Goal: Task Accomplishment & Management: Manage account settings

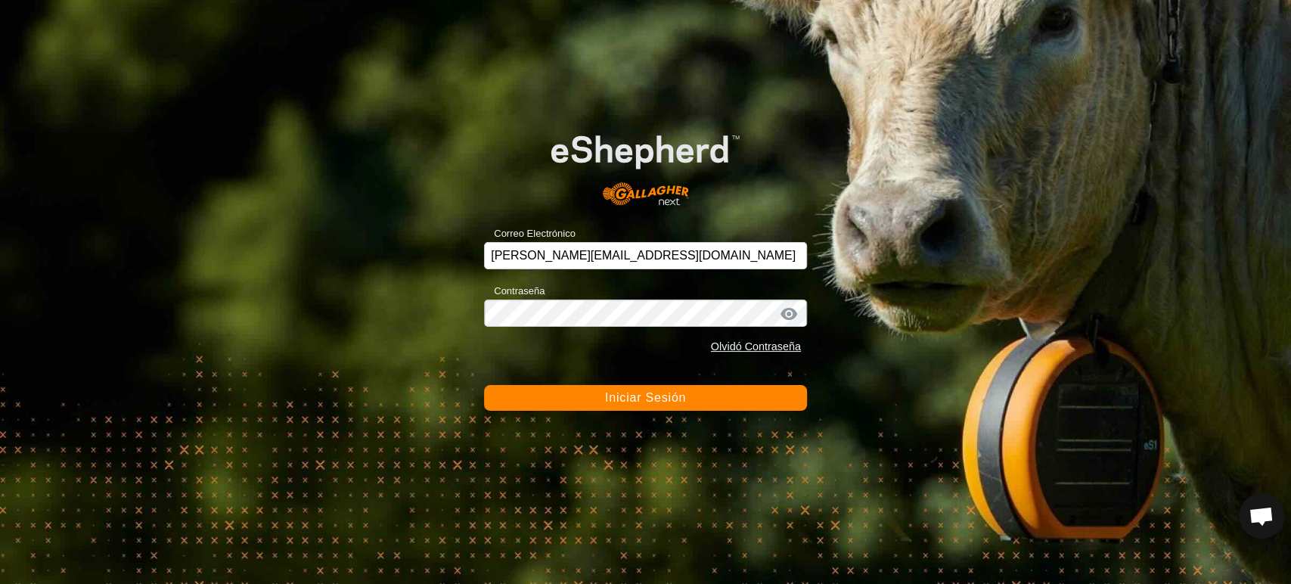
click at [697, 406] on button "Iniciar Sesión" at bounding box center [645, 398] width 323 height 26
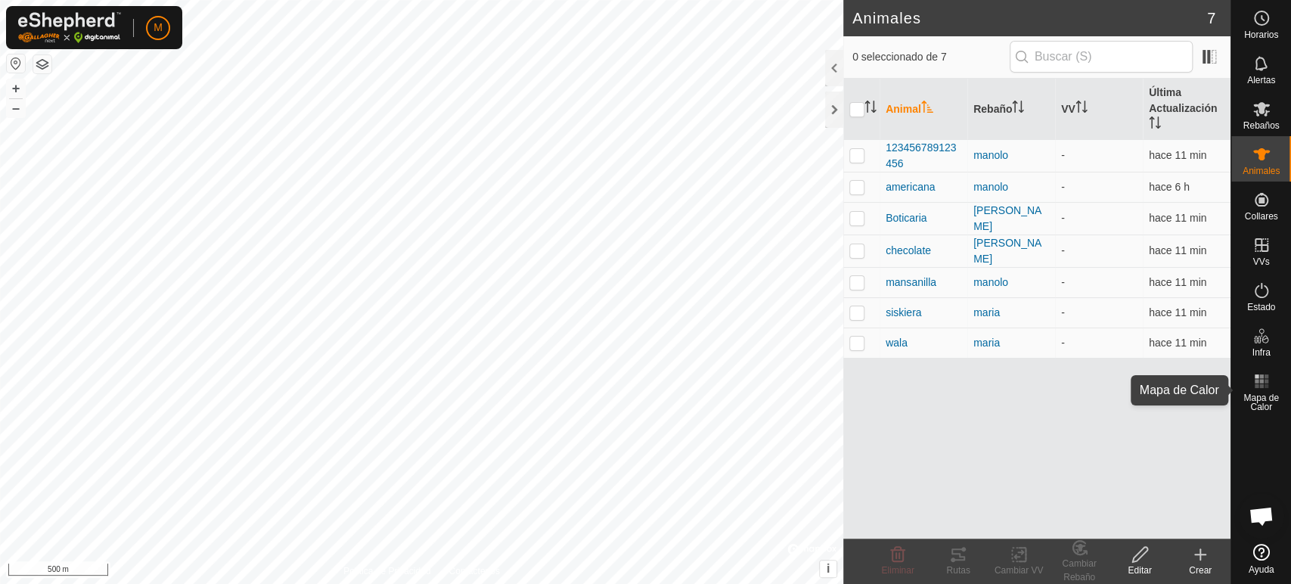
click at [1271, 398] on span "Mapa de Calor" at bounding box center [1261, 402] width 52 height 18
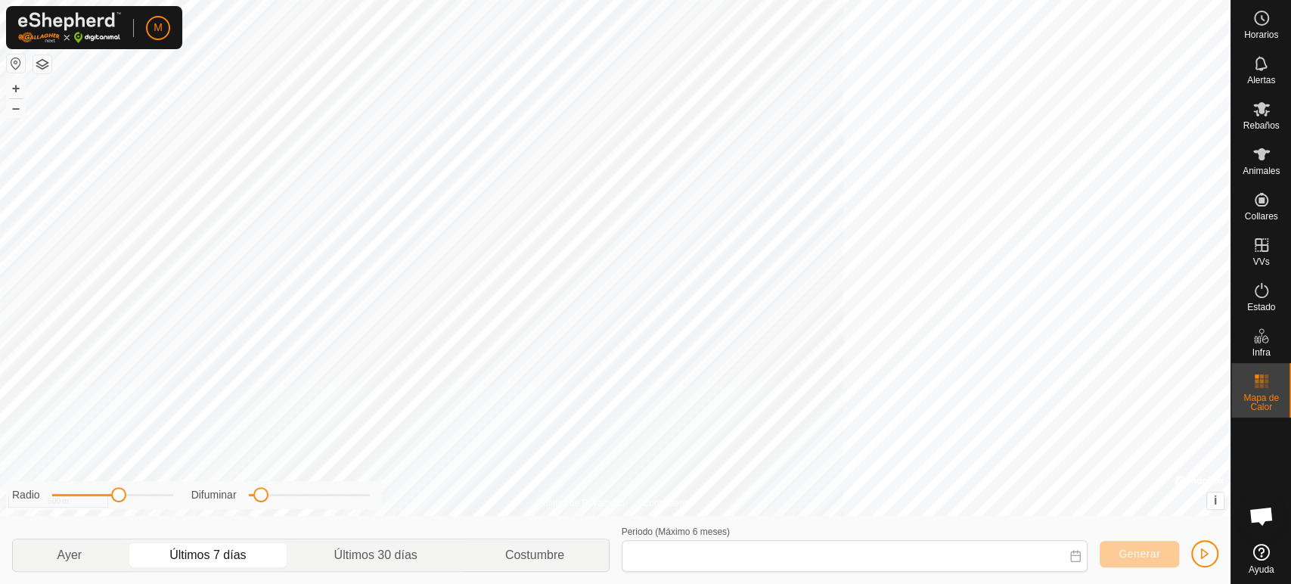
type input "21 Sep, 2025 - 27 Sep, 2025"
click at [1260, 163] on icon at bounding box center [1261, 154] width 18 height 18
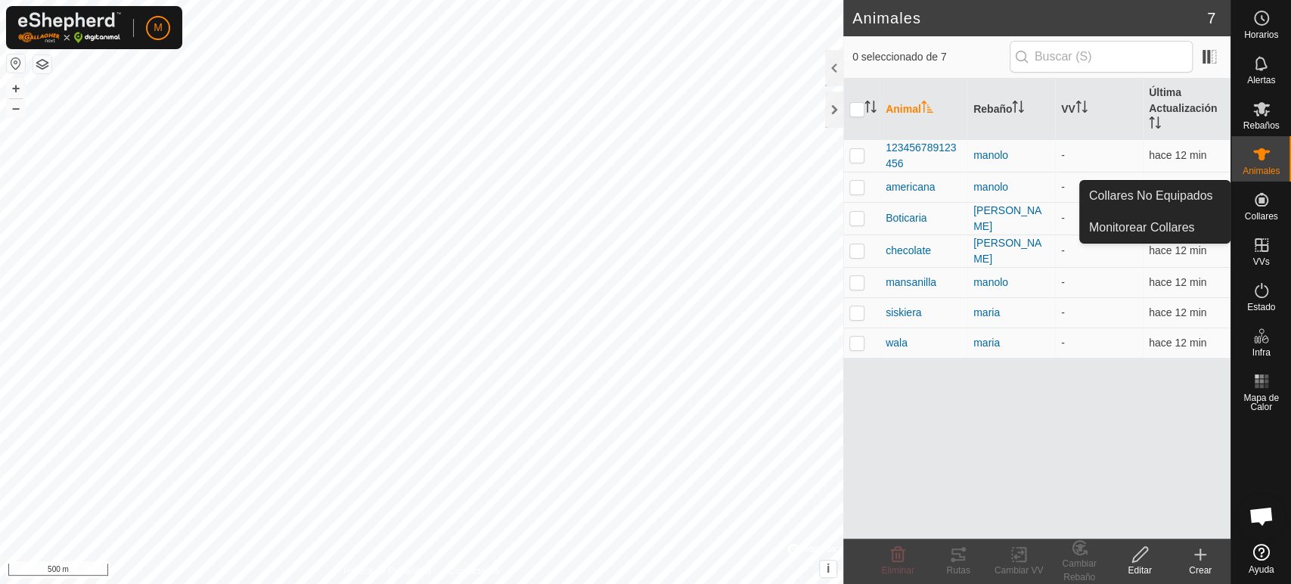
click at [1265, 210] on es-neckbands-svg-icon at bounding box center [1261, 200] width 27 height 24
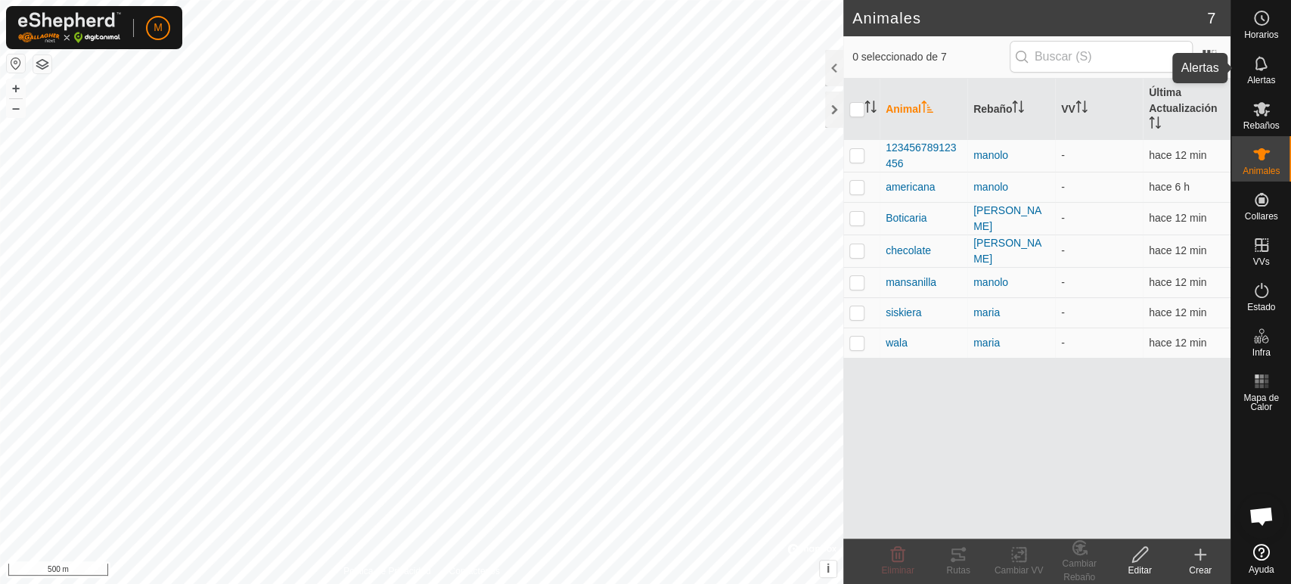
click at [1265, 77] on span "Alertas" at bounding box center [1261, 80] width 28 height 9
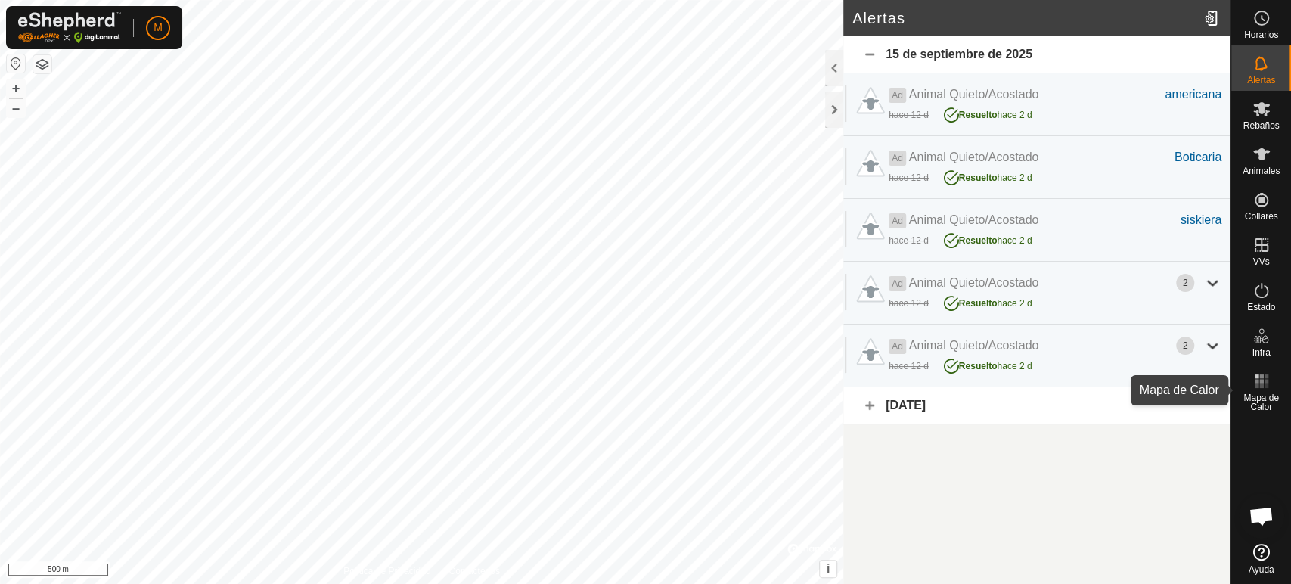
click at [1260, 379] on icon at bounding box center [1261, 381] width 18 height 18
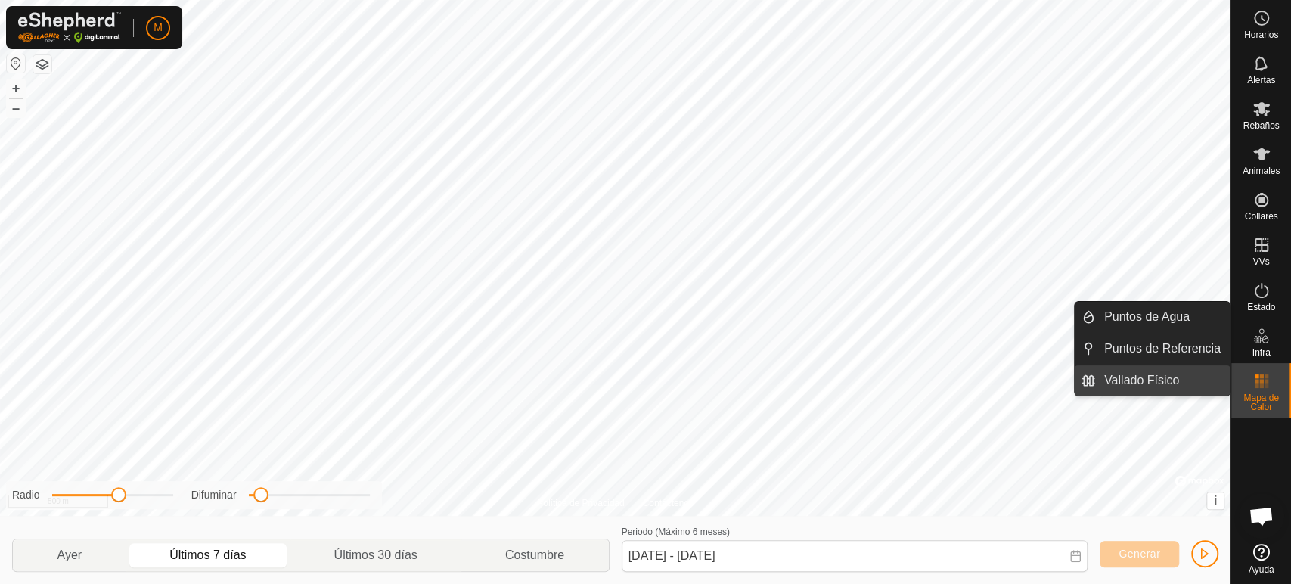
click at [1206, 374] on link "Vallado Físico" at bounding box center [1162, 380] width 135 height 30
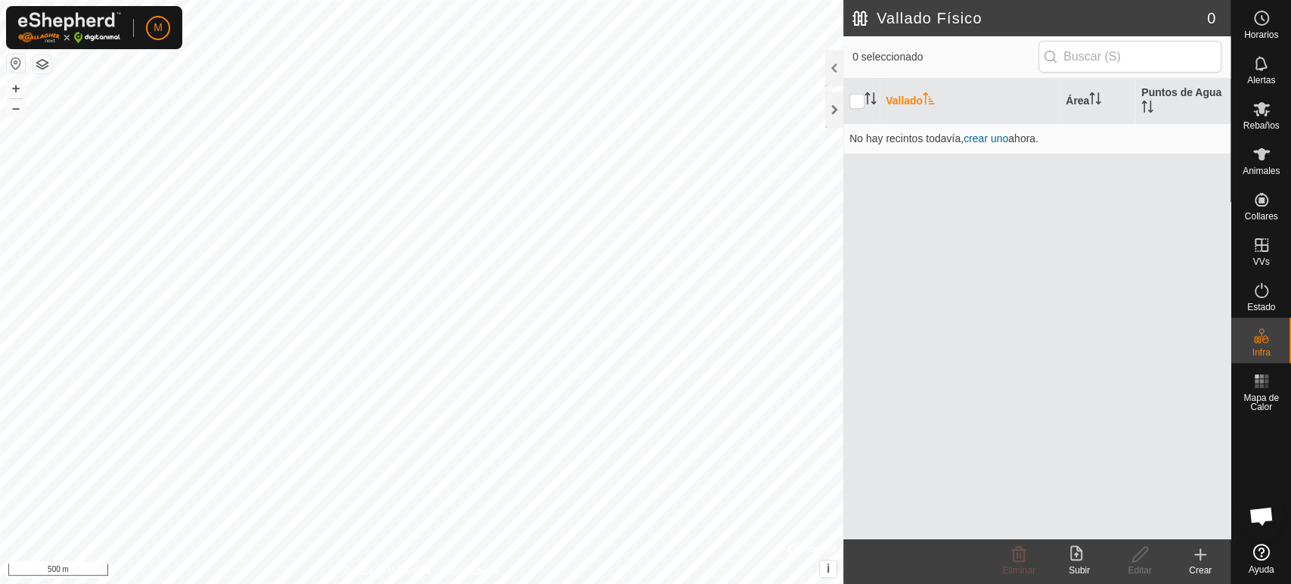
click at [1195, 559] on icon at bounding box center [1200, 554] width 18 height 18
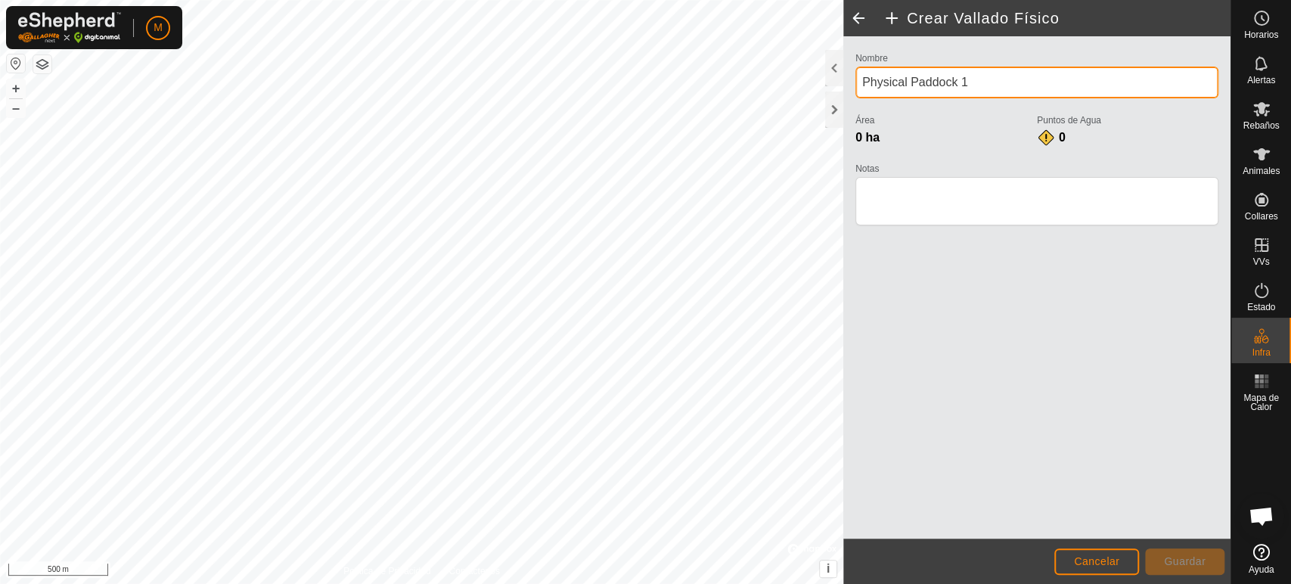
click at [884, 85] on input "Physical Paddock 1" at bounding box center [1036, 83] width 363 height 32
click at [971, 85] on input "Physical Paddock 1" at bounding box center [1036, 83] width 363 height 32
type input "P"
type input "manolito feria"
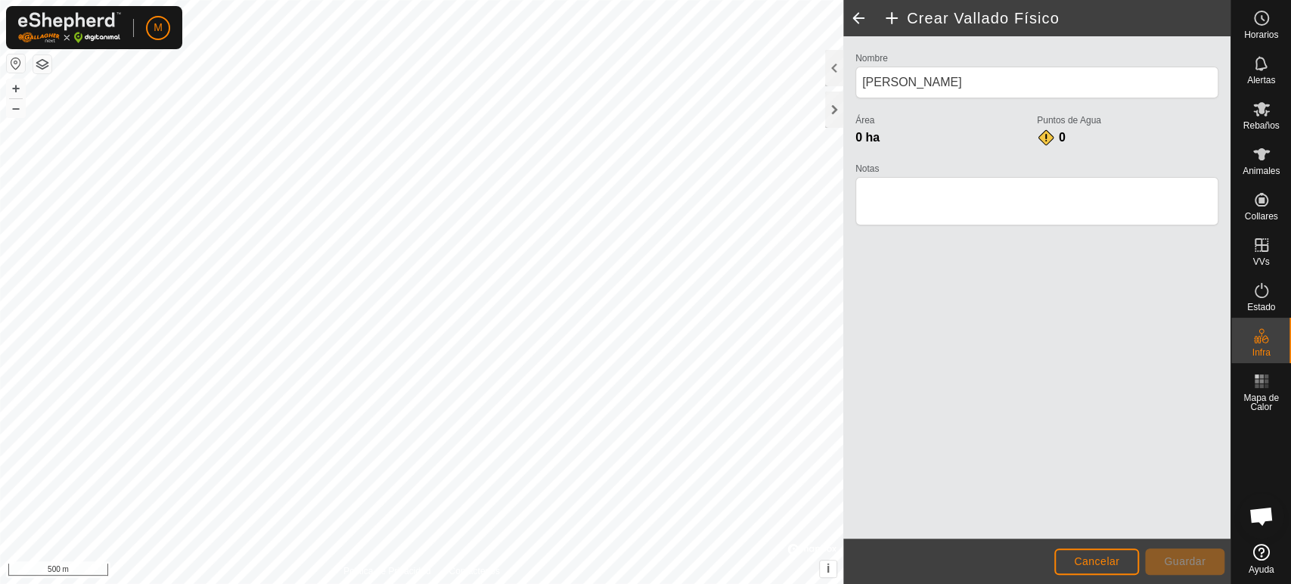
click at [855, 16] on span at bounding box center [858, 18] width 30 height 36
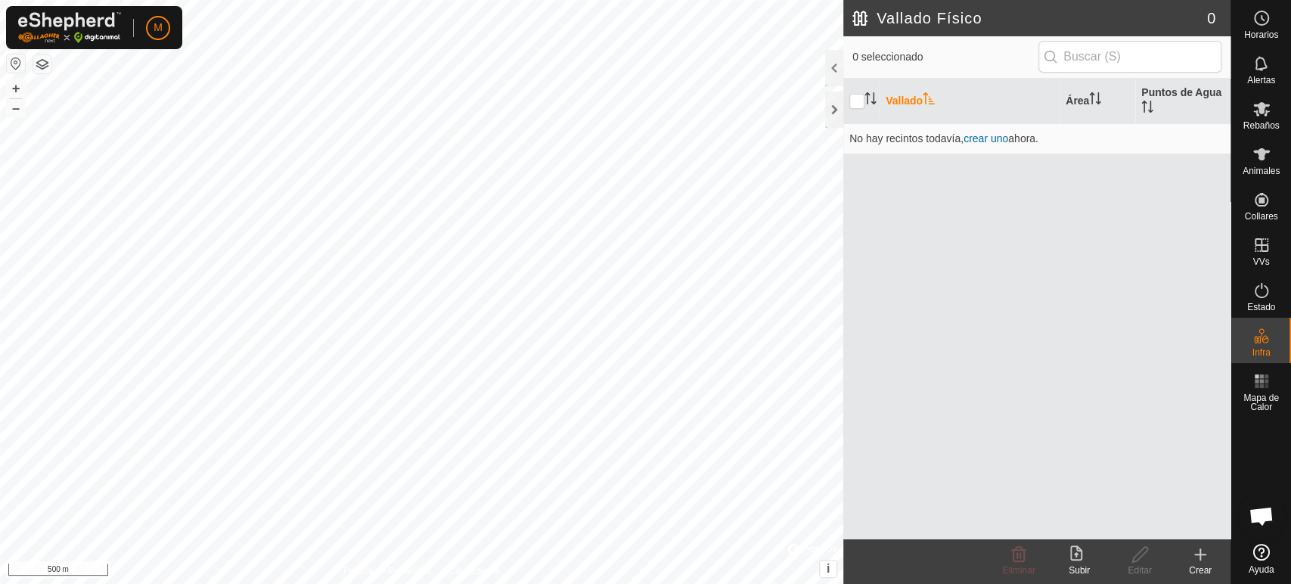
click at [1200, 549] on icon at bounding box center [1200, 554] width 0 height 11
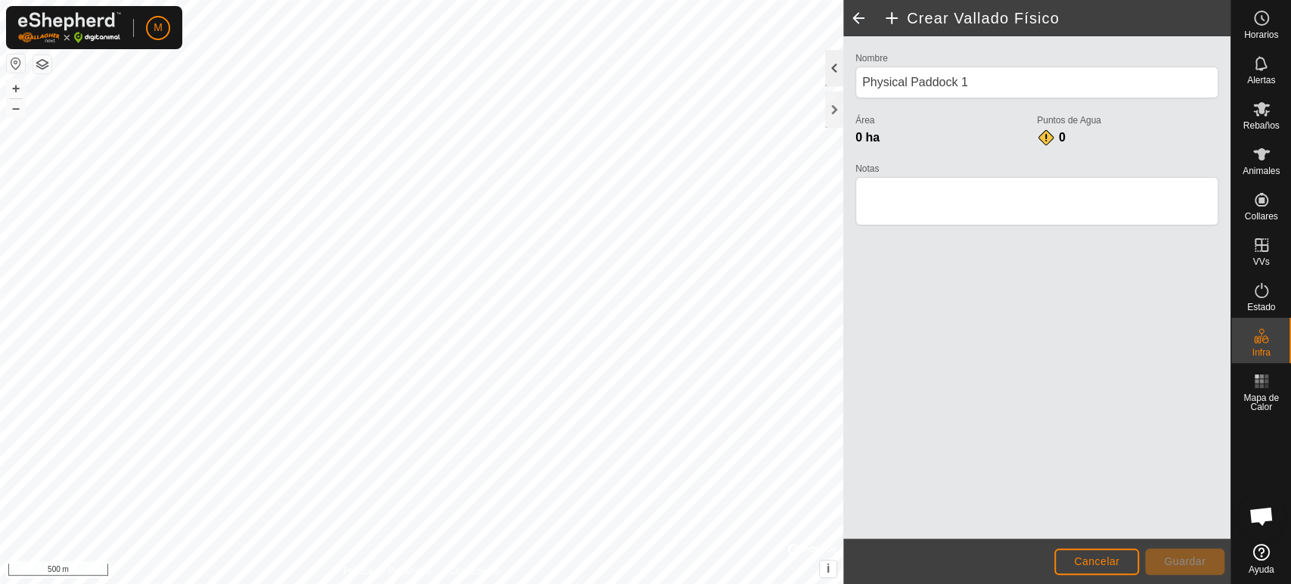
click at [838, 73] on div at bounding box center [834, 68] width 18 height 36
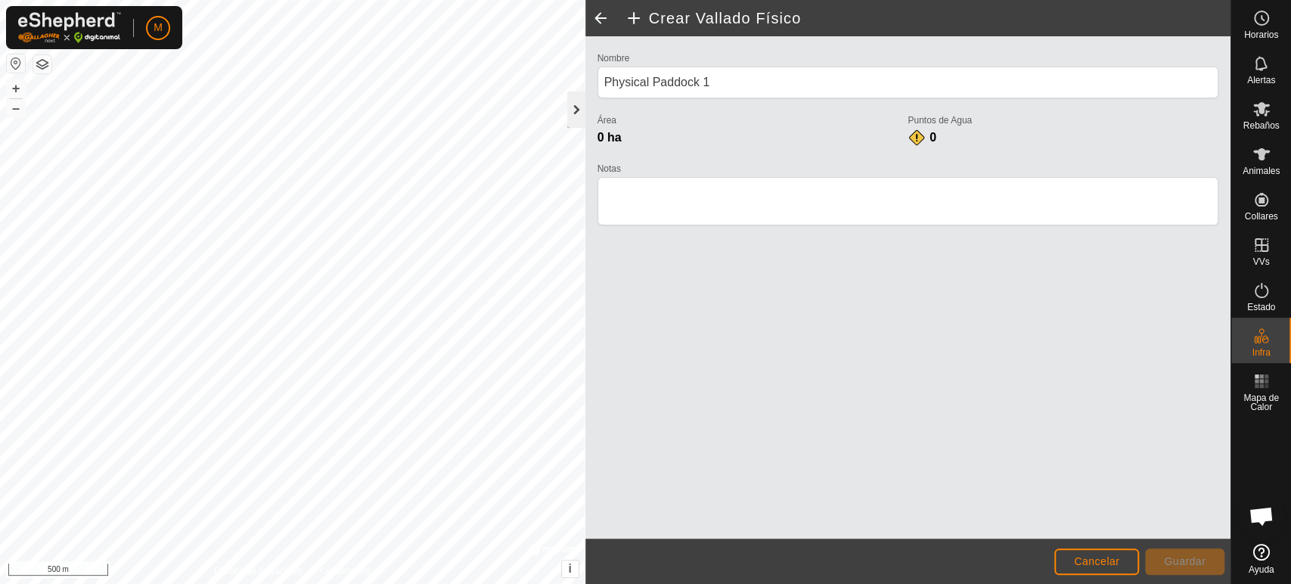
click at [580, 112] on div at bounding box center [576, 110] width 18 height 36
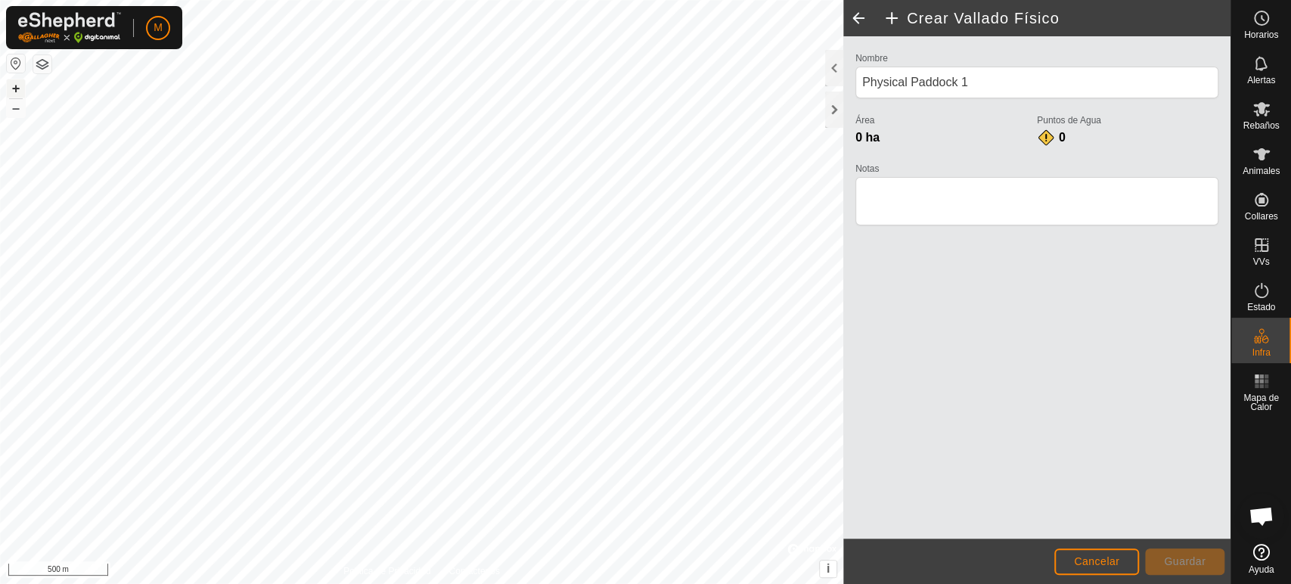
click at [12, 92] on button "+" at bounding box center [16, 88] width 18 height 18
click at [15, 109] on button "–" at bounding box center [16, 108] width 18 height 18
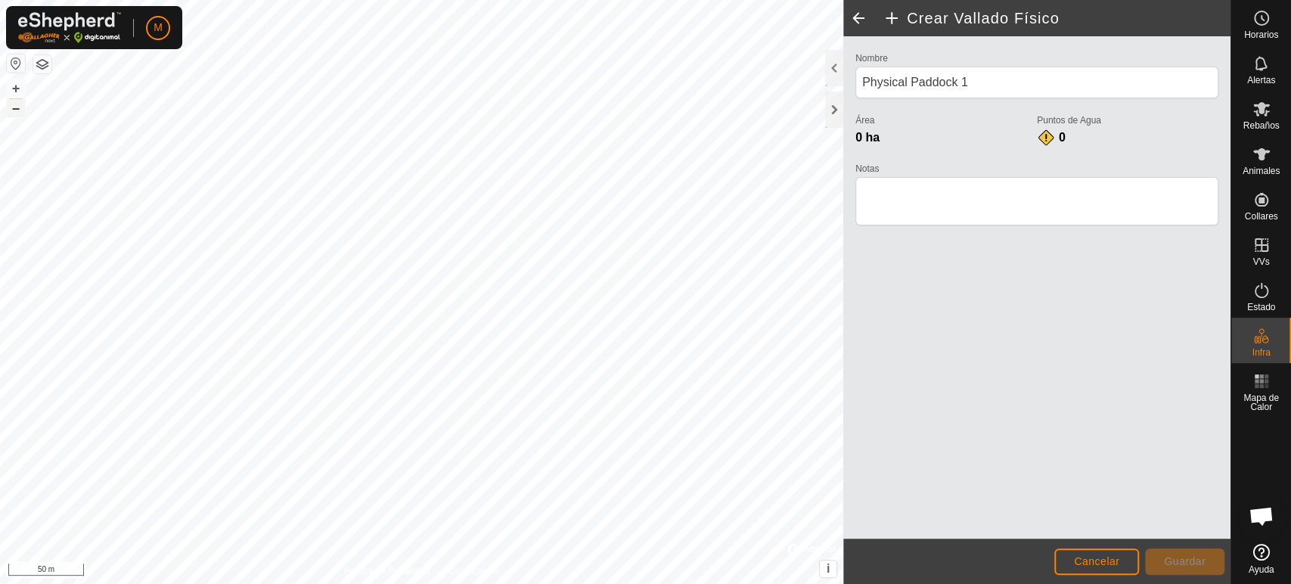
click at [15, 109] on button "–" at bounding box center [16, 108] width 18 height 18
click at [18, 113] on button "–" at bounding box center [16, 108] width 18 height 18
click at [1077, 564] on span "Cancelar" at bounding box center [1096, 561] width 45 height 12
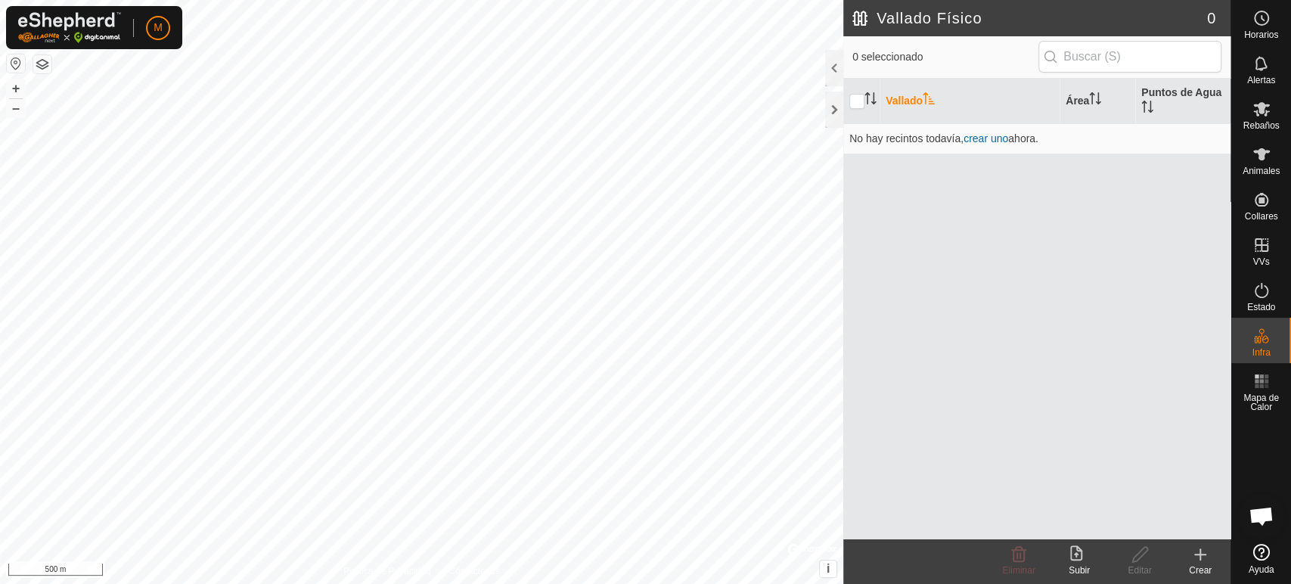
click at [1201, 559] on icon at bounding box center [1200, 554] width 18 height 18
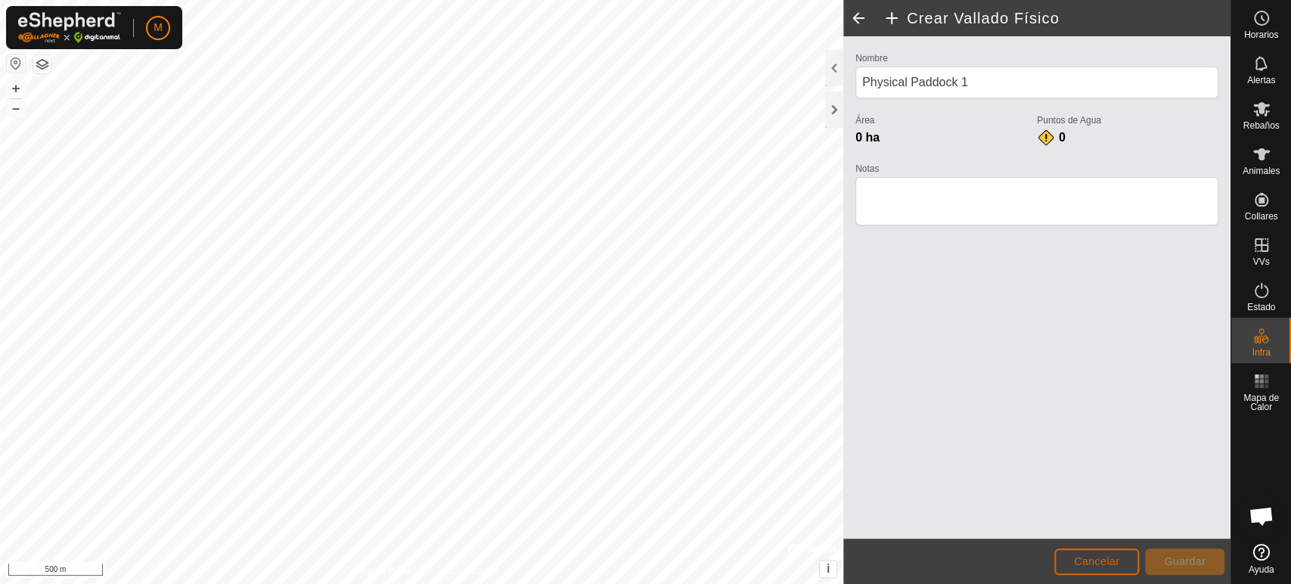
click at [1072, 557] on button "Cancelar" at bounding box center [1096, 561] width 85 height 26
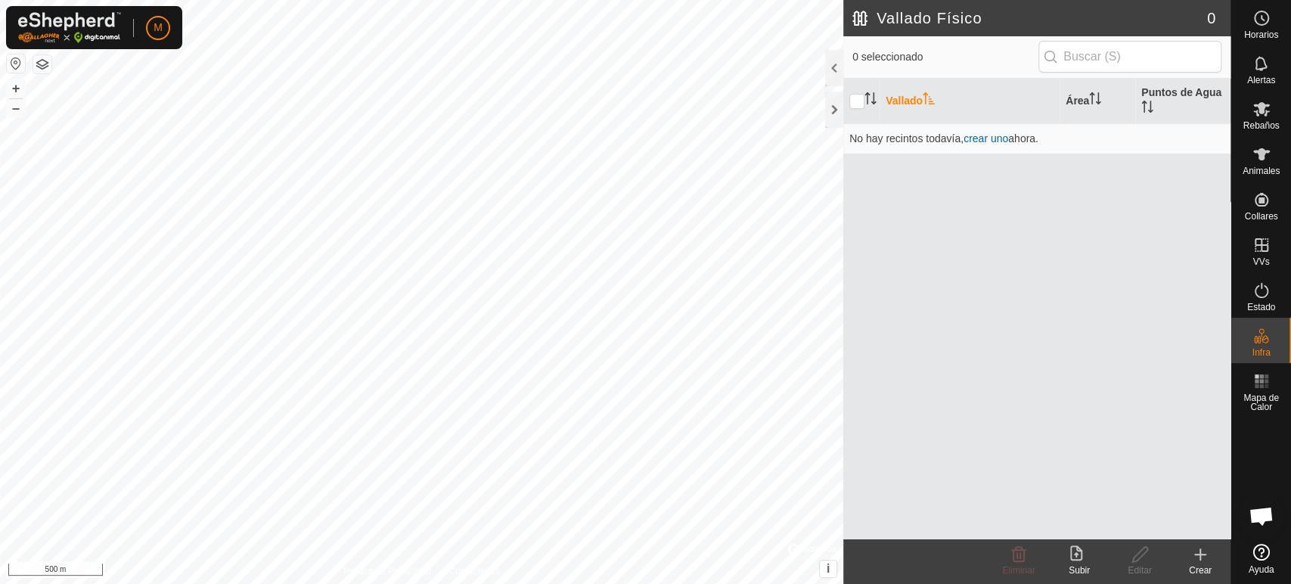
click at [1200, 557] on icon at bounding box center [1200, 554] width 0 height 11
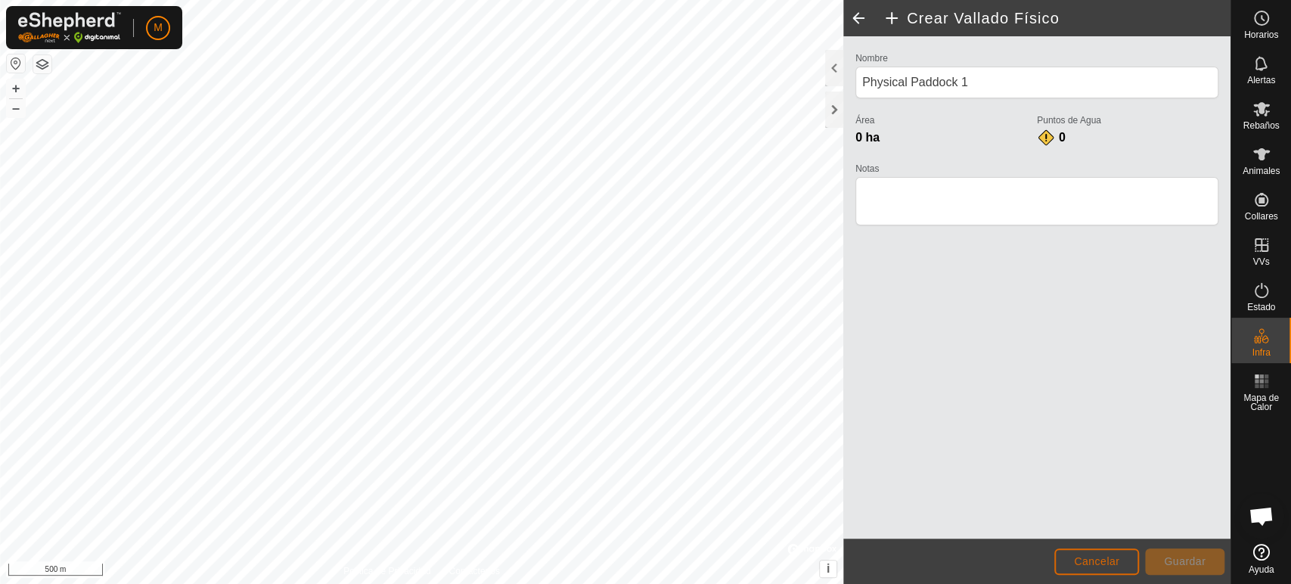
click at [1101, 567] on span "Cancelar" at bounding box center [1096, 561] width 45 height 12
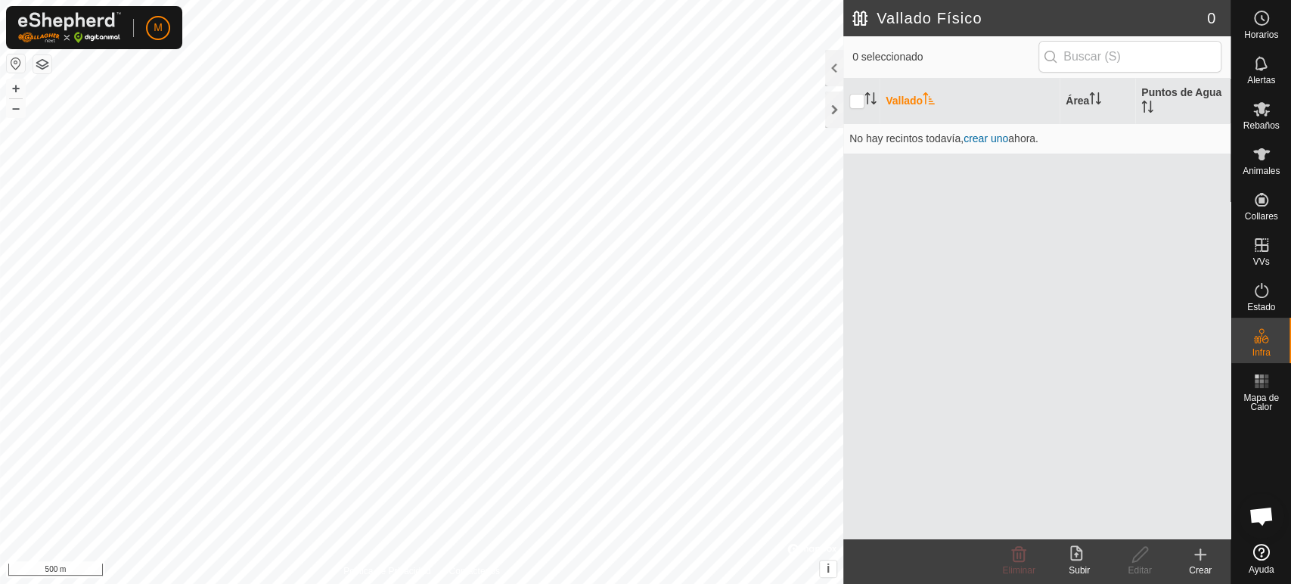
click at [1200, 556] on icon at bounding box center [1200, 554] width 0 height 11
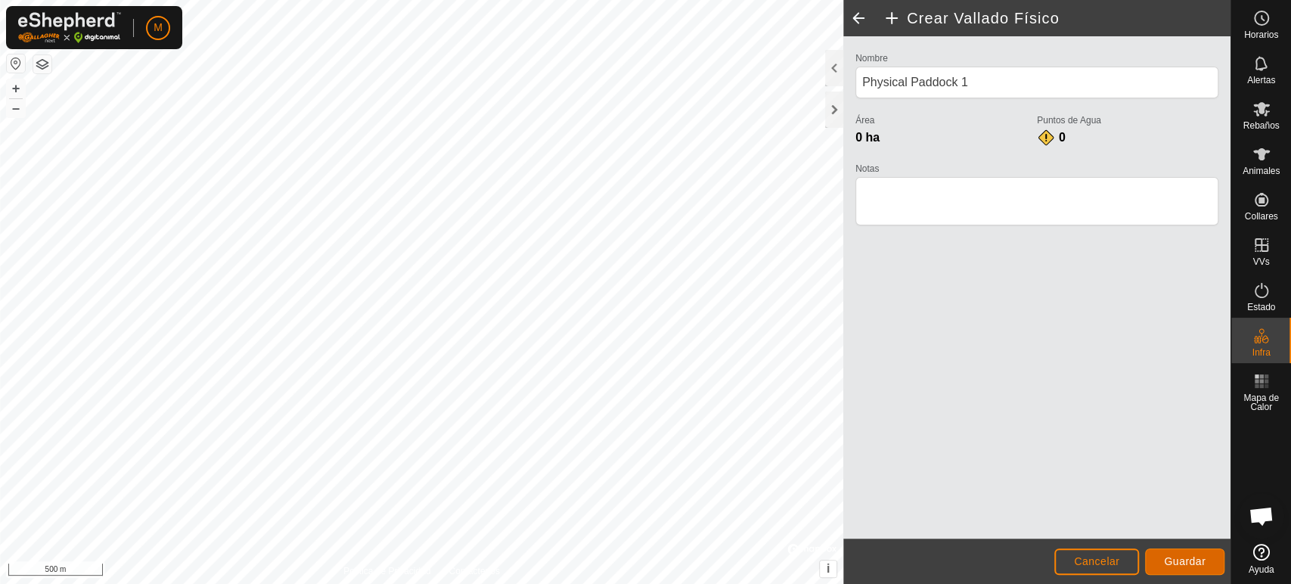
click at [1196, 560] on span "Guardar" at bounding box center [1185, 561] width 42 height 12
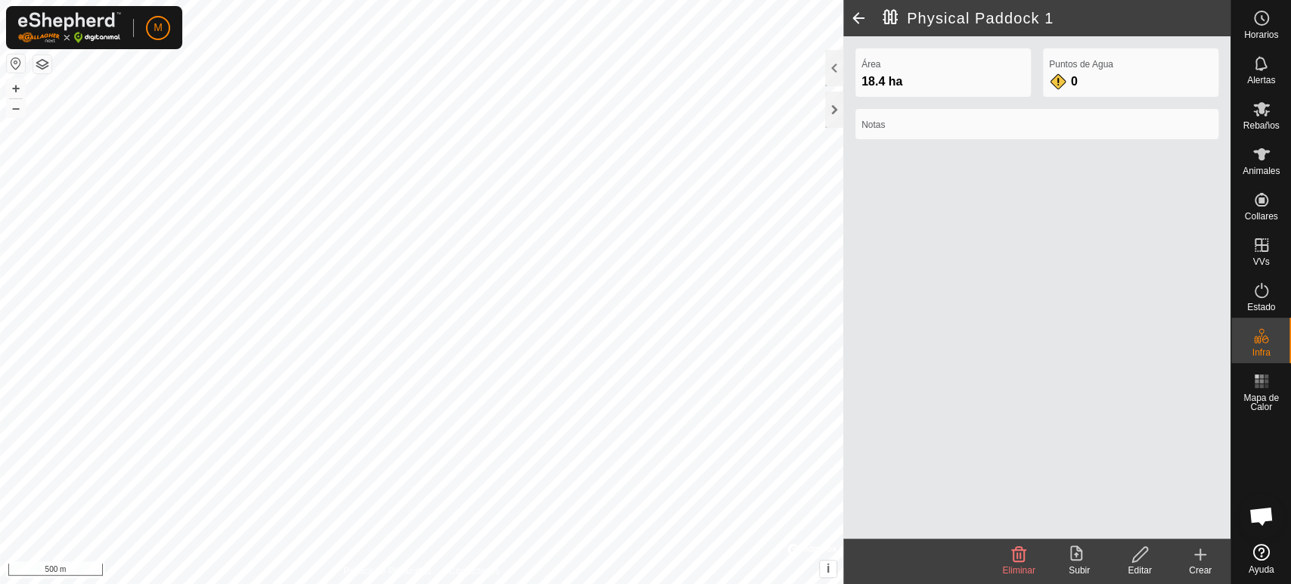
click at [1018, 557] on icon at bounding box center [1019, 554] width 18 height 18
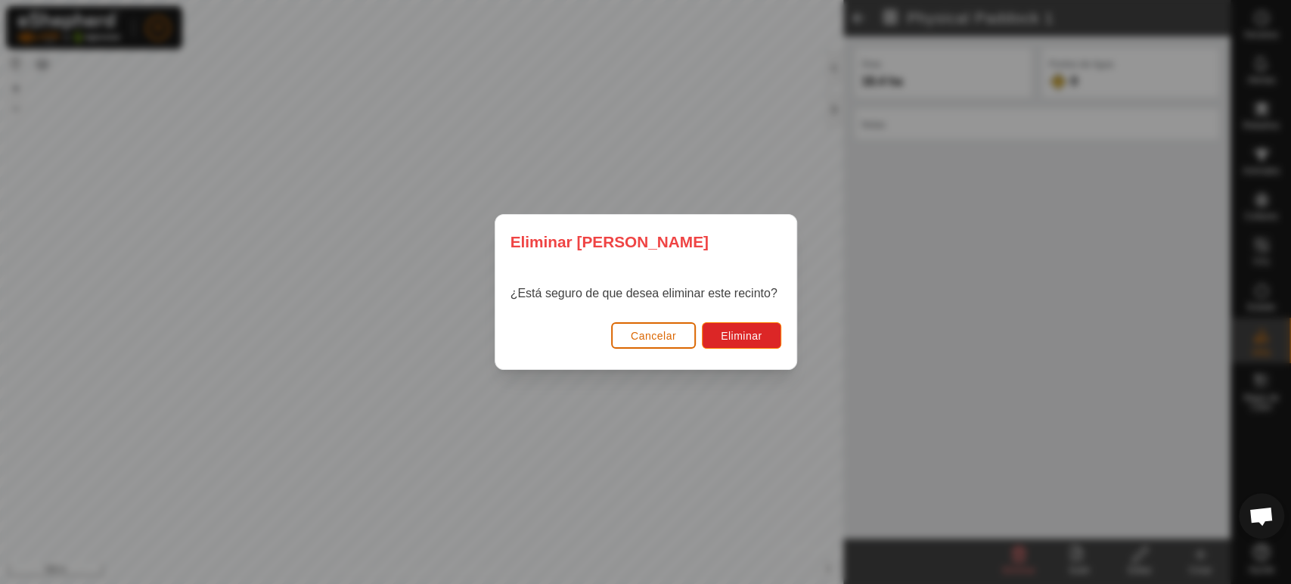
click at [660, 337] on span "Cancelar" at bounding box center [653, 336] width 45 height 12
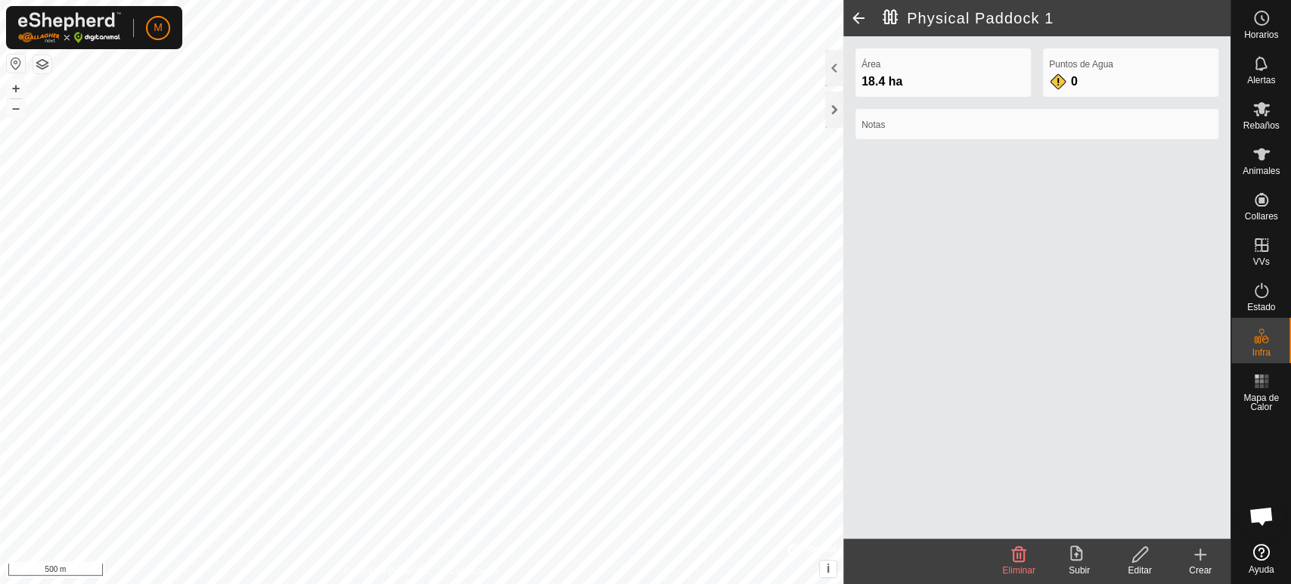
click at [1203, 550] on icon at bounding box center [1200, 554] width 18 height 18
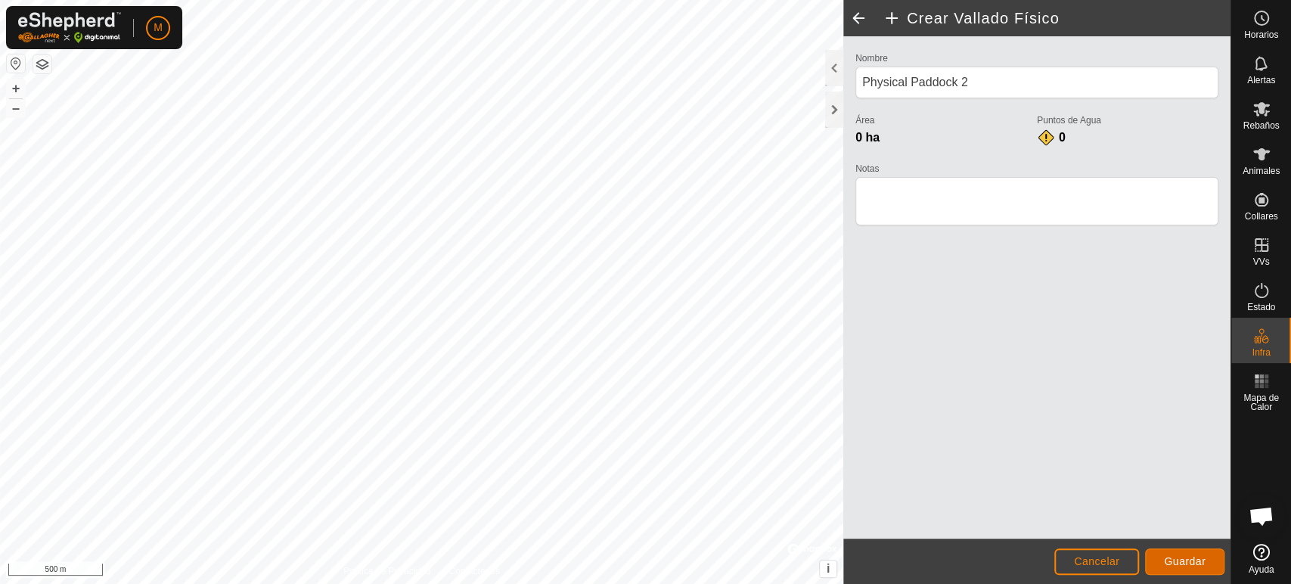
click at [1172, 560] on span "Guardar" at bounding box center [1185, 561] width 42 height 12
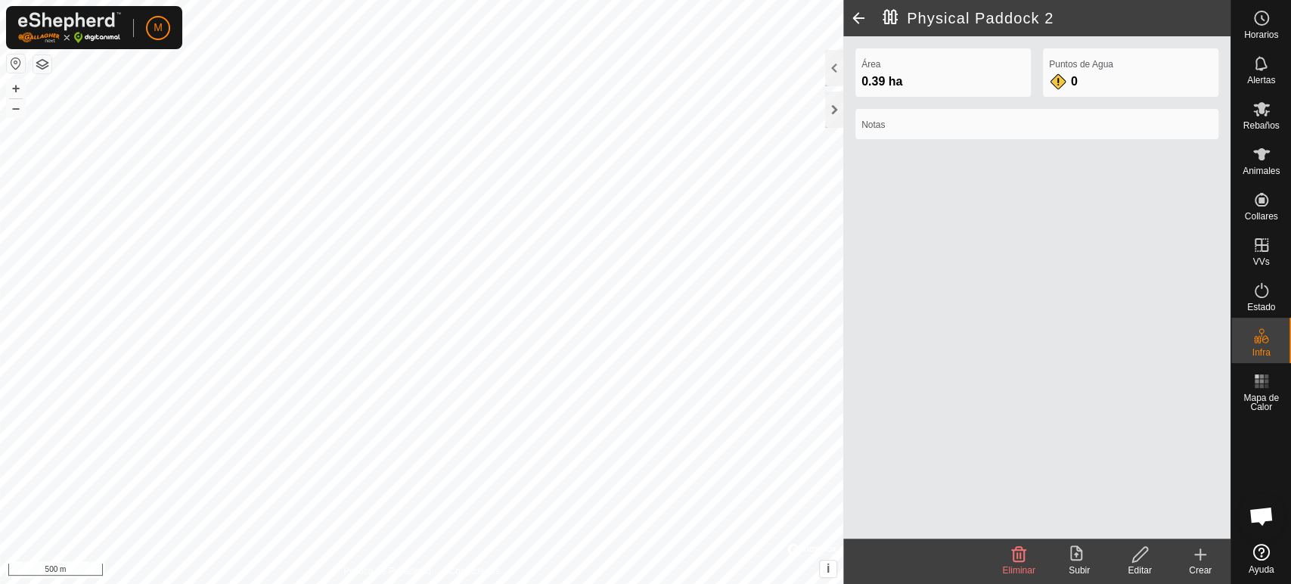
click at [1013, 549] on icon at bounding box center [1019, 554] width 14 height 15
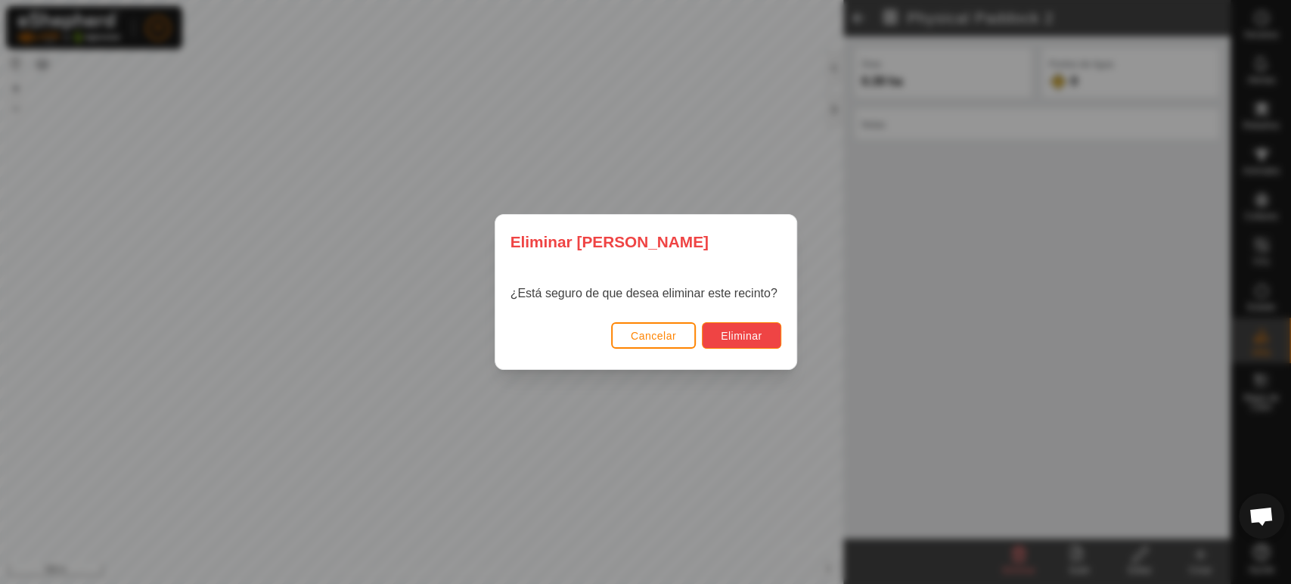
click at [752, 330] on span "Eliminar" at bounding box center [742, 336] width 42 height 12
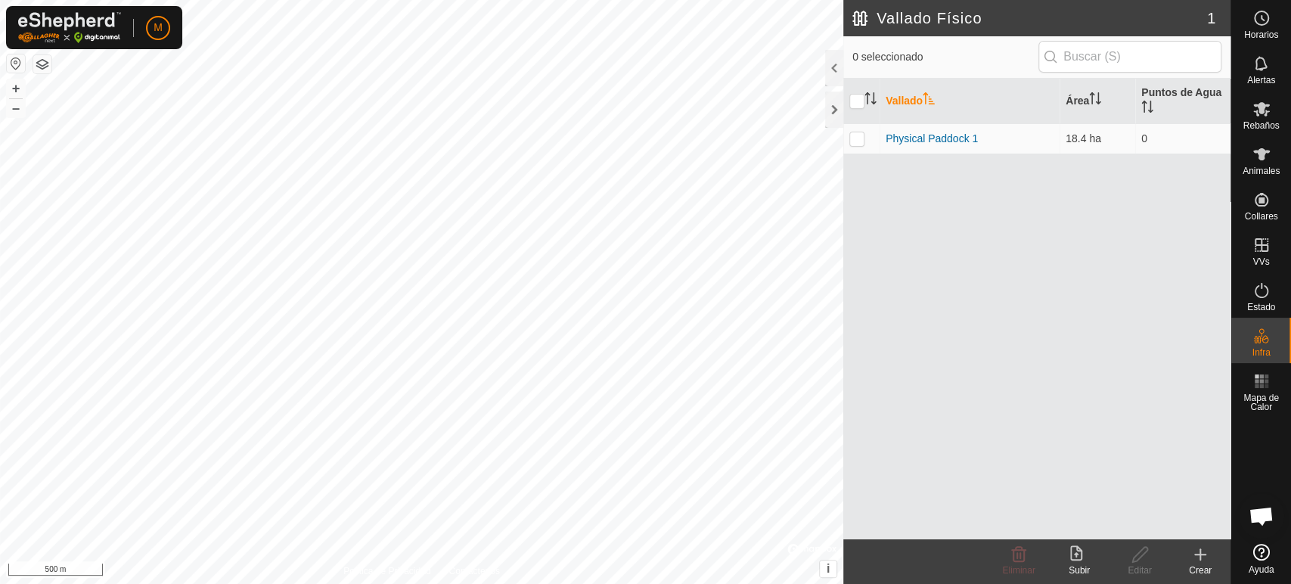
click at [1198, 549] on icon at bounding box center [1200, 554] width 18 height 18
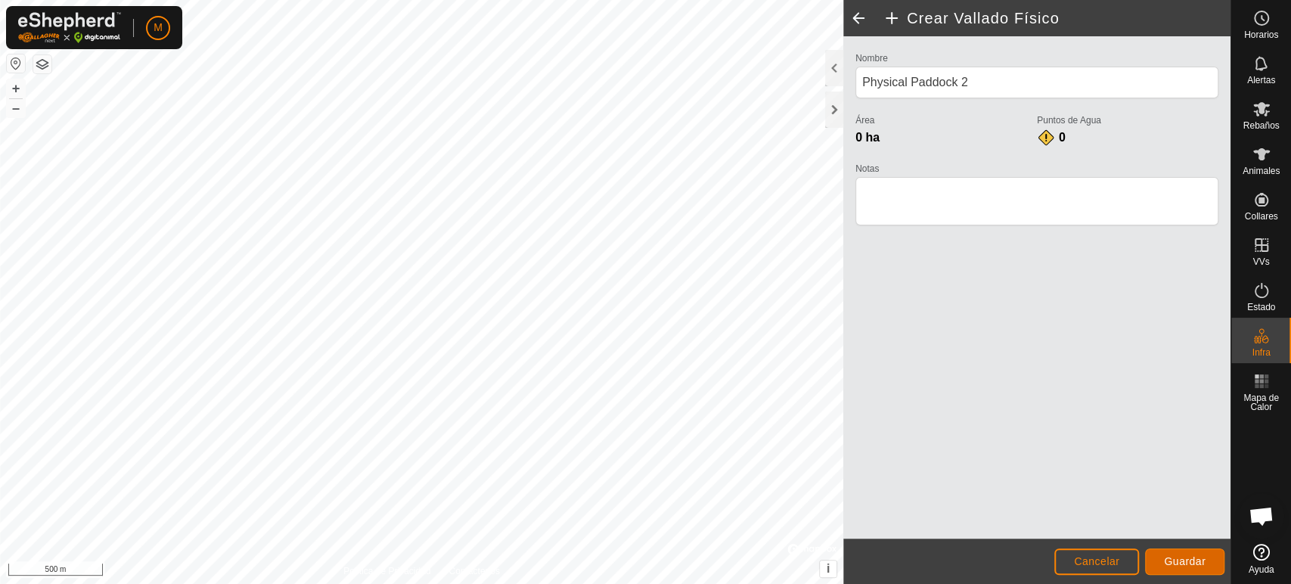
click at [1172, 557] on span "Guardar" at bounding box center [1185, 561] width 42 height 12
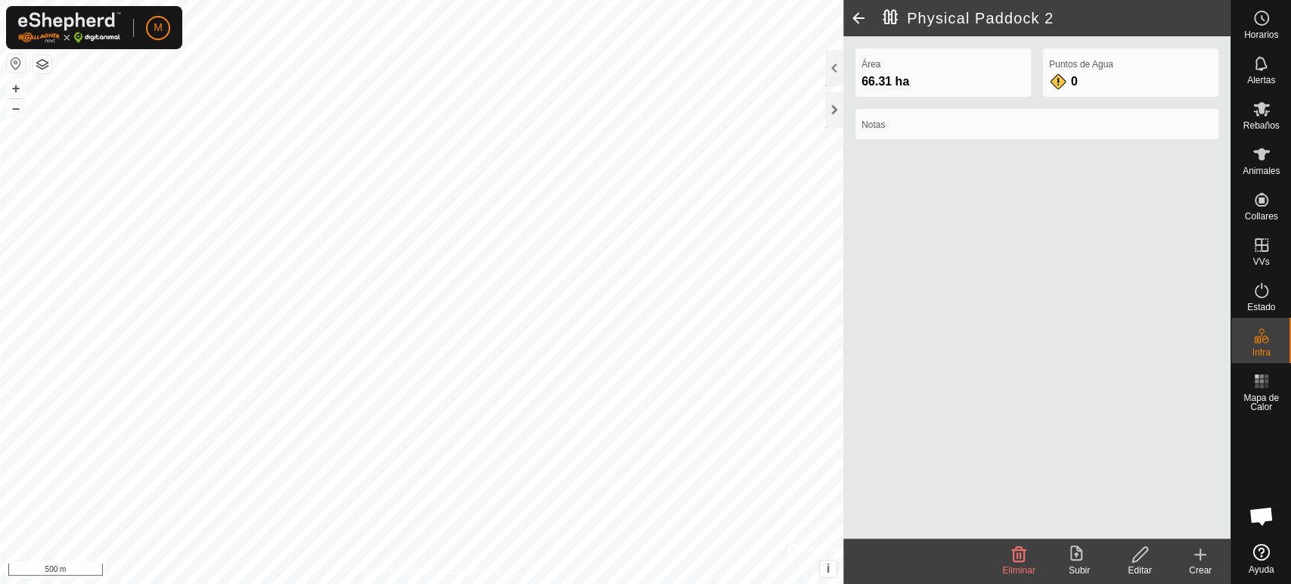
click at [1070, 553] on icon at bounding box center [1076, 552] width 12 height 15
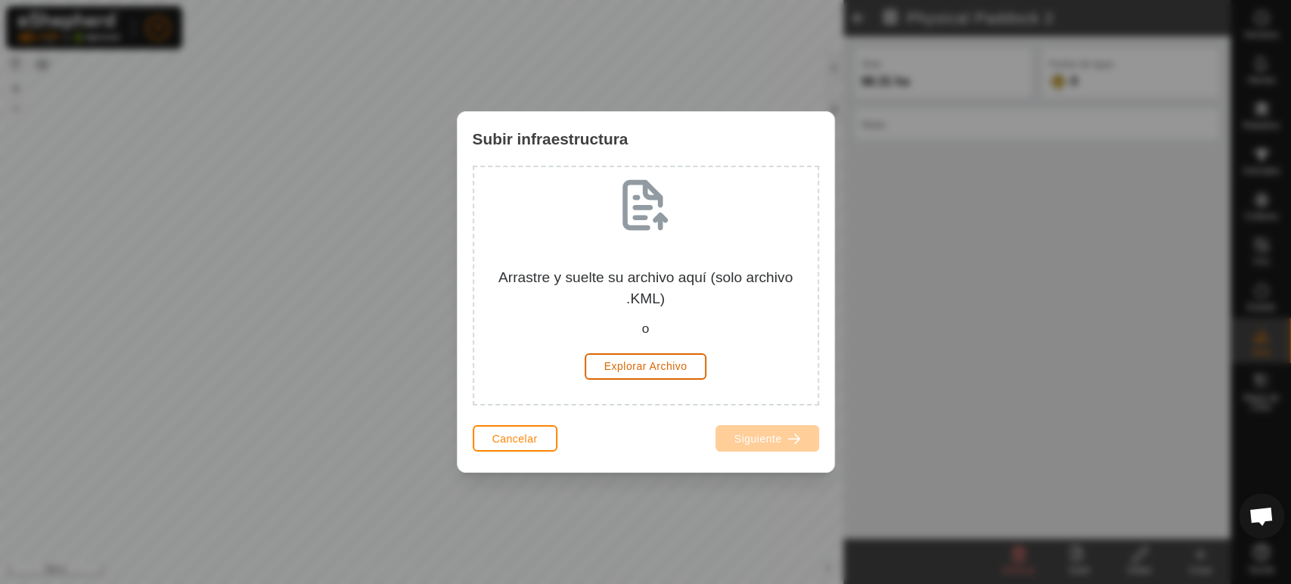
click at [641, 363] on span "Explorar Archivo" at bounding box center [645, 366] width 83 height 12
click at [520, 442] on span "Cancelar" at bounding box center [514, 439] width 45 height 12
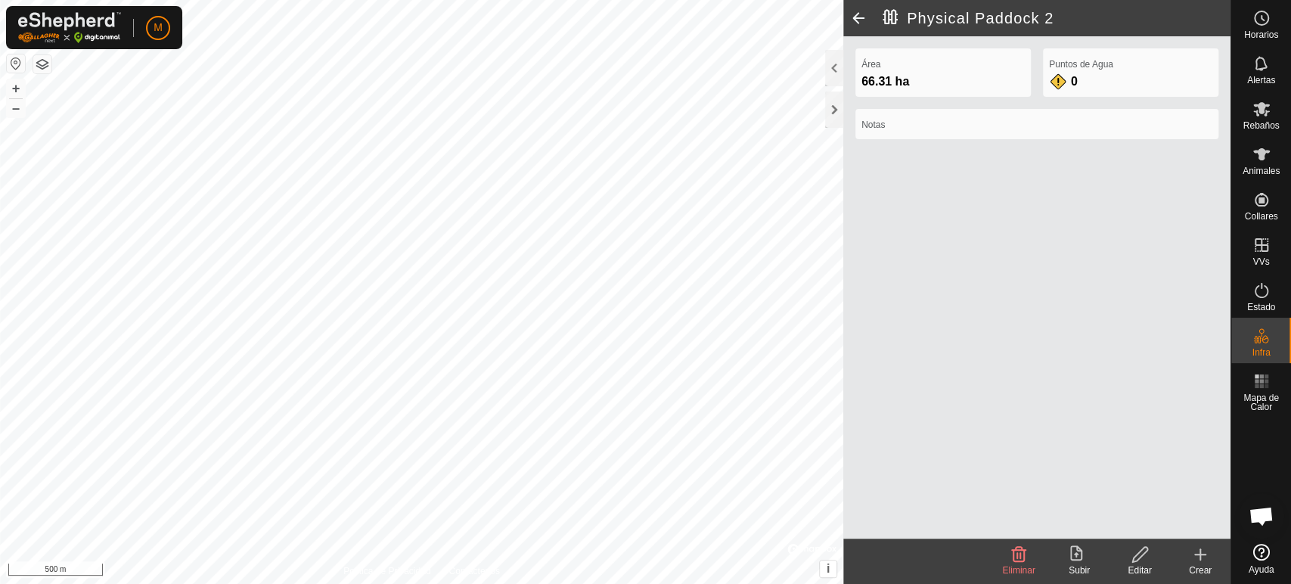
click at [1016, 554] on icon at bounding box center [1019, 554] width 14 height 15
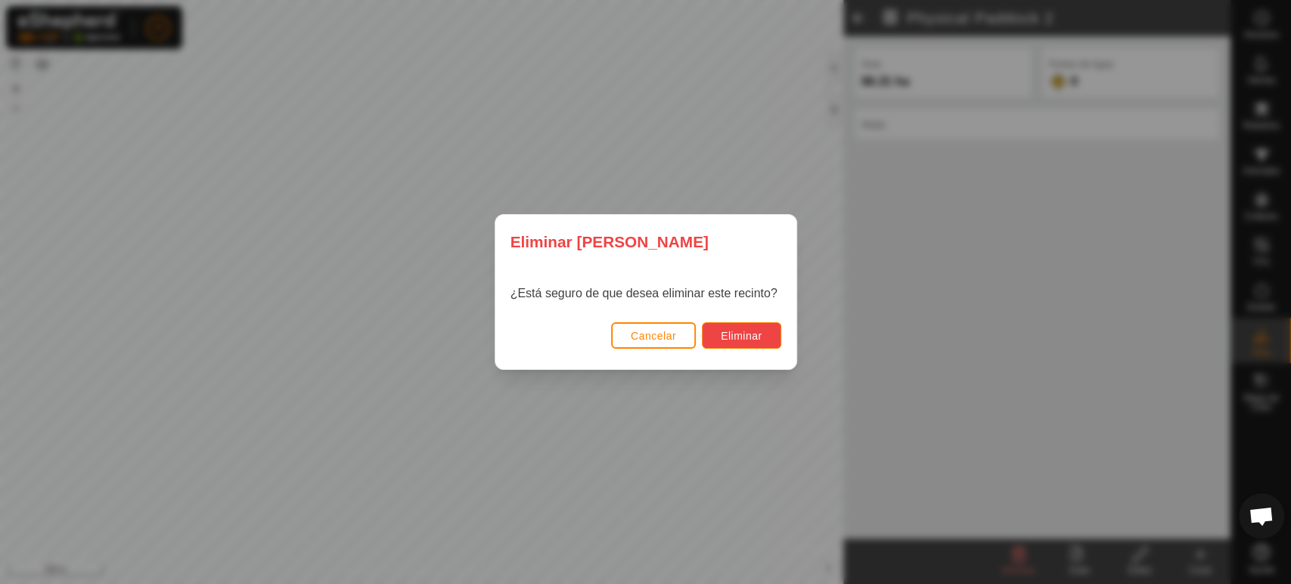
click at [738, 343] on button "Eliminar" at bounding box center [741, 335] width 79 height 26
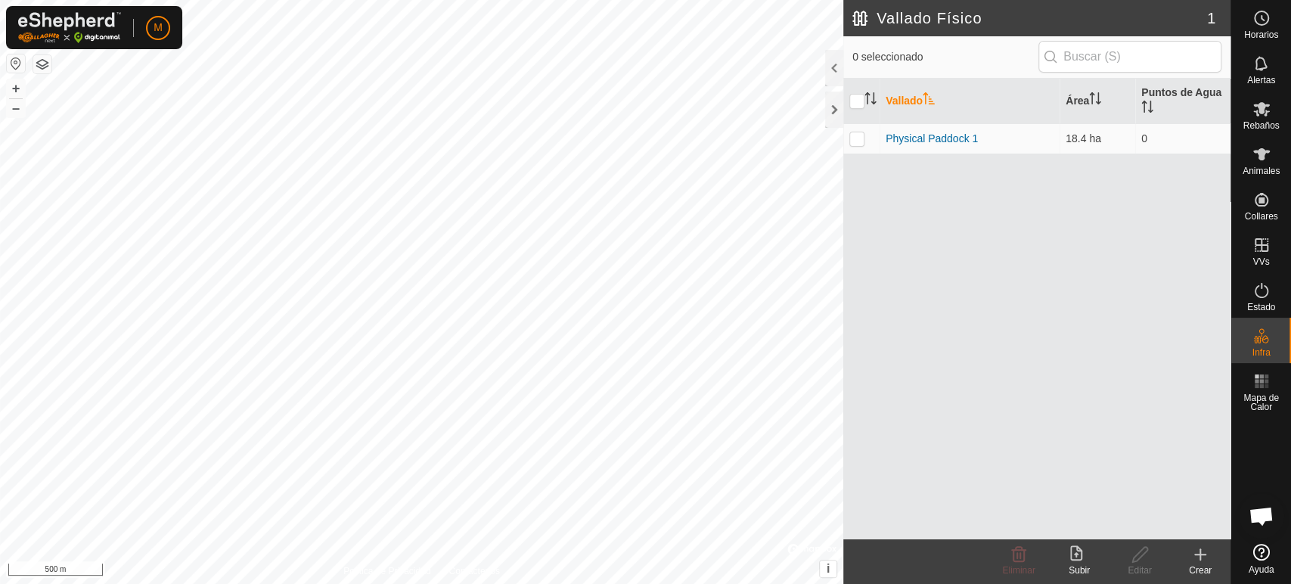
click at [1202, 557] on icon at bounding box center [1200, 554] width 18 height 18
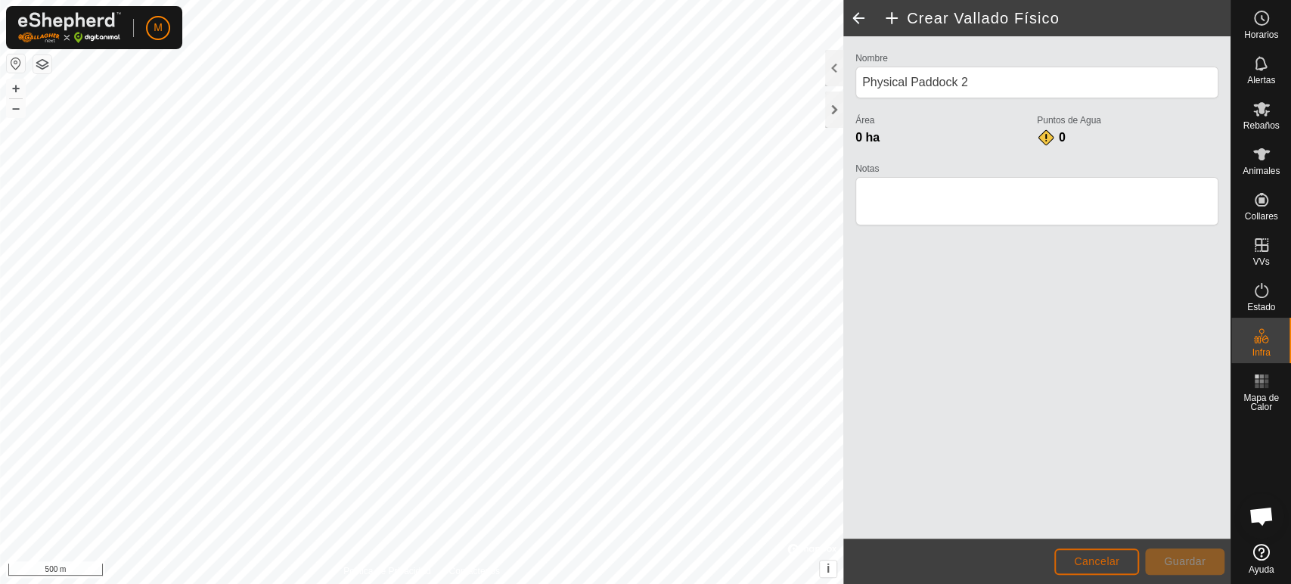
click at [1098, 558] on span "Cancelar" at bounding box center [1096, 561] width 45 height 12
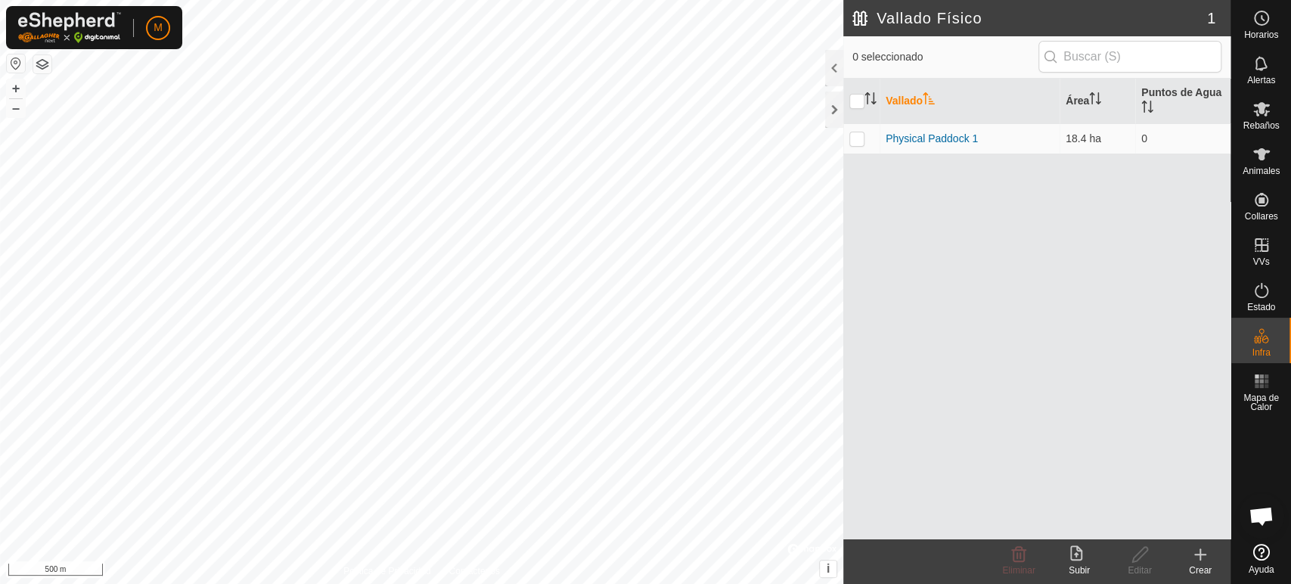
click at [1202, 554] on icon at bounding box center [1200, 554] width 11 height 0
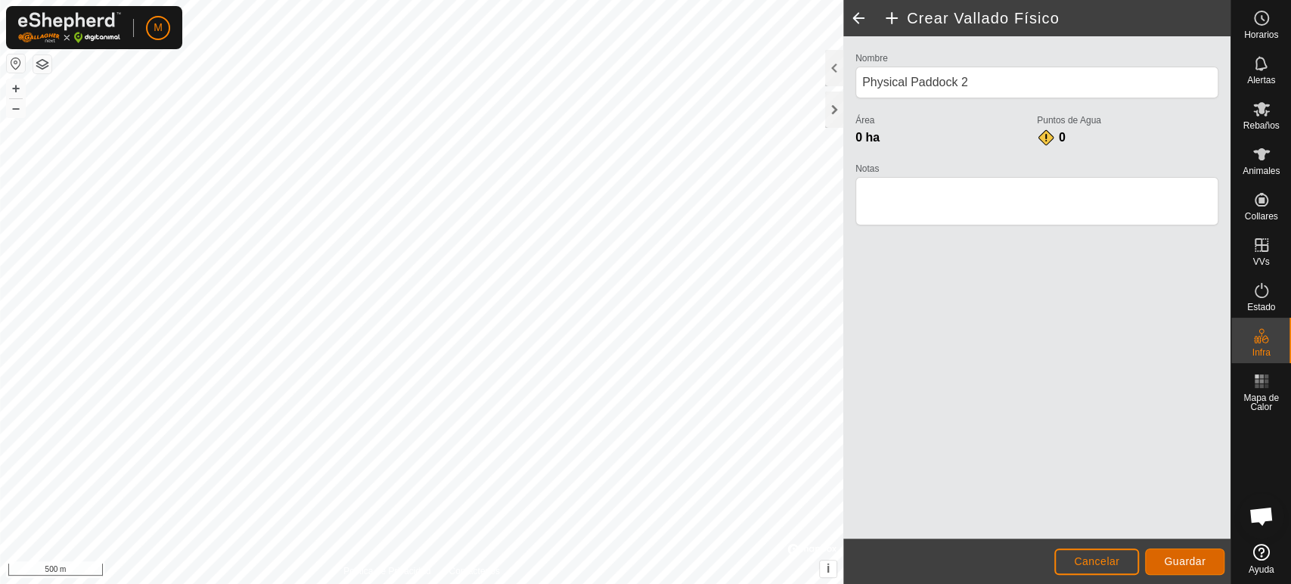
click at [1187, 561] on span "Guardar" at bounding box center [1185, 561] width 42 height 12
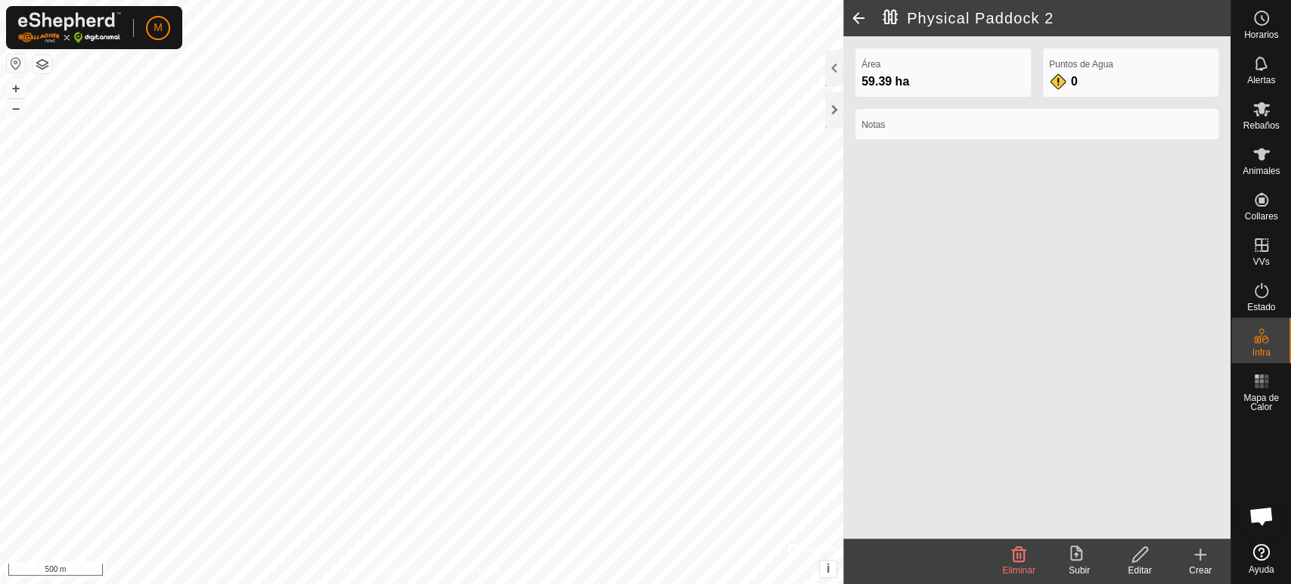
click at [1073, 551] on icon at bounding box center [1079, 554] width 18 height 18
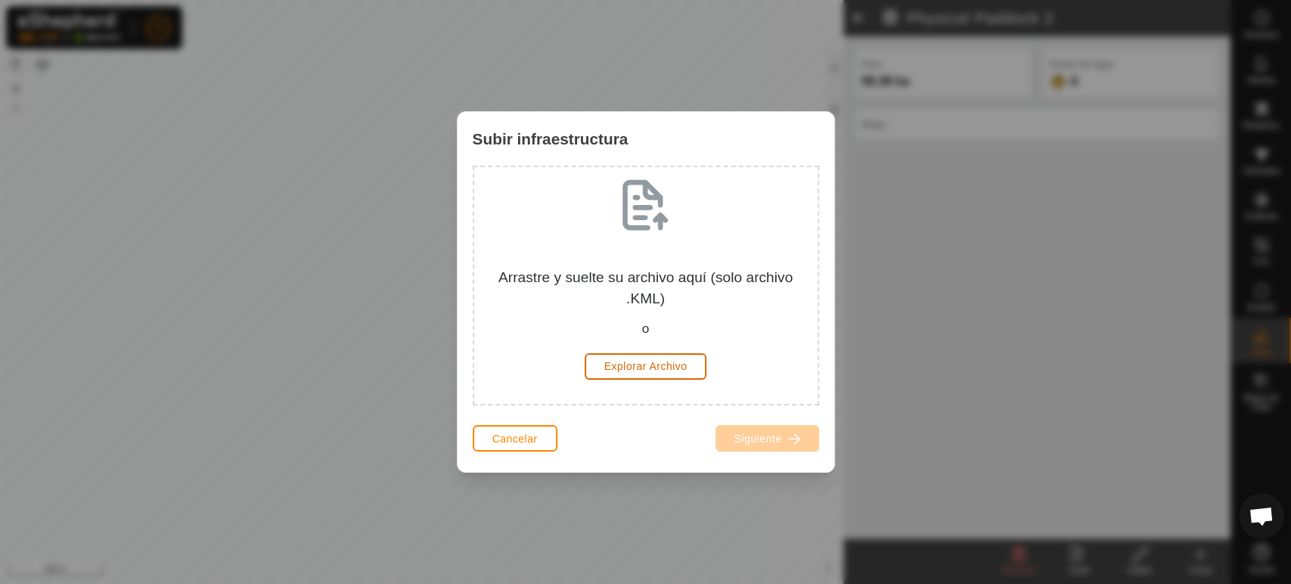
click at [663, 367] on span "Explorar Archivo" at bounding box center [645, 366] width 83 height 12
click at [602, 362] on button "Explorar Archivo" at bounding box center [646, 366] width 123 height 26
click at [650, 372] on span "Explorar Archivo" at bounding box center [645, 366] width 83 height 12
click at [988, 247] on div "Subir infraestructura Arrastre y suelte su archivo aquí (solo archivo .KML) o E…" at bounding box center [645, 292] width 1291 height 584
drag, startPoint x: 988, startPoint y: 247, endPoint x: 515, endPoint y: 454, distance: 516.1
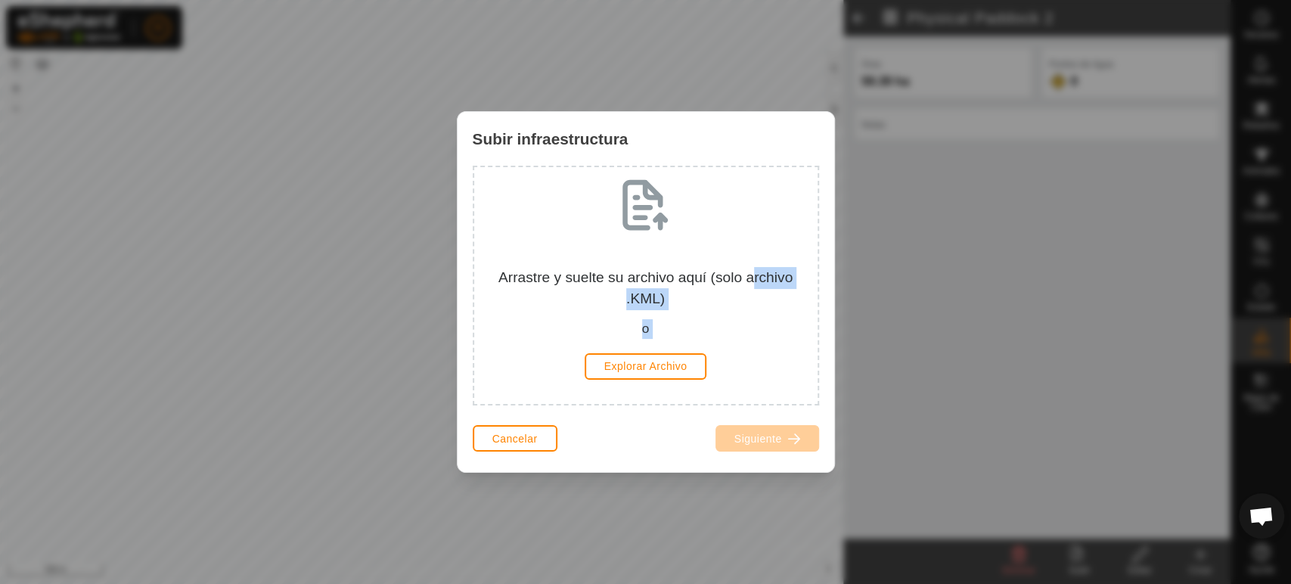
click at [515, 454] on div "Subir infraestructura Arrastre y suelte su archivo aquí (solo archivo .KML) o E…" at bounding box center [645, 292] width 1291 height 584
click at [515, 454] on div "Cancelar" at bounding box center [515, 439] width 85 height 36
click at [502, 439] on span "Cancelar" at bounding box center [514, 439] width 45 height 12
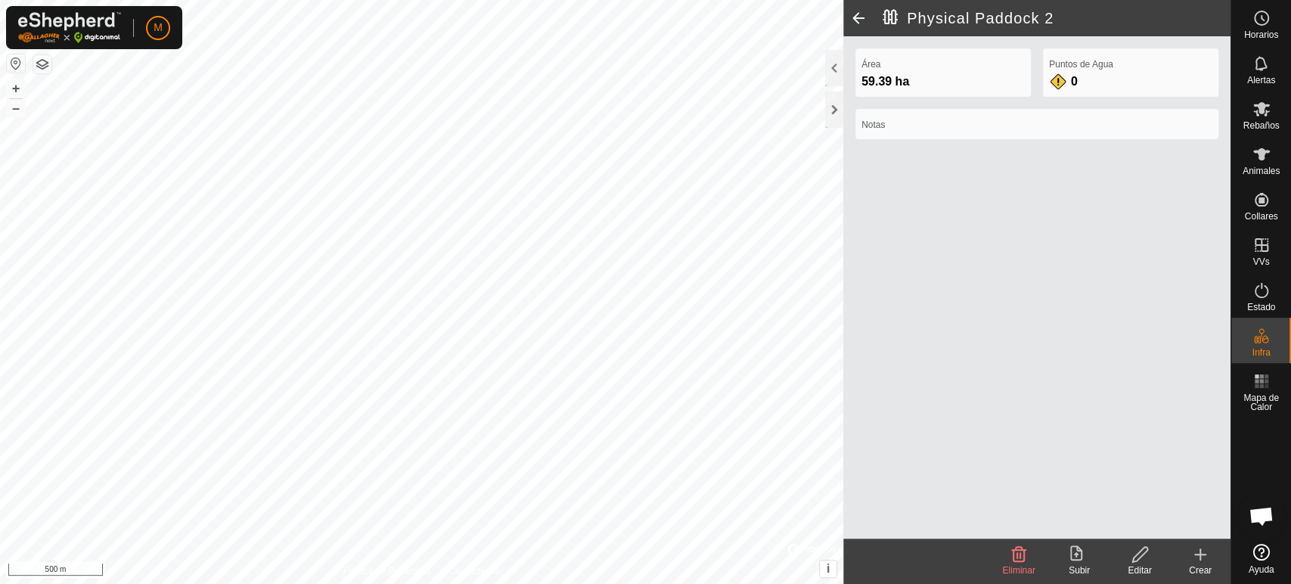
click at [886, 121] on label "Notas" at bounding box center [1036, 125] width 351 height 14
click at [914, 120] on label "Notas" at bounding box center [1036, 125] width 351 height 14
drag, startPoint x: 914, startPoint y: 120, endPoint x: 873, endPoint y: 126, distance: 41.2
click at [873, 126] on label "Notas" at bounding box center [1036, 125] width 351 height 14
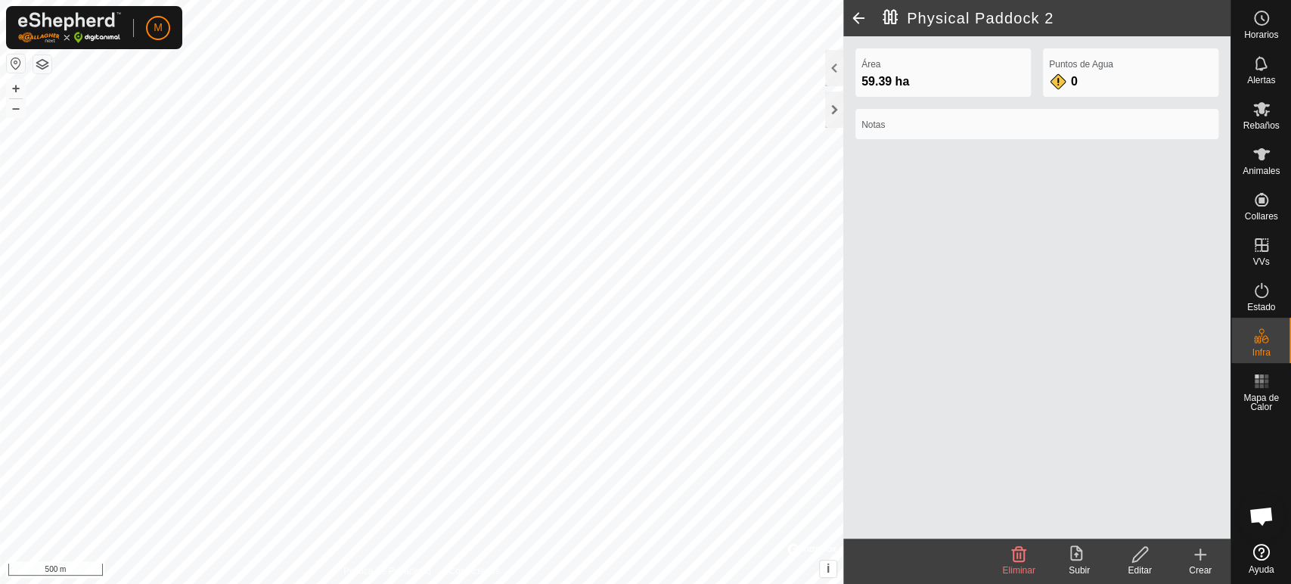
click at [900, 125] on label "Notas" at bounding box center [1036, 125] width 351 height 14
click at [839, 109] on div at bounding box center [834, 110] width 18 height 36
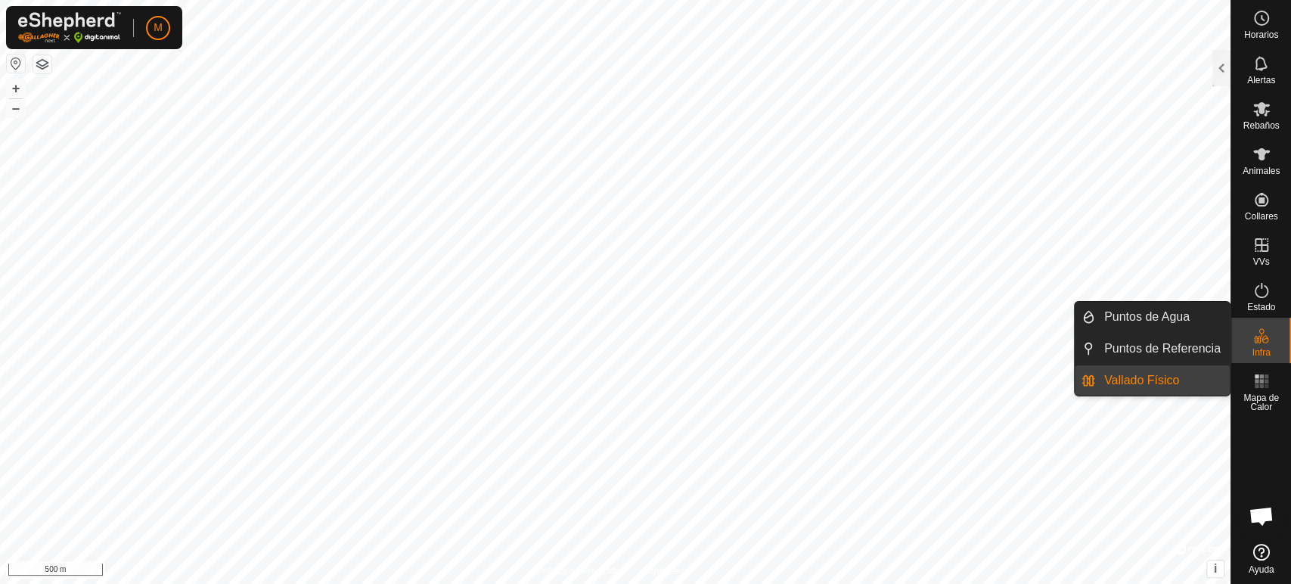
click at [1157, 384] on link "Vallado Físico" at bounding box center [1162, 380] width 135 height 30
click at [1100, 381] on link "Vallado Físico" at bounding box center [1162, 380] width 135 height 30
click at [1208, 390] on link "Vallado Físico" at bounding box center [1162, 380] width 135 height 30
click at [1198, 386] on link "Vallado Físico" at bounding box center [1162, 380] width 135 height 30
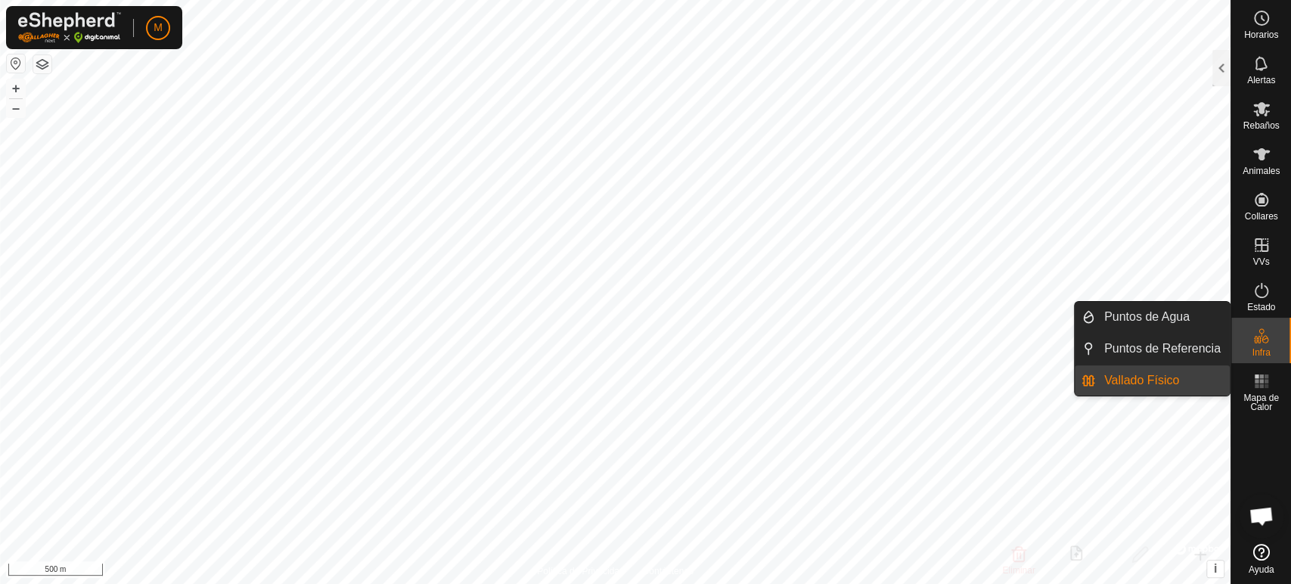
click at [1100, 380] on link "Vallado Físico" at bounding box center [1162, 380] width 135 height 30
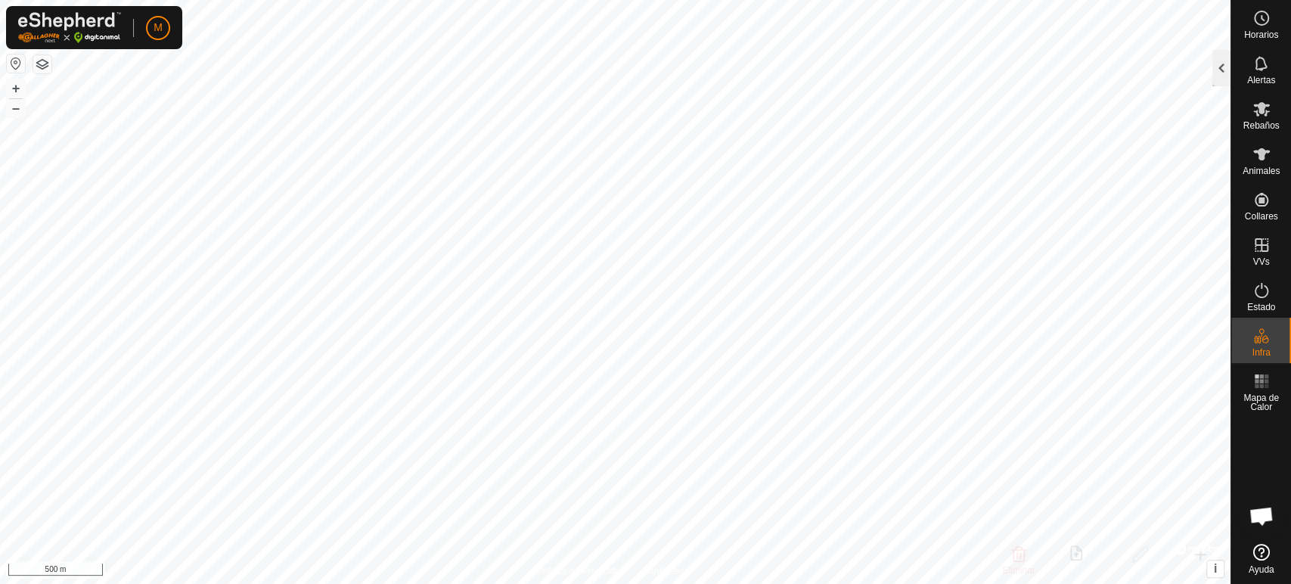
click at [1213, 72] on div at bounding box center [1221, 68] width 18 height 36
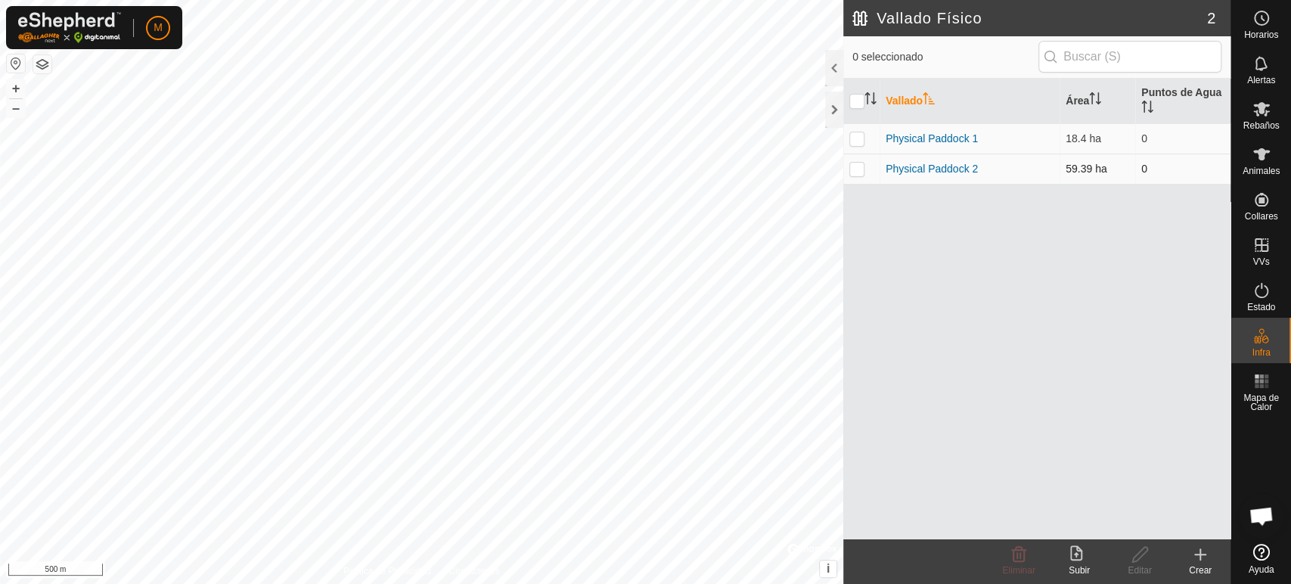
click at [859, 167] on p-checkbox at bounding box center [856, 169] width 15 height 12
checkbox input "true"
click at [1012, 168] on td "Physical Paddock 2" at bounding box center [970, 169] width 180 height 30
click at [914, 164] on link "Physical Paddock 2" at bounding box center [932, 169] width 92 height 12
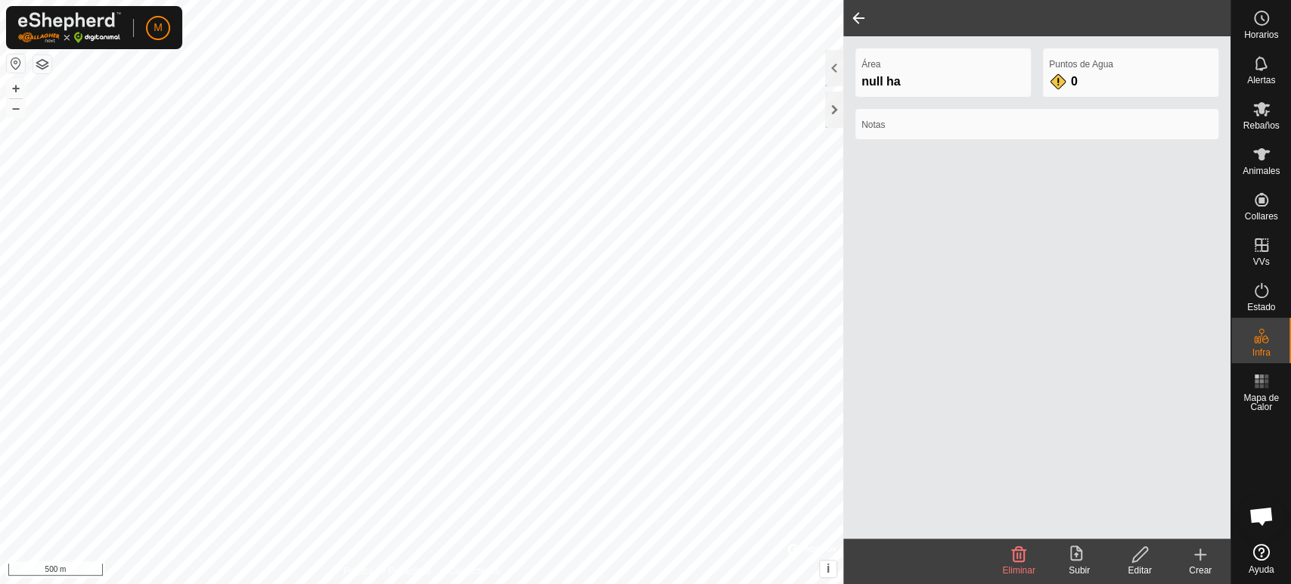
click at [914, 164] on div "Área null ha Puntos de Agua 0 Notas" at bounding box center [1036, 287] width 387 height 502
click at [1140, 558] on icon at bounding box center [1140, 554] width 19 height 18
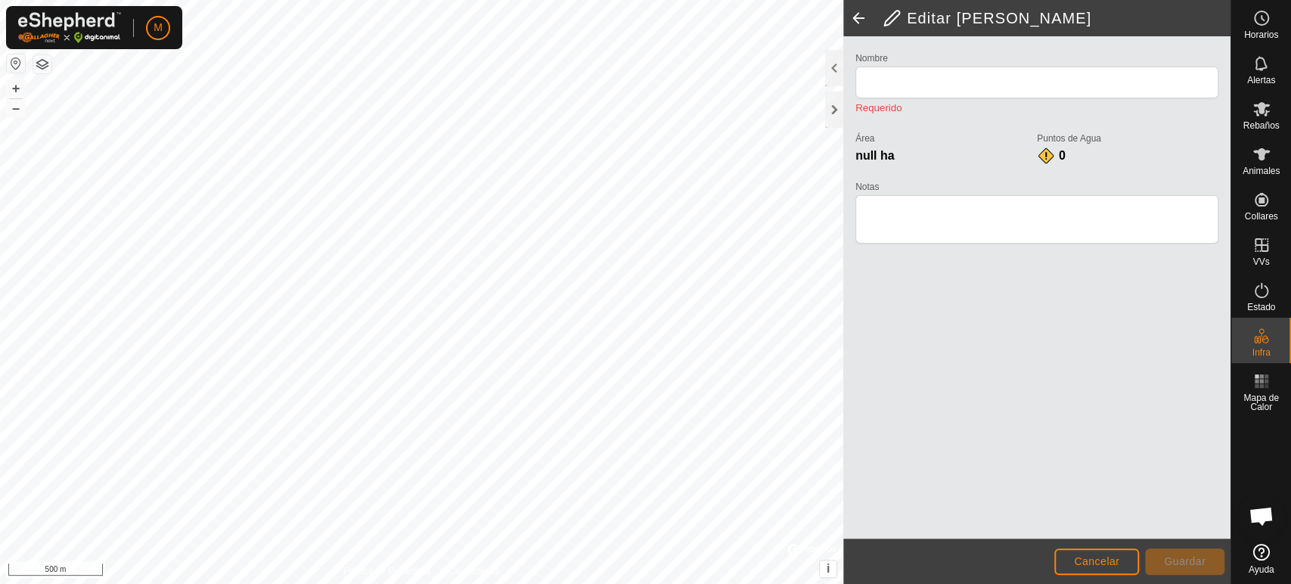
type input "Physical Paddock 2"
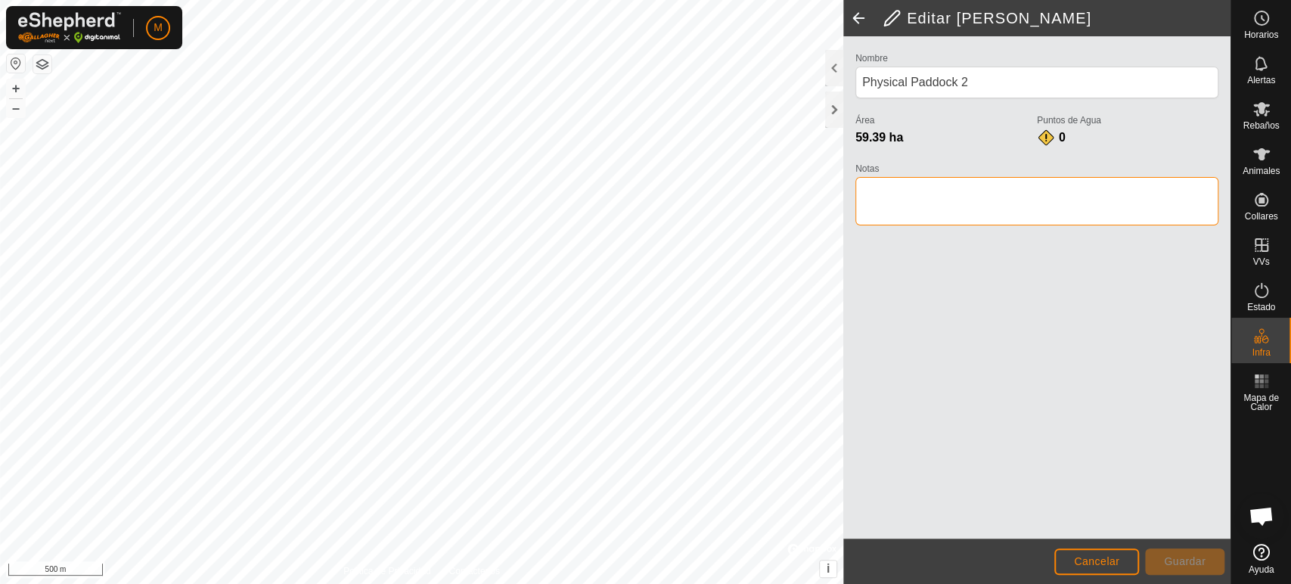
click at [903, 202] on textarea "Notas" at bounding box center [1036, 201] width 363 height 48
type textarea "tiera girasola"
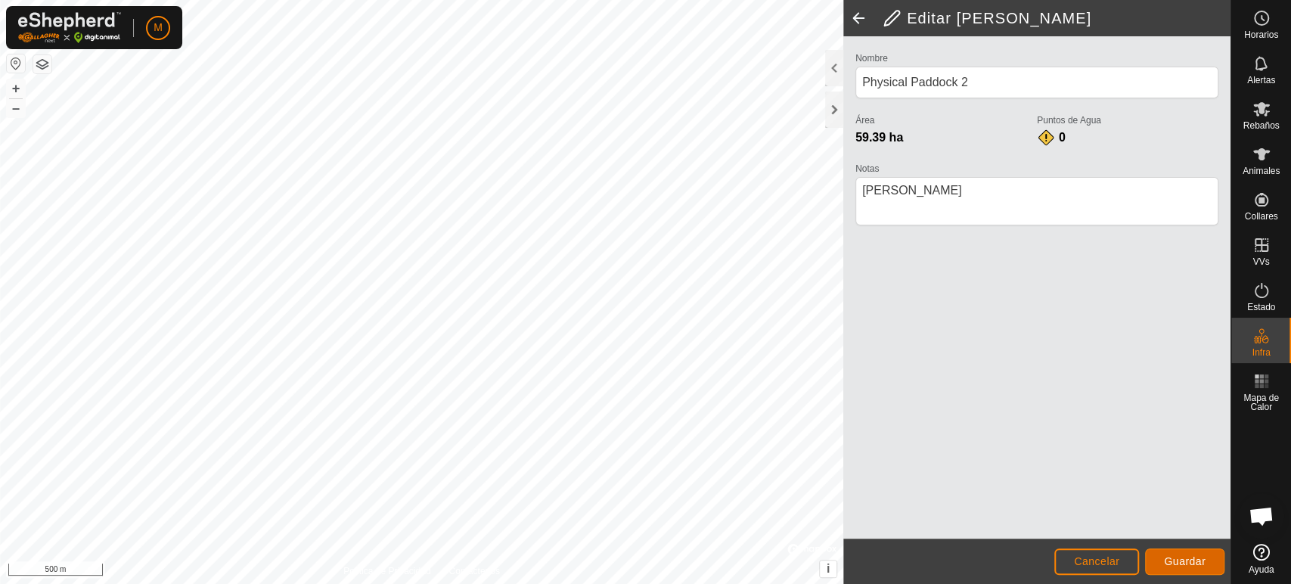
click at [1186, 566] on span "Guardar" at bounding box center [1185, 561] width 42 height 12
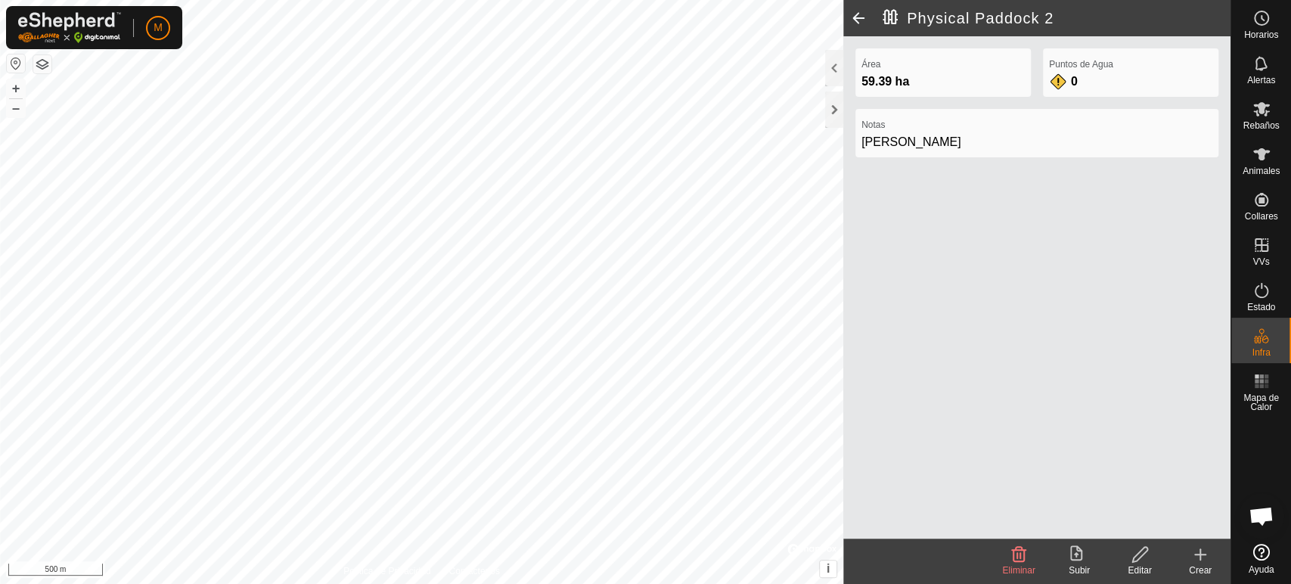
click at [854, 20] on span at bounding box center [858, 18] width 30 height 36
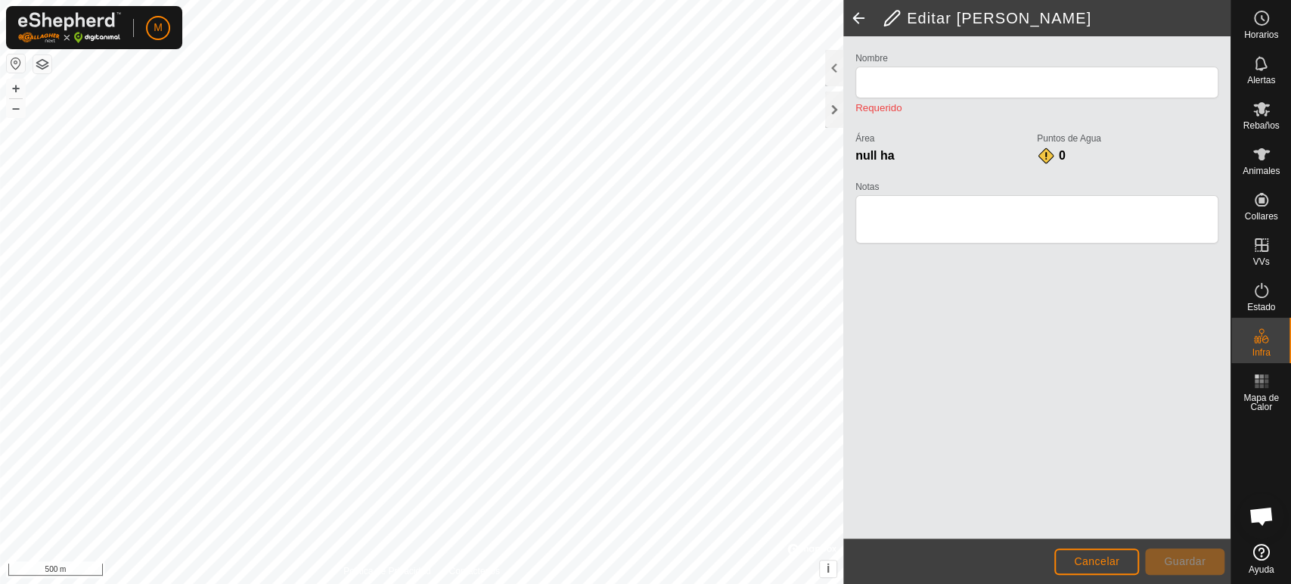
click at [854, 20] on span at bounding box center [858, 18] width 30 height 36
type input "Physical Paddock 2"
type textarea "tiera girasola"
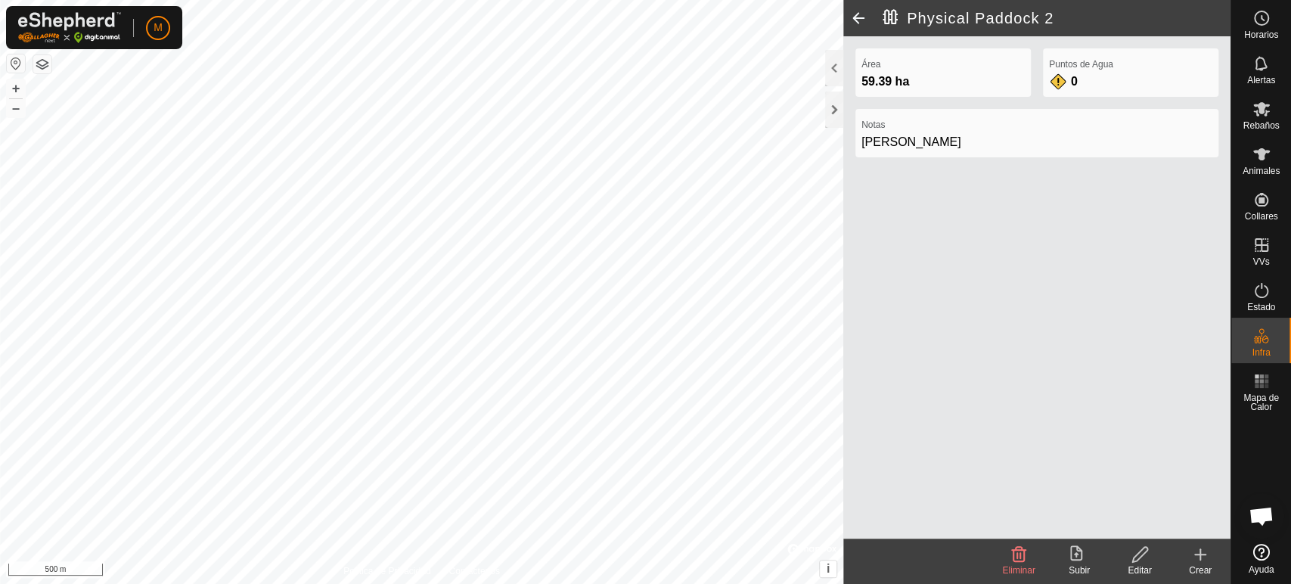
click at [854, 17] on span at bounding box center [858, 18] width 30 height 36
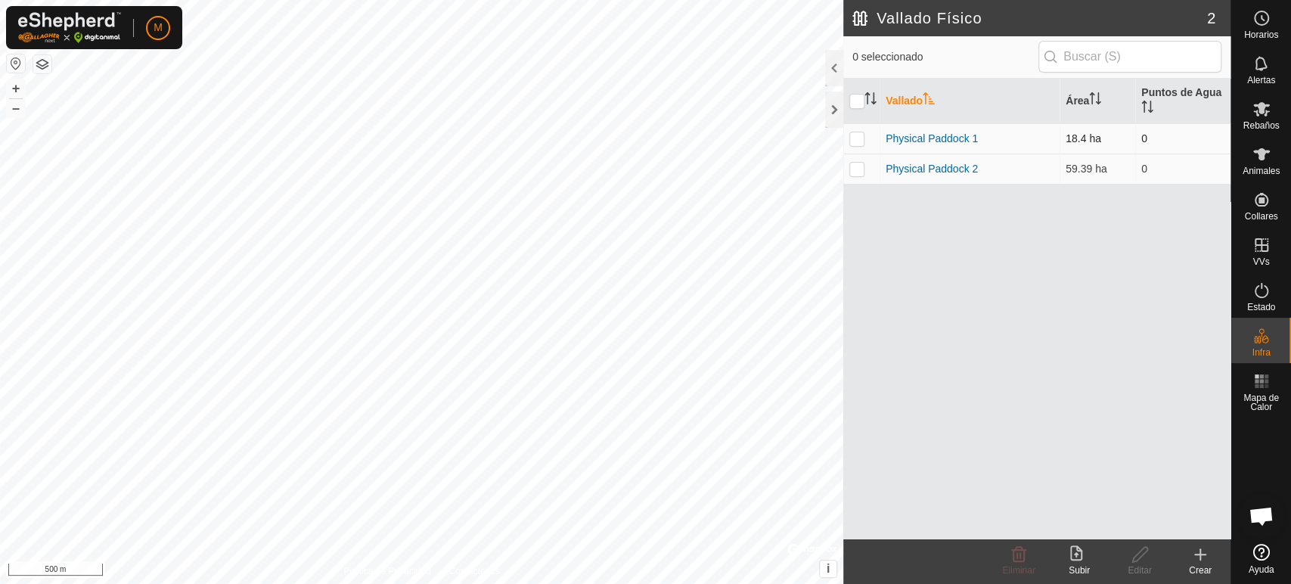
click at [857, 132] on p-checkbox at bounding box center [856, 138] width 15 height 12
click at [1015, 557] on icon at bounding box center [1019, 554] width 18 height 18
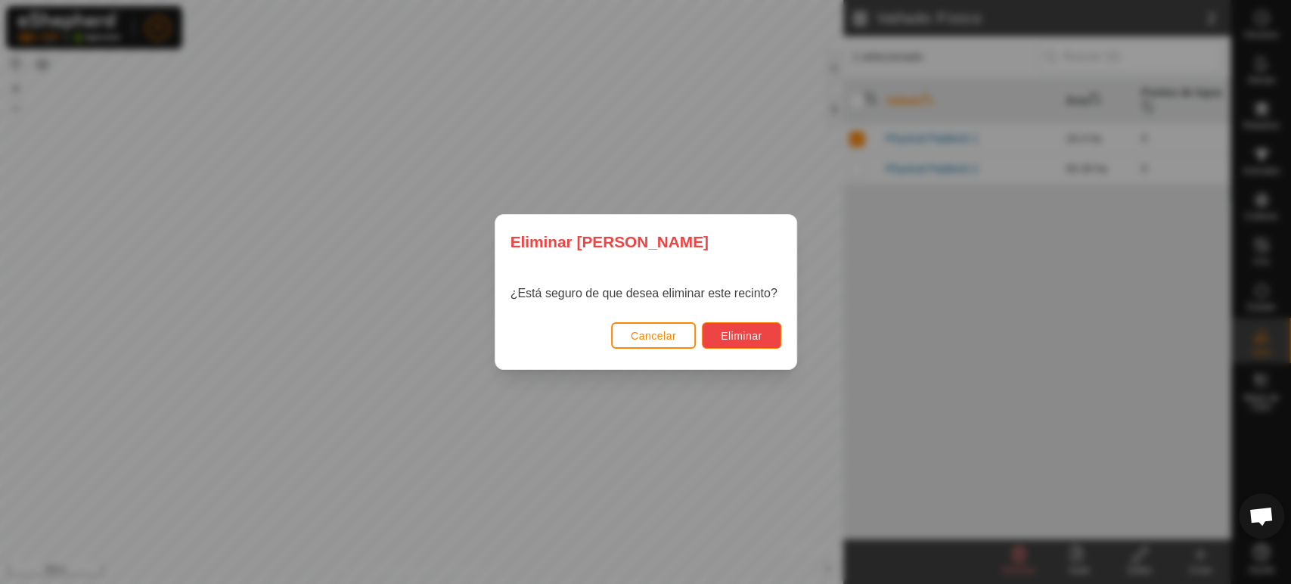
click at [743, 340] on span "Eliminar" at bounding box center [742, 336] width 42 height 12
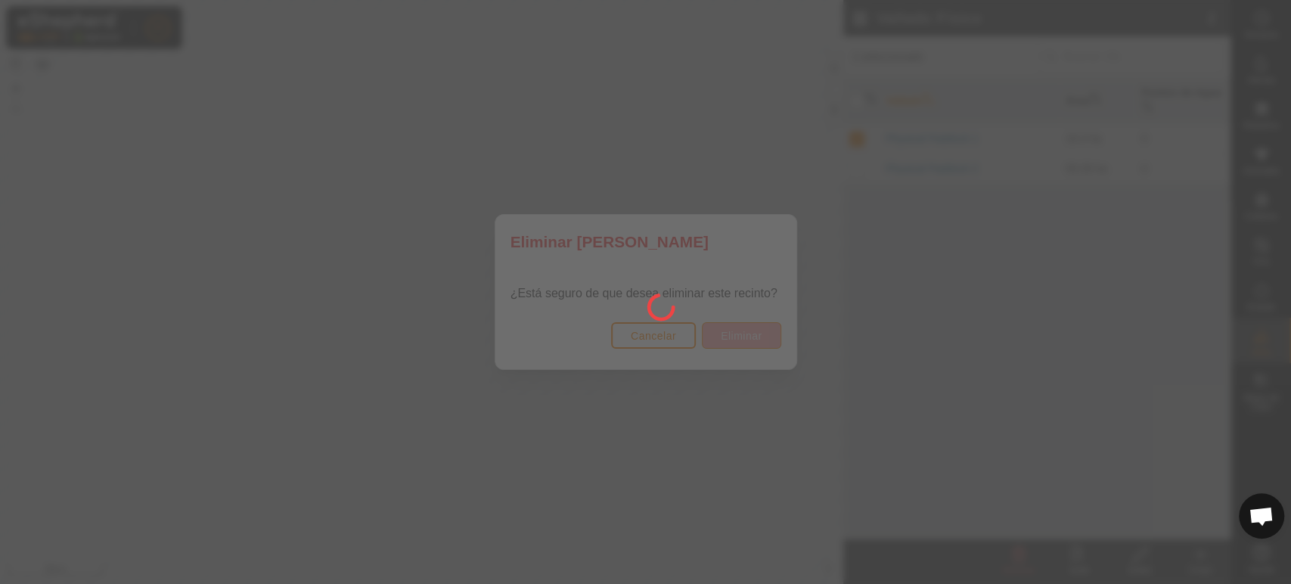
checkbox input "false"
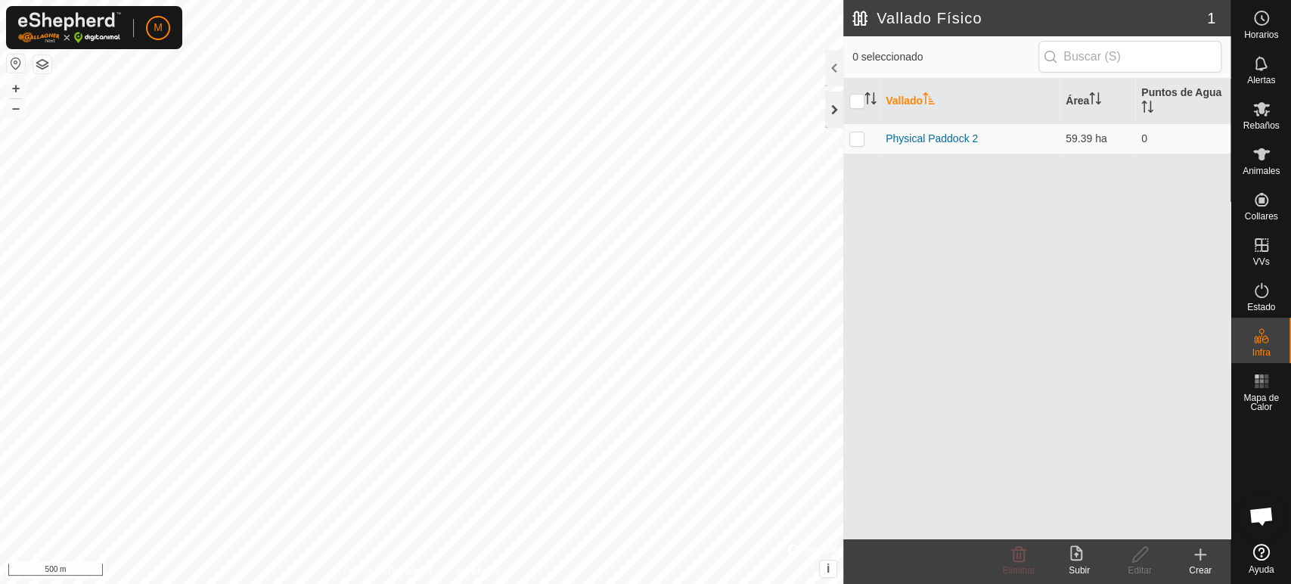
click at [826, 110] on div at bounding box center [834, 110] width 18 height 36
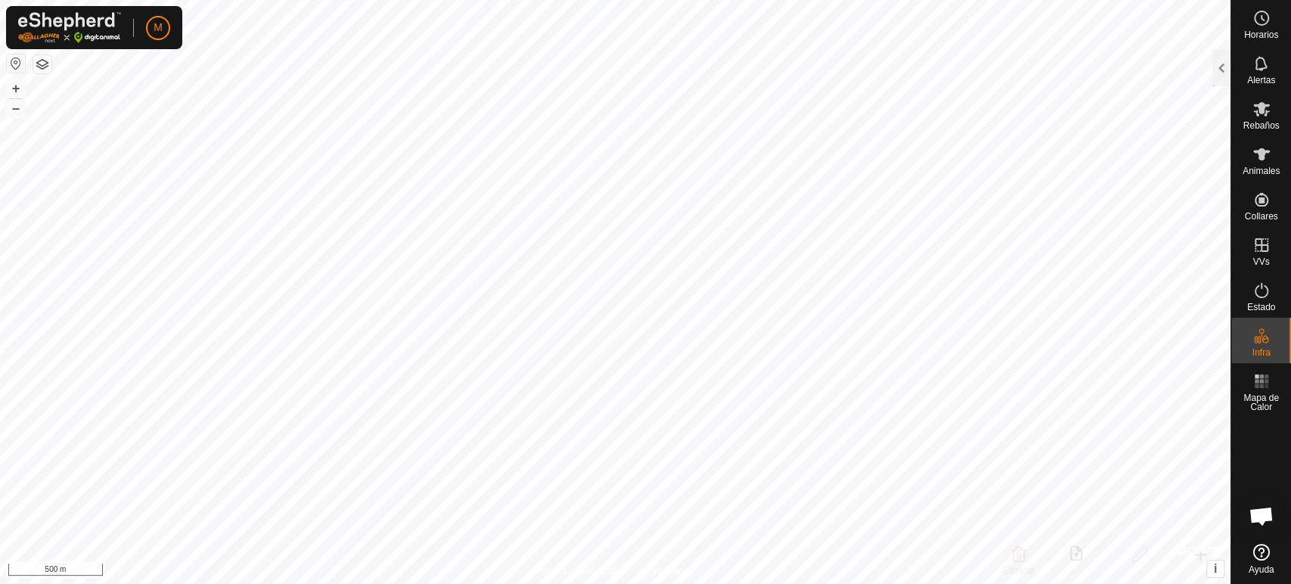
click at [1258, 551] on icon at bounding box center [1261, 552] width 17 height 17
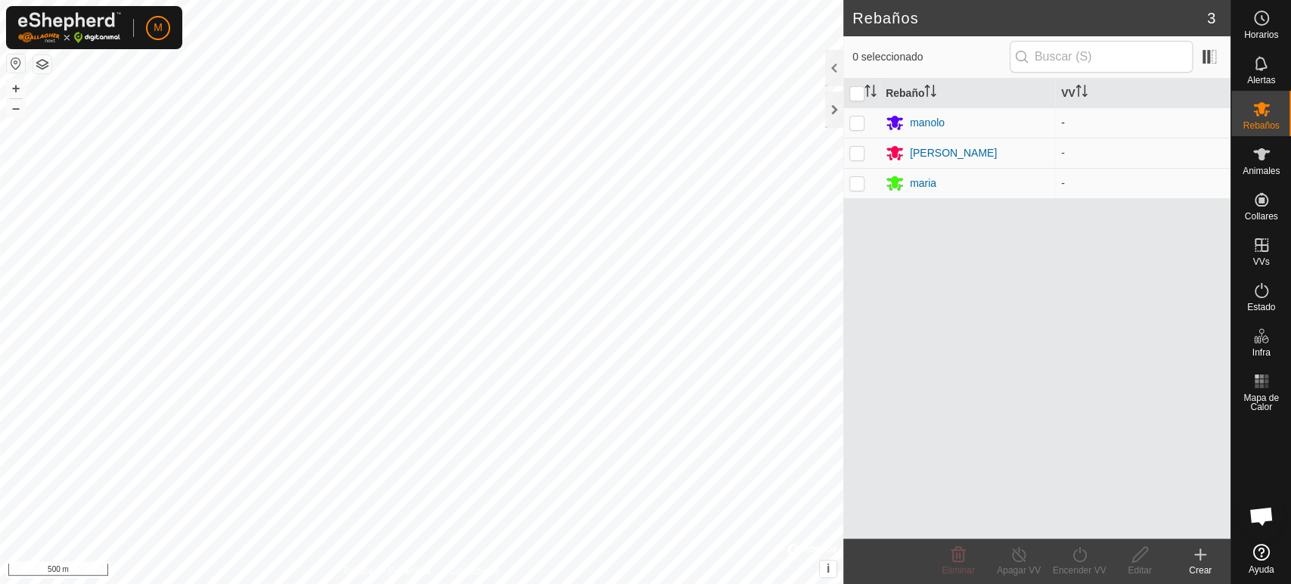
click at [853, 120] on p-checkbox at bounding box center [856, 122] width 15 height 12
click at [857, 119] on p-checkbox at bounding box center [856, 122] width 15 height 12
checkbox input "false"
click at [836, 113] on div at bounding box center [834, 110] width 18 height 36
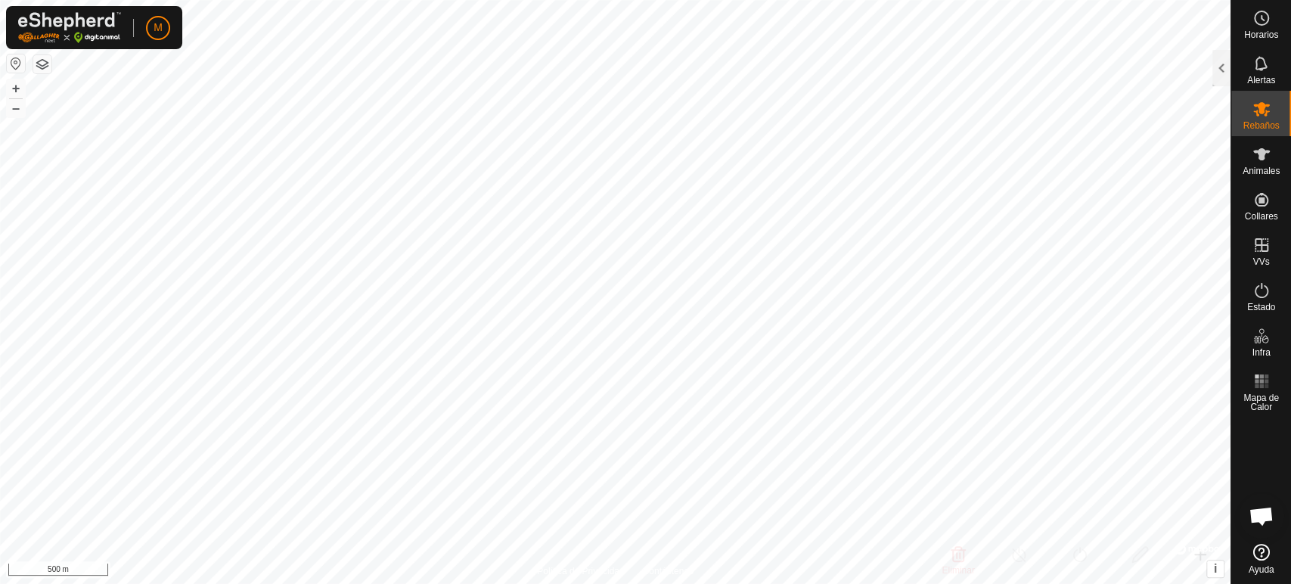
click at [1253, 559] on icon at bounding box center [1261, 552] width 17 height 17
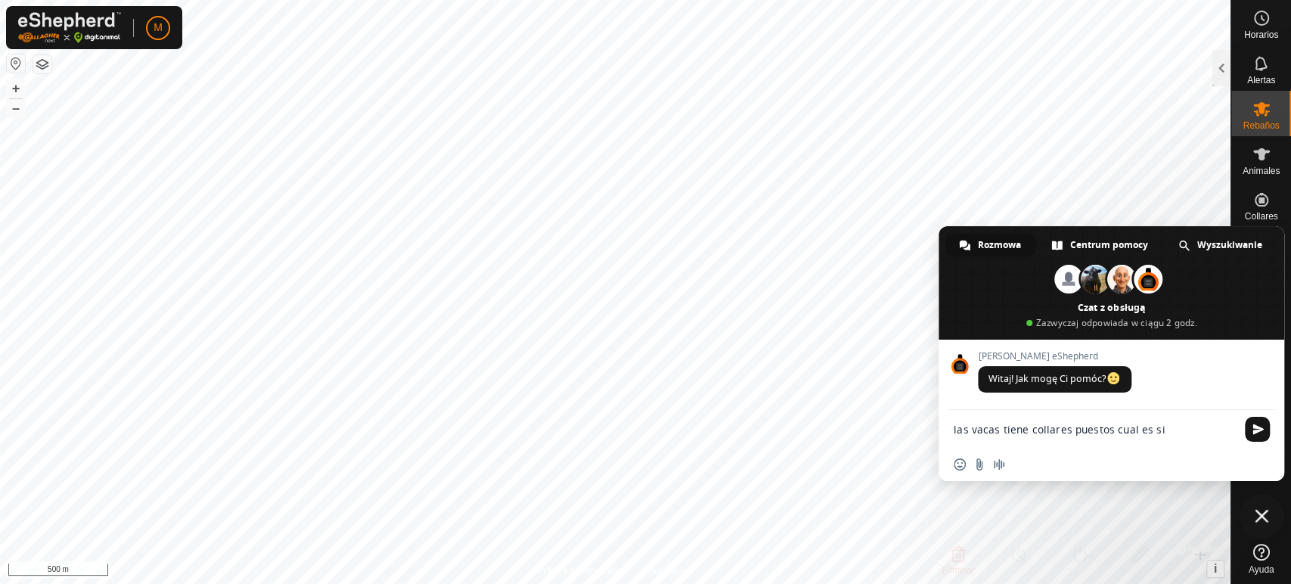
type textarea "las vacas tiene collares puestos cual es sigente paso"
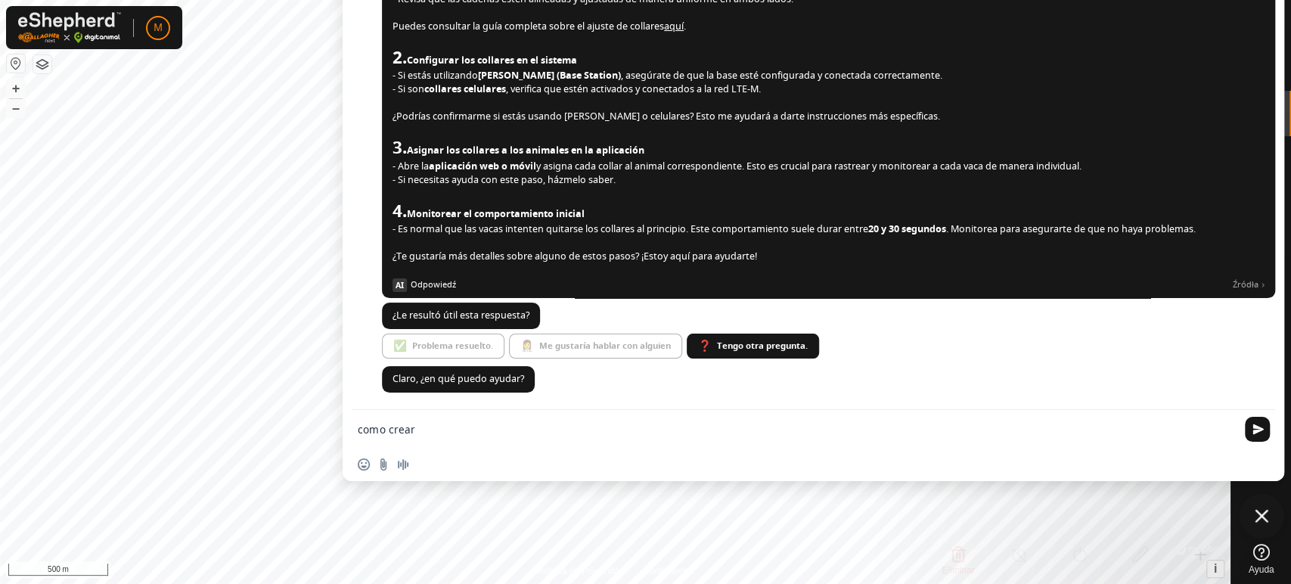
type textarea "como crear sercas"
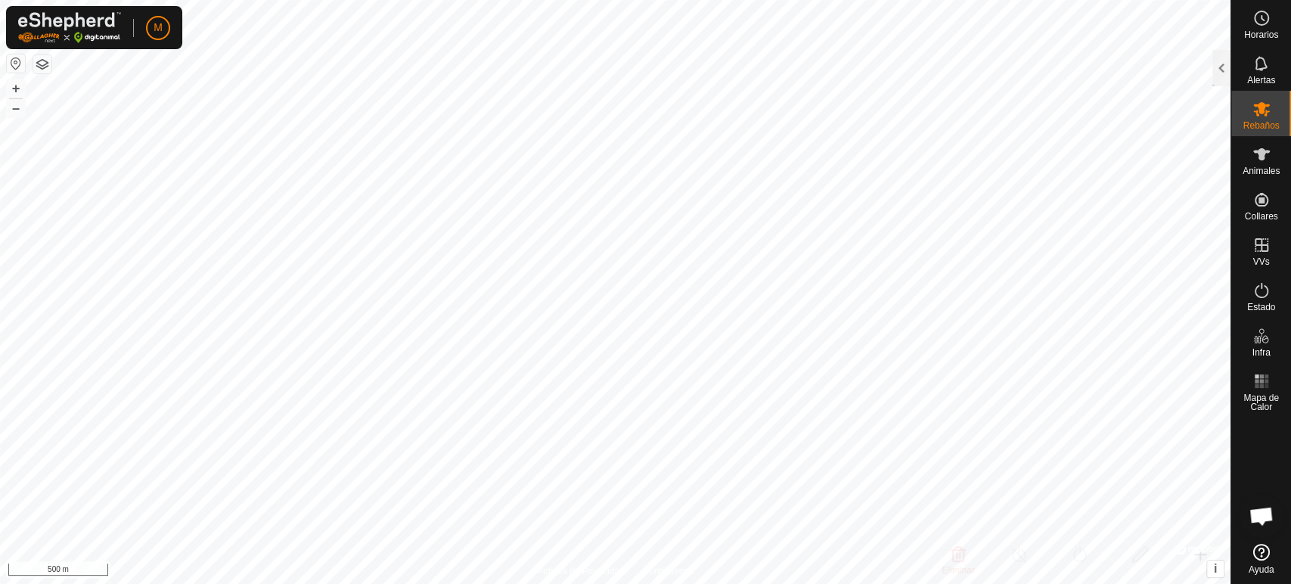
scroll to position [1594, 0]
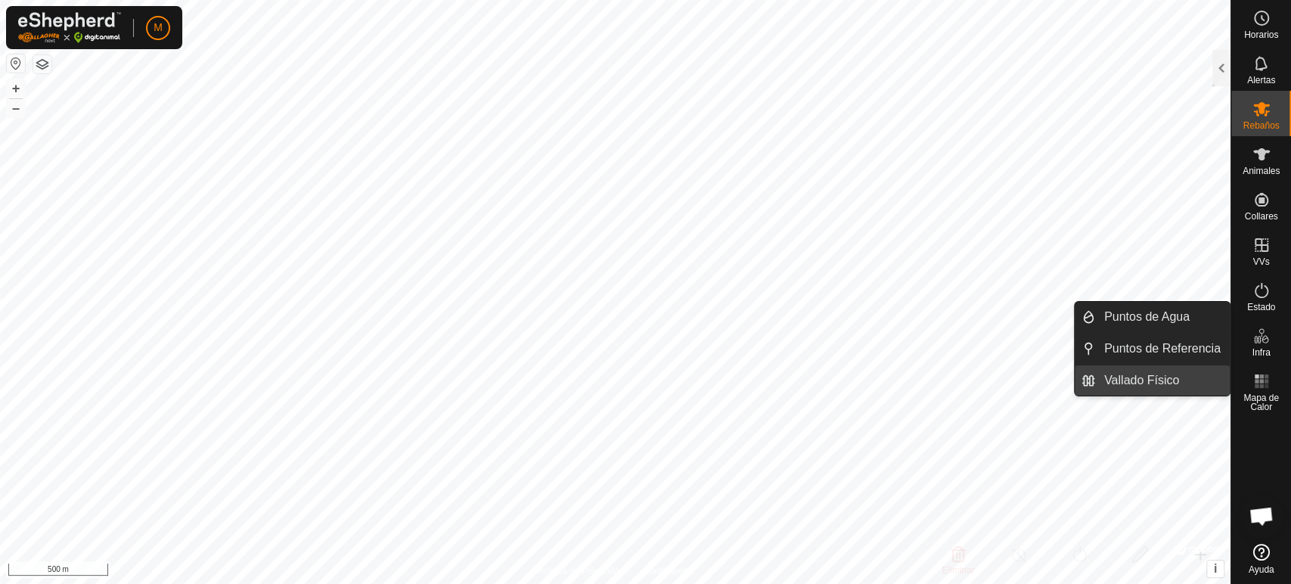
click at [1201, 386] on link "Vallado Físico" at bounding box center [1162, 380] width 135 height 30
click at [1131, 382] on link "Vallado Físico" at bounding box center [1162, 380] width 135 height 30
click at [1209, 386] on link "Vallado Físico" at bounding box center [1162, 380] width 135 height 30
click at [1158, 386] on link "Vallado Físico" at bounding box center [1162, 380] width 135 height 30
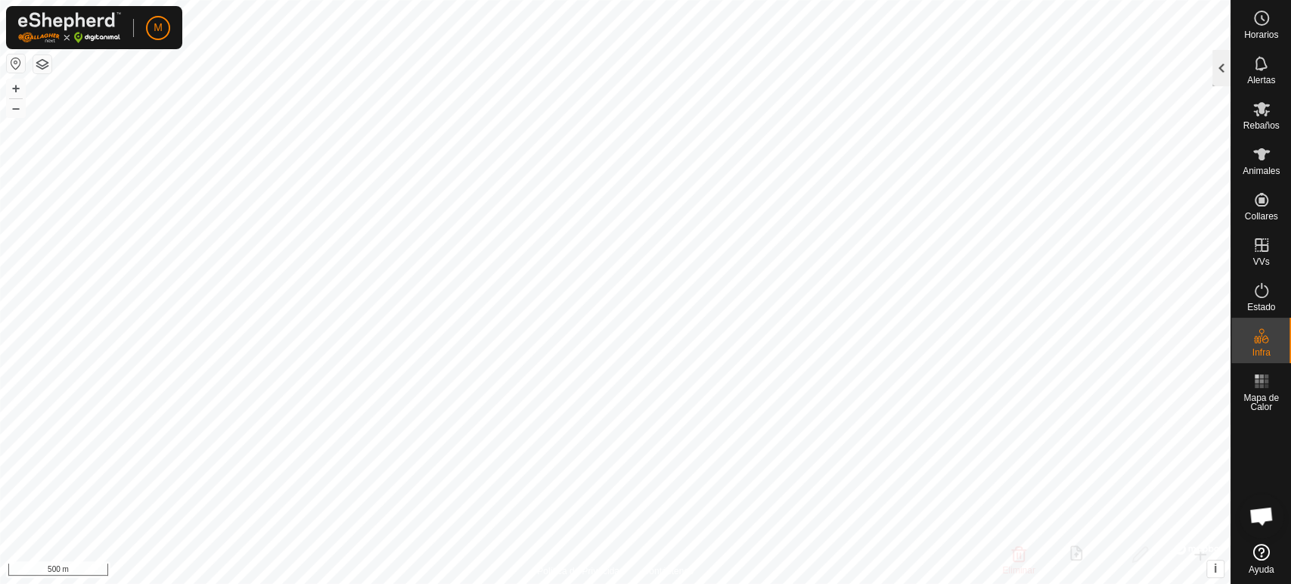
click at [1212, 79] on div at bounding box center [1221, 68] width 18 height 36
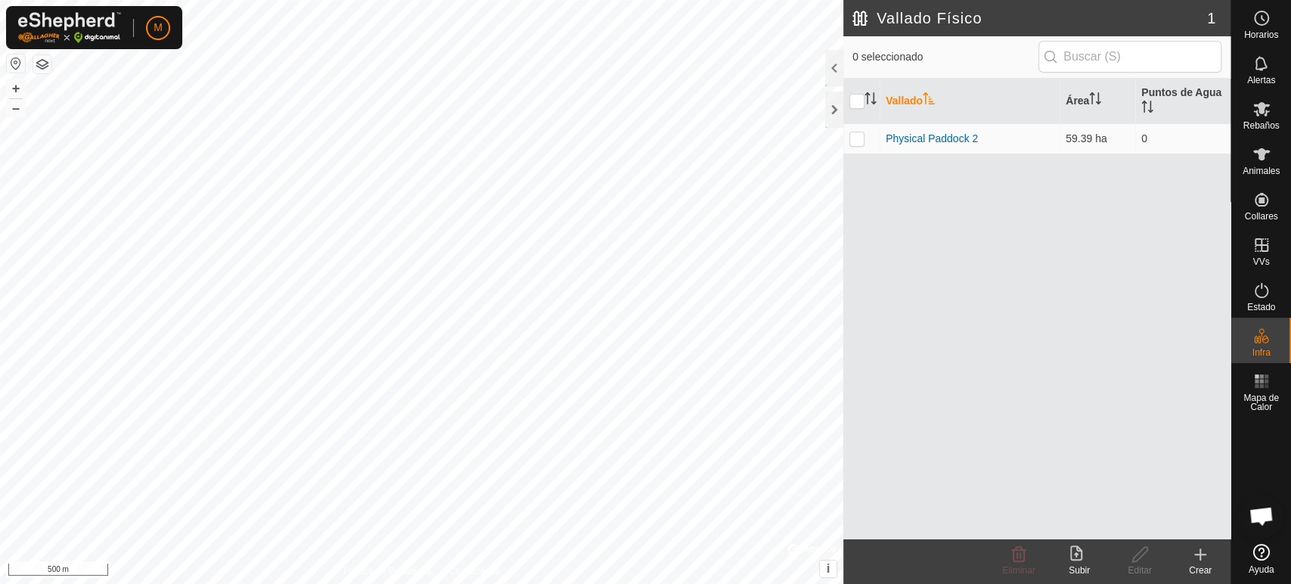
click at [1202, 554] on icon at bounding box center [1200, 554] width 11 height 0
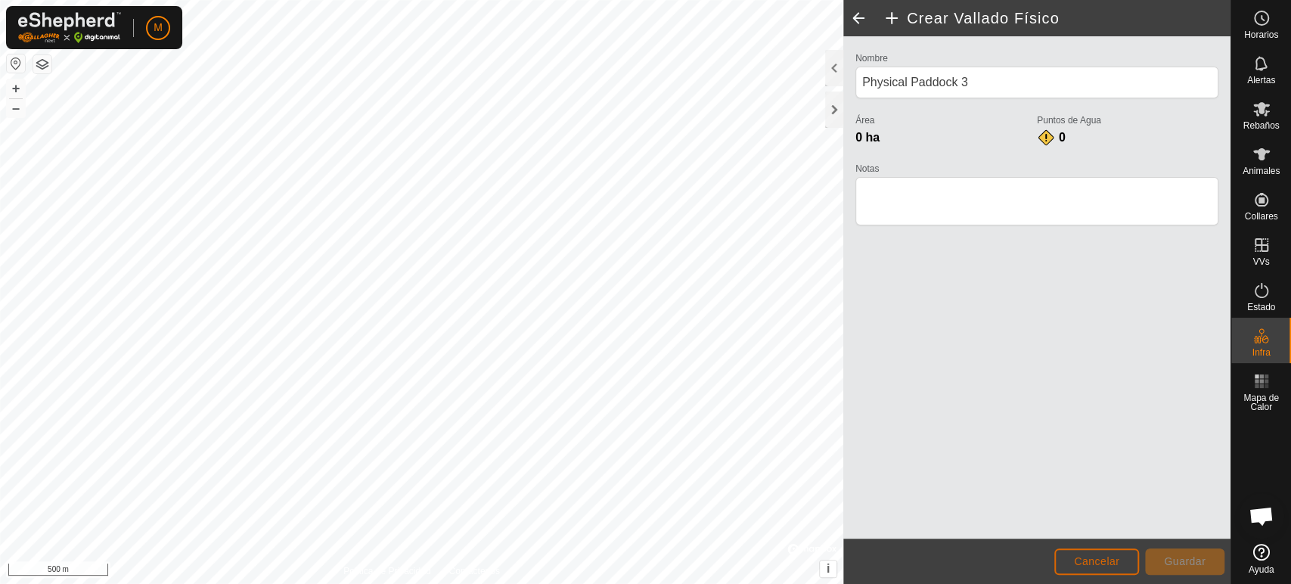
click at [1094, 563] on span "Cancelar" at bounding box center [1096, 561] width 45 height 12
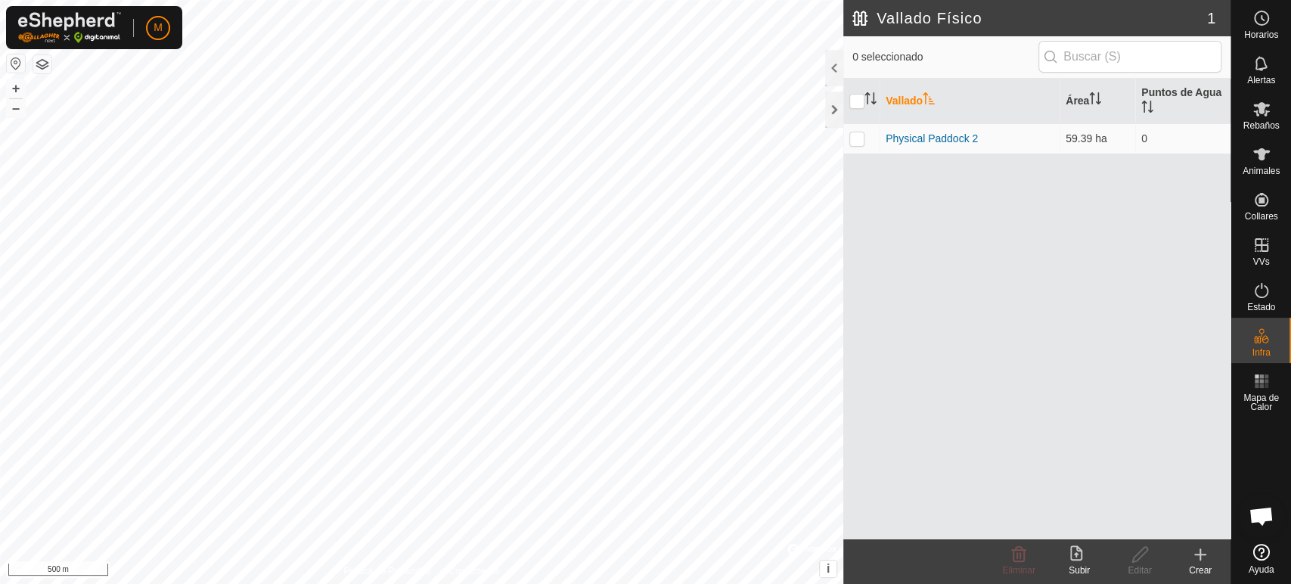
click at [1195, 554] on icon at bounding box center [1200, 554] width 18 height 18
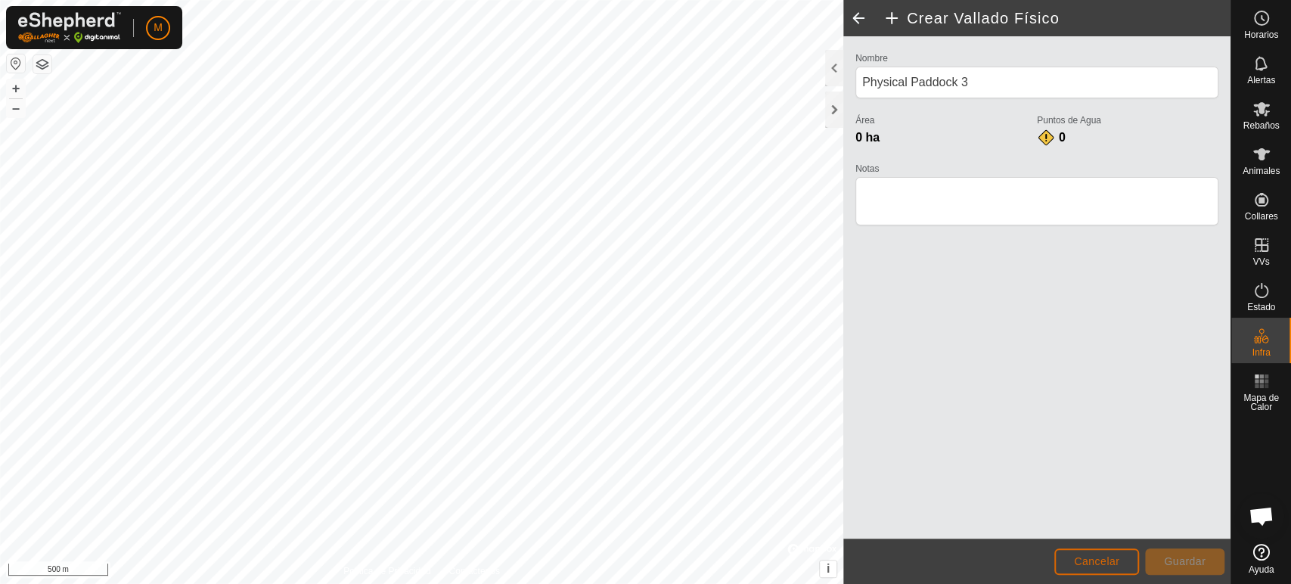
click at [1081, 569] on button "Cancelar" at bounding box center [1096, 561] width 85 height 26
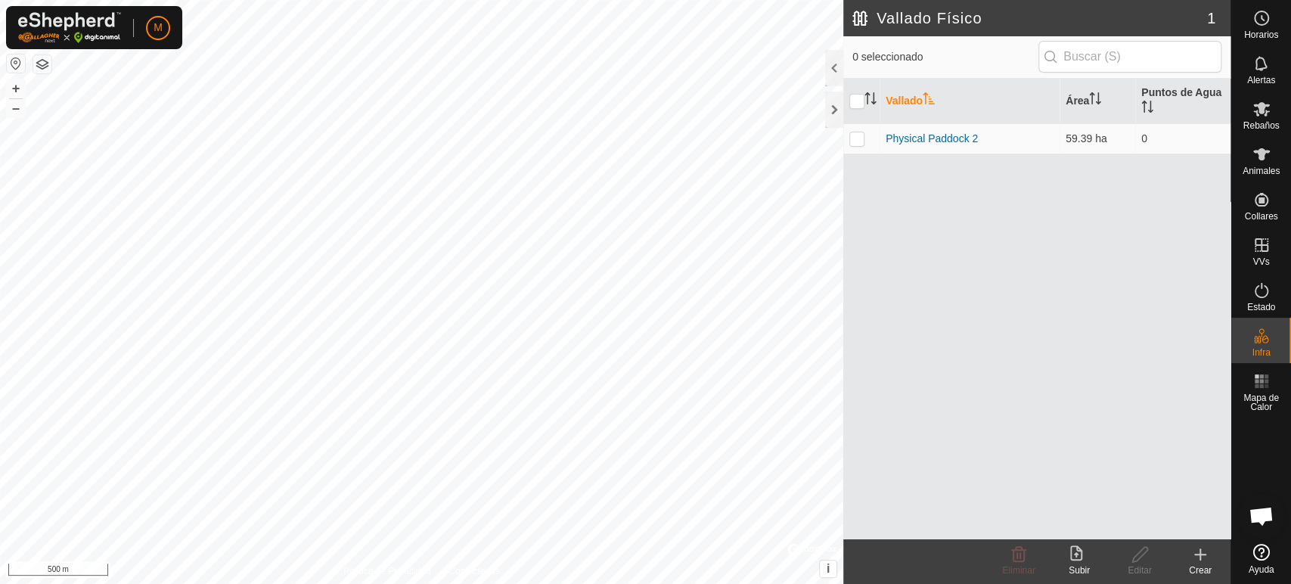
click at [1194, 559] on icon at bounding box center [1200, 554] width 18 height 18
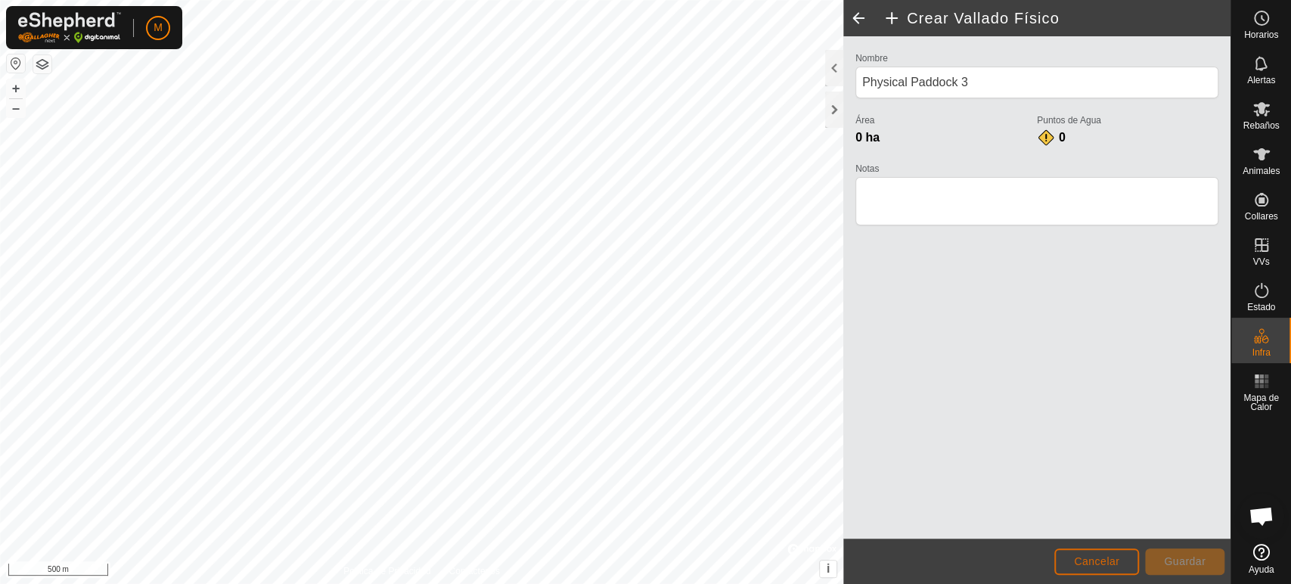
click at [1114, 554] on button "Cancelar" at bounding box center [1096, 561] width 85 height 26
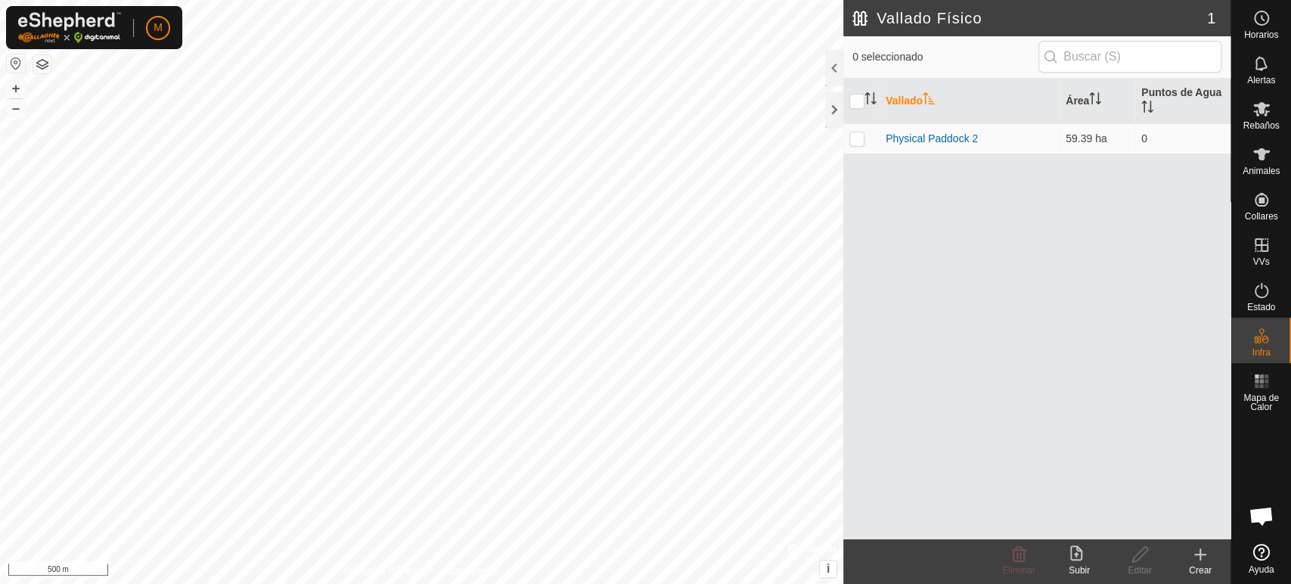
click at [1200, 555] on icon at bounding box center [1200, 554] width 0 height 11
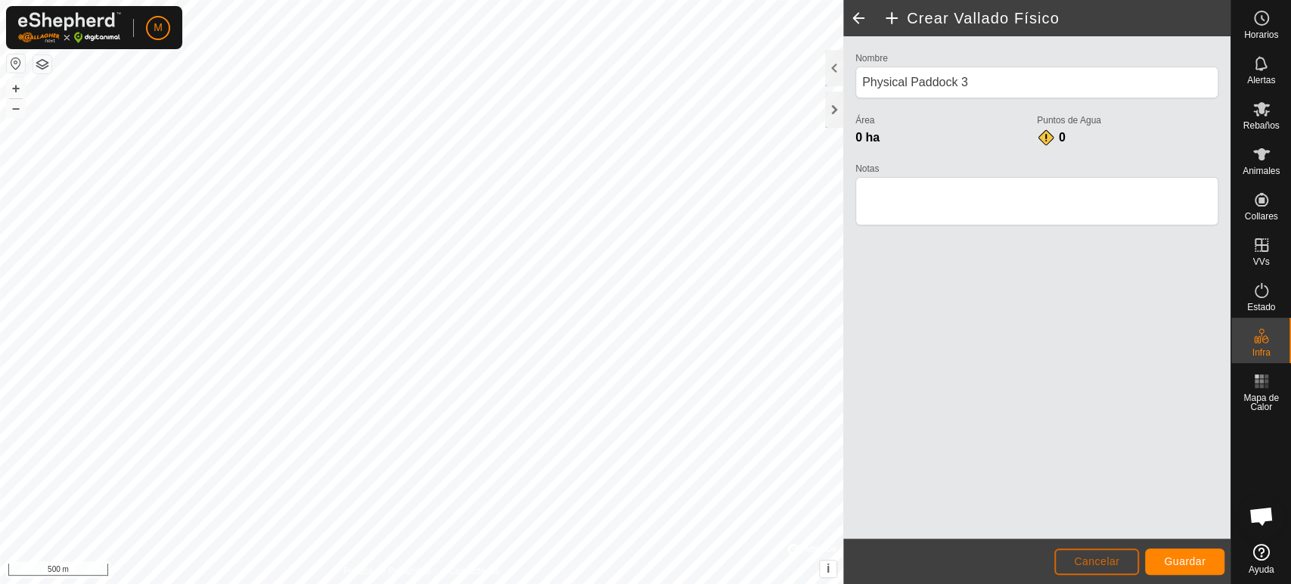
click at [1116, 563] on span "Cancelar" at bounding box center [1096, 561] width 45 height 12
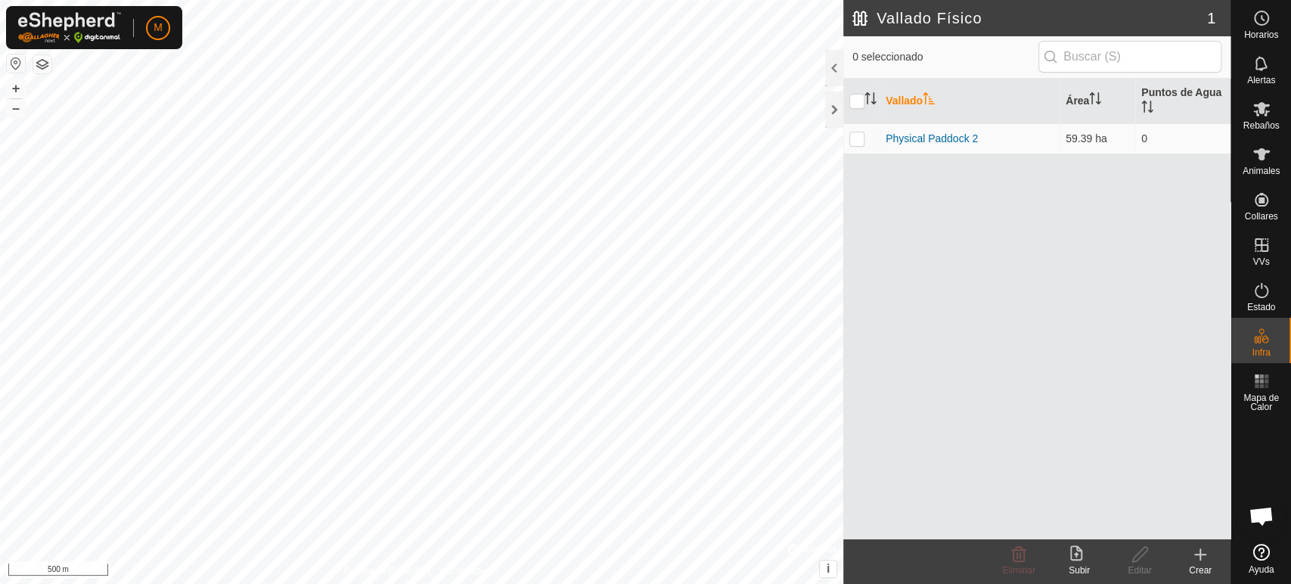
click at [1203, 559] on icon at bounding box center [1200, 554] width 18 height 18
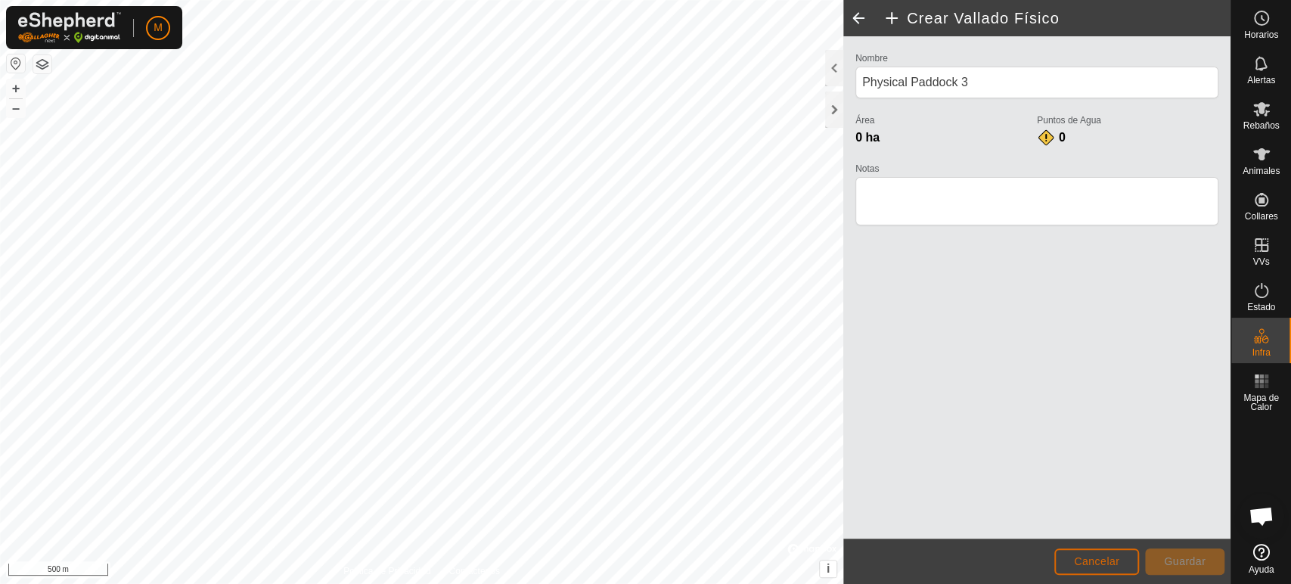
click at [1119, 567] on button "Cancelar" at bounding box center [1096, 561] width 85 height 26
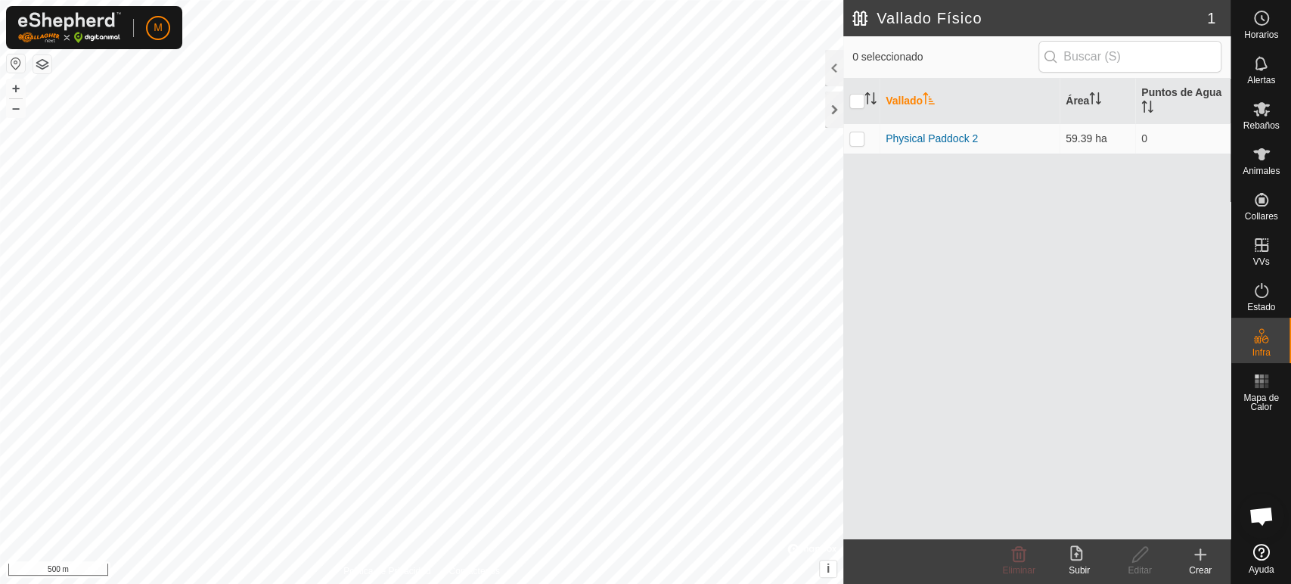
click at [1203, 560] on icon at bounding box center [1200, 554] width 18 height 18
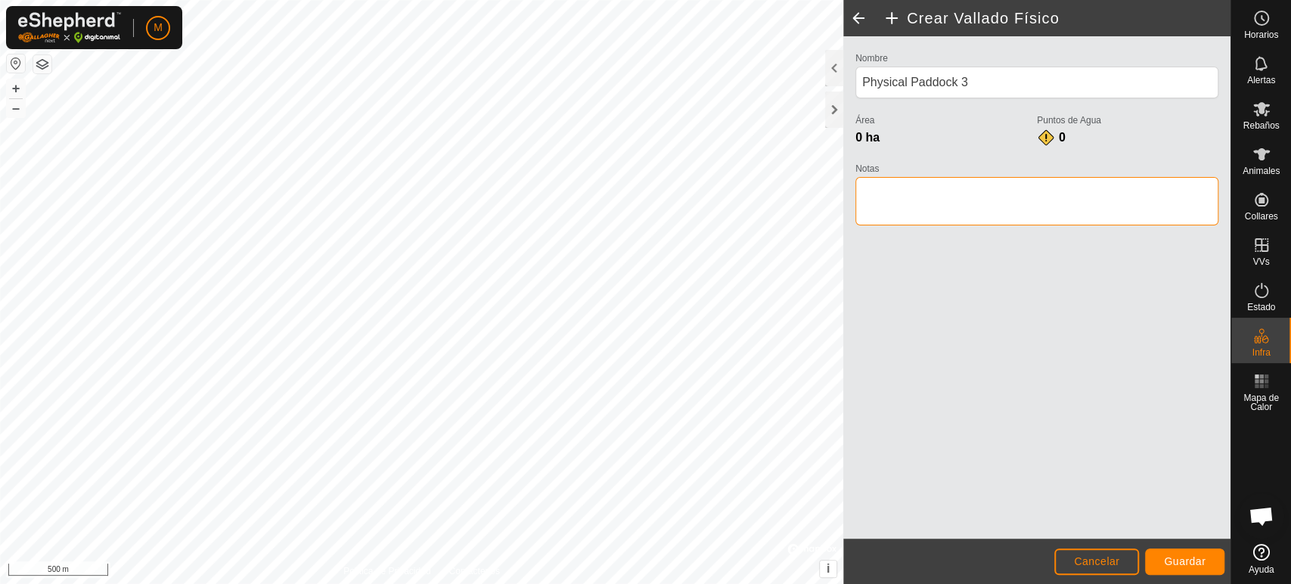
click at [879, 200] on textarea "Notas" at bounding box center [1036, 201] width 363 height 48
type textarea "corra eujenio"
click at [1178, 564] on span "Guardar" at bounding box center [1185, 561] width 42 height 12
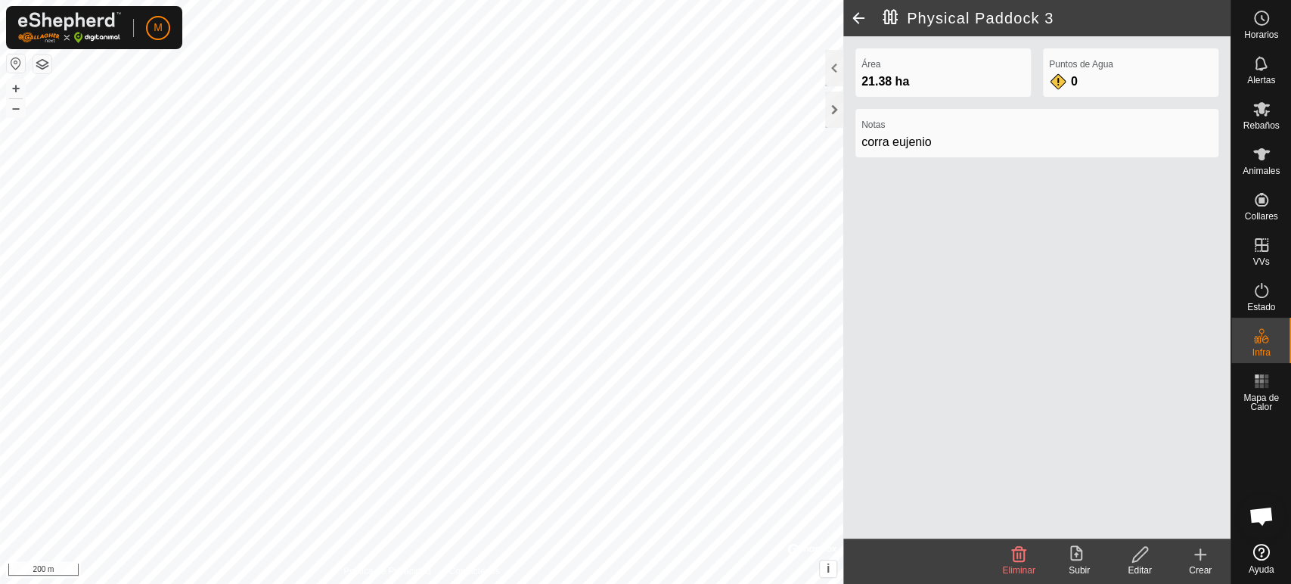
click at [1018, 555] on icon at bounding box center [1019, 554] width 18 height 18
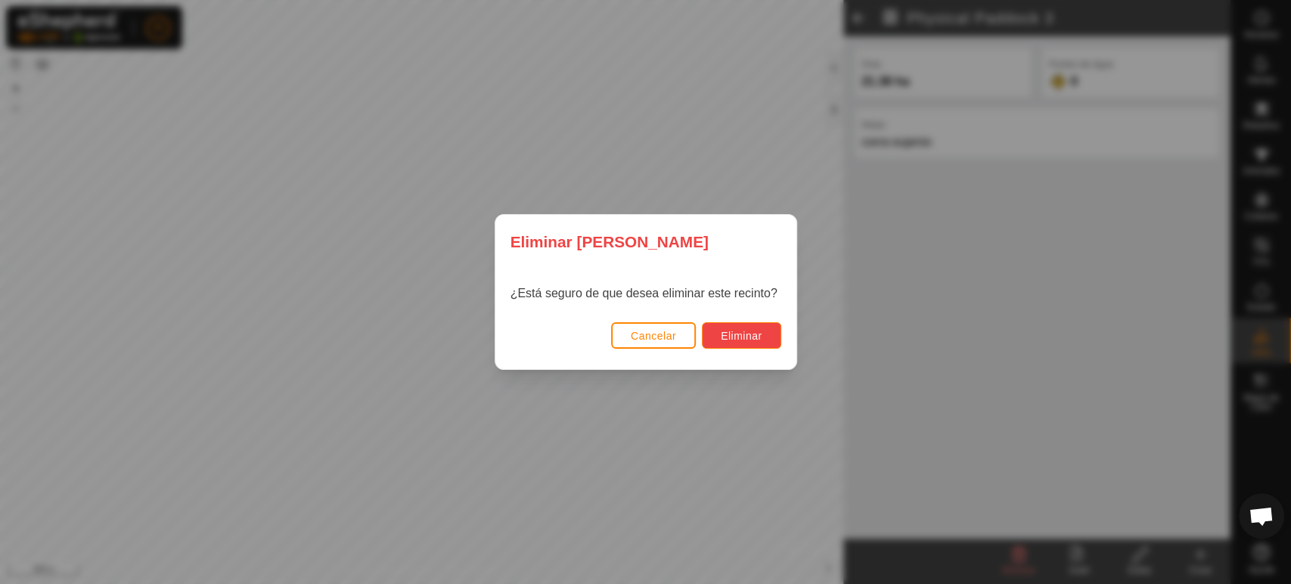
click at [746, 341] on span "Eliminar" at bounding box center [742, 336] width 42 height 12
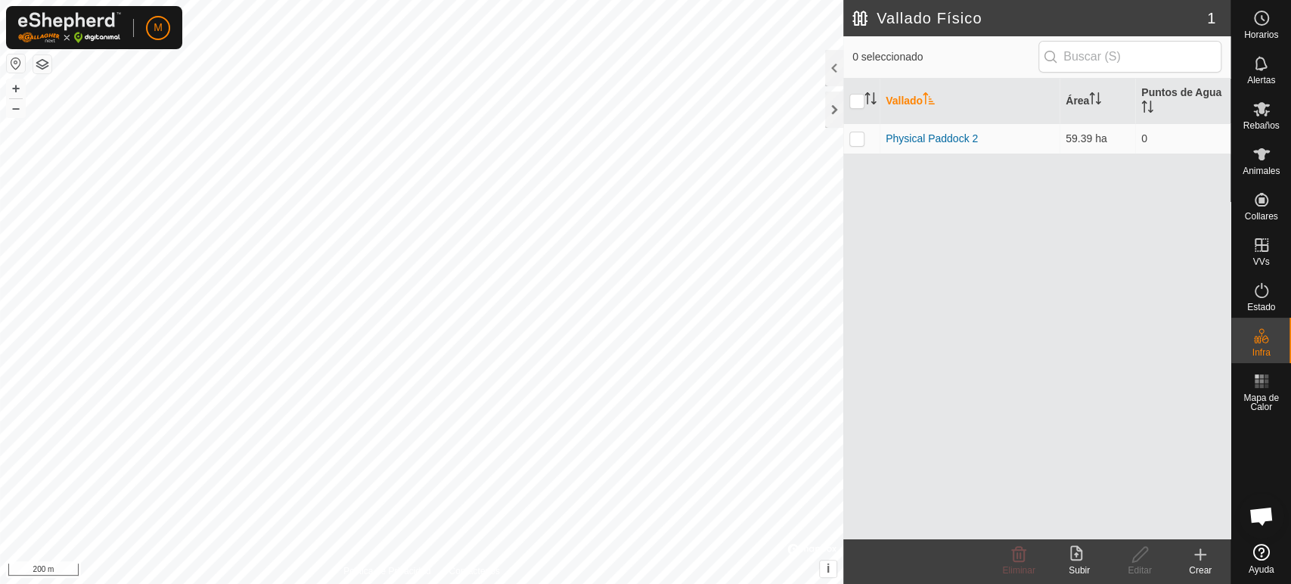
click at [1201, 561] on icon at bounding box center [1200, 554] width 18 height 18
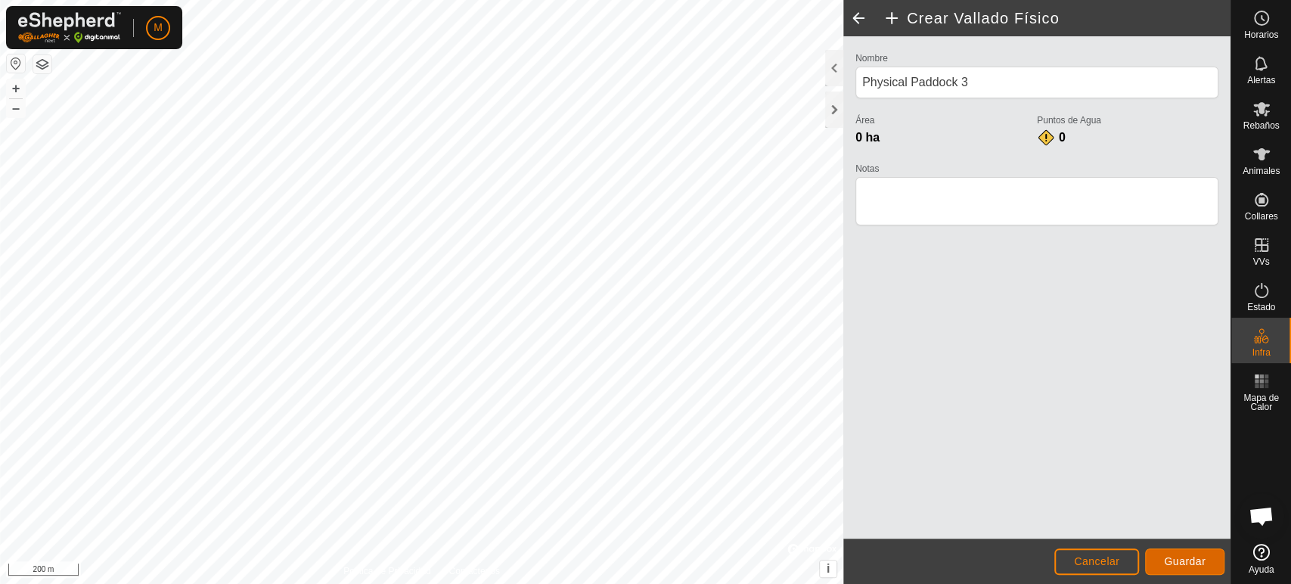
click at [1198, 559] on span "Guardar" at bounding box center [1185, 561] width 42 height 12
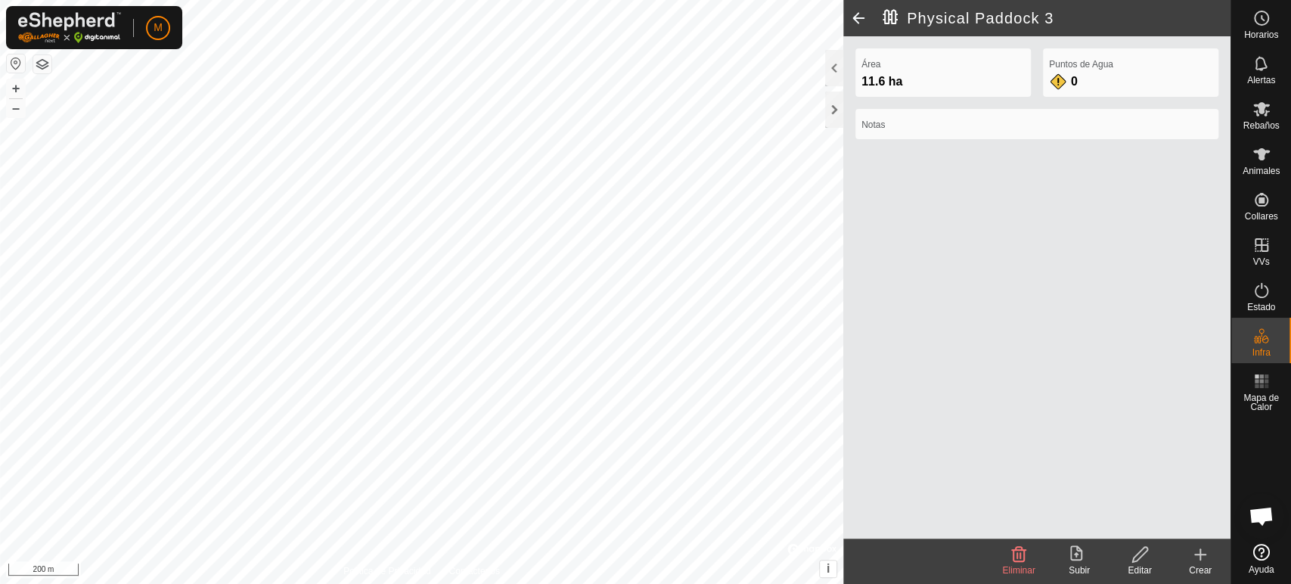
click at [894, 121] on label "Notas" at bounding box center [1036, 125] width 351 height 14
click at [869, 120] on label "Notas" at bounding box center [1036, 125] width 351 height 14
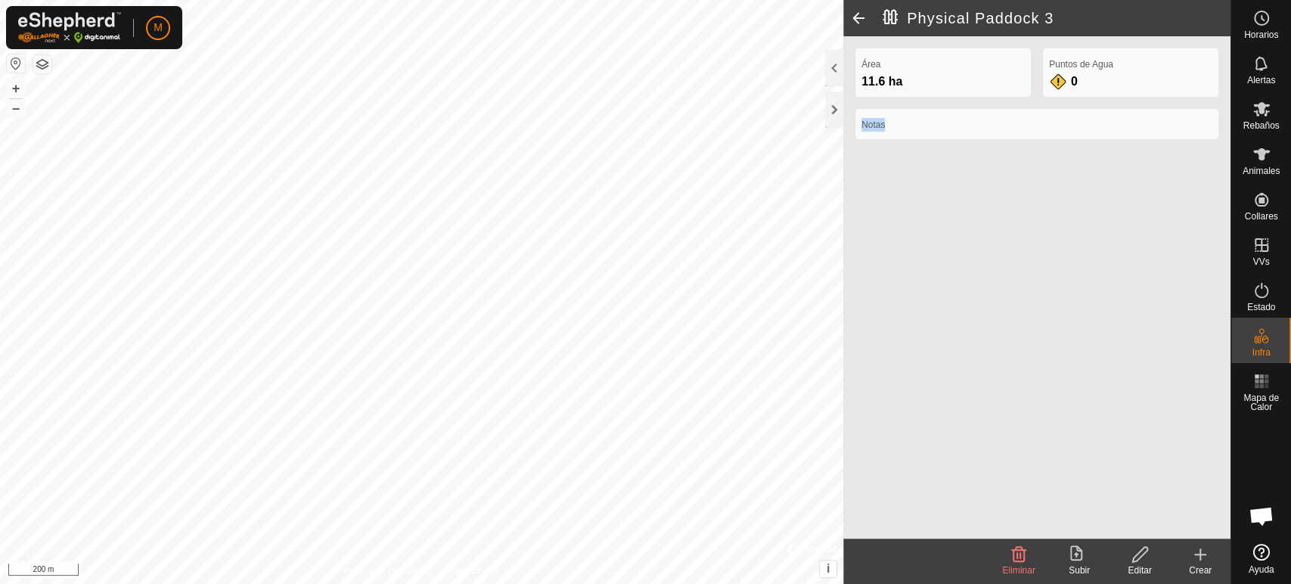
click at [919, 126] on label "Notas" at bounding box center [1036, 125] width 351 height 14
drag, startPoint x: 919, startPoint y: 126, endPoint x: 990, endPoint y: 345, distance: 230.6
click at [990, 345] on div "Área 11.6 ha Puntos de Agua 0 Notas" at bounding box center [1036, 287] width 387 height 502
click at [883, 126] on label "Notas" at bounding box center [1036, 125] width 351 height 14
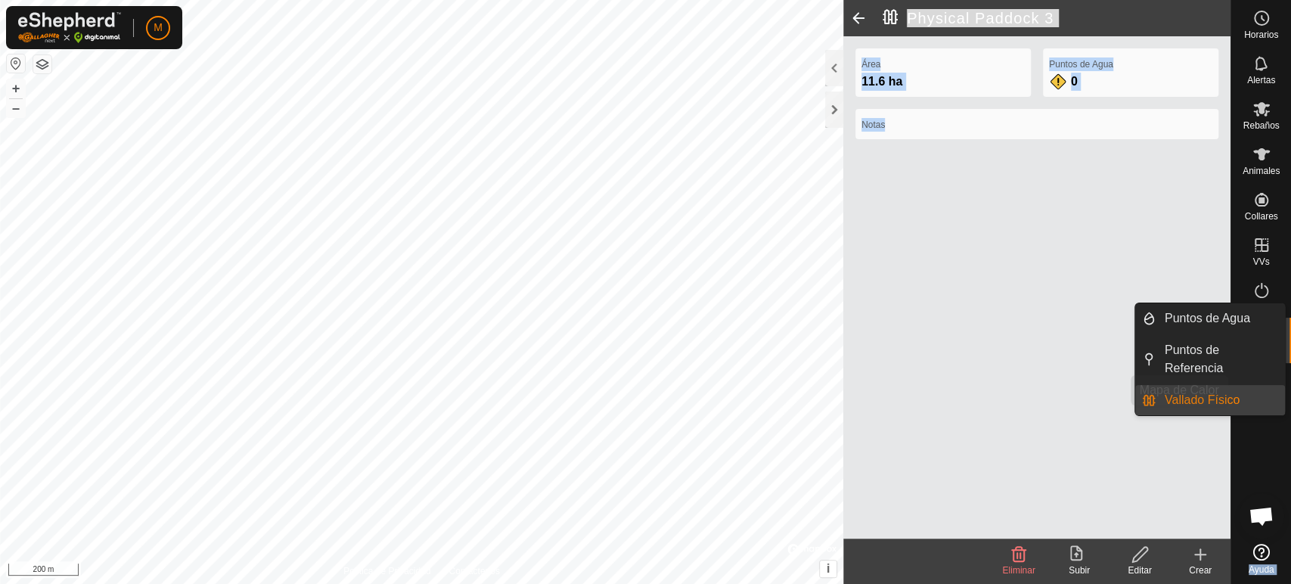
drag, startPoint x: 883, startPoint y: 126, endPoint x: 1201, endPoint y: 380, distance: 406.8
click at [1201, 380] on div "Área 11.6 ha Puntos de Agua 0 Notas" at bounding box center [1036, 287] width 387 height 502
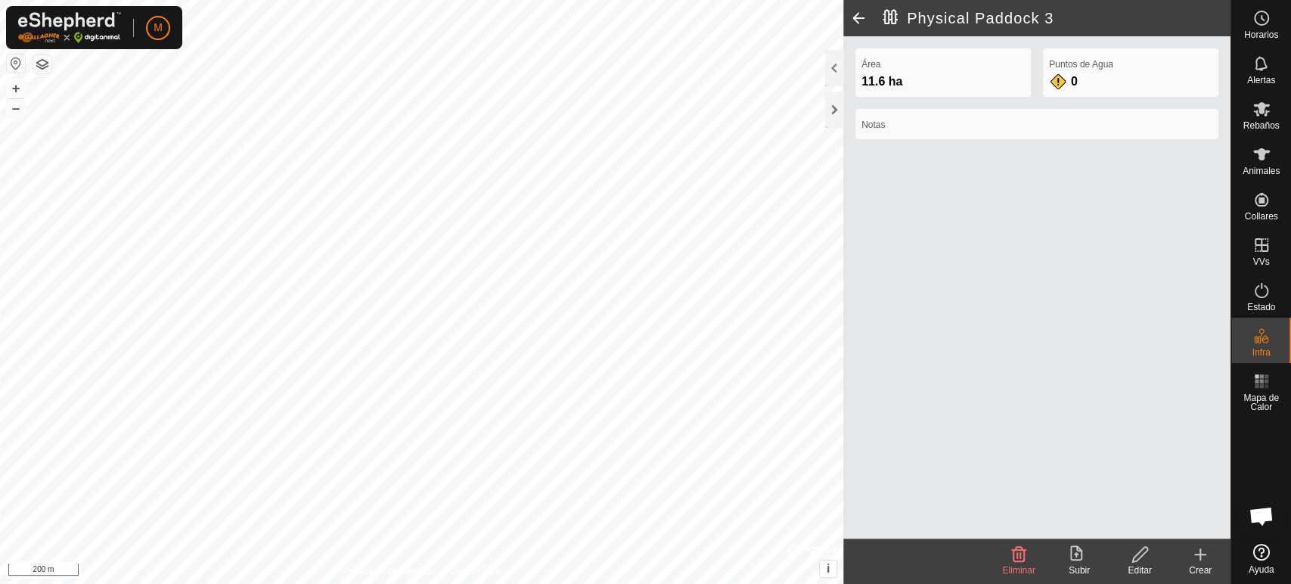
click at [1134, 567] on div "Editar" at bounding box center [1140, 570] width 61 height 14
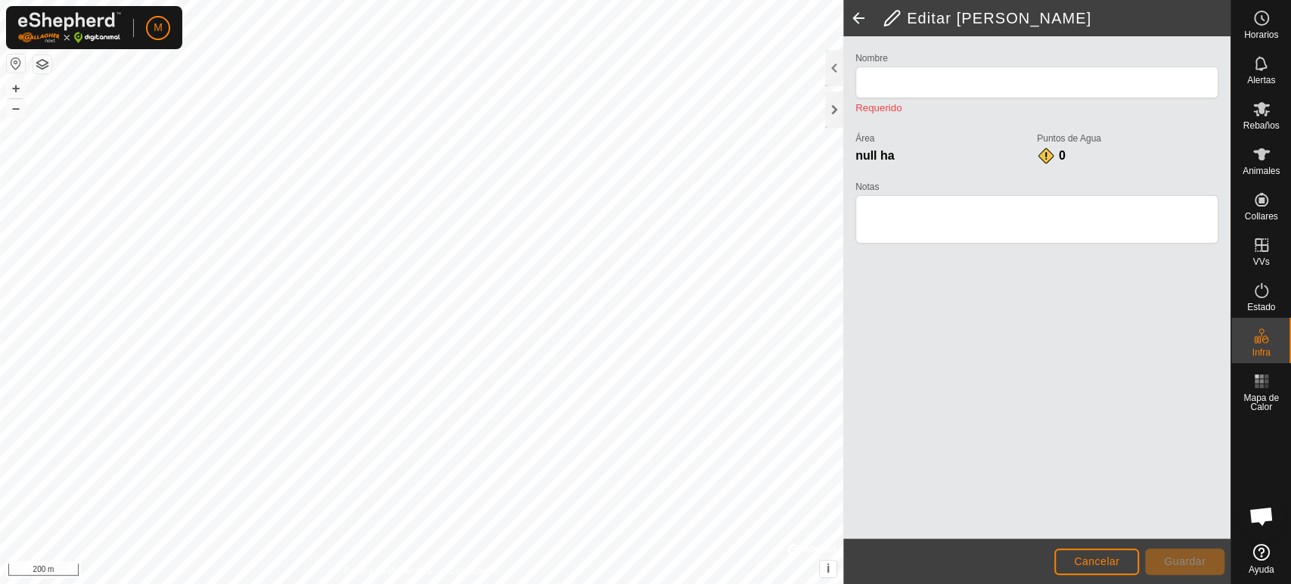
type input "Physical Paddock 3"
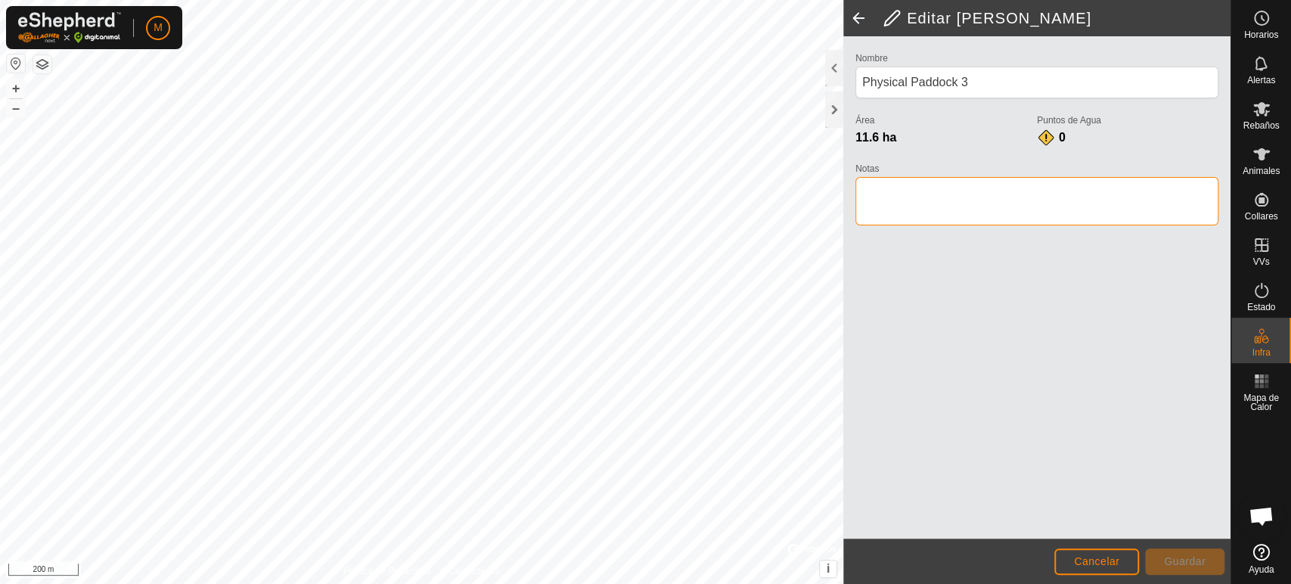
click at [887, 200] on textarea "Notas" at bounding box center [1036, 201] width 363 height 48
type textarea "collar jirasola"
click at [1186, 560] on span "Guardar" at bounding box center [1185, 561] width 42 height 12
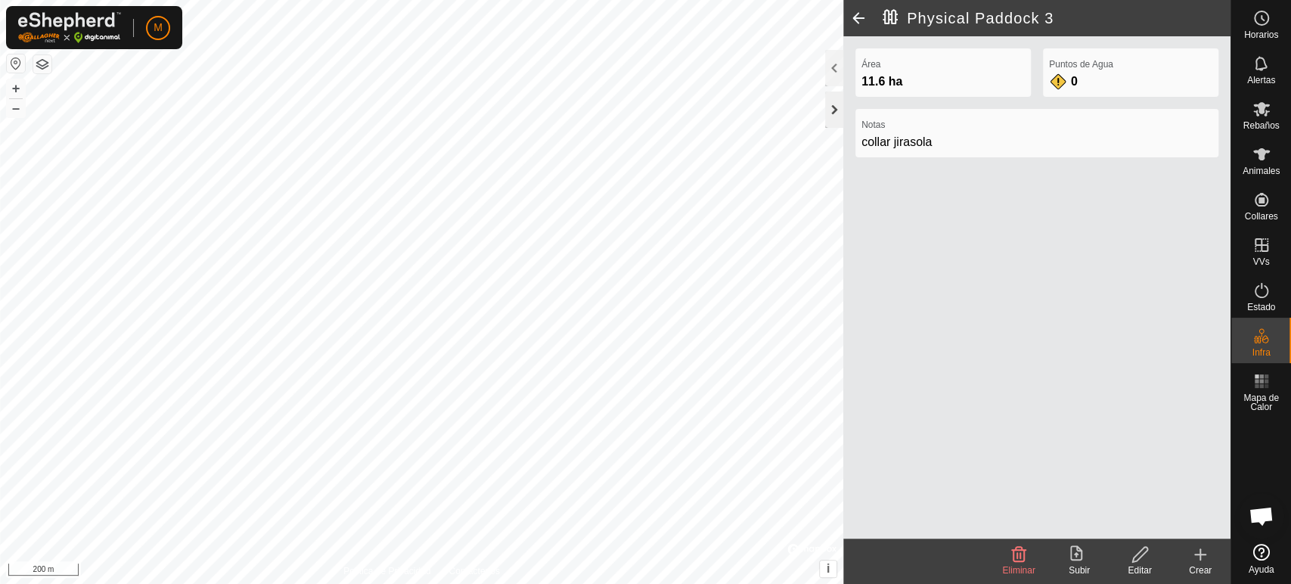
click at [829, 113] on div at bounding box center [834, 110] width 18 height 36
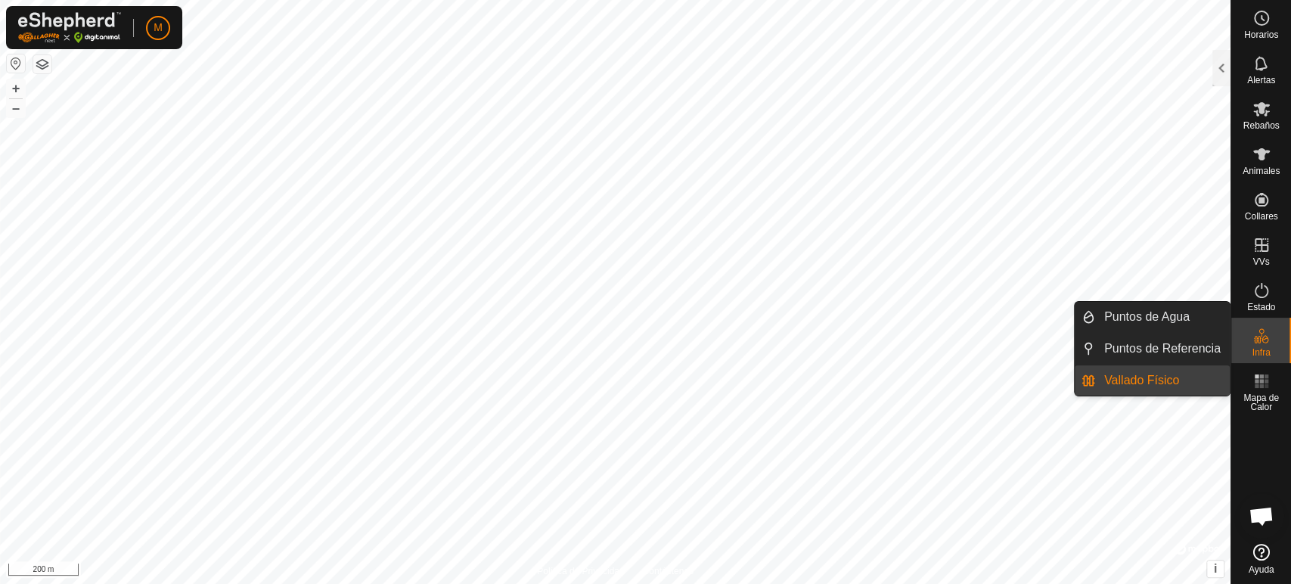
click at [1271, 342] on es-infrastructure-svg-icon at bounding box center [1261, 336] width 27 height 24
click at [1186, 346] on link "Puntos de Referencia" at bounding box center [1162, 349] width 135 height 30
click at [1222, 352] on link "Puntos de Referencia" at bounding box center [1162, 349] width 135 height 30
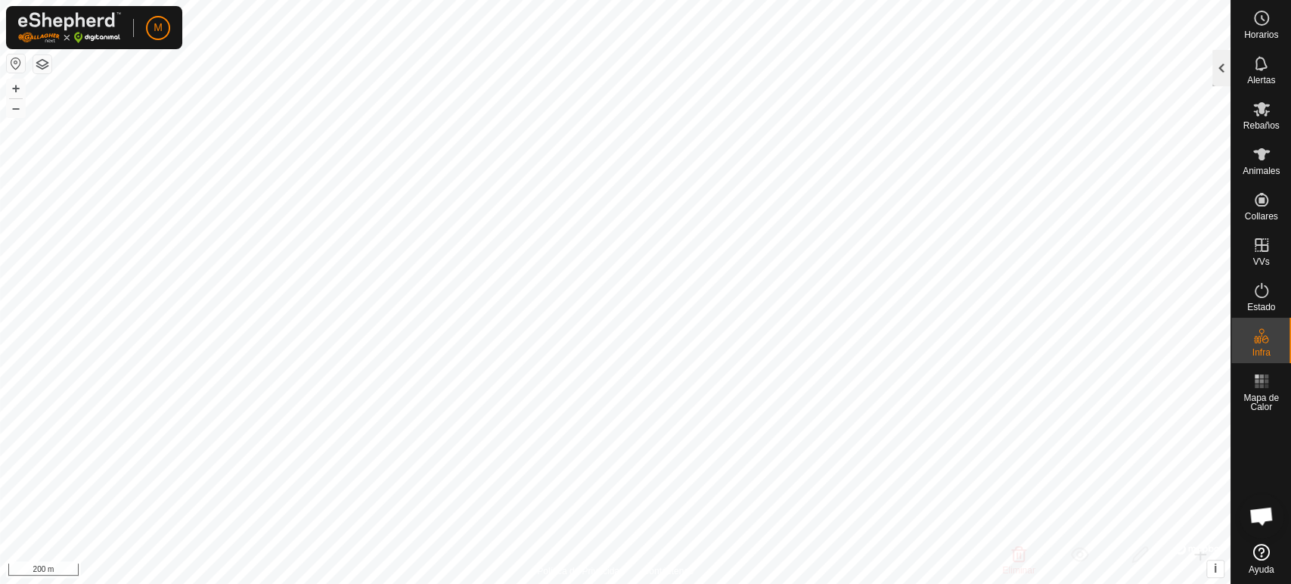
click at [1221, 64] on div at bounding box center [1221, 68] width 18 height 36
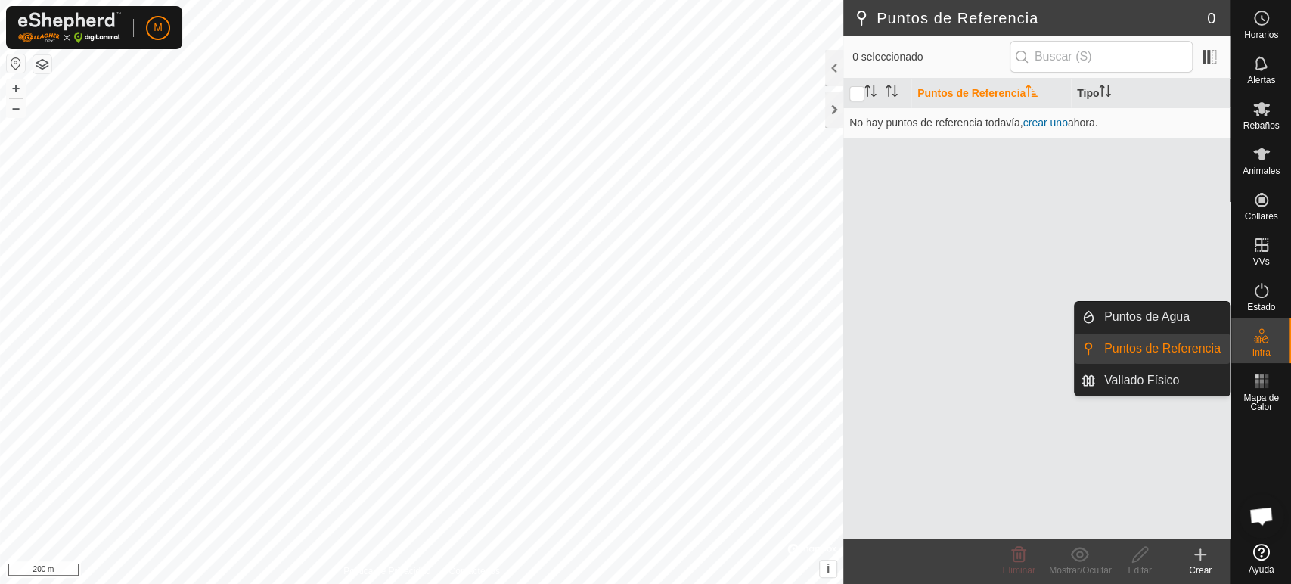
click at [1134, 346] on link "Puntos de Referencia" at bounding box center [1162, 349] width 135 height 30
click at [1089, 352] on li "Puntos de Referencia" at bounding box center [1152, 349] width 155 height 30
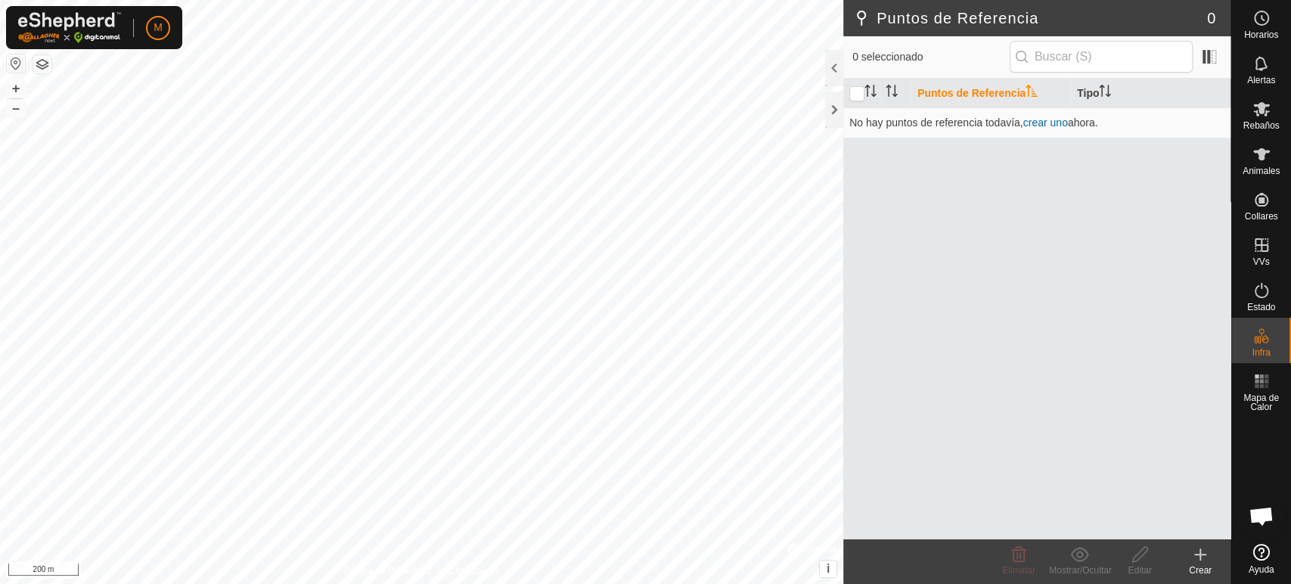
click at [1200, 550] on icon at bounding box center [1200, 554] width 0 height 11
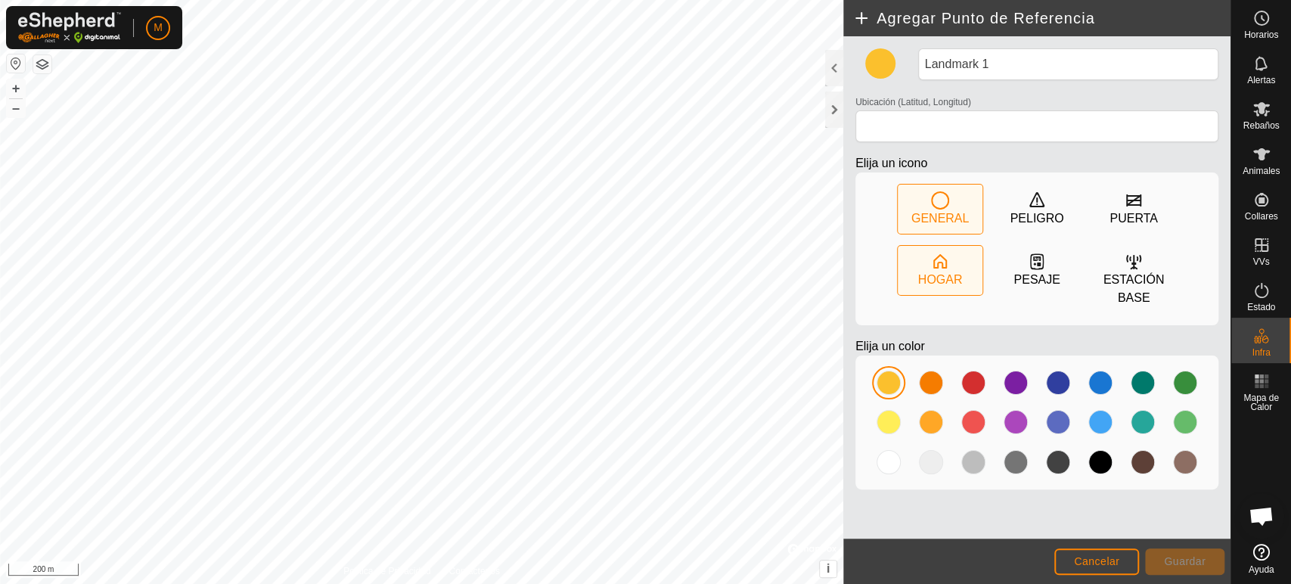
click at [939, 272] on div "HOGAR" at bounding box center [940, 280] width 45 height 18
click at [933, 380] on div at bounding box center [931, 383] width 24 height 24
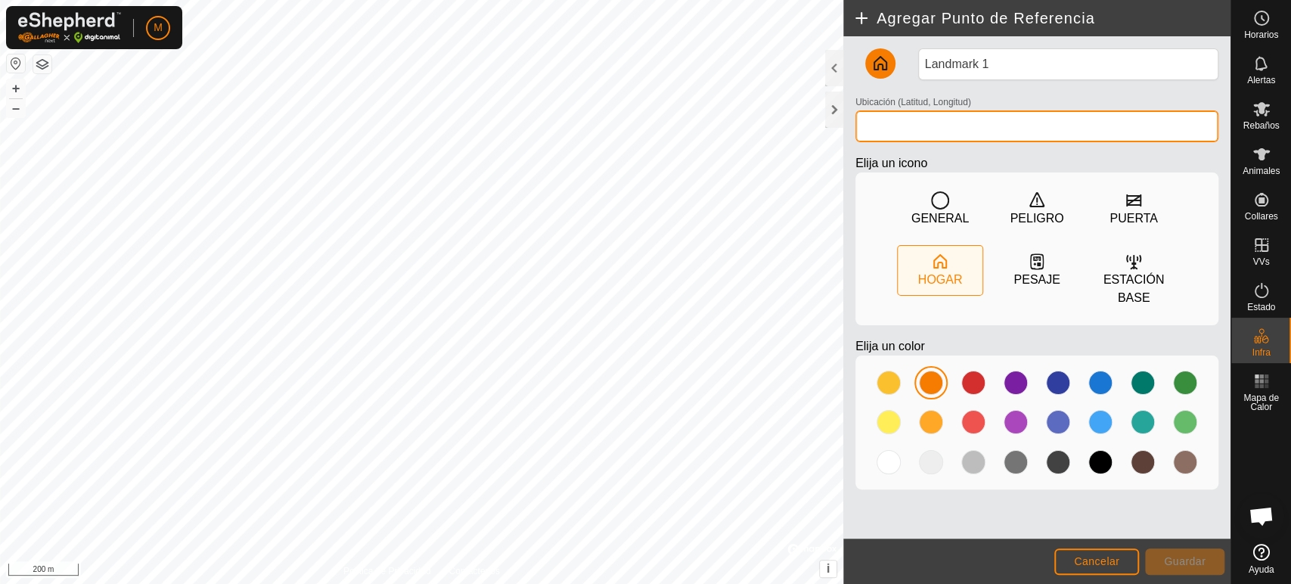
click at [871, 126] on input "Ubicación (Latitud, Longitud)" at bounding box center [1036, 126] width 363 height 32
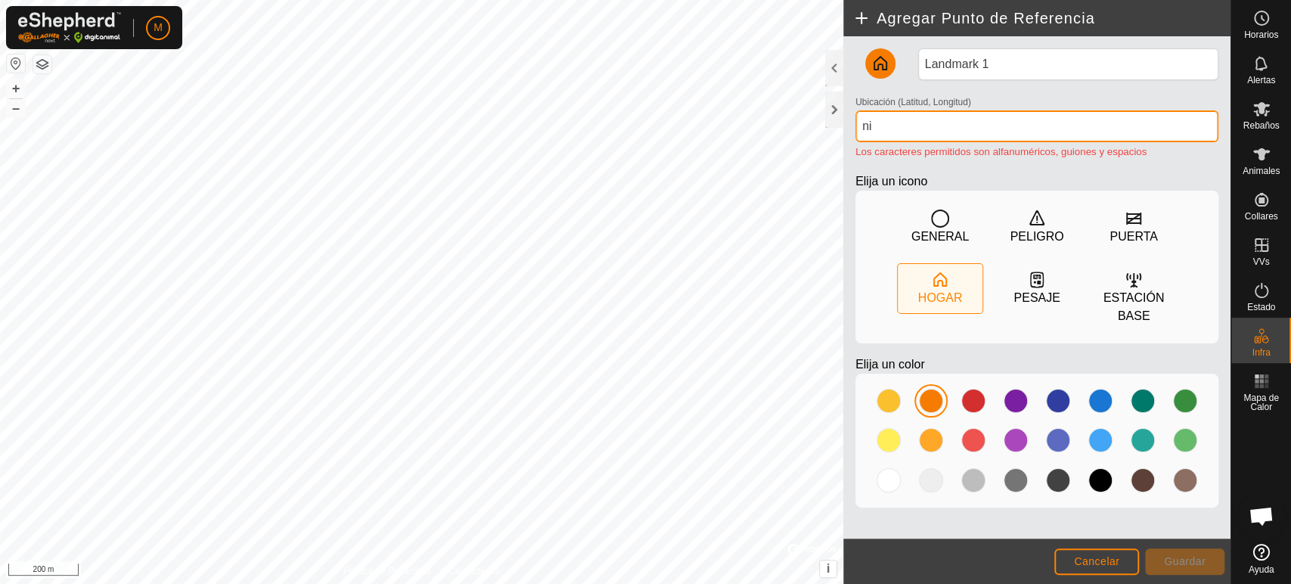
type input "n"
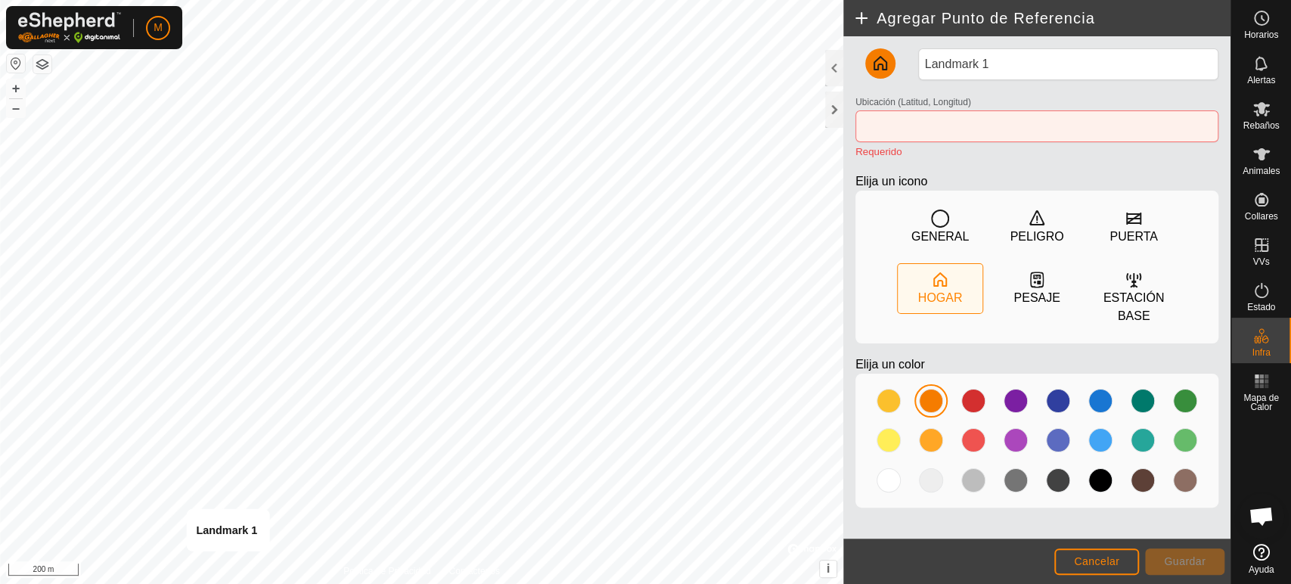
type input "37.363233, -6.695594"
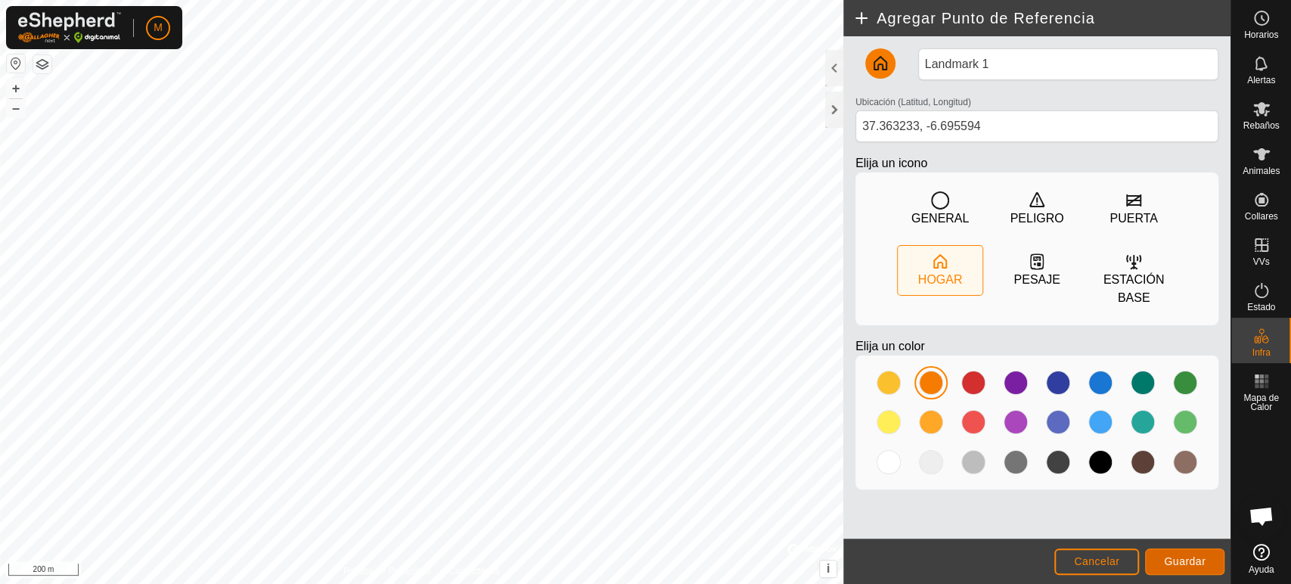
click at [1167, 564] on span "Guardar" at bounding box center [1185, 561] width 42 height 12
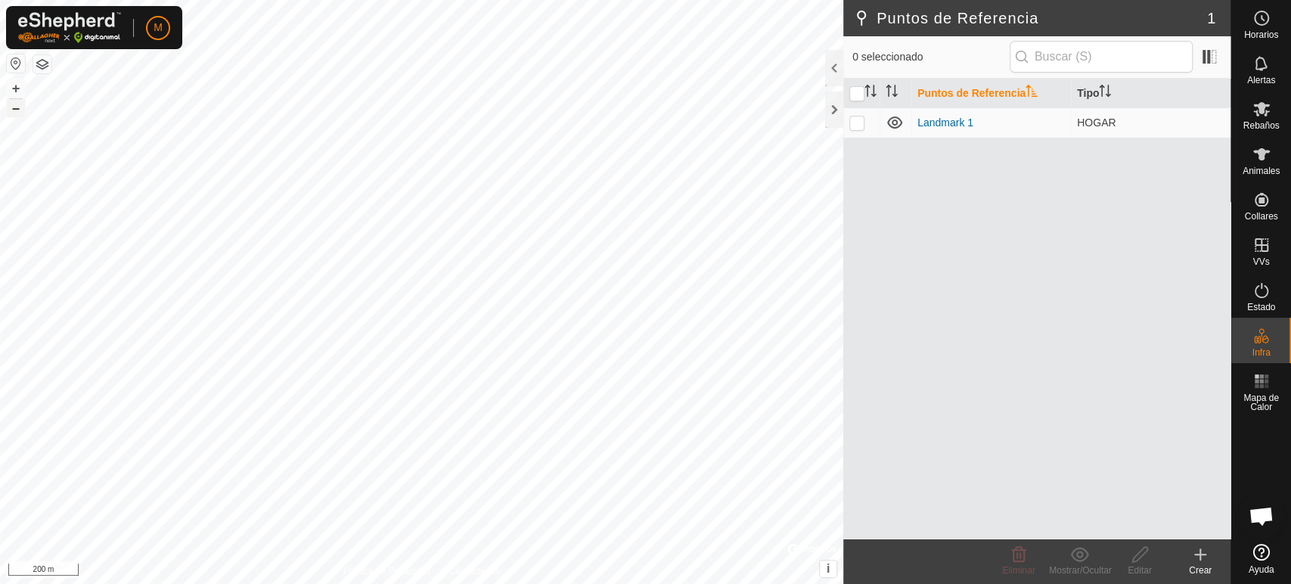
click at [21, 112] on button "–" at bounding box center [16, 108] width 18 height 18
click at [1196, 555] on icon at bounding box center [1200, 554] width 18 height 18
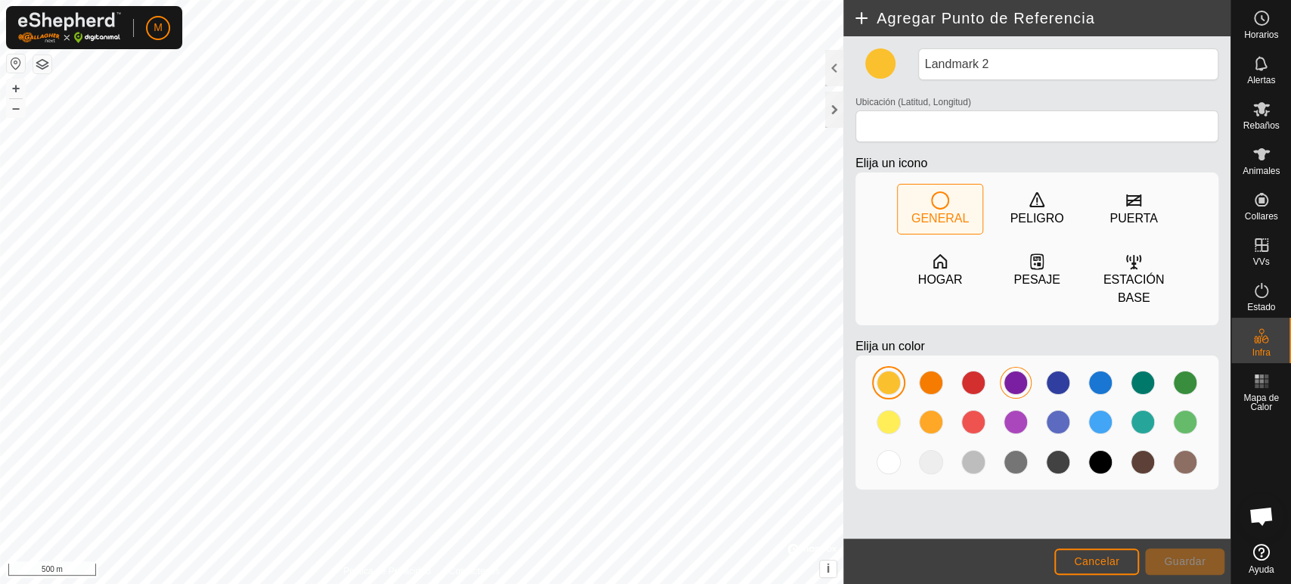
click at [1010, 376] on div at bounding box center [1016, 383] width 24 height 24
type input "37.368574, -6.695464"
click at [1198, 567] on span "Guardar" at bounding box center [1185, 561] width 42 height 12
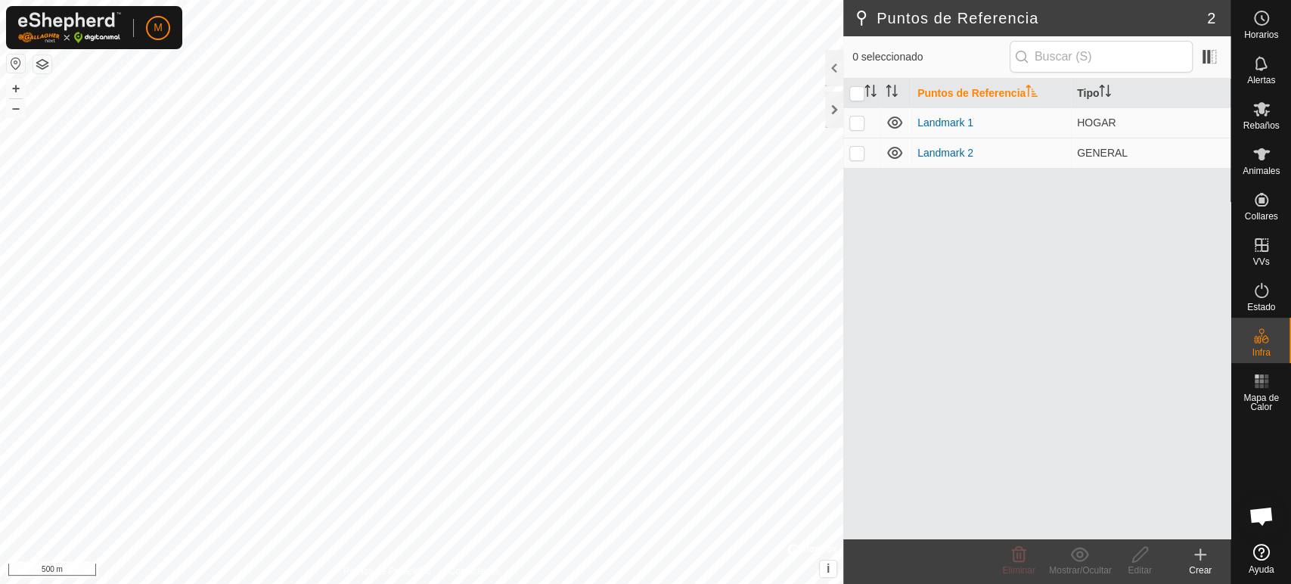
click at [1198, 550] on icon at bounding box center [1200, 554] width 18 height 18
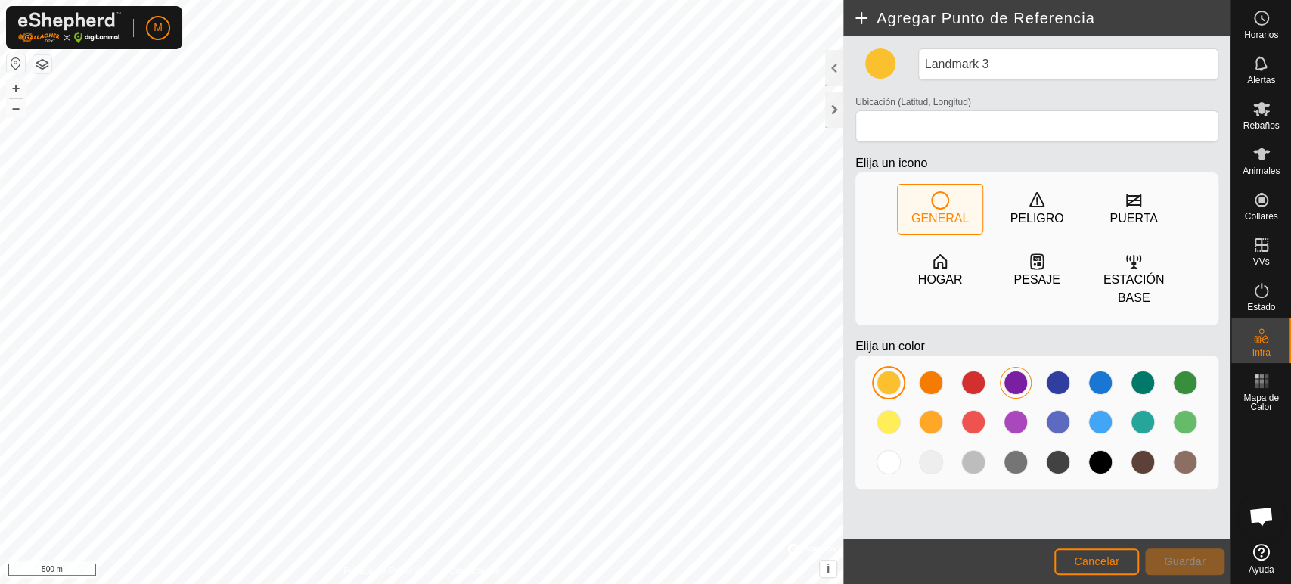
click at [1018, 386] on div at bounding box center [1016, 383] width 24 height 24
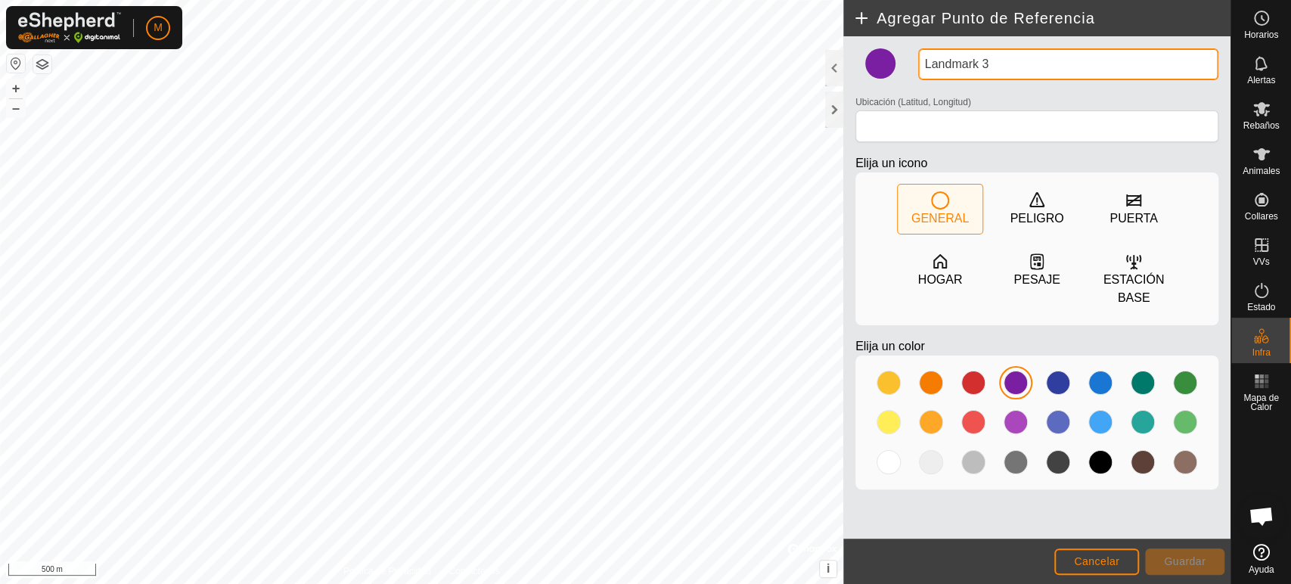
click at [1005, 67] on input "Landmark 3" at bounding box center [1068, 64] width 300 height 32
type input "L"
type input "corales casa"
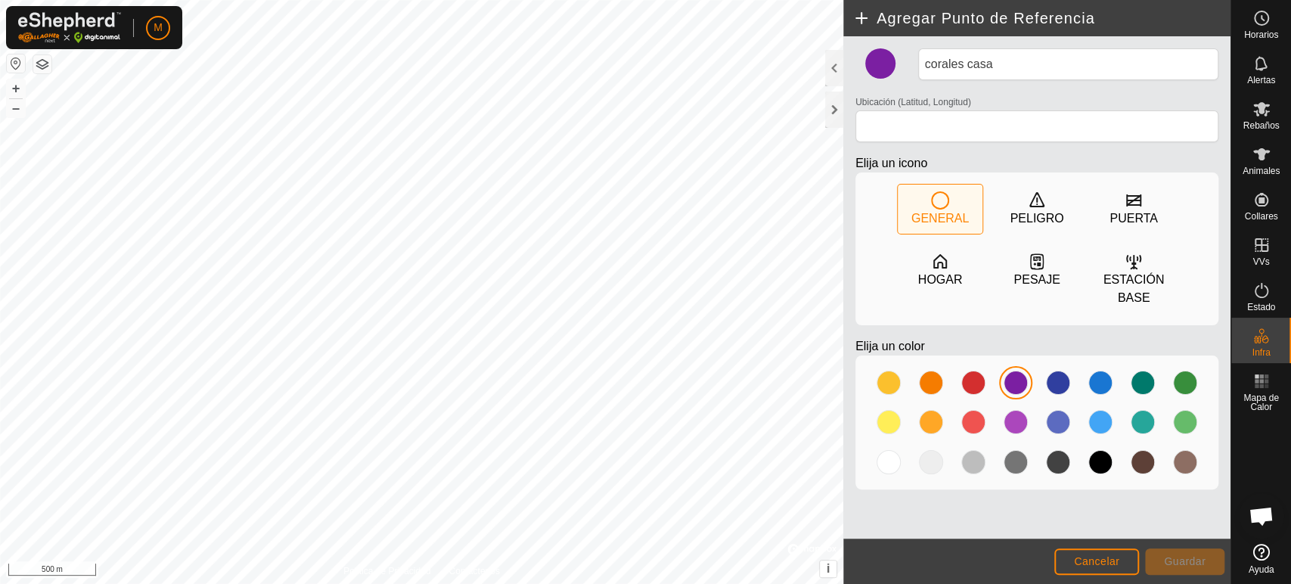
type input "37.363815, -6.692945"
click at [1193, 560] on span "Guardar" at bounding box center [1185, 561] width 42 height 12
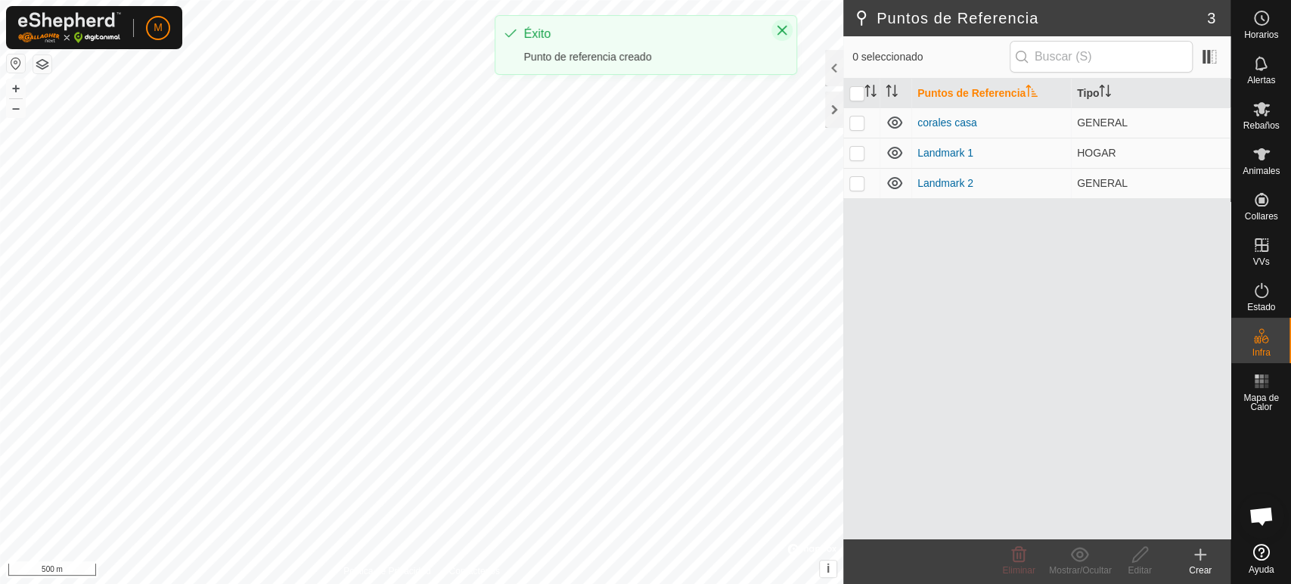
click at [782, 29] on icon "Close" at bounding box center [782, 31] width 10 height 10
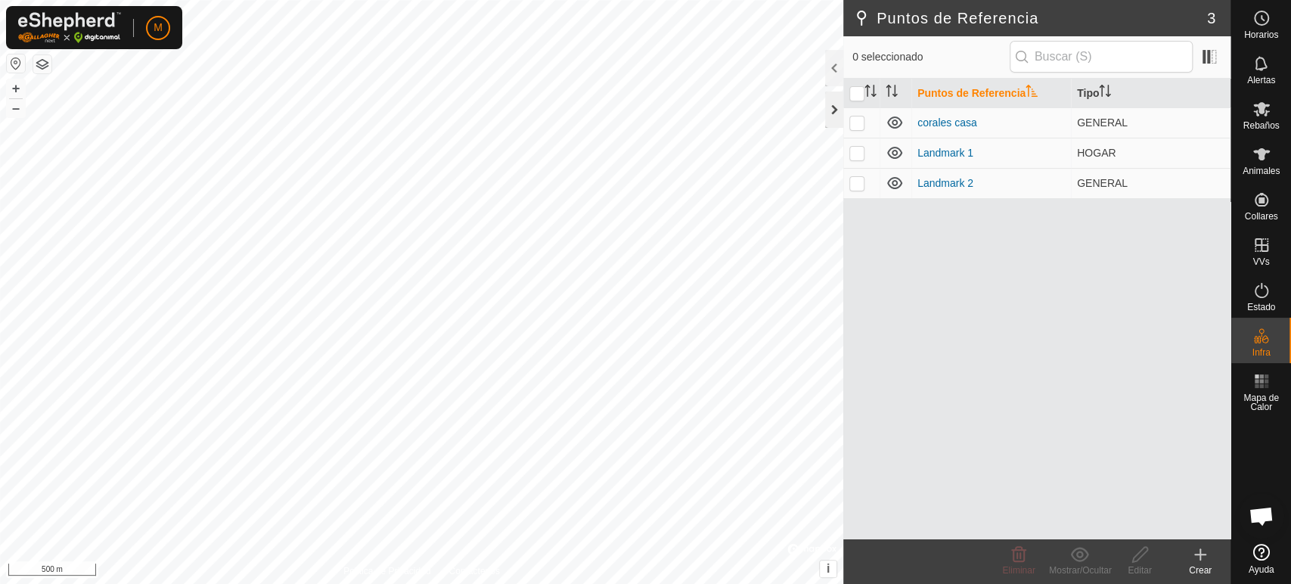
click at [838, 117] on div at bounding box center [834, 110] width 18 height 36
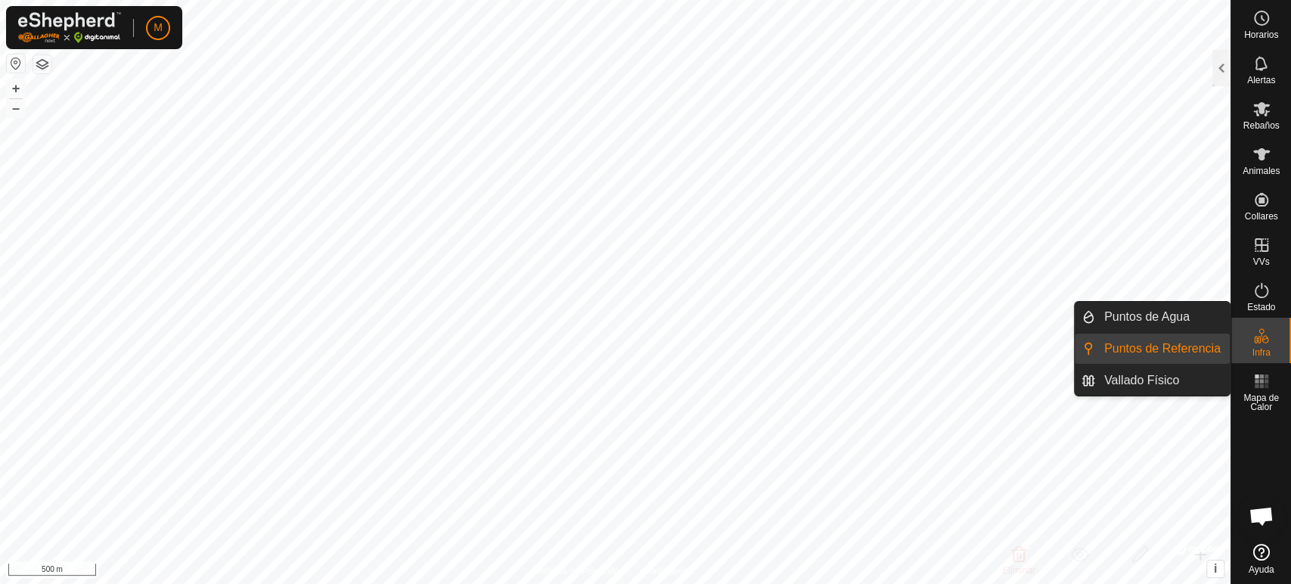
click at [1184, 344] on link "Puntos de Referencia" at bounding box center [1162, 349] width 135 height 30
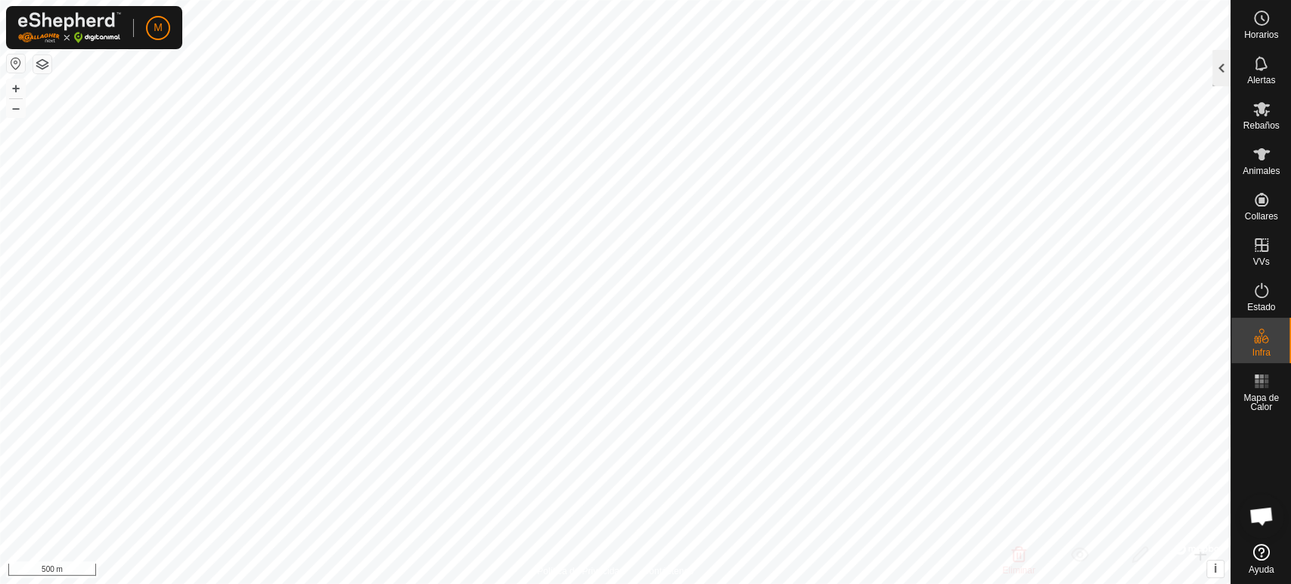
click at [1221, 67] on div at bounding box center [1221, 68] width 18 height 36
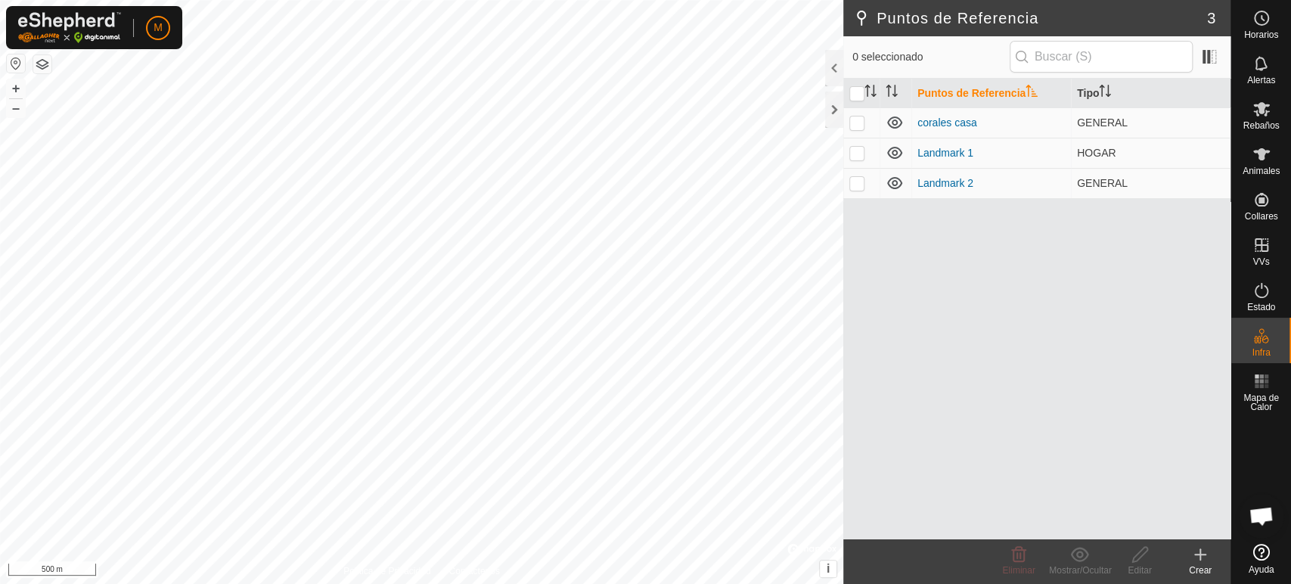
click at [1202, 552] on icon at bounding box center [1200, 554] width 18 height 18
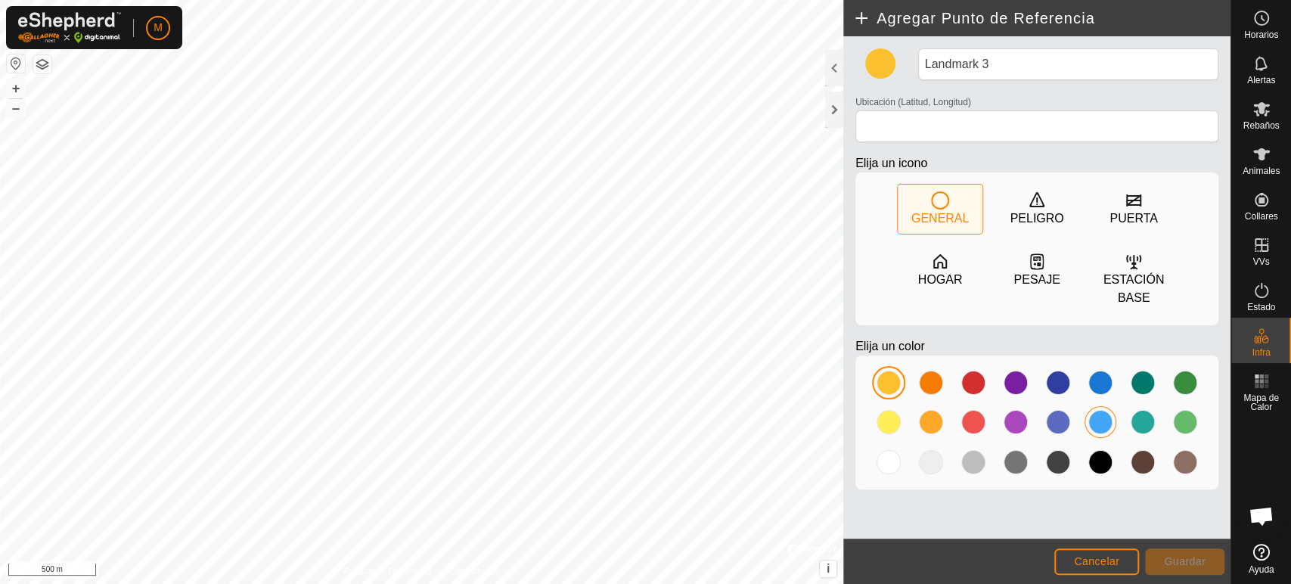
click at [1098, 426] on div at bounding box center [1100, 422] width 24 height 24
type input "37.368678, -6.691381"
click at [1189, 559] on span "Guardar" at bounding box center [1185, 561] width 42 height 12
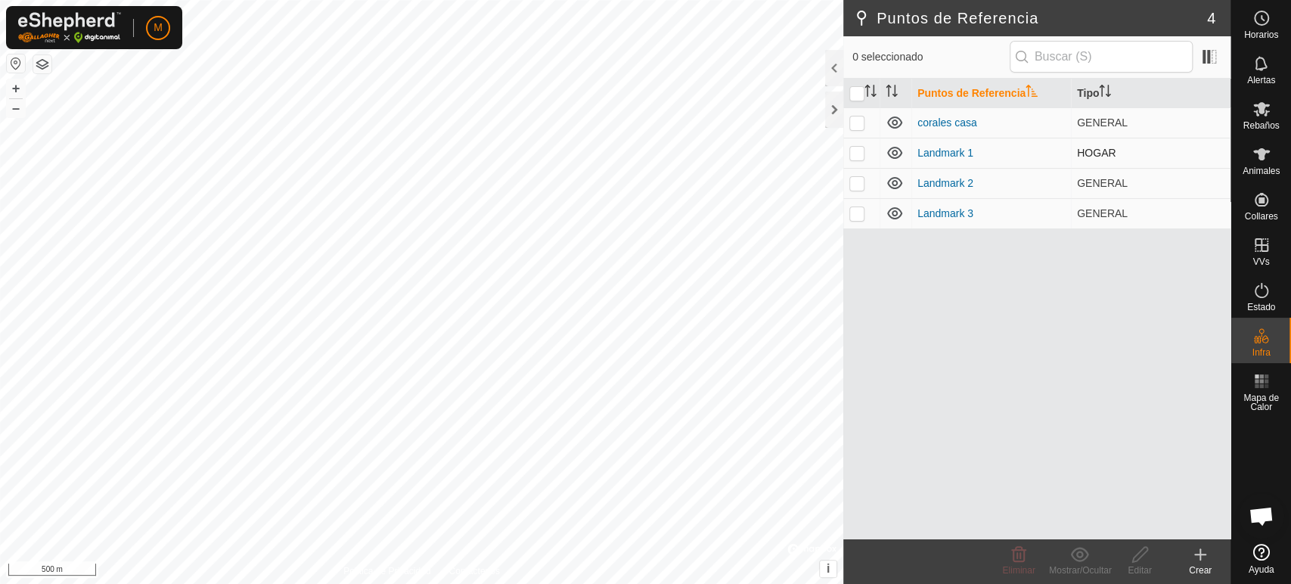
click at [858, 153] on p-checkbox at bounding box center [856, 153] width 15 height 12
checkbox input "true"
click at [853, 177] on p-checkbox at bounding box center [856, 183] width 15 height 12
checkbox input "true"
click at [852, 207] on p-checkbox at bounding box center [856, 213] width 15 height 12
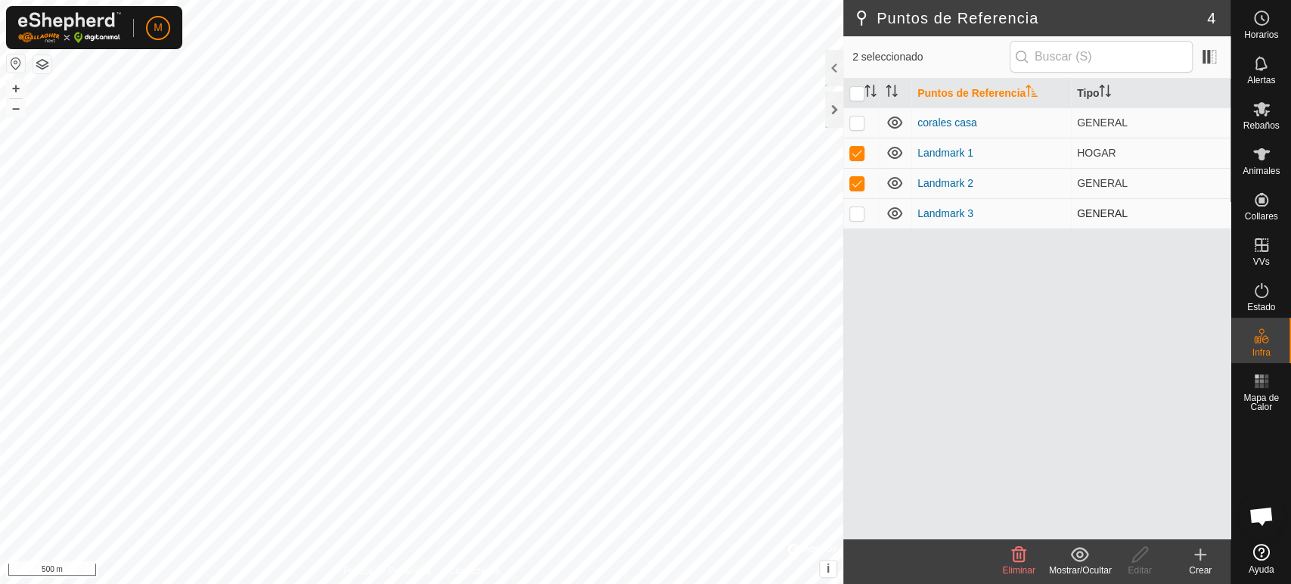
checkbox input "true"
click at [1020, 557] on icon at bounding box center [1019, 554] width 14 height 15
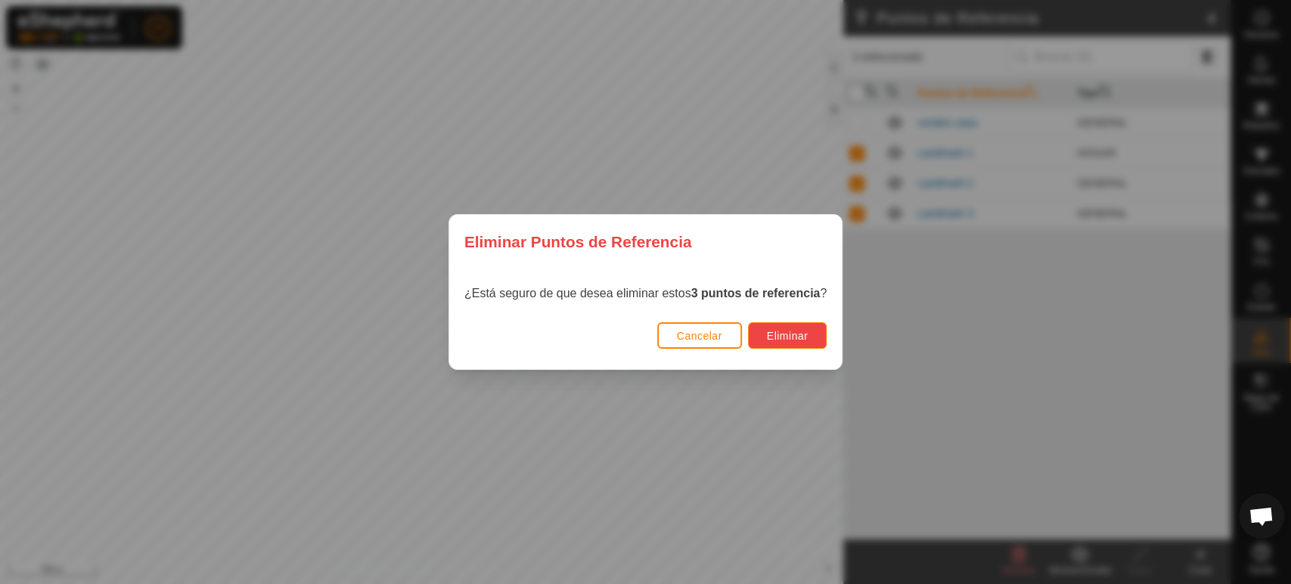
click at [784, 335] on span "Eliminar" at bounding box center [788, 336] width 42 height 12
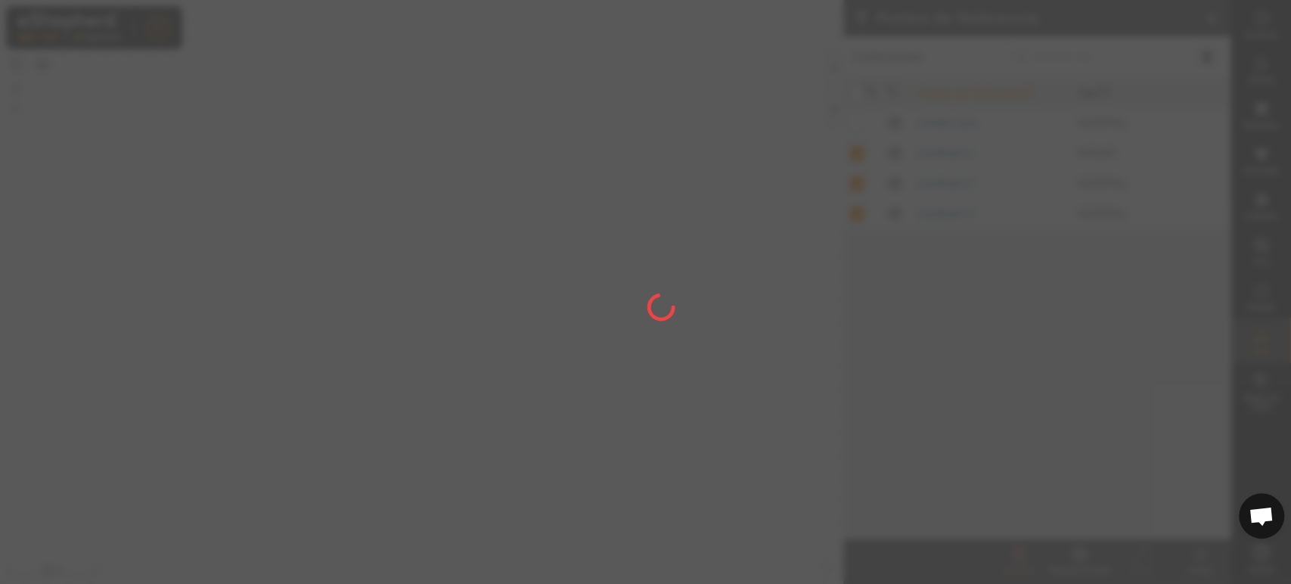
checkbox input "false"
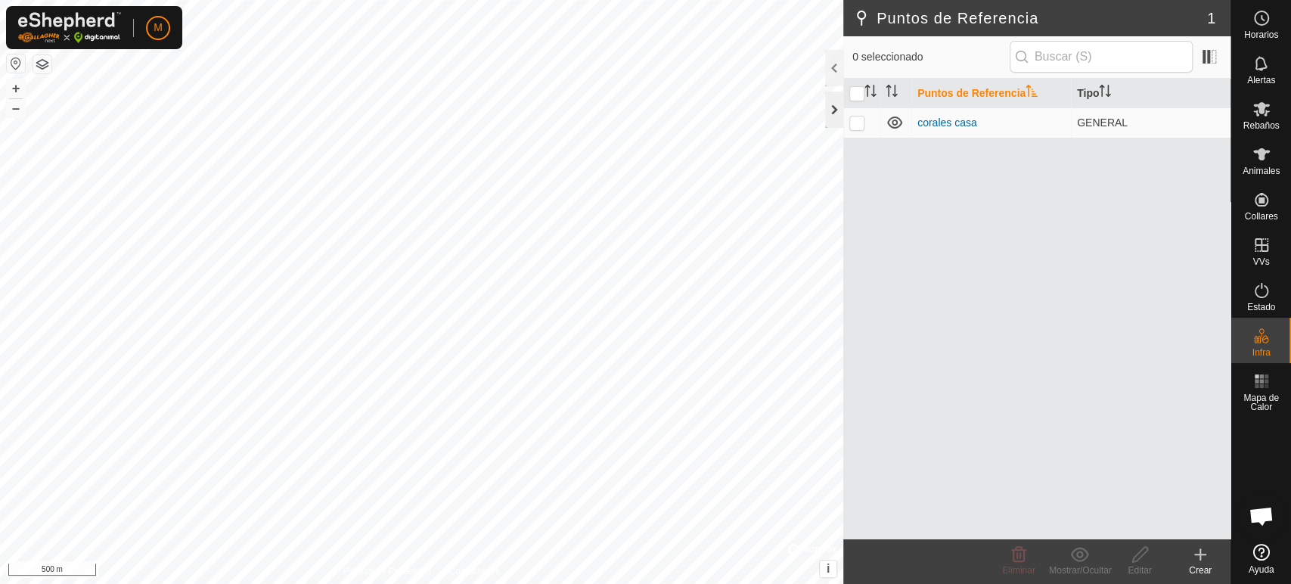
click at [830, 109] on div at bounding box center [834, 110] width 18 height 36
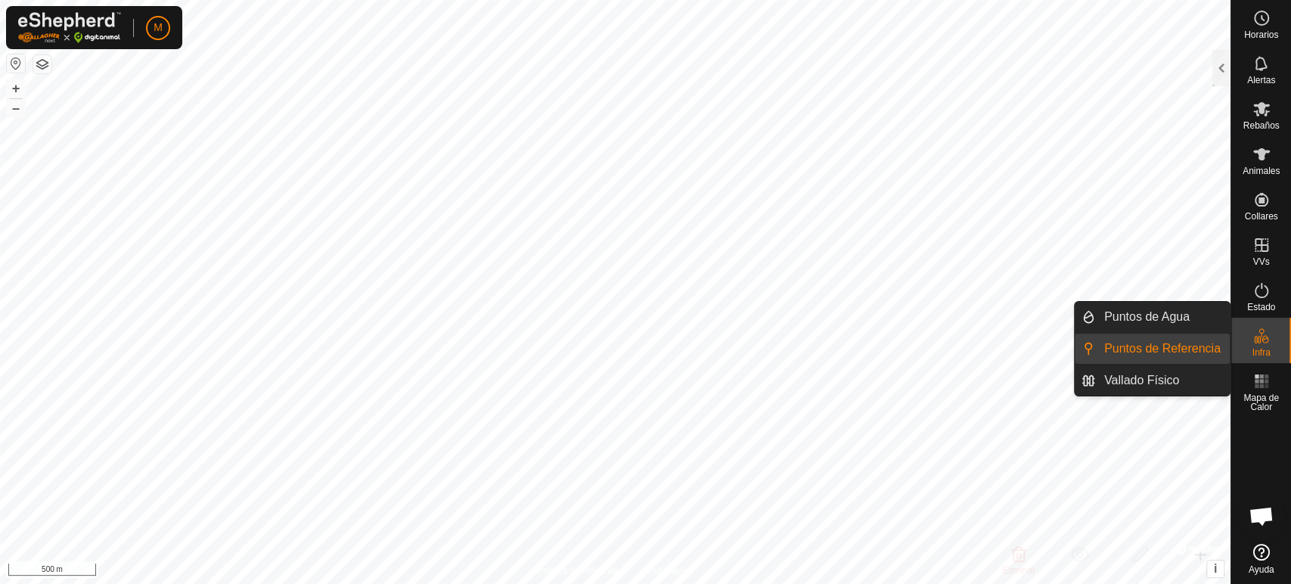
click at [1265, 349] on span "Infra" at bounding box center [1261, 352] width 18 height 9
drag, startPoint x: 1228, startPoint y: 369, endPoint x: 1215, endPoint y: 383, distance: 19.8
click at [1215, 383] on link "Vallado Físico" at bounding box center [1162, 380] width 135 height 30
click at [1178, 377] on link "Vallado Físico" at bounding box center [1162, 380] width 135 height 30
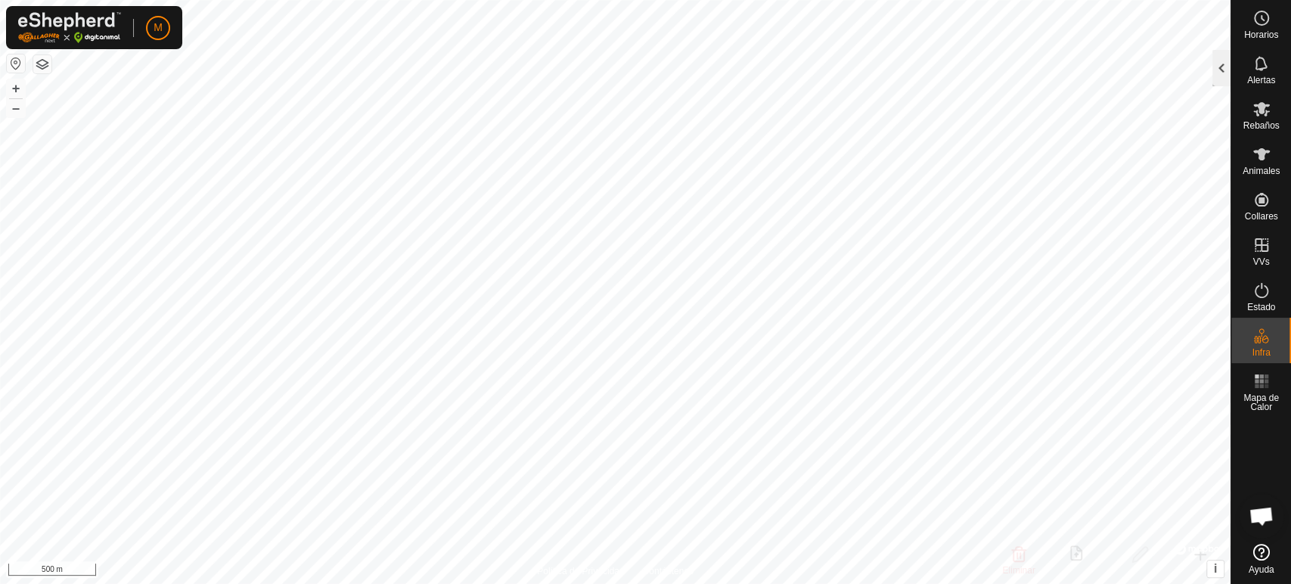
click at [1218, 70] on div at bounding box center [1221, 68] width 18 height 36
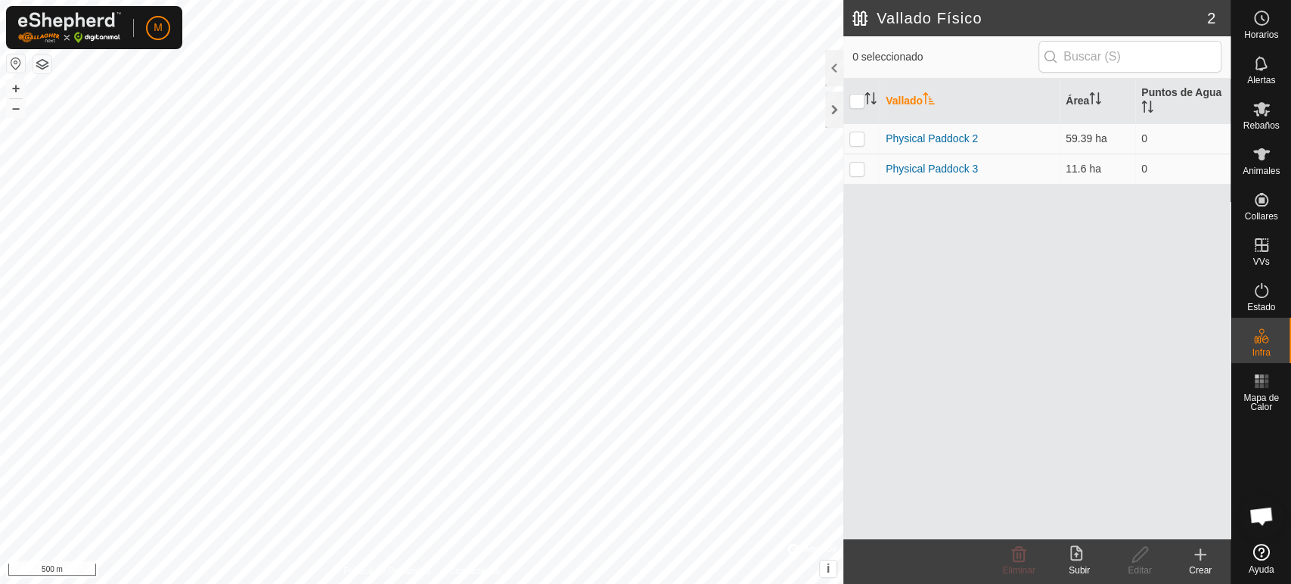
click at [1203, 565] on div "Crear" at bounding box center [1200, 570] width 61 height 14
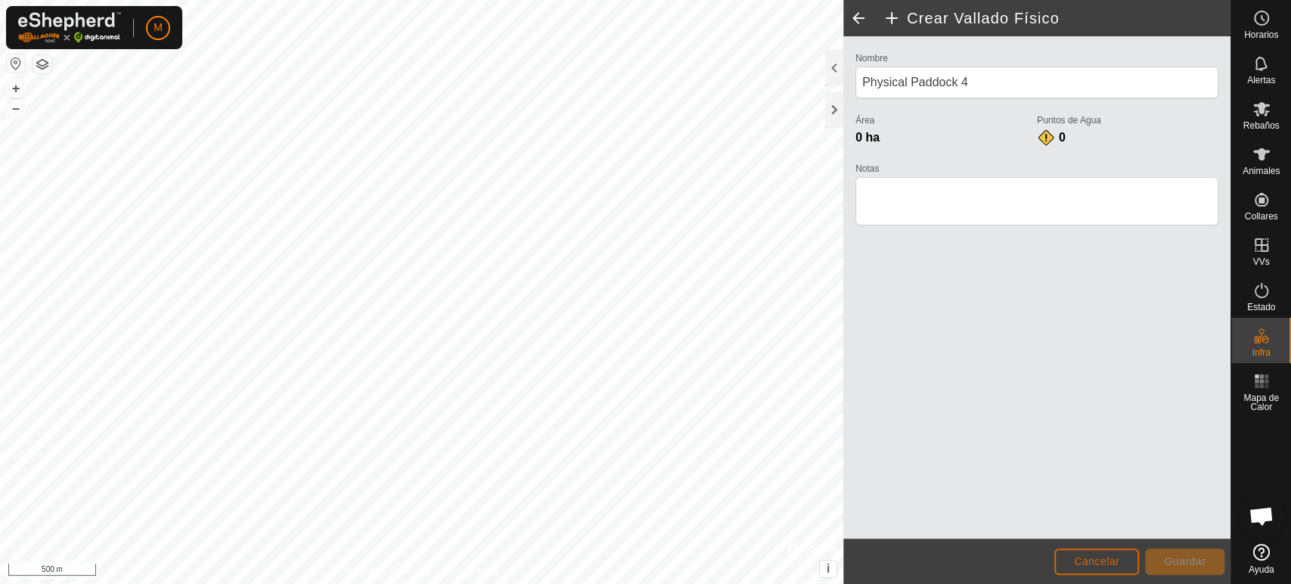
click at [1095, 569] on button "Cancelar" at bounding box center [1096, 561] width 85 height 26
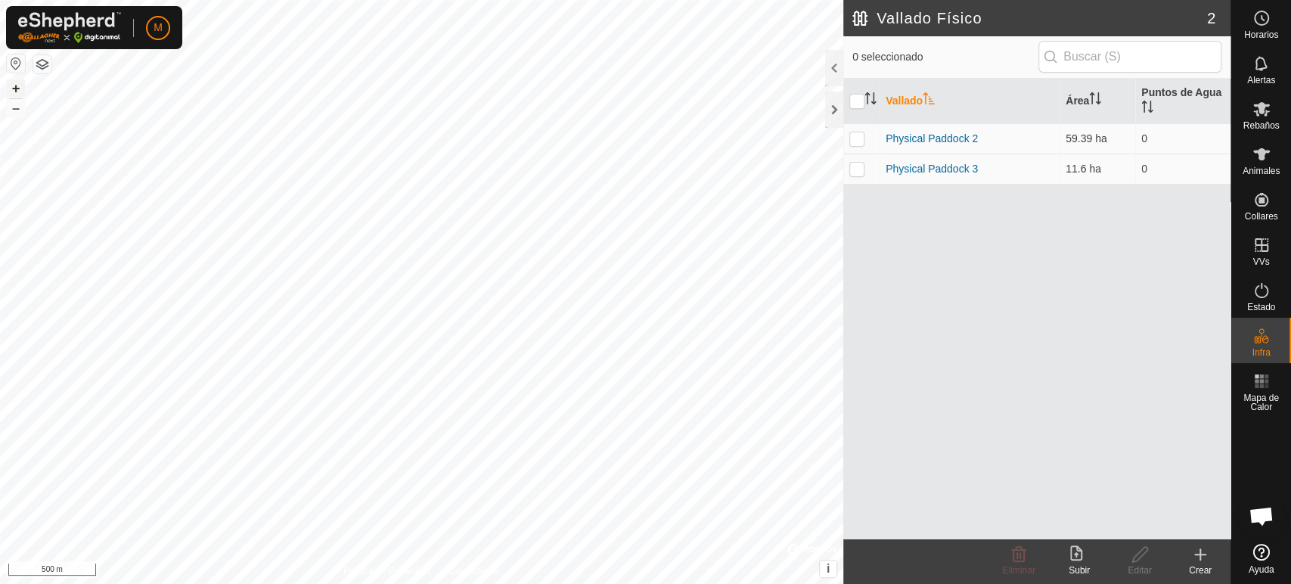
click at [14, 86] on button "+" at bounding box center [16, 88] width 18 height 18
click at [18, 113] on button "–" at bounding box center [16, 108] width 18 height 18
click at [1196, 557] on icon at bounding box center [1200, 554] width 18 height 18
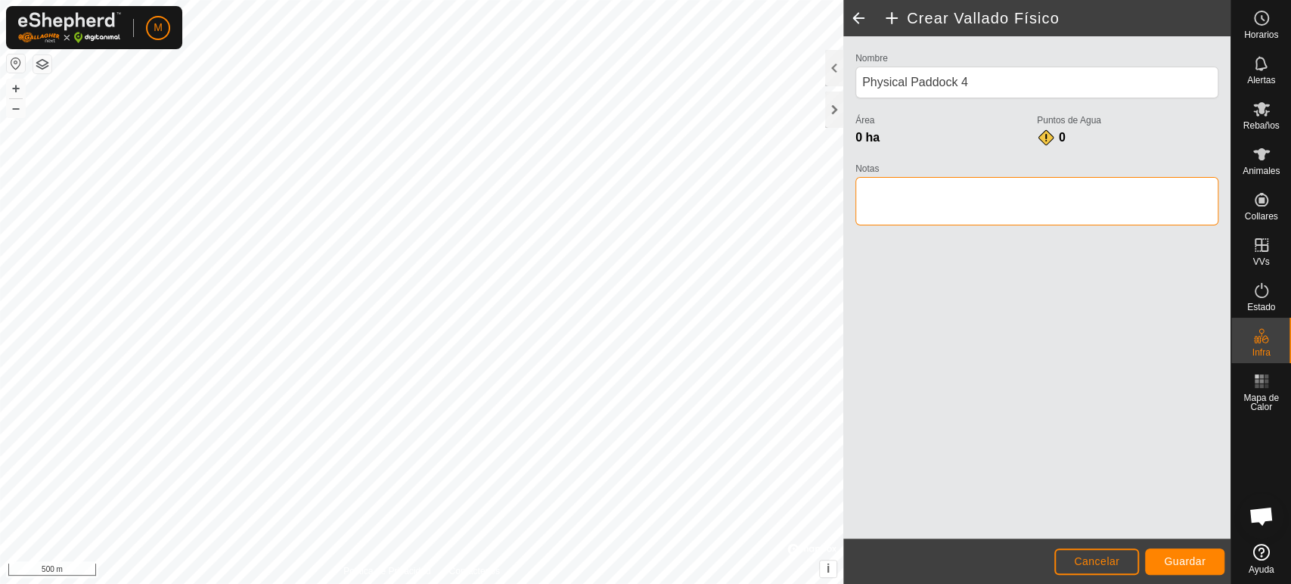
click at [899, 209] on textarea "Notas" at bounding box center [1036, 201] width 363 height 48
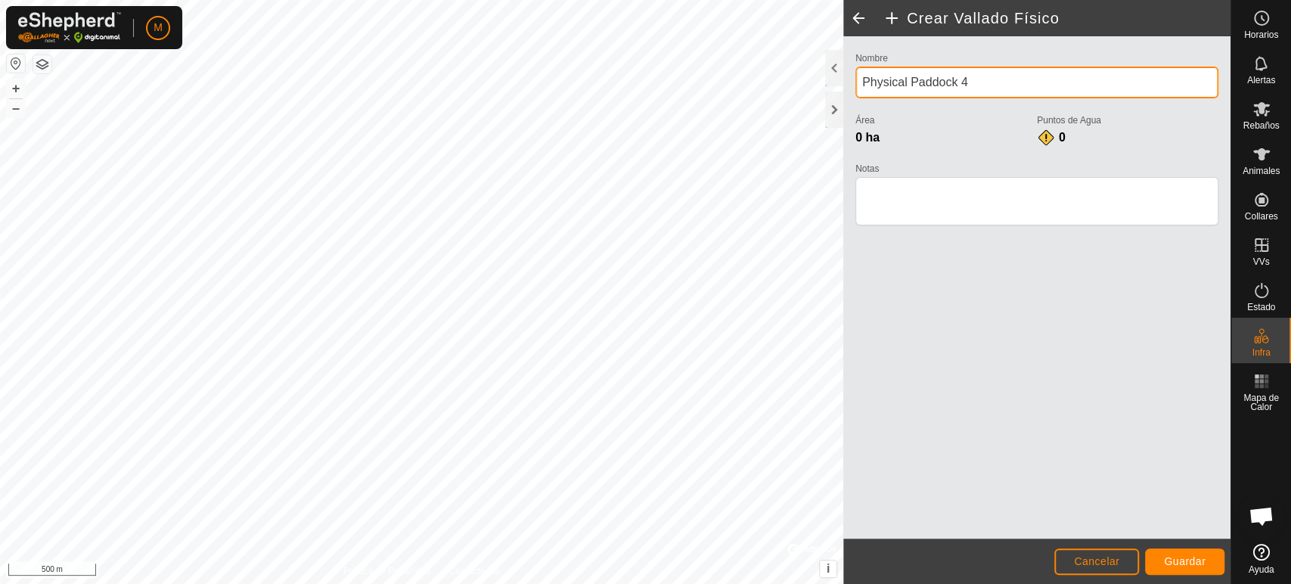
click at [972, 76] on input "Physical Paddock 4" at bounding box center [1036, 83] width 363 height 32
type input "P"
type input "serca de encenansa"
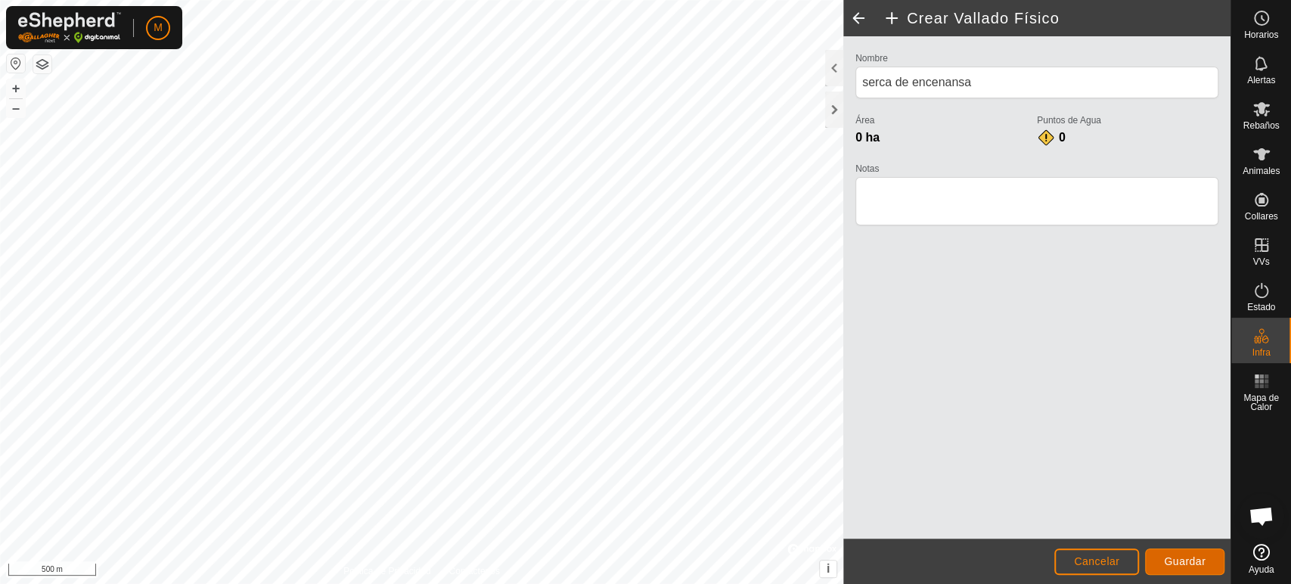
click at [1193, 566] on span "Guardar" at bounding box center [1185, 561] width 42 height 12
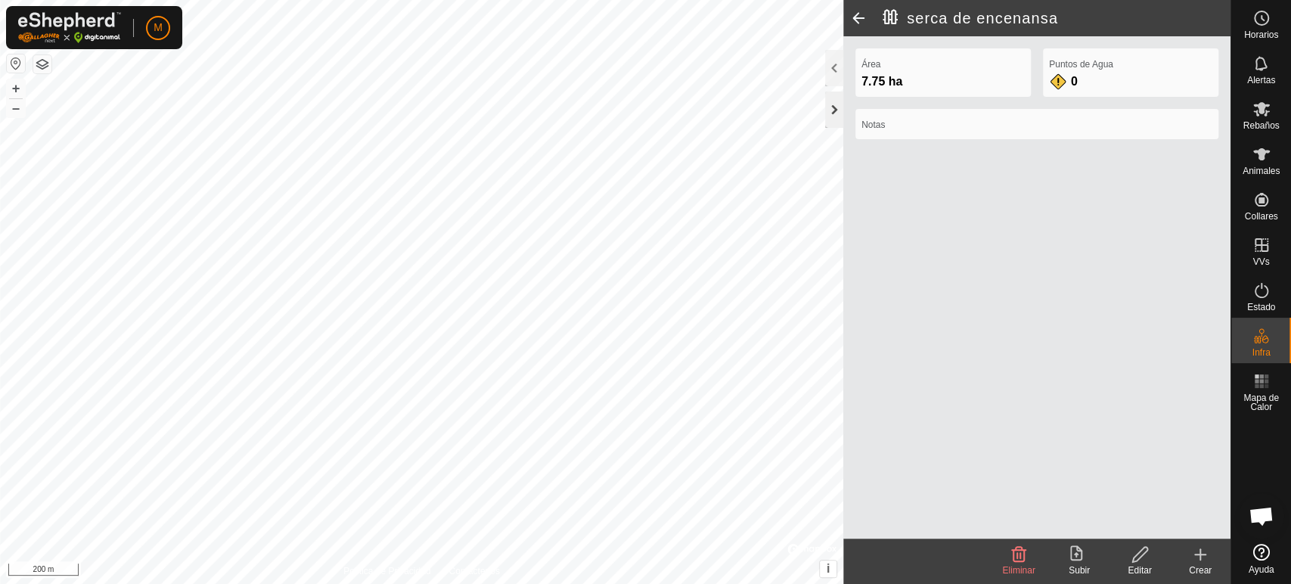
click at [835, 119] on div at bounding box center [834, 110] width 18 height 36
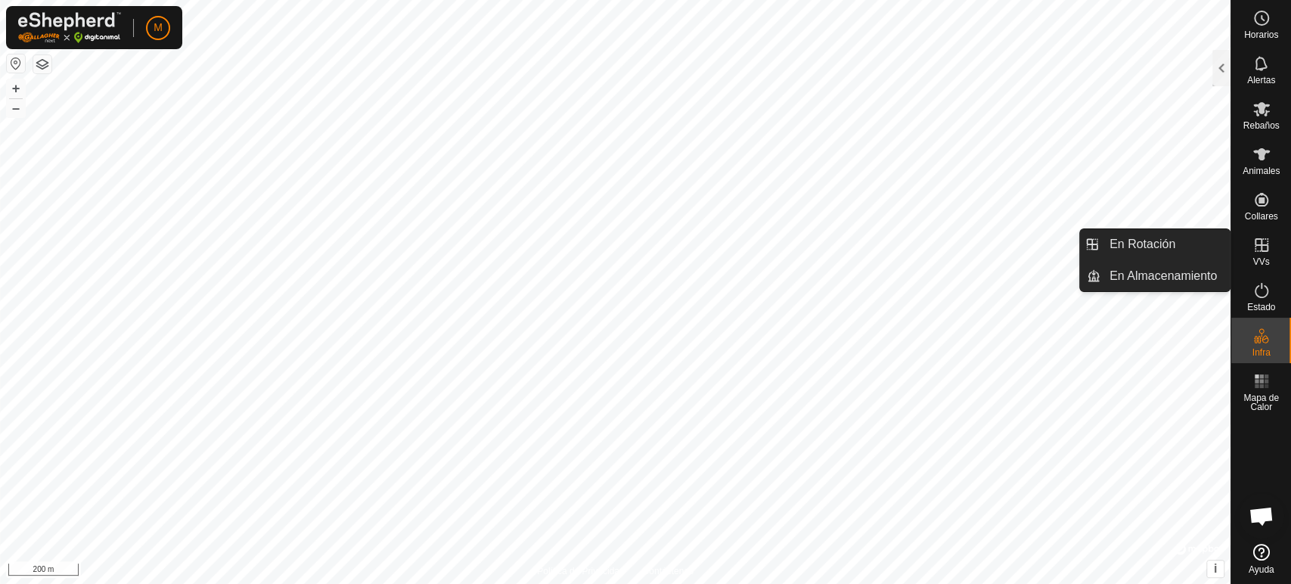
click at [1256, 243] on icon at bounding box center [1261, 245] width 18 height 18
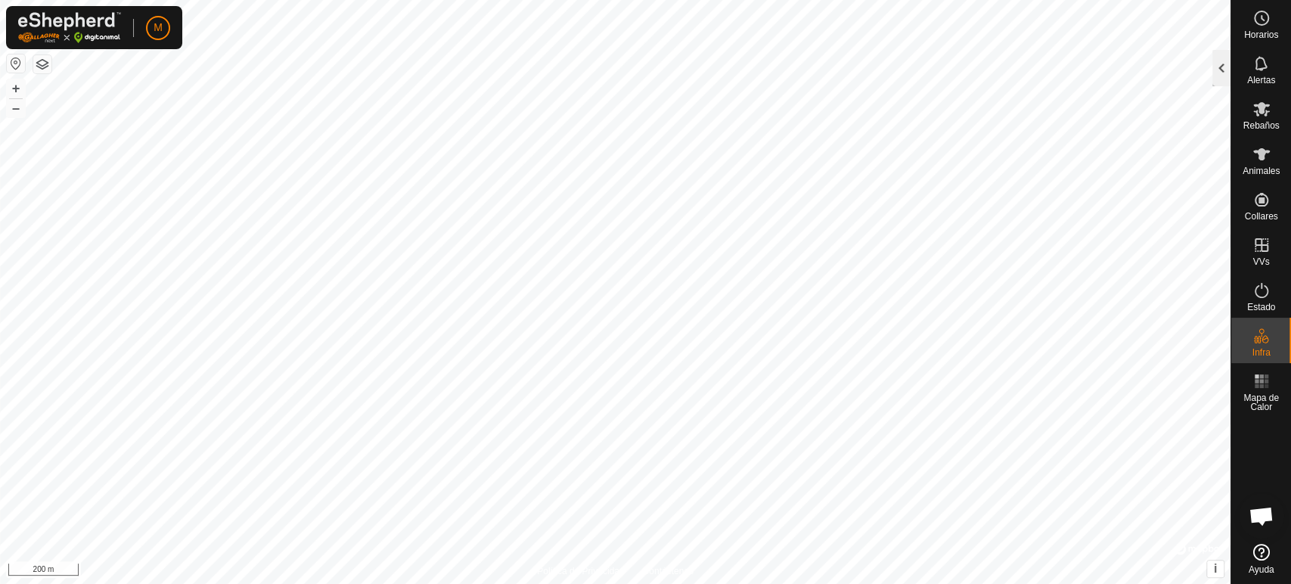
click at [1222, 77] on div at bounding box center [1221, 68] width 18 height 36
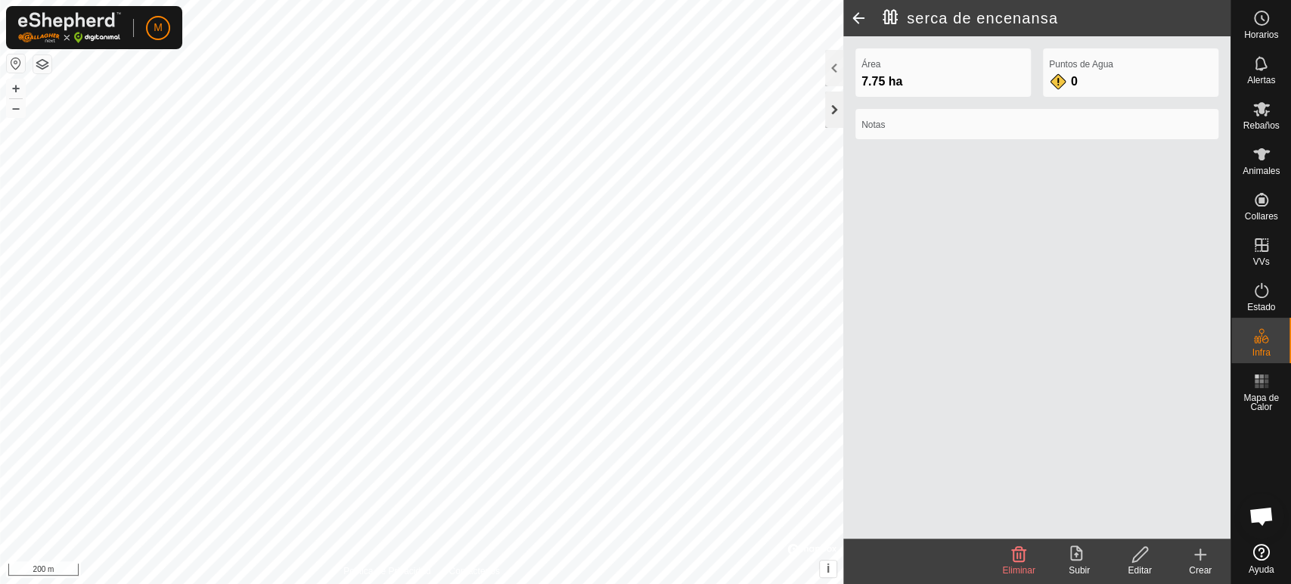
click at [830, 119] on div at bounding box center [834, 110] width 18 height 36
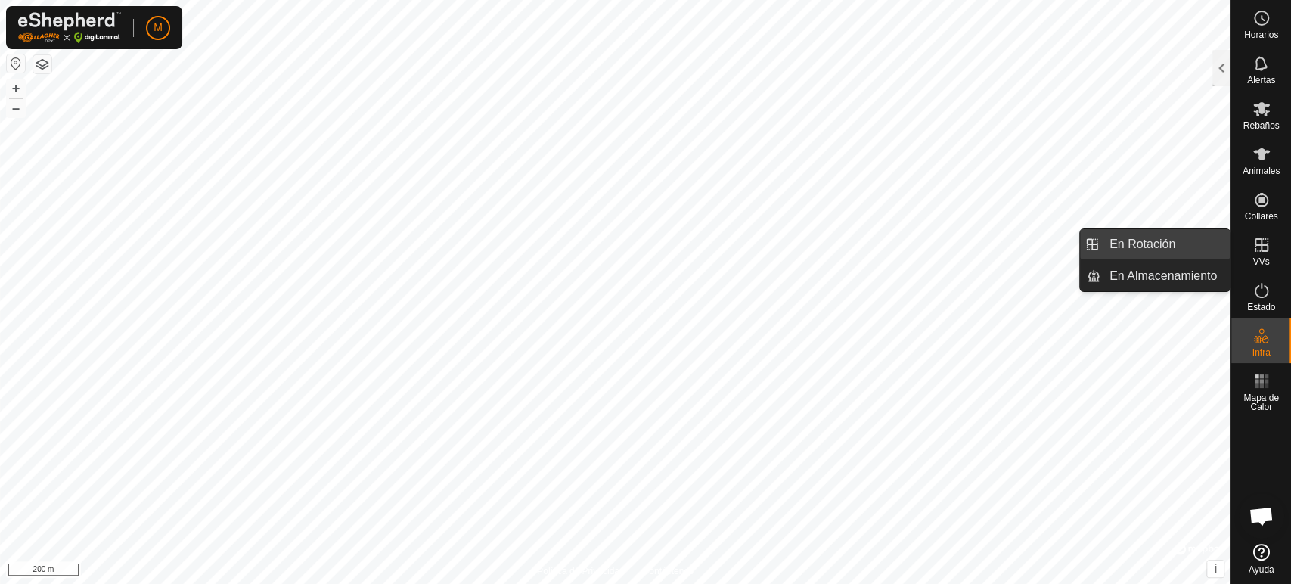
click at [1168, 251] on link "En Rotación" at bounding box center [1164, 244] width 129 height 30
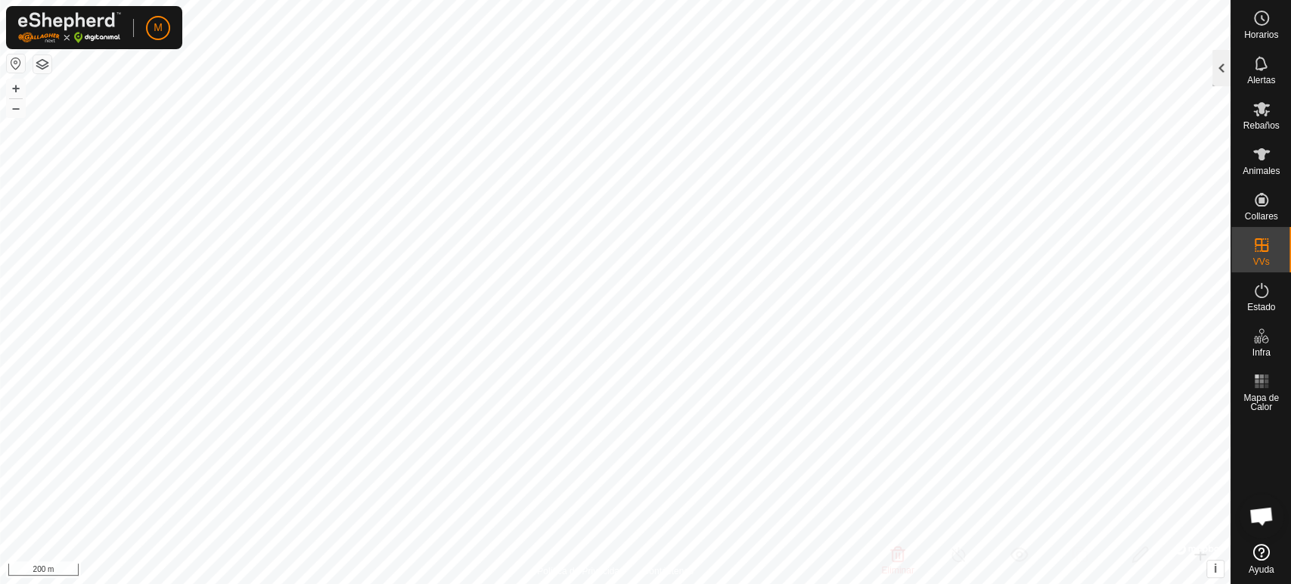
click at [1216, 67] on div at bounding box center [1221, 68] width 18 height 36
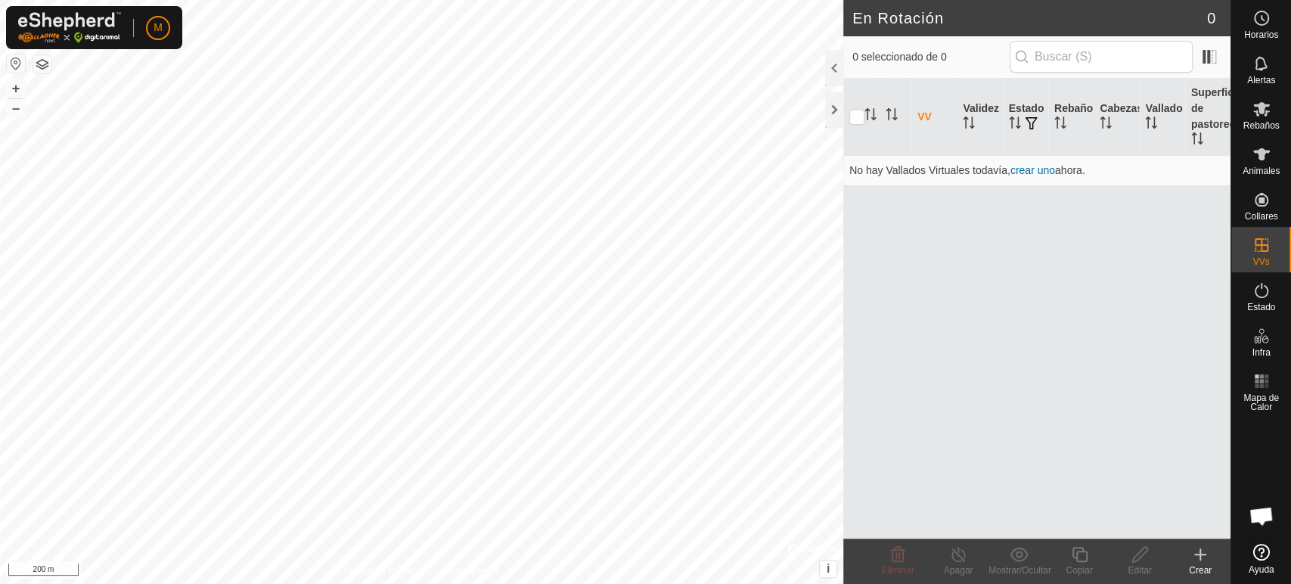
click at [1200, 556] on icon at bounding box center [1200, 554] width 0 height 11
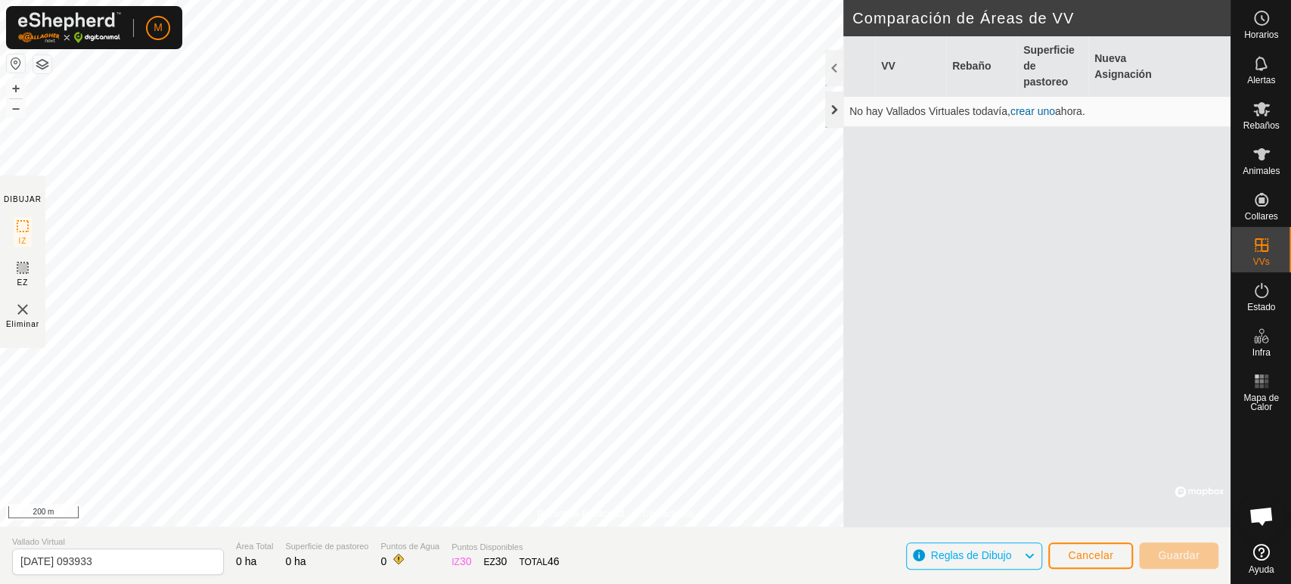
click at [831, 115] on div at bounding box center [834, 110] width 18 height 36
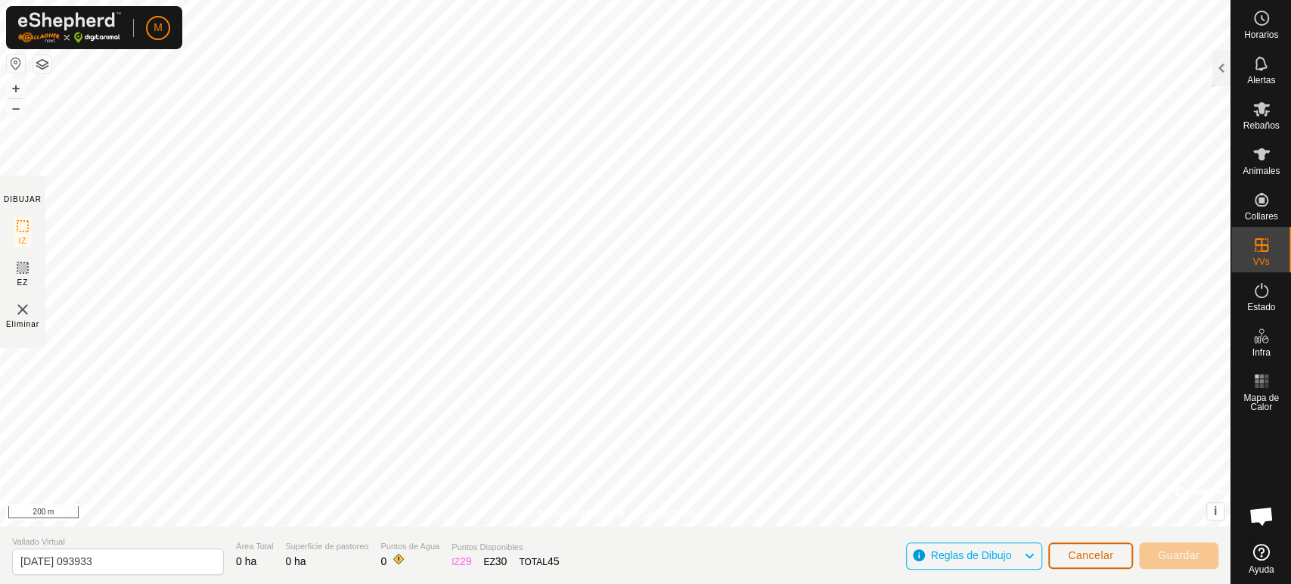
click at [1077, 549] on span "Cancelar" at bounding box center [1090, 555] width 45 height 12
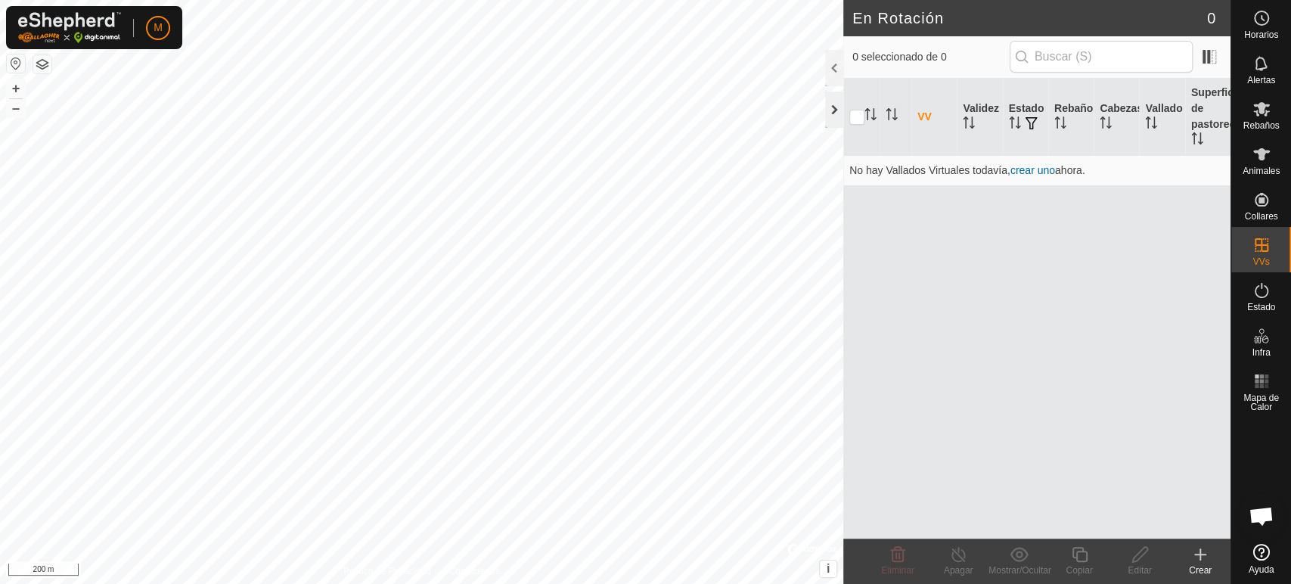
click at [833, 110] on div at bounding box center [834, 110] width 18 height 36
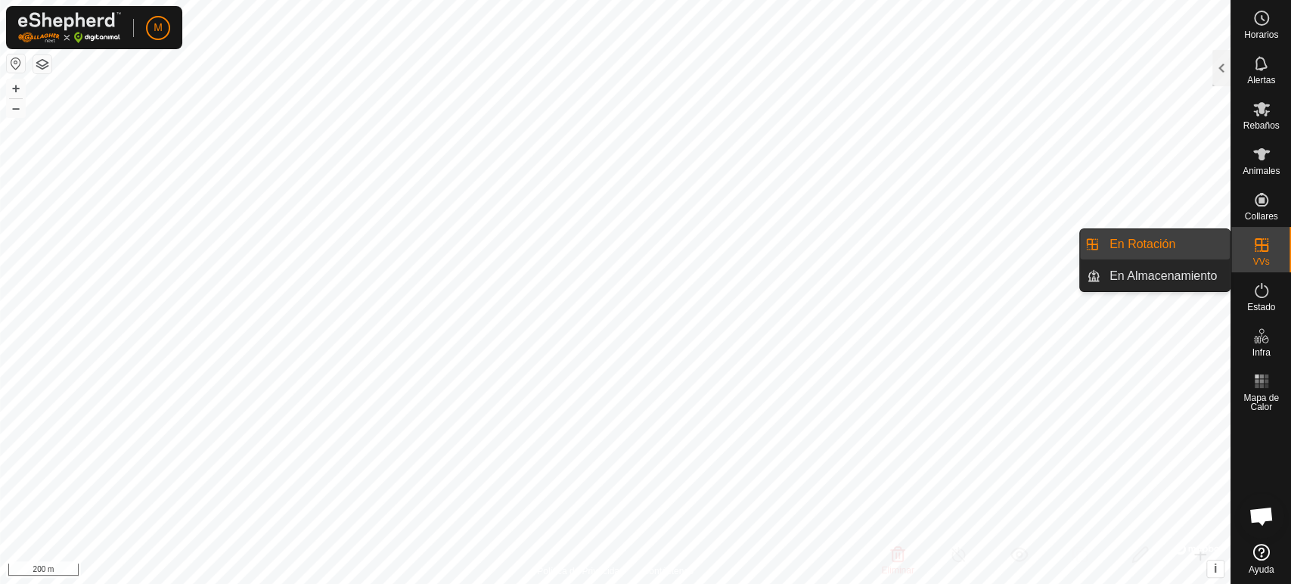
click at [1252, 250] on icon at bounding box center [1261, 245] width 18 height 18
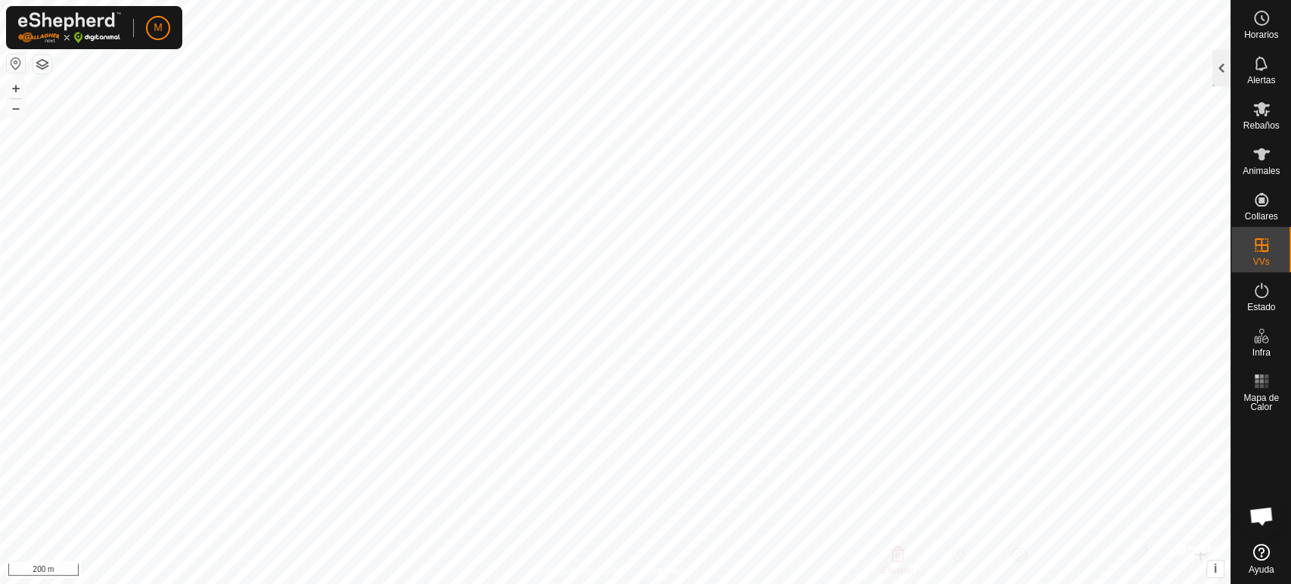
click at [1223, 68] on div at bounding box center [1221, 68] width 18 height 36
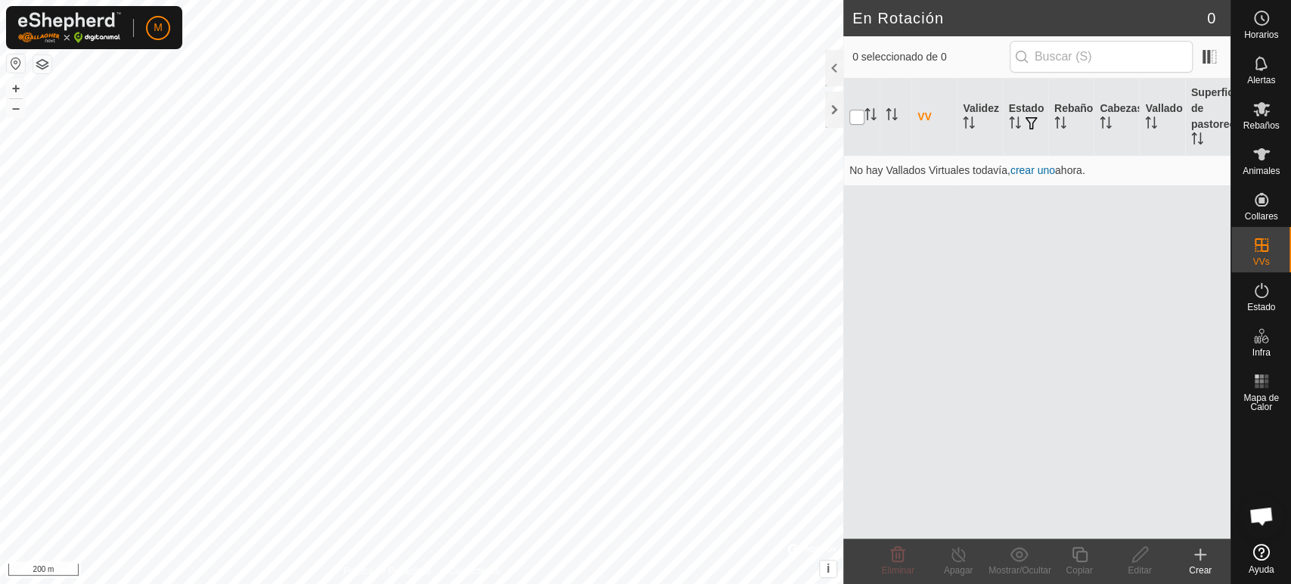
click at [852, 113] on input "checkbox" at bounding box center [856, 117] width 15 height 15
click at [858, 119] on input "checkbox" at bounding box center [856, 117] width 15 height 15
checkbox input "true"
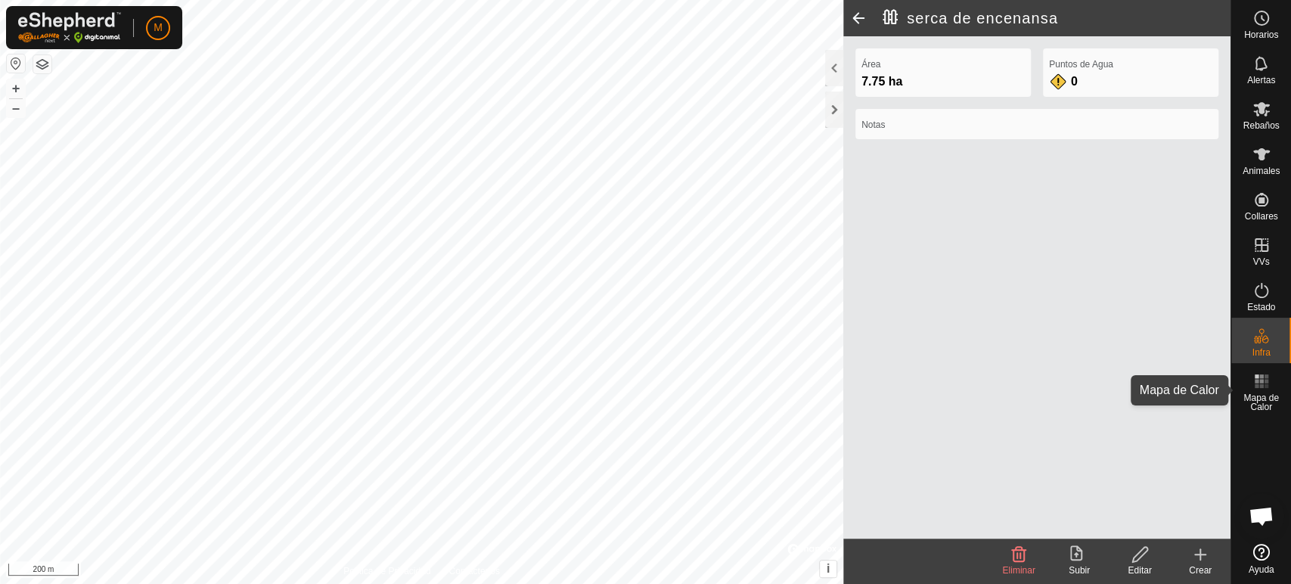
click at [1259, 380] on rect at bounding box center [1261, 381] width 4 height 4
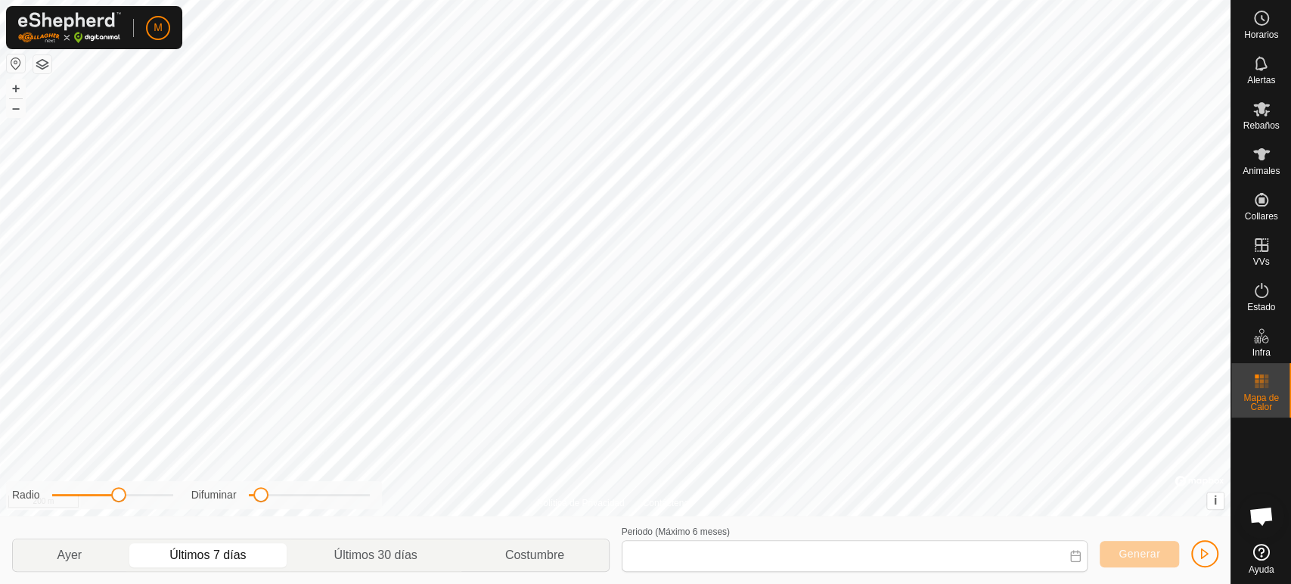
type input "21 Sep, 2025 - 27 Sep, 2025"
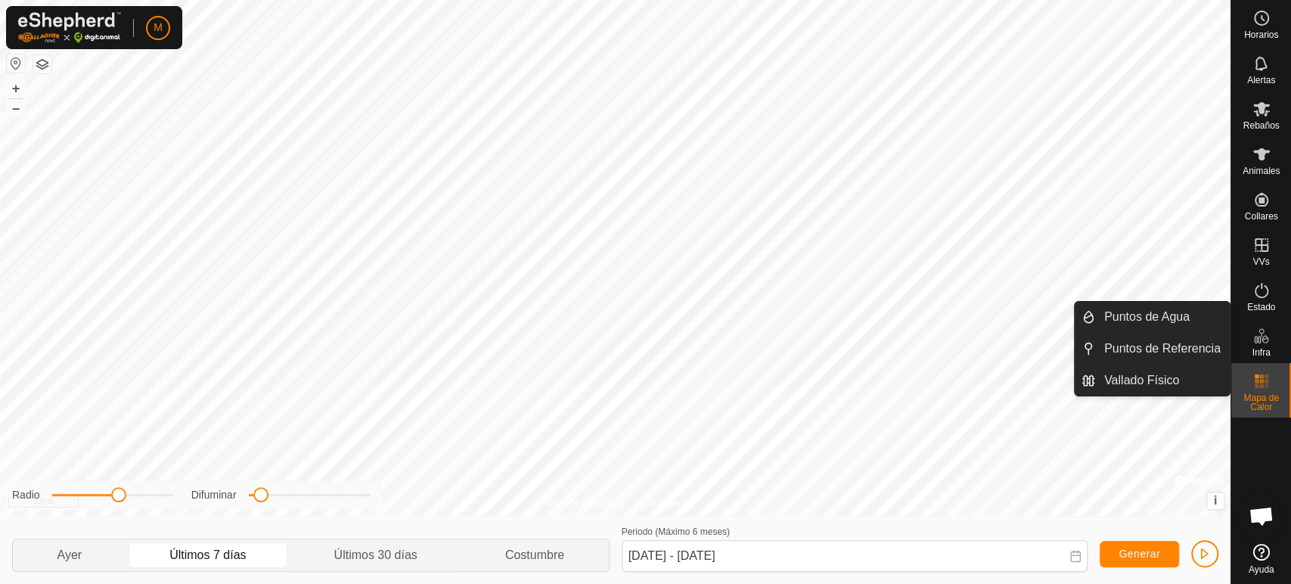
click at [1256, 343] on icon at bounding box center [1261, 336] width 18 height 18
click at [1196, 380] on link "Vallado Físico" at bounding box center [1162, 380] width 135 height 30
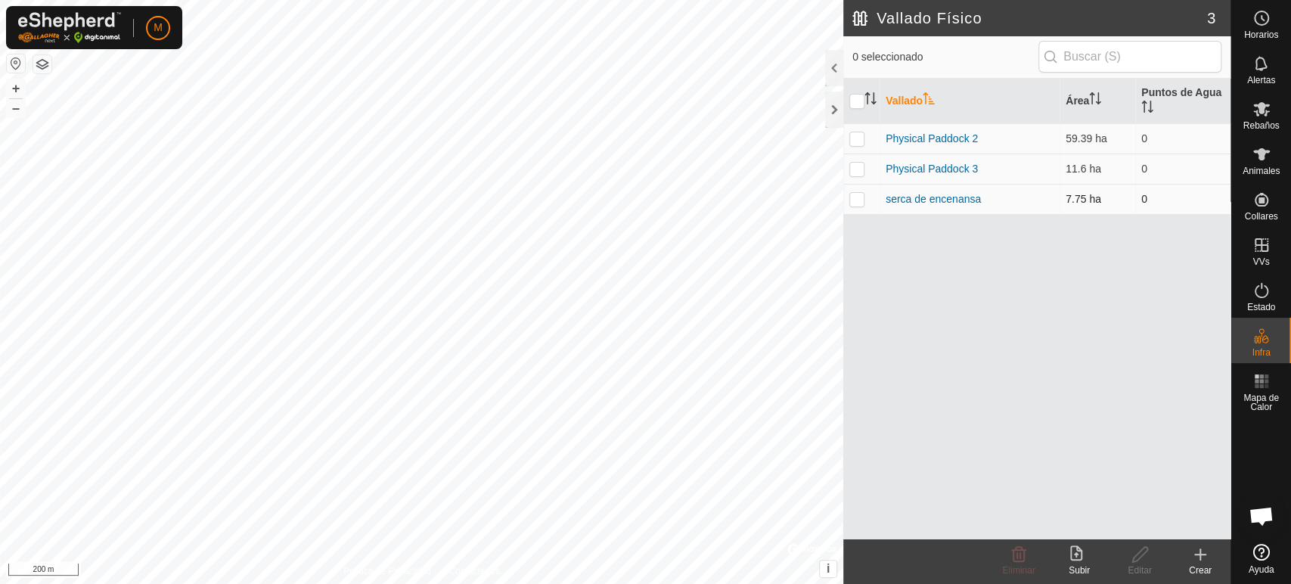
click at [857, 198] on p-checkbox at bounding box center [856, 199] width 15 height 12
checkbox input "true"
click at [1262, 123] on span "Rebaños" at bounding box center [1261, 125] width 36 height 9
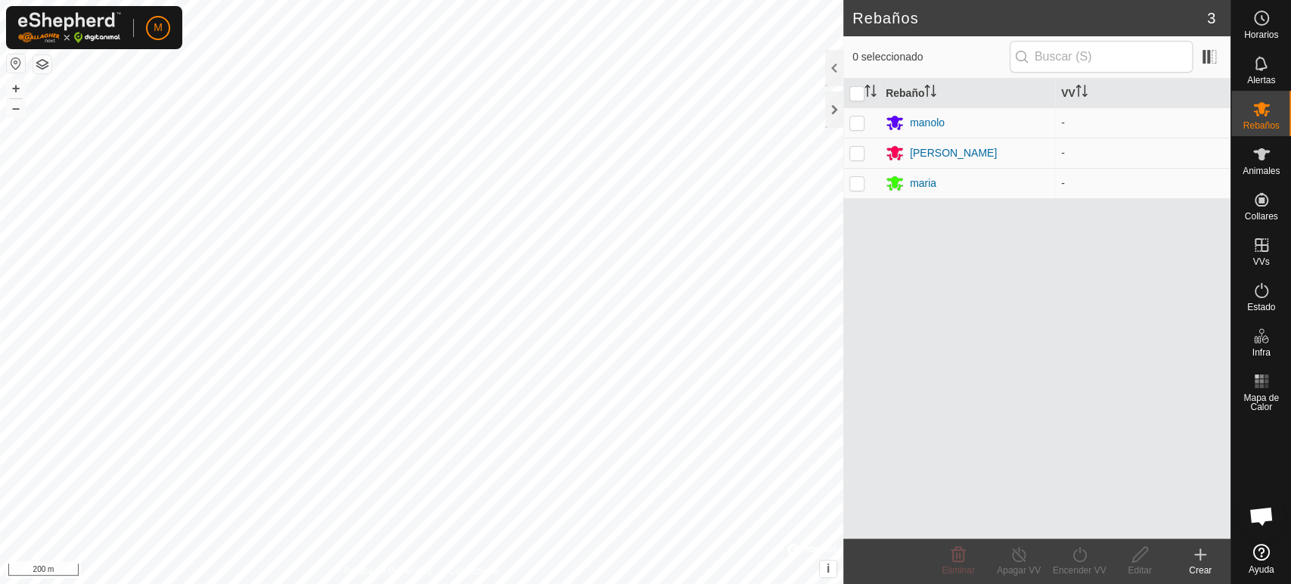
click at [1262, 123] on span "Rebaños" at bounding box center [1261, 125] width 36 height 9
click at [849, 118] on p-checkbox at bounding box center [856, 122] width 15 height 12
checkbox input "true"
click at [856, 156] on p-checkbox at bounding box center [856, 153] width 15 height 12
checkbox input "true"
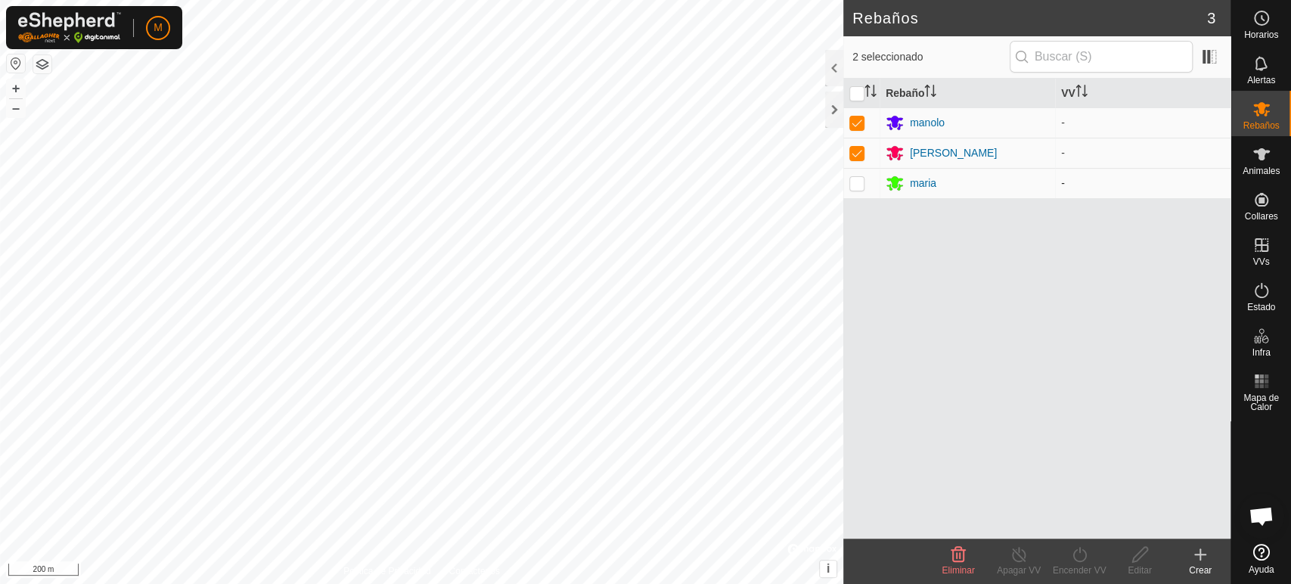
click at [857, 186] on p-checkbox at bounding box center [856, 183] width 15 height 12
checkbox input "true"
click at [862, 156] on p-checkbox at bounding box center [856, 153] width 15 height 12
checkbox input "false"
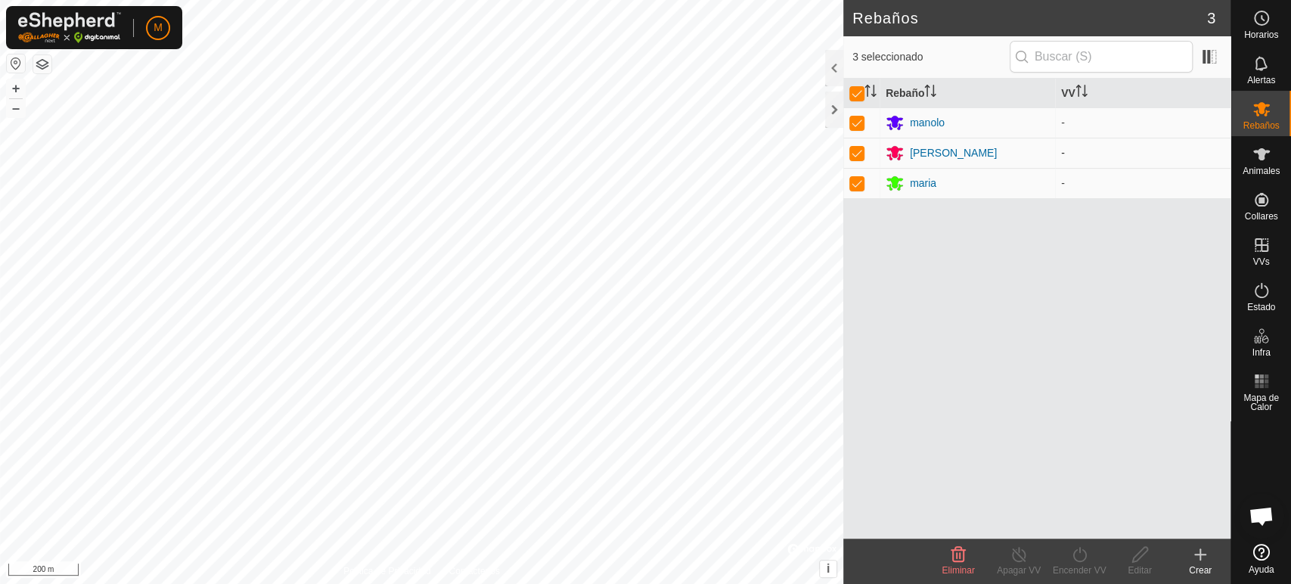
checkbox input "false"
click at [853, 183] on p-checkbox at bounding box center [856, 183] width 15 height 12
checkbox input "false"
click at [1207, 53] on span at bounding box center [1209, 57] width 24 height 24
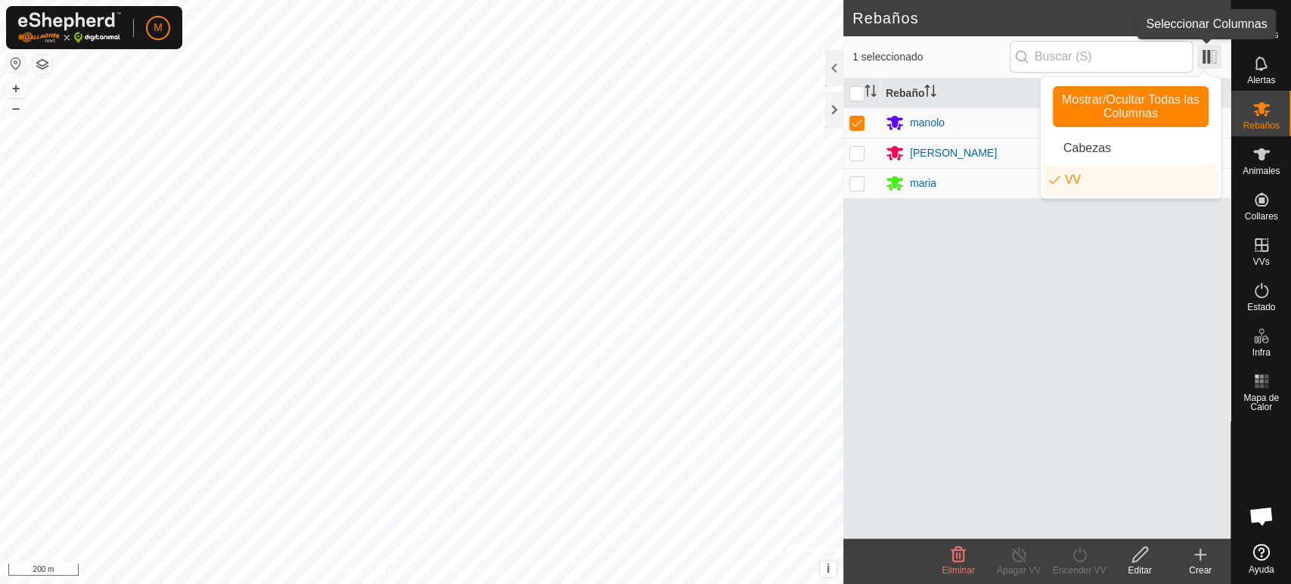
click at [1212, 49] on span at bounding box center [1209, 57] width 24 height 24
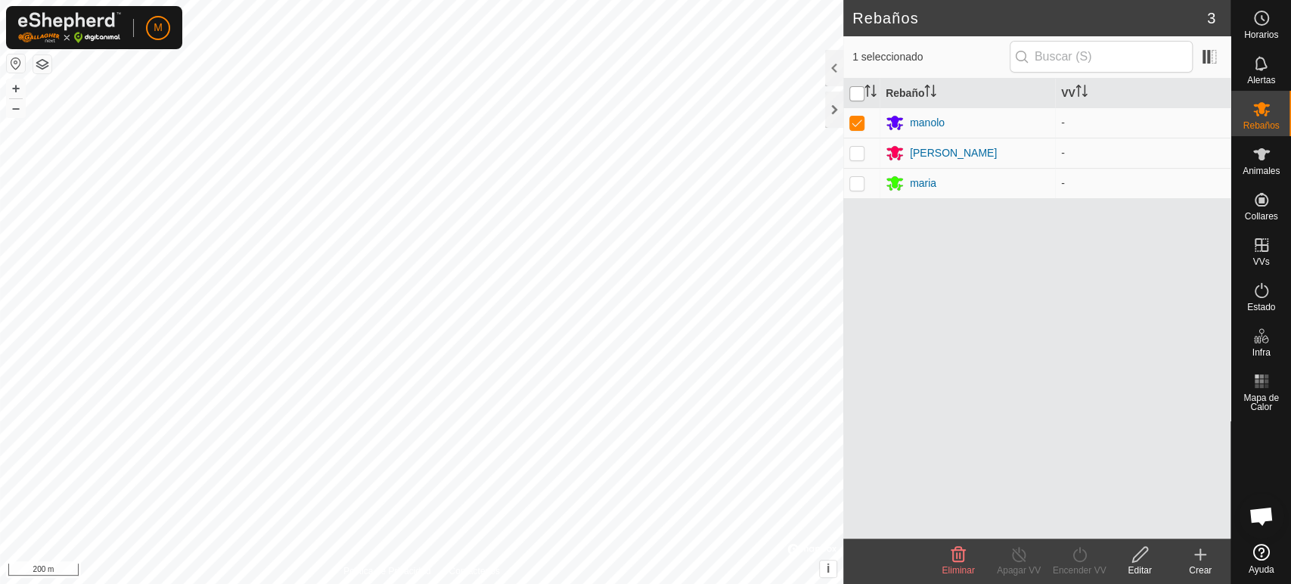
click at [854, 94] on input "checkbox" at bounding box center [856, 93] width 15 height 15
checkbox input "true"
click at [1079, 92] on icon "Activar para ordenar" at bounding box center [1081, 91] width 12 height 12
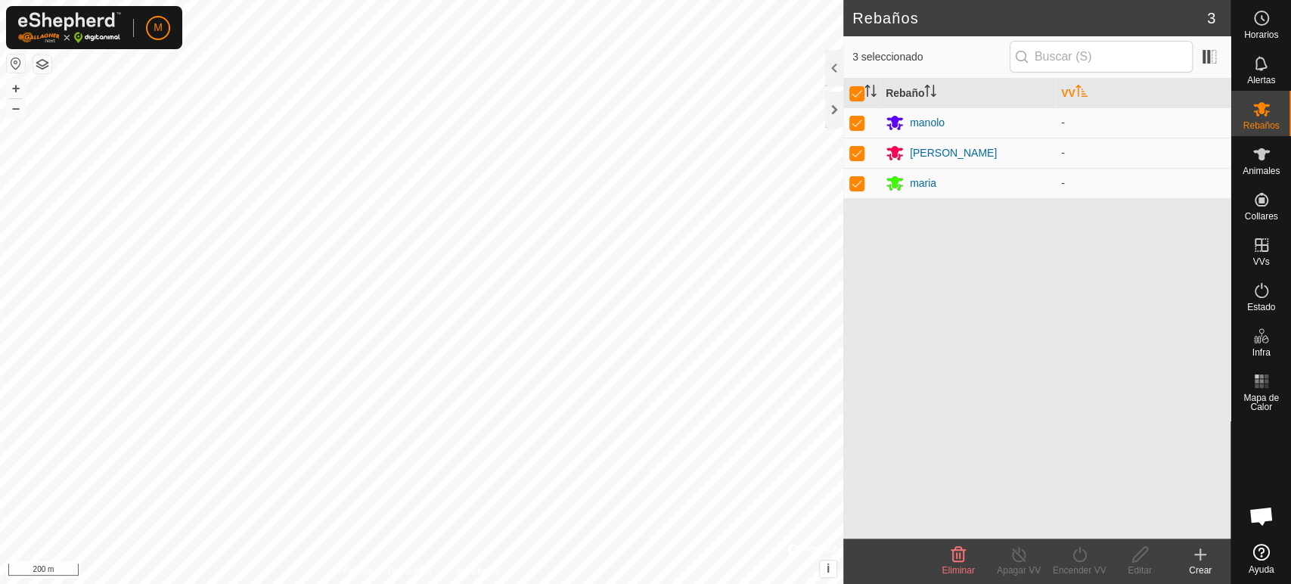
click at [1079, 92] on icon "Activar para ordenar" at bounding box center [1081, 91] width 12 height 12
click at [853, 94] on input "checkbox" at bounding box center [856, 93] width 15 height 15
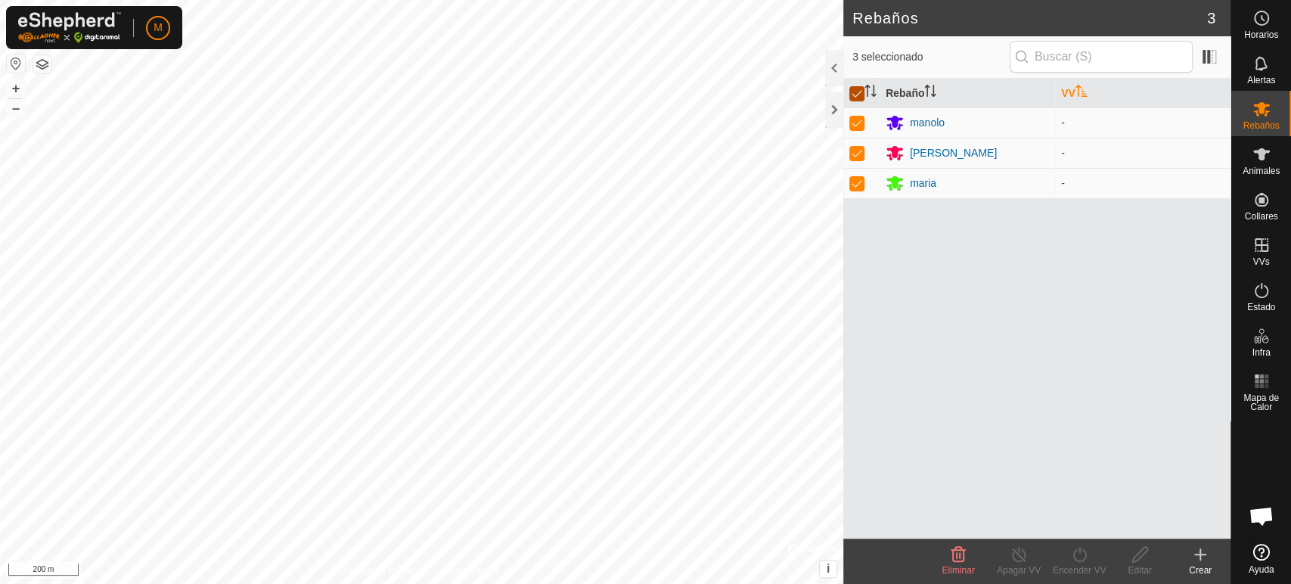
checkbox input "false"
click at [855, 124] on p-checkbox at bounding box center [856, 122] width 15 height 12
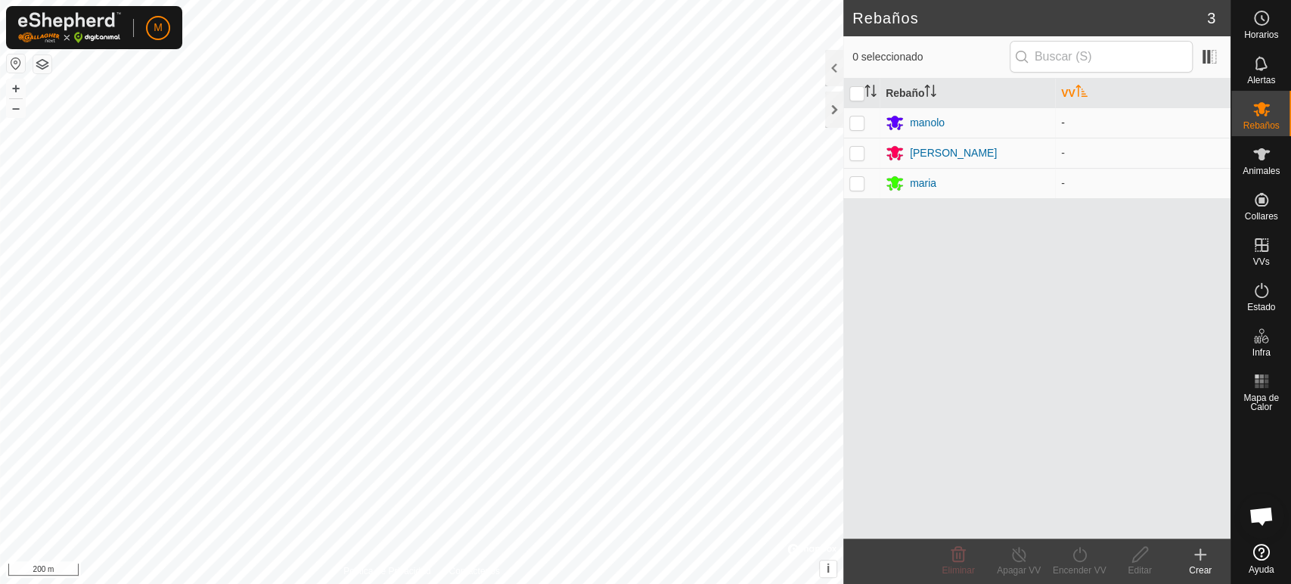
checkbox input "true"
click at [854, 149] on p-checkbox at bounding box center [856, 153] width 15 height 12
checkbox input "true"
click at [857, 181] on p-checkbox at bounding box center [856, 183] width 15 height 12
checkbox input "true"
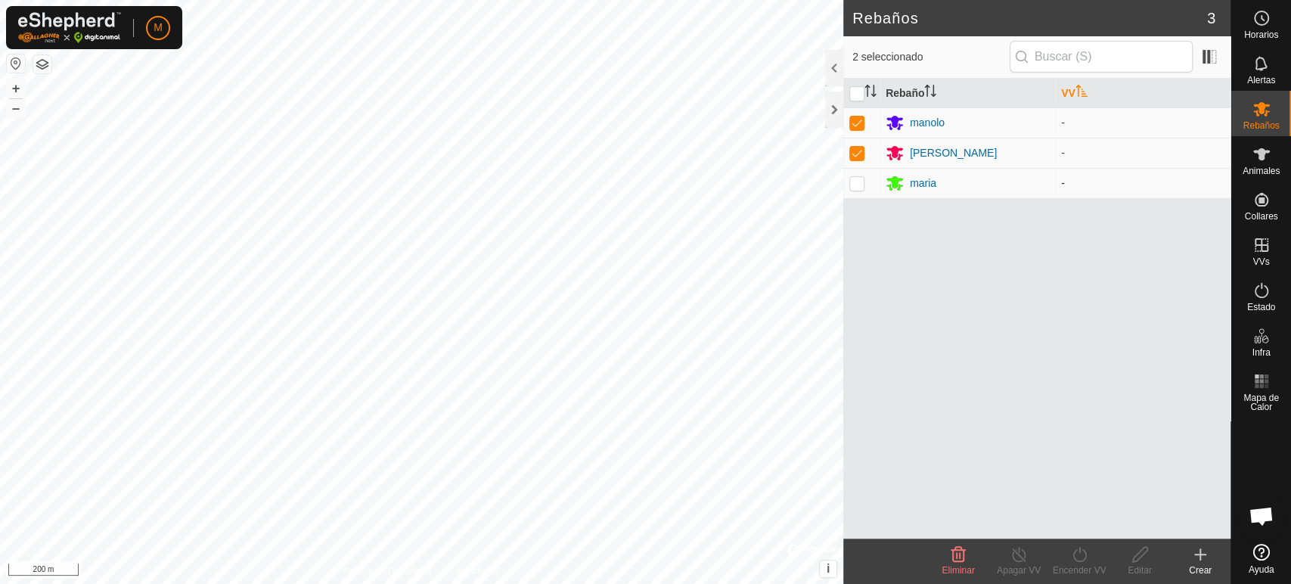
checkbox input "true"
click at [1089, 129] on td "-" at bounding box center [1142, 122] width 175 height 30
click at [1172, 121] on td "-" at bounding box center [1142, 122] width 175 height 30
drag, startPoint x: 1172, startPoint y: 121, endPoint x: 1097, endPoint y: 186, distance: 98.6
click at [1097, 186] on tbody "manolo - alicia - maria -" at bounding box center [1036, 152] width 387 height 91
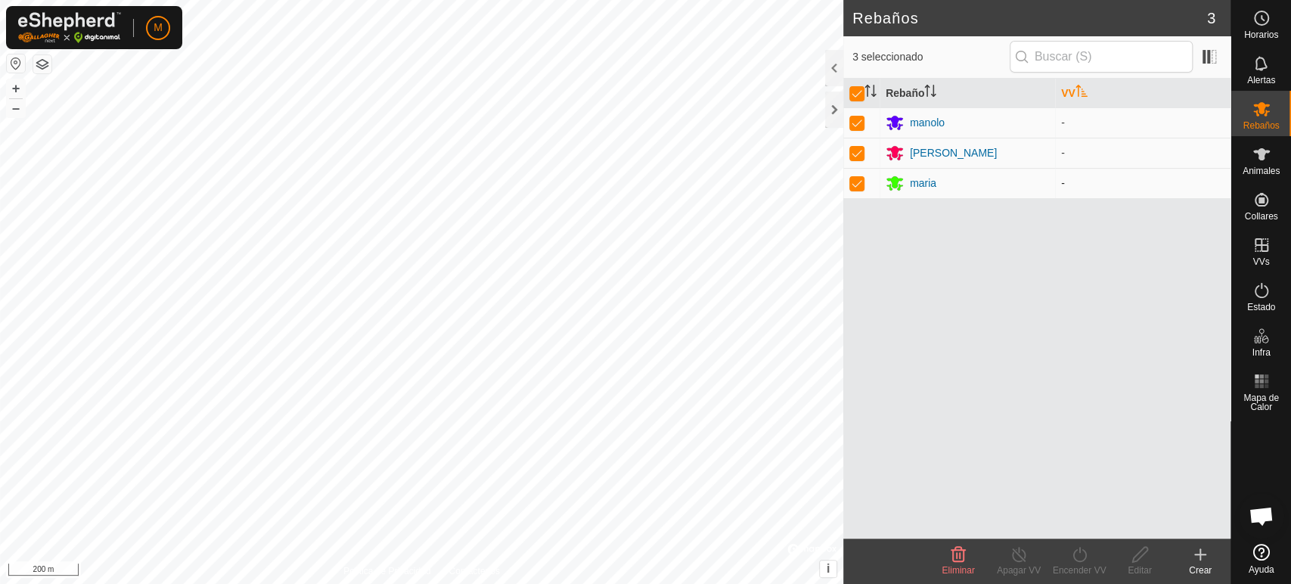
click at [1097, 186] on td "-" at bounding box center [1142, 183] width 175 height 30
click at [830, 111] on div at bounding box center [834, 110] width 18 height 36
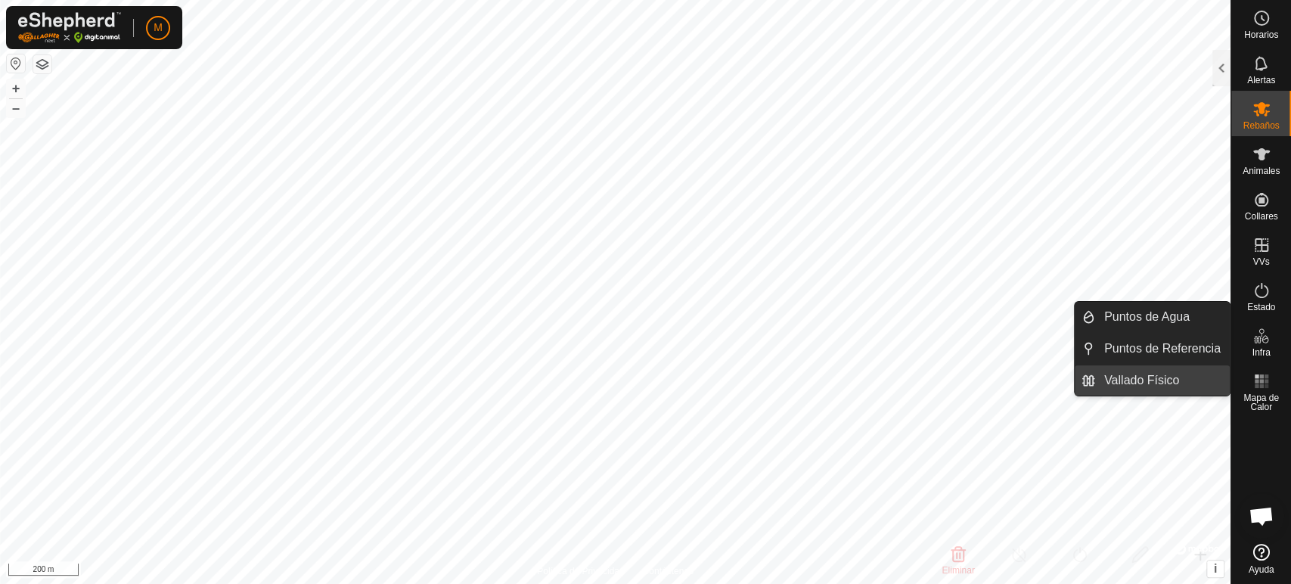
click at [1174, 381] on link "Vallado Físico" at bounding box center [1162, 380] width 135 height 30
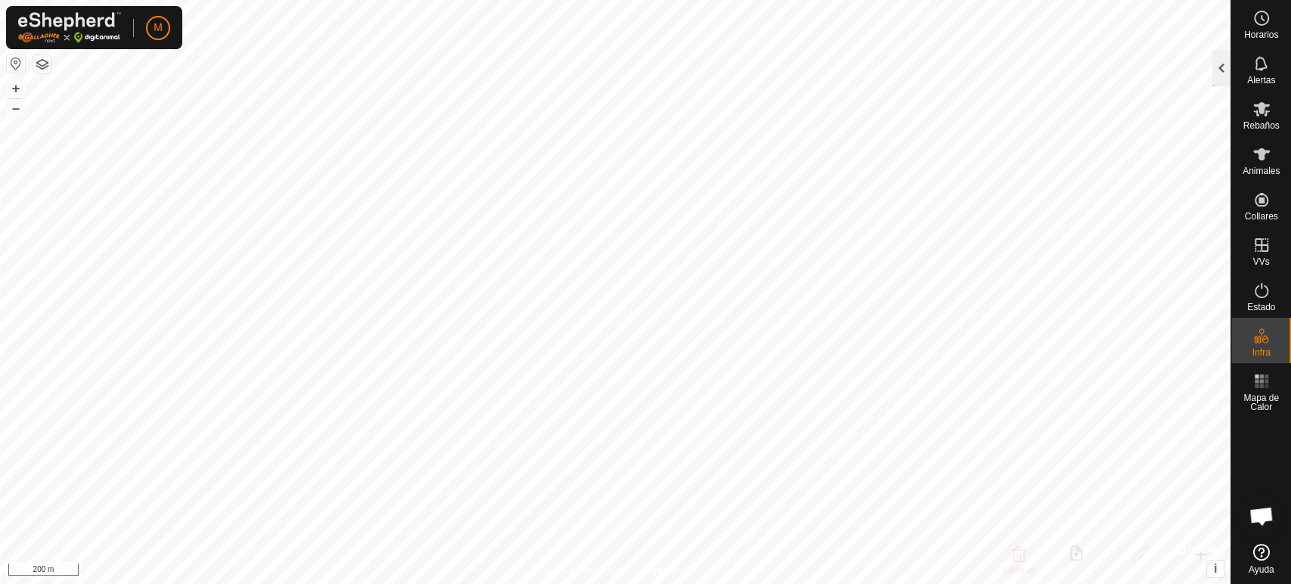
click at [1218, 73] on div at bounding box center [1221, 68] width 18 height 36
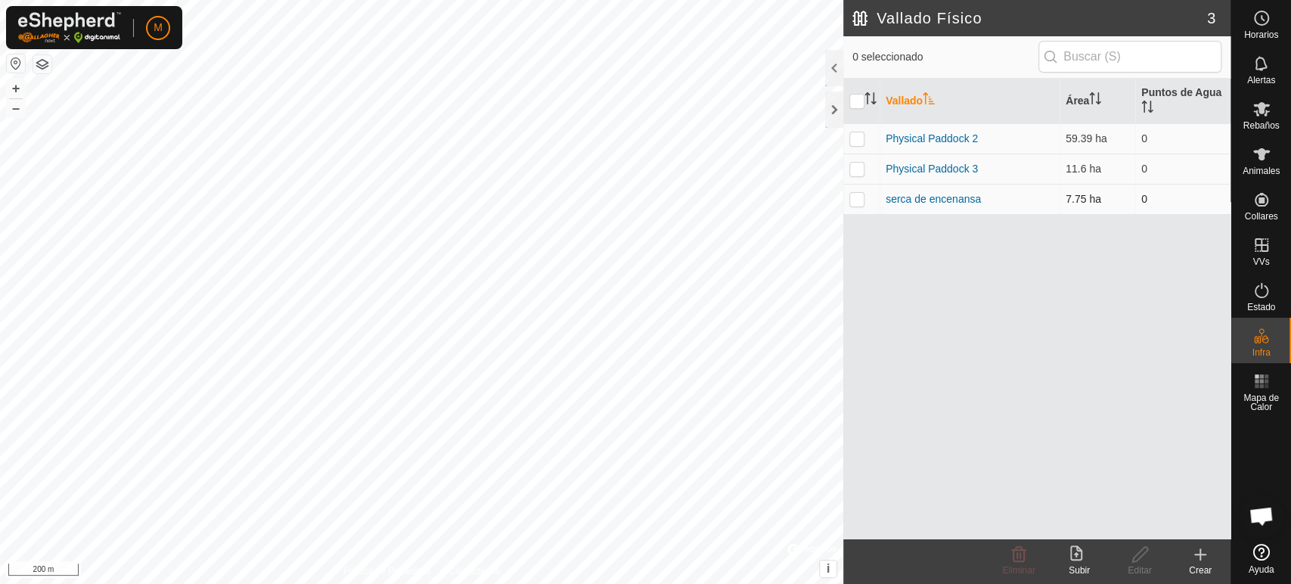
click at [856, 201] on p-checkbox at bounding box center [856, 199] width 15 height 12
checkbox input "true"
click at [1260, 116] on icon at bounding box center [1261, 109] width 18 height 18
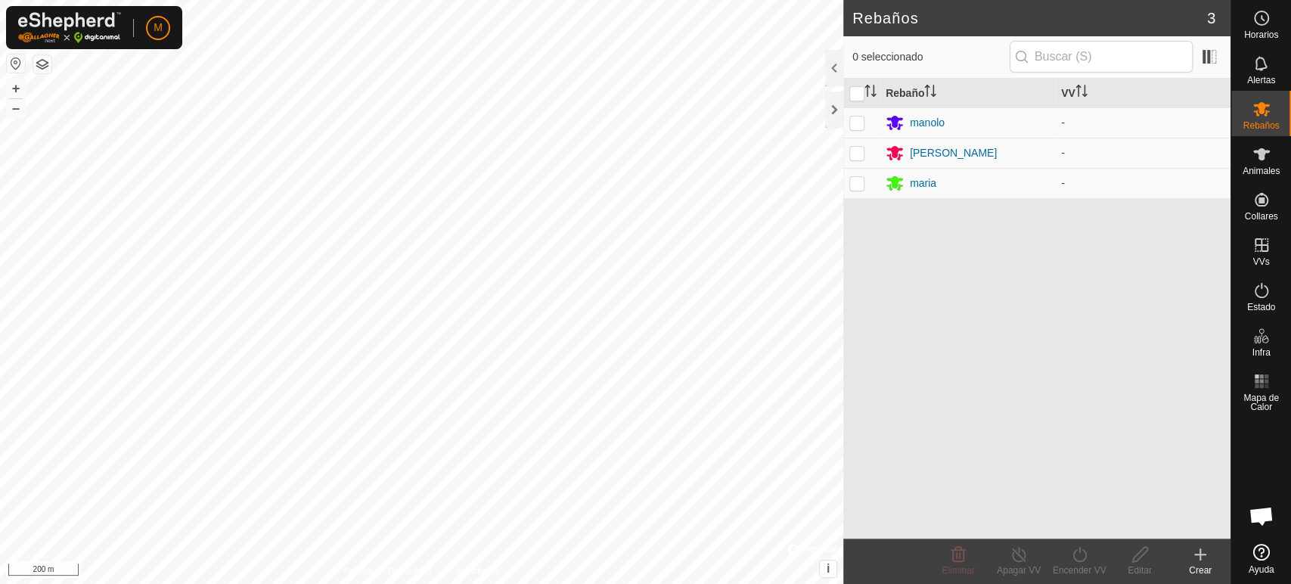
click at [1206, 566] on div "Crear" at bounding box center [1200, 570] width 61 height 14
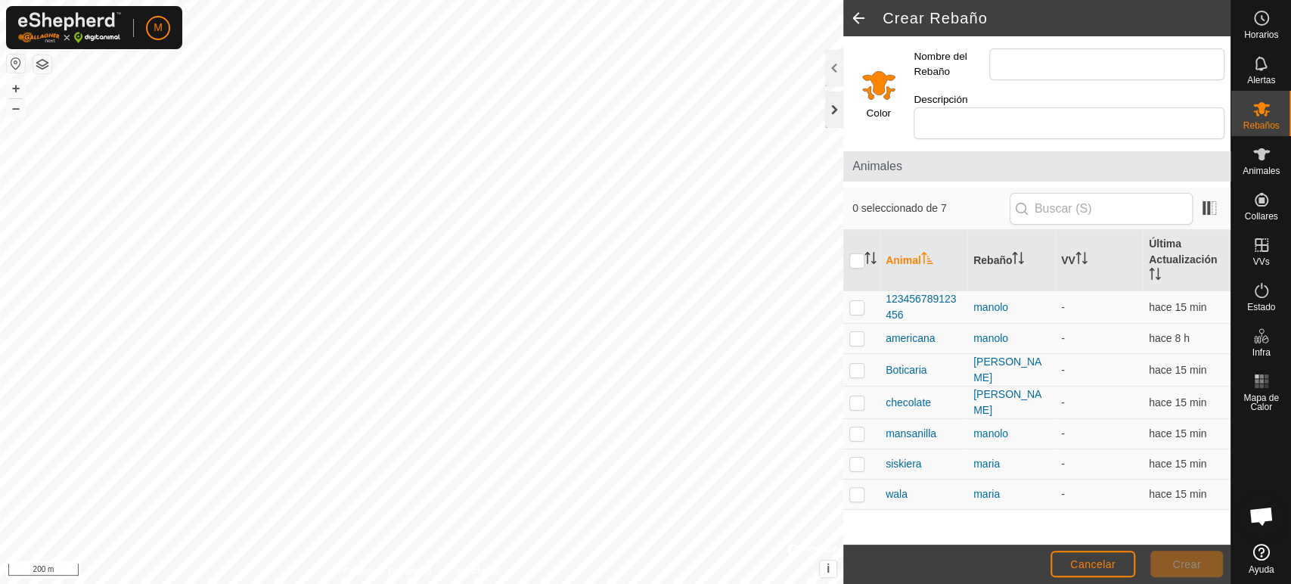
click at [827, 111] on div at bounding box center [834, 110] width 18 height 36
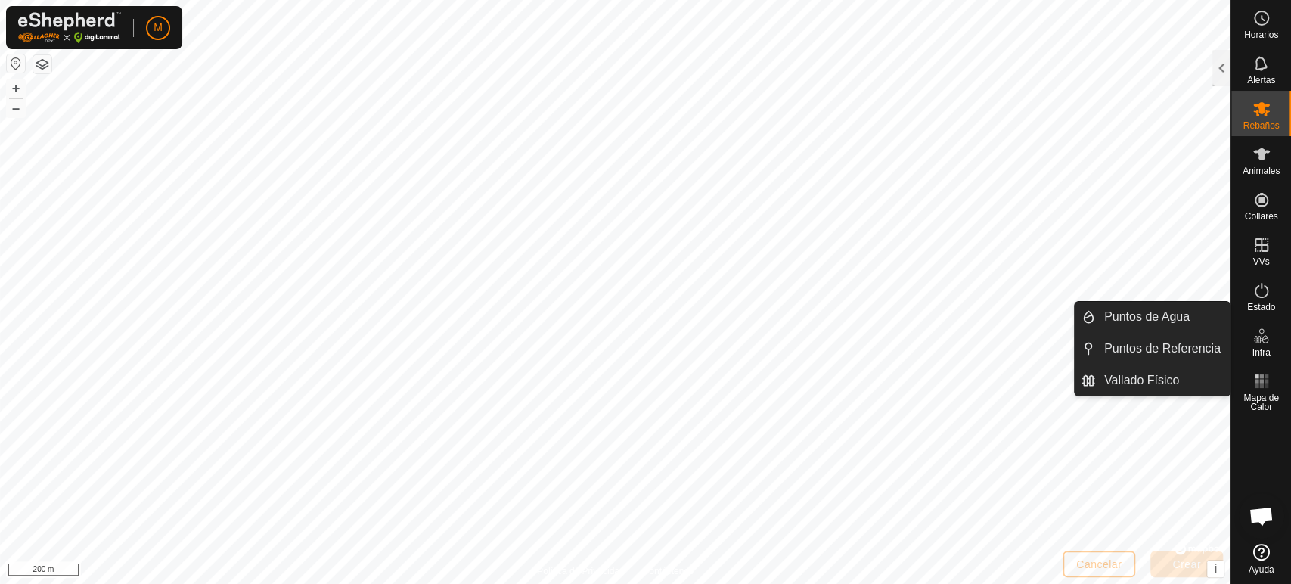
click at [1259, 348] on span "Infra" at bounding box center [1261, 352] width 18 height 9
click at [1212, 380] on link "Vallado Físico" at bounding box center [1162, 380] width 135 height 30
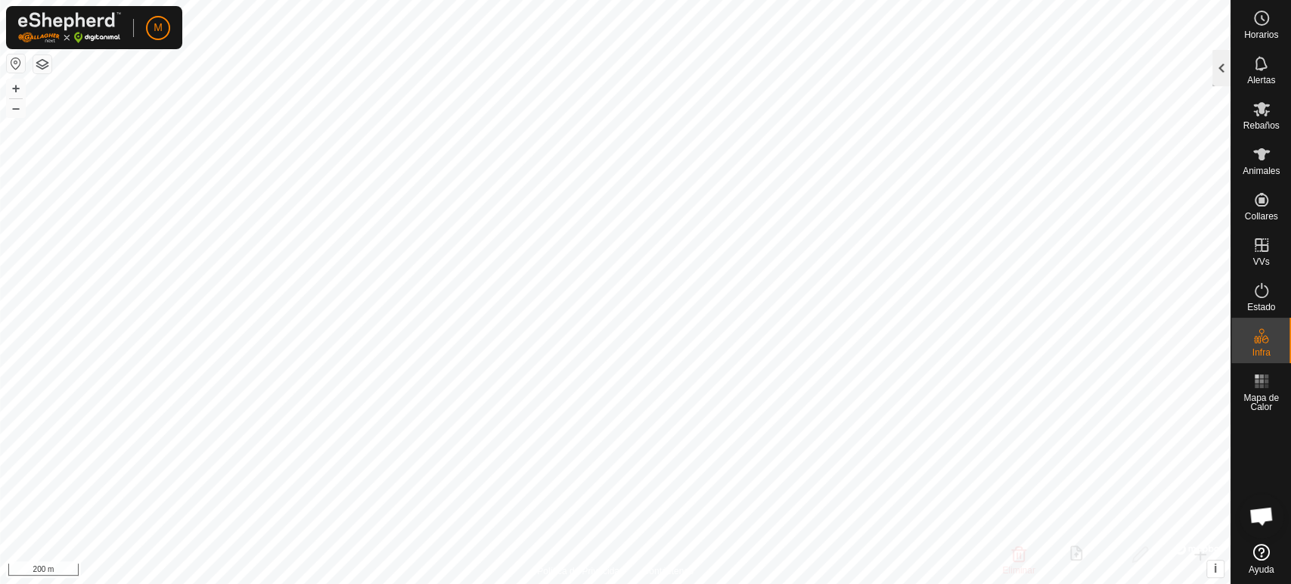
click at [1218, 71] on div at bounding box center [1221, 68] width 18 height 36
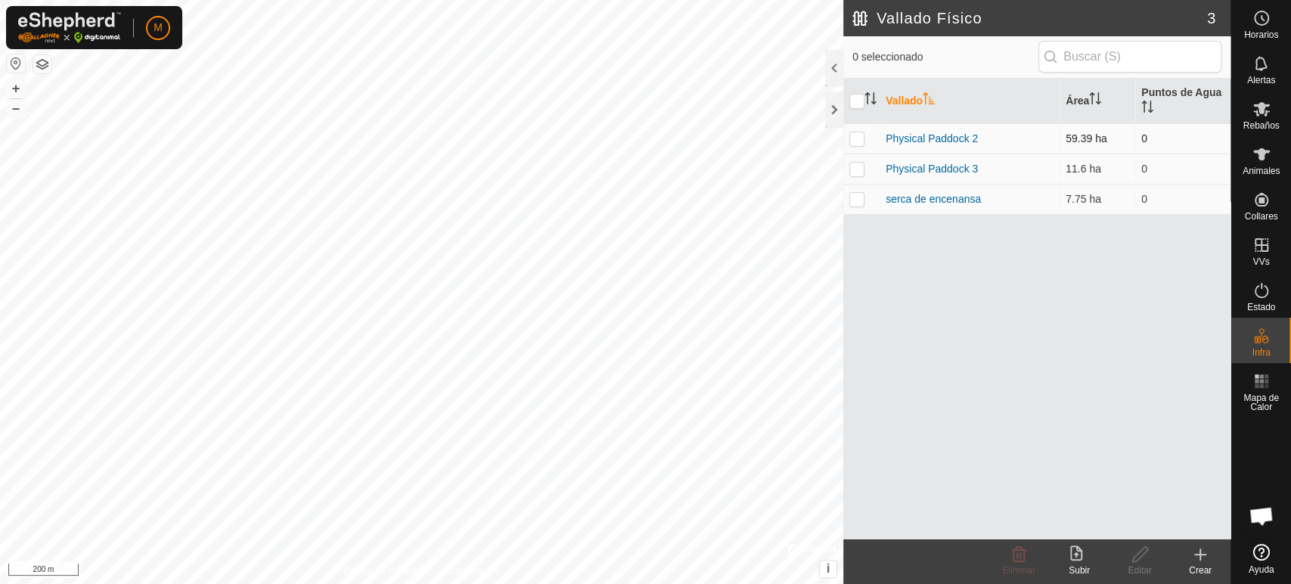
click at [855, 133] on p-checkbox at bounding box center [856, 138] width 15 height 12
checkbox input "true"
click at [1261, 121] on span "Rebaños" at bounding box center [1261, 125] width 36 height 9
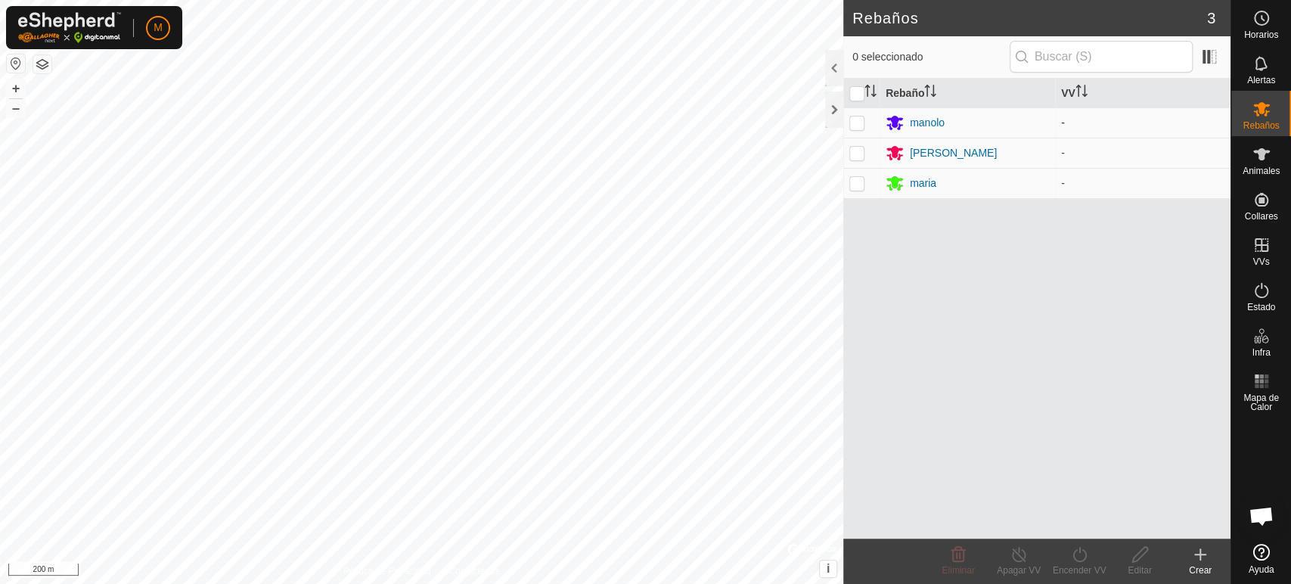
click at [857, 124] on p-checkbox at bounding box center [856, 122] width 15 height 12
checkbox input "true"
click at [859, 150] on p-checkbox at bounding box center [856, 153] width 15 height 12
checkbox input "true"
click at [857, 181] on p-checkbox at bounding box center [856, 183] width 15 height 12
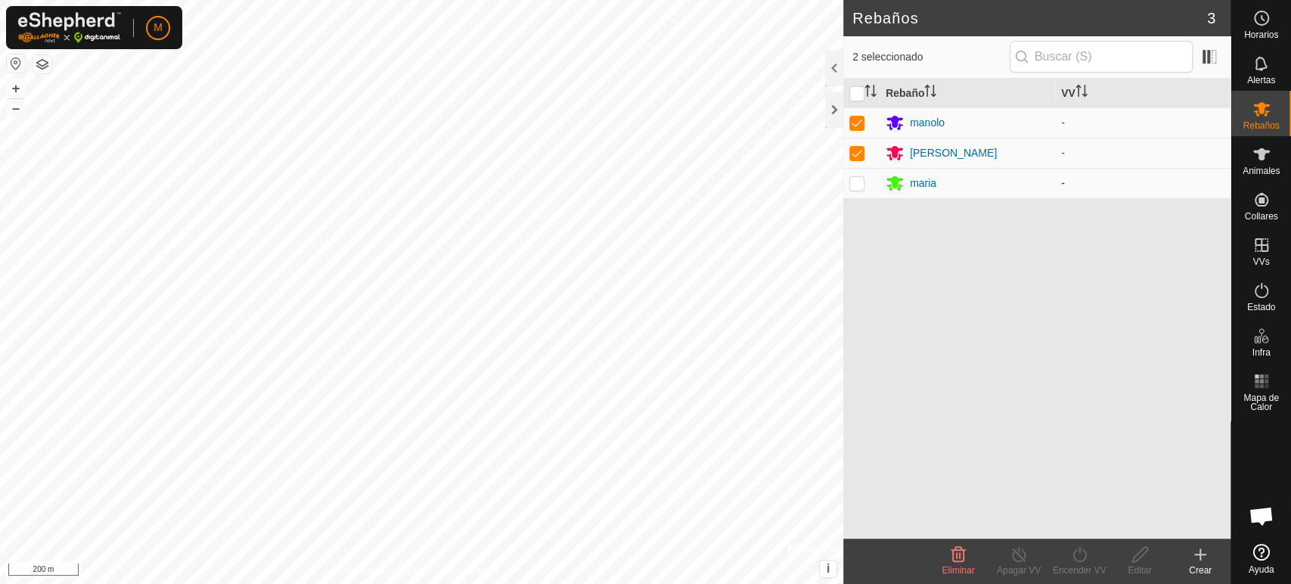
checkbox input "true"
click at [1204, 556] on icon at bounding box center [1200, 554] width 18 height 18
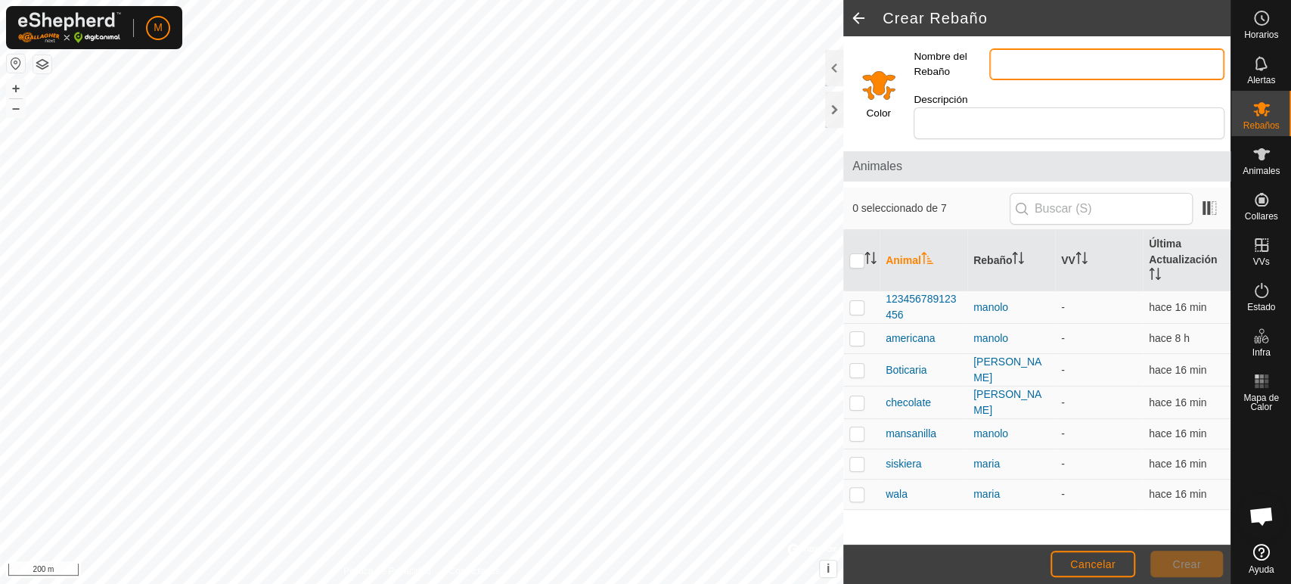
click at [1016, 64] on input "Nombre del Rebaño" at bounding box center [1106, 64] width 235 height 32
click at [1010, 65] on input "Nombre del Rebaño" at bounding box center [1106, 64] width 235 height 32
type input "alicja manolo maria"
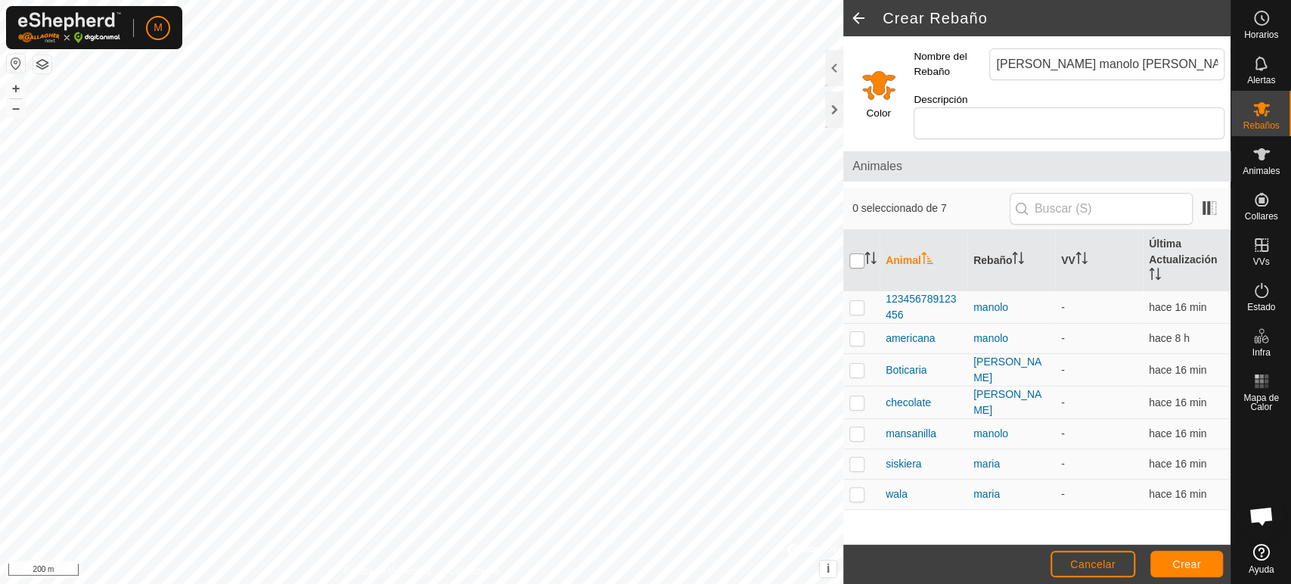
click at [855, 253] on input "checkbox" at bounding box center [856, 260] width 15 height 15
checkbox input "true"
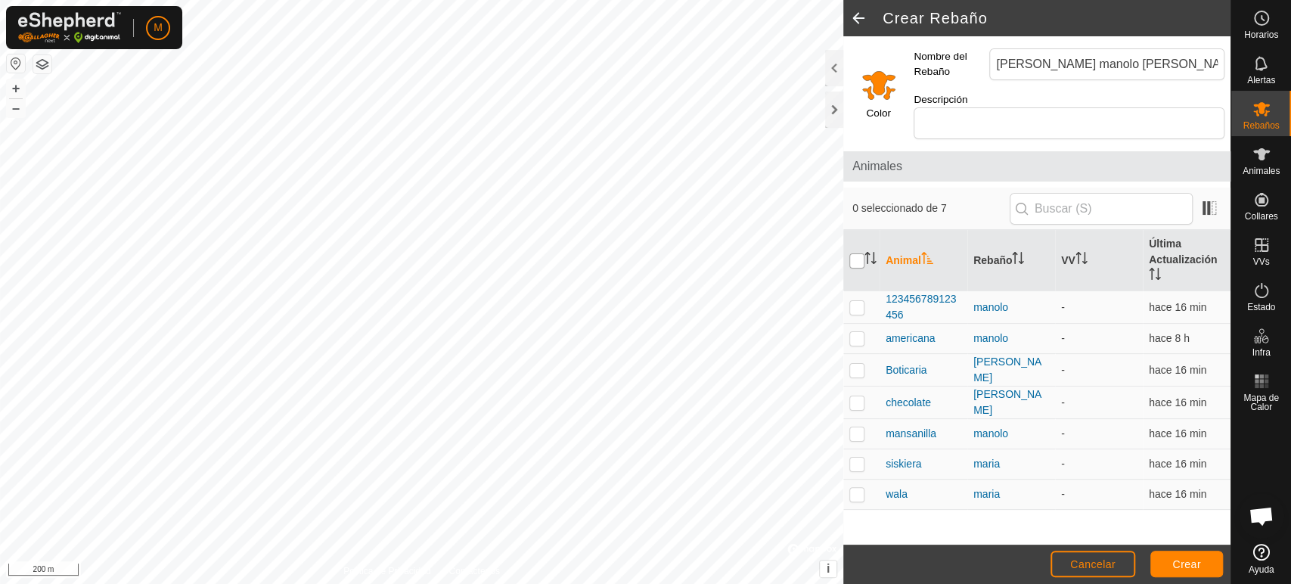
checkbox input "true"
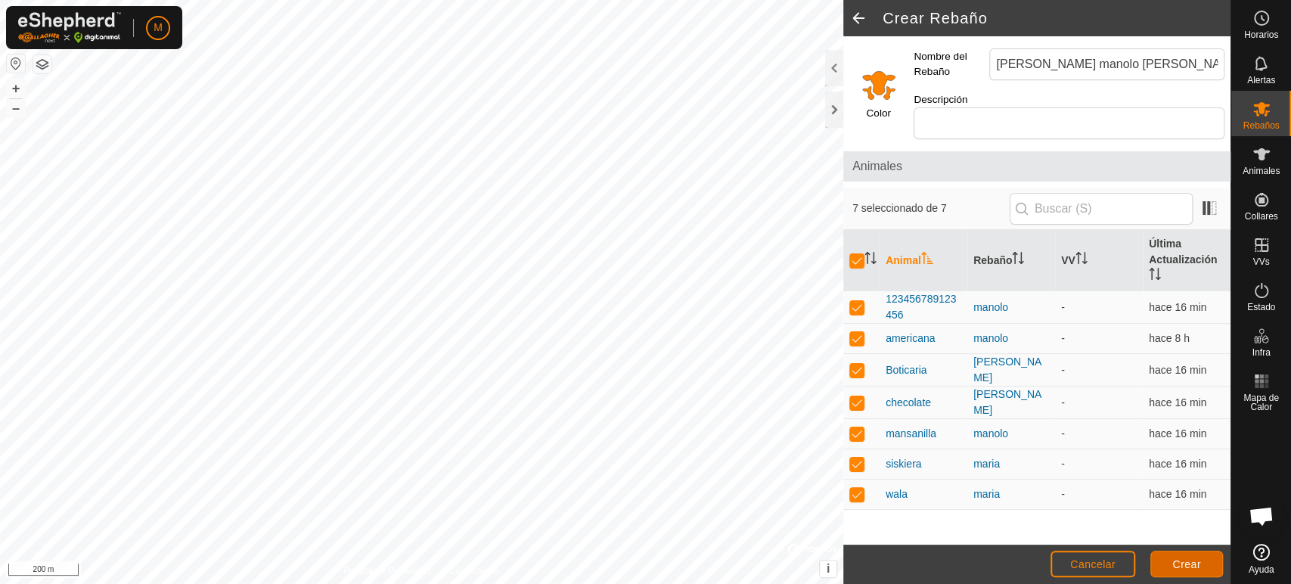
click at [1193, 566] on span "Crear" at bounding box center [1186, 564] width 29 height 12
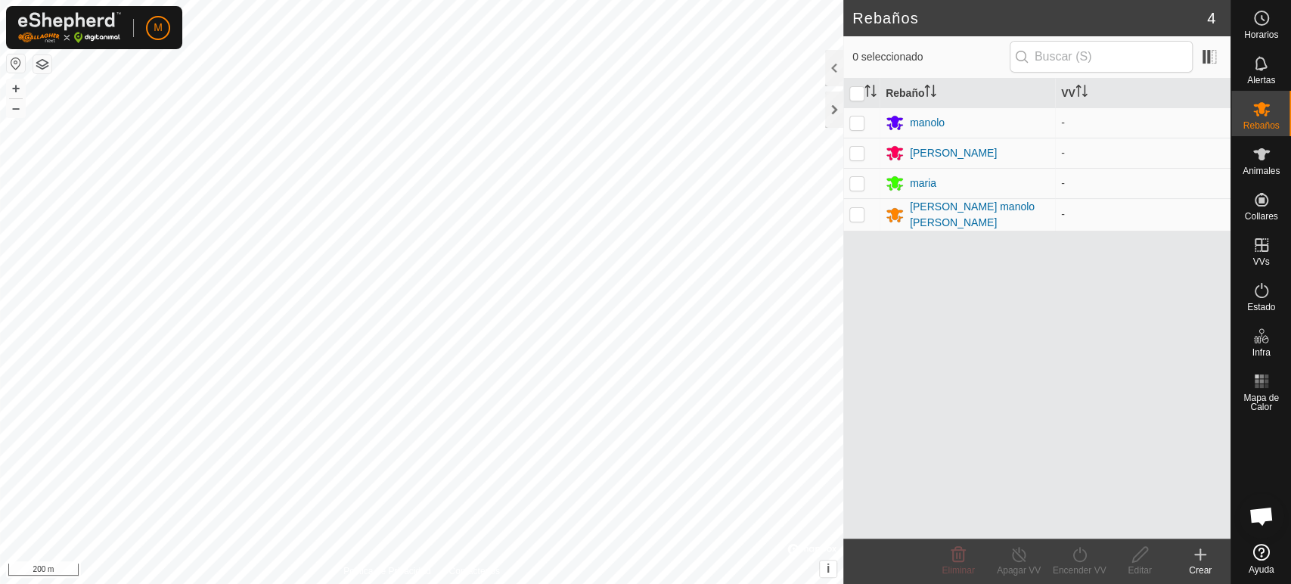
click at [1193, 566] on div "Crear" at bounding box center [1200, 570] width 61 height 14
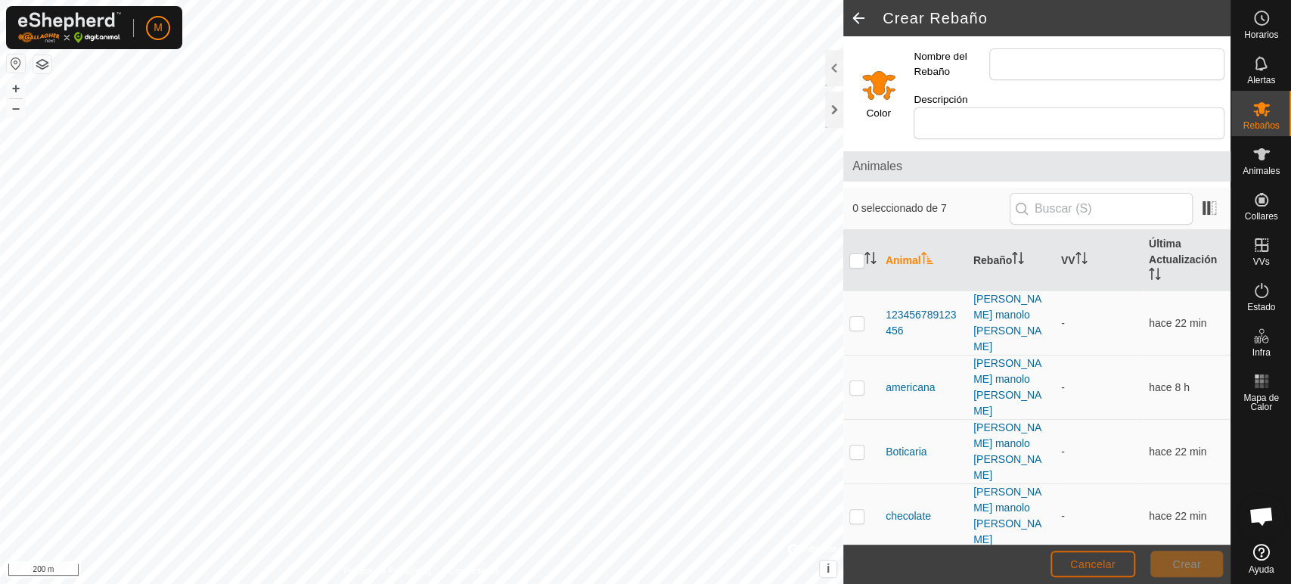
click at [1097, 566] on span "Cancelar" at bounding box center [1092, 564] width 45 height 12
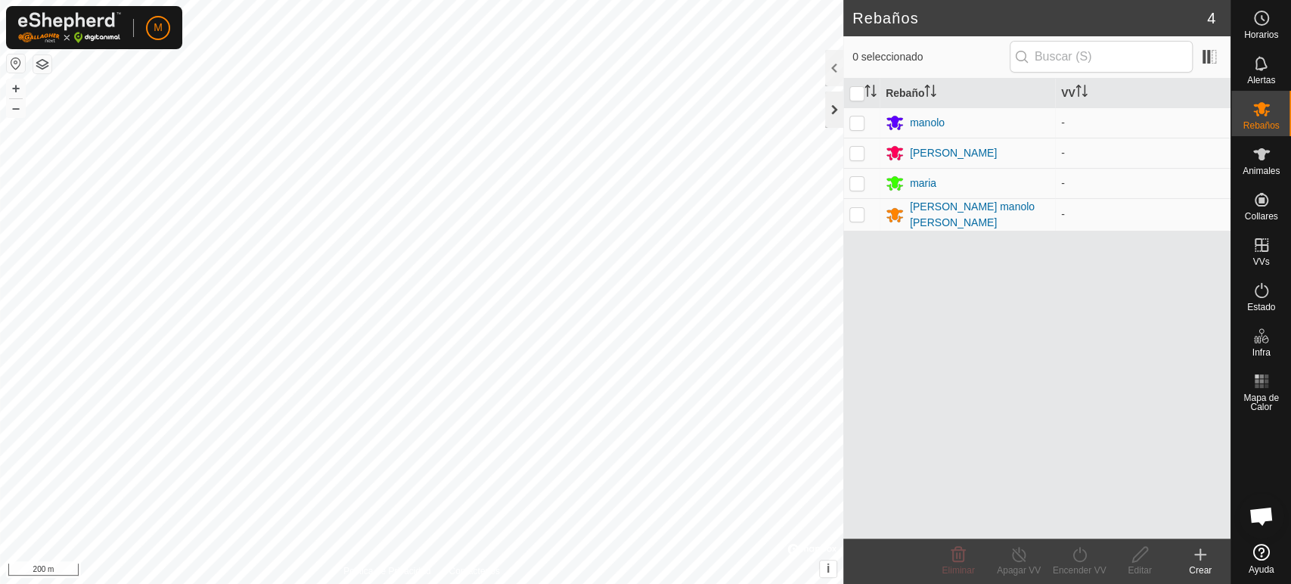
click at [831, 116] on div at bounding box center [834, 110] width 18 height 36
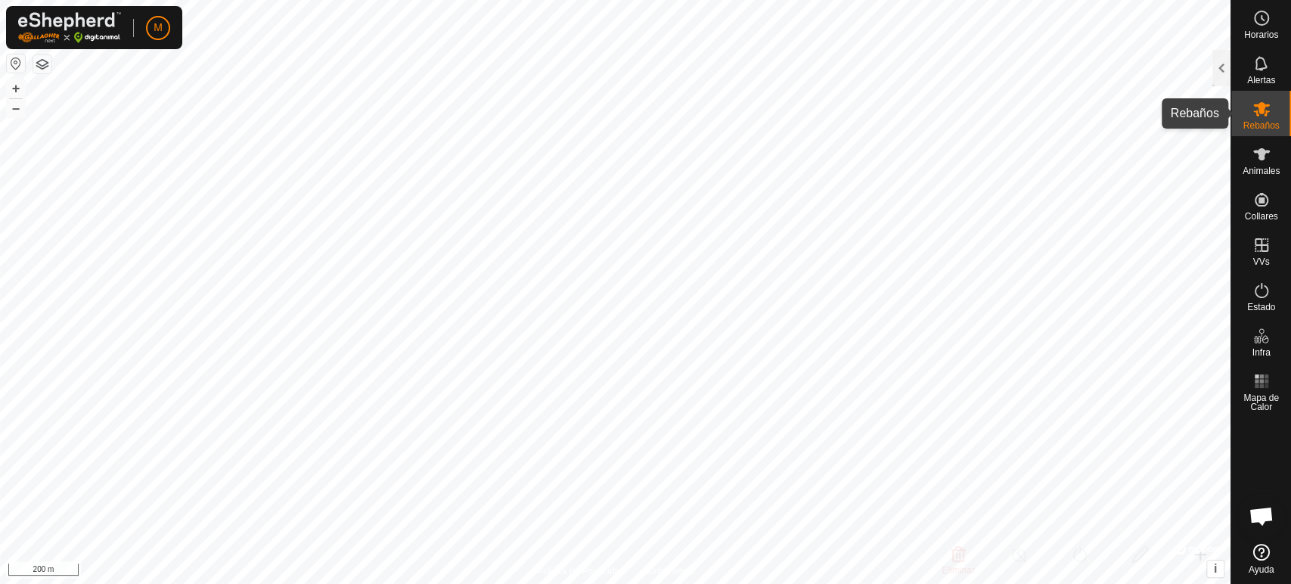
click at [1259, 124] on span "Rebaños" at bounding box center [1261, 125] width 36 height 9
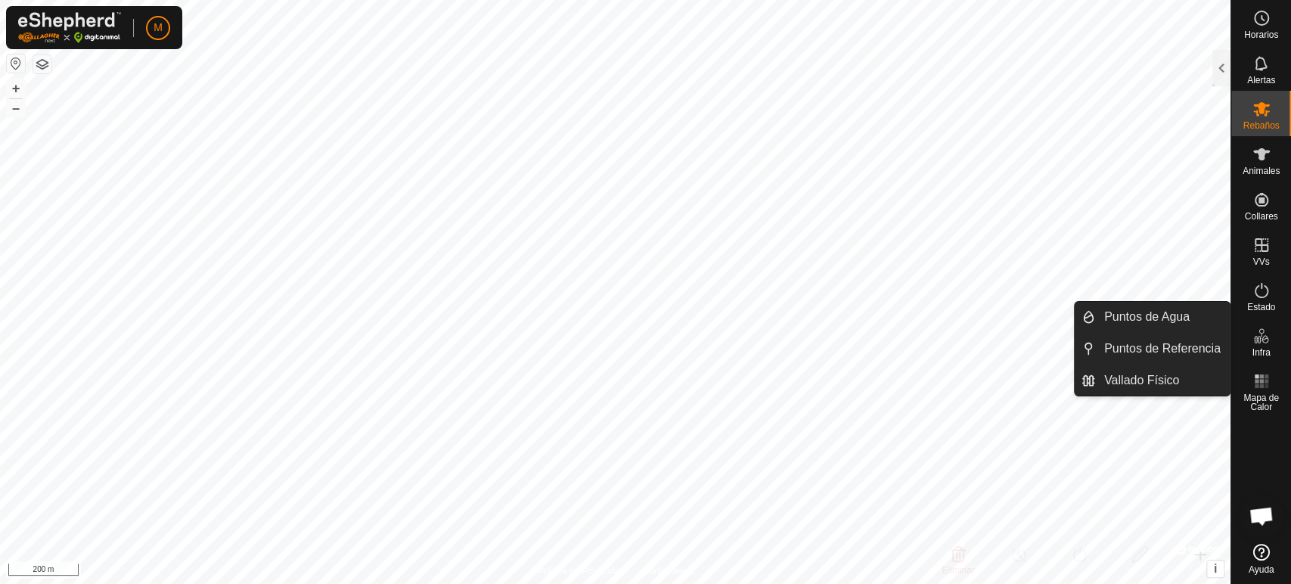
click at [1253, 349] on span "Infra" at bounding box center [1261, 352] width 18 height 9
click at [1170, 379] on link "Vallado Físico" at bounding box center [1162, 380] width 135 height 30
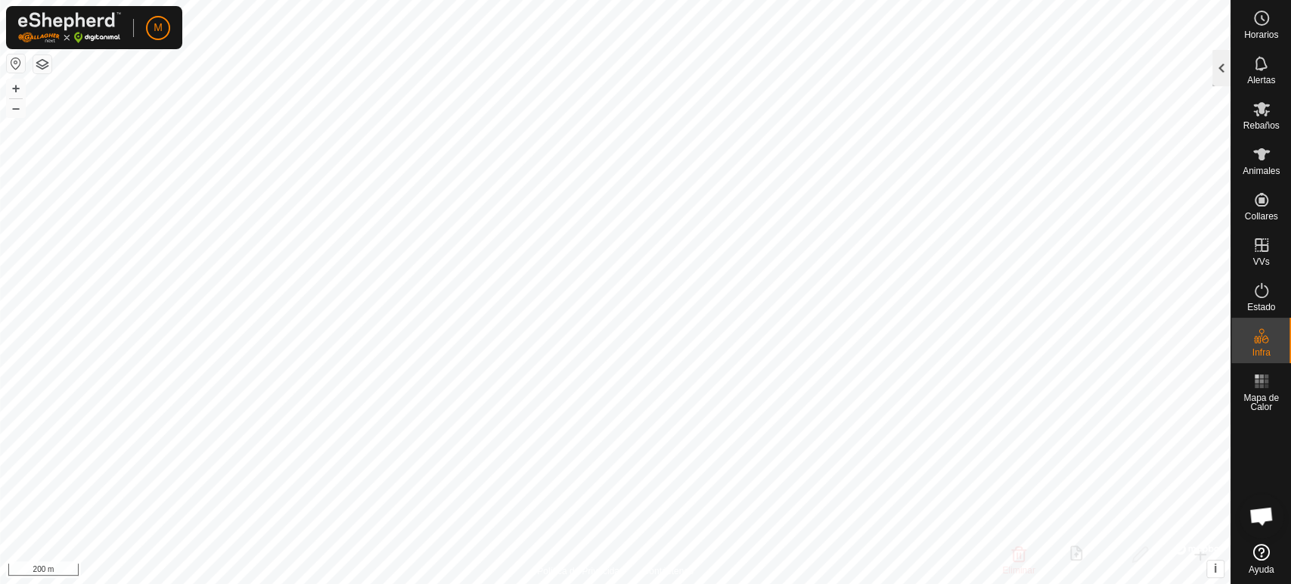
click at [1221, 76] on div at bounding box center [1221, 68] width 18 height 36
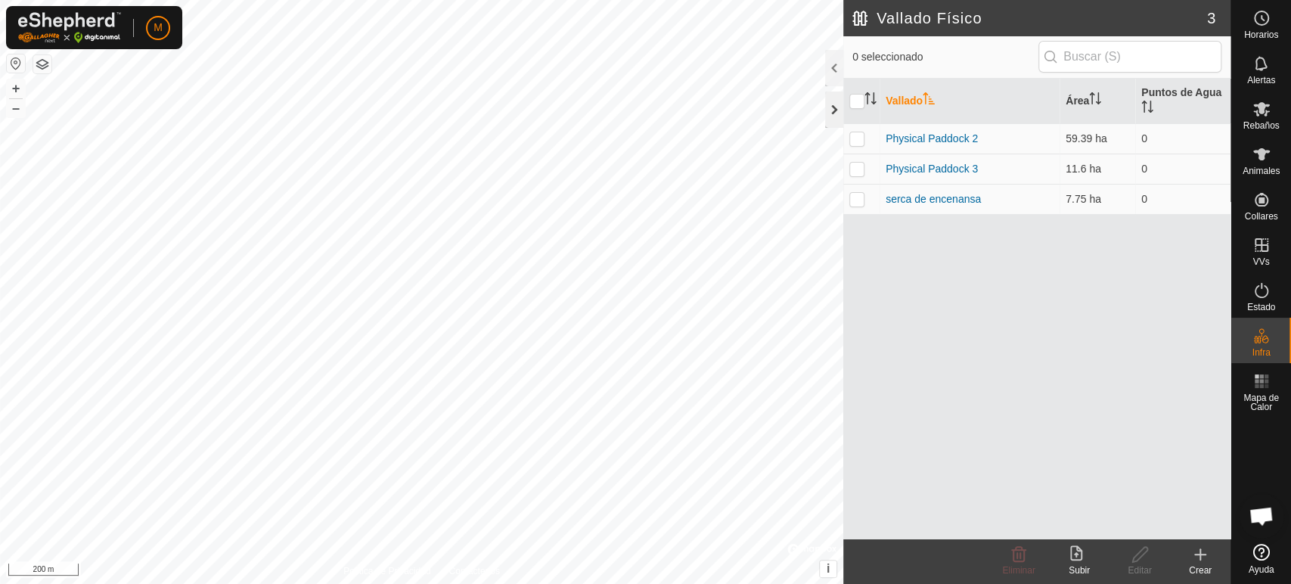
click at [837, 117] on div at bounding box center [834, 110] width 18 height 36
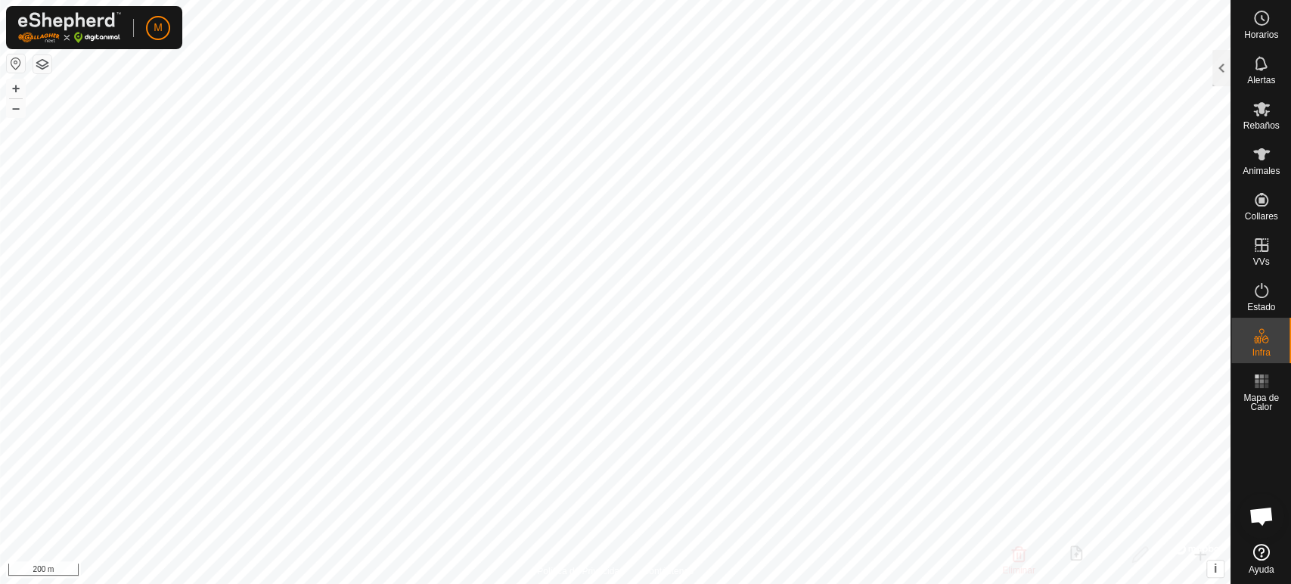
click at [1262, 548] on icon at bounding box center [1261, 552] width 17 height 17
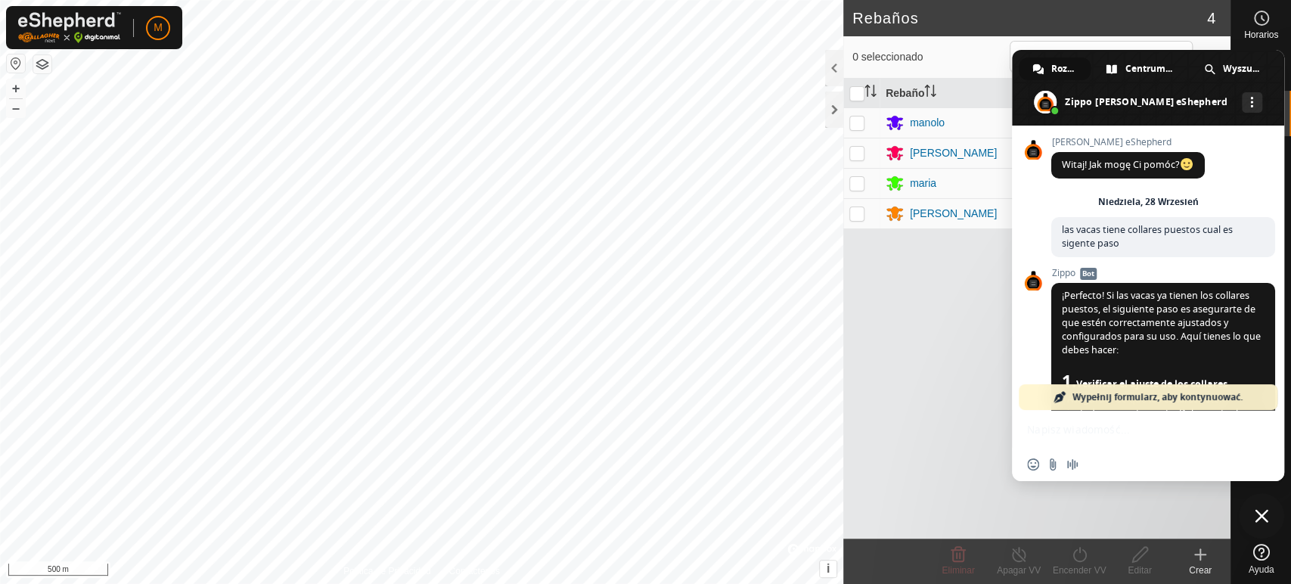
scroll to position [2681, 0]
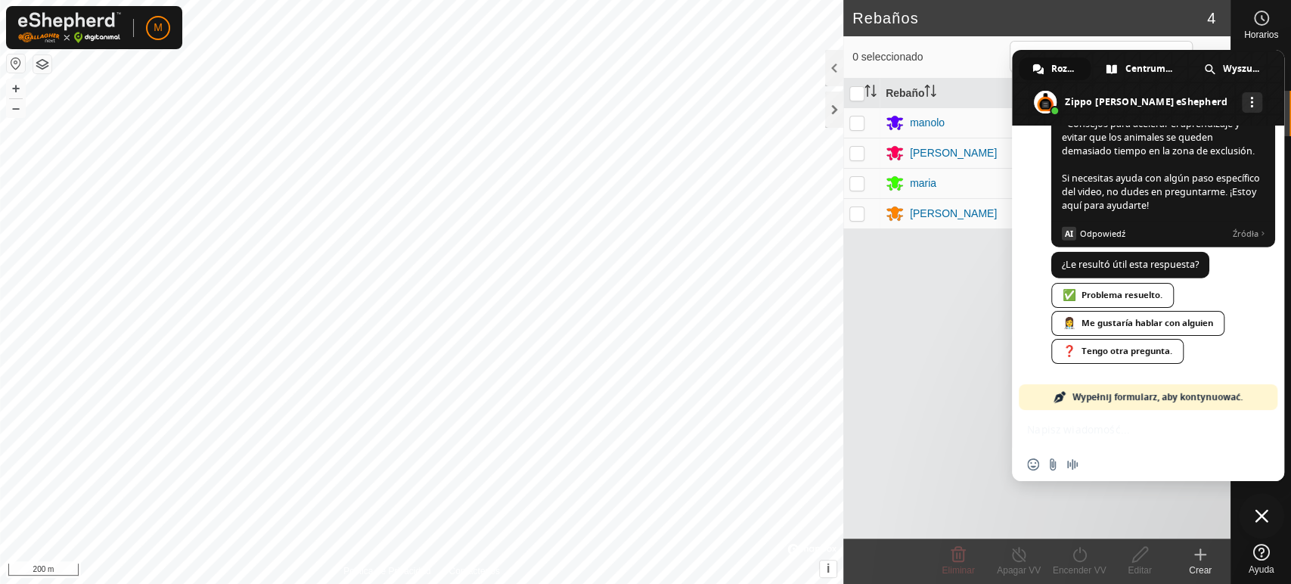
click at [1258, 551] on icon at bounding box center [1261, 552] width 17 height 17
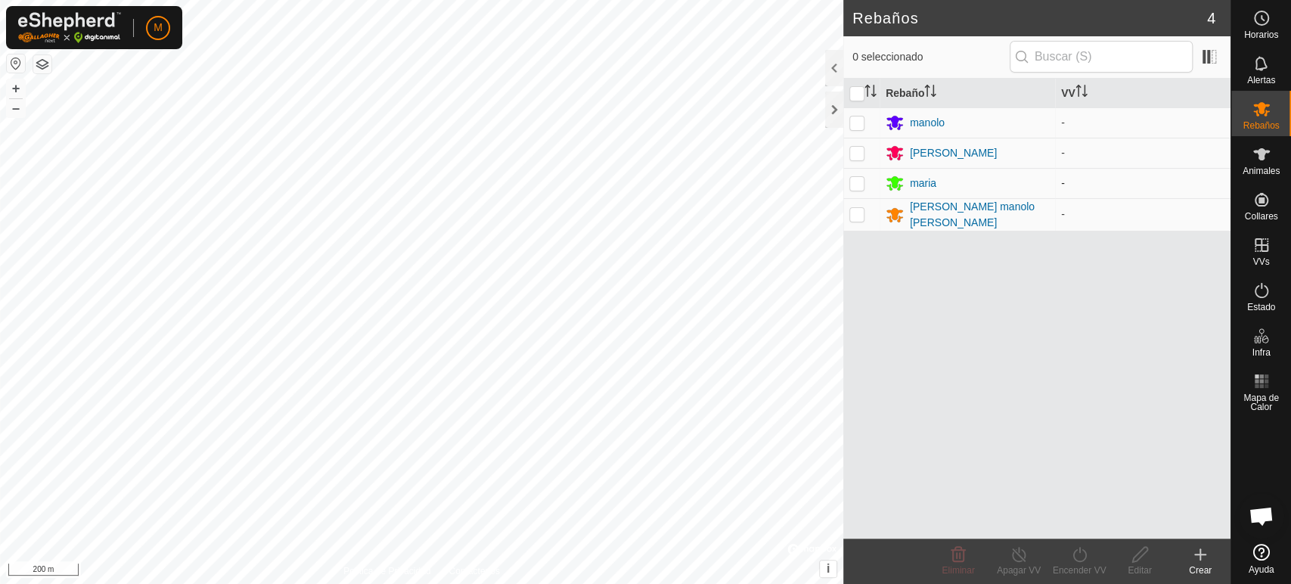
scroll to position [2681, 0]
click at [1262, 161] on icon at bounding box center [1261, 154] width 18 height 18
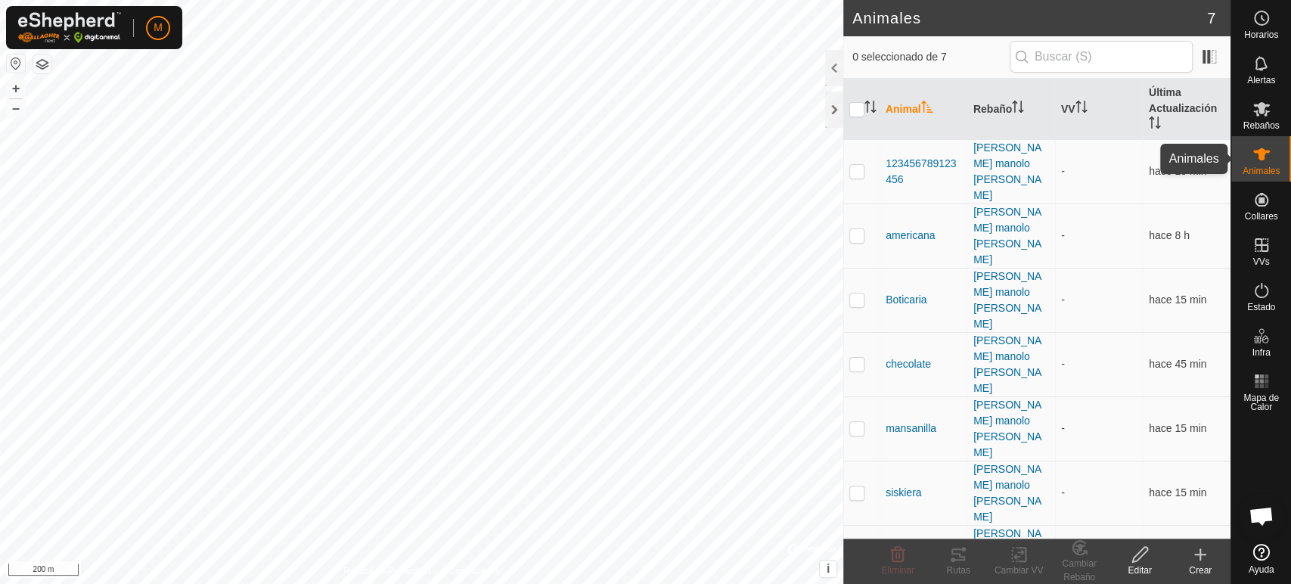
click at [1261, 156] on icon at bounding box center [1261, 154] width 17 height 12
click at [861, 551] on p-checkbox at bounding box center [856, 557] width 15 height 12
checkbox input "true"
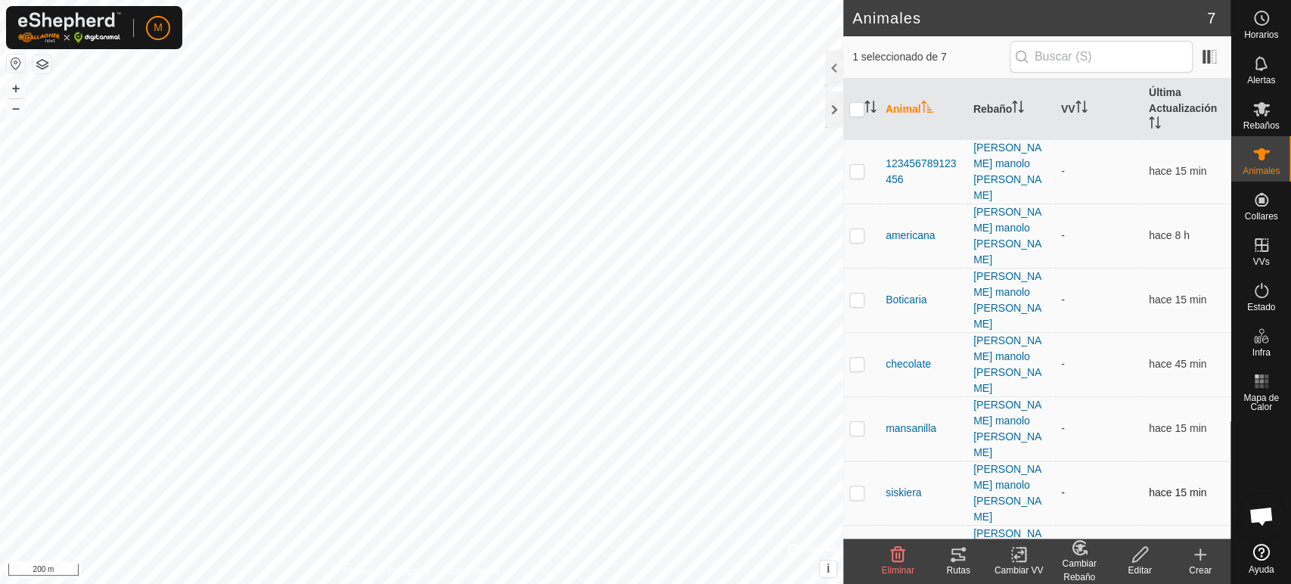
click at [854, 486] on p-checkbox at bounding box center [856, 492] width 15 height 12
checkbox input "true"
click at [829, 102] on div at bounding box center [834, 110] width 18 height 36
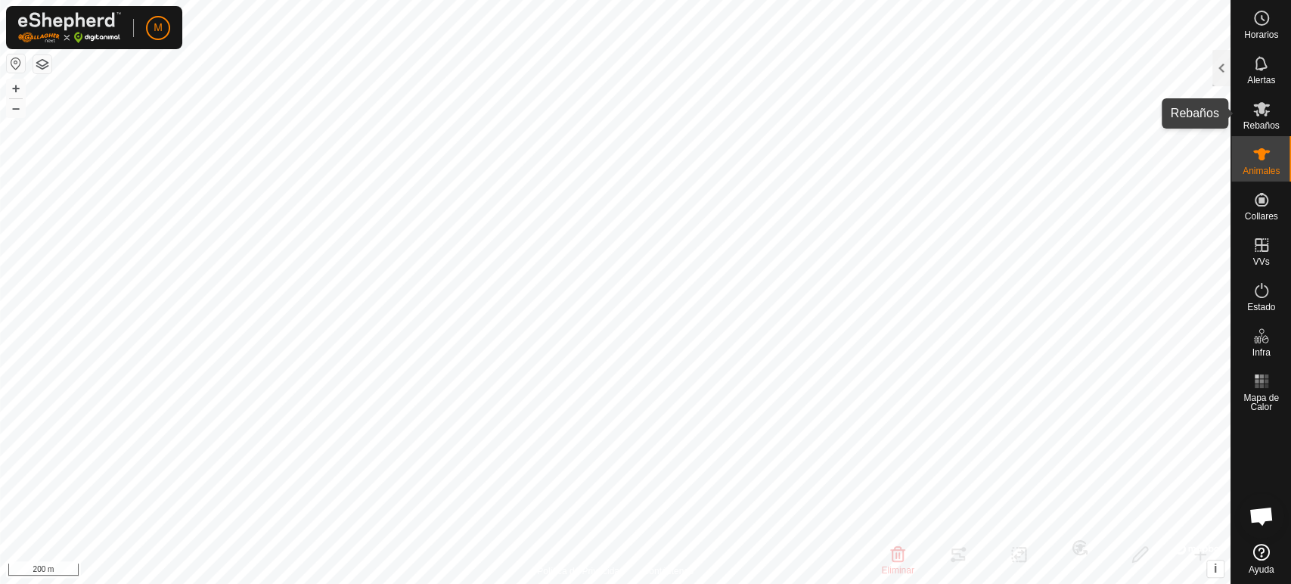
click at [1245, 108] on div "Rebaños" at bounding box center [1261, 113] width 60 height 45
click at [1212, 67] on div "Rebaños 4 0 seleccionado Rebaño VV manolo - alicia - maria - alicja manolo mari…" at bounding box center [615, 292] width 1231 height 584
click at [1215, 73] on div at bounding box center [1221, 68] width 18 height 36
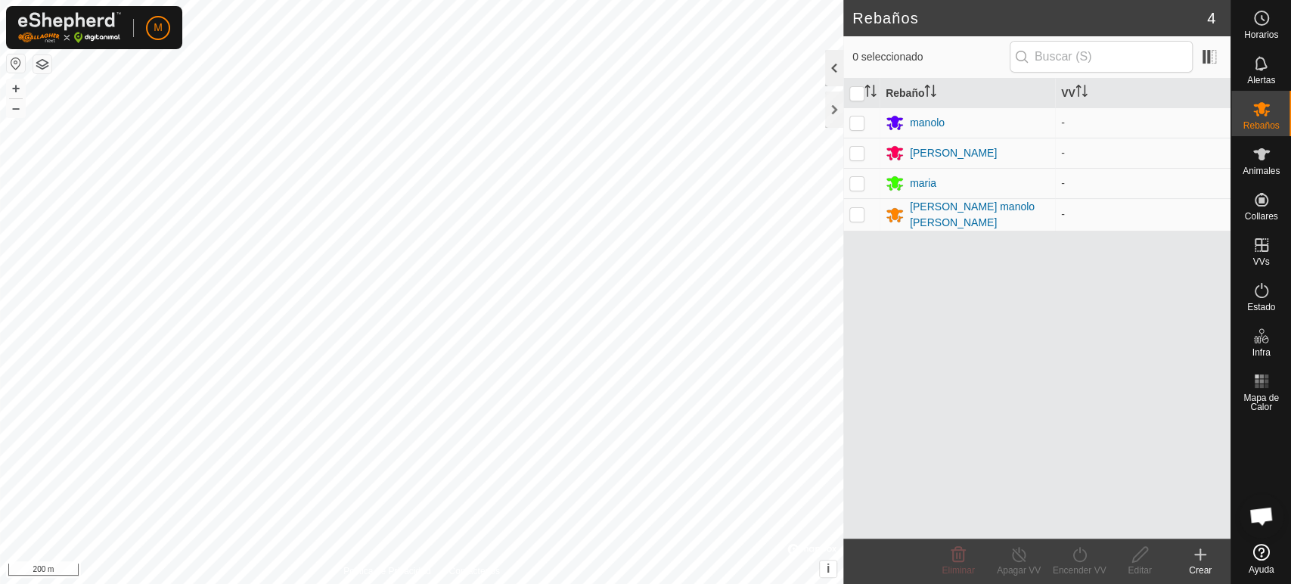
click at [1215, 73] on div "Rebaños 4 0 seleccionado Rebaño VV manolo - alicia - maria - alicja manolo mari…" at bounding box center [1036, 292] width 387 height 584
click at [853, 212] on p-checkbox at bounding box center [856, 214] width 15 height 12
checkbox input "true"
click at [1139, 566] on div "Editar" at bounding box center [1140, 570] width 61 height 14
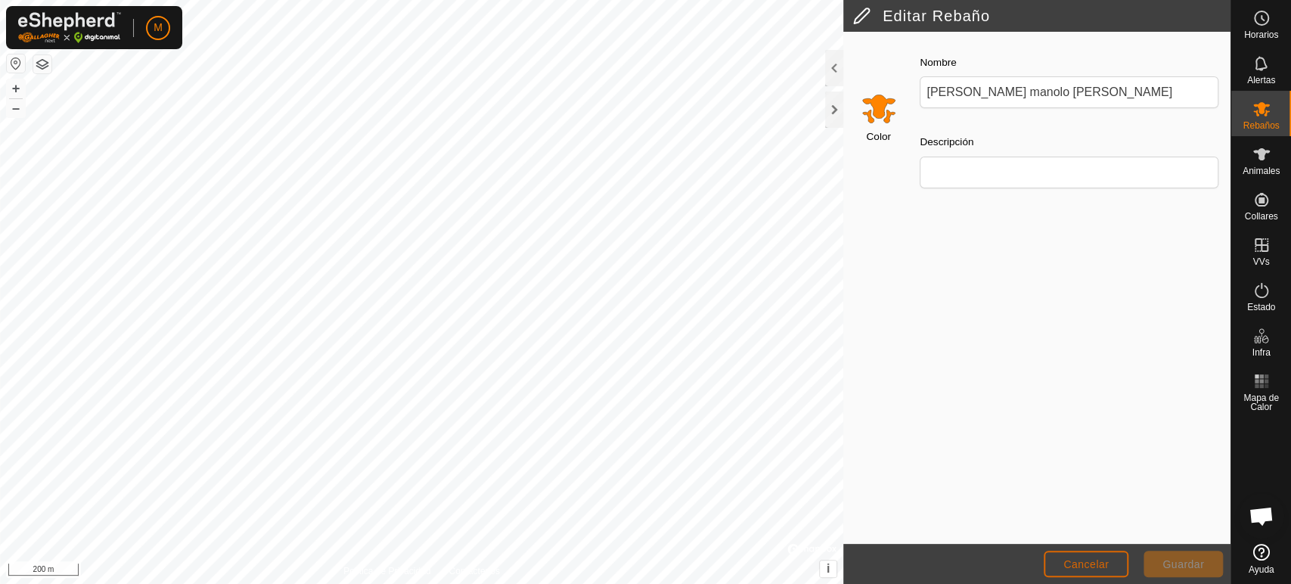
click at [1092, 576] on button "Cancelar" at bounding box center [1086, 564] width 85 height 26
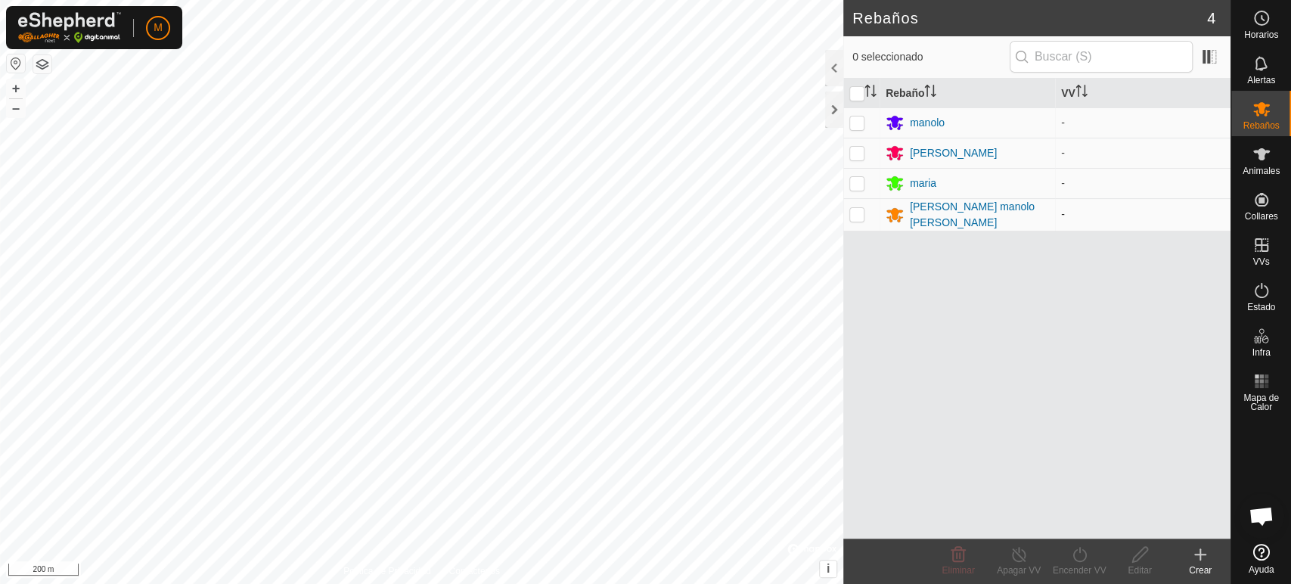
click at [864, 211] on td at bounding box center [861, 214] width 36 height 33
click at [952, 548] on icon at bounding box center [958, 554] width 18 height 18
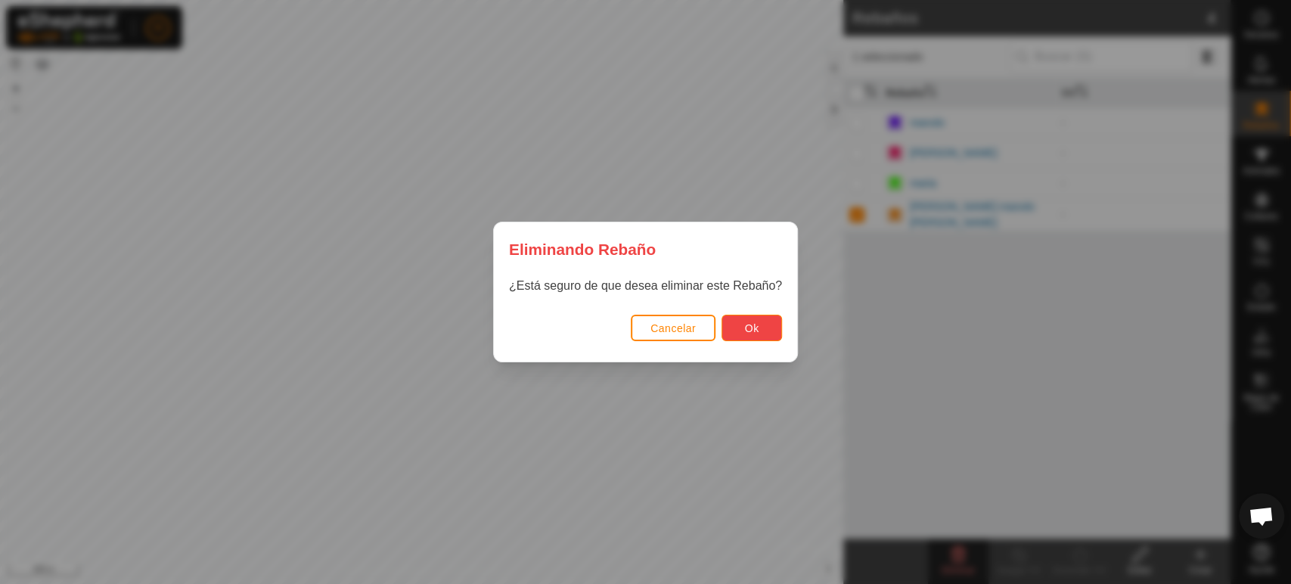
click at [750, 322] on span "Ok" at bounding box center [752, 328] width 14 height 12
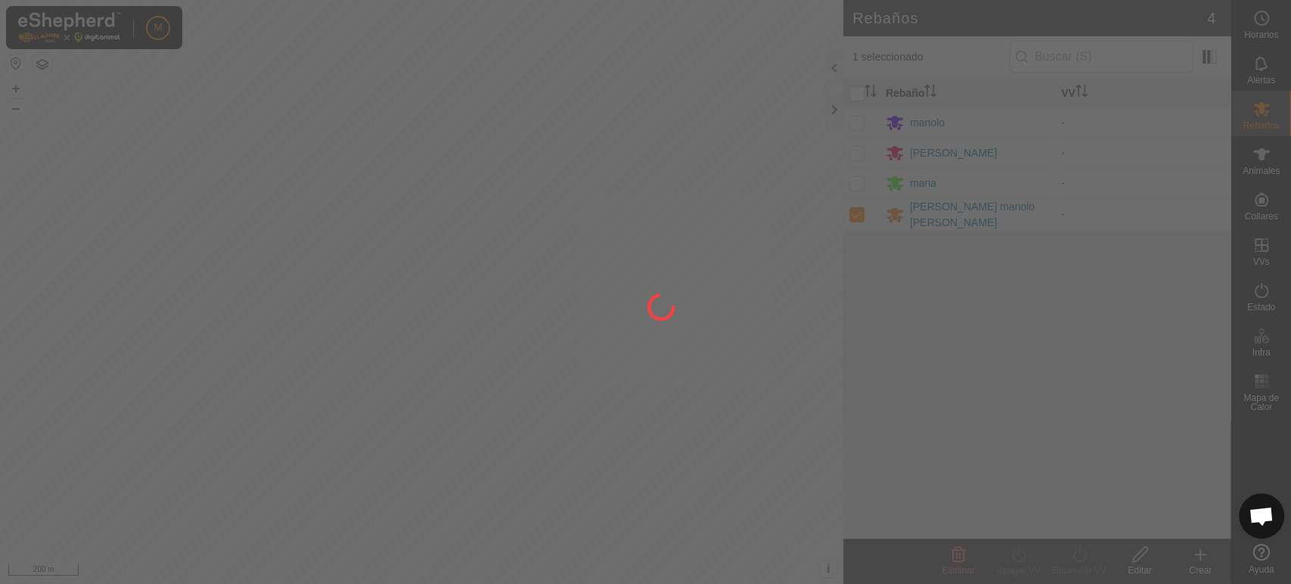
checkbox input "false"
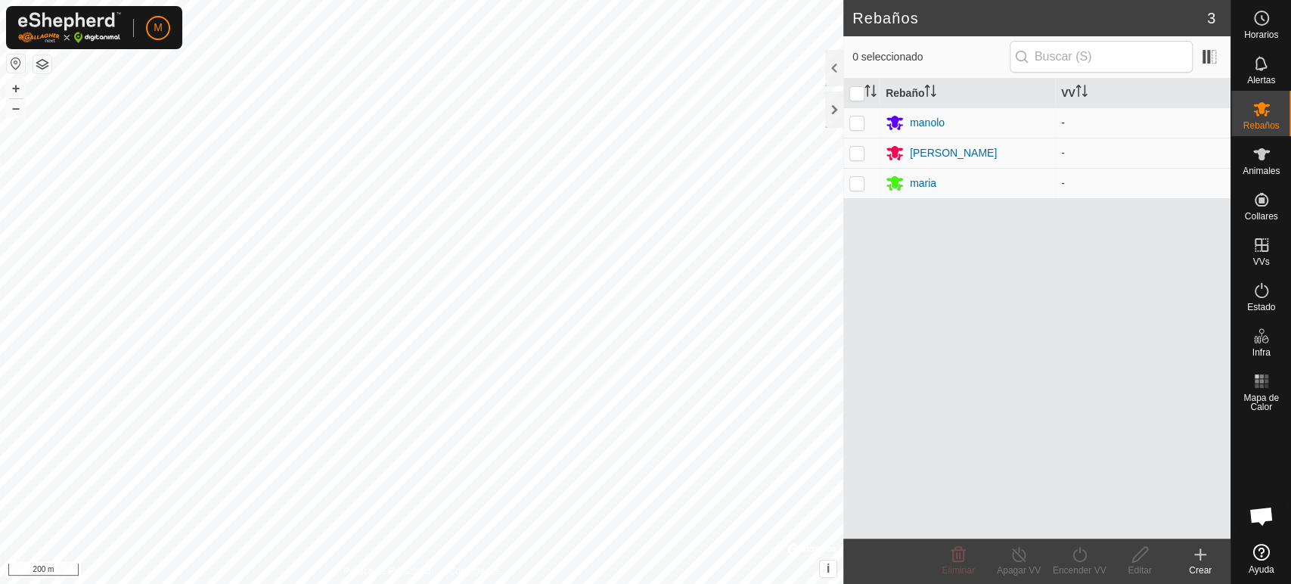
click at [852, 117] on p-checkbox at bounding box center [856, 122] width 15 height 12
checkbox input "true"
click at [1203, 564] on div "Crear" at bounding box center [1200, 570] width 61 height 14
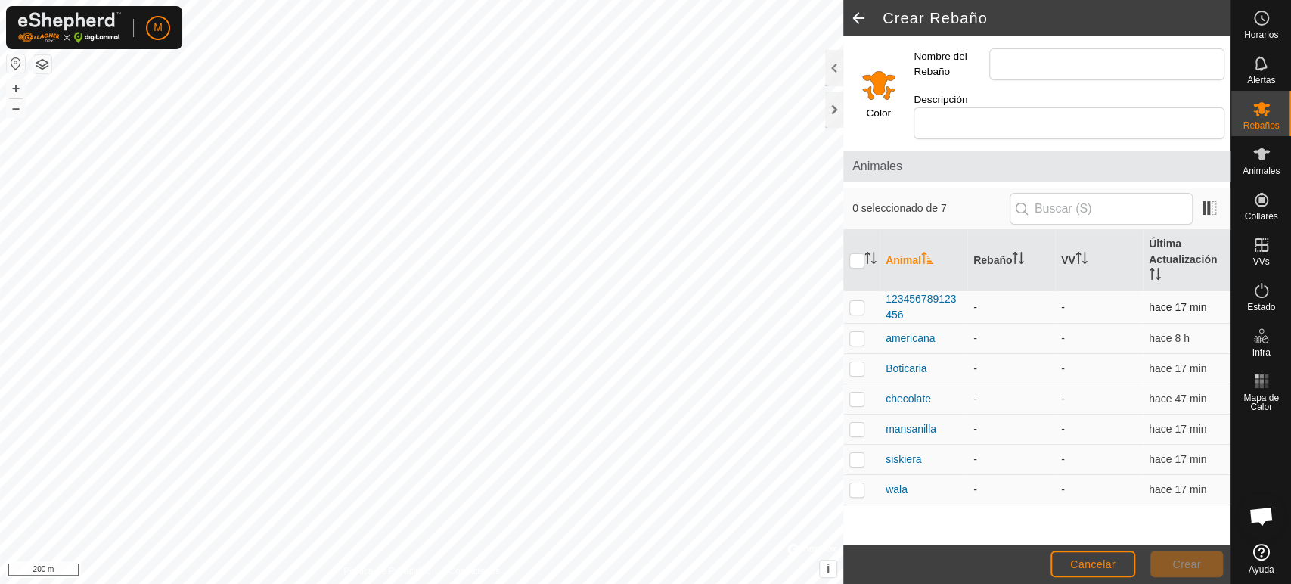
click at [857, 301] on p-checkbox at bounding box center [856, 307] width 15 height 12
checkbox input "true"
click at [857, 423] on p-checkbox at bounding box center [856, 429] width 15 height 12
checkbox input "true"
click at [854, 332] on p-checkbox at bounding box center [856, 338] width 15 height 12
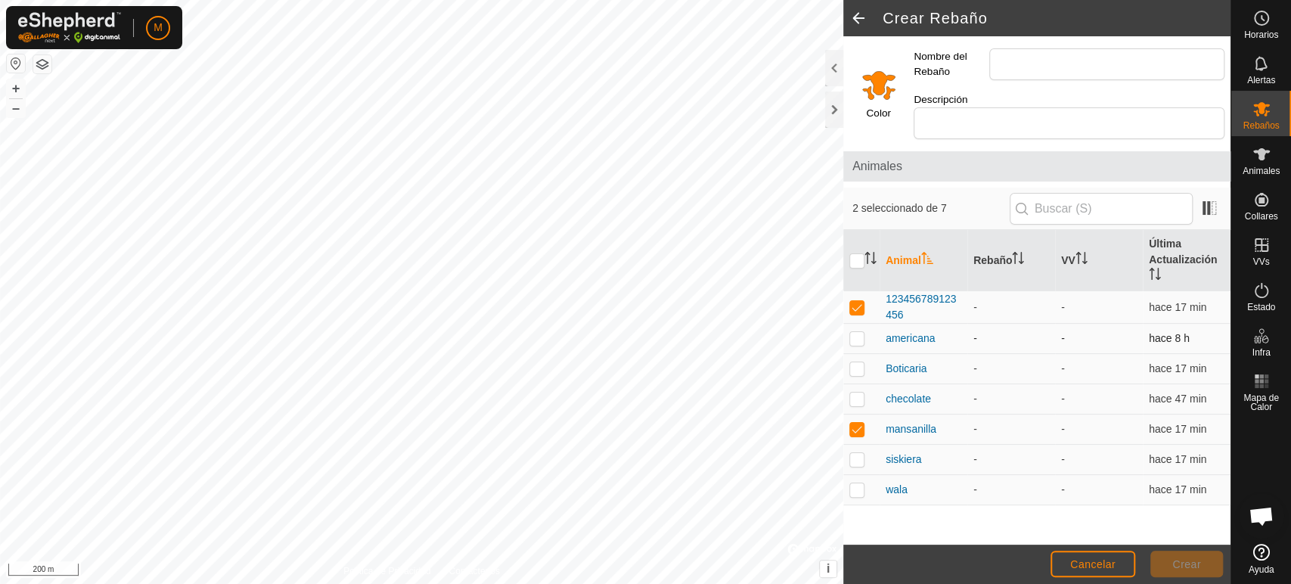
checkbox input "true"
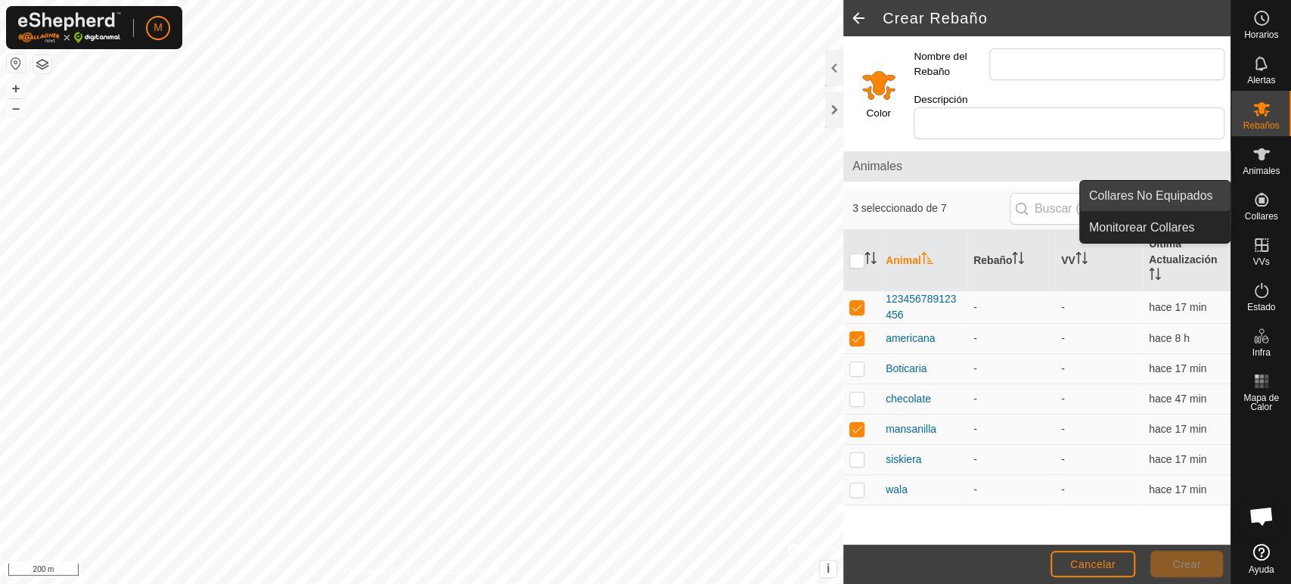
click at [1189, 200] on link "Collares No Equipados" at bounding box center [1155, 196] width 150 height 30
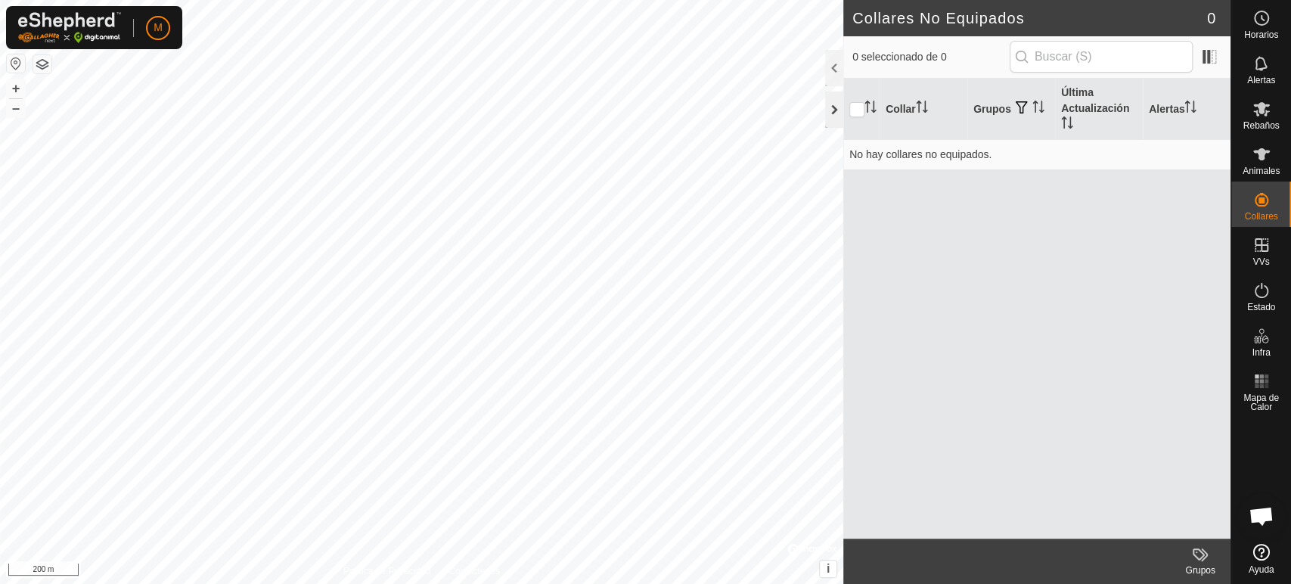
click at [836, 109] on div at bounding box center [834, 110] width 18 height 36
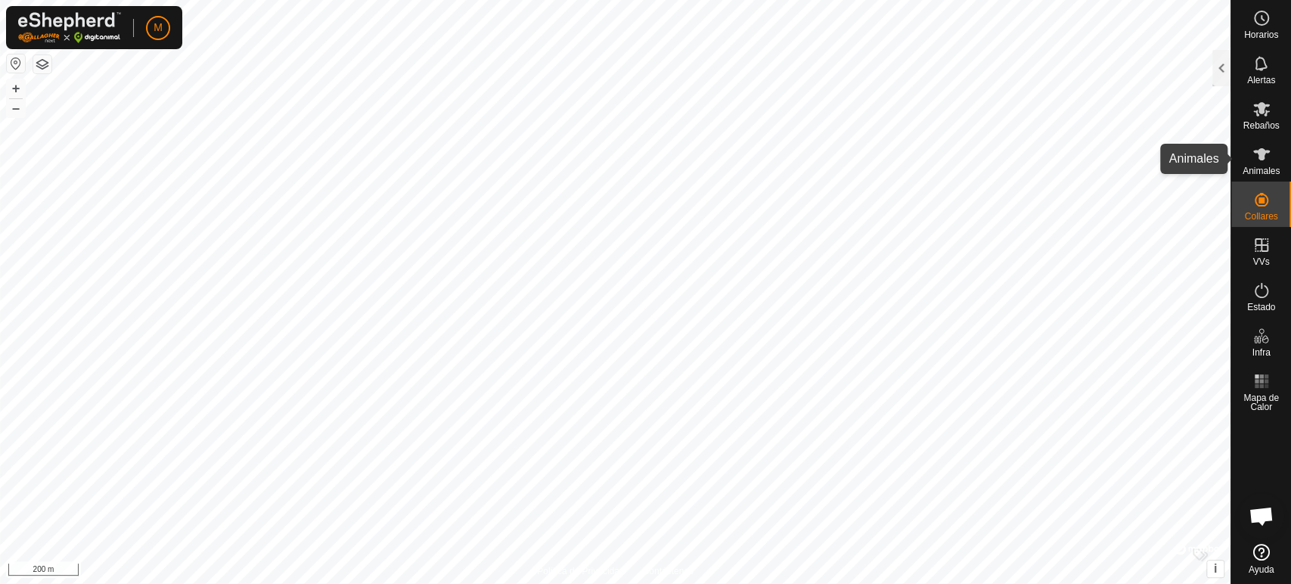
click at [1257, 172] on span "Animales" at bounding box center [1261, 170] width 37 height 9
click at [1256, 156] on icon at bounding box center [1261, 154] width 18 height 18
click at [1217, 70] on div at bounding box center [1221, 68] width 18 height 36
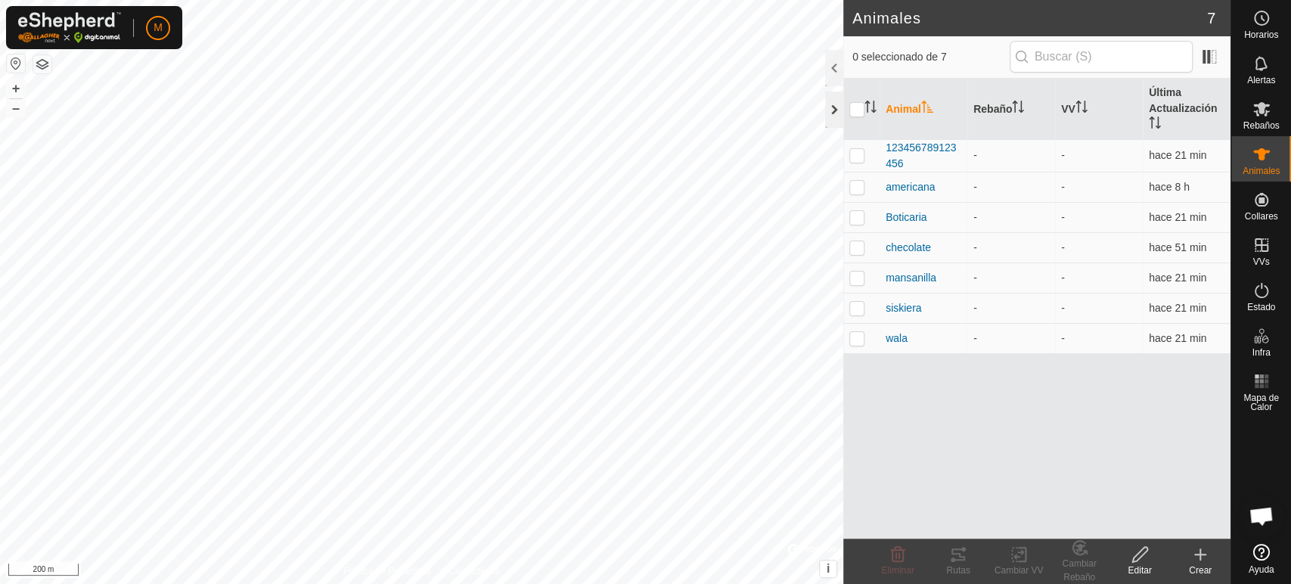
click at [831, 114] on div at bounding box center [834, 110] width 18 height 36
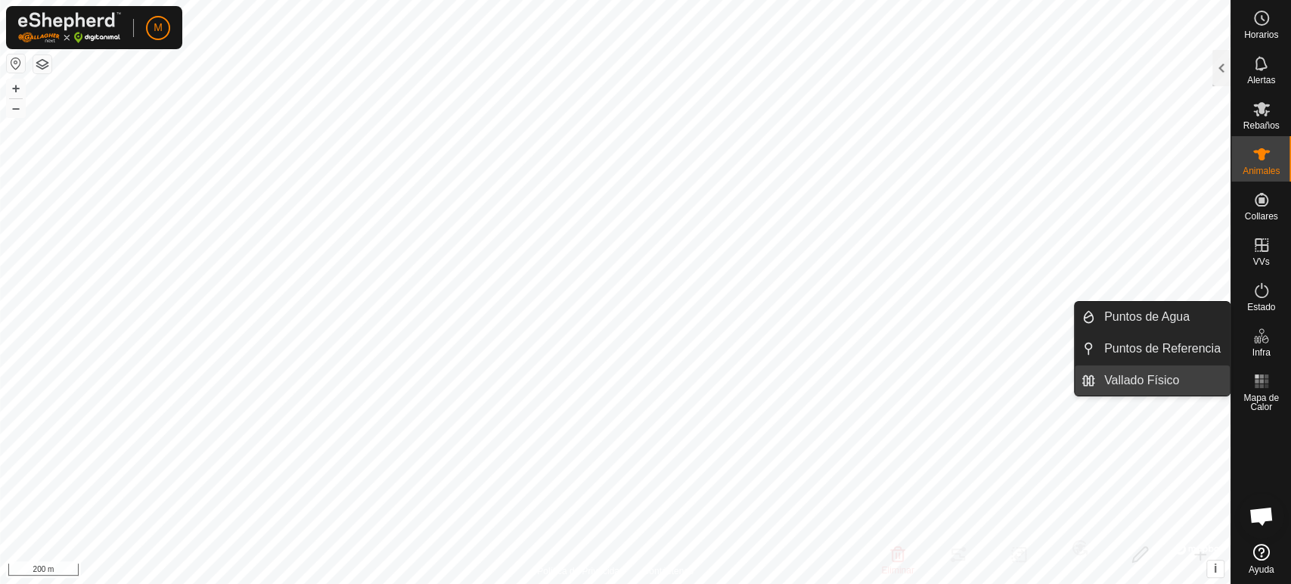
click at [1186, 380] on link "Vallado Físico" at bounding box center [1162, 380] width 135 height 30
click at [1207, 381] on link "Vallado Físico" at bounding box center [1162, 380] width 135 height 30
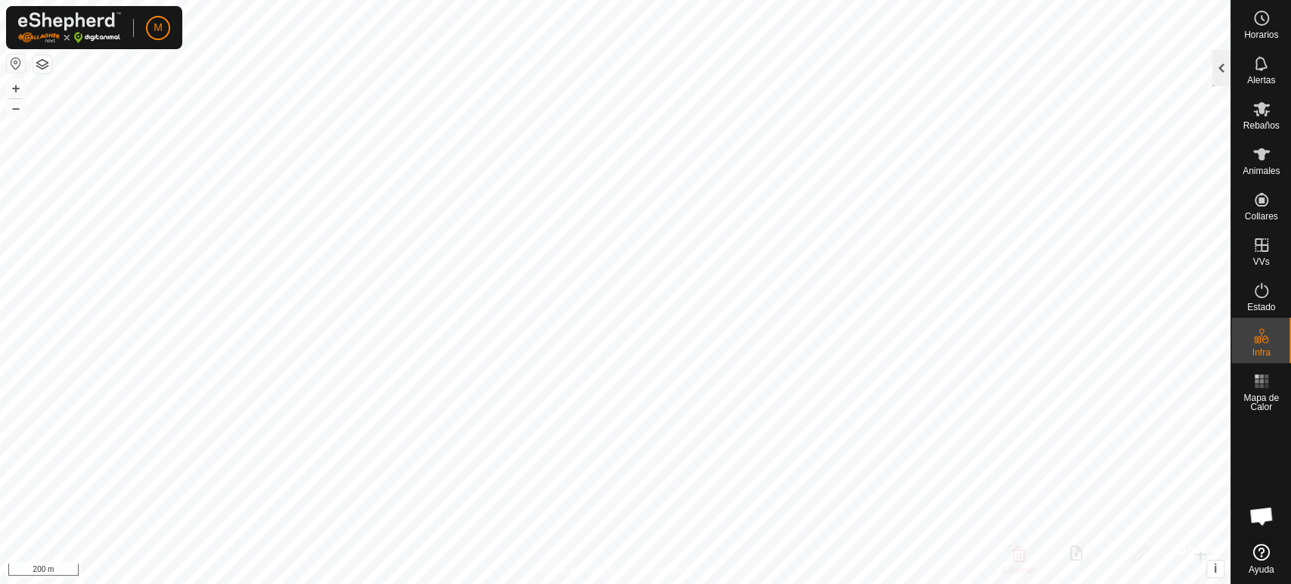
click at [1220, 72] on div at bounding box center [1221, 68] width 18 height 36
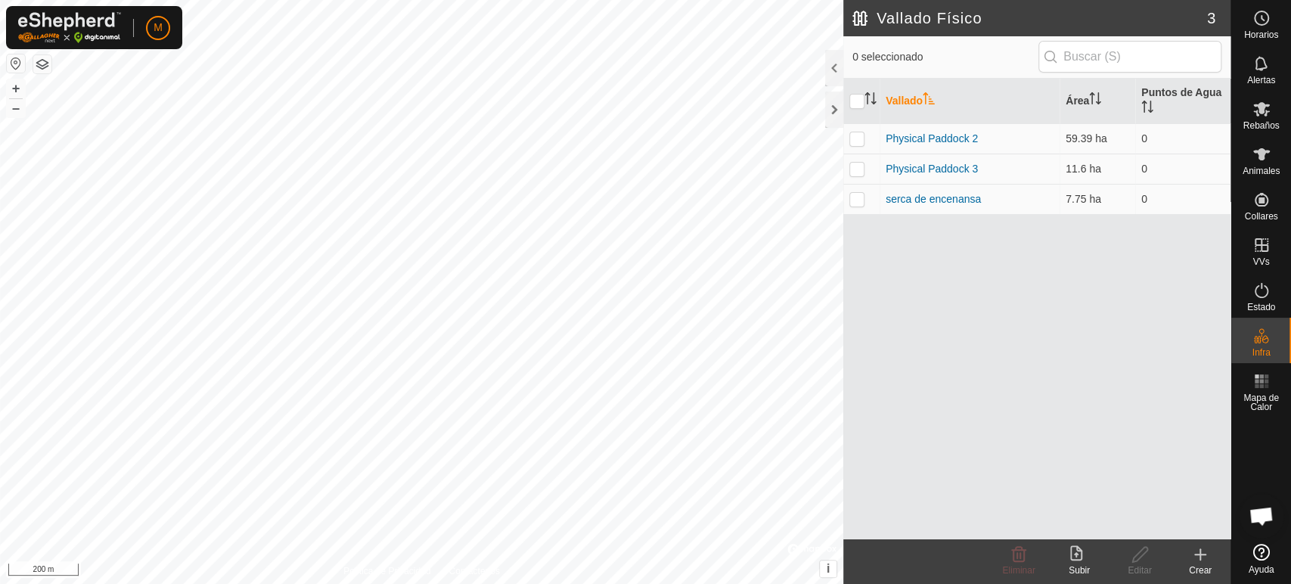
click at [1206, 567] on div "Crear" at bounding box center [1200, 570] width 61 height 14
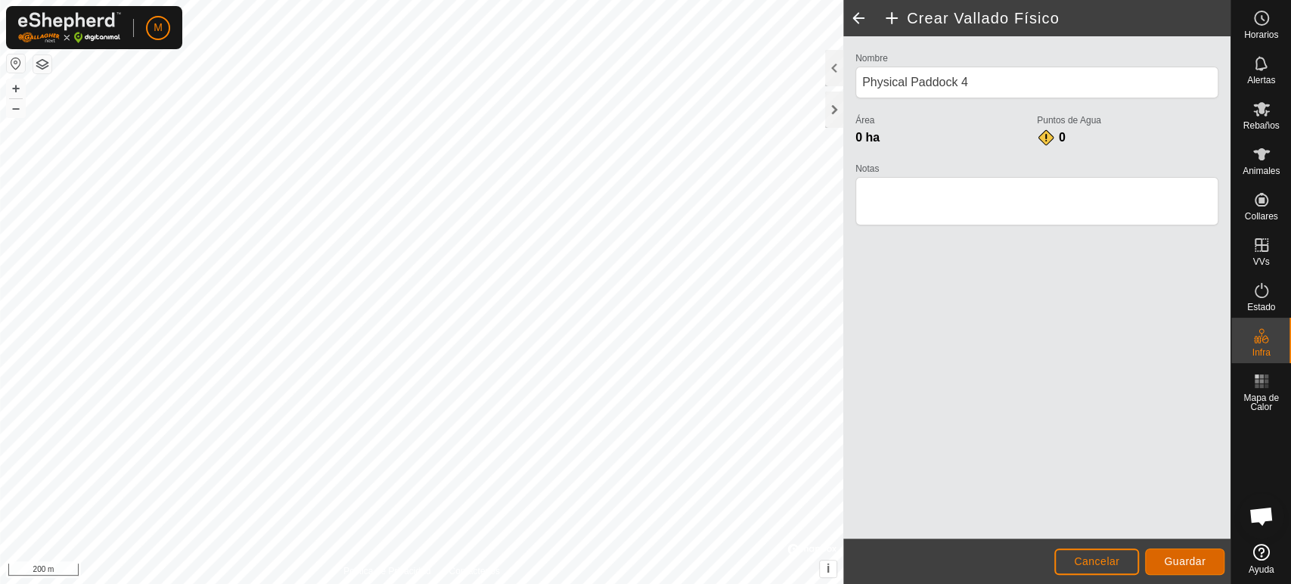
click at [1205, 567] on button "Guardar" at bounding box center [1184, 561] width 79 height 26
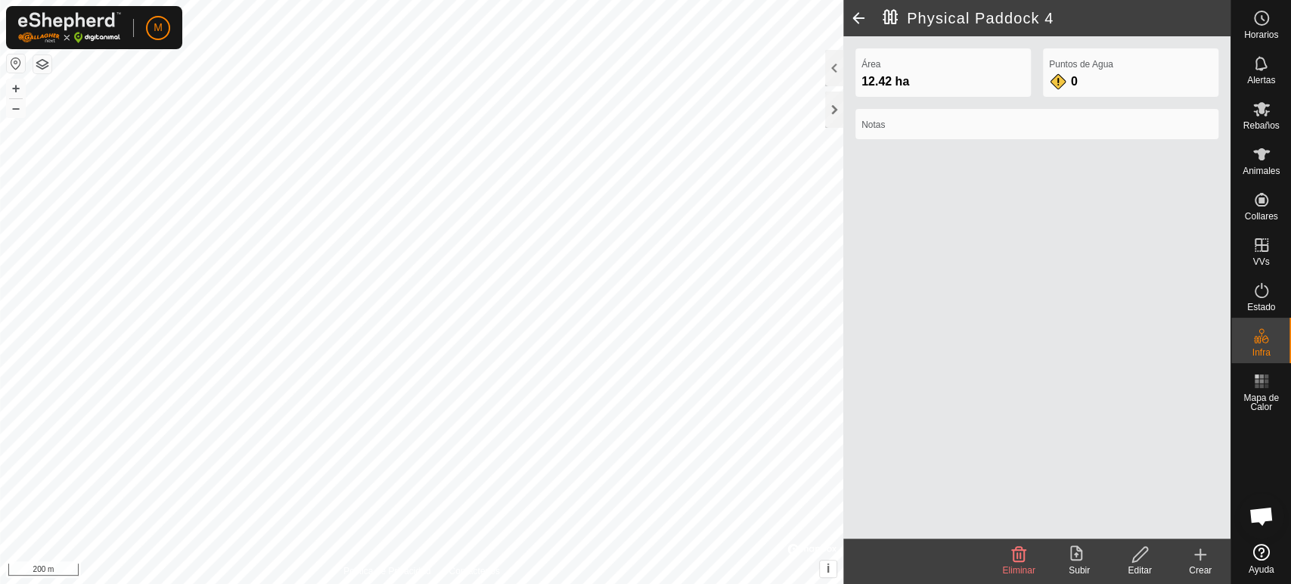
click at [1196, 569] on div "Crear" at bounding box center [1200, 570] width 61 height 14
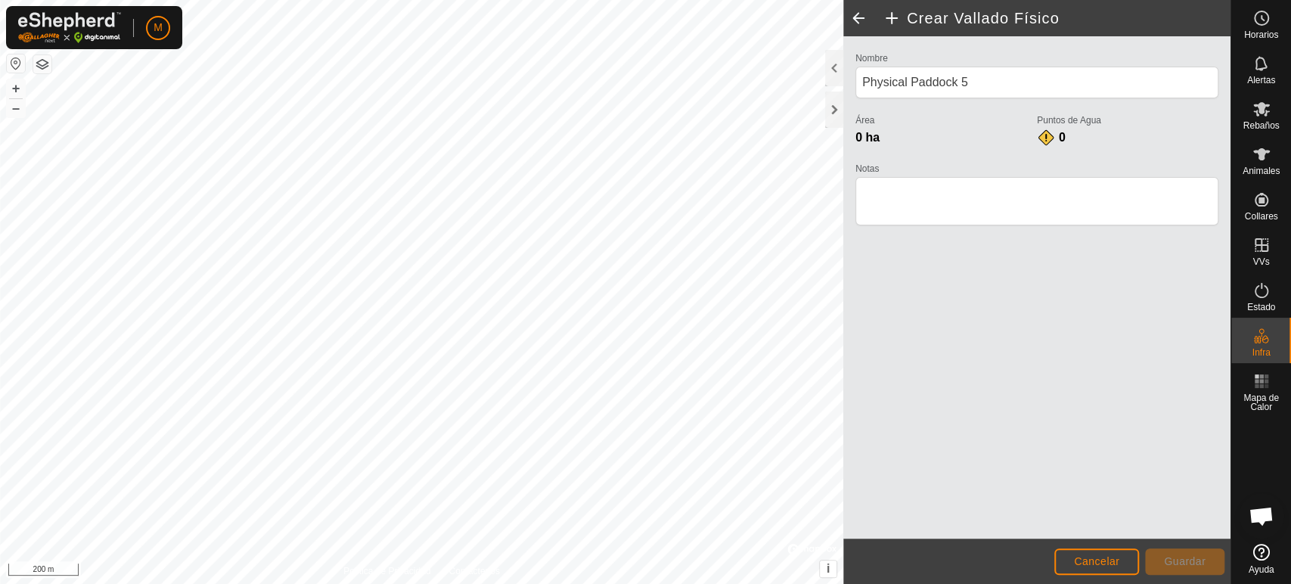
click at [1010, 247] on article "Crear Vallado Físico Nombre Physical Paddock 5 Área 0 ha Puntos de Agua 0 Notas…" at bounding box center [1036, 292] width 387 height 584
click at [835, 114] on div at bounding box center [834, 110] width 18 height 36
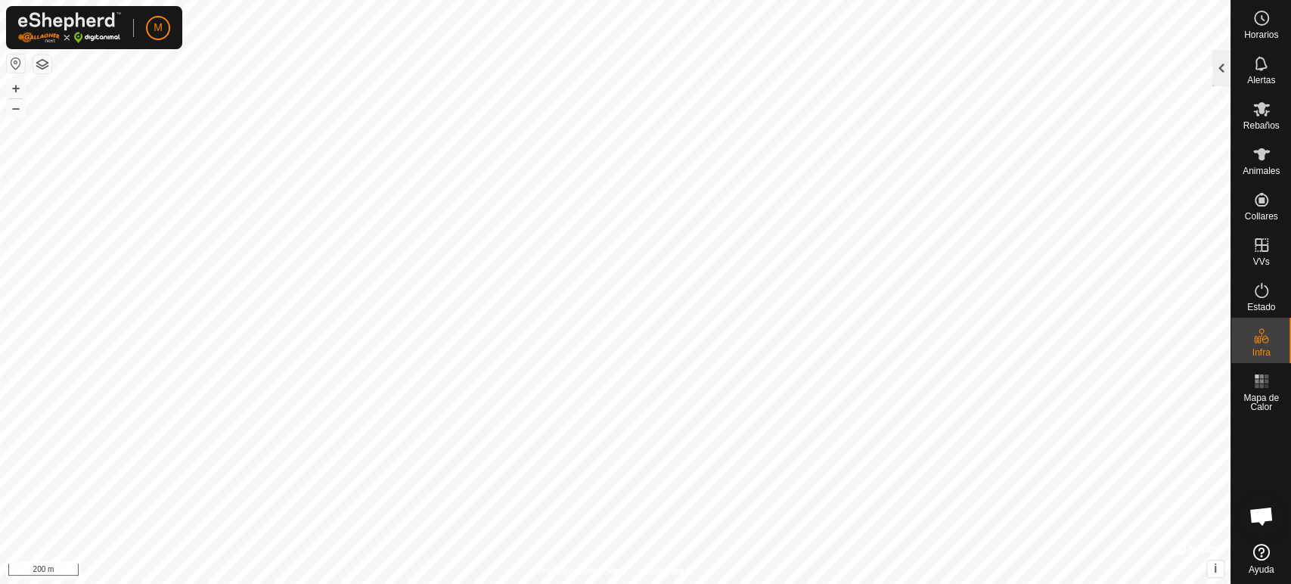
click at [1227, 67] on div at bounding box center [1221, 68] width 18 height 36
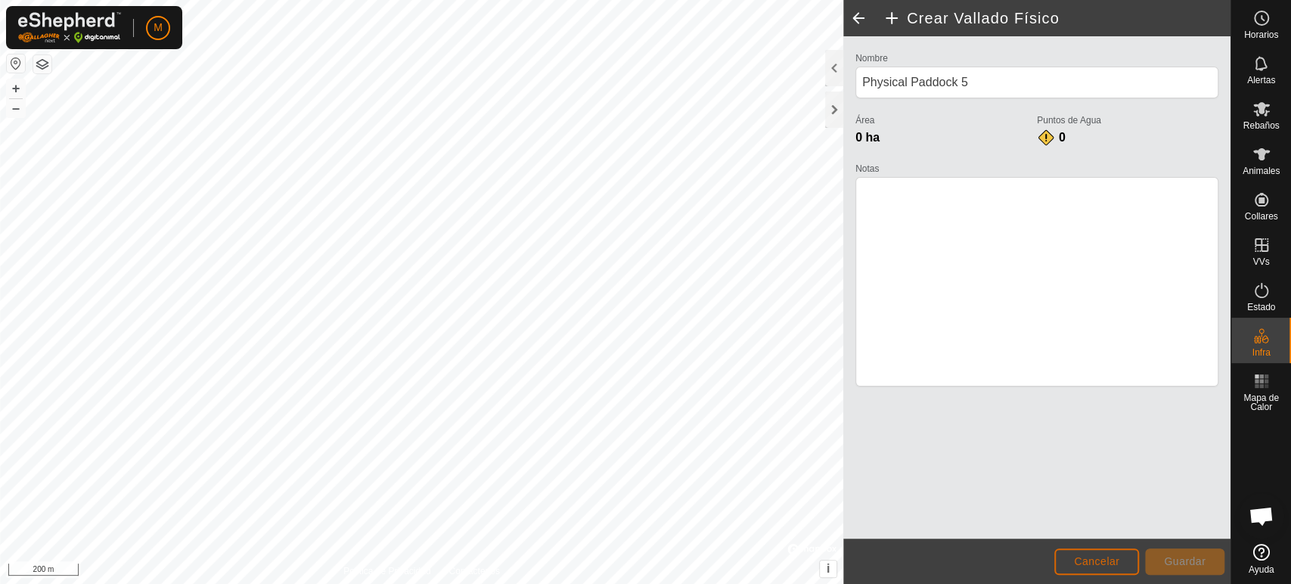
click at [1104, 556] on span "Cancelar" at bounding box center [1096, 561] width 45 height 12
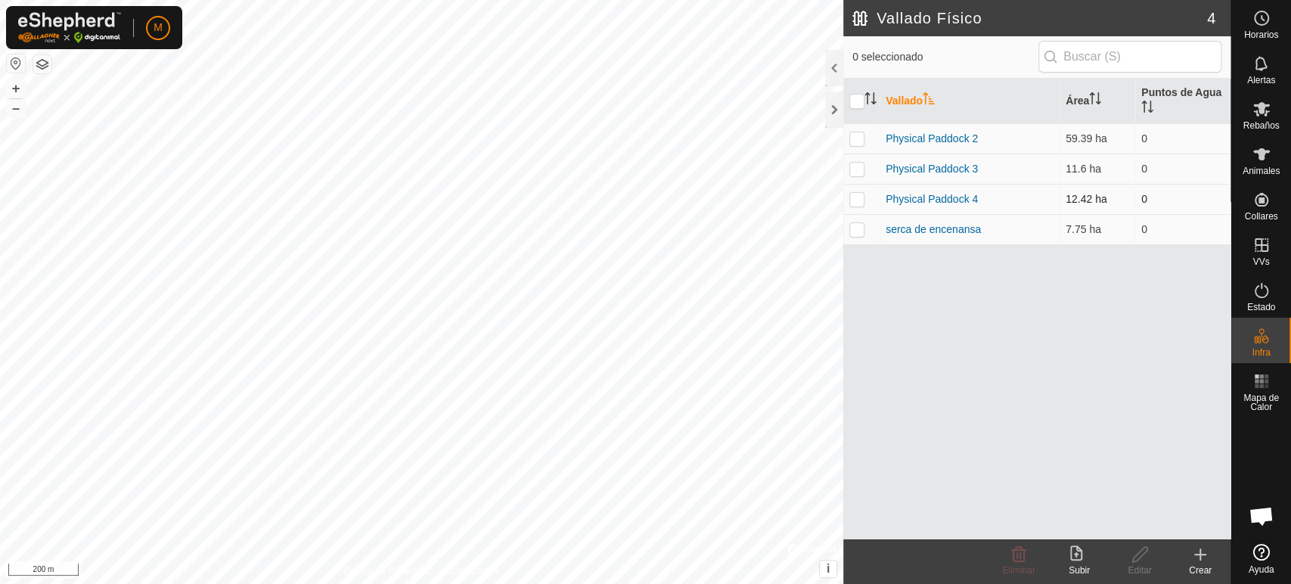
click at [856, 196] on p-checkbox at bounding box center [856, 199] width 15 height 12
checkbox input "true"
click at [1258, 112] on icon at bounding box center [1261, 109] width 18 height 18
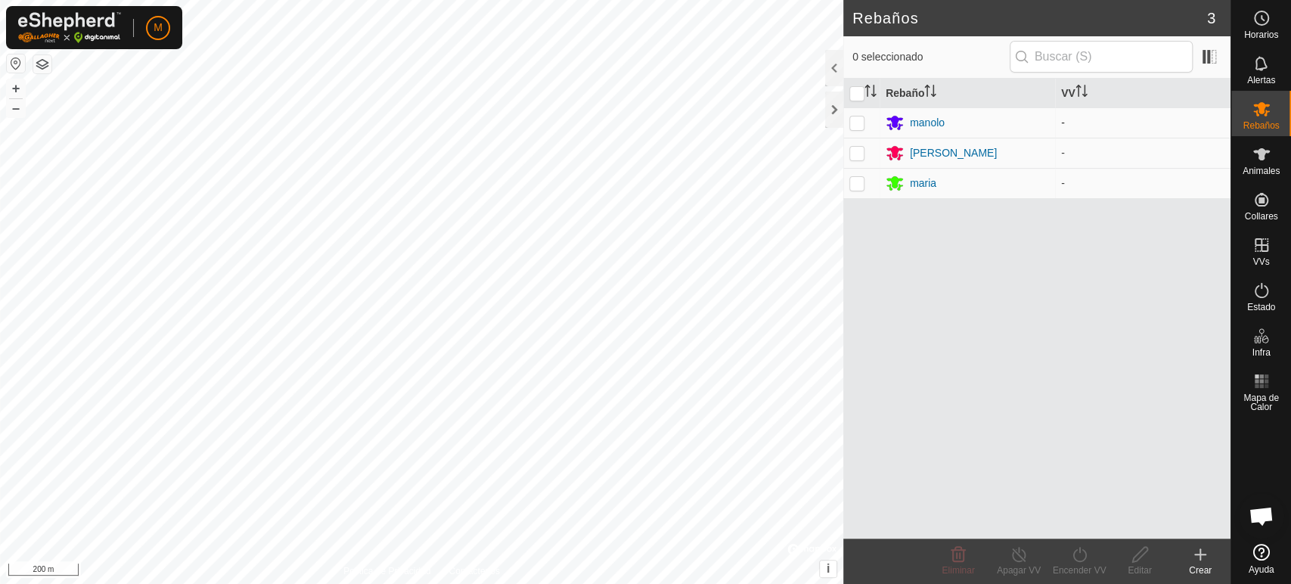
click at [851, 116] on p-checkbox at bounding box center [856, 122] width 15 height 12
checkbox input "true"
click at [857, 156] on p-checkbox at bounding box center [856, 153] width 15 height 12
checkbox input "true"
click at [856, 183] on p-checkbox at bounding box center [856, 183] width 15 height 12
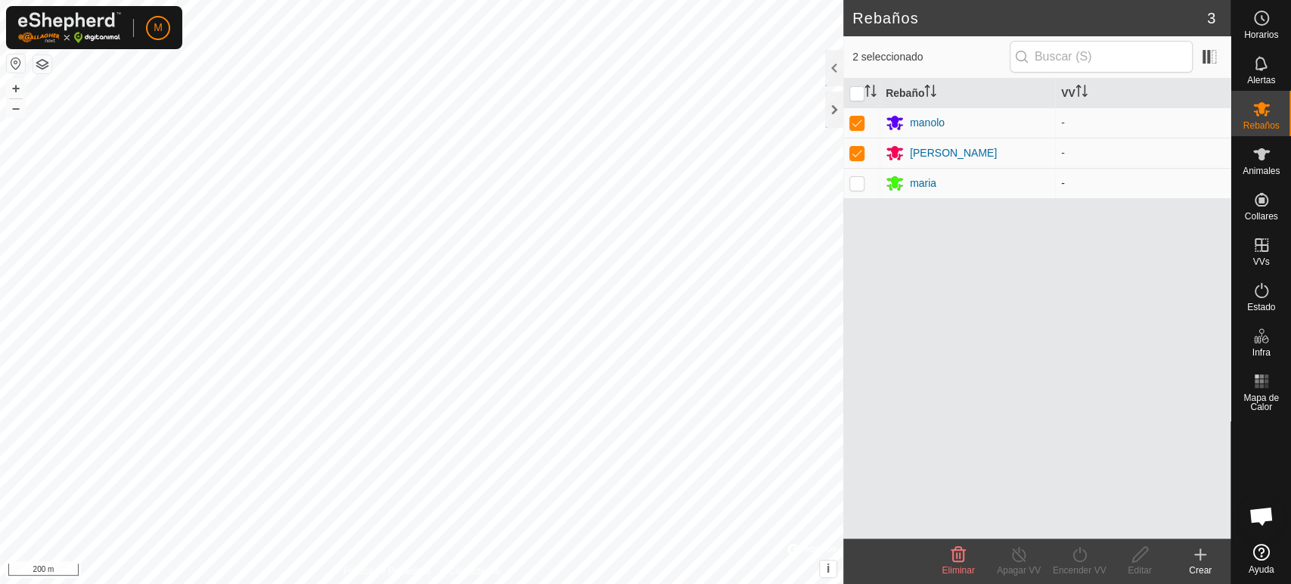
checkbox input "true"
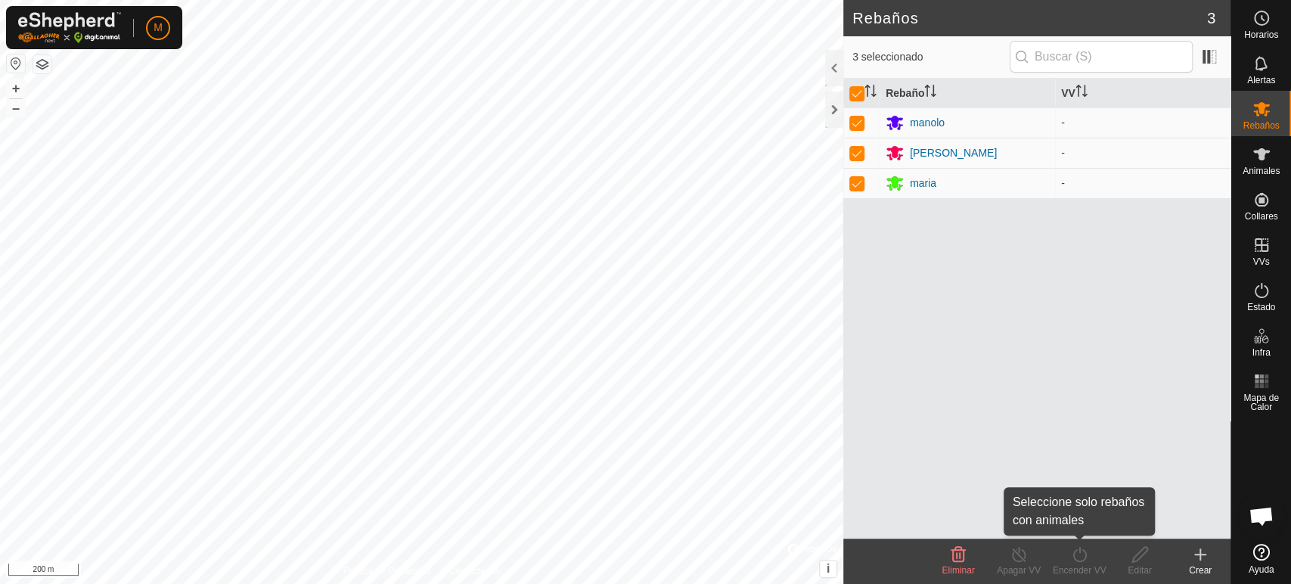
click at [1077, 556] on icon at bounding box center [1079, 554] width 19 height 18
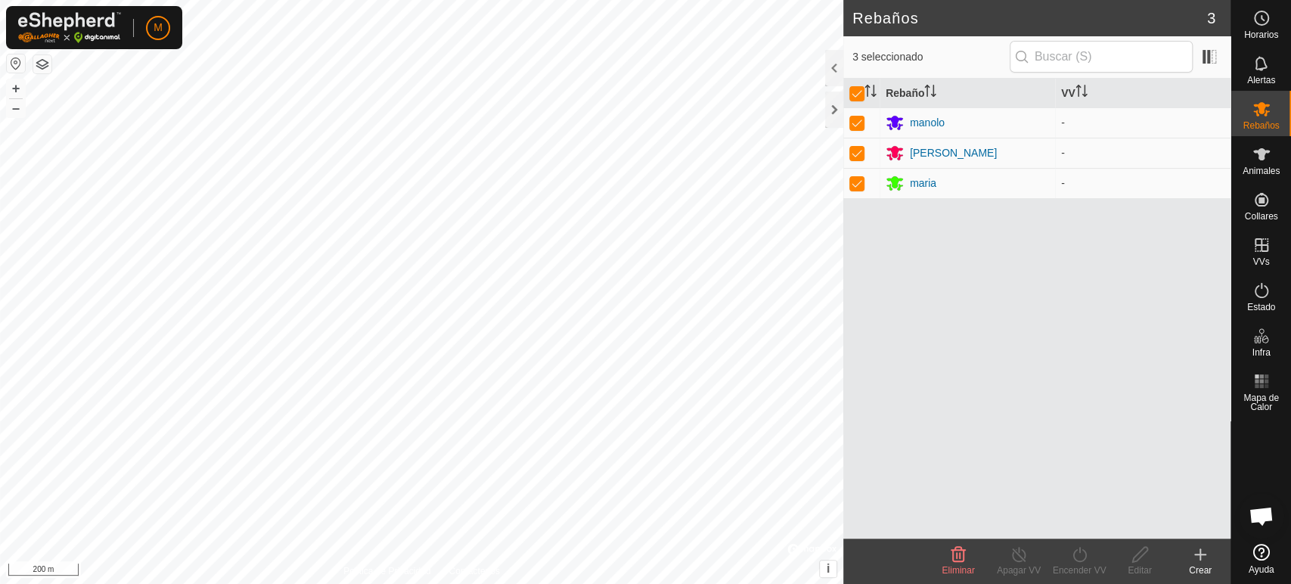
click at [1077, 556] on icon at bounding box center [1079, 554] width 19 height 18
click at [855, 121] on p-checkbox at bounding box center [856, 122] width 15 height 12
checkbox input "false"
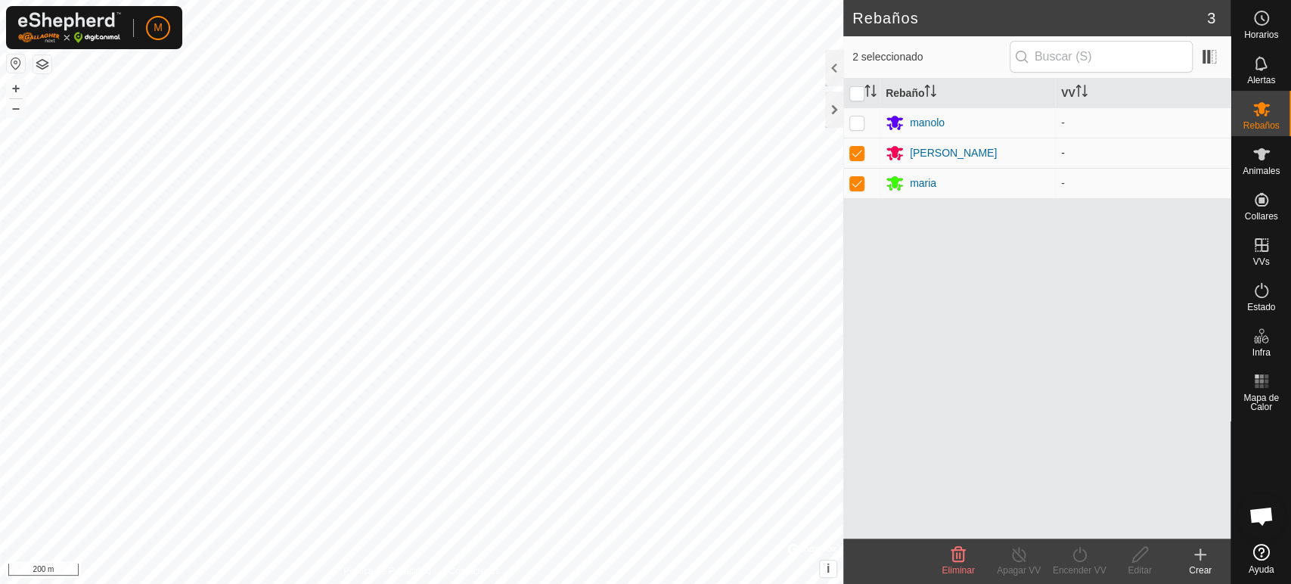
click at [855, 154] on p-checkbox at bounding box center [856, 153] width 15 height 12
checkbox input "false"
click at [855, 186] on p-checkbox at bounding box center [856, 183] width 15 height 12
checkbox input "false"
click at [859, 126] on p-checkbox at bounding box center [856, 122] width 15 height 12
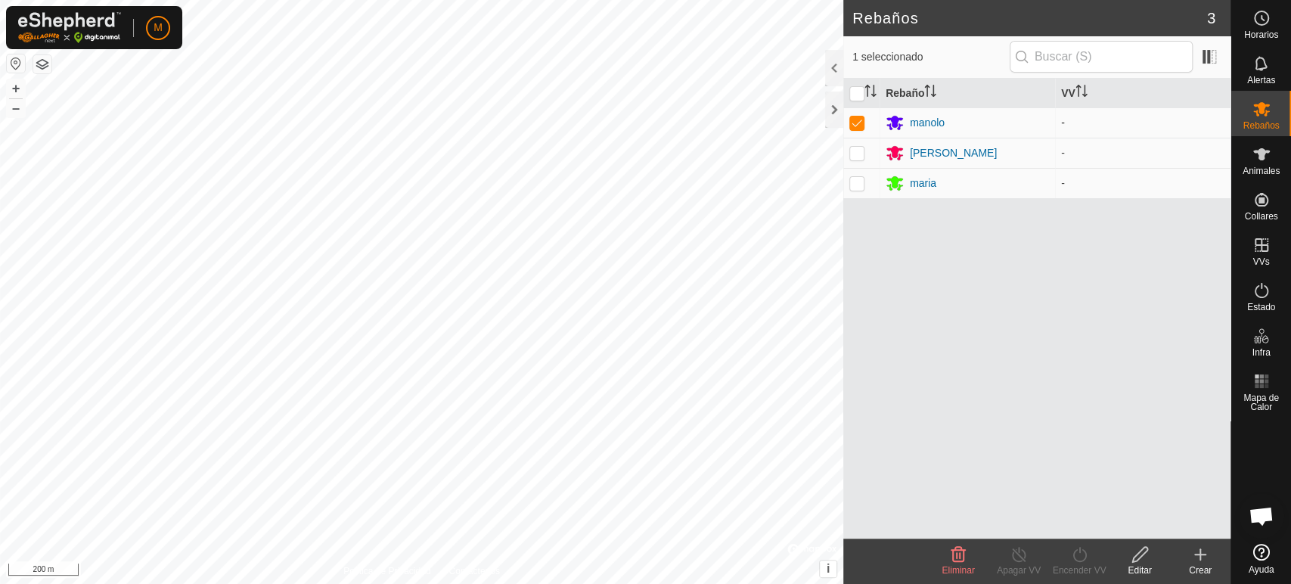
click at [855, 119] on p-checkbox at bounding box center [856, 122] width 15 height 12
checkbox input "false"
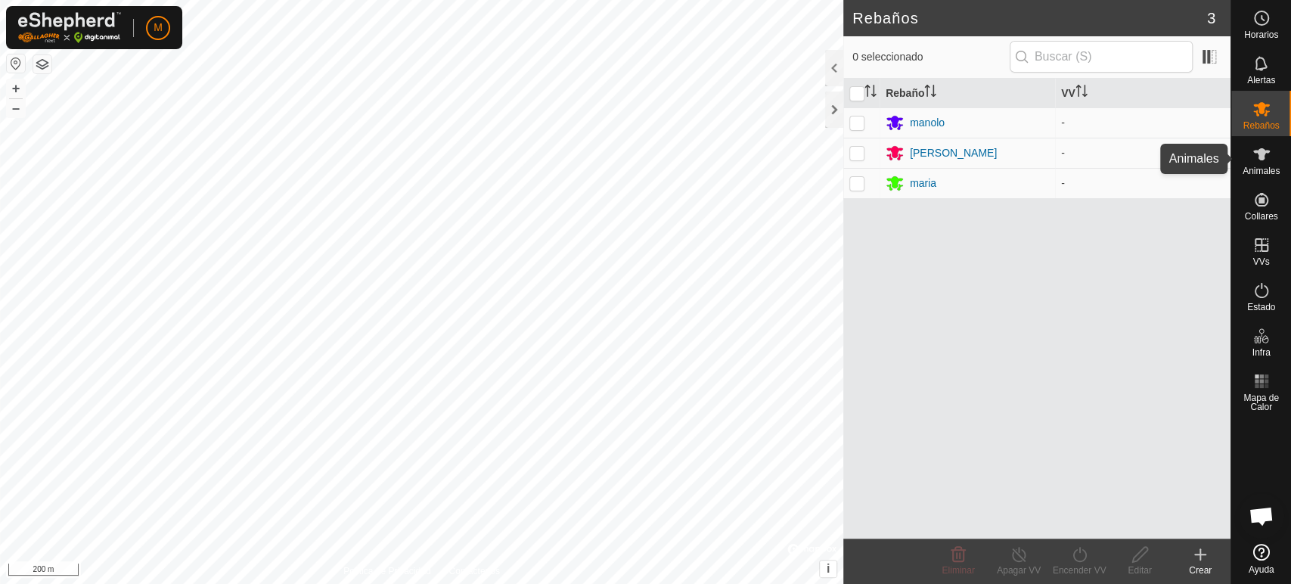
click at [1265, 154] on icon at bounding box center [1261, 154] width 17 height 12
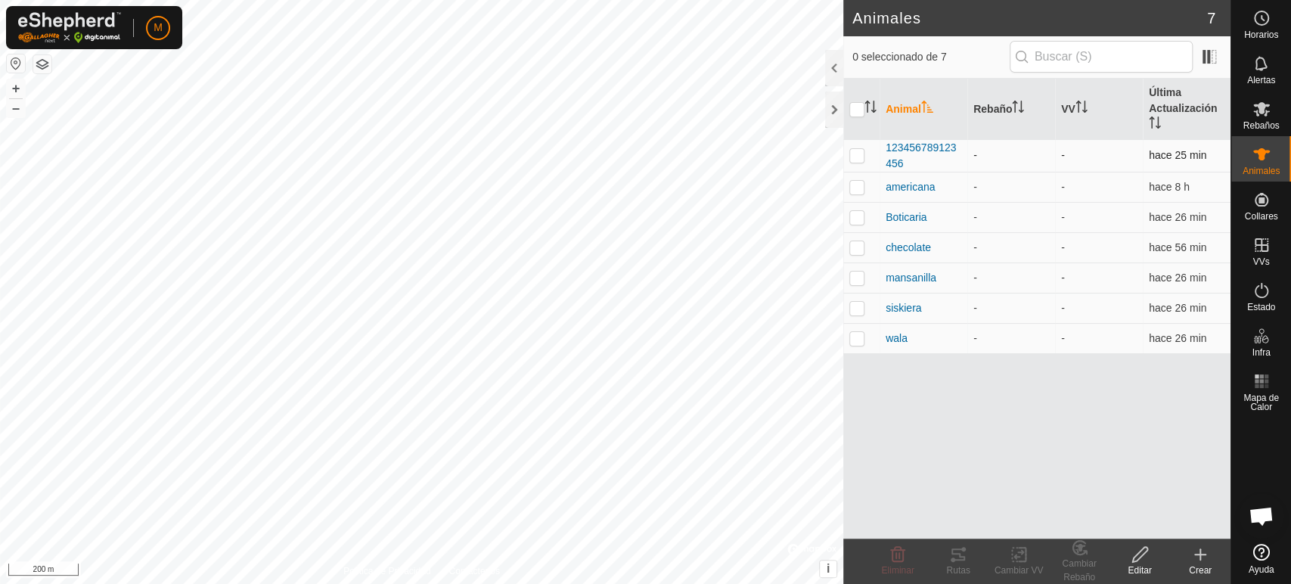
click at [853, 154] on p-checkbox at bounding box center [856, 155] width 15 height 12
checkbox input "true"
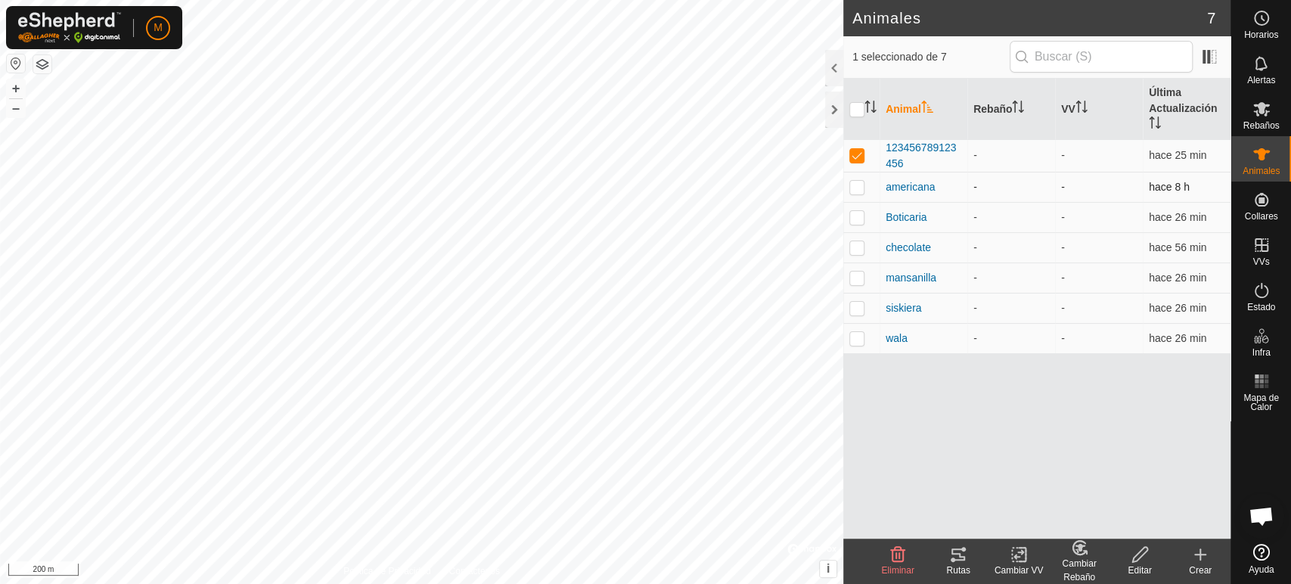
click at [856, 188] on p-checkbox at bounding box center [856, 187] width 15 height 12
checkbox input "true"
click at [856, 218] on p-checkbox at bounding box center [856, 217] width 15 height 12
checkbox input "true"
click at [849, 246] on p-checkbox at bounding box center [856, 247] width 15 height 12
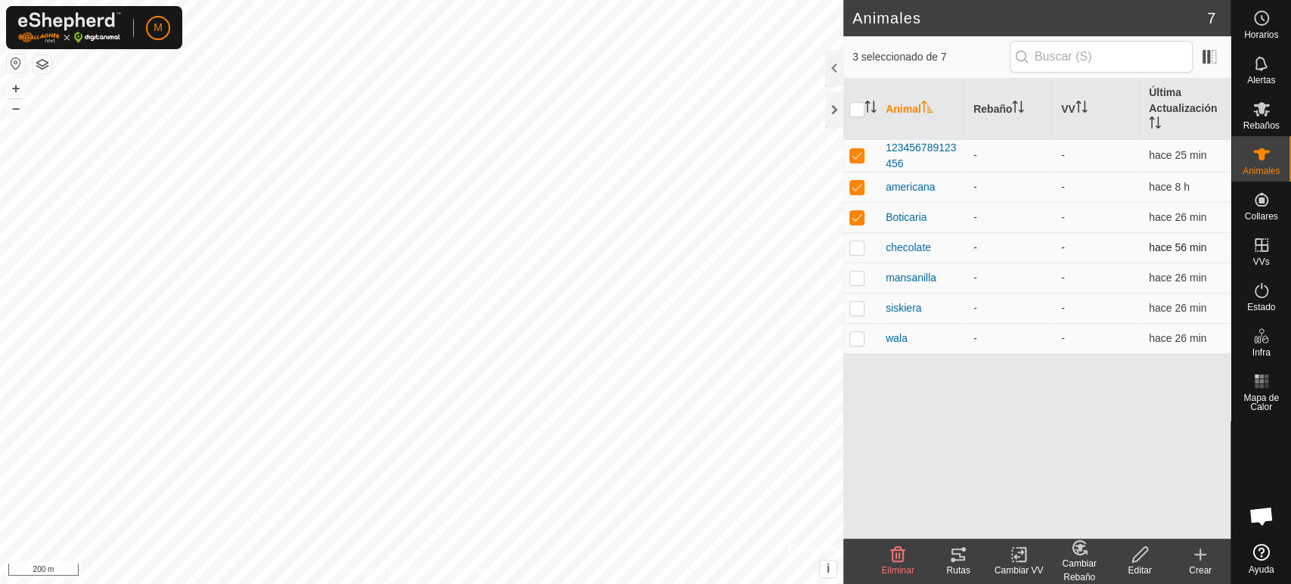
checkbox input "true"
click at [856, 277] on p-checkbox at bounding box center [856, 278] width 15 height 12
checkbox input "true"
click at [853, 310] on p-checkbox at bounding box center [856, 308] width 15 height 12
checkbox input "true"
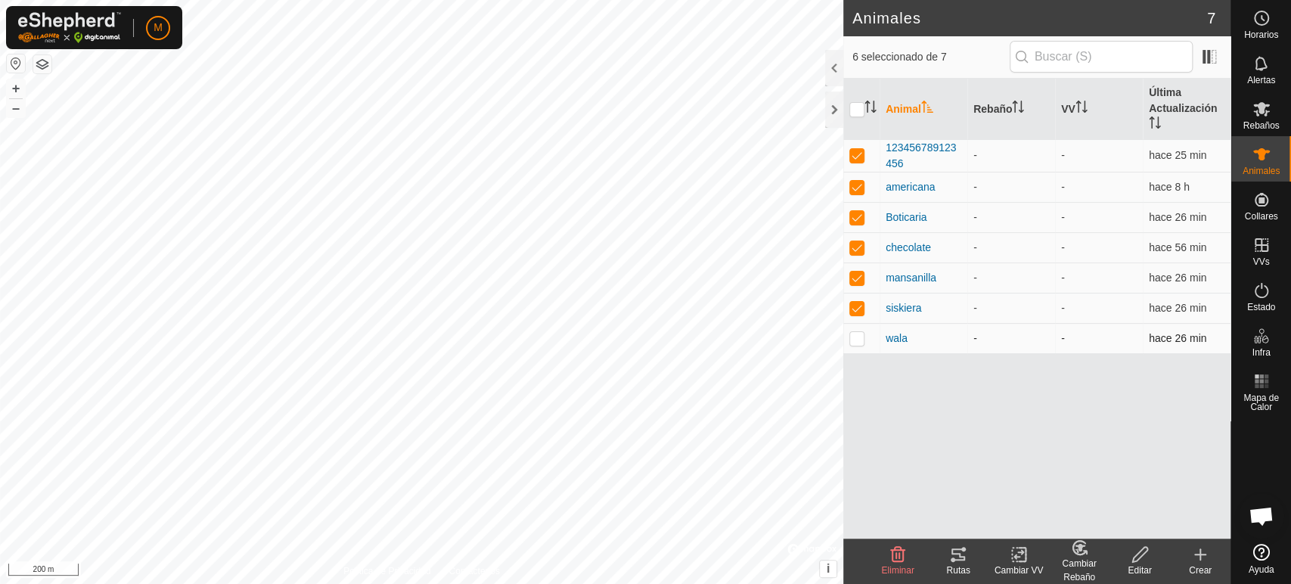
click at [855, 332] on p-checkbox at bounding box center [856, 338] width 15 height 12
checkbox input "true"
click at [853, 154] on p-checkbox at bounding box center [856, 155] width 15 height 12
checkbox input "false"
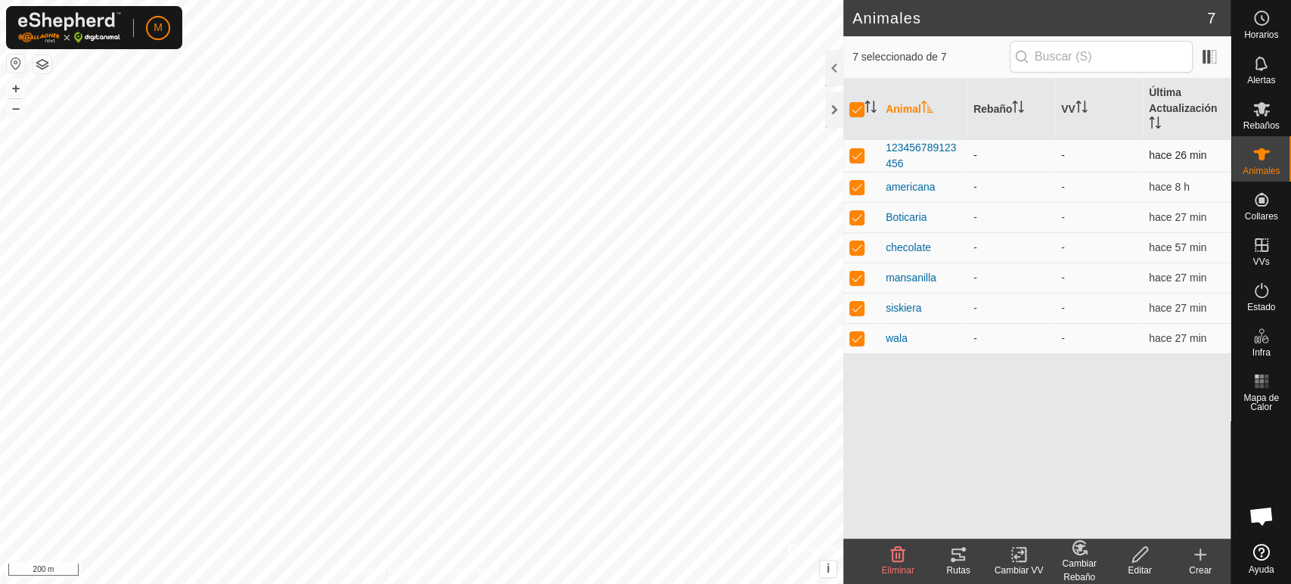
checkbox input "false"
click at [853, 154] on p-checkbox at bounding box center [856, 155] width 15 height 12
checkbox input "true"
click at [853, 154] on p-checkbox at bounding box center [856, 155] width 15 height 12
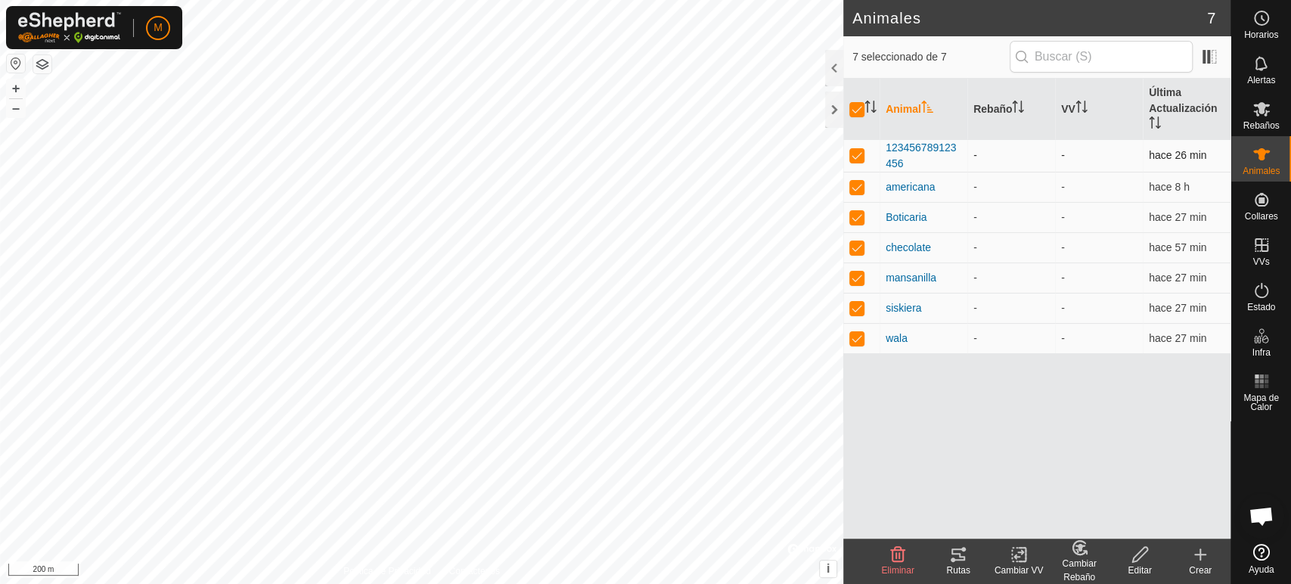
checkbox input "false"
click at [853, 154] on p-checkbox at bounding box center [856, 155] width 15 height 12
checkbox input "true"
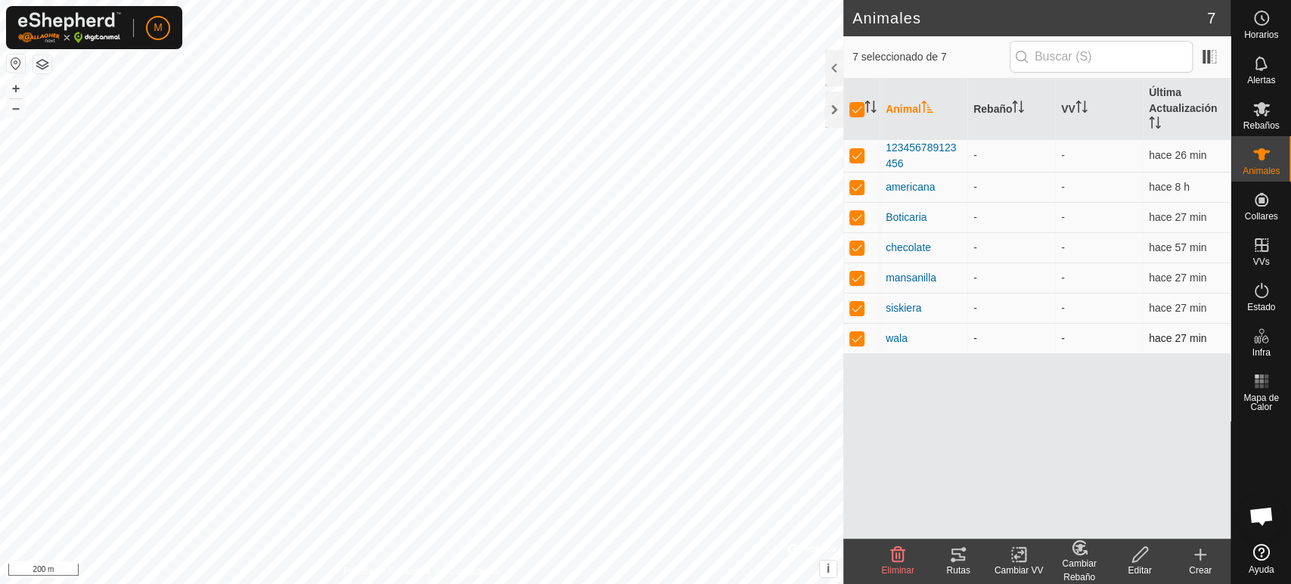
click at [858, 334] on p-checkbox at bounding box center [856, 338] width 15 height 12
checkbox input "false"
click at [859, 300] on td at bounding box center [861, 308] width 36 height 30
checkbox input "false"
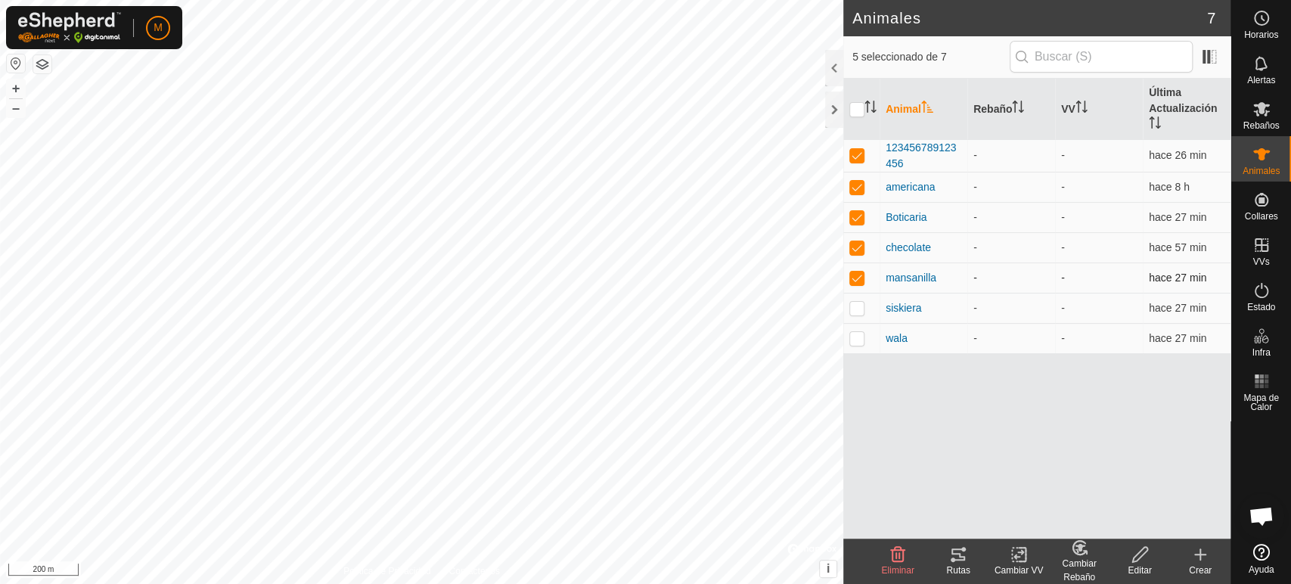
click at [858, 270] on td at bounding box center [861, 277] width 36 height 30
checkbox input "false"
click at [855, 238] on td at bounding box center [861, 247] width 36 height 30
checkbox input "false"
click at [855, 223] on td at bounding box center [861, 217] width 36 height 30
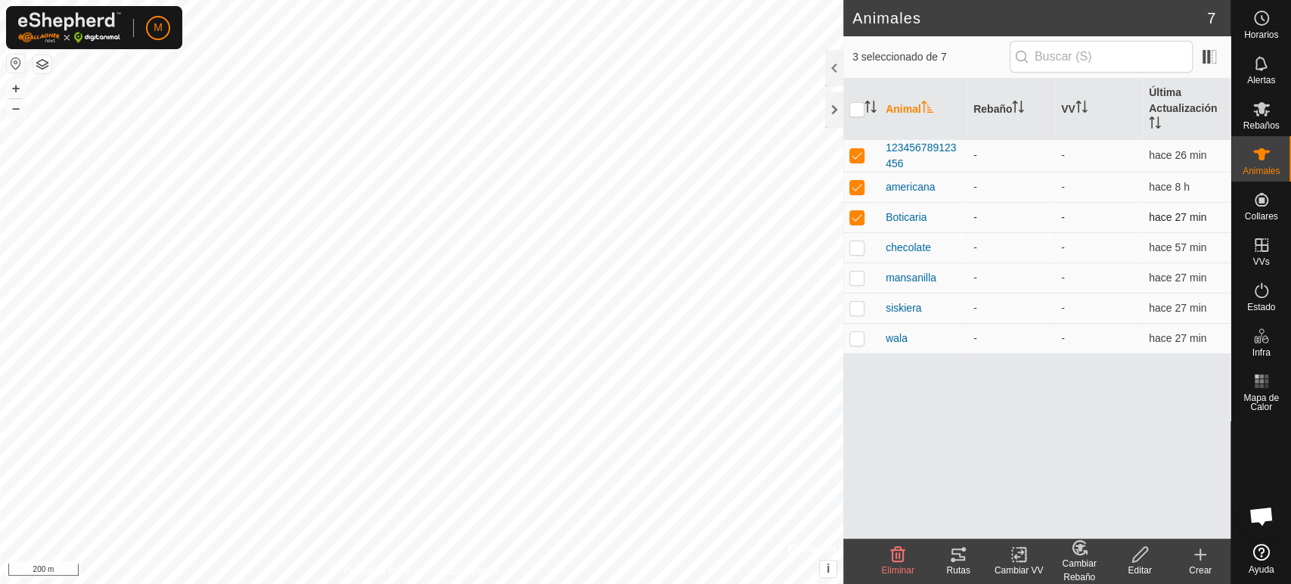
checkbox input "false"
click at [853, 191] on p-checkbox at bounding box center [856, 187] width 15 height 12
checkbox input "false"
click at [855, 162] on td at bounding box center [861, 155] width 36 height 33
checkbox input "false"
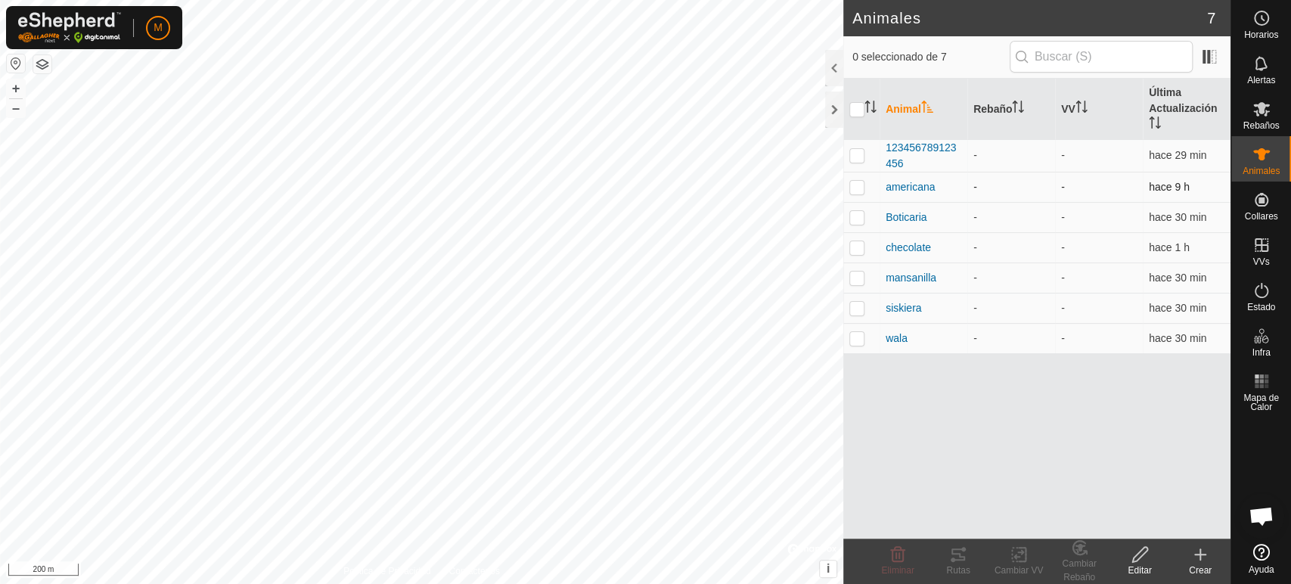
click at [1084, 188] on td "-" at bounding box center [1099, 187] width 88 height 30
click at [855, 184] on p-checkbox at bounding box center [856, 187] width 15 height 12
click at [1004, 107] on th "Rebaño" at bounding box center [1011, 109] width 88 height 61
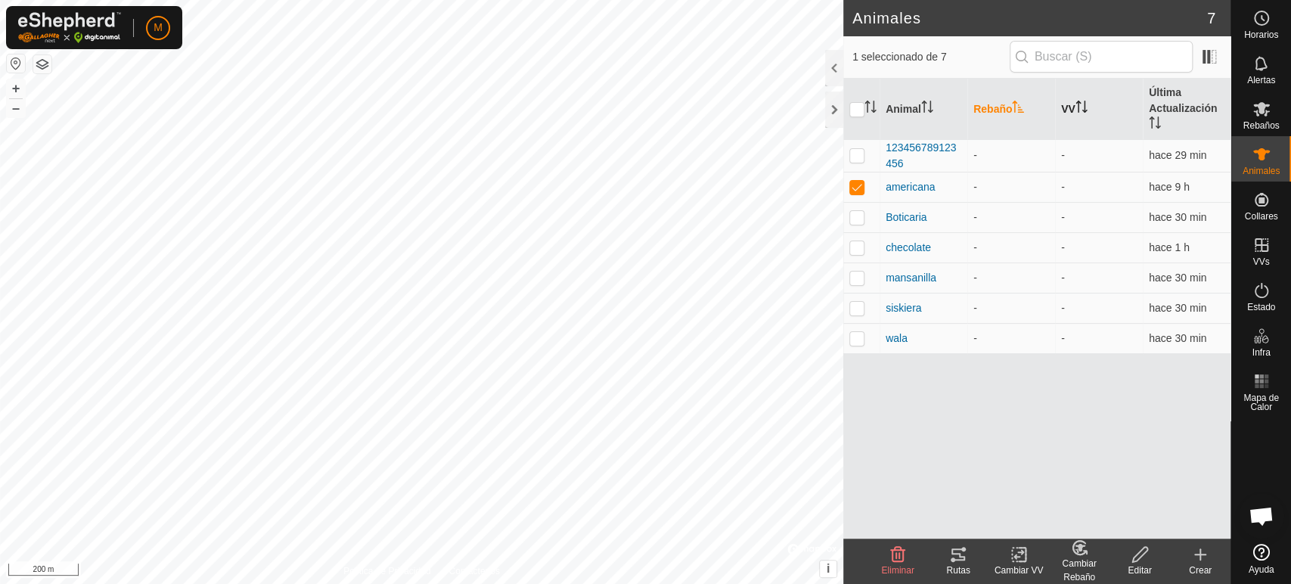
click at [1079, 109] on icon "Activar para ordenar" at bounding box center [1081, 107] width 12 height 12
click at [1079, 109] on icon "Activar para ordenar" at bounding box center [1080, 107] width 11 height 12
click at [856, 181] on p-checkbox at bounding box center [856, 187] width 15 height 12
checkbox input "false"
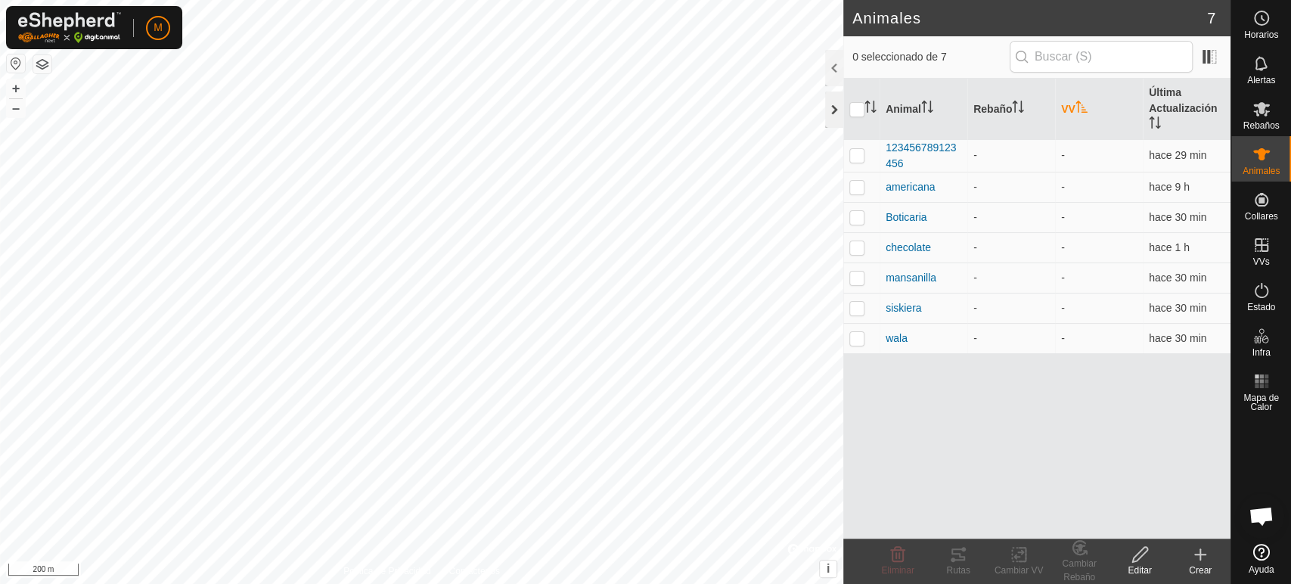
click at [840, 113] on div at bounding box center [834, 110] width 18 height 36
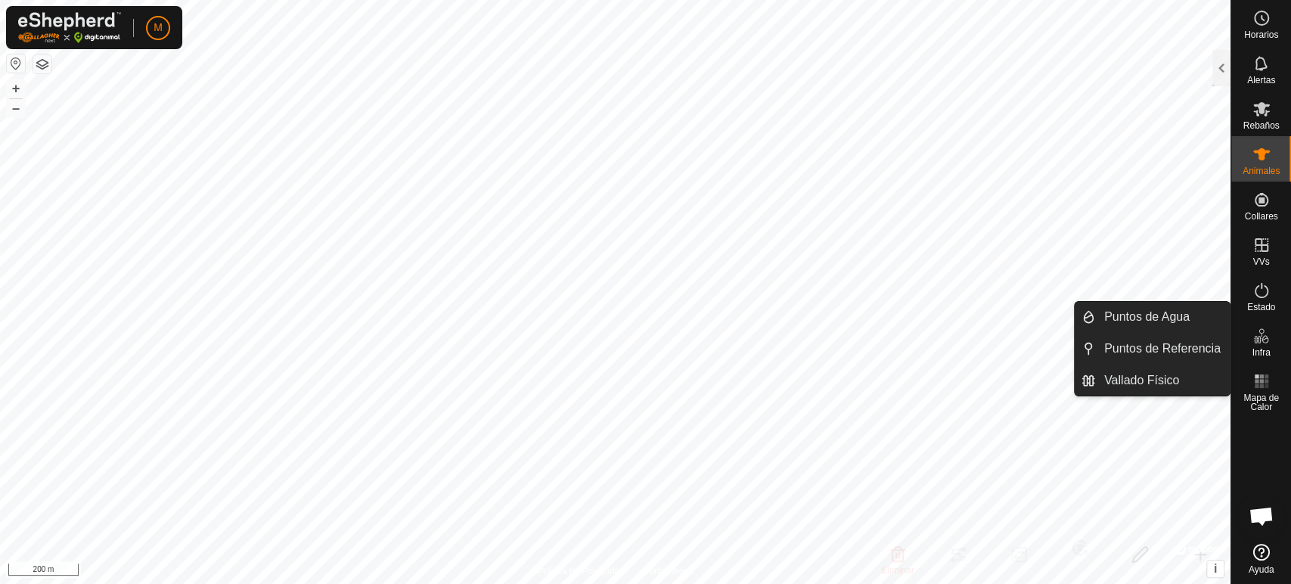
click at [1252, 352] on span "Infra" at bounding box center [1261, 352] width 18 height 9
click at [1175, 385] on link "Vallado Físico" at bounding box center [1162, 380] width 135 height 30
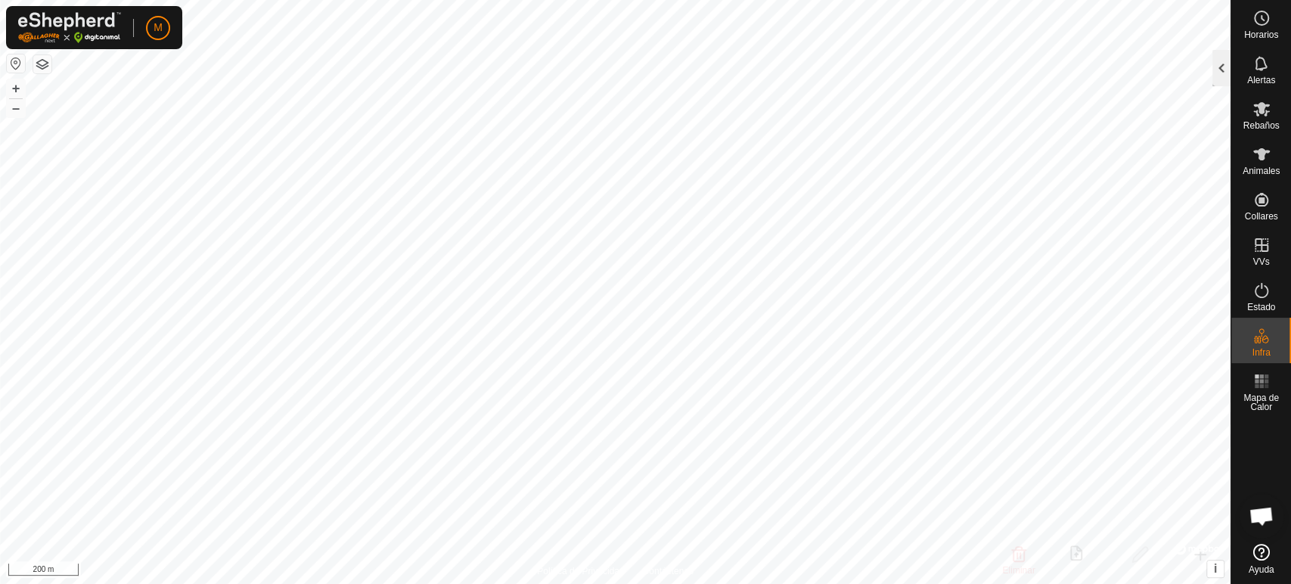
click at [1221, 71] on div at bounding box center [1221, 68] width 18 height 36
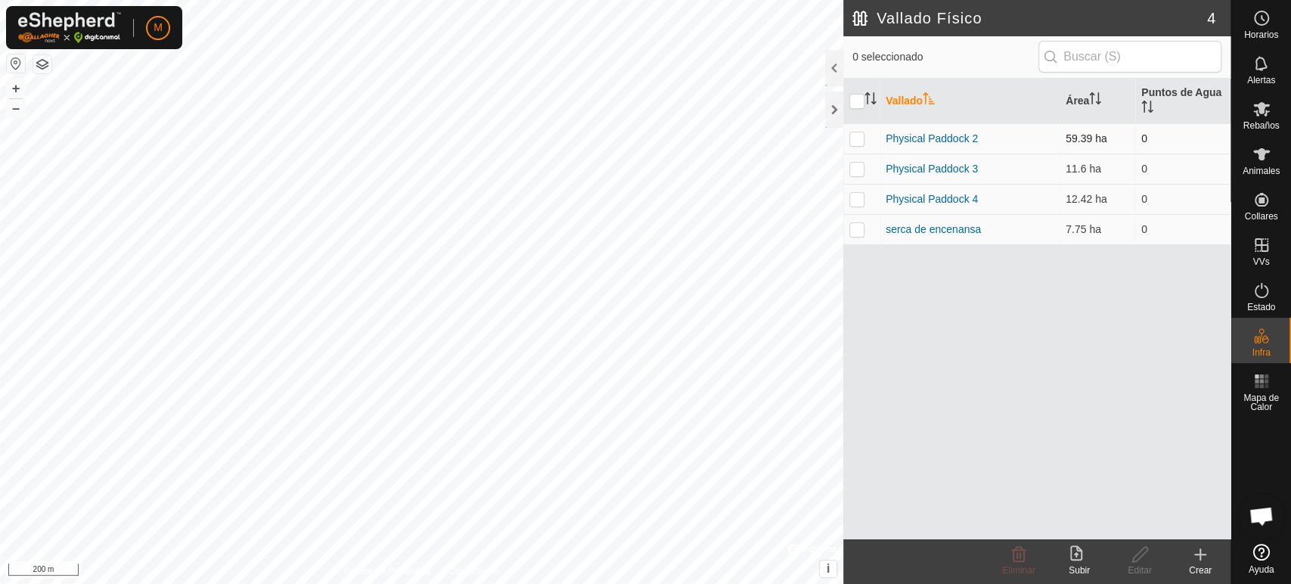
click at [858, 135] on p-checkbox at bounding box center [856, 138] width 15 height 12
checkbox input "true"
click at [1260, 113] on icon at bounding box center [1261, 109] width 17 height 14
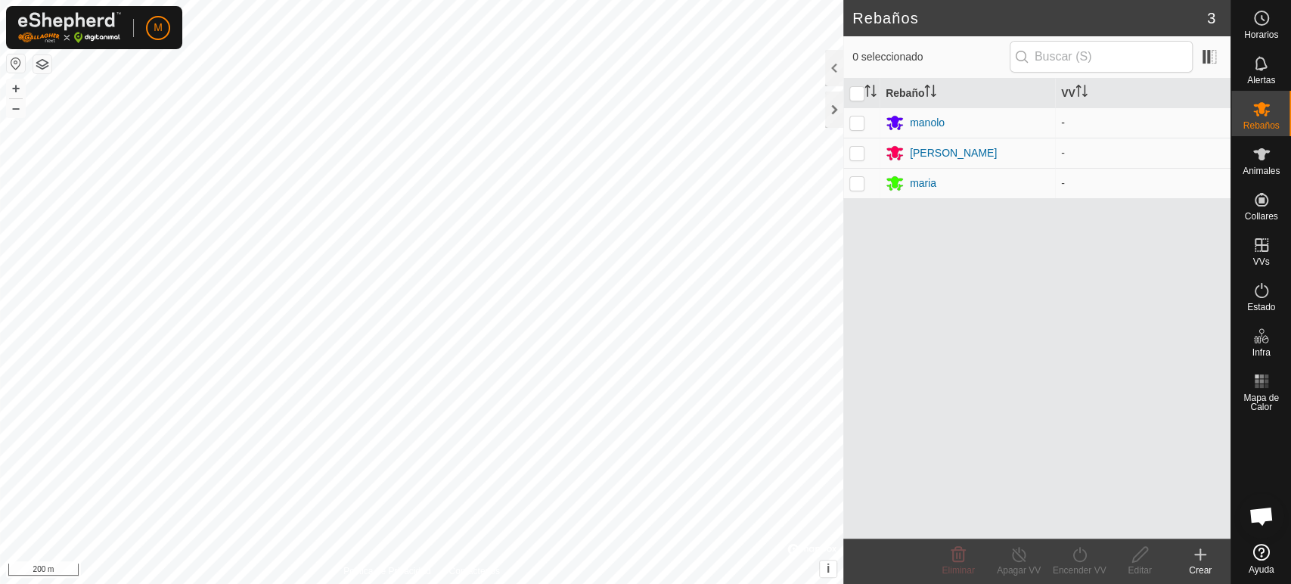
click at [854, 117] on p-checkbox at bounding box center [856, 122] width 15 height 12
checkbox input "true"
click at [856, 156] on p-checkbox at bounding box center [856, 153] width 15 height 12
checkbox input "true"
click at [855, 178] on p-checkbox at bounding box center [856, 183] width 15 height 12
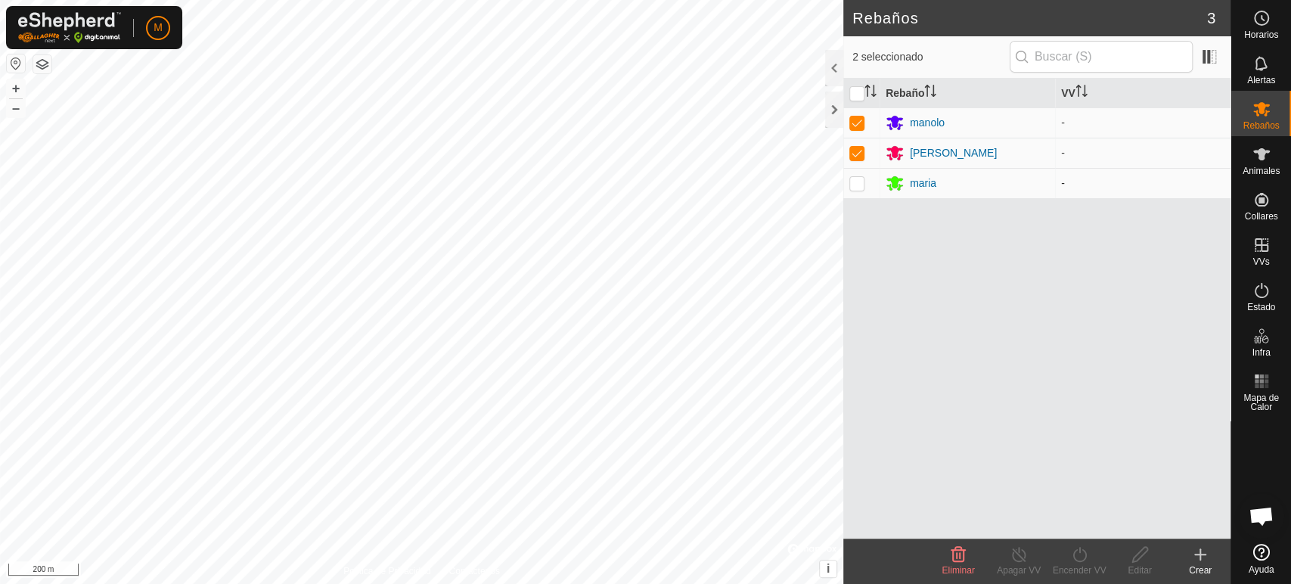
checkbox input "true"
click at [1259, 297] on icon at bounding box center [1261, 290] width 18 height 18
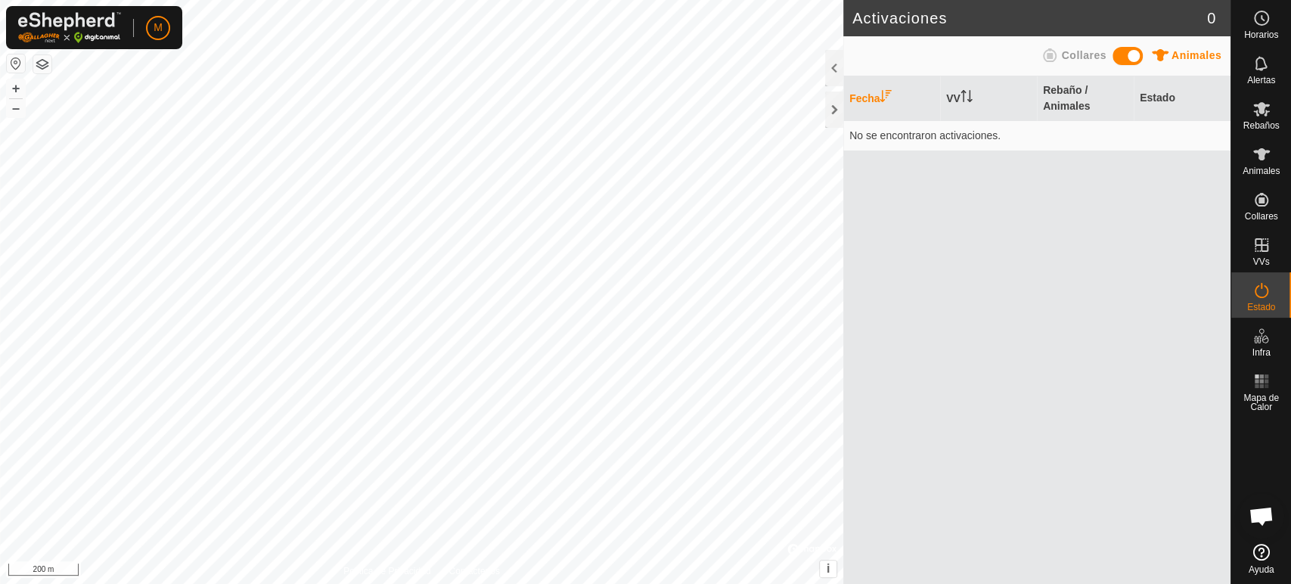
click at [1259, 297] on icon at bounding box center [1261, 290] width 18 height 18
click at [1263, 292] on icon at bounding box center [1261, 290] width 18 height 18
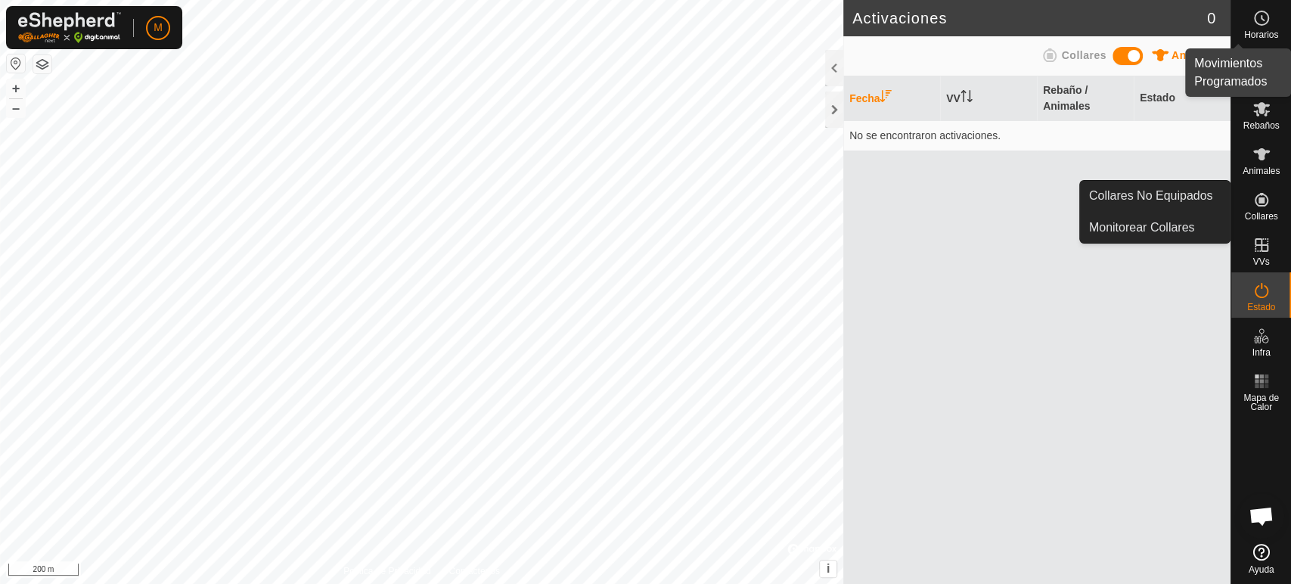
click at [1259, 15] on icon at bounding box center [1261, 18] width 18 height 18
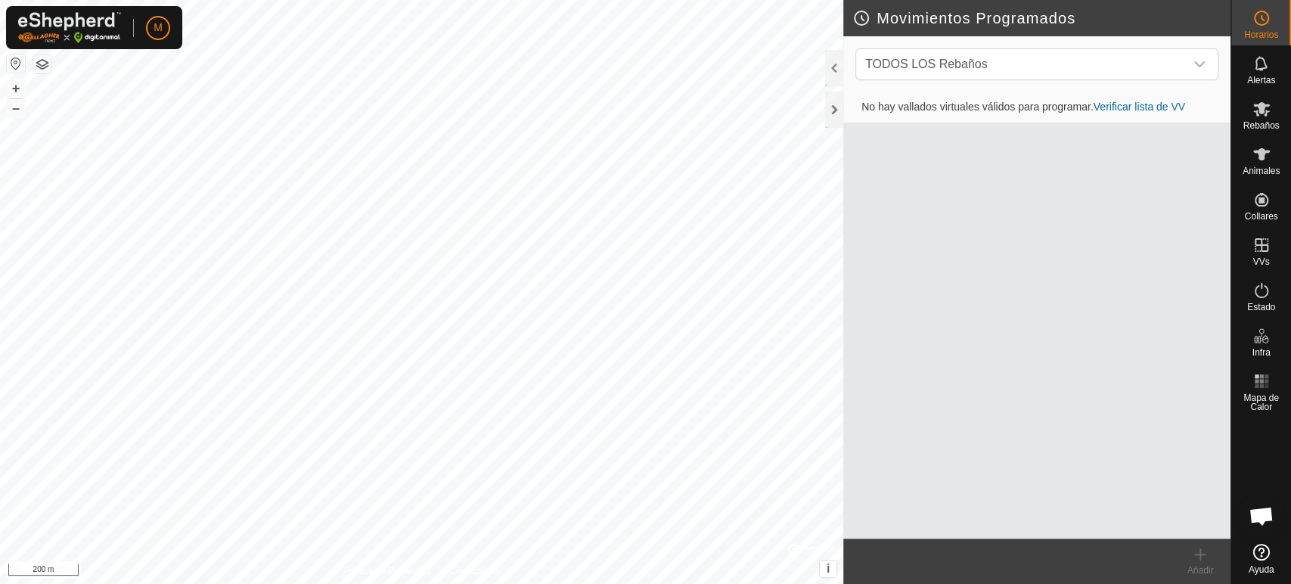
click at [1148, 107] on link "Verificar lista de VV" at bounding box center [1140, 107] width 92 height 12
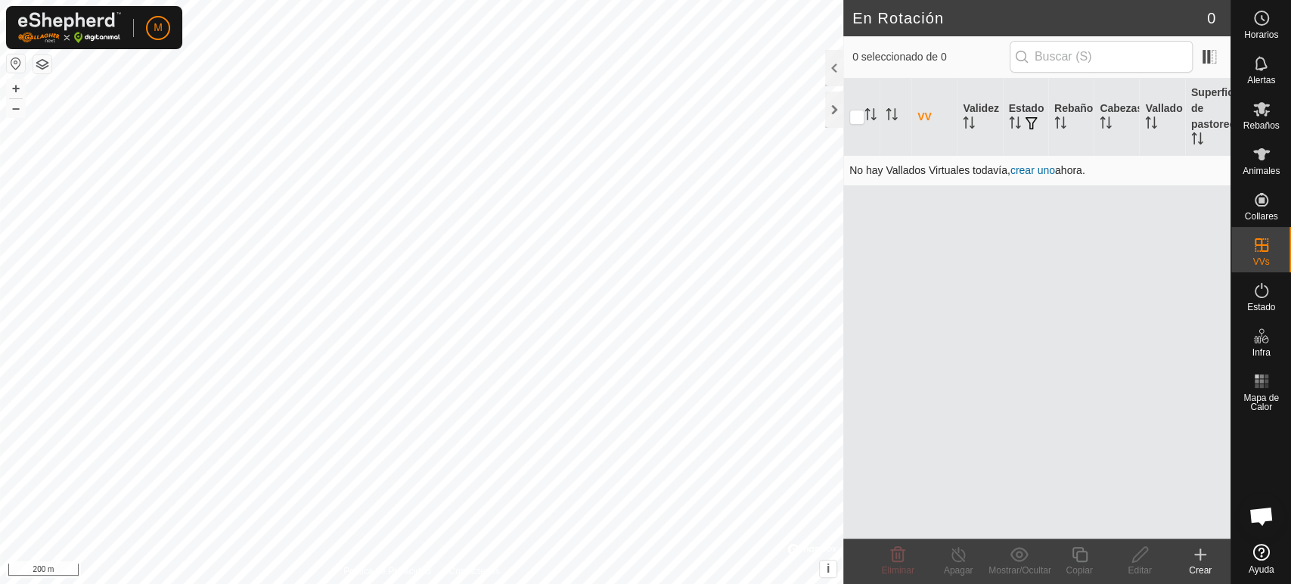
click at [1036, 175] on link "crear uno" at bounding box center [1032, 170] width 45 height 12
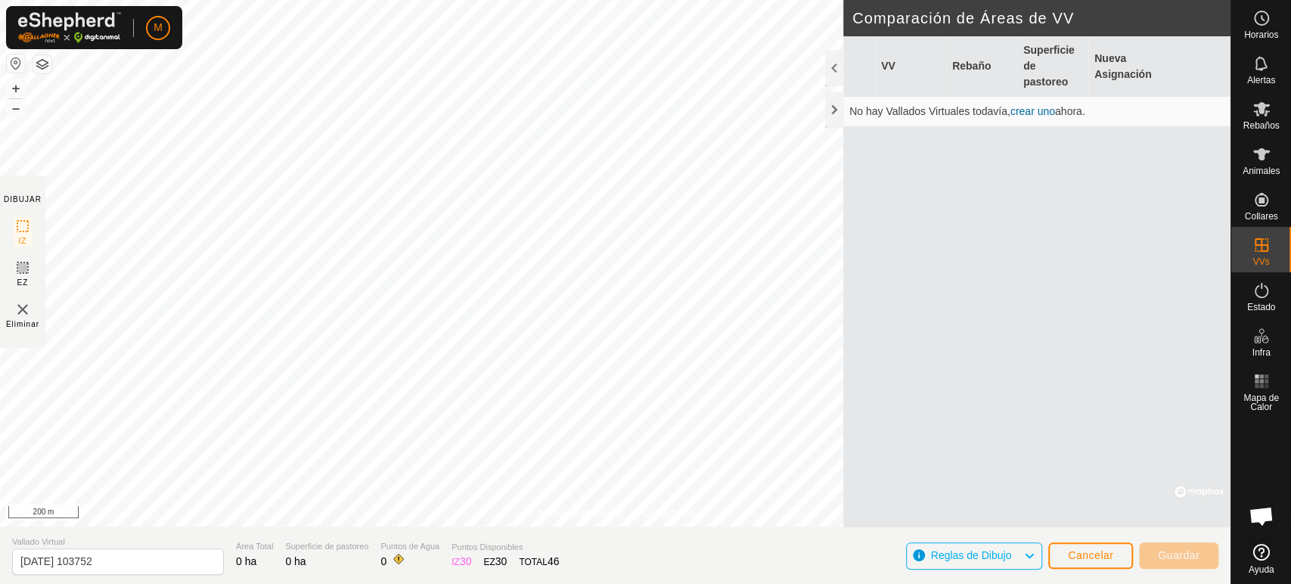
click at [995, 559] on span "Reglas de Dibujo" at bounding box center [971, 555] width 81 height 12
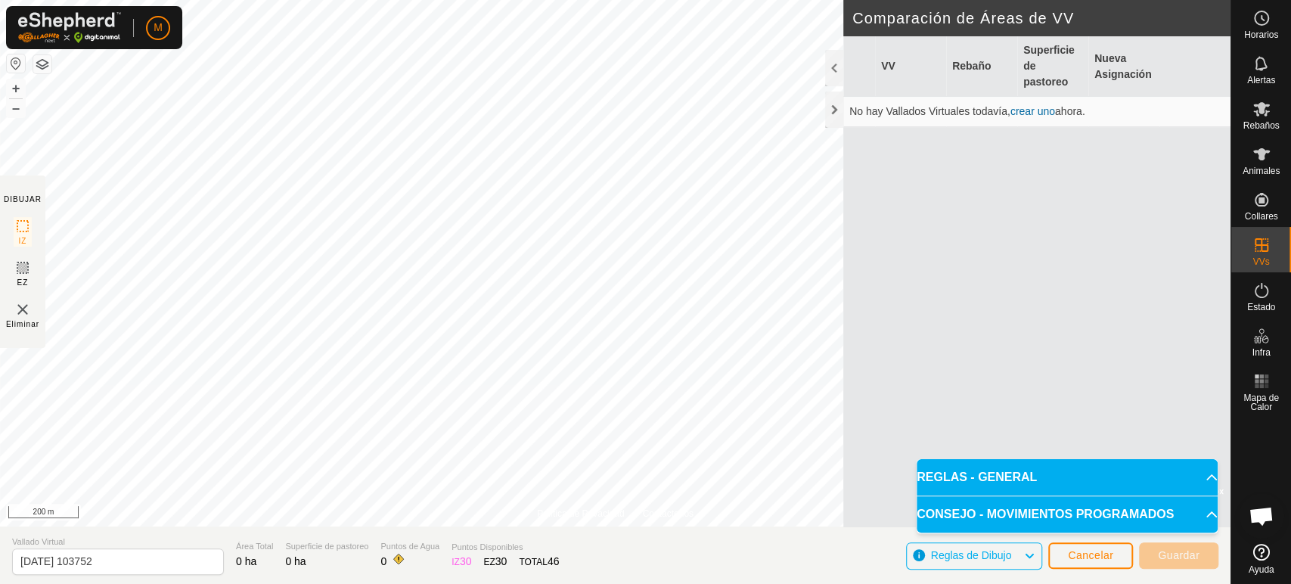
click at [1193, 510] on p-accordion-header "CONSEJO - MOVIMIENTOS PROGRAMADOS" at bounding box center [1067, 514] width 301 height 36
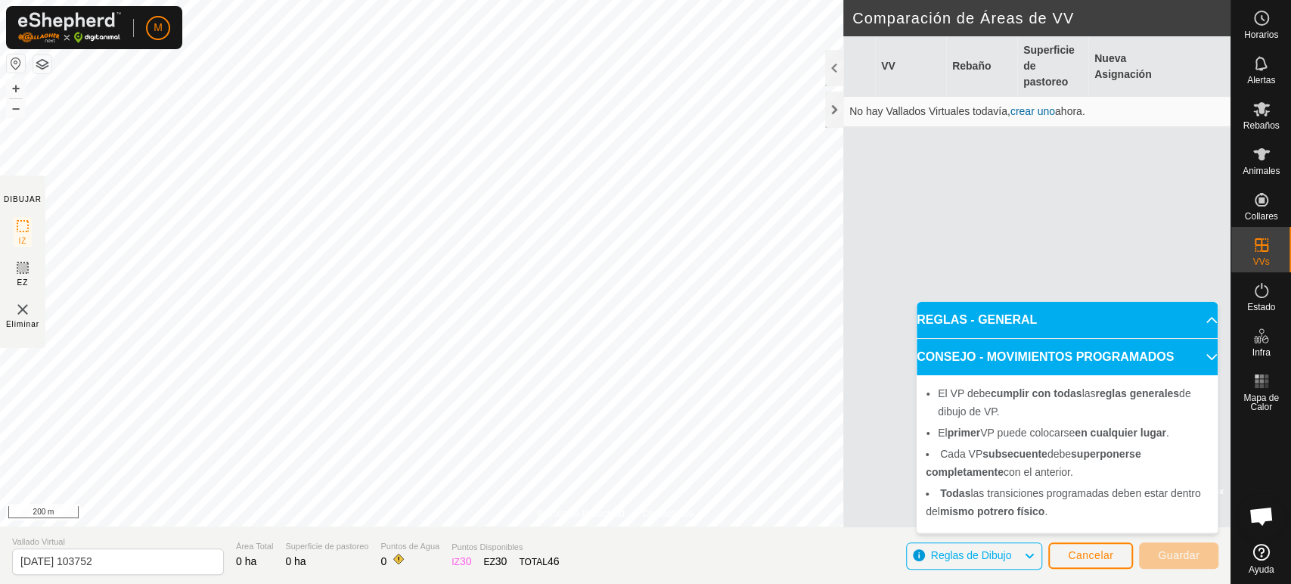
click at [1193, 510] on li "Todas las transiciones programadas deben estar dentro del mismo potrero físico ." at bounding box center [1067, 502] width 283 height 36
click at [1001, 554] on span "Reglas de Dibujo" at bounding box center [971, 555] width 81 height 12
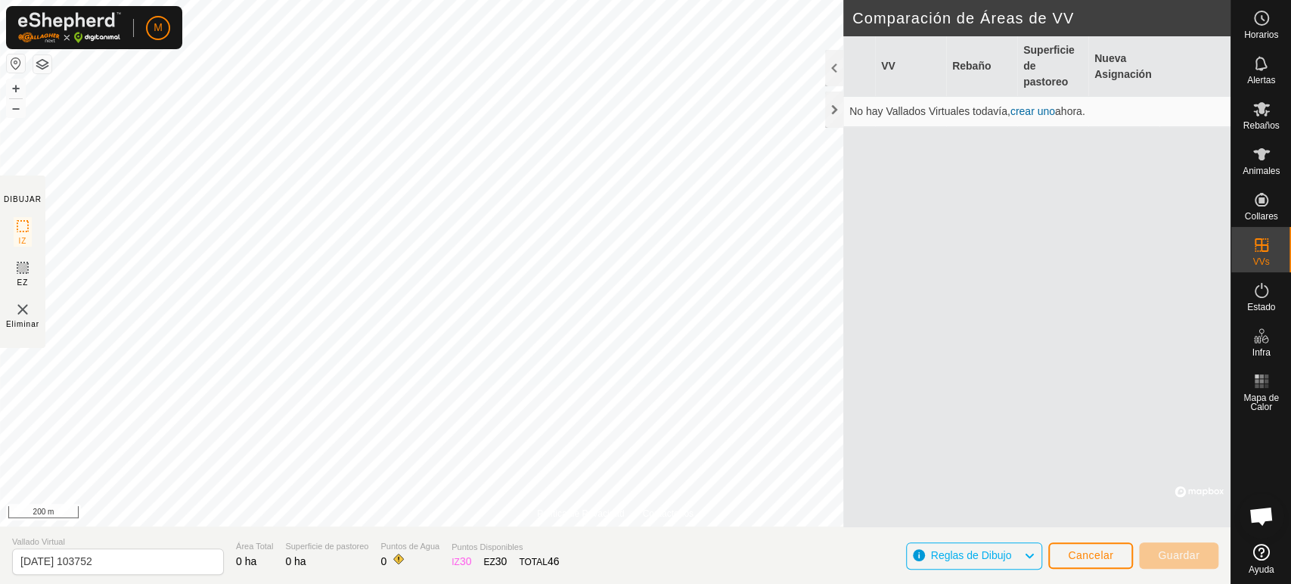
click at [1029, 559] on icon at bounding box center [1029, 556] width 12 height 20
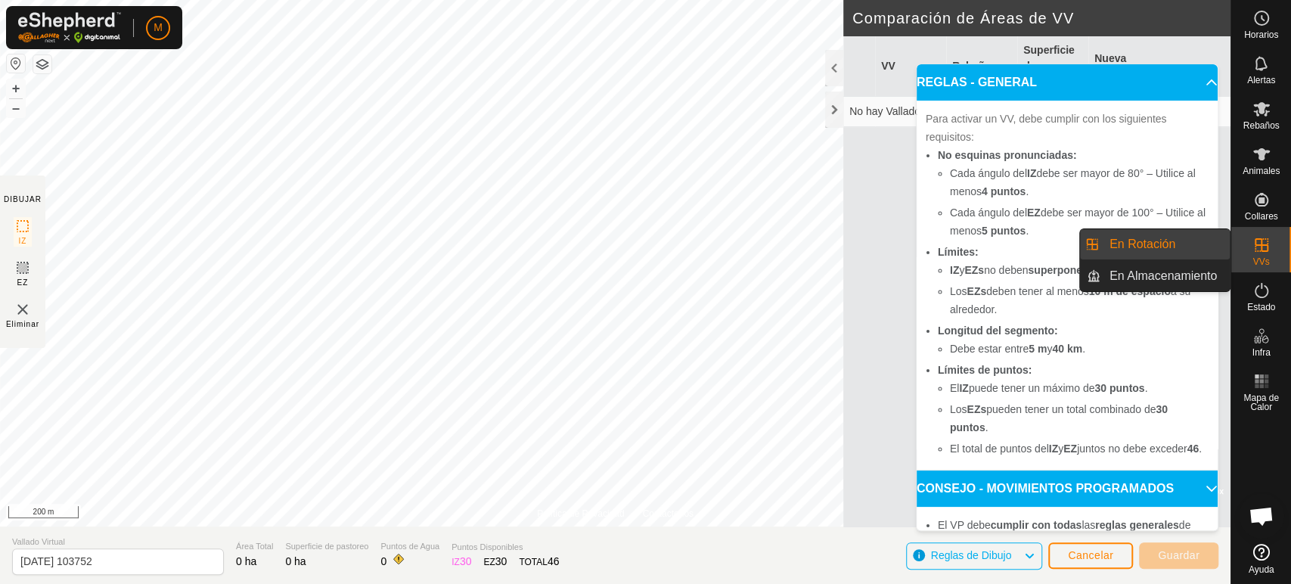
click at [1177, 83] on p-accordion-header "REGLAS - GENERAL" at bounding box center [1067, 82] width 301 height 36
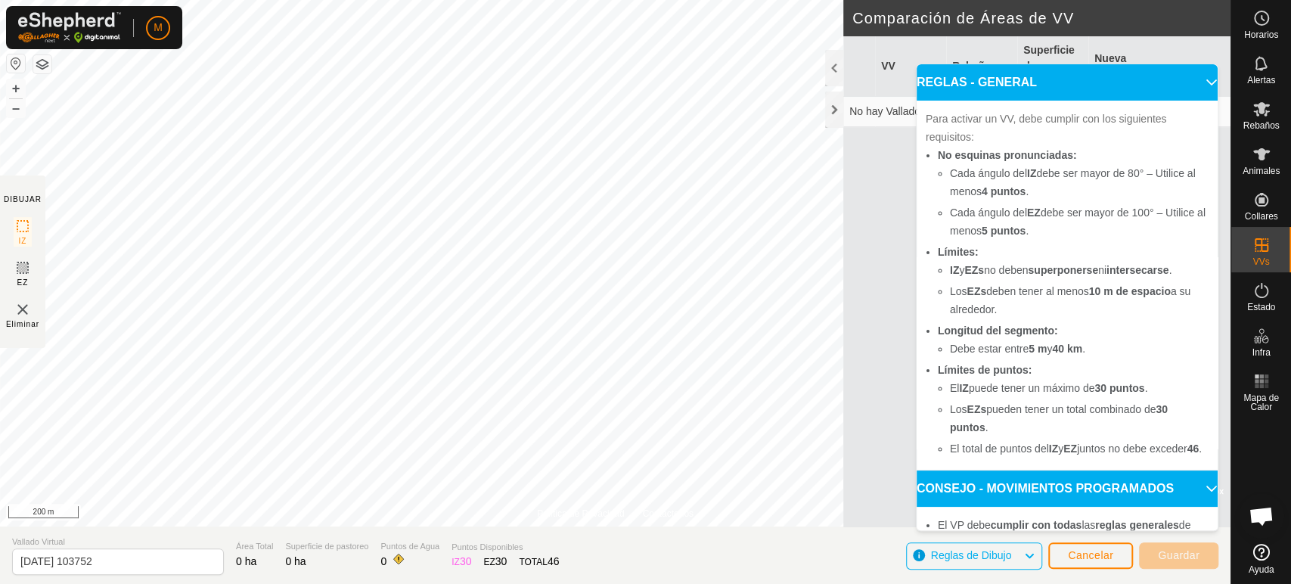
click at [1189, 82] on p-accordion-header "REGLAS - GENERAL" at bounding box center [1067, 82] width 301 height 36
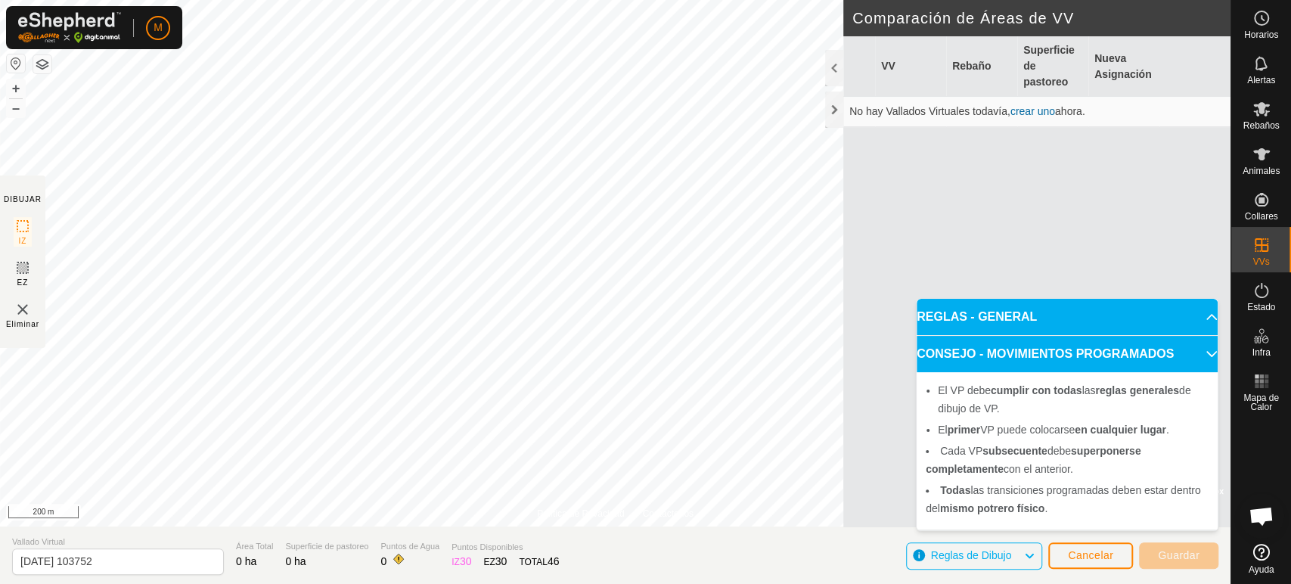
click at [1028, 559] on icon at bounding box center [1029, 556] width 12 height 20
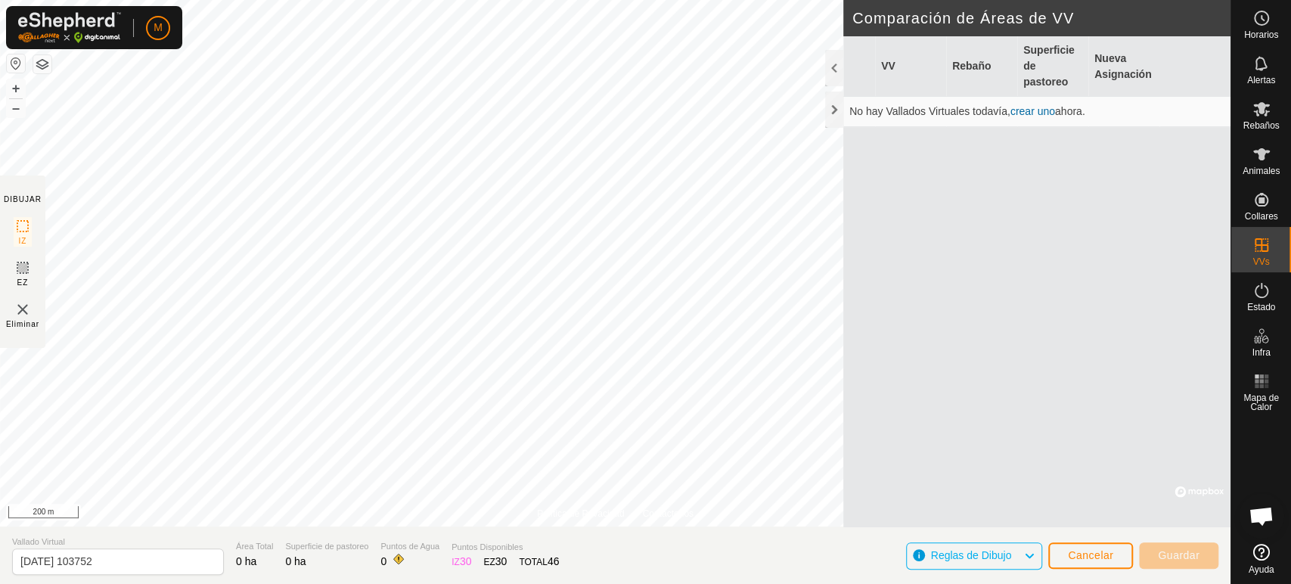
click at [1030, 554] on icon at bounding box center [1029, 556] width 12 height 20
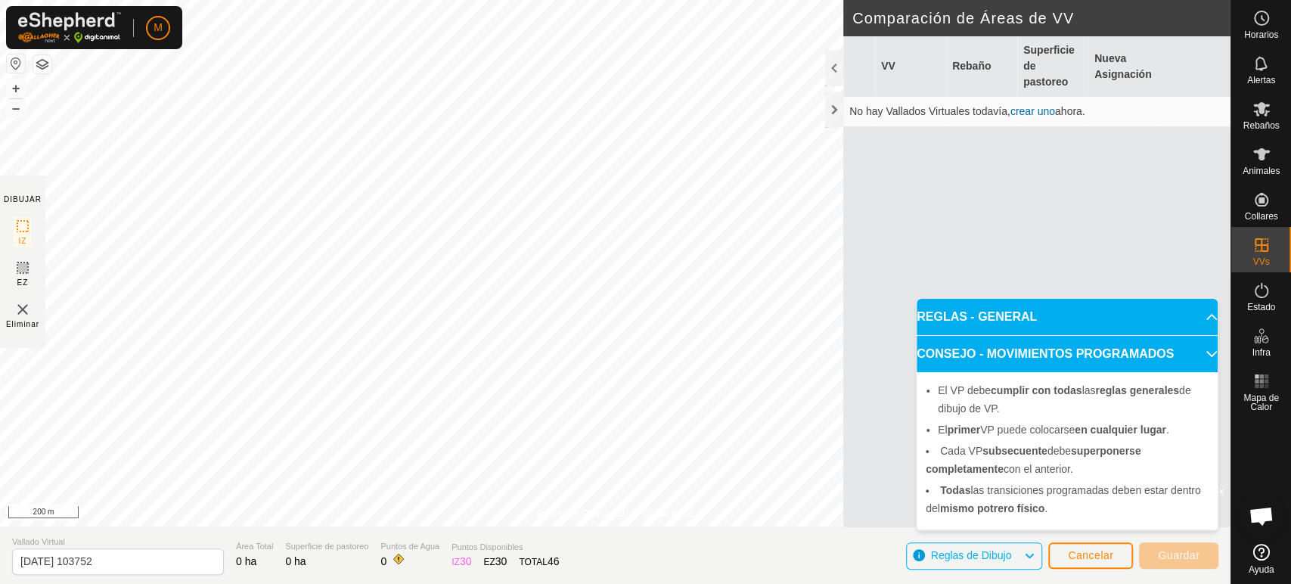
click at [1213, 511] on div "El VP debe cumplir con todas las reglas generales de dibujo de VP. El primer VP…" at bounding box center [1067, 450] width 301 height 157
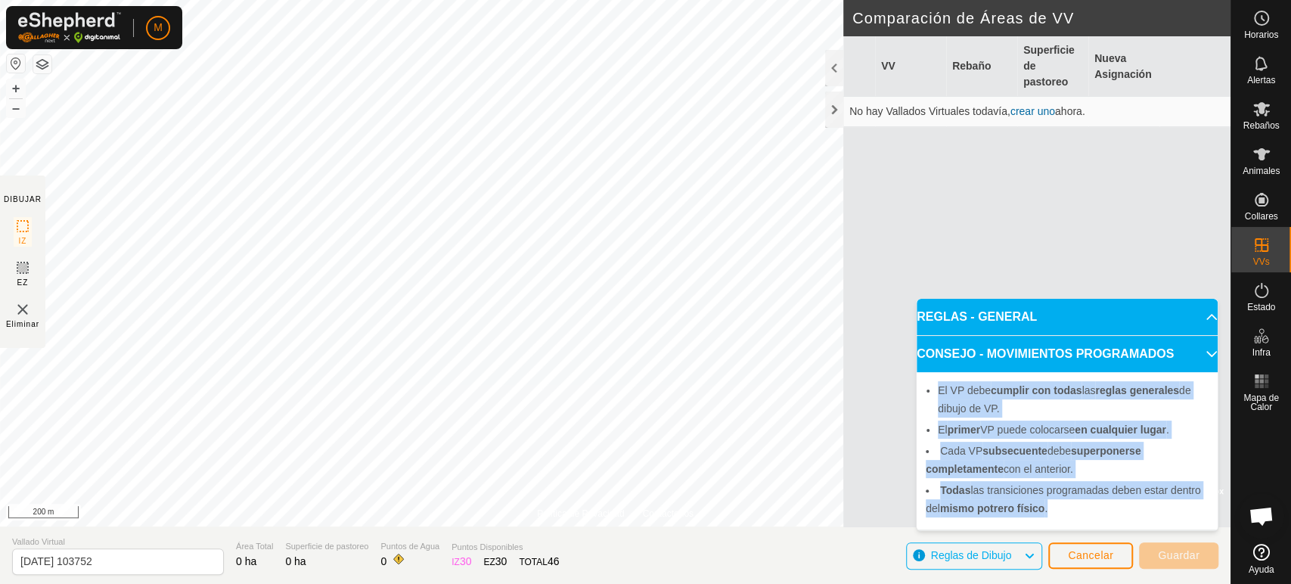
drag, startPoint x: 1213, startPoint y: 511, endPoint x: 1202, endPoint y: 357, distance: 154.7
click at [1202, 357] on p-accordion-panel "CONSEJO - MOVIMIENTOS PROGRAMADOS El VP debe cumplir con todas las reglas gener…" at bounding box center [1067, 433] width 301 height 194
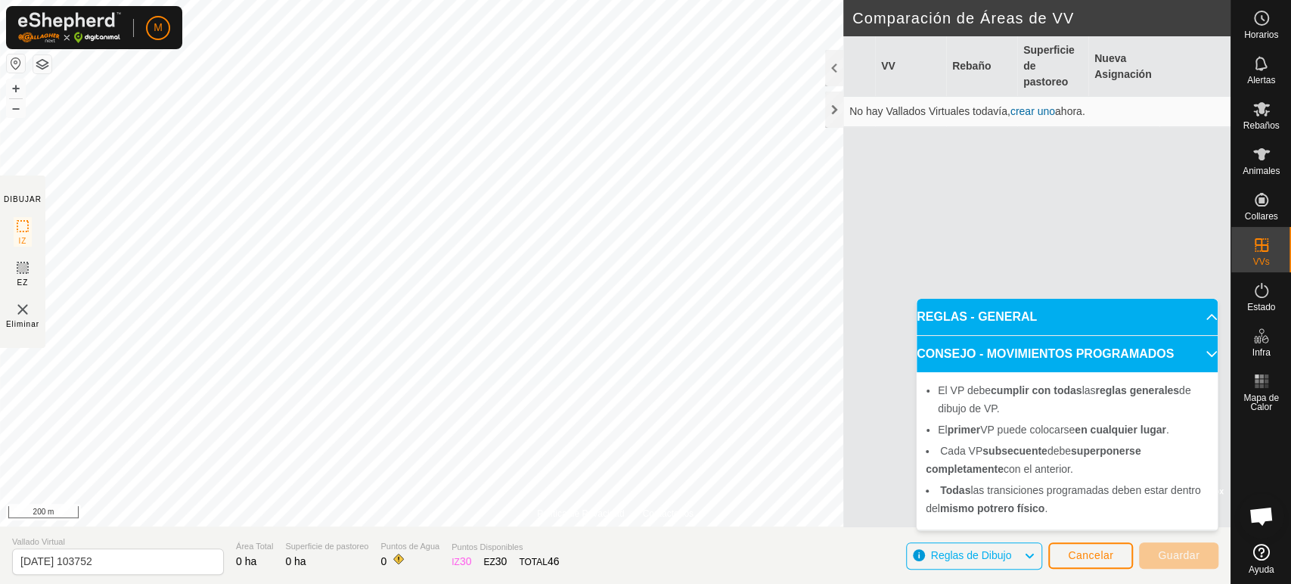
click at [1038, 555] on div "Reglas de Dibujo" at bounding box center [974, 555] width 137 height 27
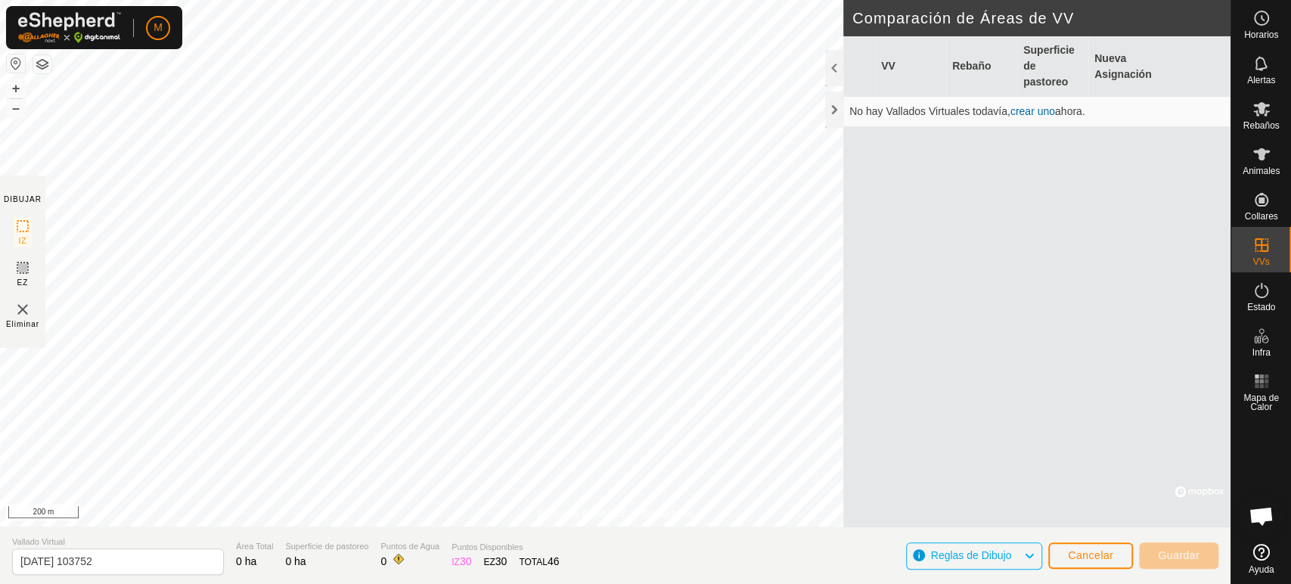
click at [1035, 110] on link "crear uno" at bounding box center [1032, 111] width 45 height 12
click at [1051, 110] on link "crear uno" at bounding box center [1032, 111] width 45 height 12
click at [1029, 113] on link "crear uno" at bounding box center [1032, 111] width 45 height 12
click at [1035, 556] on icon at bounding box center [1029, 556] width 12 height 20
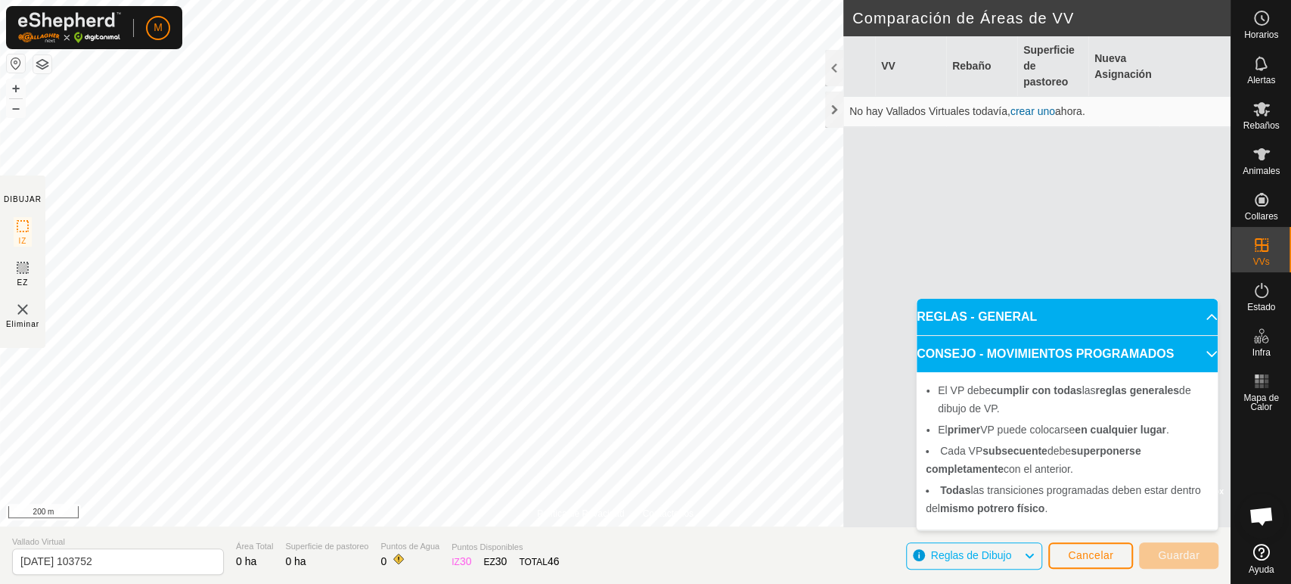
click at [1198, 313] on p-accordion-header "REGLAS - GENERAL" at bounding box center [1067, 317] width 301 height 36
drag, startPoint x: 1205, startPoint y: 317, endPoint x: 1203, endPoint y: 352, distance: 34.8
click at [1203, 352] on p-accordion "REGLAS - GENERAL Para activar un VV, debe cumplir con los siguientes requisitos…" at bounding box center [1067, 414] width 301 height 231
click at [1203, 352] on p-accordion-header "CONSEJO - MOVIMIENTOS PROGRAMADOS" at bounding box center [1067, 354] width 301 height 36
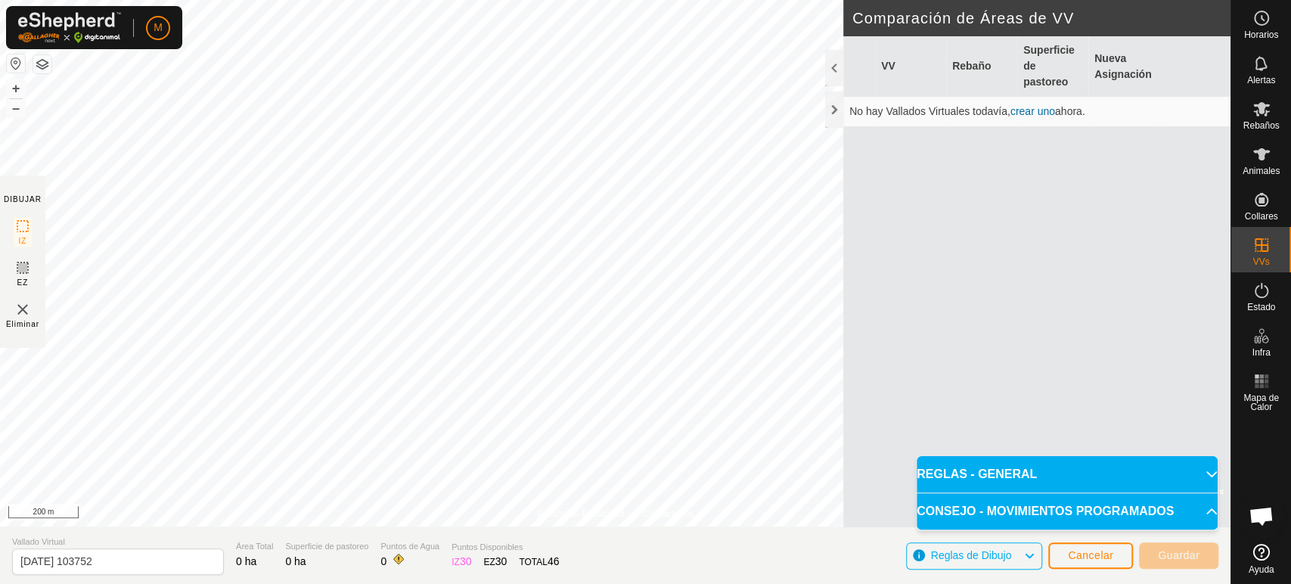
click at [1198, 516] on p-accordion-header "CONSEJO - MOVIMIENTOS PROGRAMADOS" at bounding box center [1067, 511] width 301 height 36
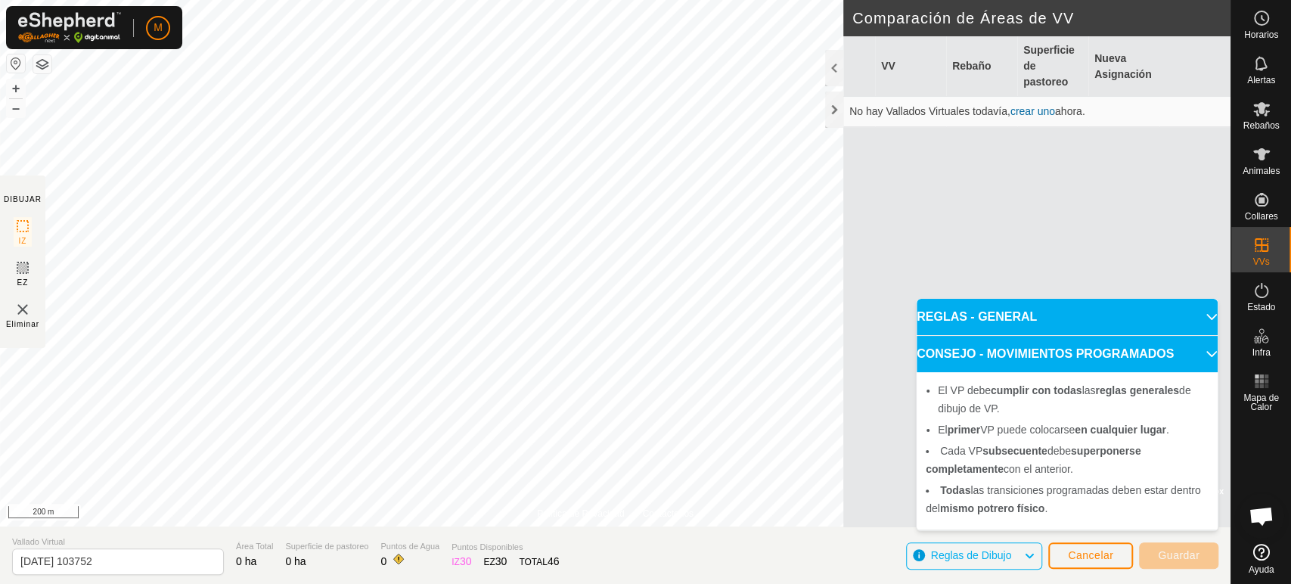
click at [964, 556] on span "Reglas de Dibujo" at bounding box center [971, 555] width 81 height 12
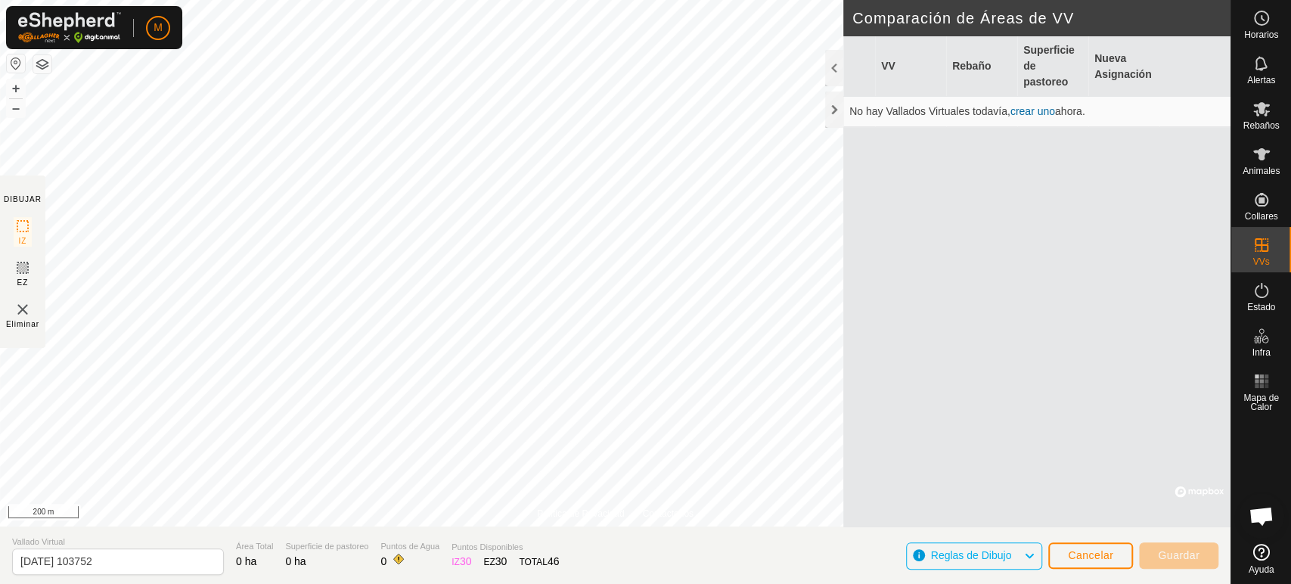
click at [1034, 559] on icon at bounding box center [1029, 556] width 12 height 20
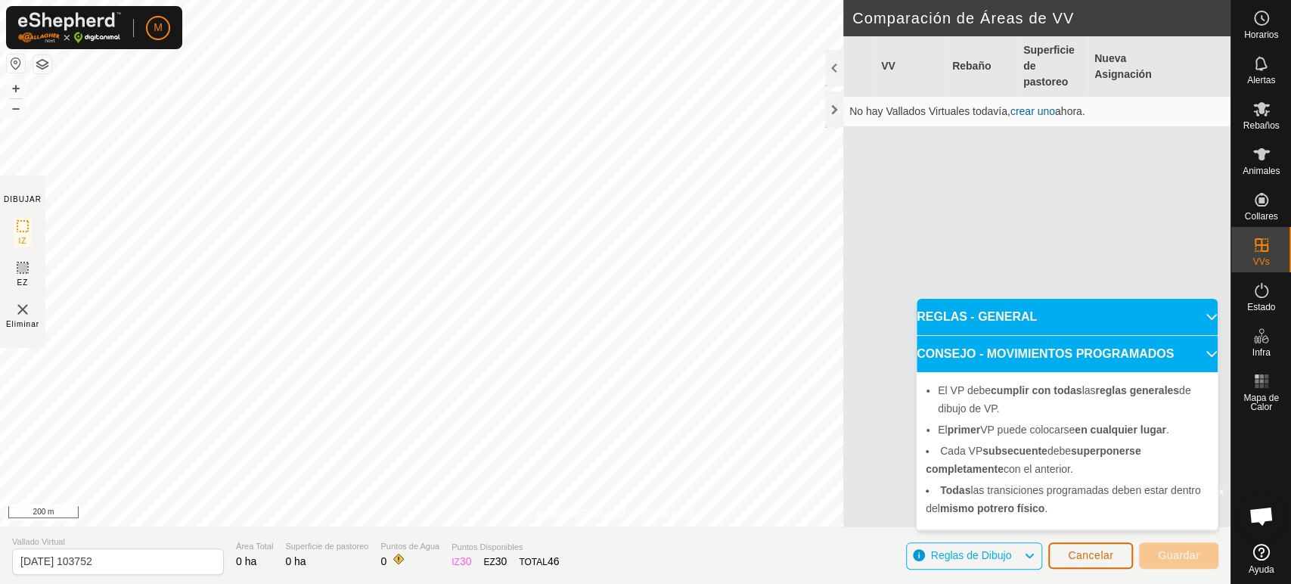
click at [1086, 556] on span "Cancelar" at bounding box center [1090, 555] width 45 height 12
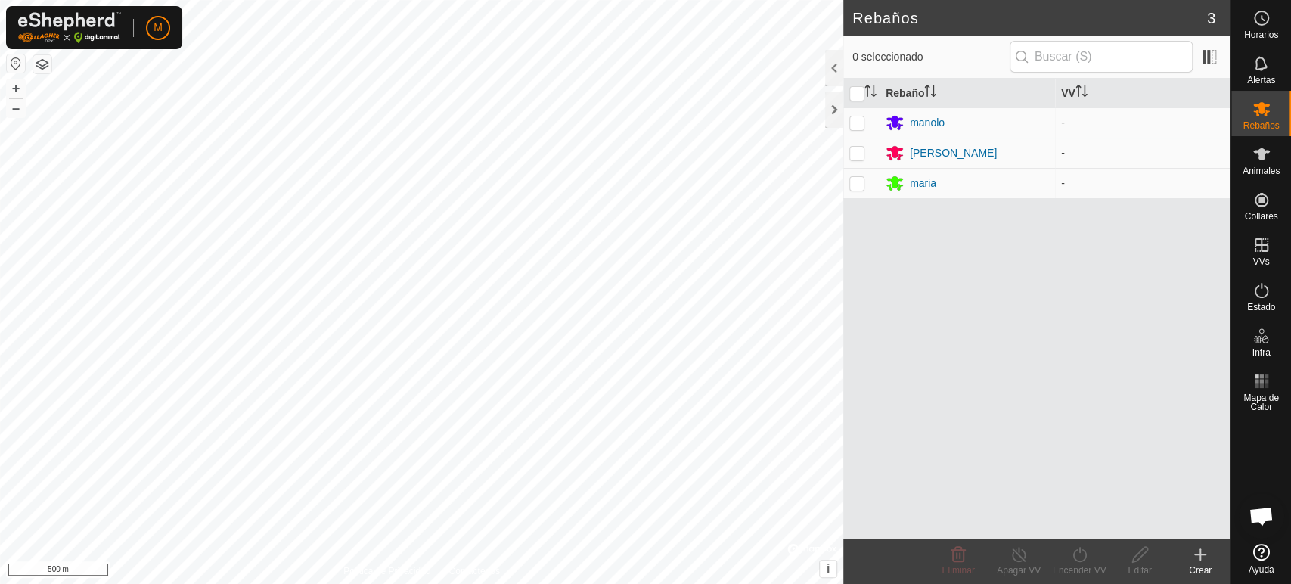
scroll to position [2681, 0]
click at [828, 115] on div at bounding box center [834, 110] width 18 height 36
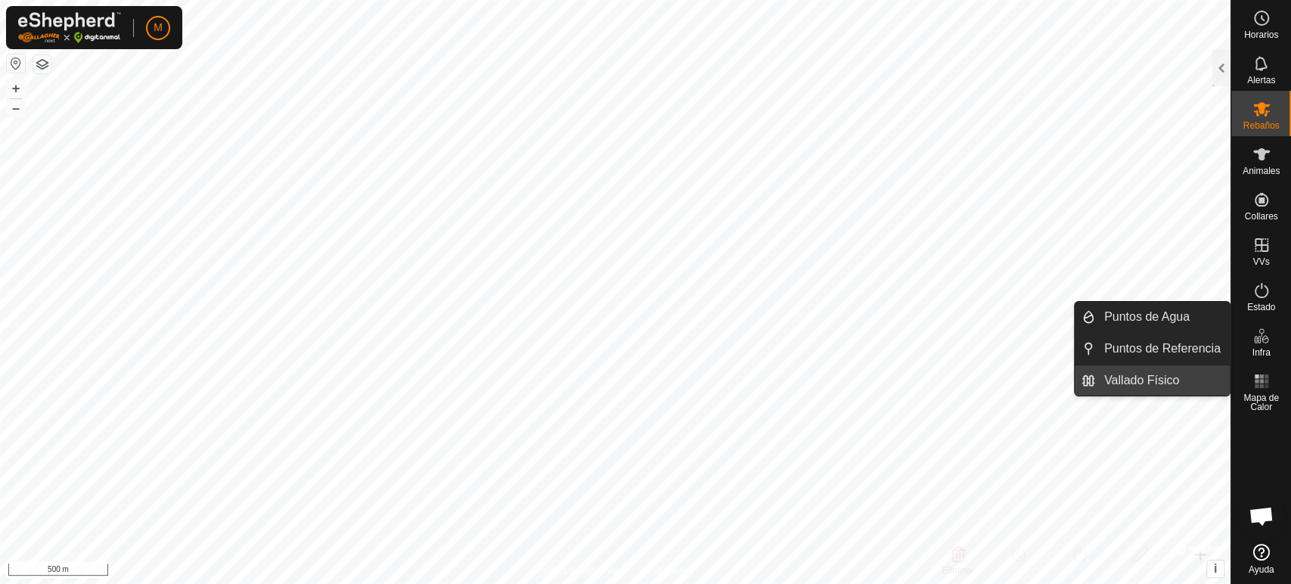
click at [1216, 378] on link "Vallado Físico" at bounding box center [1162, 380] width 135 height 30
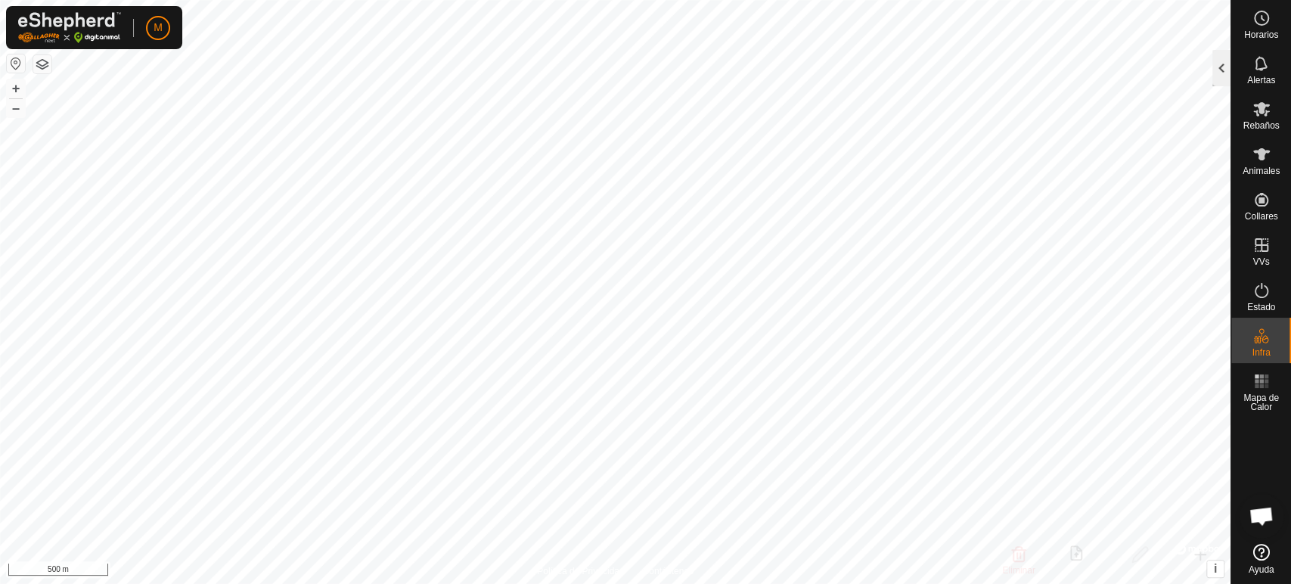
click at [1212, 63] on div at bounding box center [1221, 68] width 18 height 36
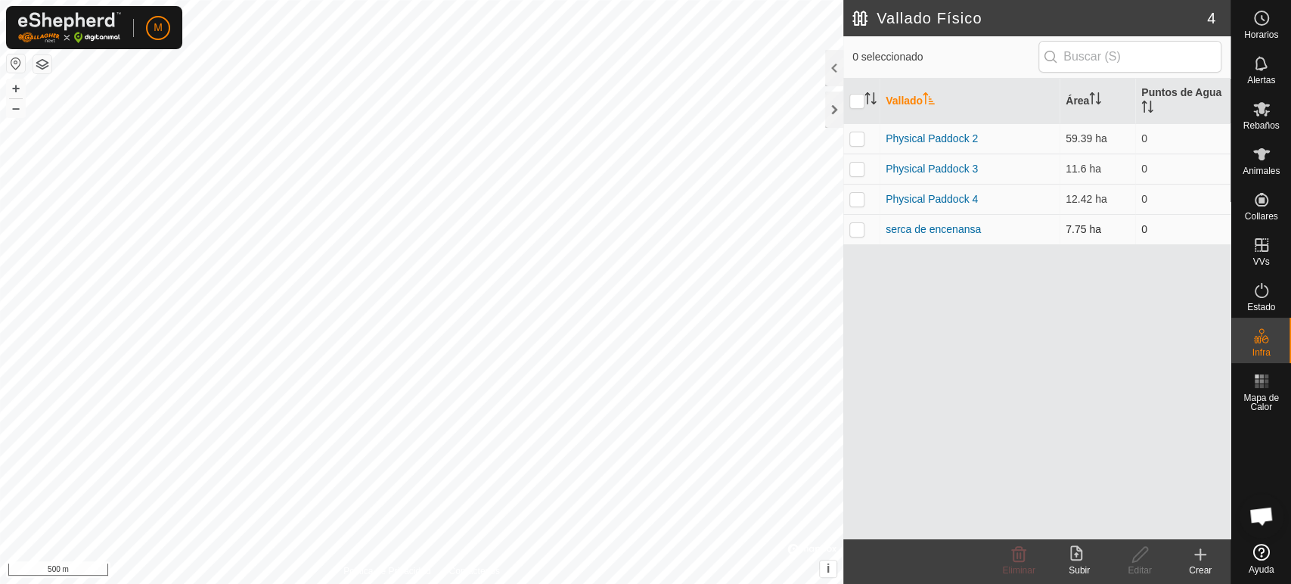
click at [858, 226] on p-checkbox at bounding box center [856, 229] width 15 height 12
click at [1020, 554] on icon at bounding box center [1019, 554] width 14 height 15
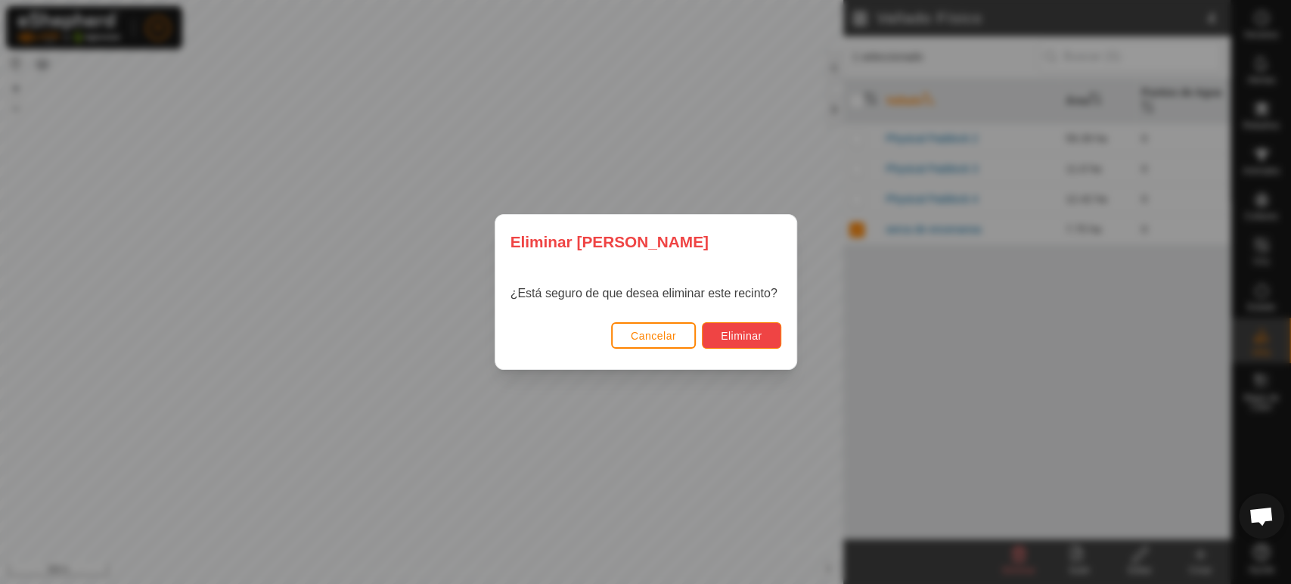
click at [751, 334] on span "Eliminar" at bounding box center [742, 336] width 42 height 12
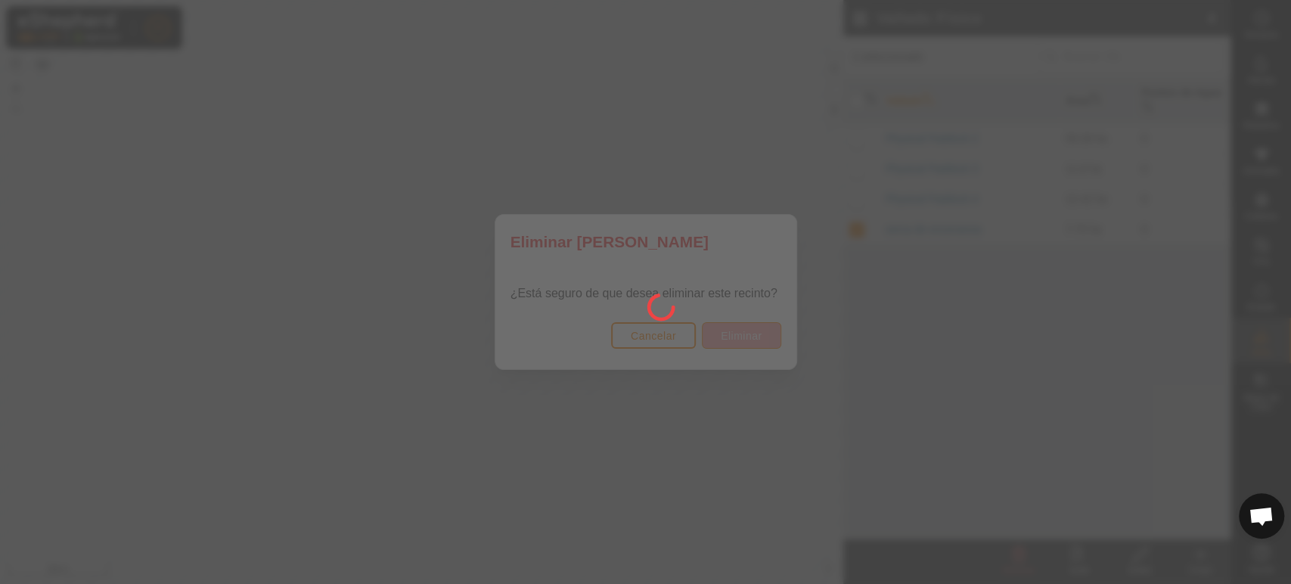
checkbox input "false"
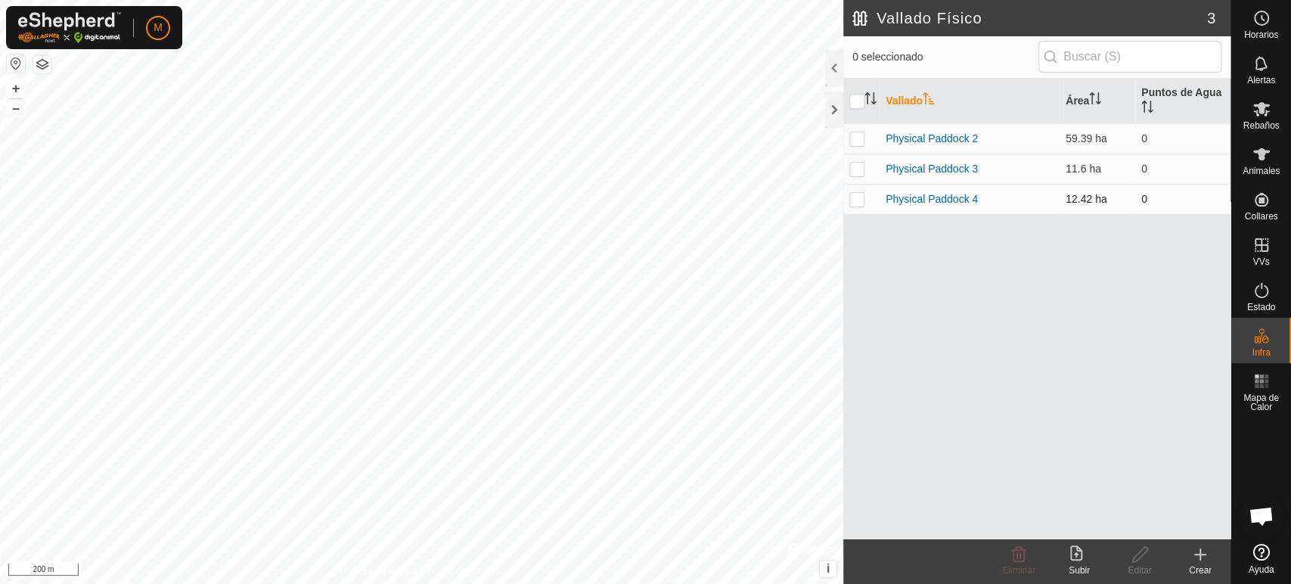
click at [864, 198] on p-checkbox at bounding box center [856, 199] width 15 height 12
checkbox input "true"
click at [1202, 557] on icon at bounding box center [1200, 554] width 18 height 18
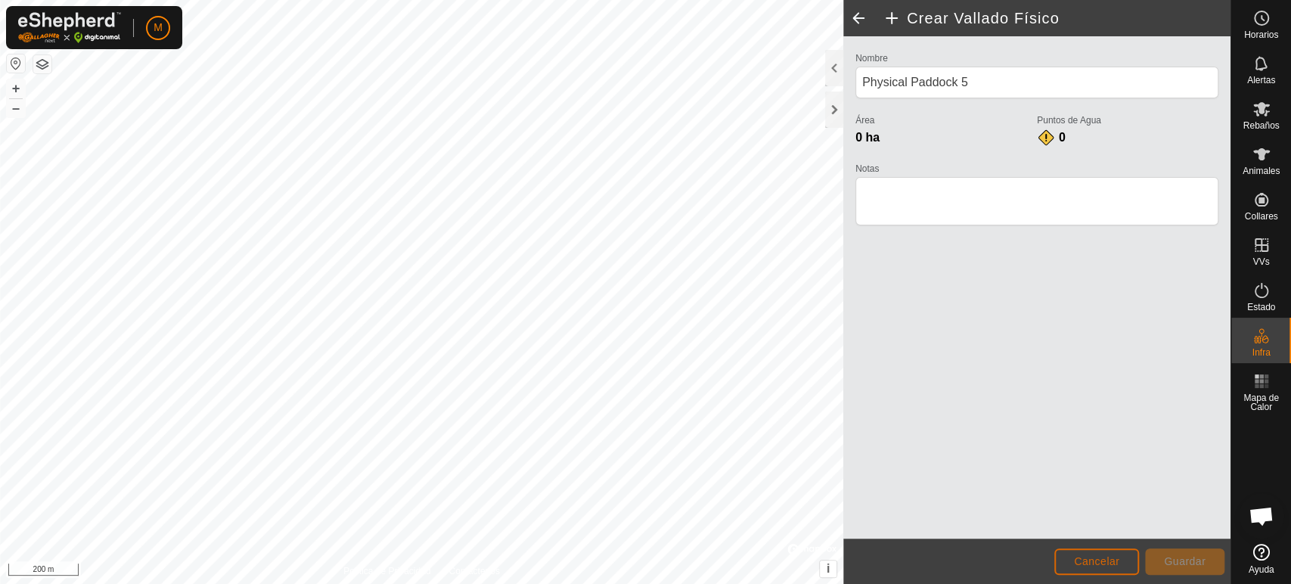
click at [1089, 563] on span "Cancelar" at bounding box center [1096, 561] width 45 height 12
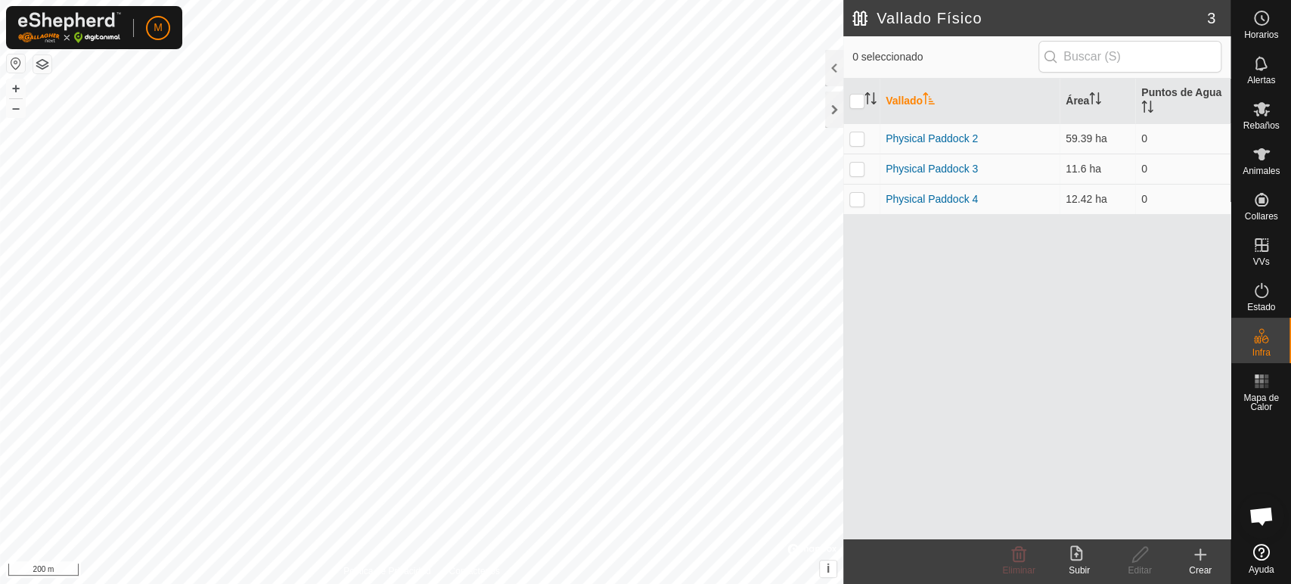
click at [1198, 561] on icon at bounding box center [1200, 554] width 18 height 18
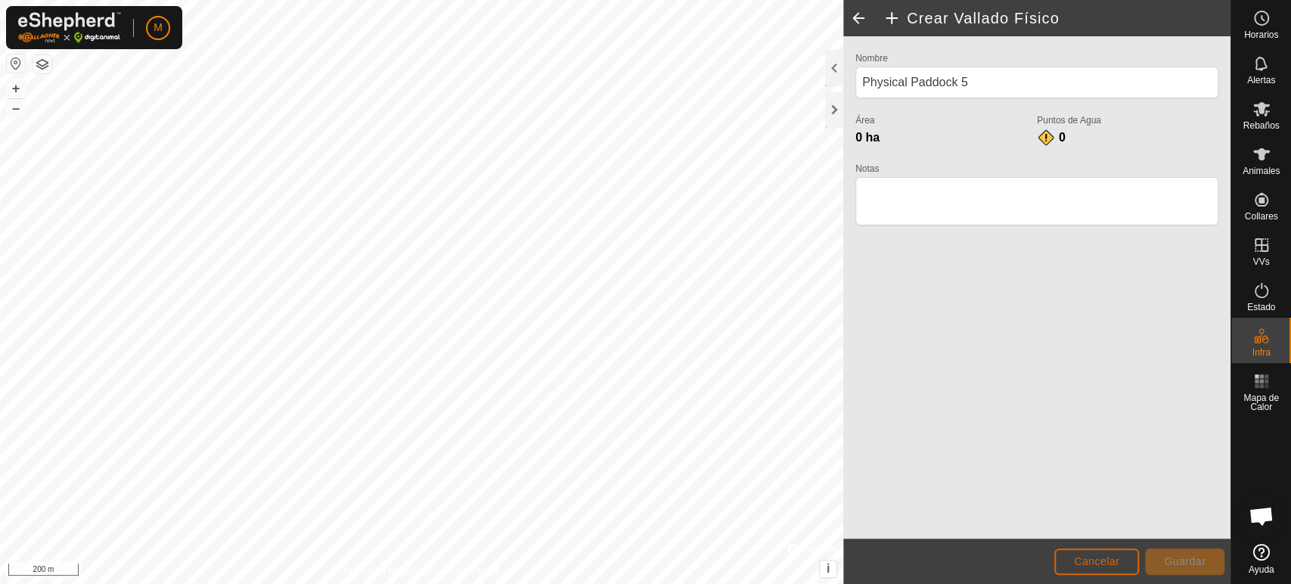
click at [1082, 559] on span "Cancelar" at bounding box center [1096, 561] width 45 height 12
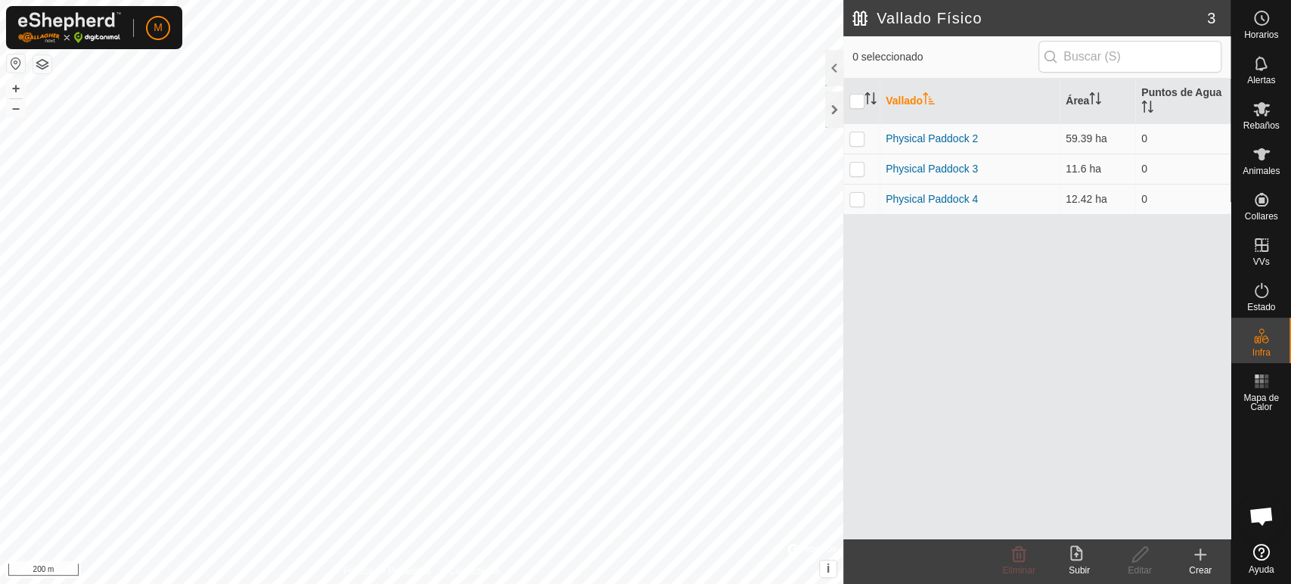
click at [1195, 554] on icon at bounding box center [1200, 554] width 11 height 0
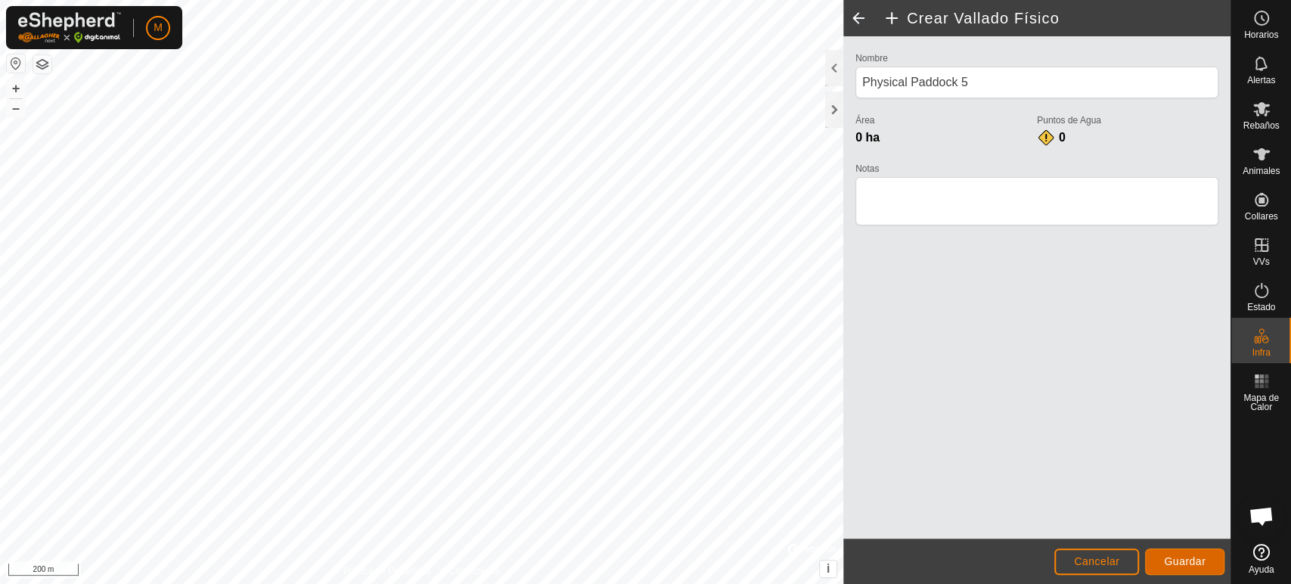
click at [1169, 556] on span "Guardar" at bounding box center [1185, 561] width 42 height 12
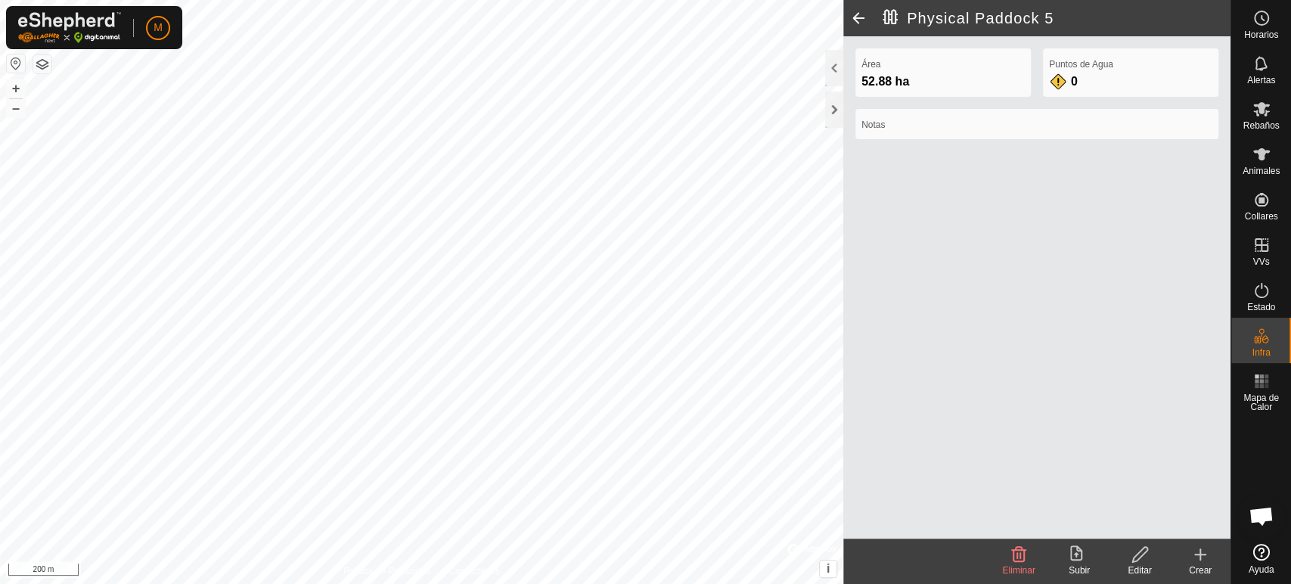
click at [883, 124] on label "Notas" at bounding box center [1036, 125] width 351 height 14
click at [893, 123] on label "Notas" at bounding box center [1036, 125] width 351 height 14
click at [1144, 559] on icon at bounding box center [1140, 554] width 19 height 18
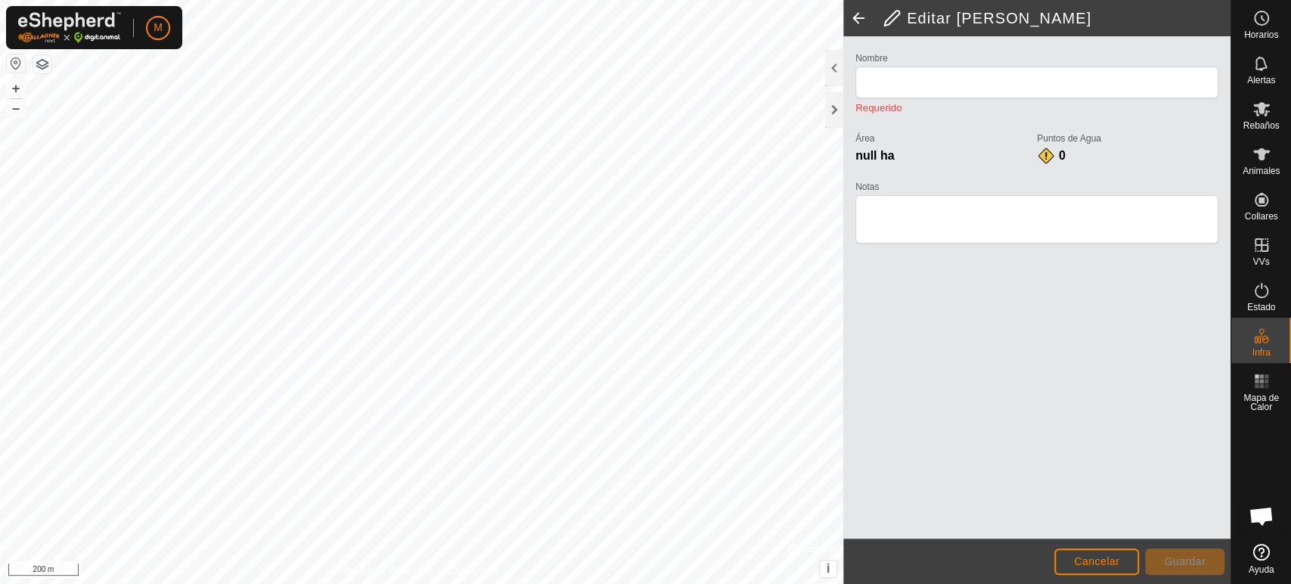
type input "Physical Paddock 5"
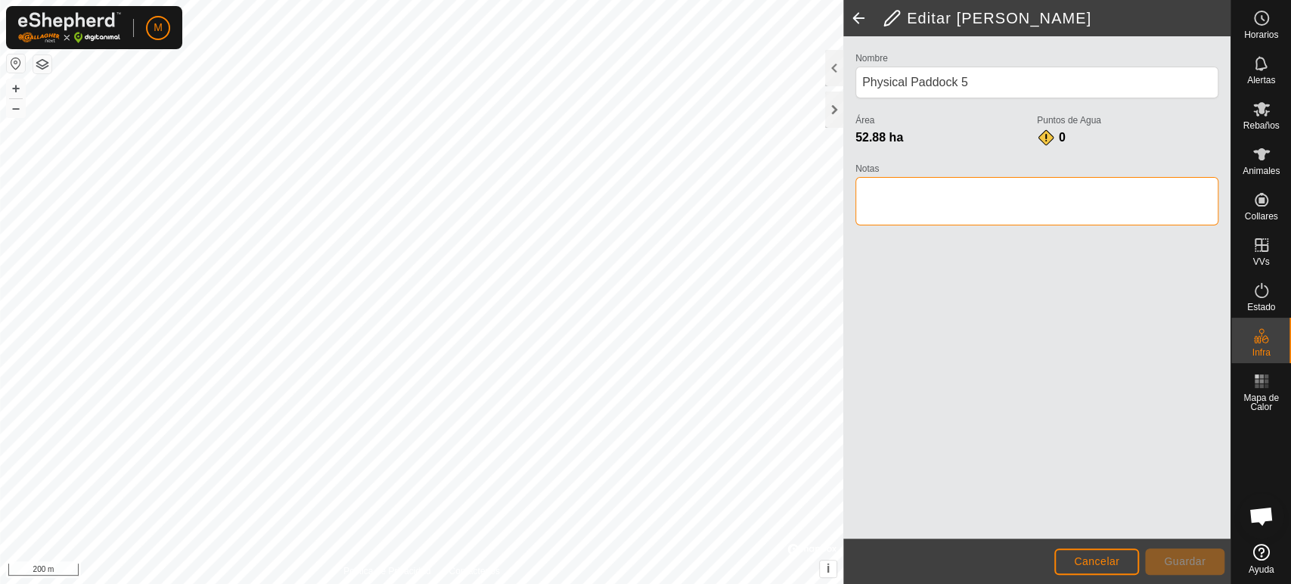
click at [884, 216] on textarea "Notas" at bounding box center [1036, 201] width 363 height 48
click at [1097, 560] on span "Cancelar" at bounding box center [1096, 561] width 45 height 12
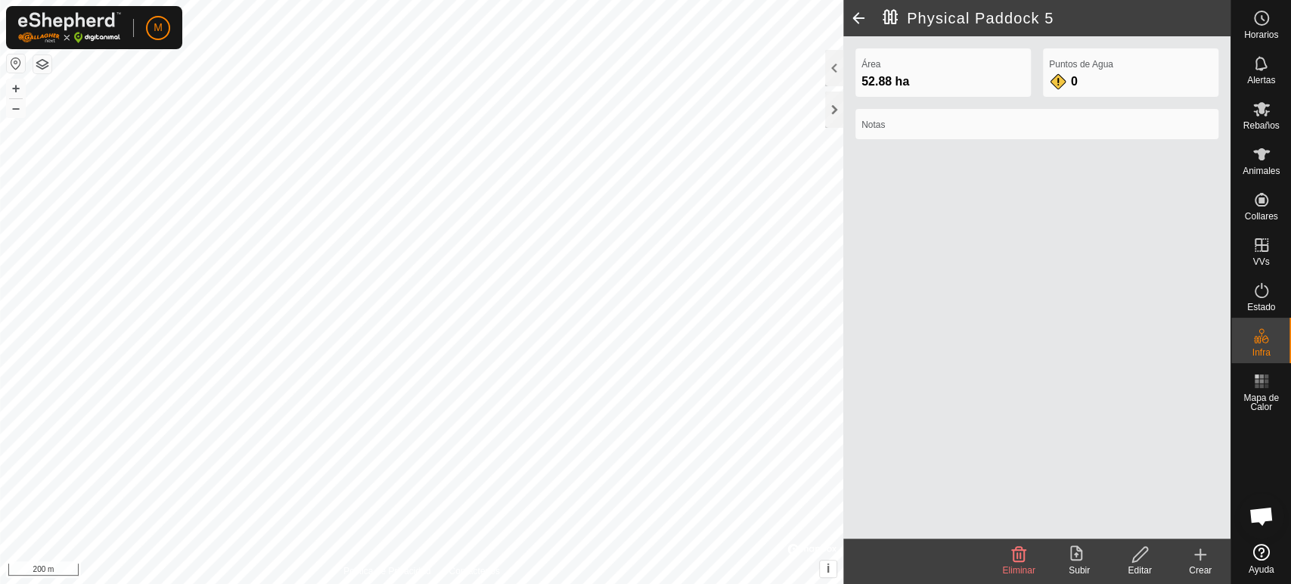
click at [1198, 554] on icon at bounding box center [1200, 554] width 11 height 0
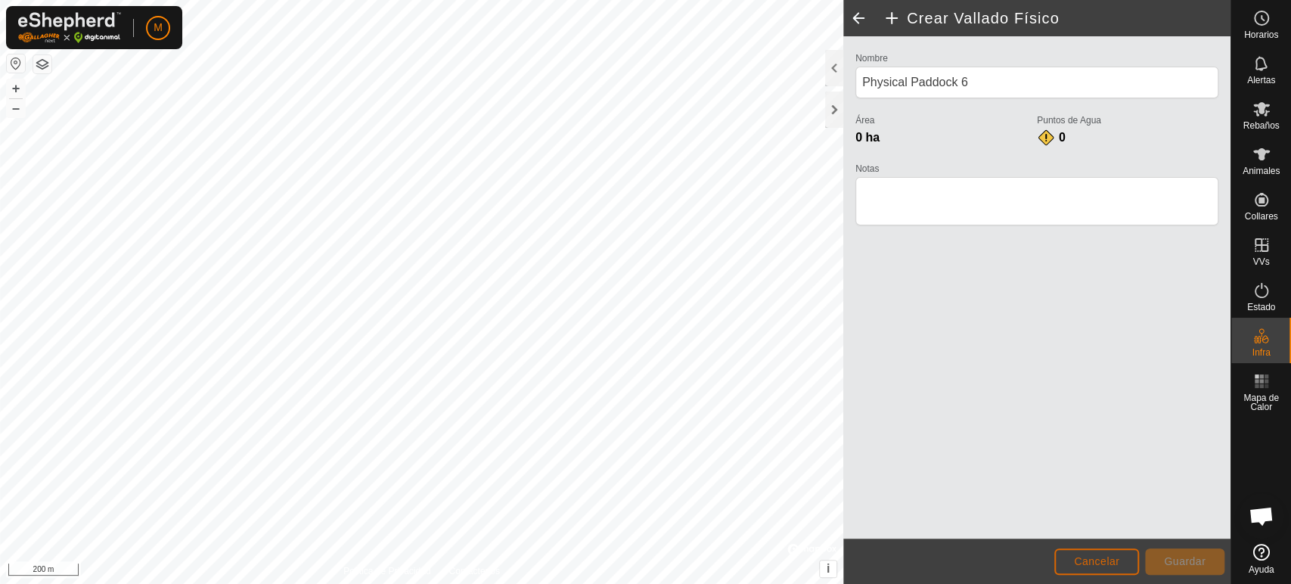
click at [1087, 561] on span "Cancelar" at bounding box center [1096, 561] width 45 height 12
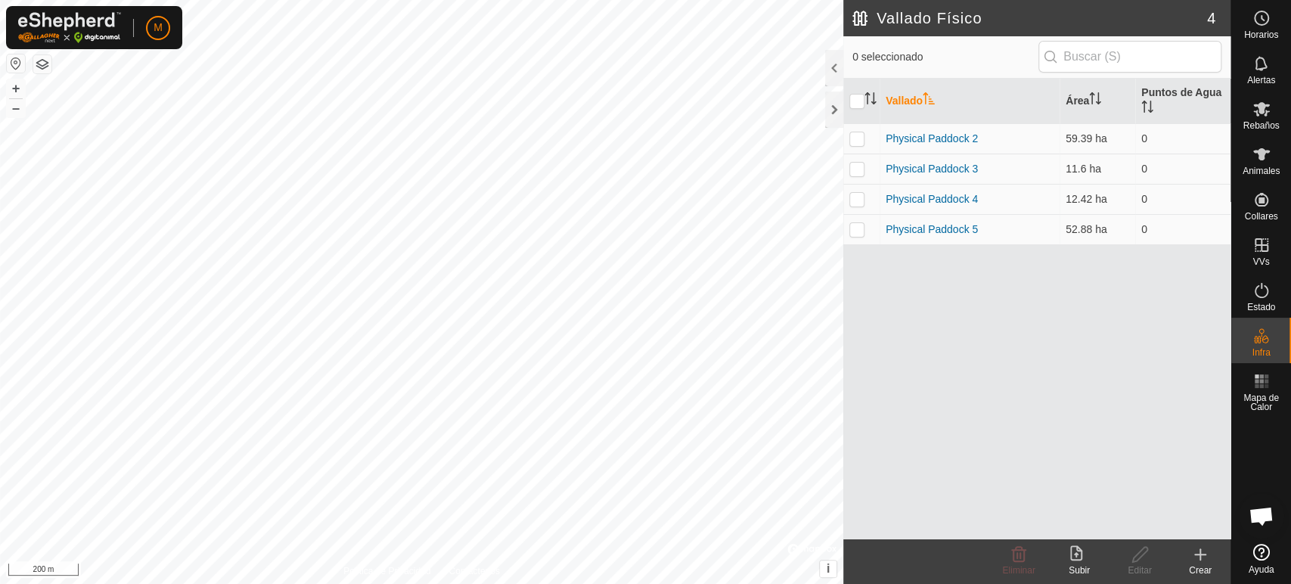
click at [1205, 557] on icon at bounding box center [1200, 554] width 18 height 18
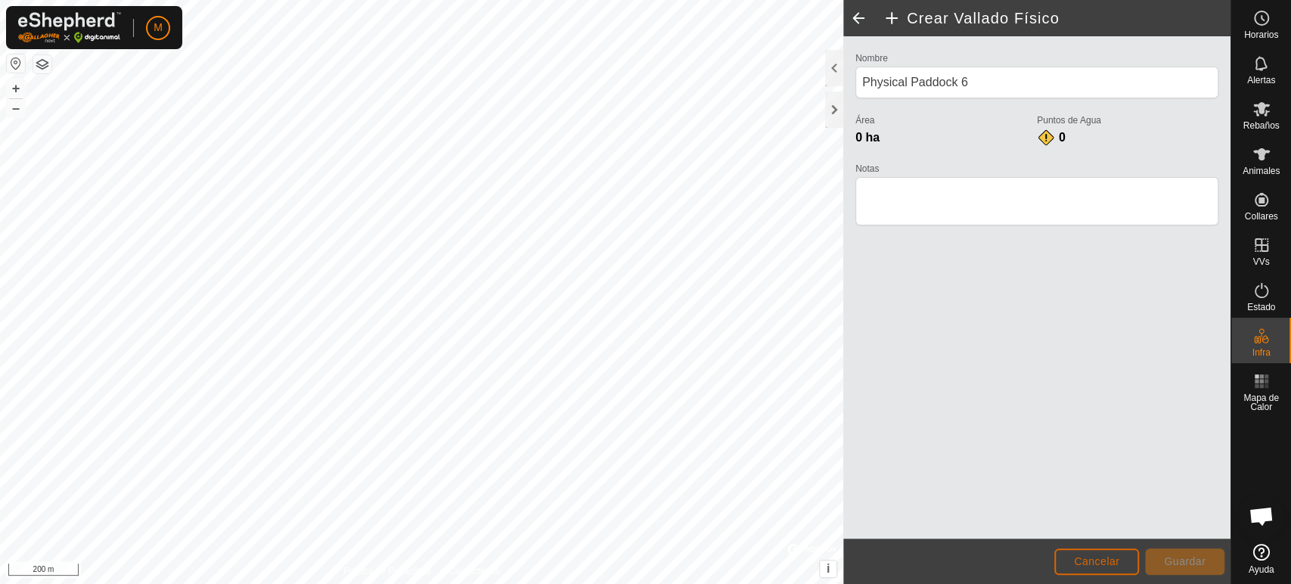
click at [1091, 555] on span "Cancelar" at bounding box center [1096, 561] width 45 height 12
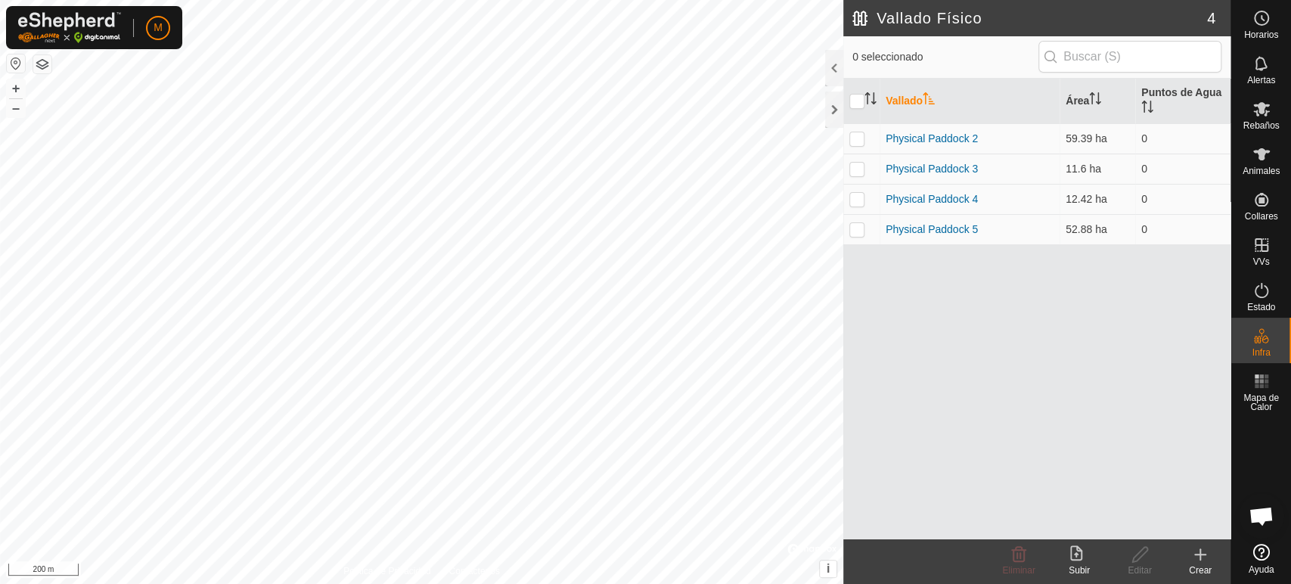
click at [1202, 554] on icon at bounding box center [1200, 554] width 11 height 0
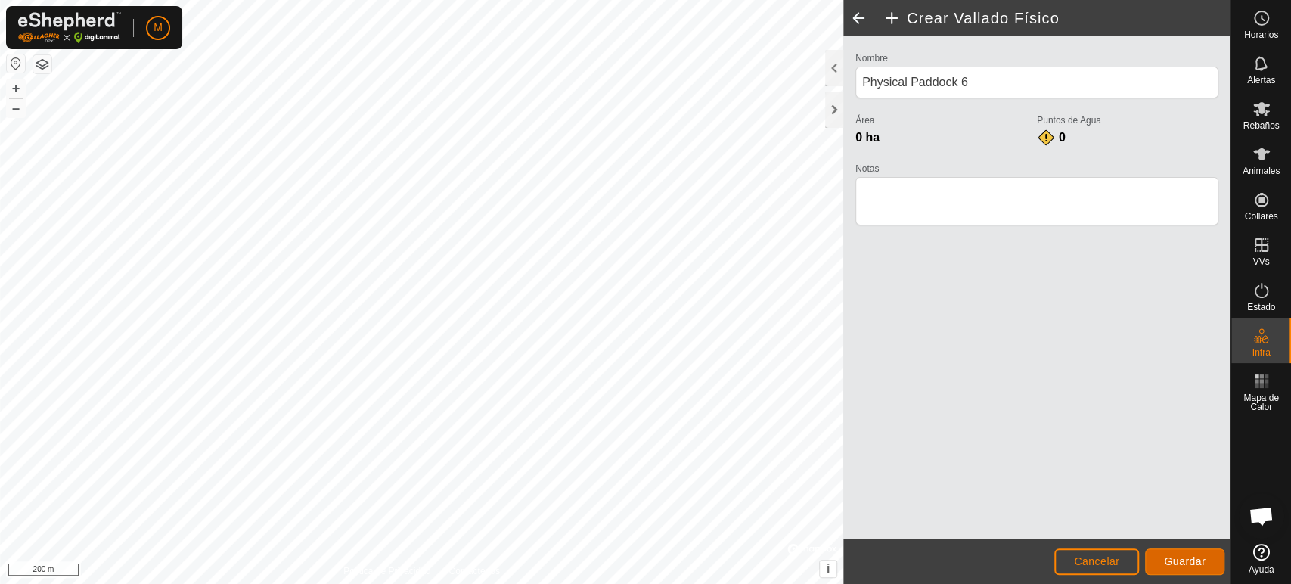
click at [1184, 560] on span "Guardar" at bounding box center [1185, 561] width 42 height 12
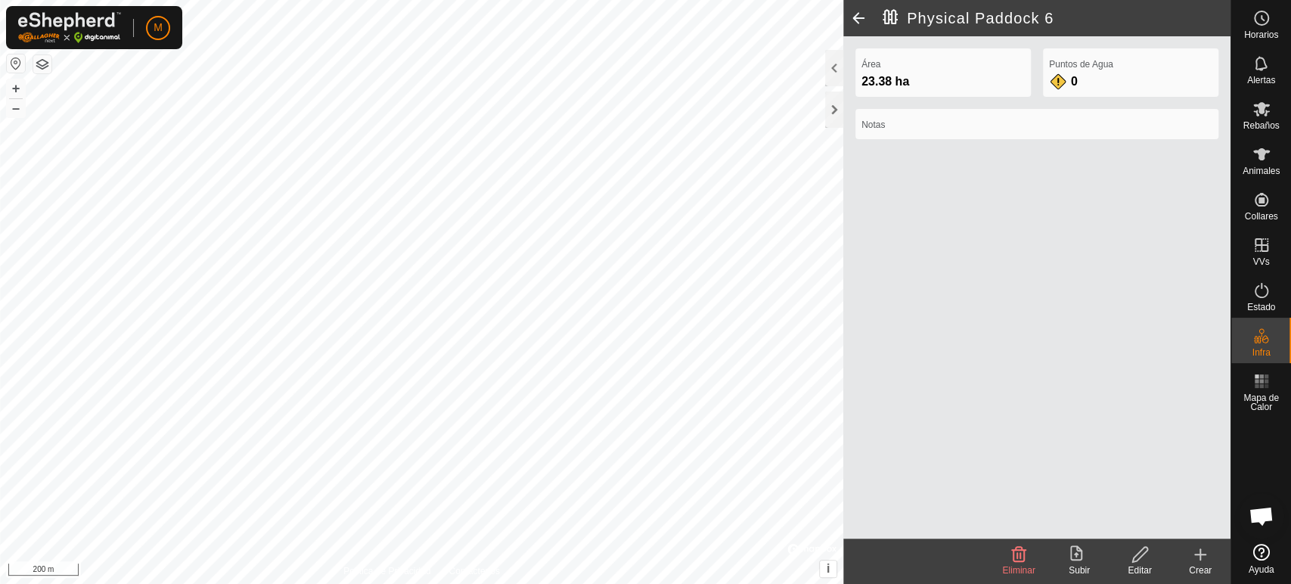
click at [883, 111] on div "Notas" at bounding box center [1036, 124] width 363 height 30
click at [1146, 556] on icon at bounding box center [1140, 554] width 19 height 18
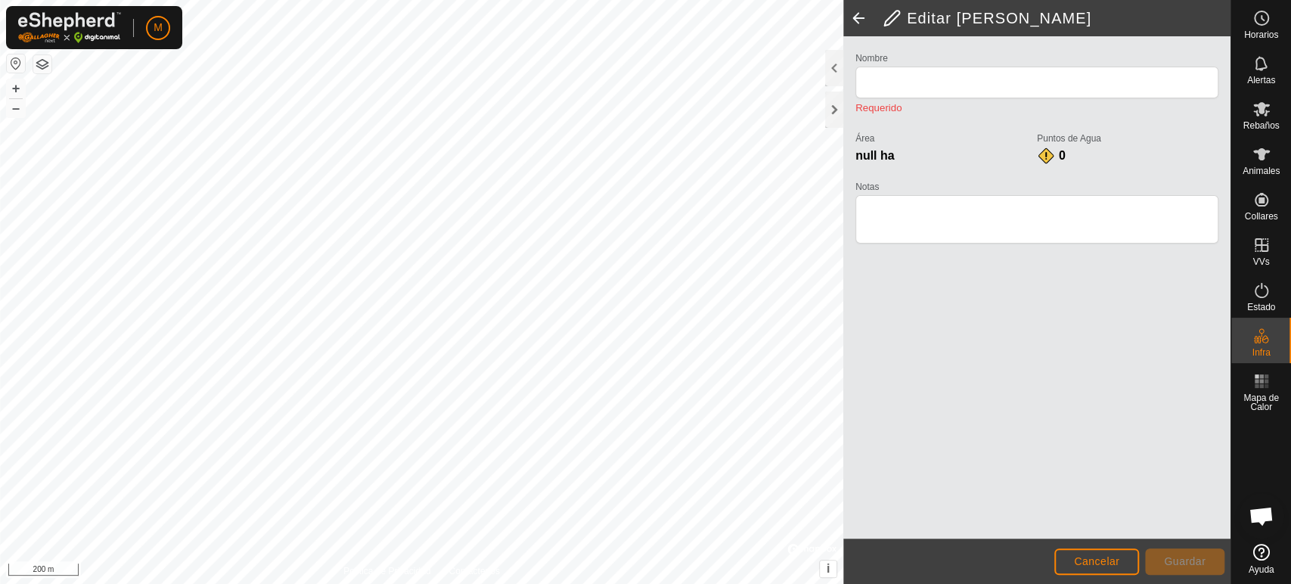
type input "Physical Paddock 6"
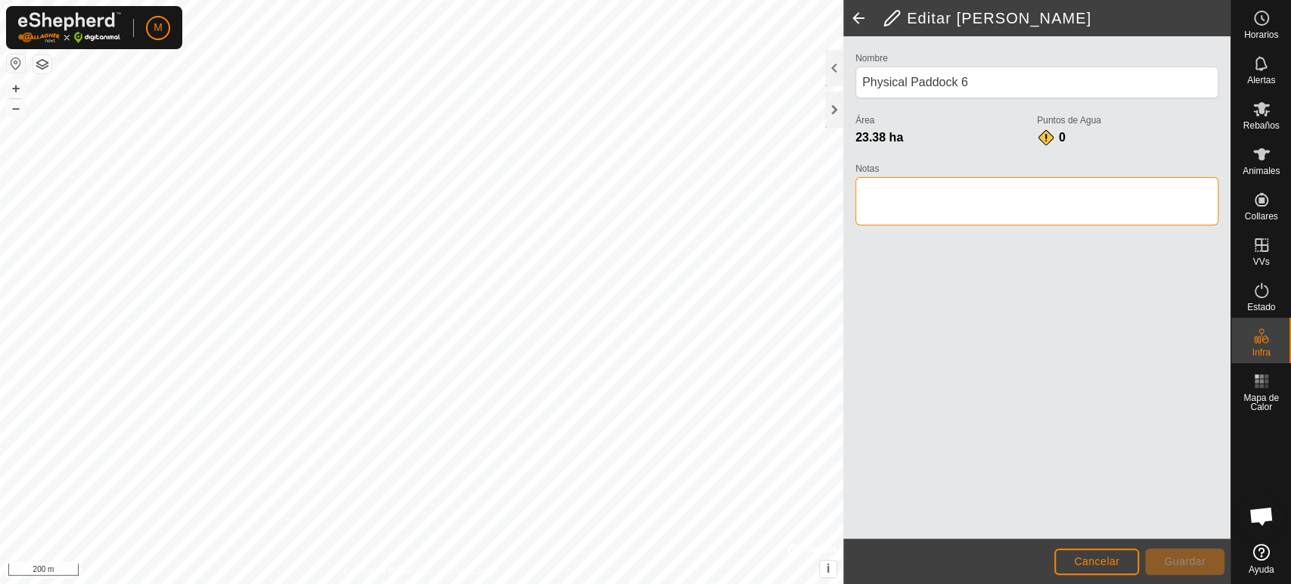
click at [908, 198] on textarea "Notas" at bounding box center [1036, 201] width 363 height 48
type textarea "ensenansa"
click at [1190, 559] on span "Guardar" at bounding box center [1185, 561] width 42 height 12
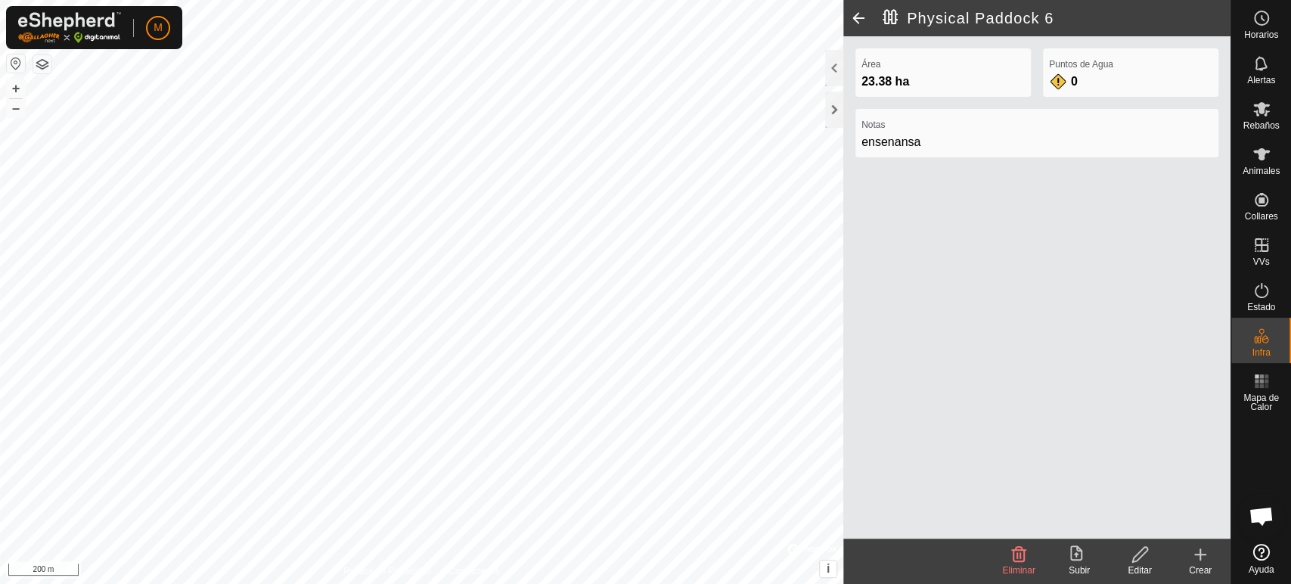
click at [1200, 557] on icon at bounding box center [1200, 554] width 0 height 11
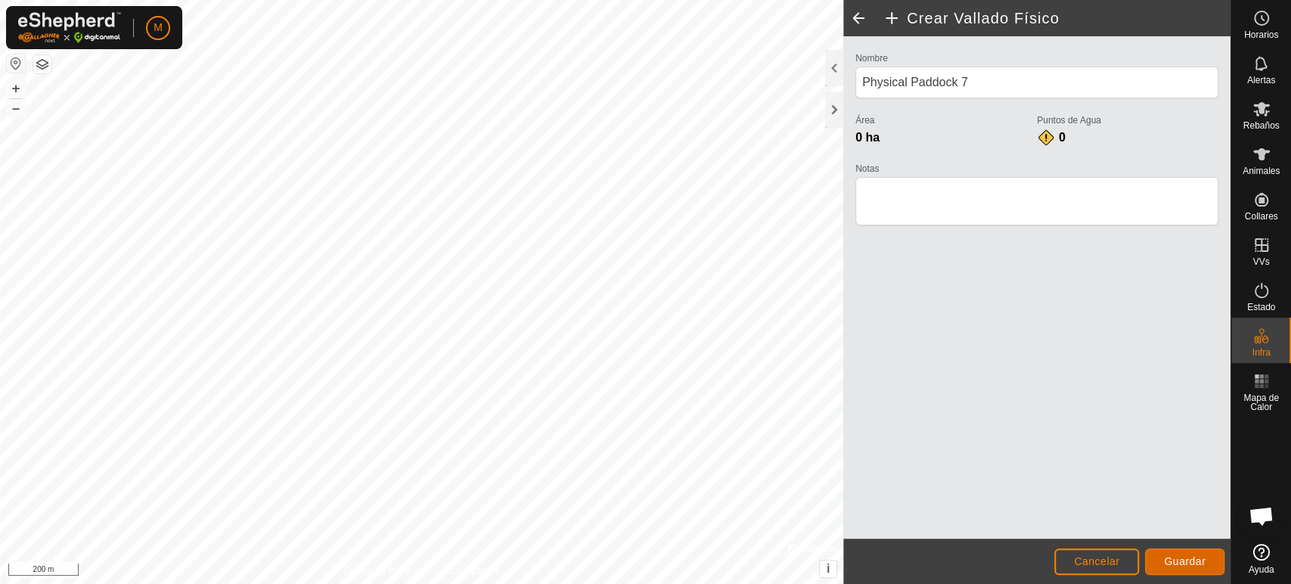
click at [1190, 555] on span "Guardar" at bounding box center [1185, 561] width 42 height 12
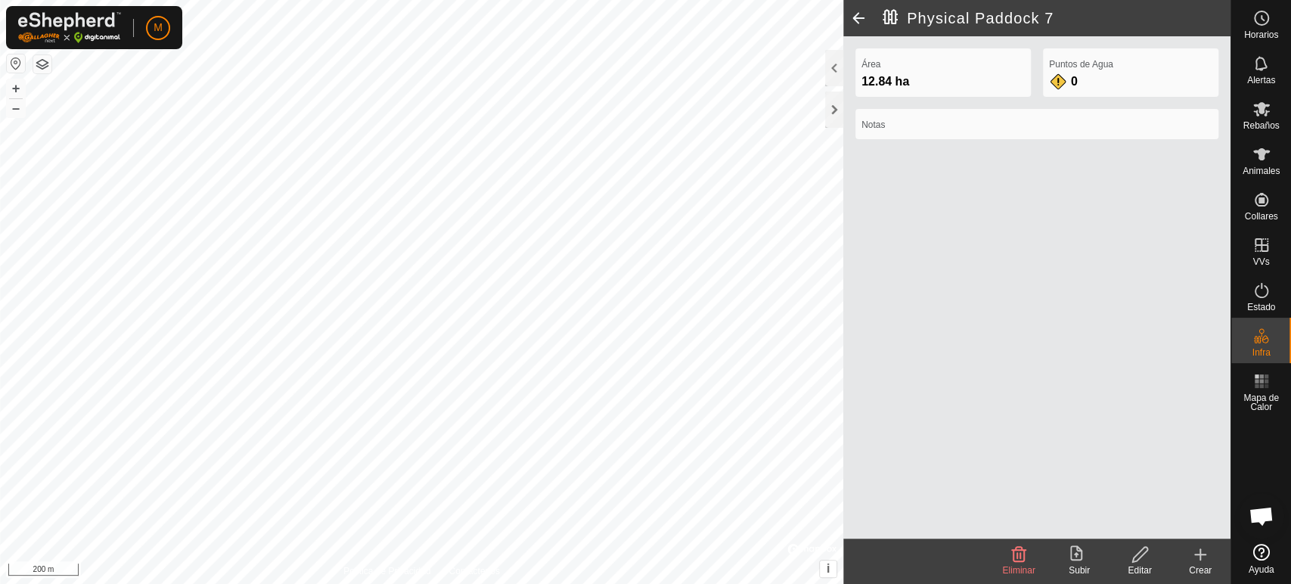
click at [1208, 561] on icon at bounding box center [1200, 554] width 18 height 18
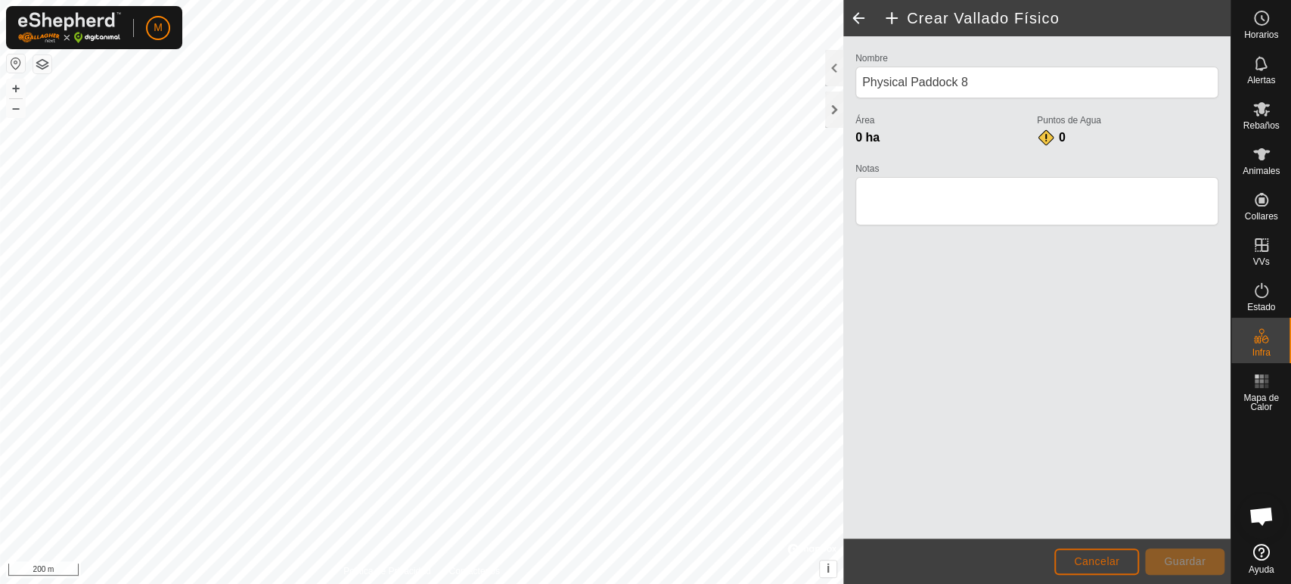
click at [1096, 560] on span "Cancelar" at bounding box center [1096, 561] width 45 height 12
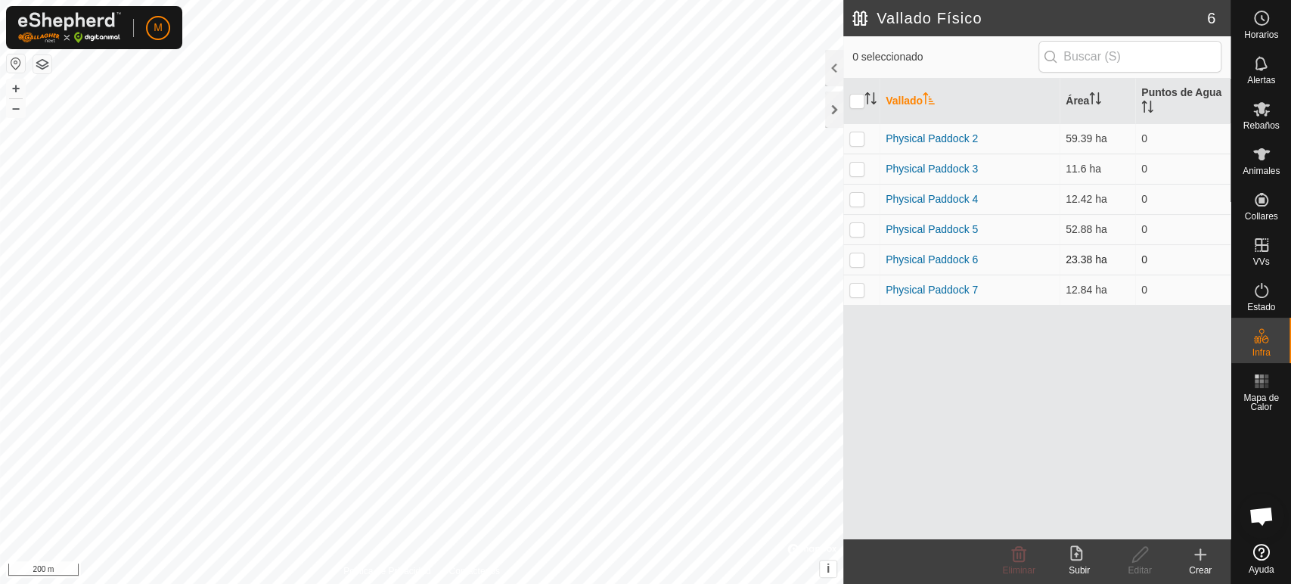
click at [853, 257] on p-checkbox at bounding box center [856, 259] width 15 height 12
checkbox input "true"
click at [1260, 109] on icon at bounding box center [1261, 109] width 17 height 14
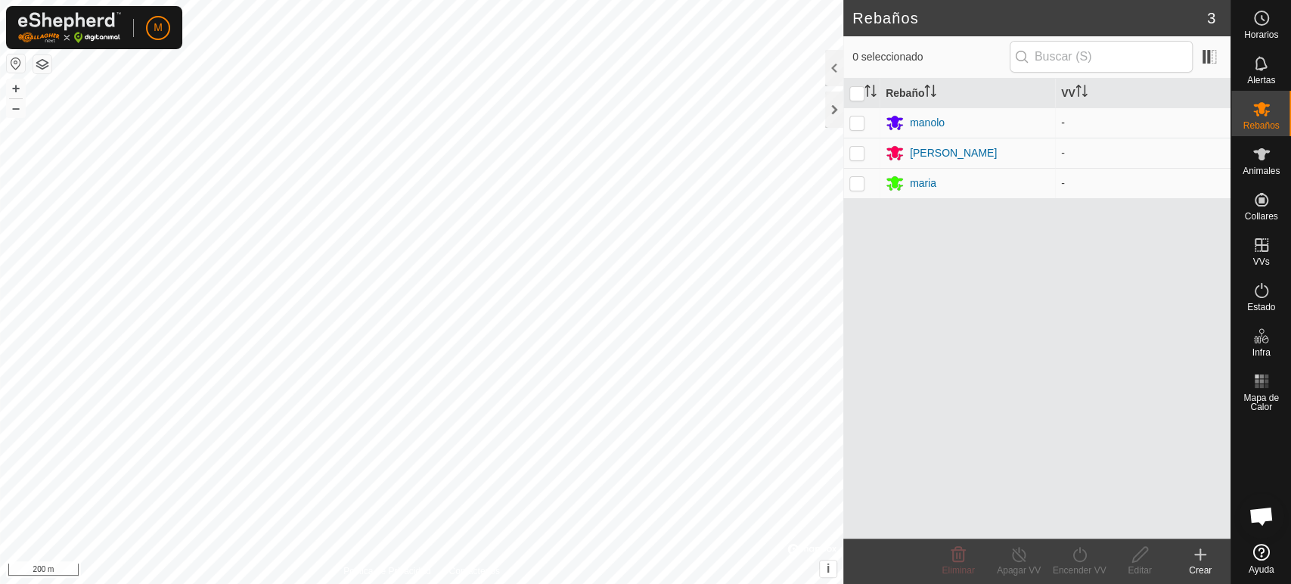
click at [852, 124] on p-checkbox at bounding box center [856, 122] width 15 height 12
checkbox input "true"
click at [858, 153] on p-checkbox at bounding box center [856, 153] width 15 height 12
checkbox input "true"
click at [861, 186] on p-checkbox at bounding box center [856, 183] width 15 height 12
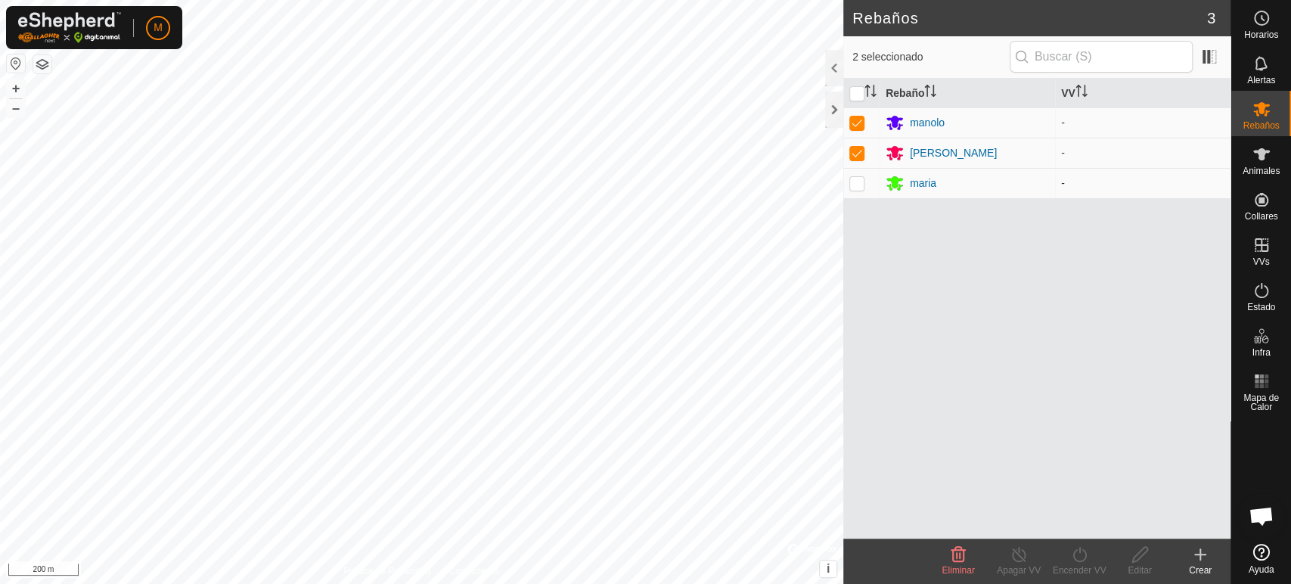
checkbox input "true"
click at [1049, 123] on td "manolo" at bounding box center [967, 122] width 175 height 30
click at [883, 123] on td "manolo" at bounding box center [967, 122] width 175 height 30
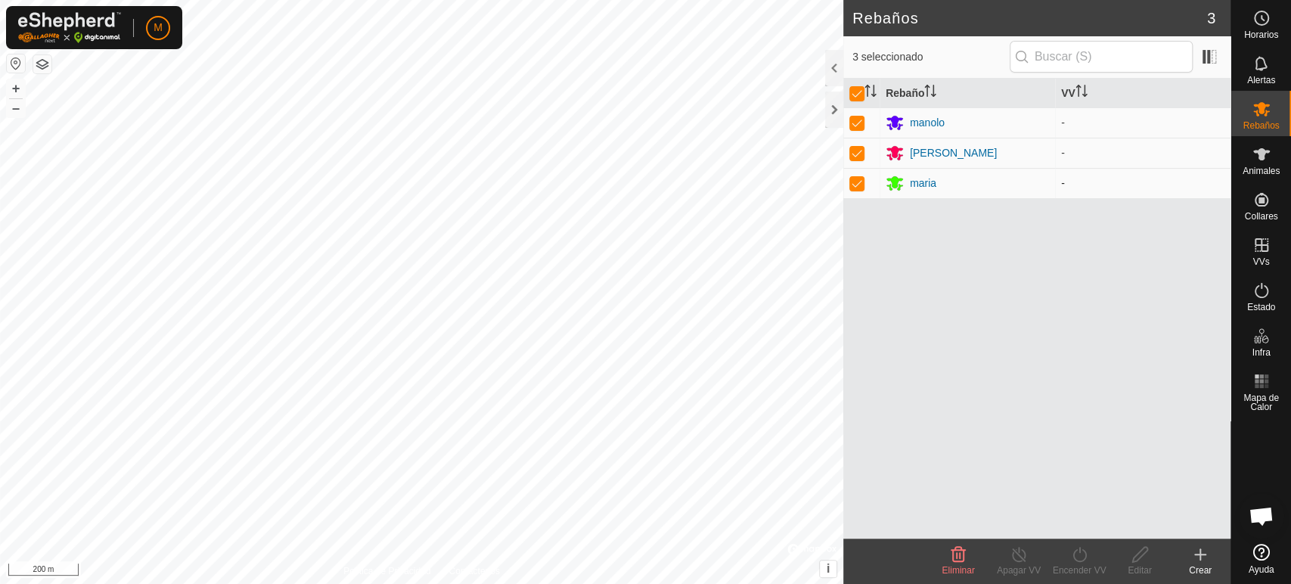
click at [857, 180] on p-checkbox at bounding box center [856, 183] width 15 height 12
checkbox input "false"
click at [858, 153] on p-checkbox at bounding box center [856, 153] width 15 height 12
checkbox input "false"
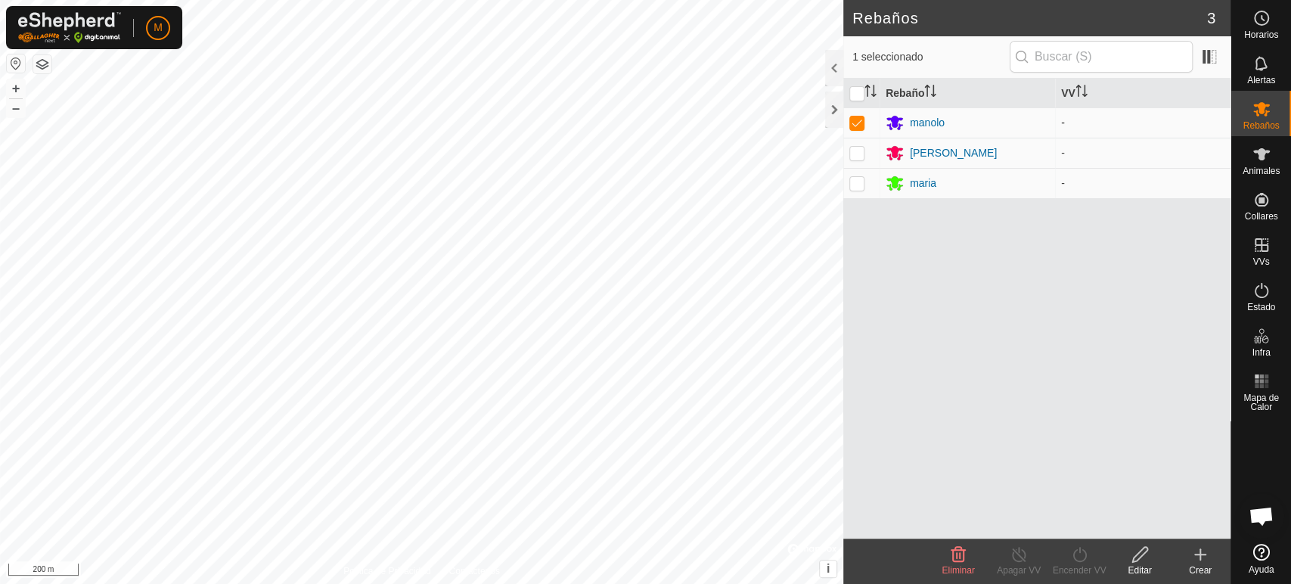
click at [852, 116] on p-checkbox at bounding box center [856, 122] width 15 height 12
checkbox input "false"
click at [855, 181] on p-checkbox at bounding box center [856, 183] width 15 height 12
click at [1072, 95] on th "VV" at bounding box center [1142, 93] width 175 height 29
click at [853, 182] on p-checkbox at bounding box center [856, 183] width 15 height 12
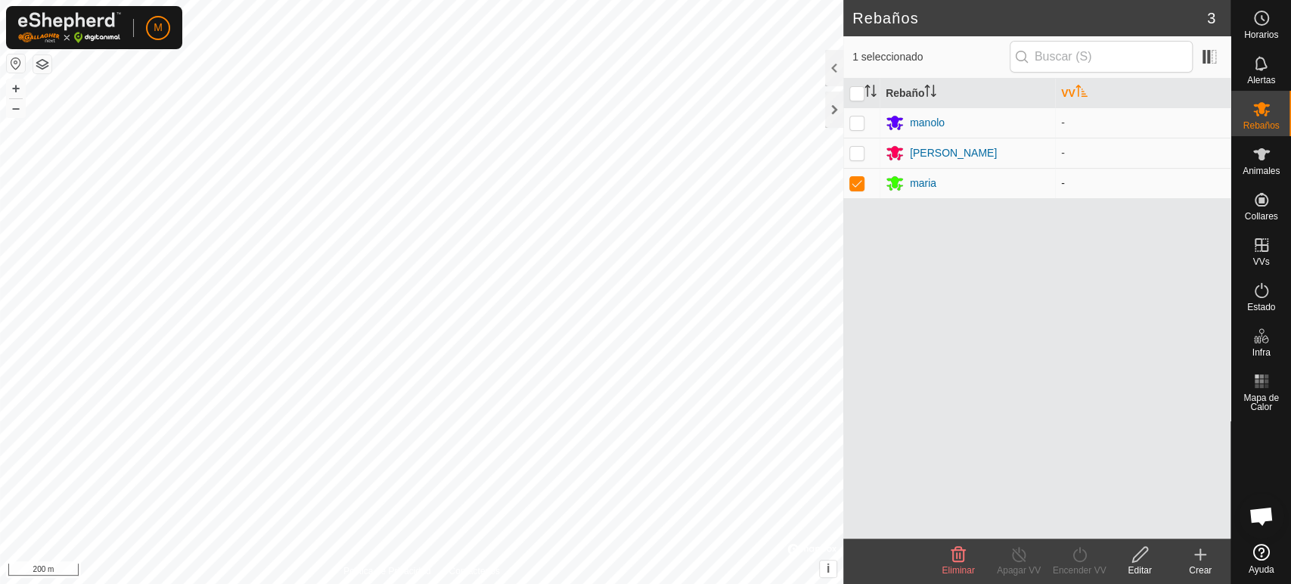
checkbox input "false"
click at [859, 151] on p-checkbox at bounding box center [856, 153] width 15 height 12
checkbox input "true"
click at [858, 110] on td at bounding box center [861, 122] width 36 height 30
checkbox input "true"
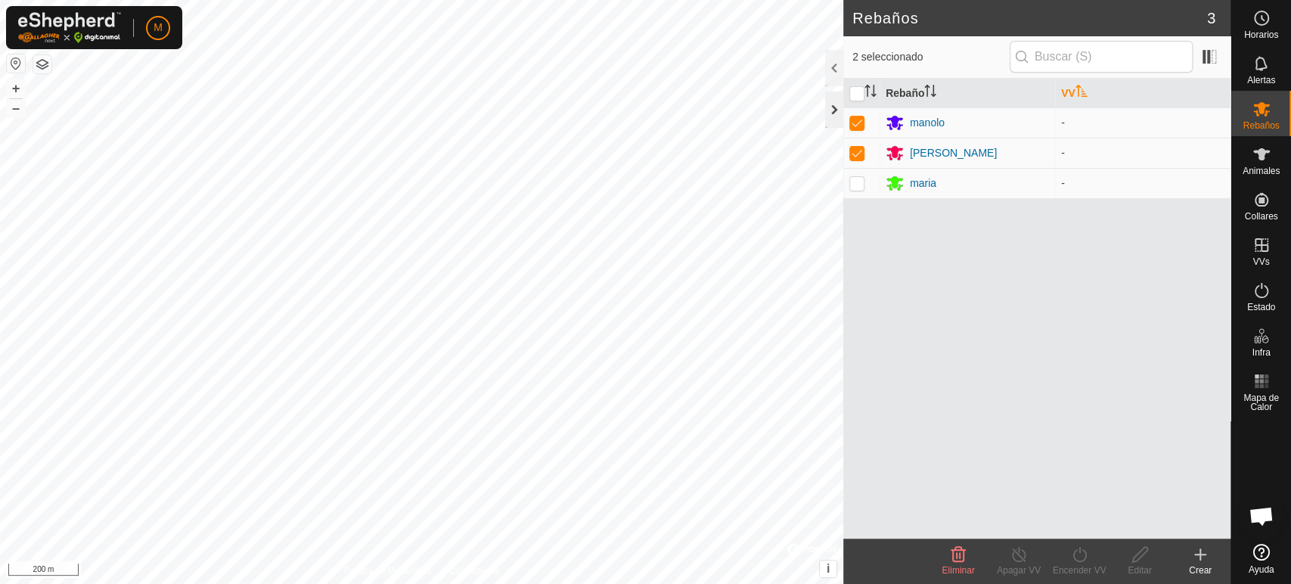
click at [835, 116] on div at bounding box center [834, 110] width 18 height 36
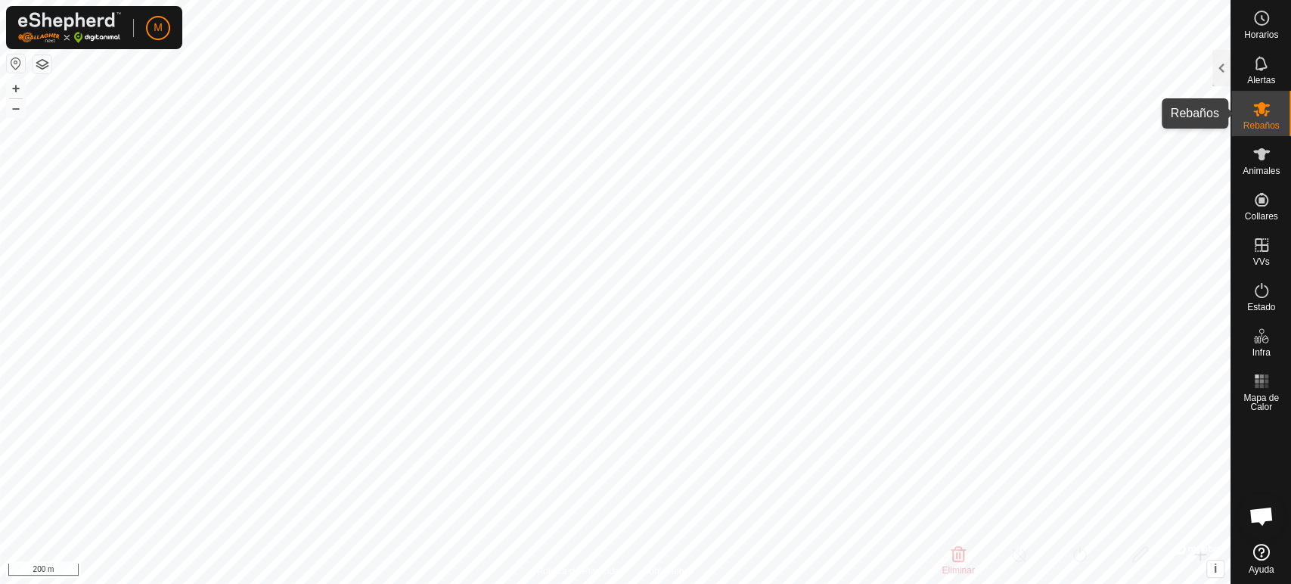
click at [1259, 116] on icon at bounding box center [1261, 109] width 18 height 18
click at [1259, 121] on span "Rebaños" at bounding box center [1261, 125] width 36 height 9
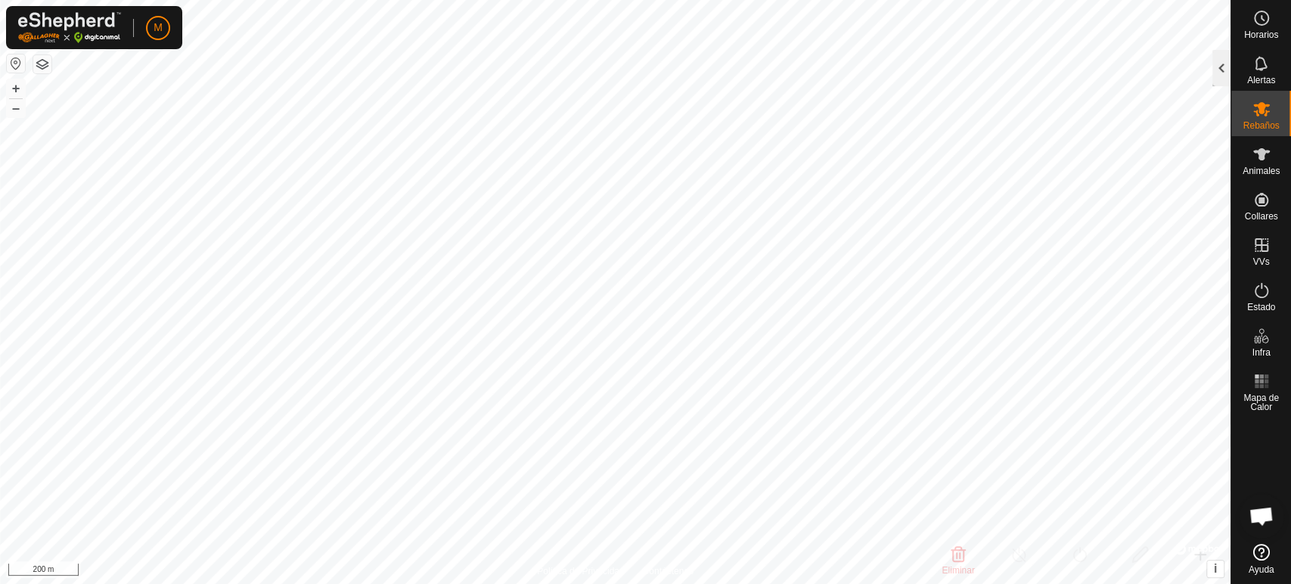
click at [1217, 61] on div at bounding box center [1221, 68] width 18 height 36
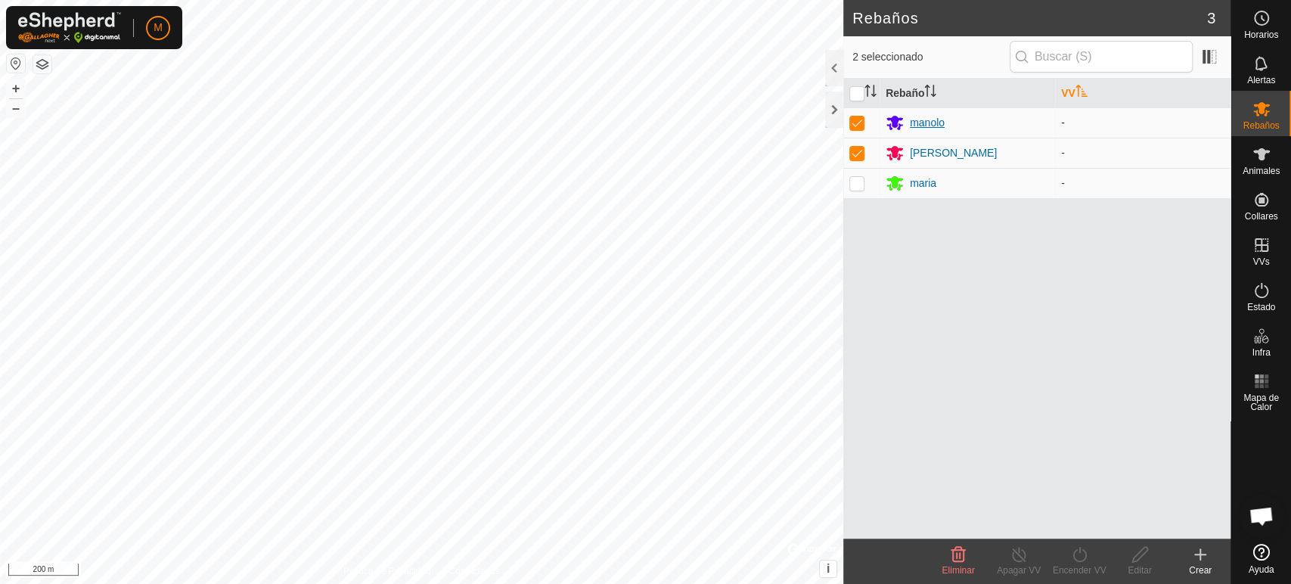
click at [948, 126] on div "manolo" at bounding box center [967, 122] width 163 height 18
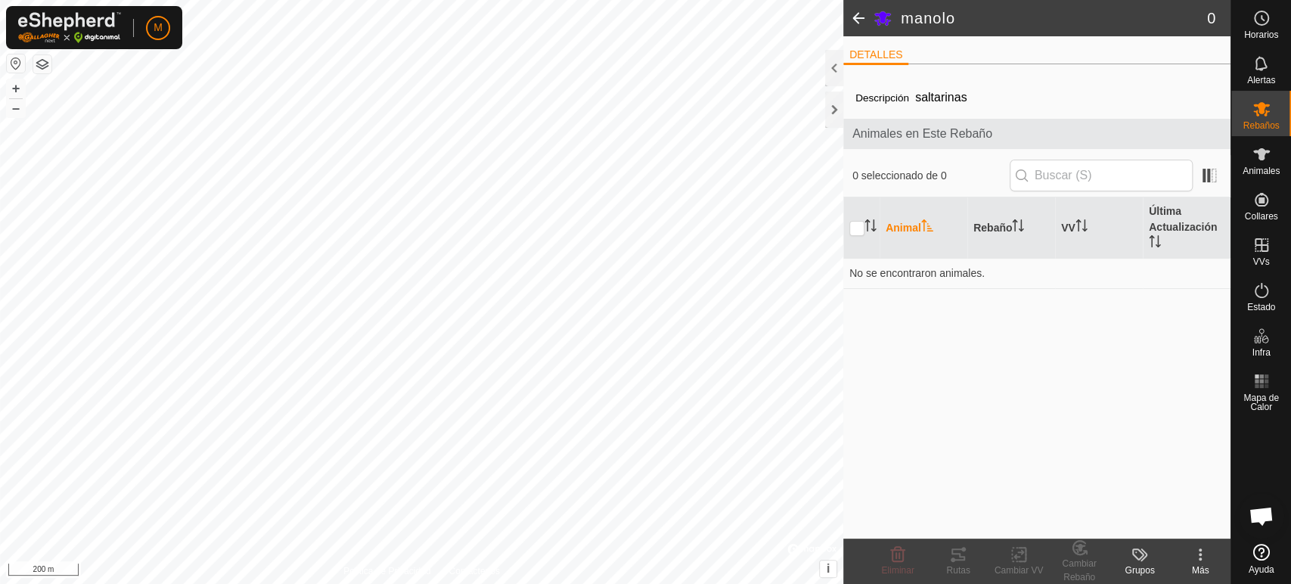
click at [865, 302] on div "Descripción saltarinas Animales en Este Rebaño 0 seleccionado de 0 Animal Rebañ…" at bounding box center [1036, 307] width 387 height 462
click at [828, 68] on div at bounding box center [834, 68] width 18 height 36
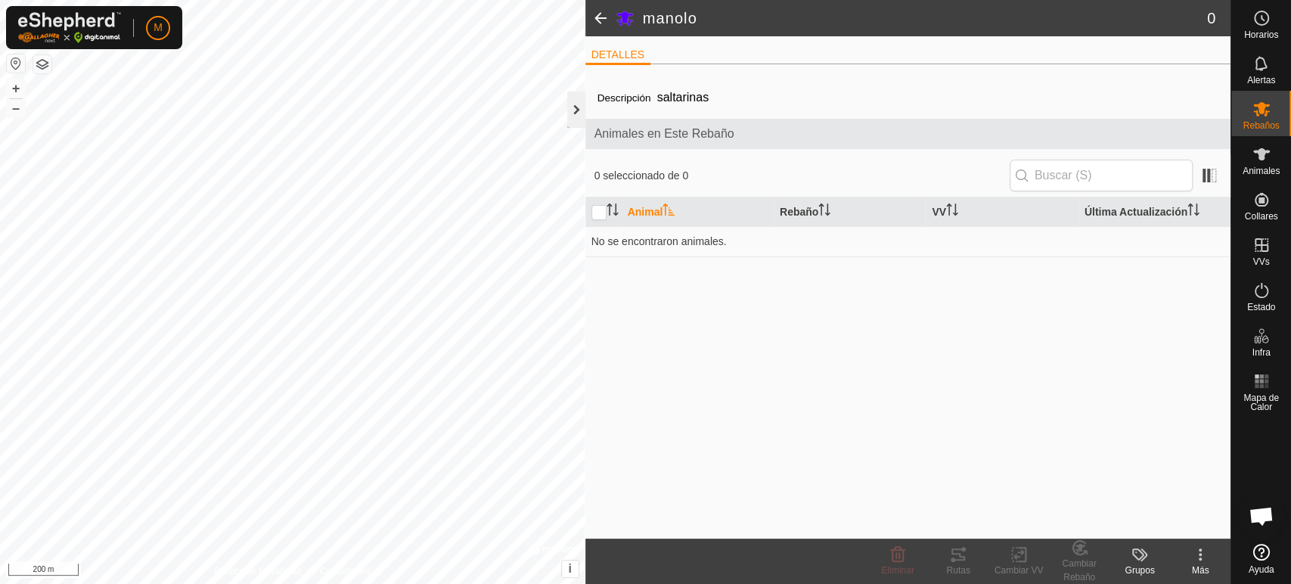
click at [581, 107] on div at bounding box center [576, 110] width 18 height 36
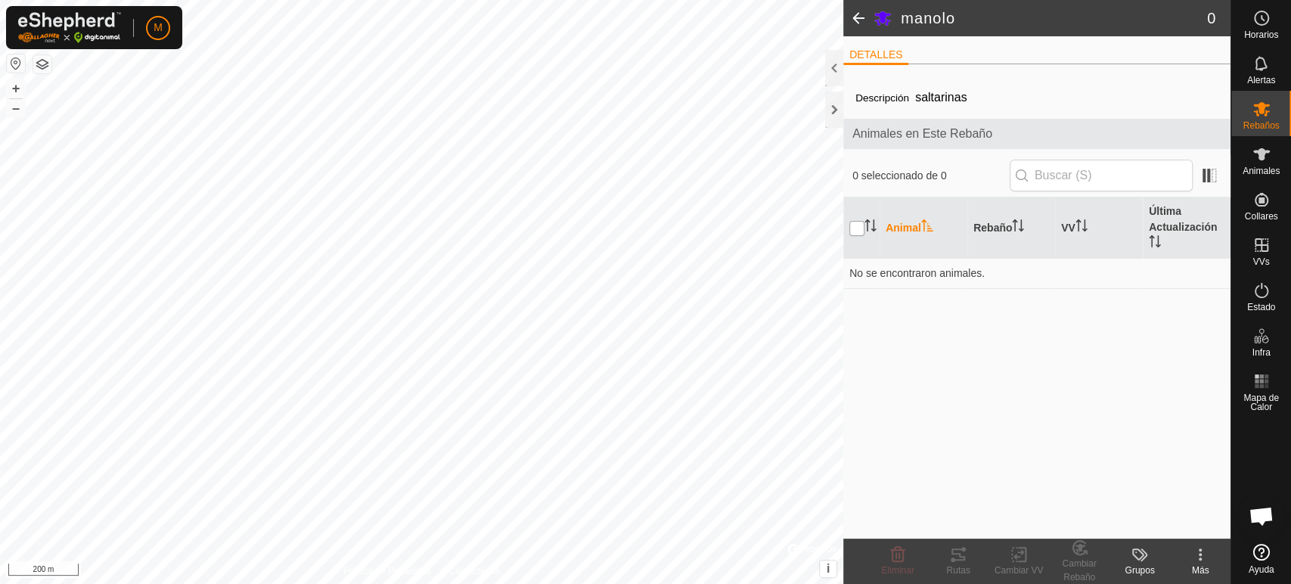
click at [861, 224] on input "checkbox" at bounding box center [856, 228] width 15 height 15
checkbox input "true"
click at [1253, 124] on span "Rebaños" at bounding box center [1261, 125] width 36 height 9
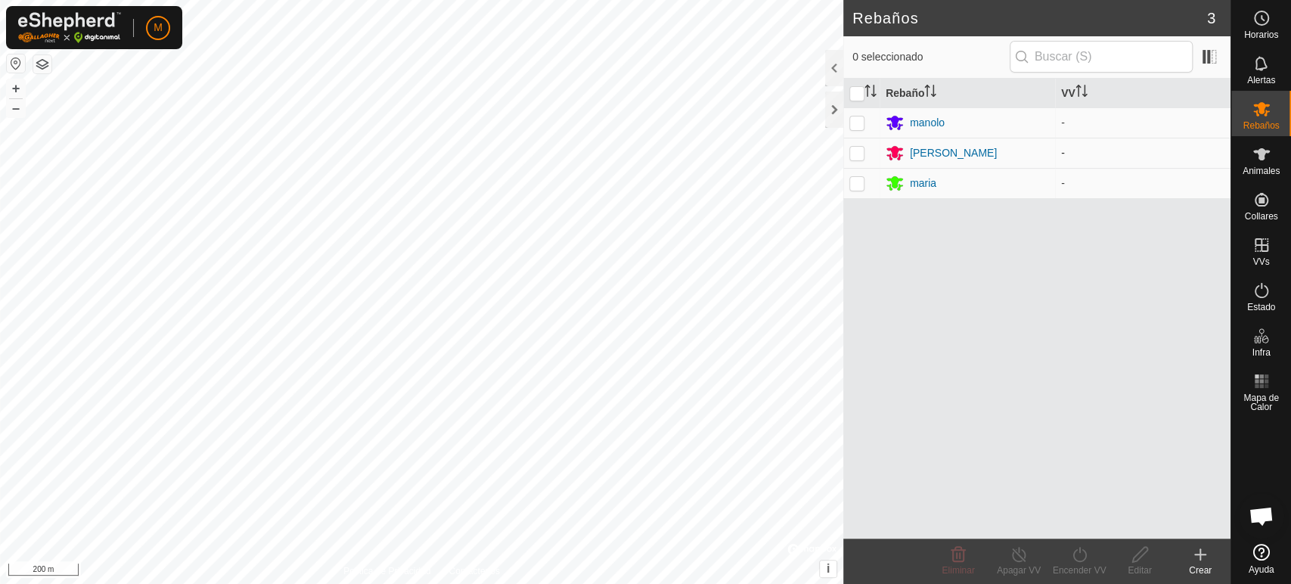
click at [861, 151] on p-checkbox at bounding box center [856, 153] width 15 height 12
checkbox input "true"
click at [1202, 554] on icon at bounding box center [1200, 554] width 11 height 0
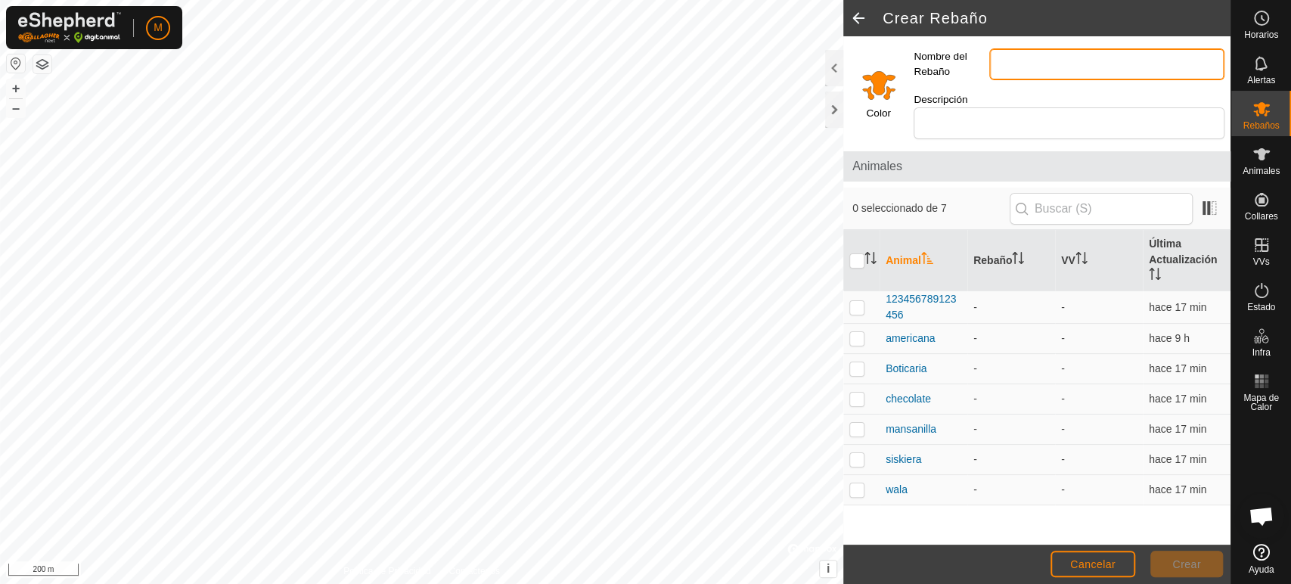
click at [1004, 61] on input "Nombre del Rebaño" at bounding box center [1106, 64] width 235 height 32
type input "[PERSON_NAME]"
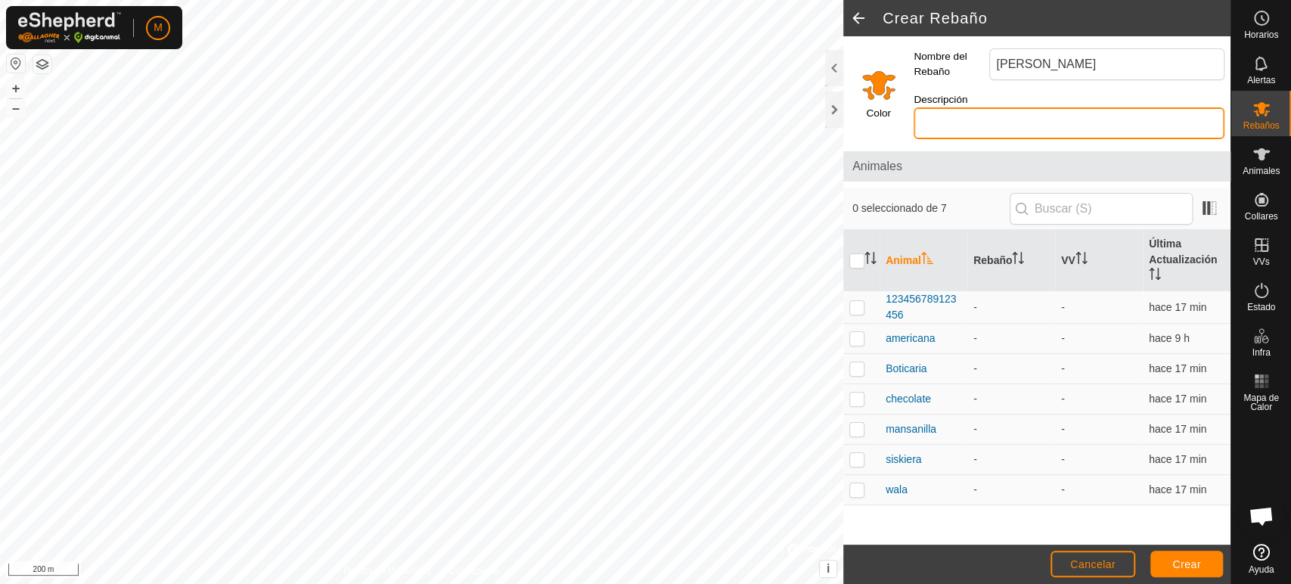
click at [1007, 107] on input "Descripción" at bounding box center [1069, 123] width 311 height 32
type input "saltarinas"
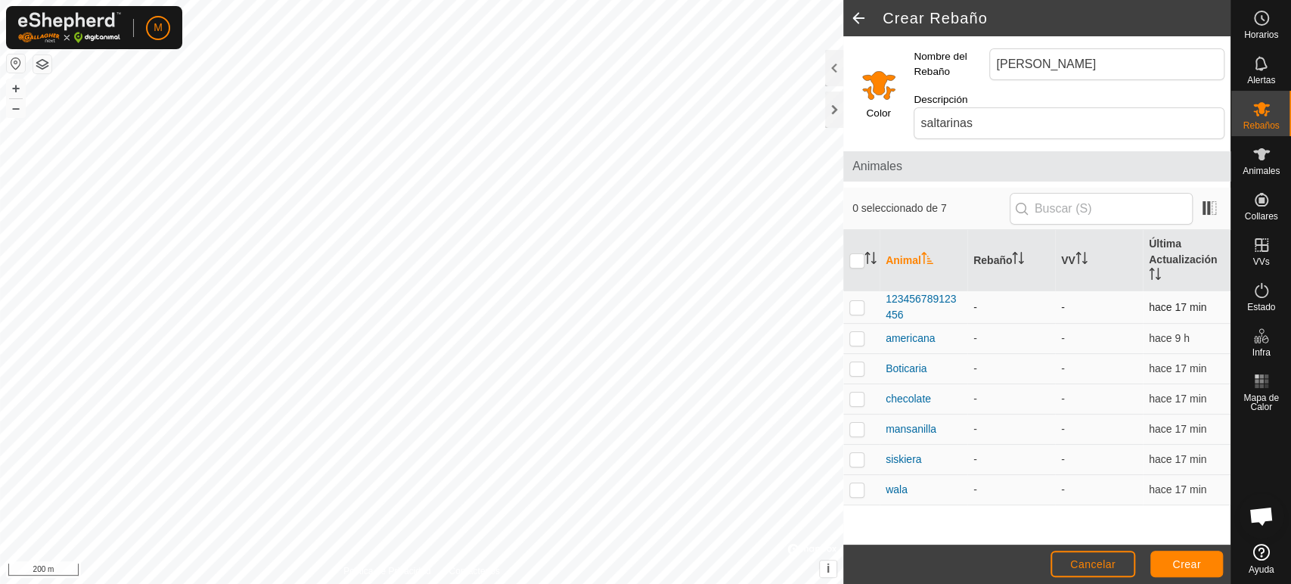
click at [856, 301] on p-checkbox at bounding box center [856, 307] width 15 height 12
checkbox input "true"
click at [854, 332] on p-checkbox at bounding box center [856, 338] width 15 height 12
checkbox input "true"
click at [857, 423] on p-checkbox at bounding box center [856, 429] width 15 height 12
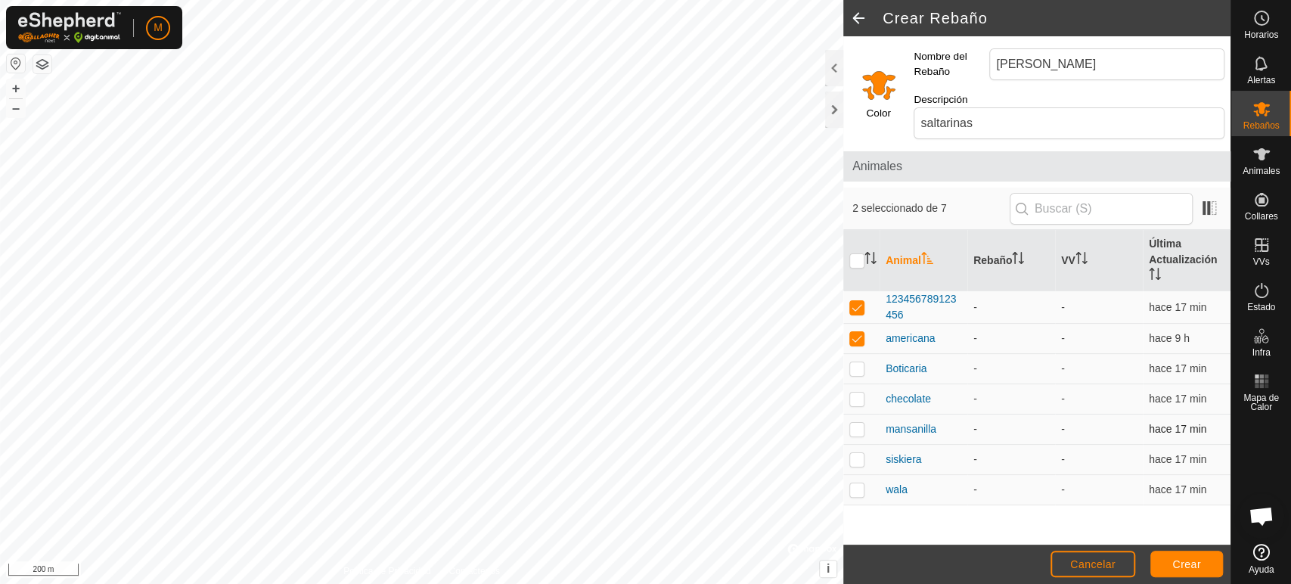
checkbox input "true"
click at [1189, 563] on span "Crear" at bounding box center [1186, 564] width 29 height 12
click at [1188, 563] on span "Crear" at bounding box center [1186, 564] width 29 height 12
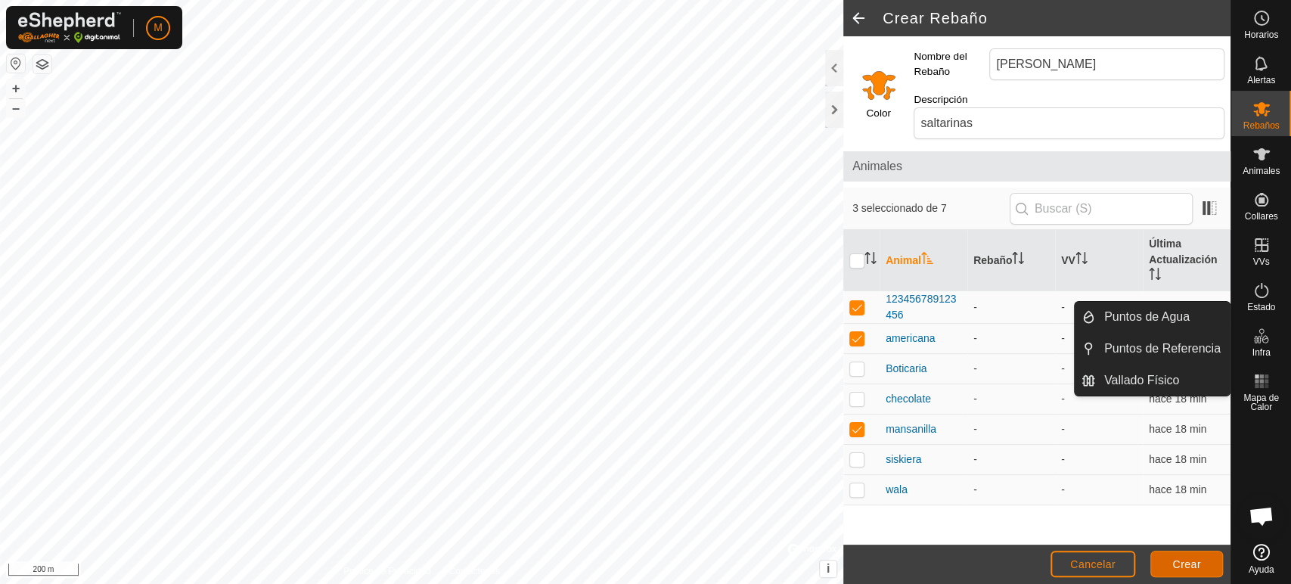
click at [1191, 570] on span "Crear" at bounding box center [1186, 564] width 29 height 12
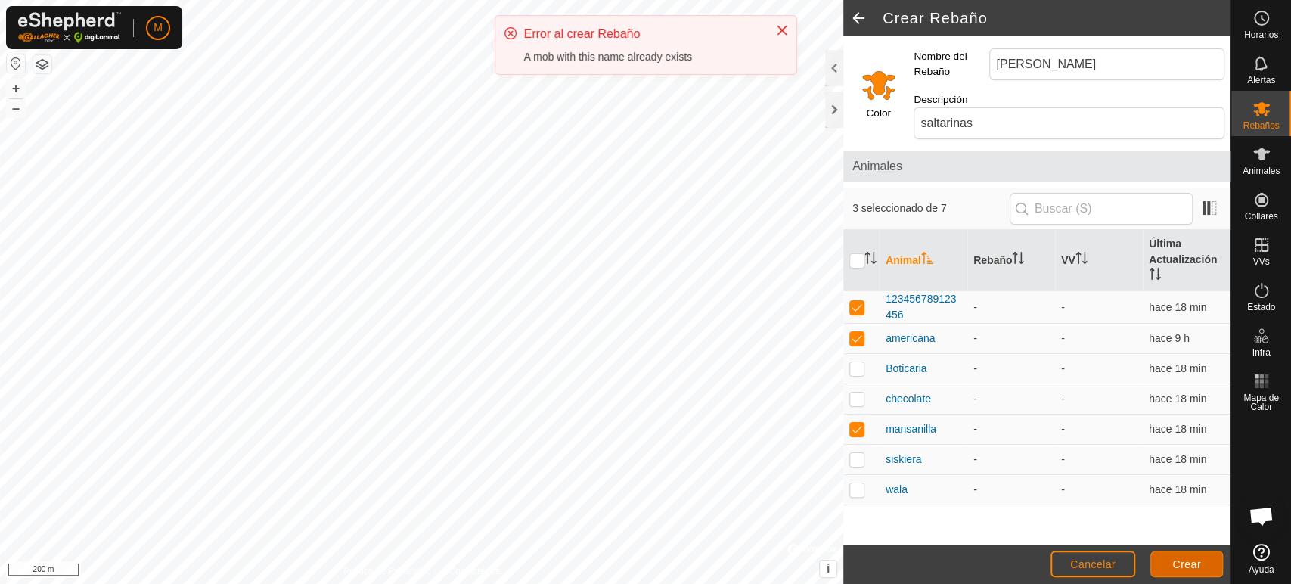
drag, startPoint x: 1191, startPoint y: 570, endPoint x: 1185, endPoint y: 558, distance: 12.9
click at [1185, 558] on span "Crear" at bounding box center [1186, 564] width 29 height 12
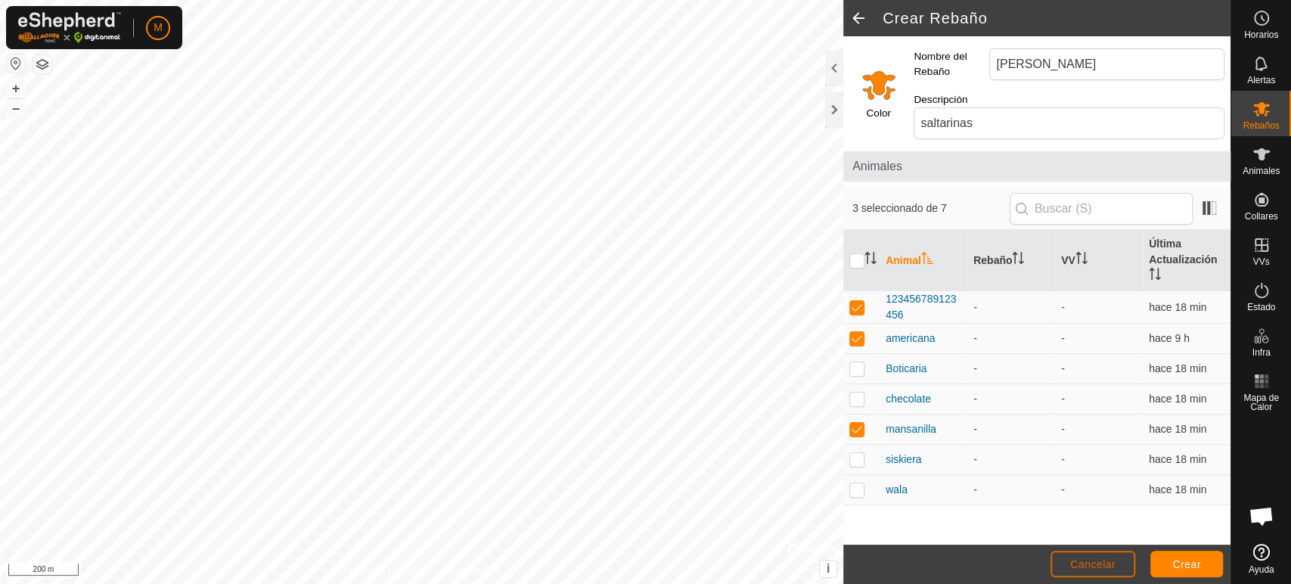
click at [1099, 566] on span "Cancelar" at bounding box center [1092, 564] width 45 height 12
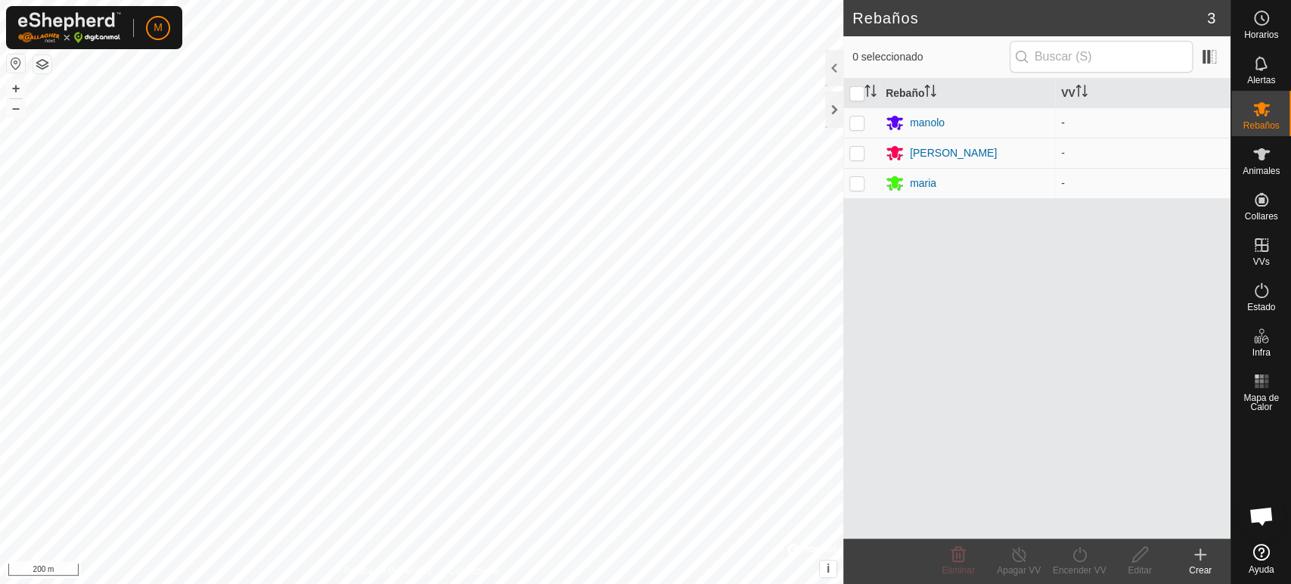
click at [858, 123] on p-checkbox at bounding box center [856, 122] width 15 height 12
checkbox input "true"
click at [1262, 114] on icon at bounding box center [1261, 109] width 18 height 18
click at [1144, 556] on icon at bounding box center [1140, 554] width 19 height 18
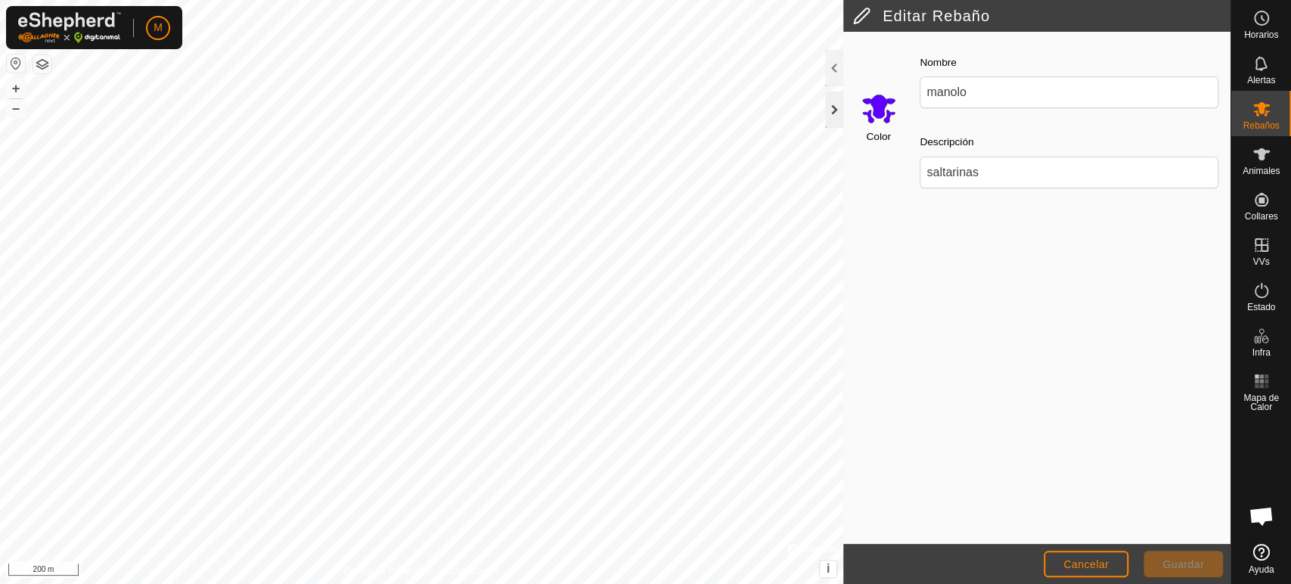
click at [831, 106] on div at bounding box center [834, 110] width 18 height 36
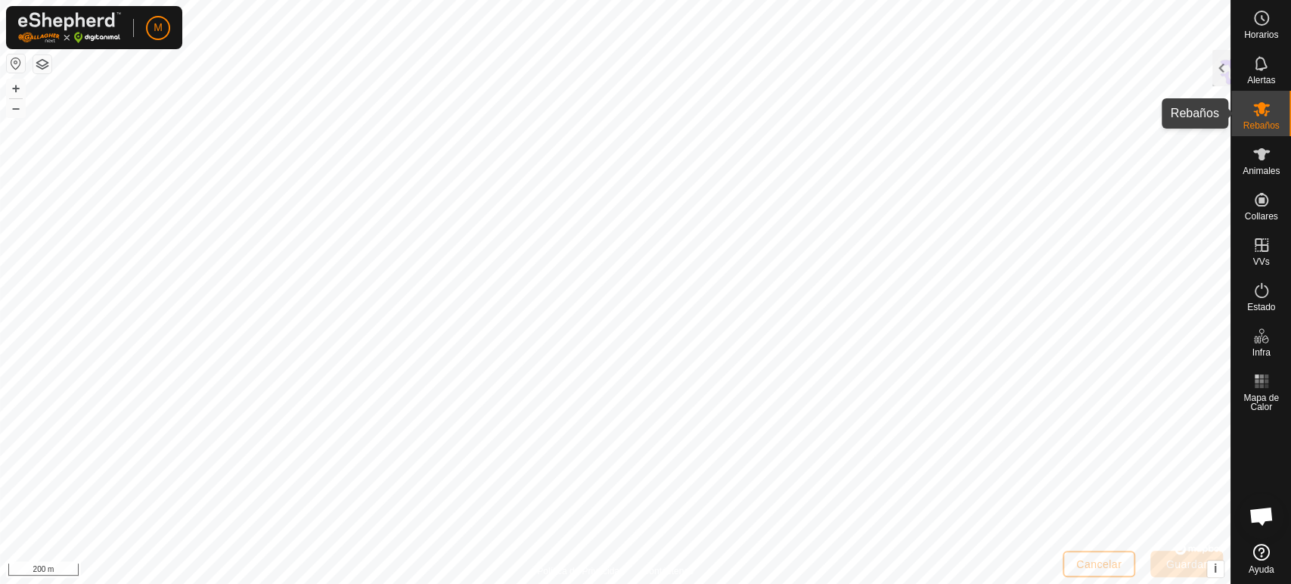
click at [1277, 114] on div "Rebaños" at bounding box center [1261, 113] width 60 height 45
click at [1264, 114] on icon at bounding box center [1261, 109] width 17 height 14
click at [1223, 59] on div at bounding box center [1221, 68] width 18 height 36
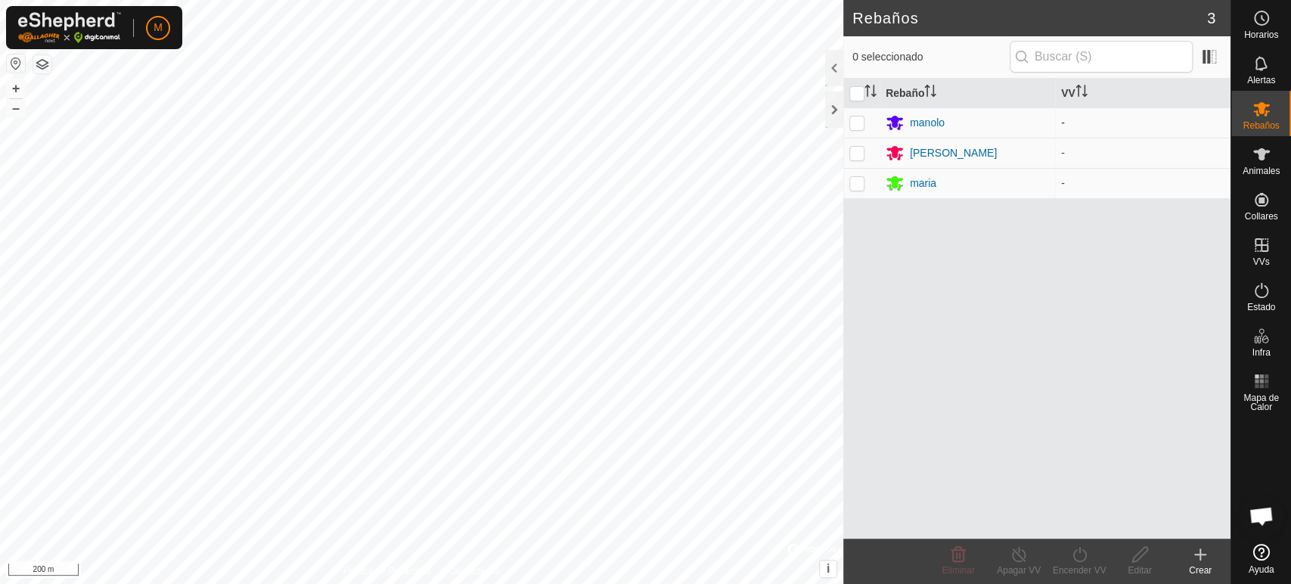
click at [852, 121] on p-checkbox at bounding box center [856, 122] width 15 height 12
checkbox input "false"
click at [852, 187] on p-checkbox at bounding box center [856, 183] width 15 height 12
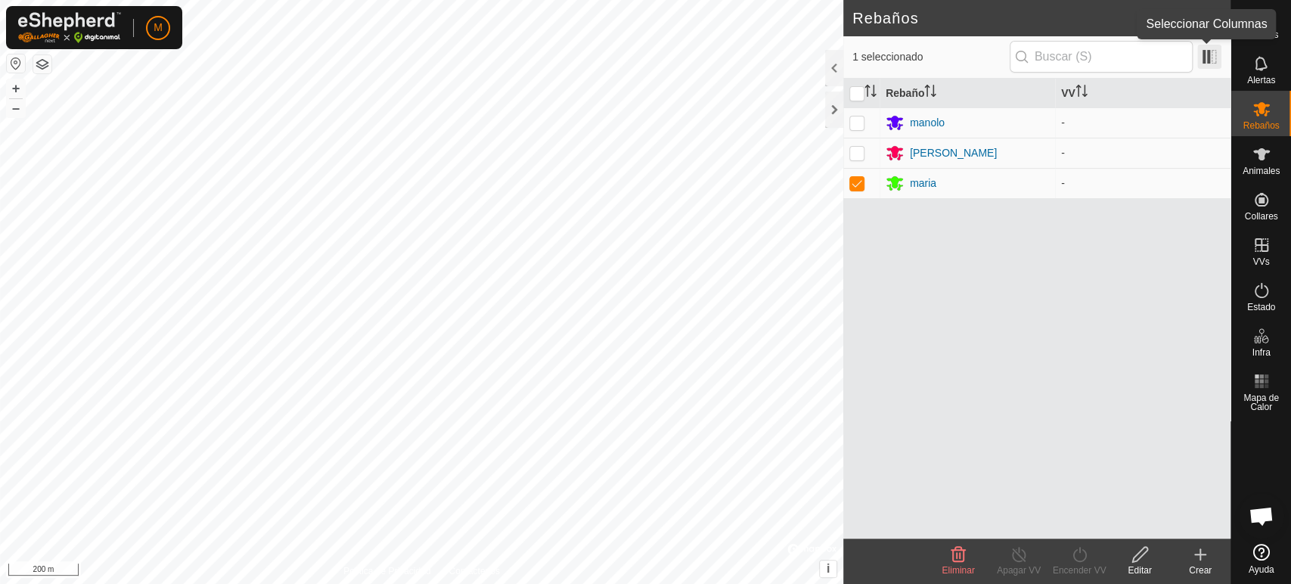
click at [1208, 54] on span at bounding box center [1209, 57] width 24 height 24
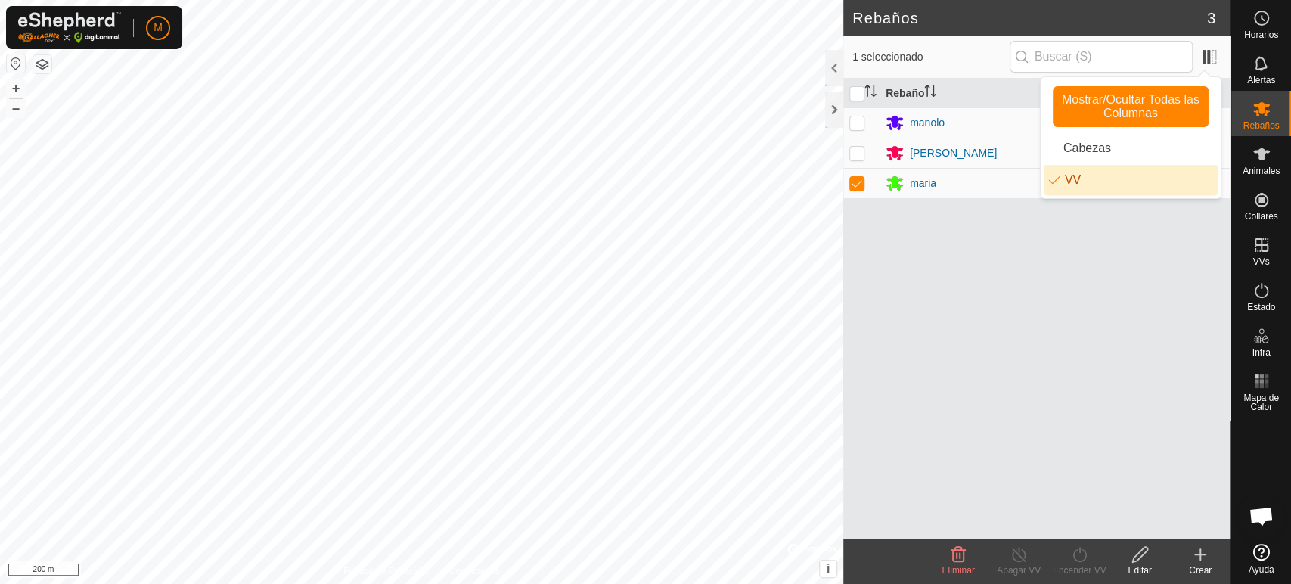
click at [1162, 183] on li "VV" at bounding box center [1131, 180] width 174 height 30
click at [836, 107] on div at bounding box center [834, 110] width 18 height 36
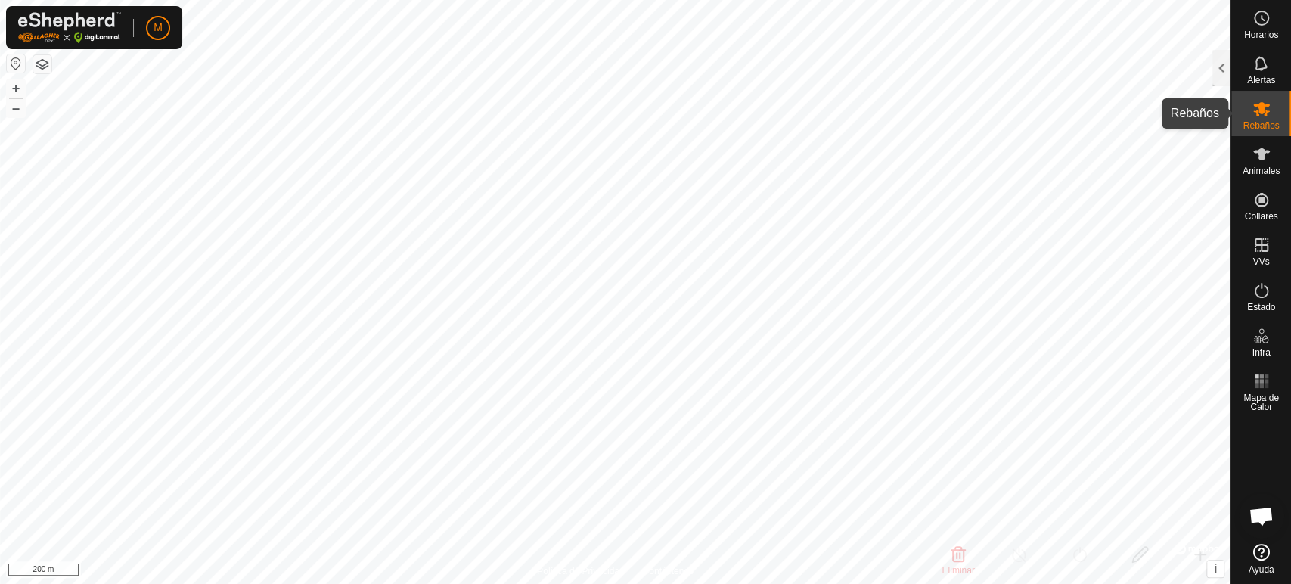
click at [1272, 121] on span "Rebaños" at bounding box center [1261, 125] width 36 height 9
click at [1218, 74] on div at bounding box center [1221, 68] width 18 height 36
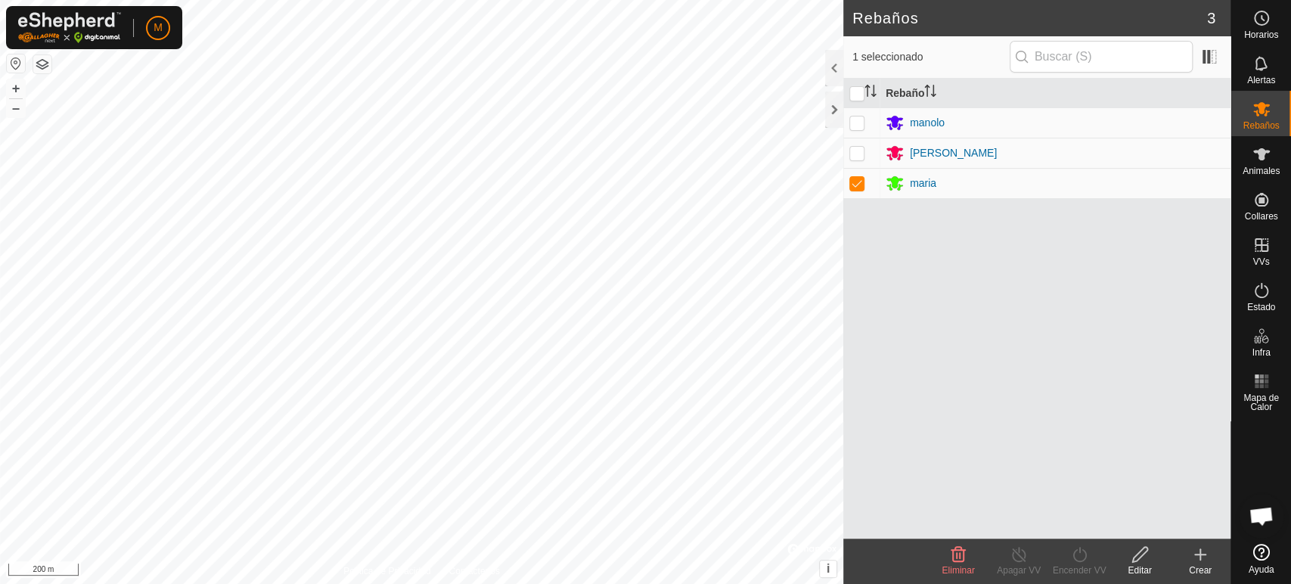
click at [856, 186] on p-checkbox at bounding box center [856, 183] width 15 height 12
checkbox input "false"
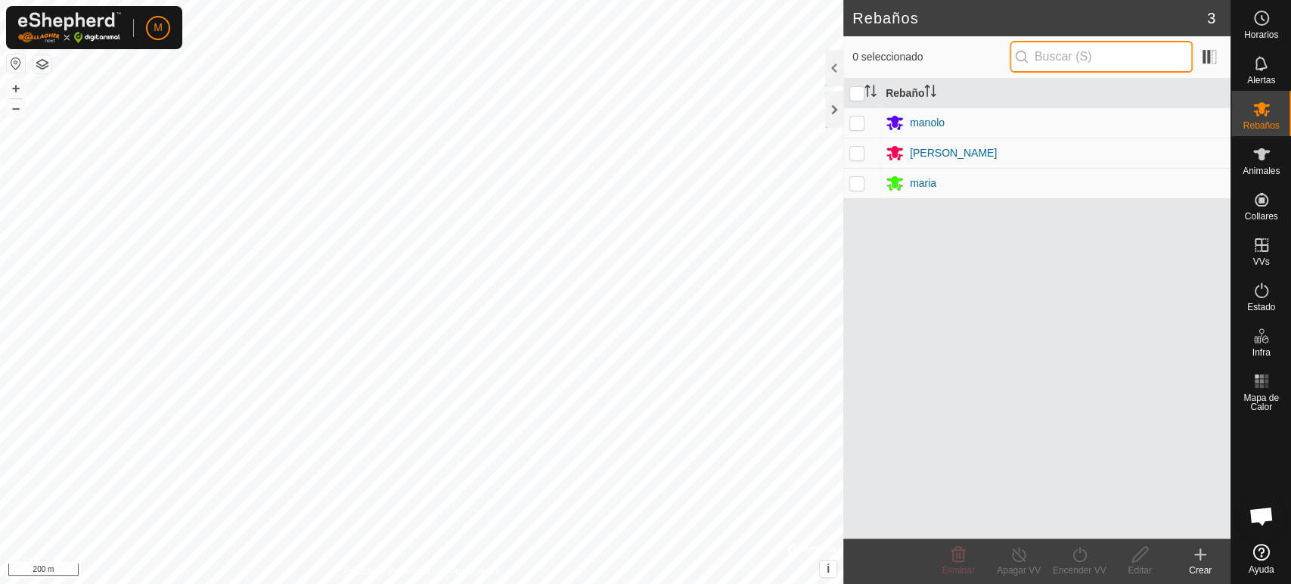
click at [1047, 53] on input "text" at bounding box center [1101, 57] width 183 height 32
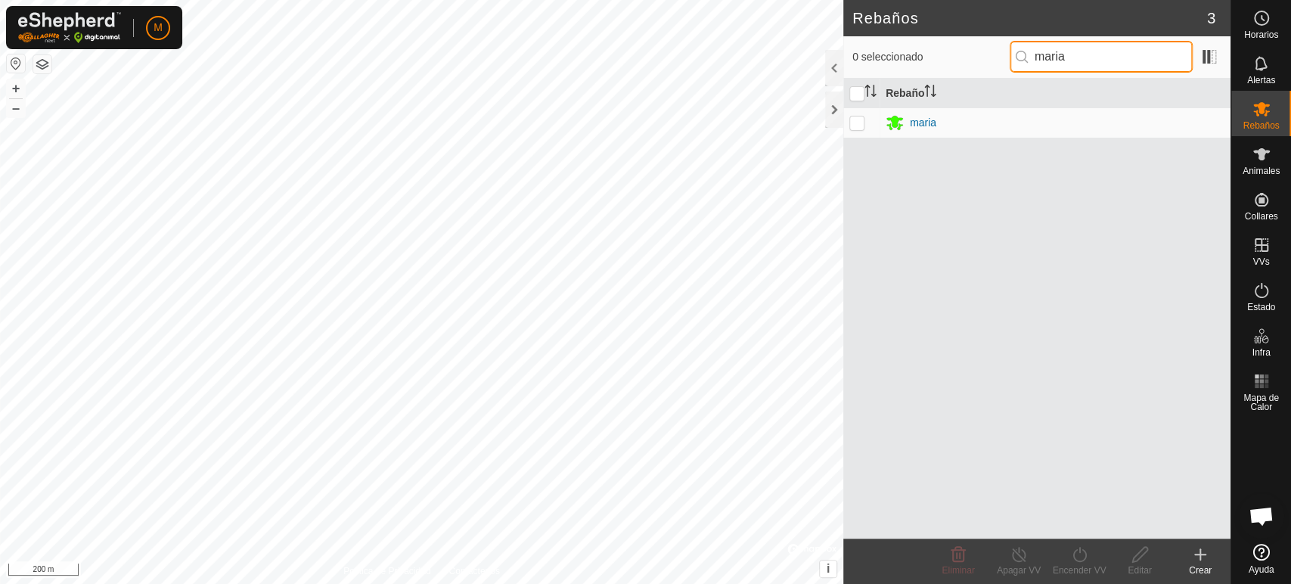
type input "maria"
click at [968, 134] on td "maria" at bounding box center [1055, 122] width 351 height 30
click at [848, 123] on td at bounding box center [861, 122] width 36 height 30
checkbox input "true"
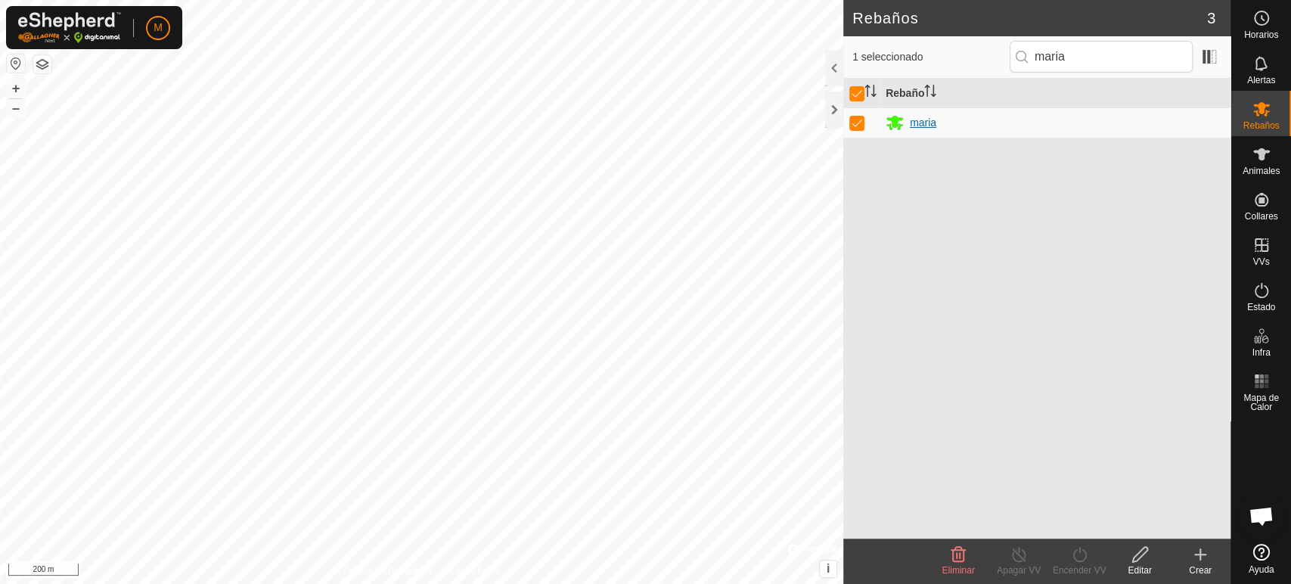
click at [911, 128] on div "maria" at bounding box center [923, 123] width 26 height 16
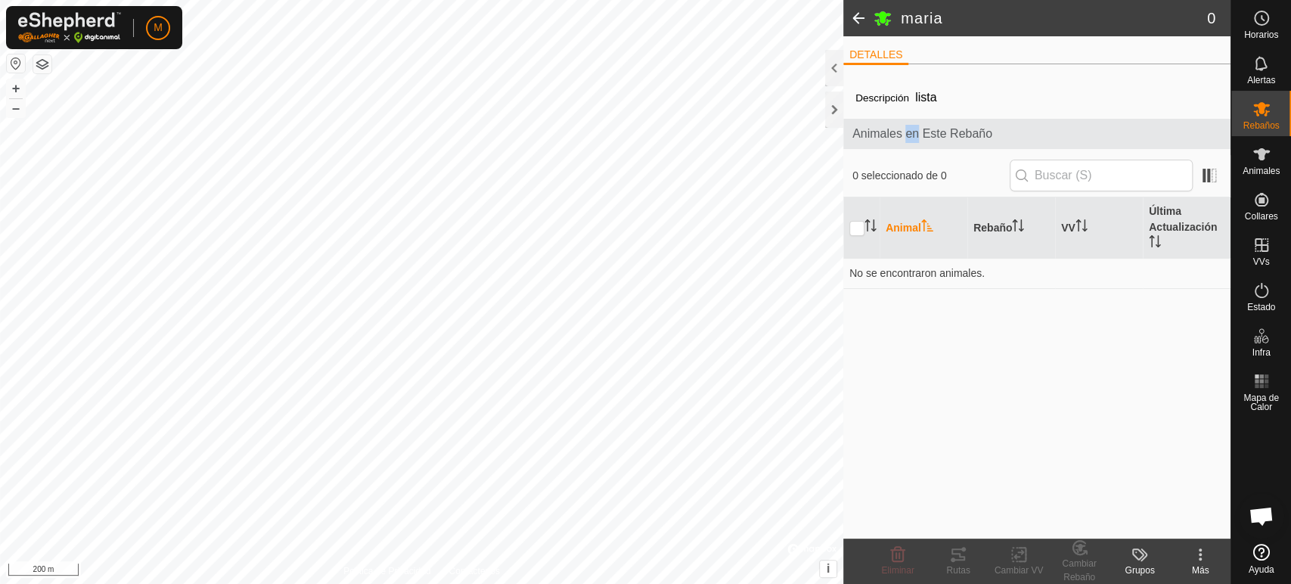
click at [911, 128] on span "Animales en Este Rebaño" at bounding box center [1036, 134] width 369 height 18
click at [1175, 223] on th "Última Actualización" at bounding box center [1187, 227] width 88 height 61
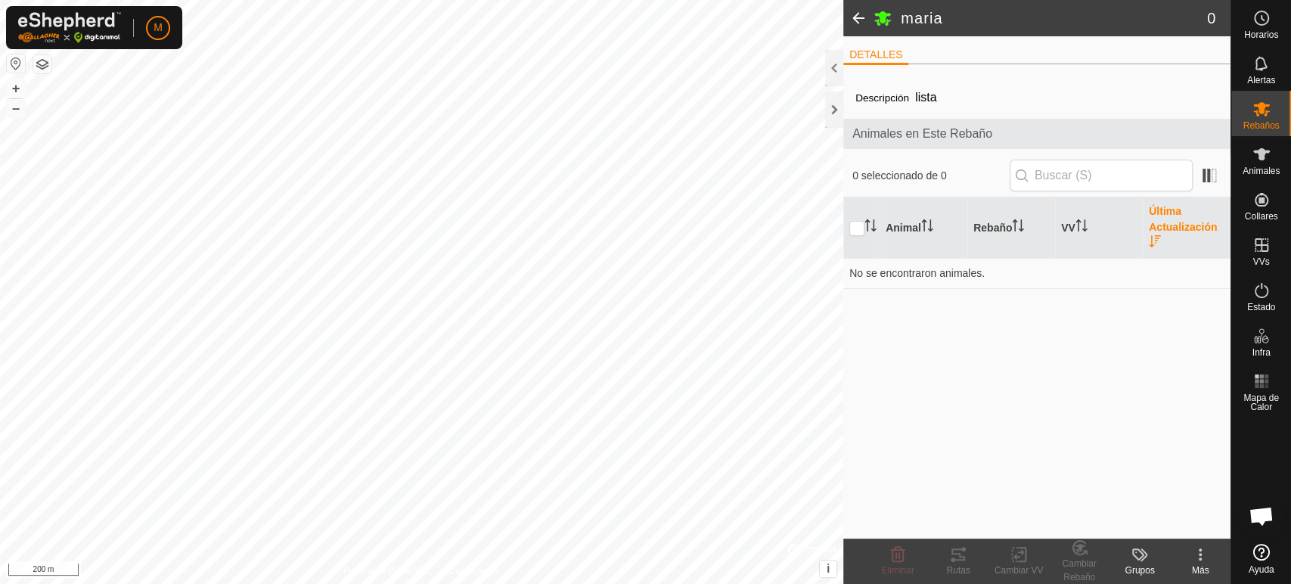
click at [1175, 223] on th "Última Actualización" at bounding box center [1187, 227] width 88 height 61
click at [835, 119] on div at bounding box center [834, 110] width 18 height 36
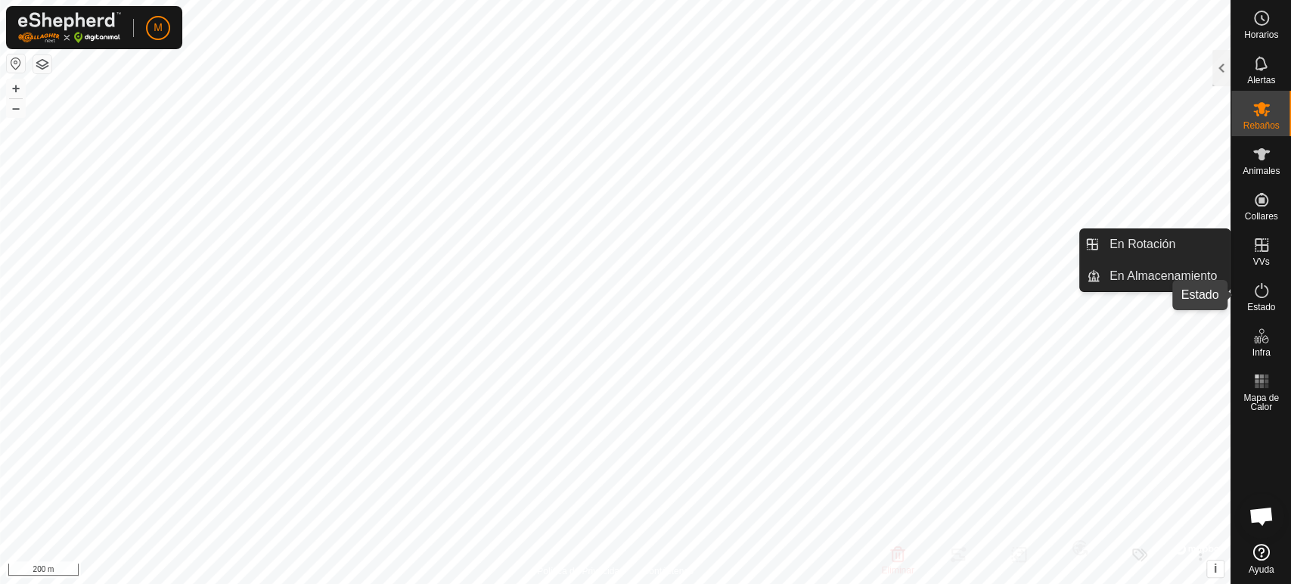
click at [1252, 301] on es-activation-svg-icon at bounding box center [1261, 290] width 27 height 24
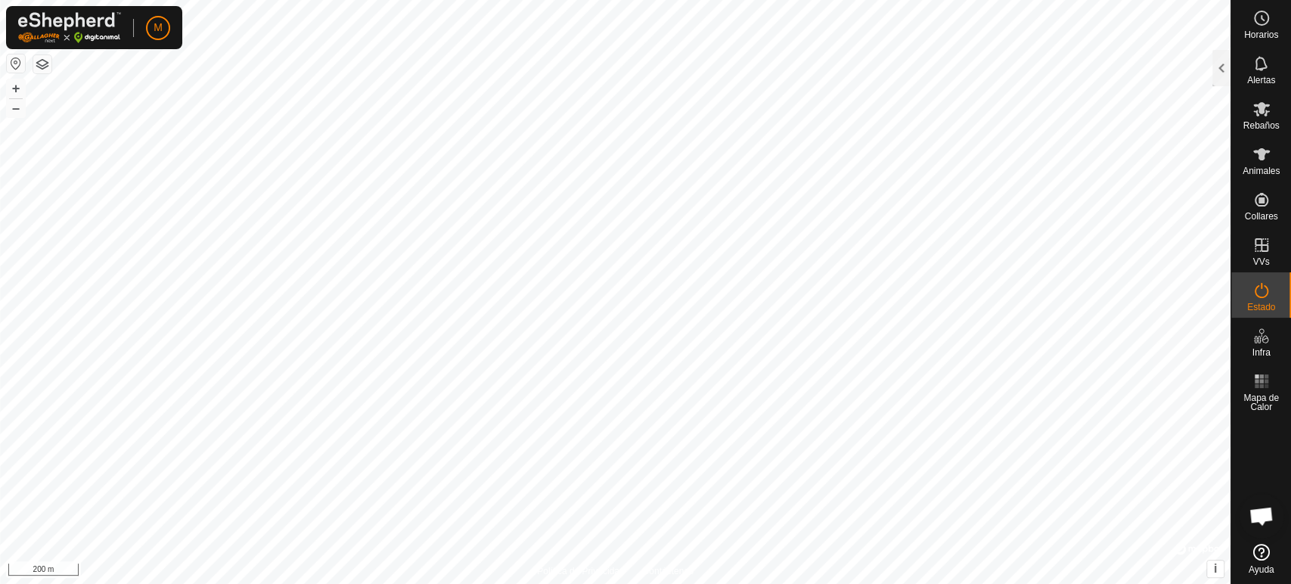
click at [1252, 301] on es-activation-svg-icon at bounding box center [1261, 290] width 27 height 24
click at [1221, 67] on div at bounding box center [1221, 68] width 18 height 36
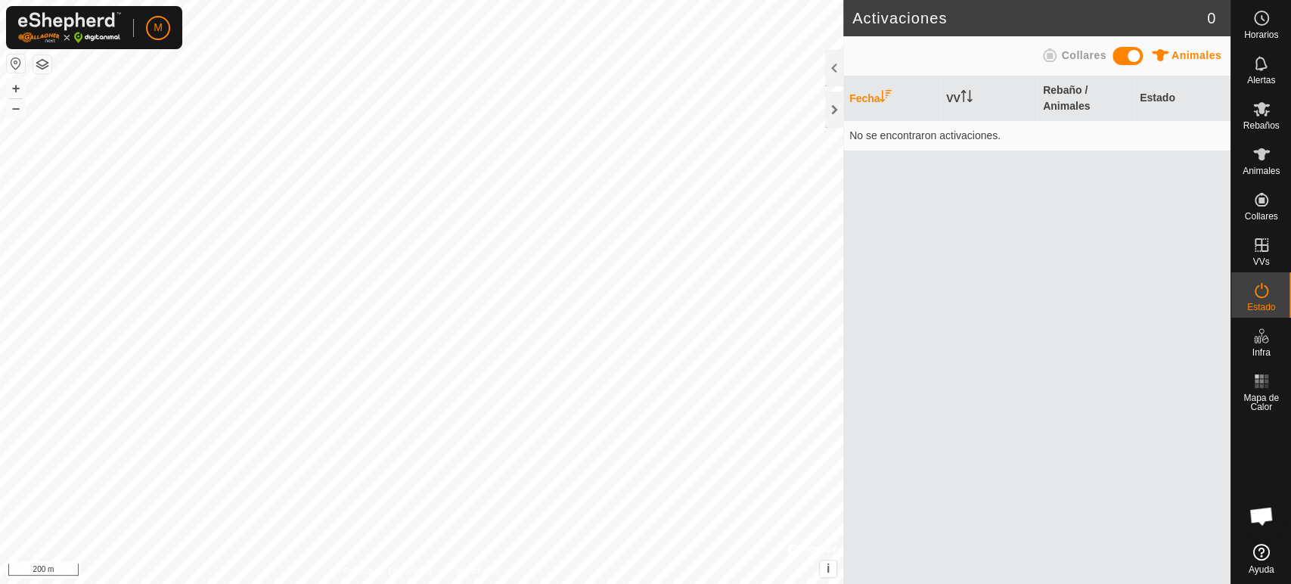
click at [1131, 58] on span at bounding box center [1128, 56] width 30 height 18
click at [1197, 56] on span "Animales" at bounding box center [1197, 55] width 50 height 12
click at [1125, 55] on span at bounding box center [1128, 56] width 30 height 18
click at [1047, 58] on icon at bounding box center [1050, 55] width 14 height 14
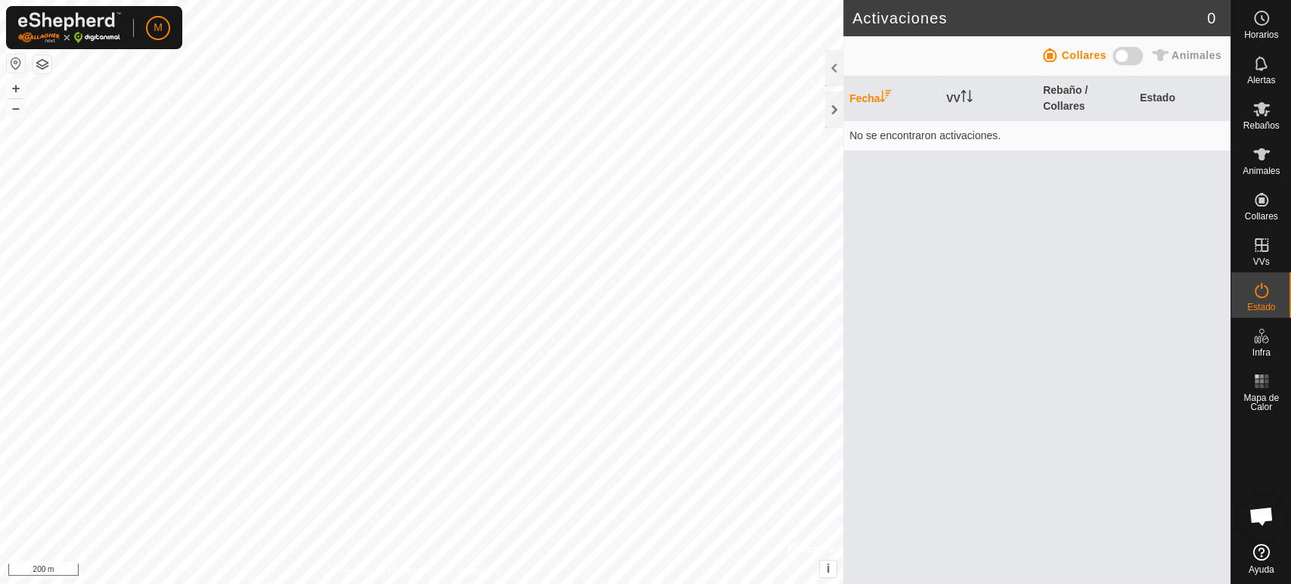
click at [1128, 63] on span at bounding box center [1128, 56] width 30 height 18
click at [1051, 52] on icon at bounding box center [1050, 55] width 18 height 18
click at [1125, 56] on span at bounding box center [1128, 56] width 30 height 18
click at [840, 113] on div at bounding box center [834, 110] width 18 height 36
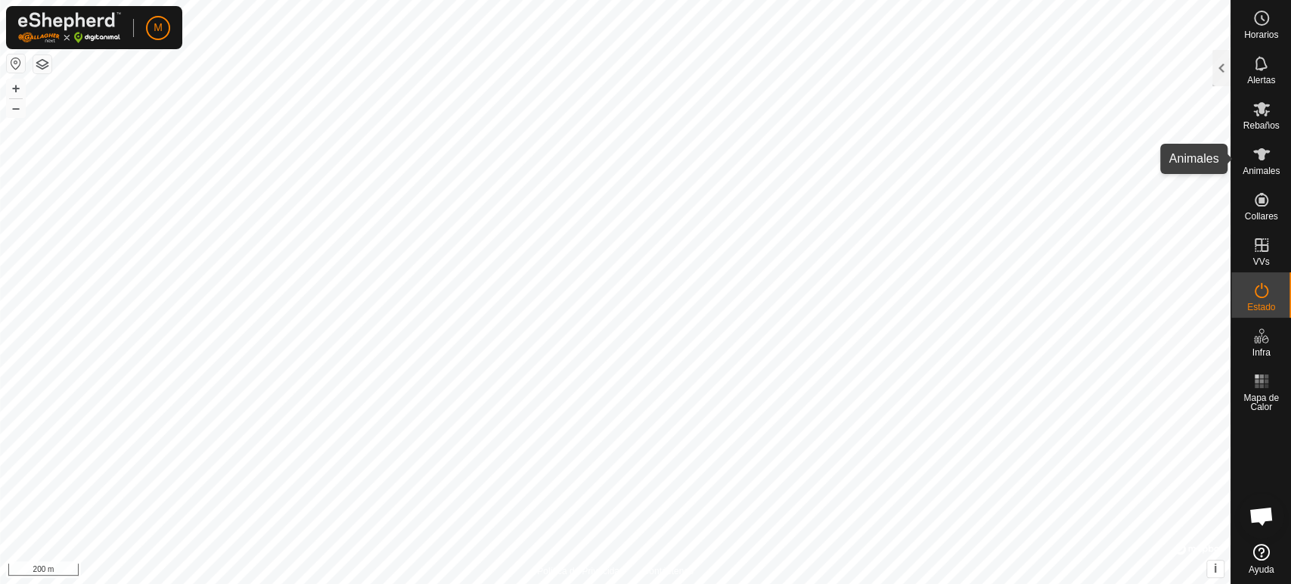
click at [1250, 170] on span "Animales" at bounding box center [1261, 170] width 37 height 9
click at [1226, 77] on div at bounding box center [1221, 68] width 18 height 36
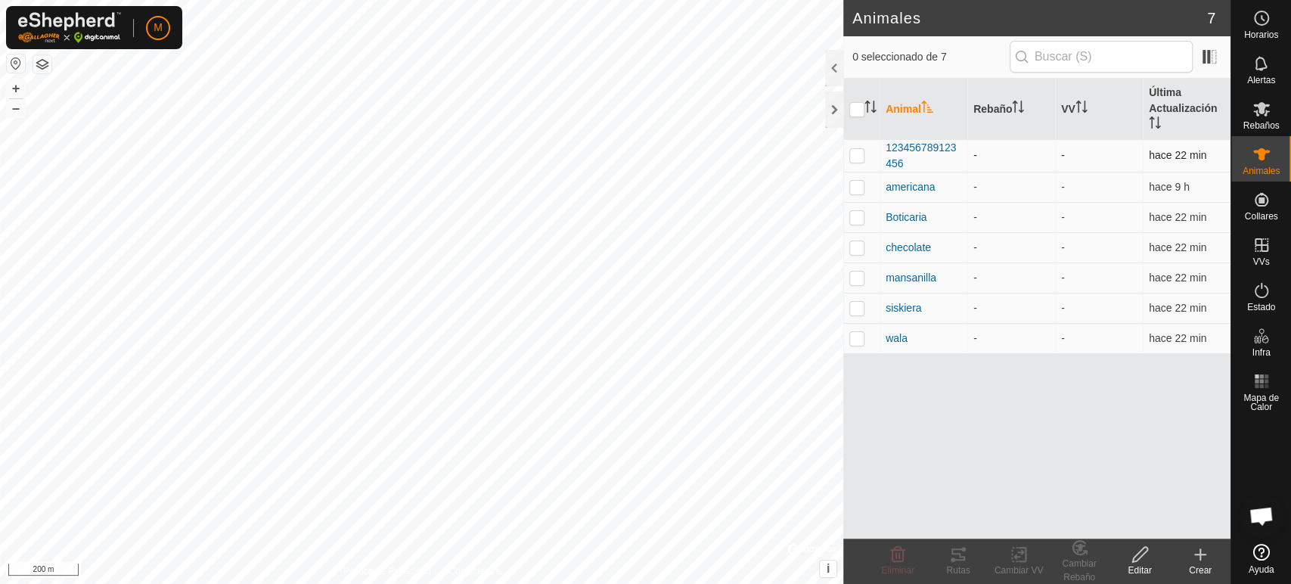
click at [853, 162] on td at bounding box center [861, 155] width 36 height 33
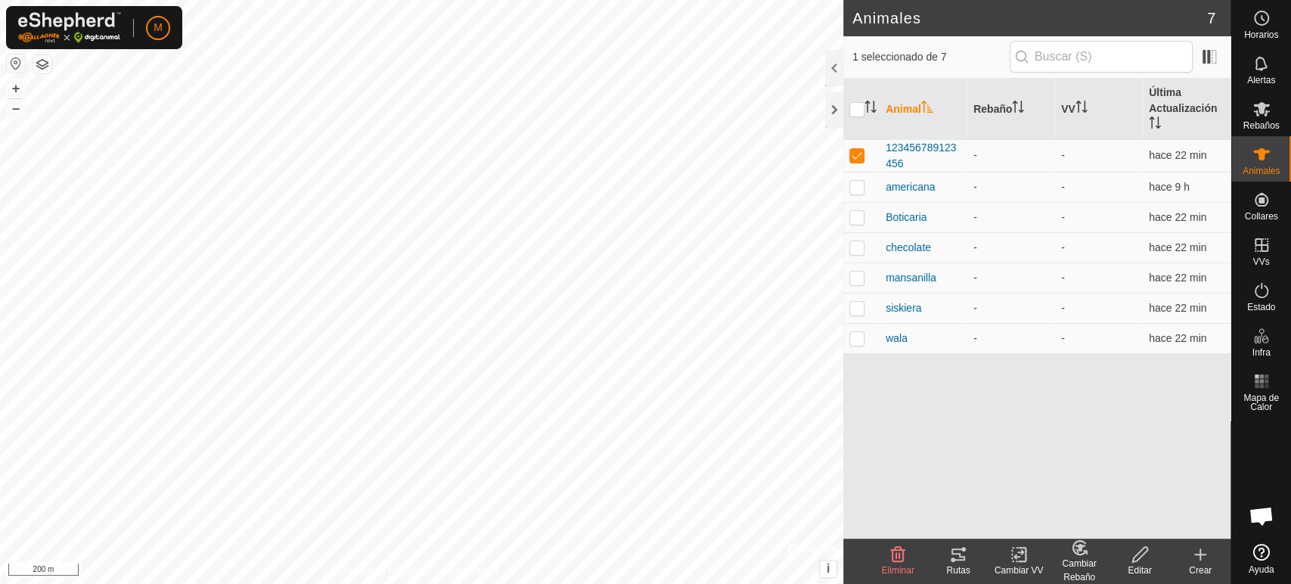
click at [1085, 573] on div "Cambiar Rebaño" at bounding box center [1079, 570] width 61 height 27
click at [855, 154] on p-checkbox at bounding box center [856, 155] width 15 height 12
checkbox input "false"
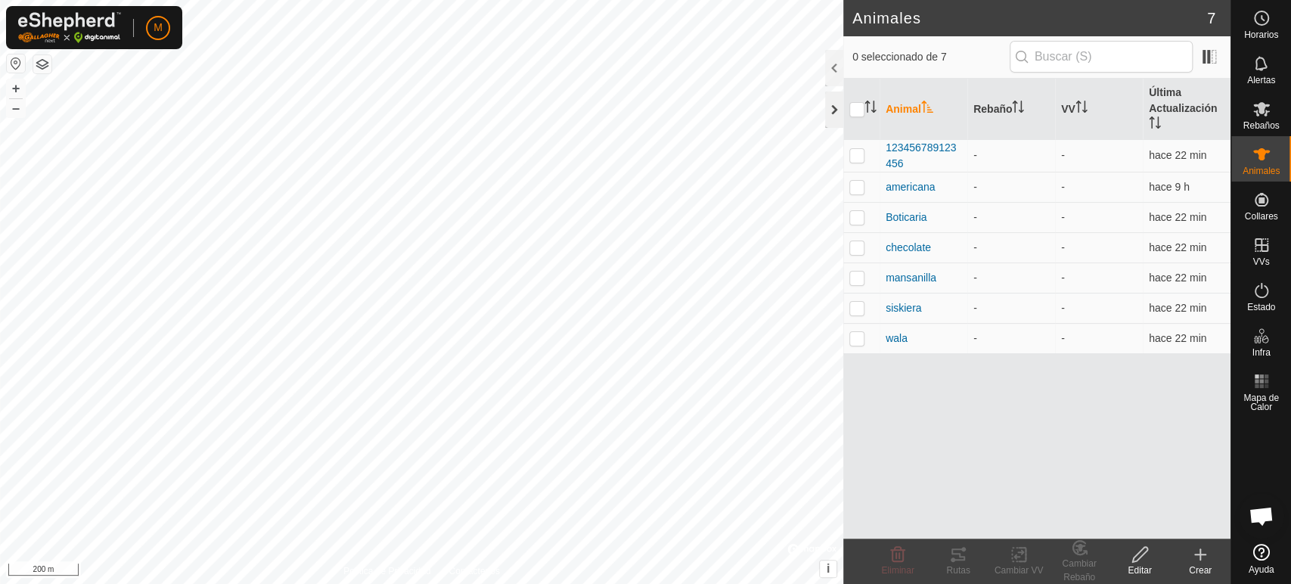
click at [830, 108] on div at bounding box center [834, 110] width 18 height 36
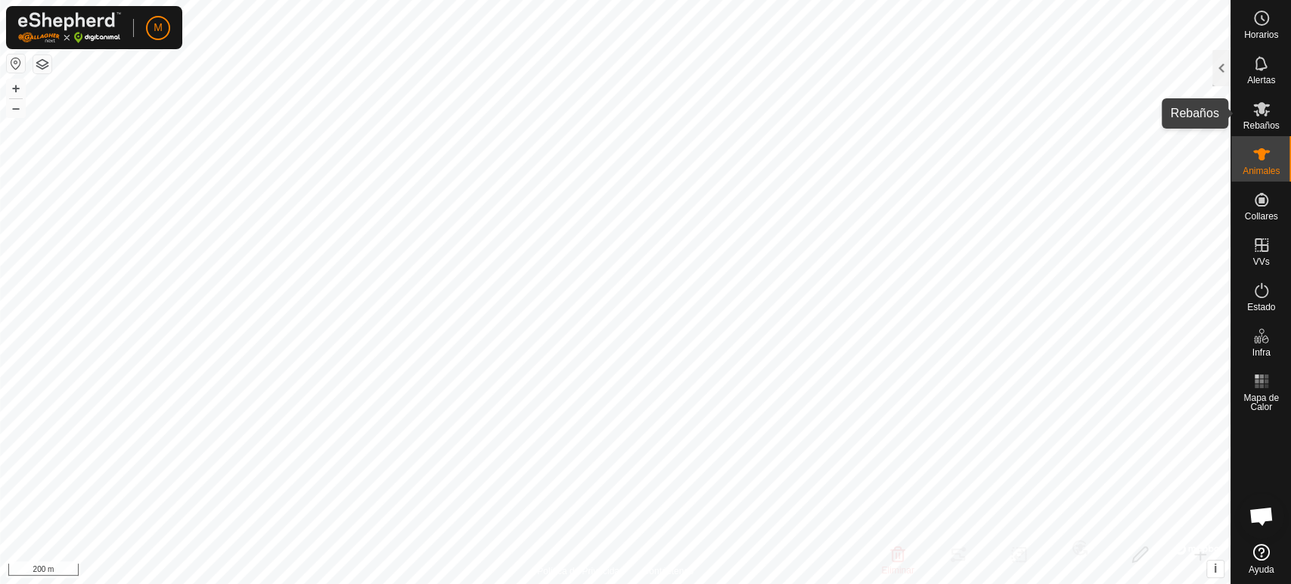
click at [1256, 101] on icon at bounding box center [1261, 109] width 18 height 18
click at [1219, 78] on div at bounding box center [1221, 68] width 18 height 36
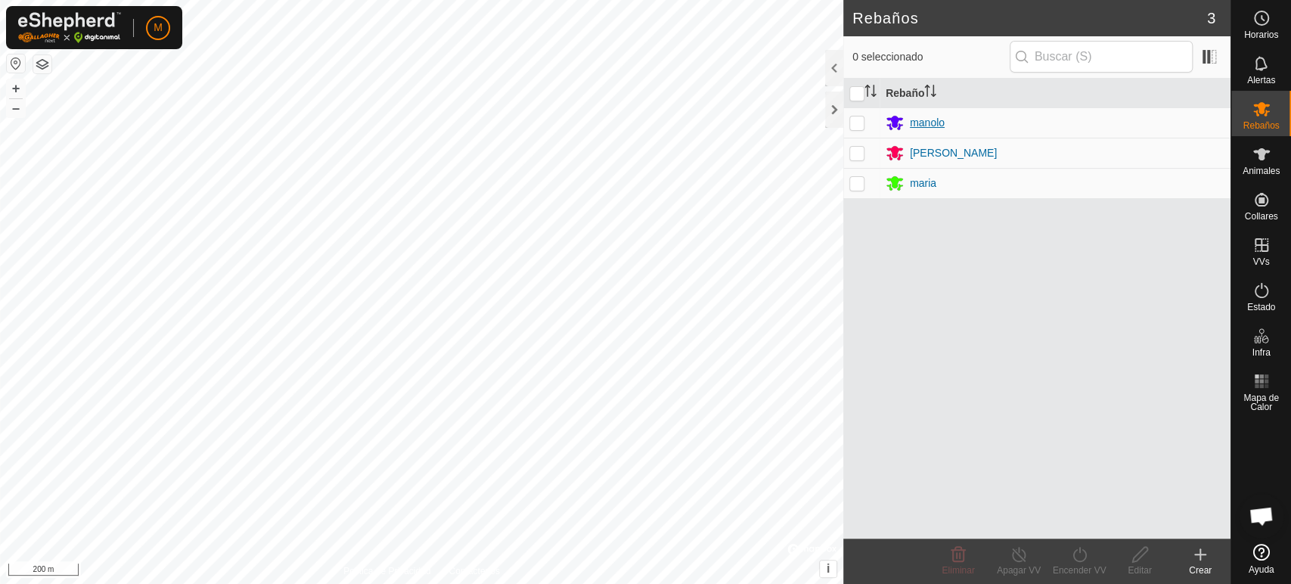
click at [1025, 126] on div "manolo" at bounding box center [1055, 122] width 339 height 18
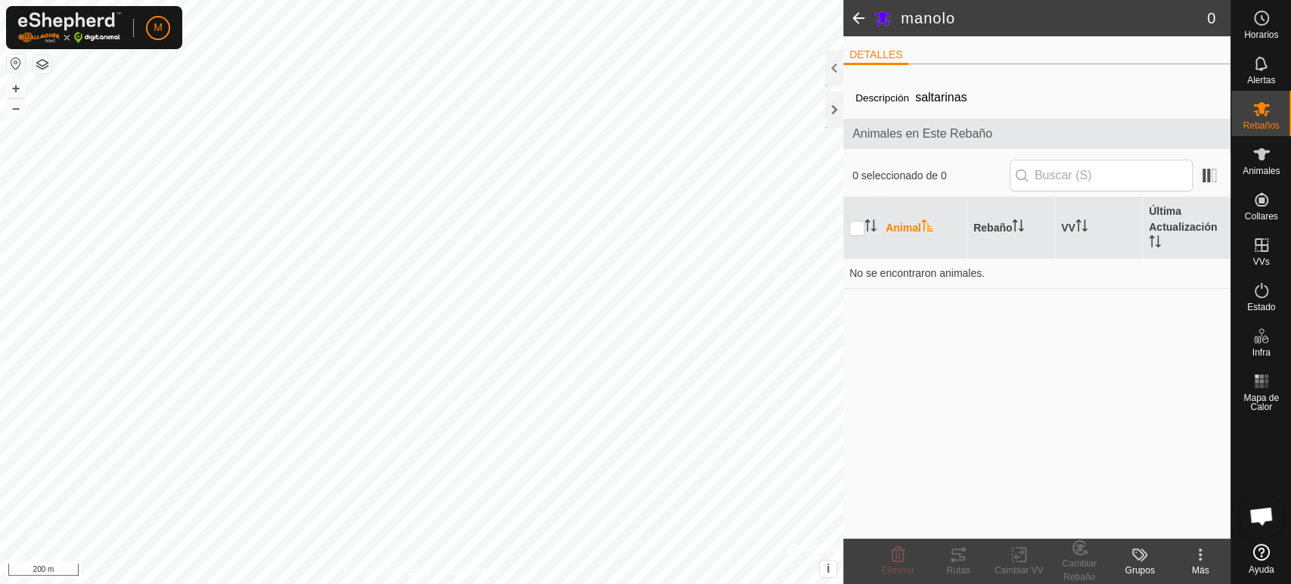
click at [1025, 126] on span "Animales en Este Rebaño" at bounding box center [1036, 134] width 369 height 18
click at [1203, 571] on div "Más" at bounding box center [1200, 570] width 61 height 14
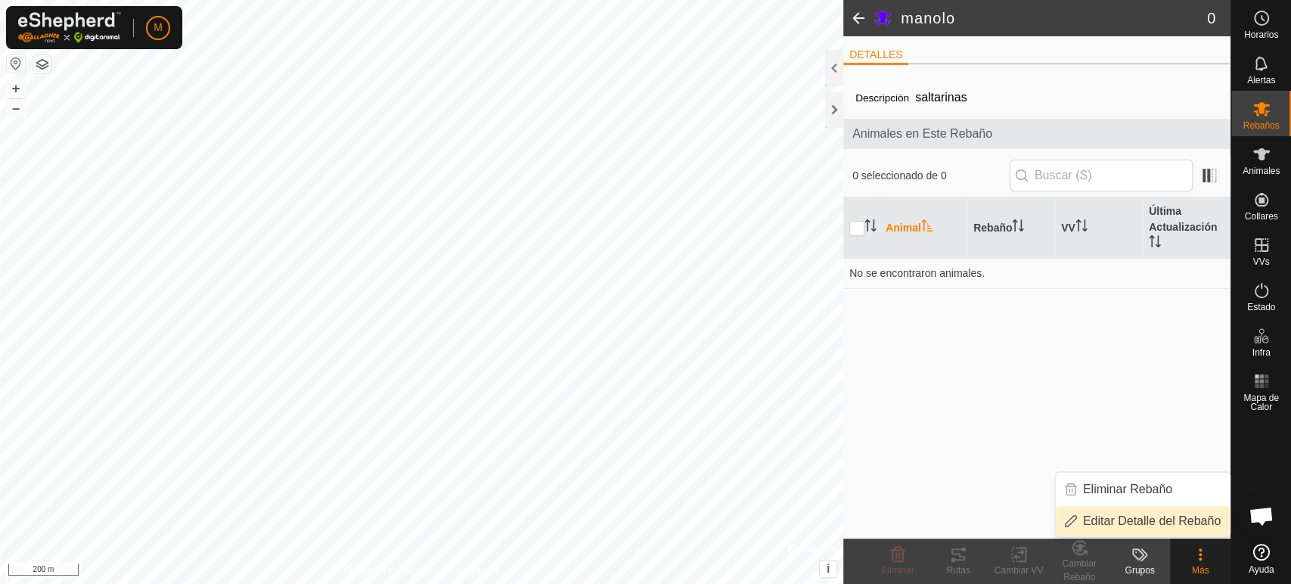
click at [1162, 518] on link "Editar Detalle del Rebaño" at bounding box center [1143, 521] width 174 height 30
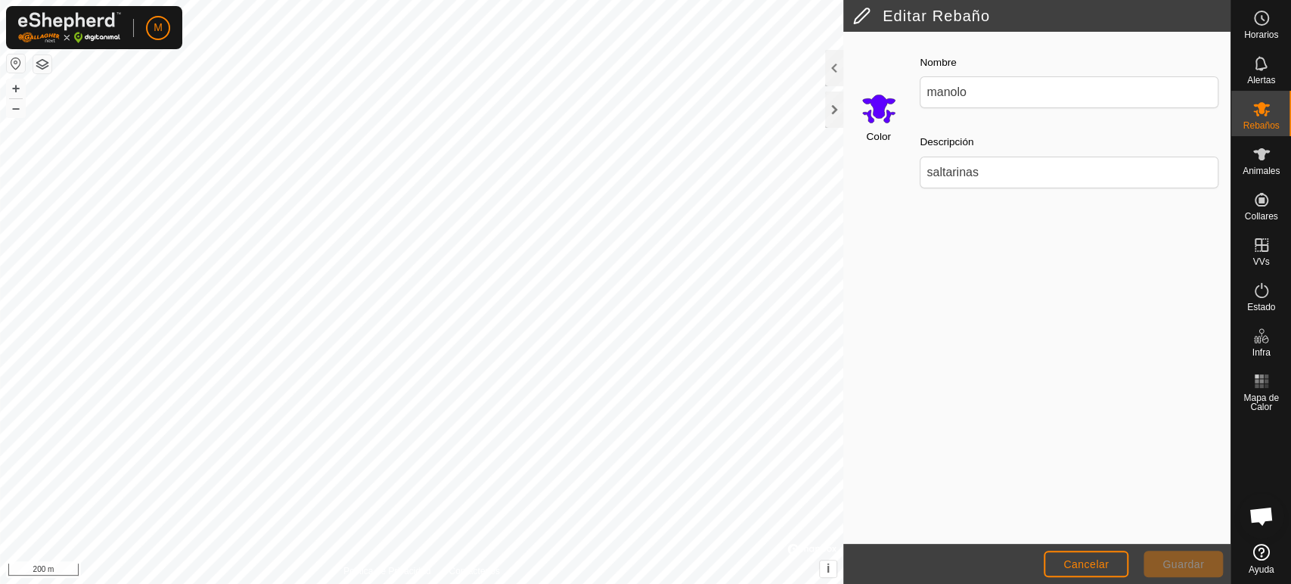
click at [1174, 570] on button "Guardar" at bounding box center [1183, 564] width 79 height 26
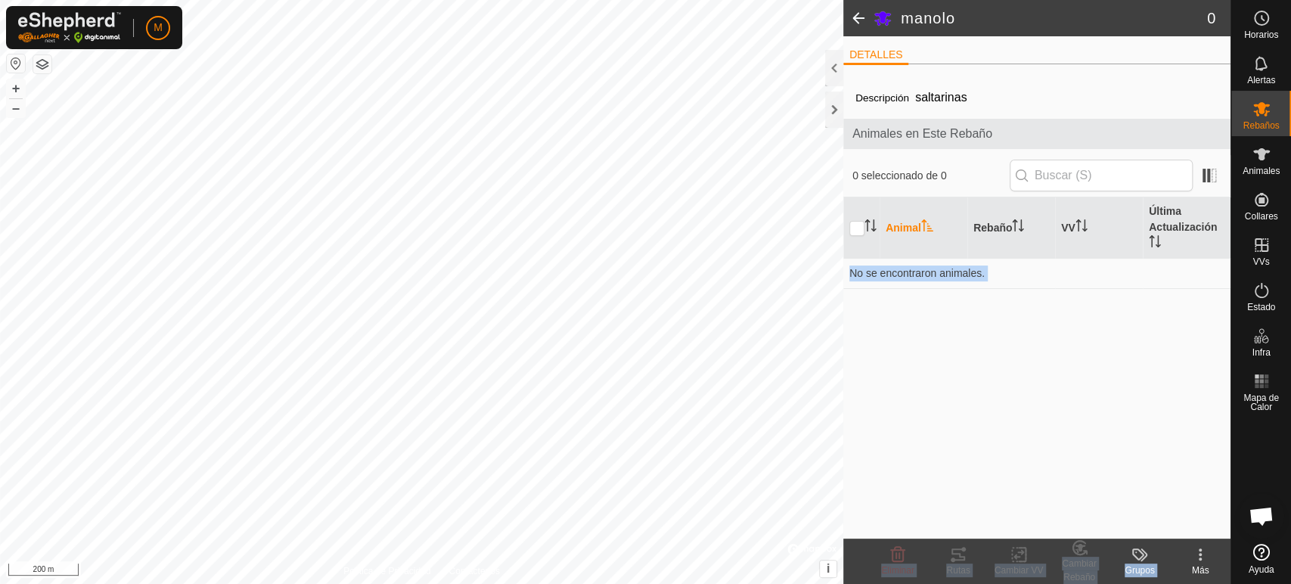
drag, startPoint x: 1190, startPoint y: 557, endPoint x: 1172, endPoint y: 353, distance: 204.9
click at [1172, 353] on article "[PERSON_NAME] 0 DETALLES Descripción saltarinas Animales en Este Rebaño 0 selec…" at bounding box center [1036, 292] width 387 height 584
click at [833, 114] on div at bounding box center [834, 110] width 18 height 36
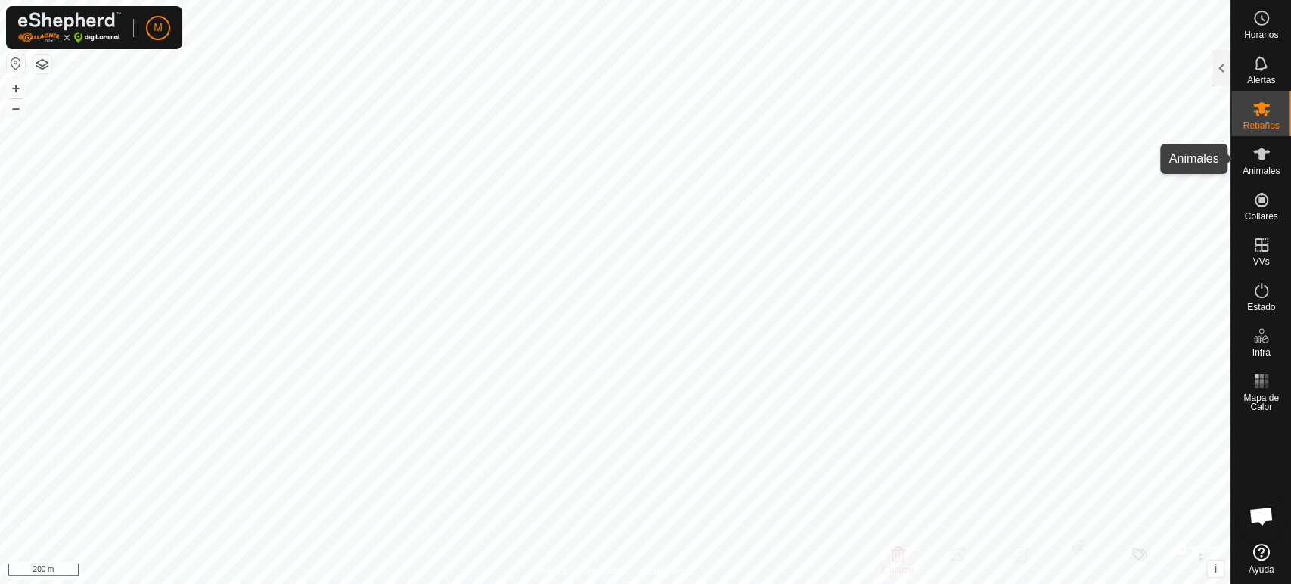
click at [1251, 156] on es-animals-svg-icon at bounding box center [1261, 154] width 27 height 24
click at [1262, 154] on icon at bounding box center [1261, 154] width 17 height 12
click at [1250, 155] on es-animals-svg-icon at bounding box center [1261, 154] width 27 height 24
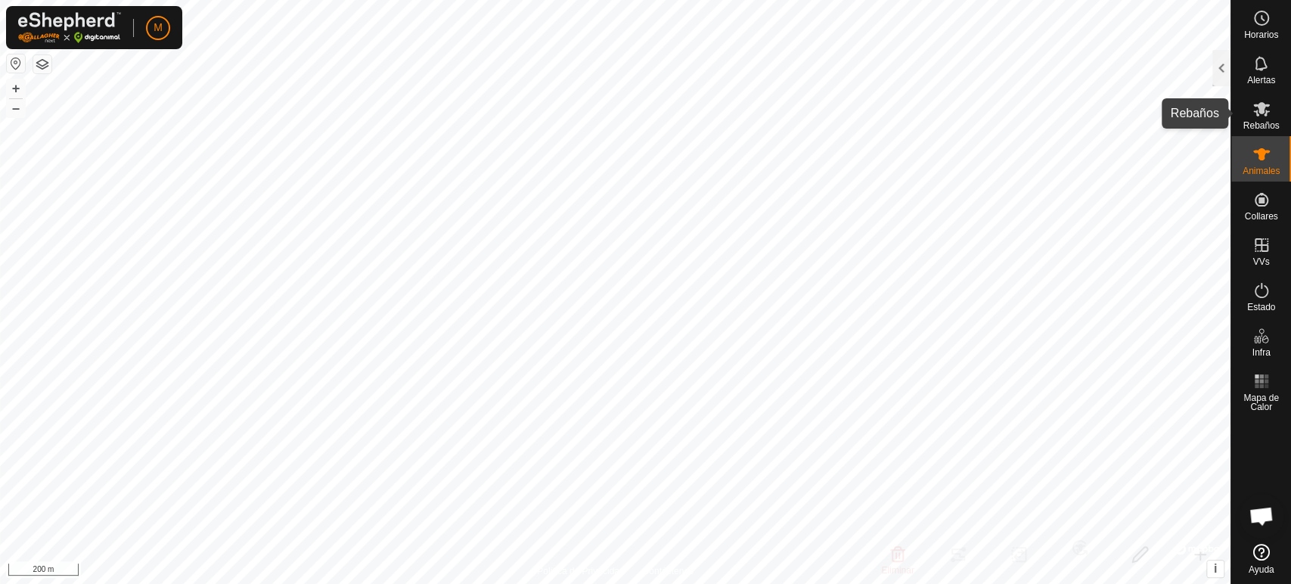
click at [1255, 119] on es-mob-svg-icon at bounding box center [1261, 109] width 27 height 24
click at [1215, 72] on div at bounding box center [1221, 68] width 18 height 36
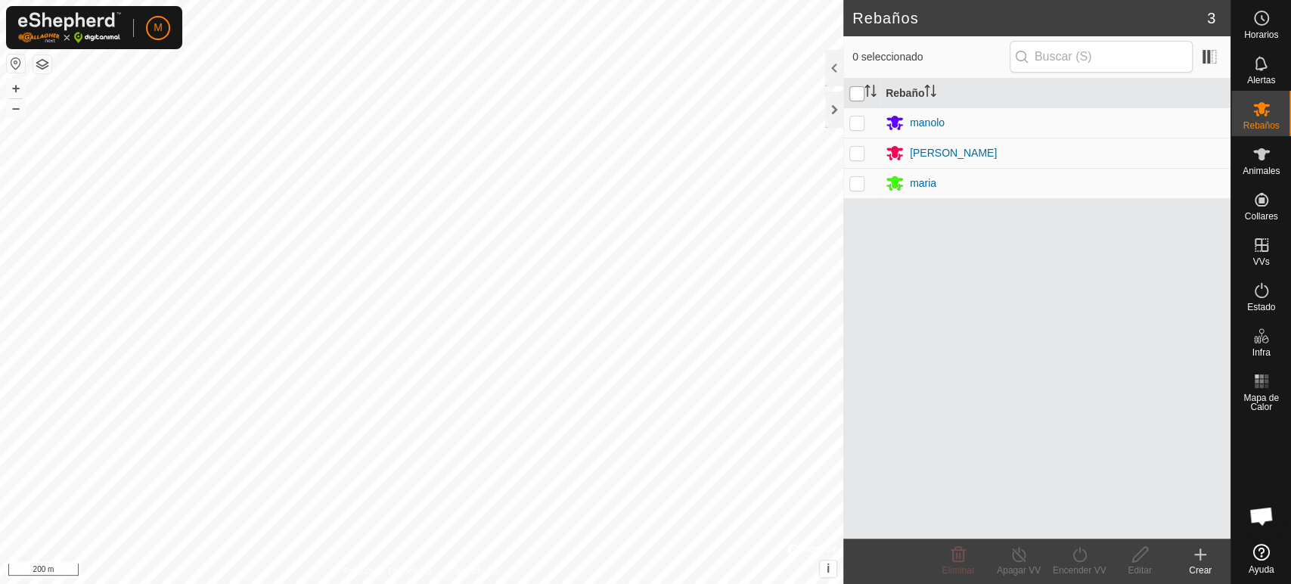
click at [856, 89] on input "checkbox" at bounding box center [856, 93] width 15 height 15
checkbox input "true"
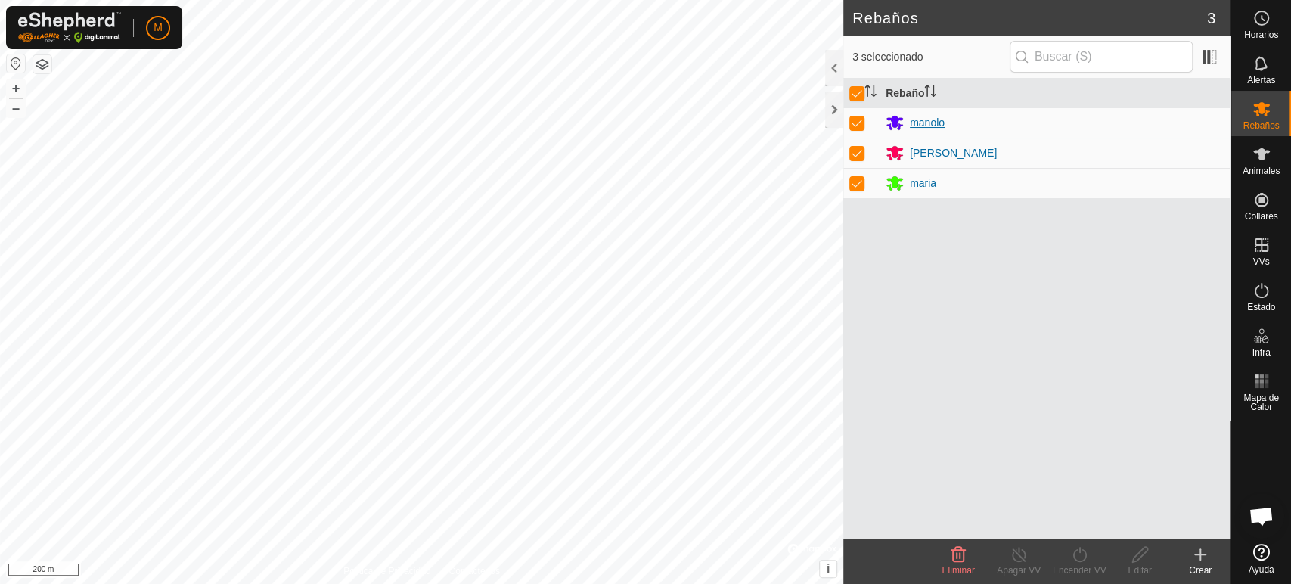
click at [974, 116] on div "manolo" at bounding box center [1055, 122] width 339 height 18
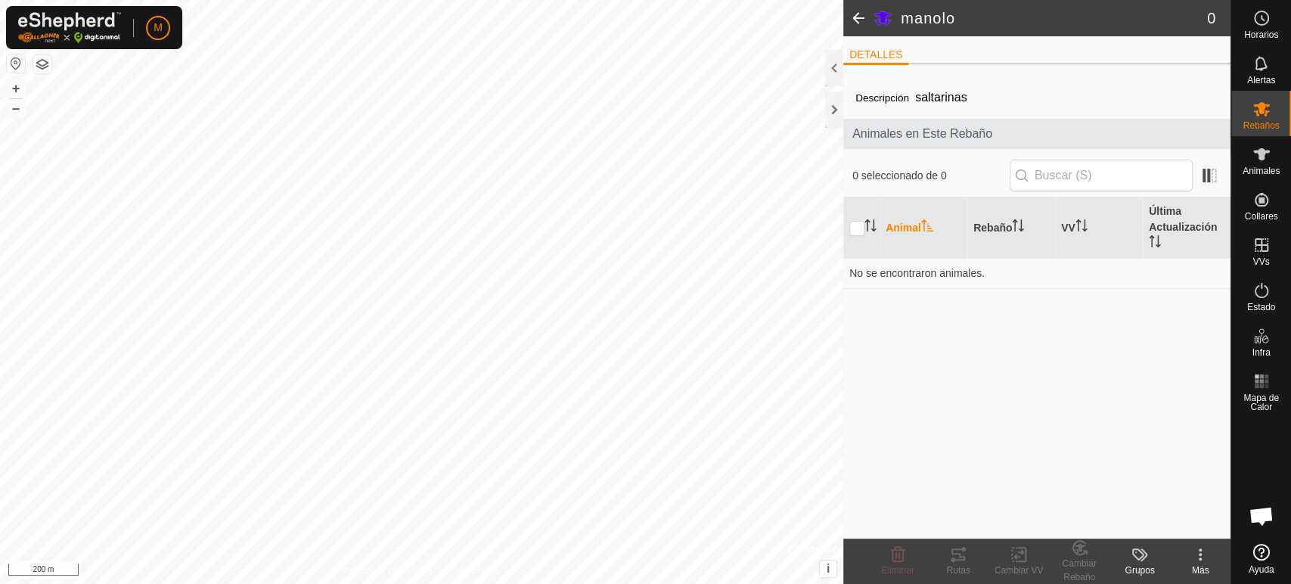
click at [1141, 558] on icon at bounding box center [1138, 554] width 12 height 12
click at [1198, 579] on div "Más" at bounding box center [1200, 560] width 61 height 45
click at [859, 228] on input "checkbox" at bounding box center [856, 228] width 15 height 15
checkbox input "true"
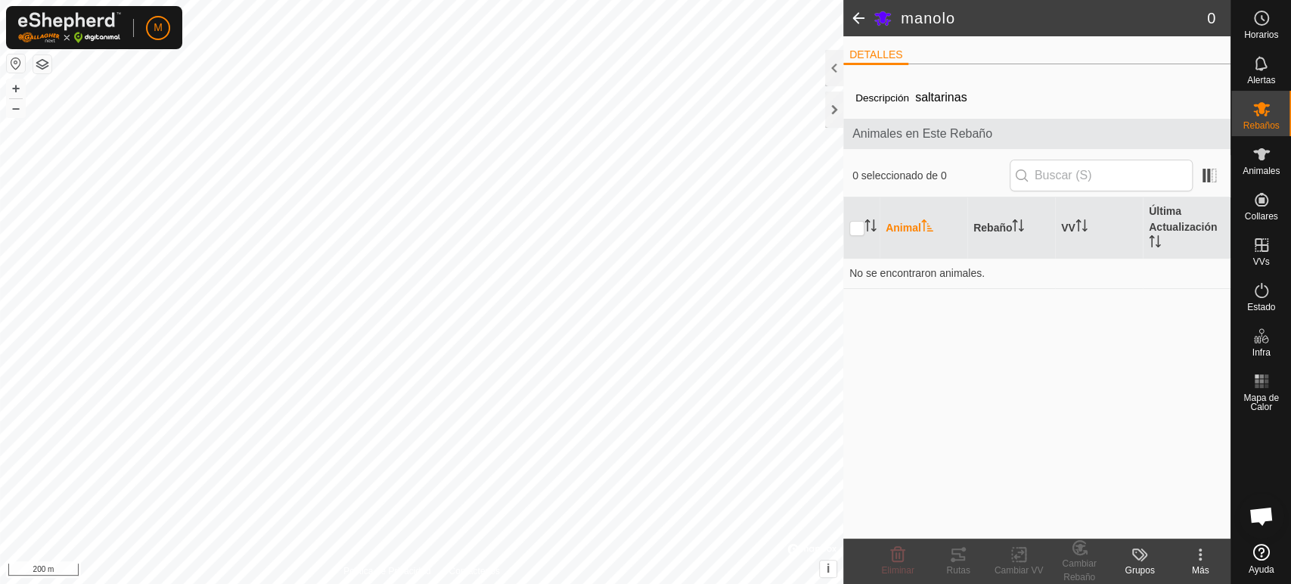
click at [931, 228] on icon "Activar para ordenar" at bounding box center [927, 225] width 12 height 12
click at [1011, 223] on th "Rebaño" at bounding box center [1011, 227] width 88 height 61
click at [827, 65] on div at bounding box center [834, 68] width 18 height 36
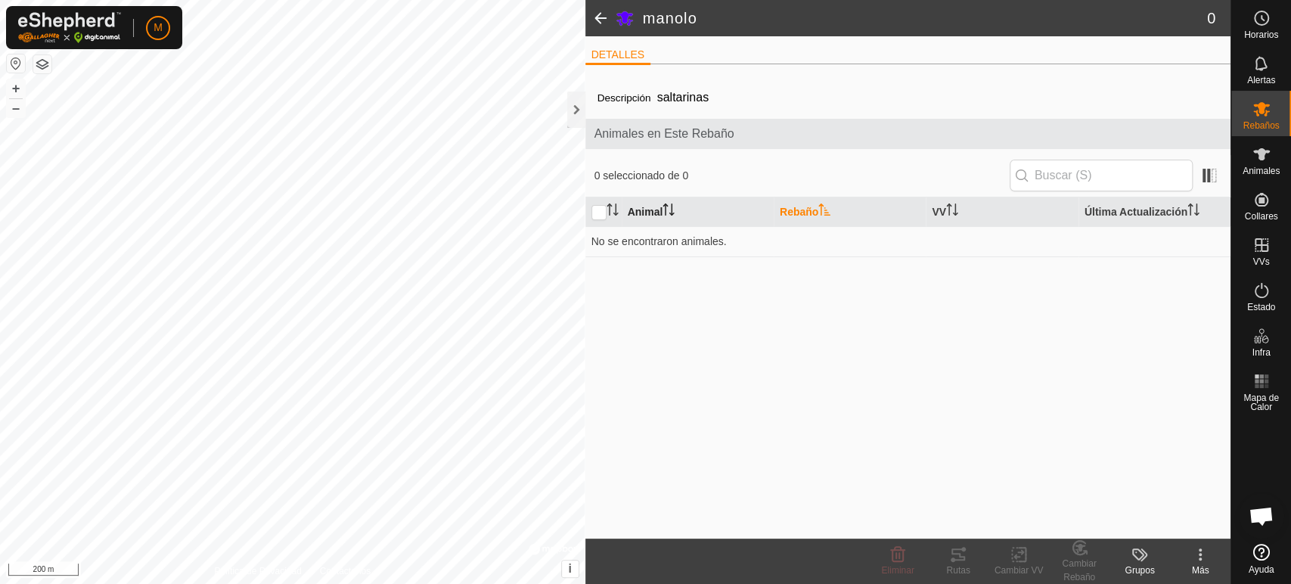
click at [599, 9] on span at bounding box center [600, 18] width 30 height 36
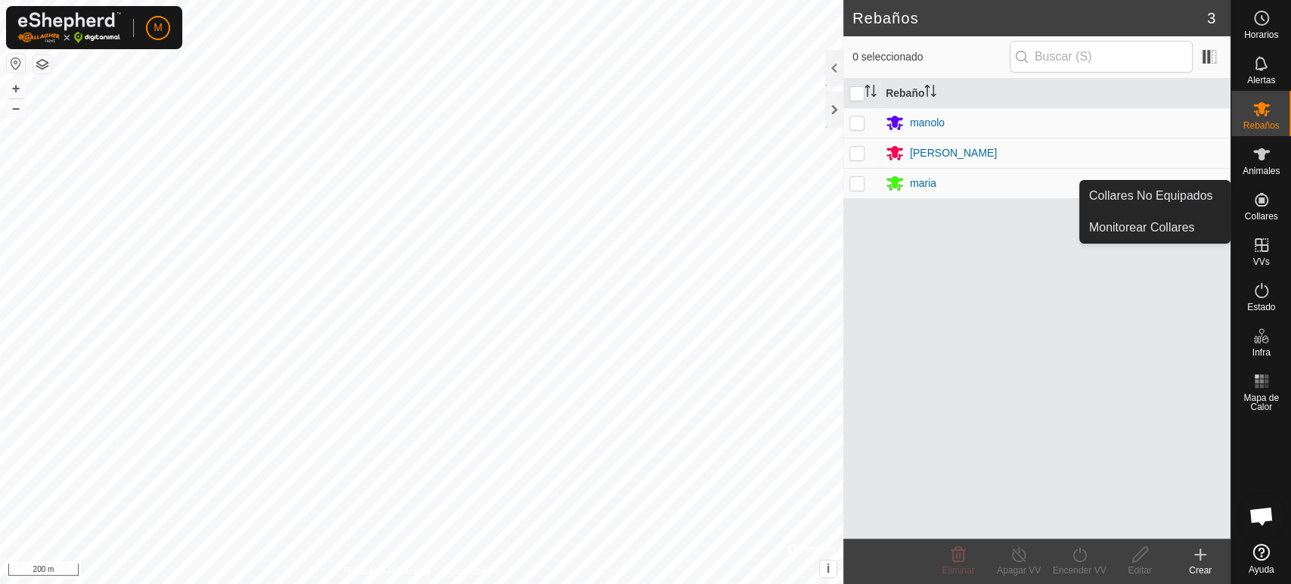
click at [1265, 204] on icon at bounding box center [1262, 200] width 14 height 14
click at [1265, 203] on icon at bounding box center [1261, 200] width 18 height 18
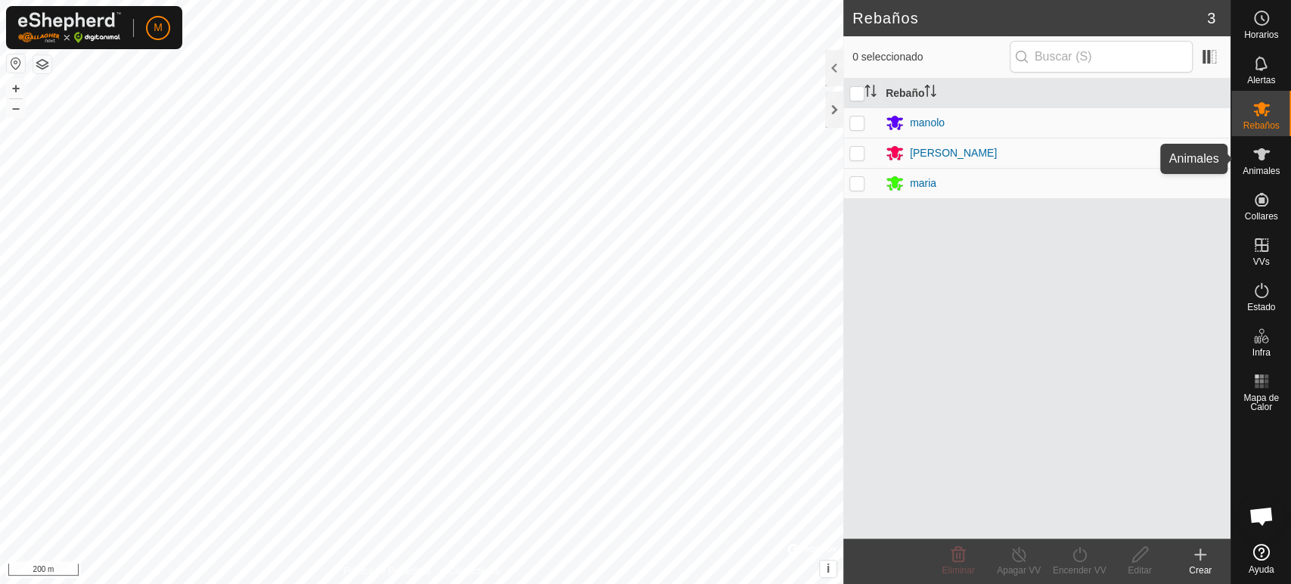
click at [1271, 169] on span "Animales" at bounding box center [1261, 170] width 37 height 9
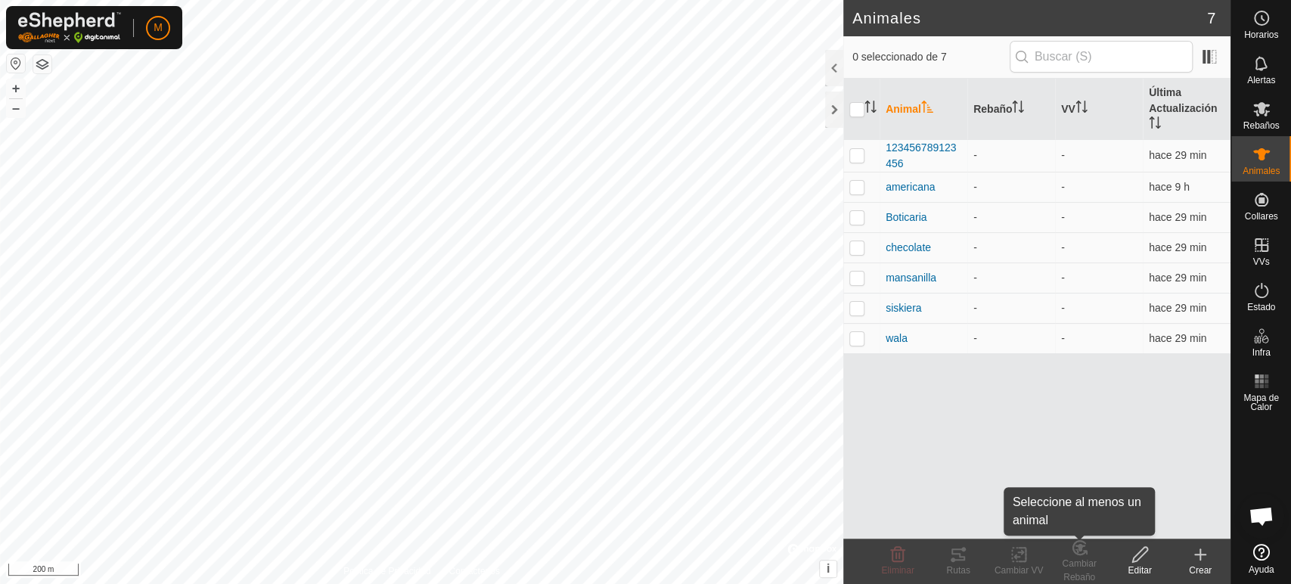
click at [1084, 558] on div "Cambiar Rebaño" at bounding box center [1079, 570] width 61 height 27
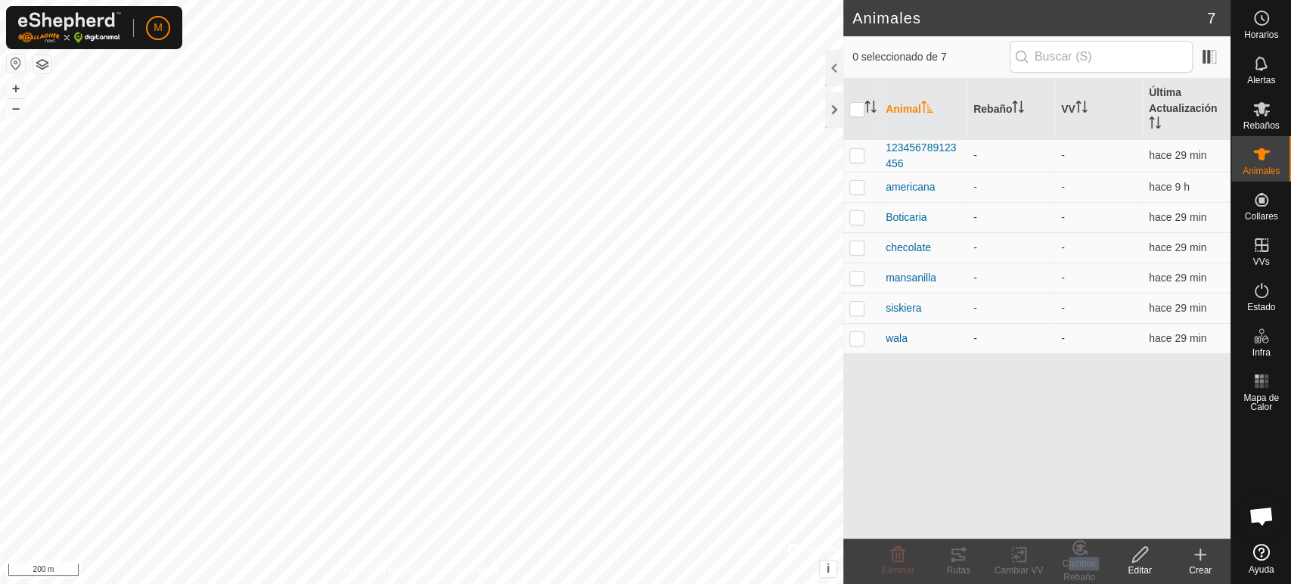
click at [1084, 558] on div "Cambiar Rebaño" at bounding box center [1079, 570] width 61 height 27
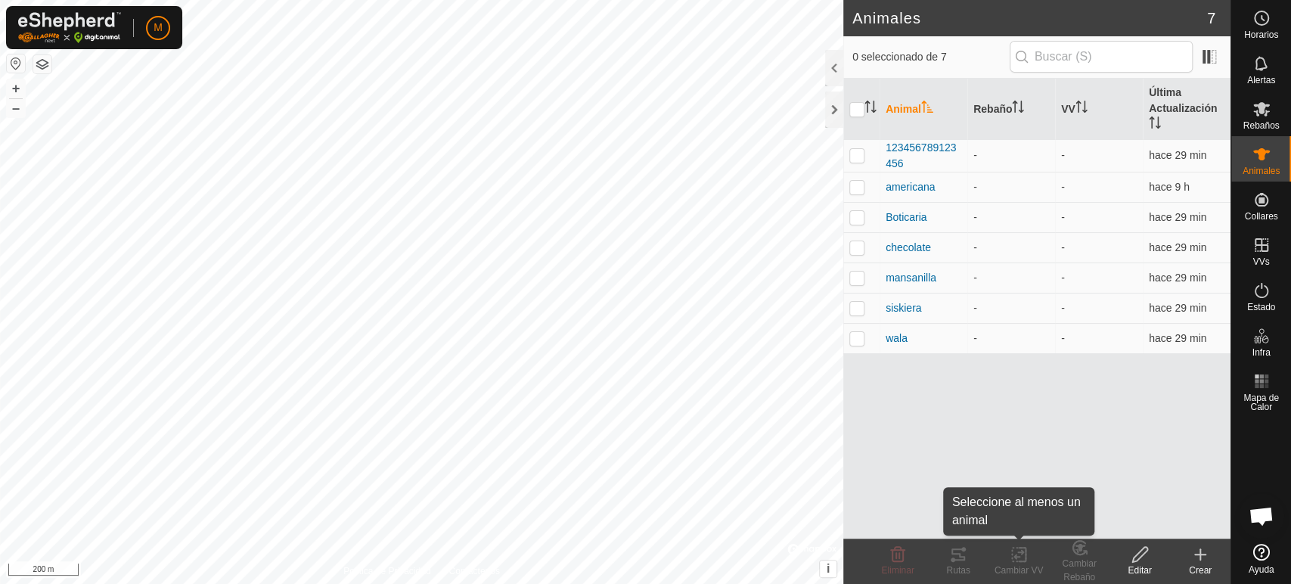
click at [1015, 561] on icon at bounding box center [1019, 554] width 19 height 18
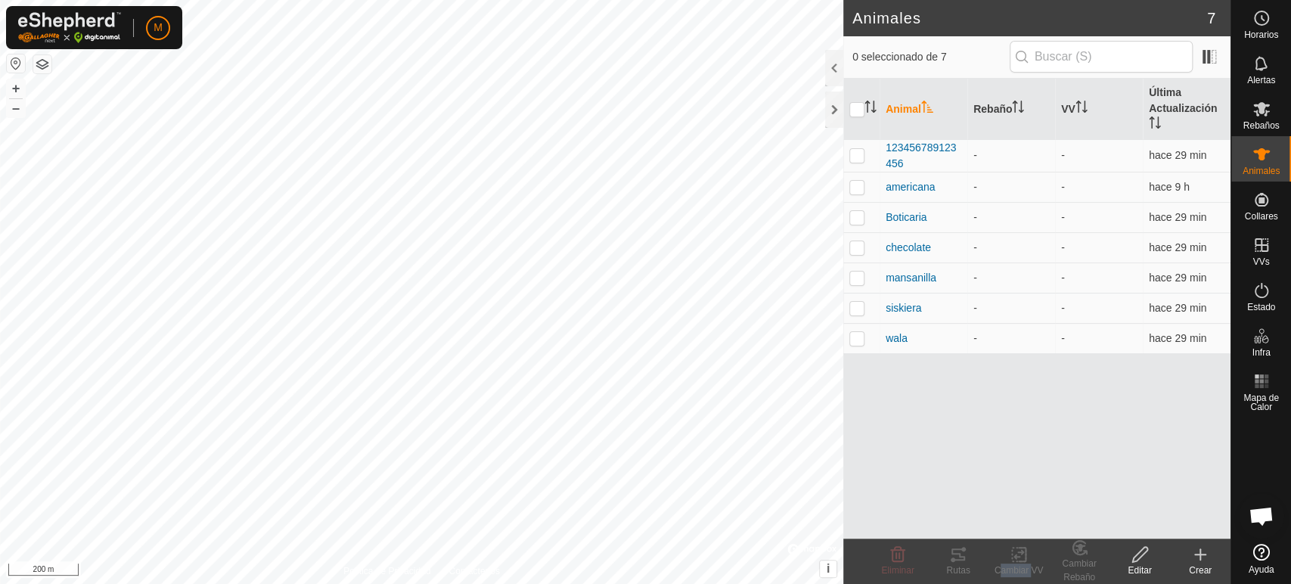
click at [1015, 561] on icon at bounding box center [1019, 554] width 19 height 18
click at [1067, 155] on td "-" at bounding box center [1099, 155] width 88 height 33
click at [945, 195] on td "americana" at bounding box center [924, 187] width 88 height 30
click at [968, 222] on td "-" at bounding box center [1011, 217] width 88 height 30
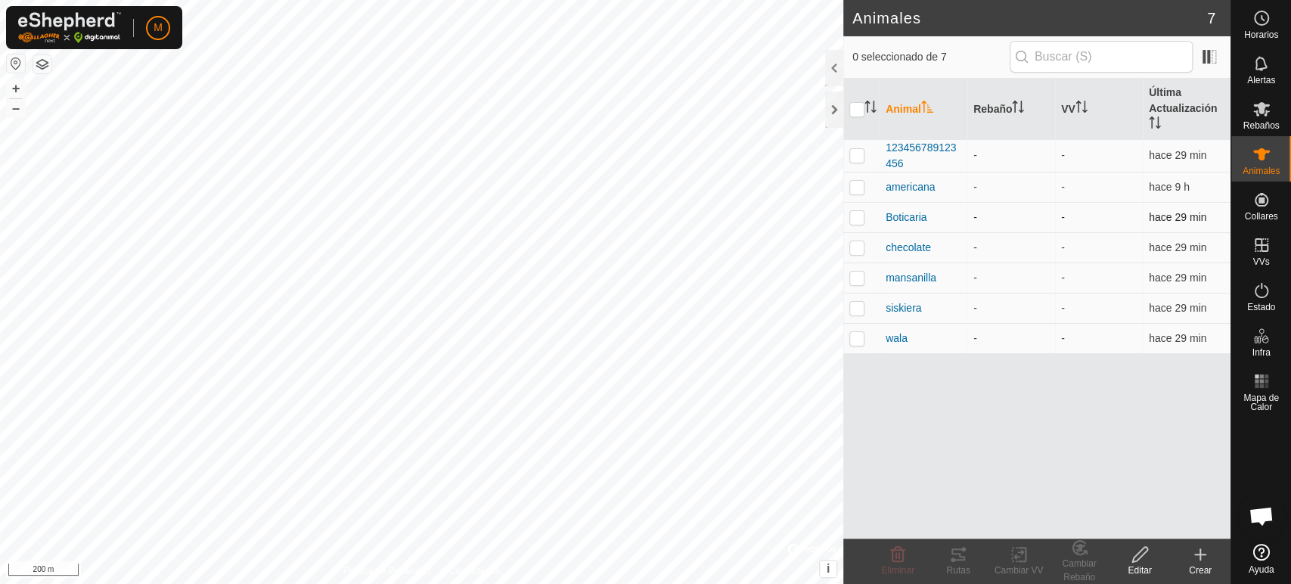
click at [968, 222] on td "-" at bounding box center [1011, 217] width 88 height 30
drag, startPoint x: 962, startPoint y: 275, endPoint x: 1055, endPoint y: 319, distance: 102.9
click at [1055, 319] on tbody "123456789123456 - - hace 29 min americana - - hace 9 h Boticaria - - hace 29 mi…" at bounding box center [1036, 246] width 387 height 214
click at [859, 151] on p-checkbox at bounding box center [856, 155] width 15 height 12
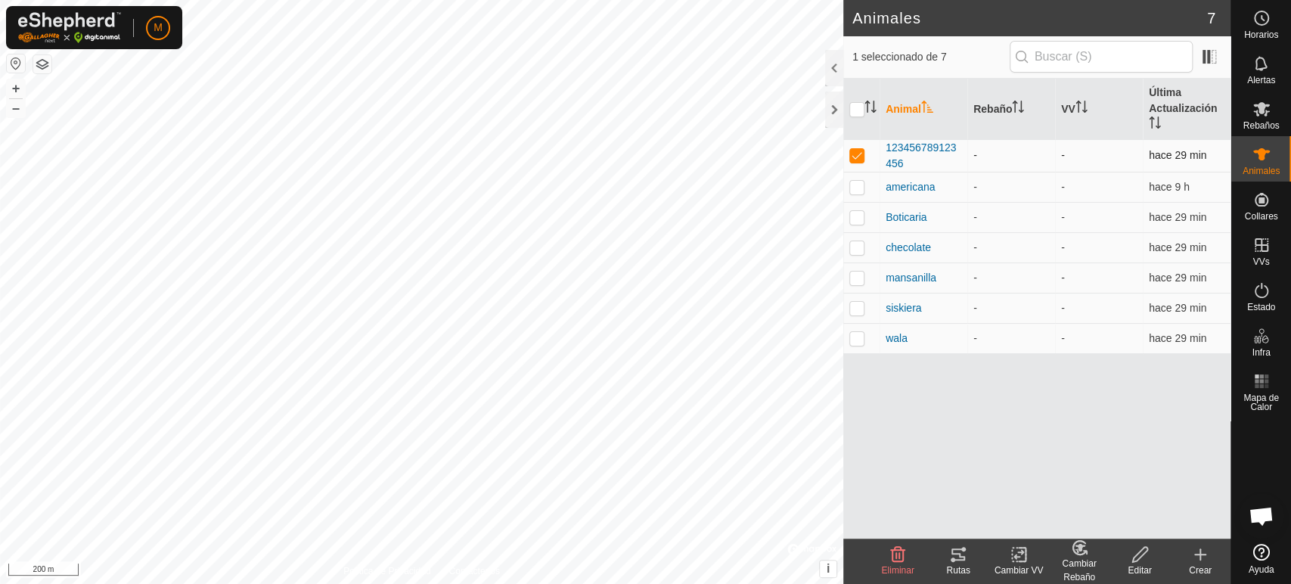
click at [859, 151] on p-checkbox at bounding box center [856, 155] width 15 height 12
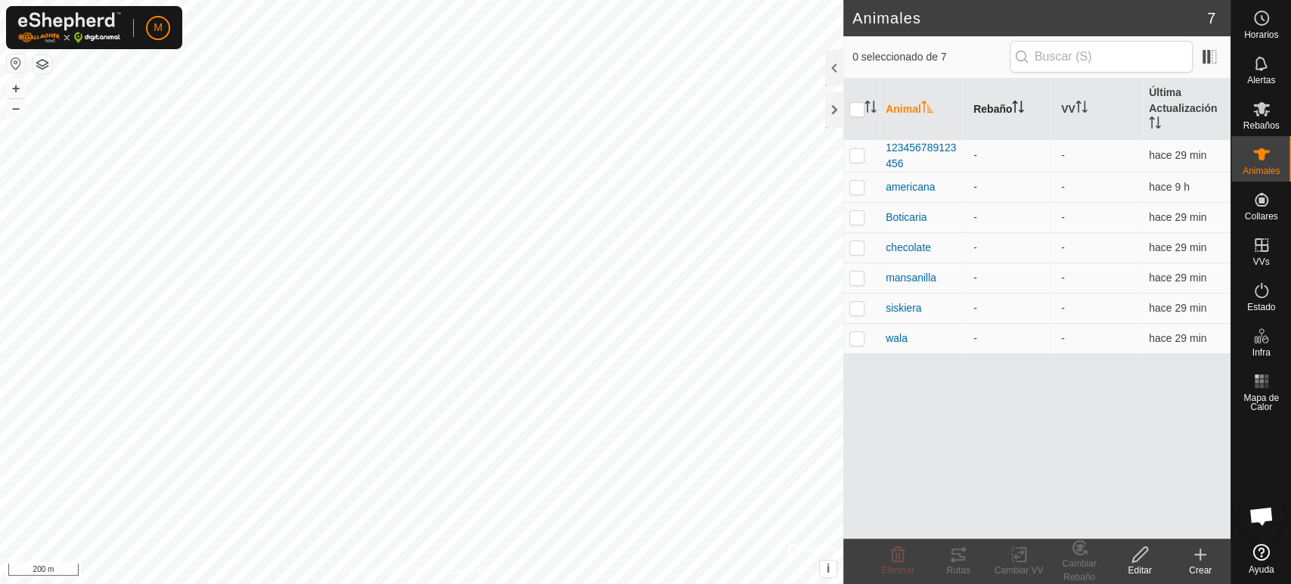
click at [1004, 104] on th "Rebaño" at bounding box center [1011, 109] width 88 height 61
click at [854, 156] on p-checkbox at bounding box center [856, 155] width 15 height 12
checkbox input "true"
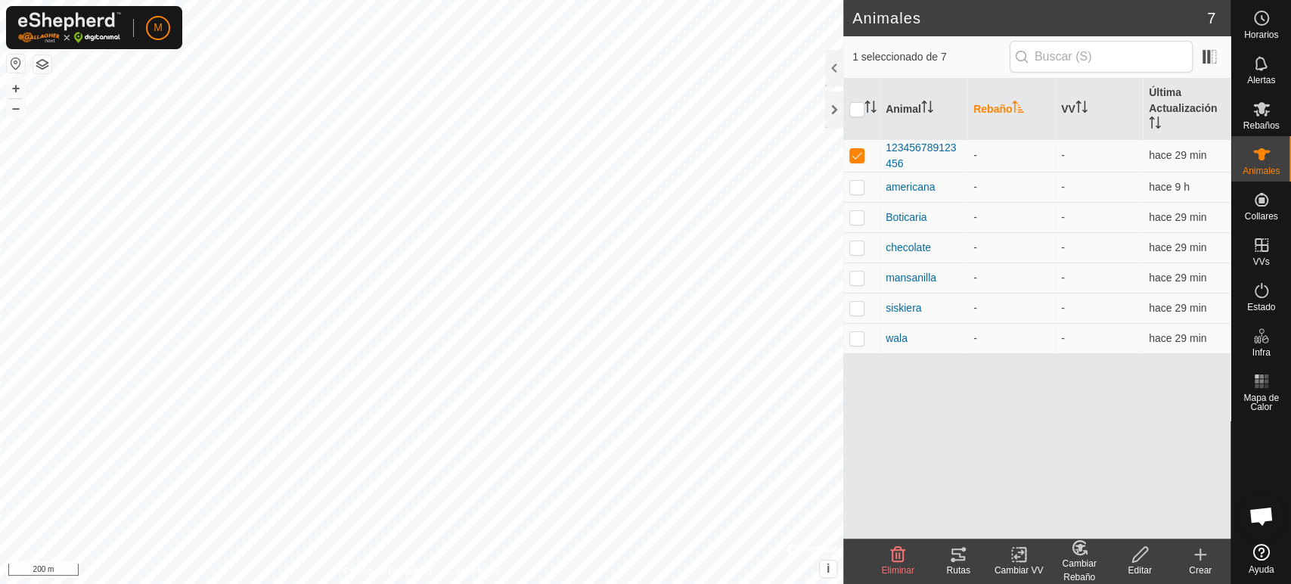
click at [1007, 107] on th "Rebaño" at bounding box center [1011, 109] width 88 height 61
click at [1077, 555] on icon at bounding box center [1079, 547] width 19 height 18
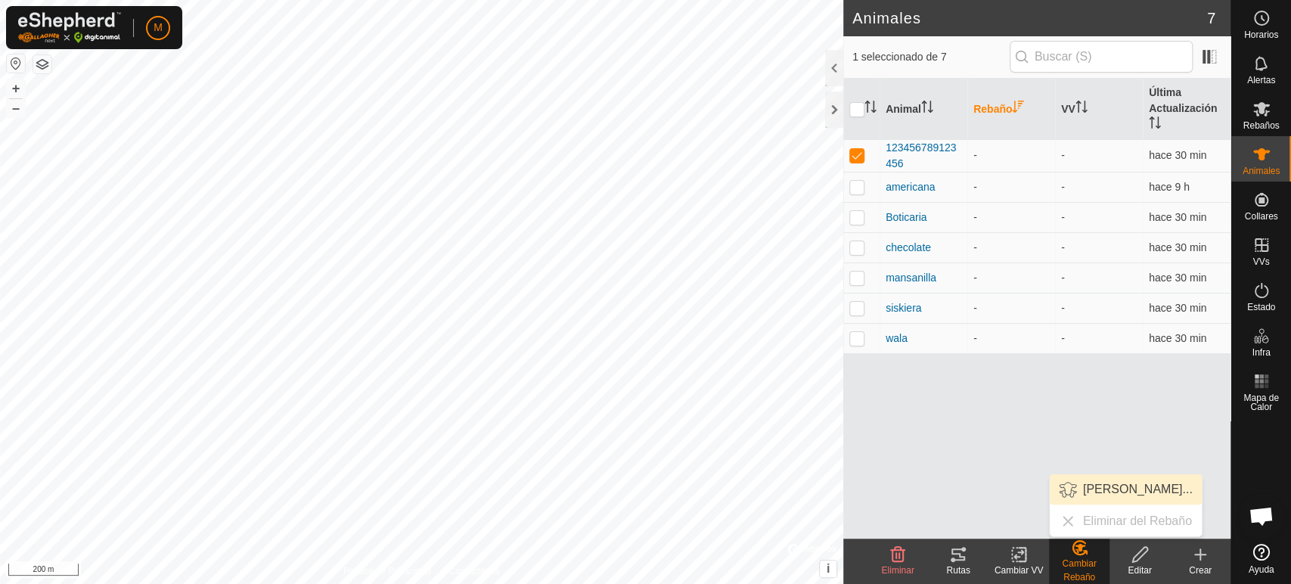
click at [1100, 487] on link "[PERSON_NAME]..." at bounding box center [1126, 489] width 152 height 30
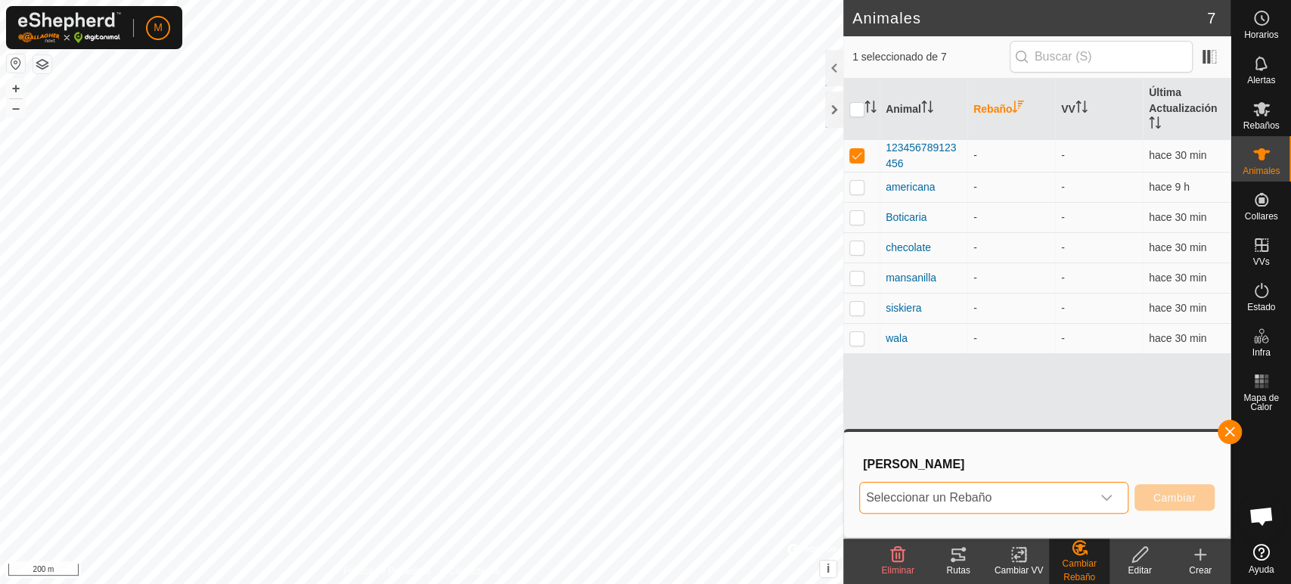
click at [880, 493] on span "Seleccionar un Rebaño" at bounding box center [975, 498] width 231 height 30
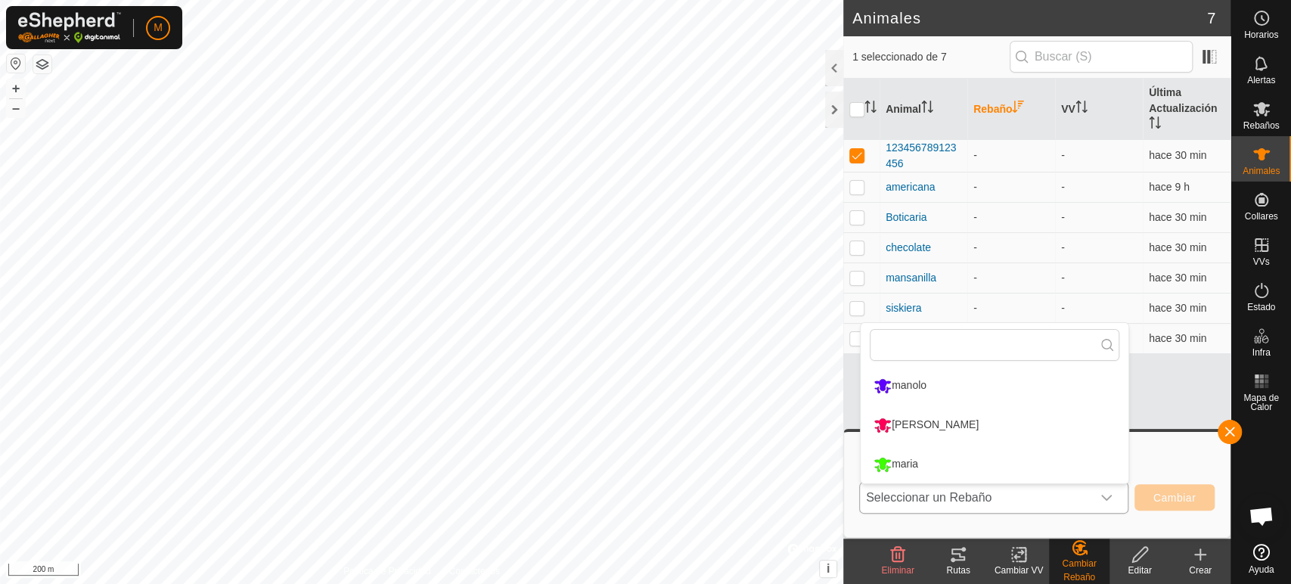
click at [894, 388] on li "manolo" at bounding box center [995, 386] width 268 height 38
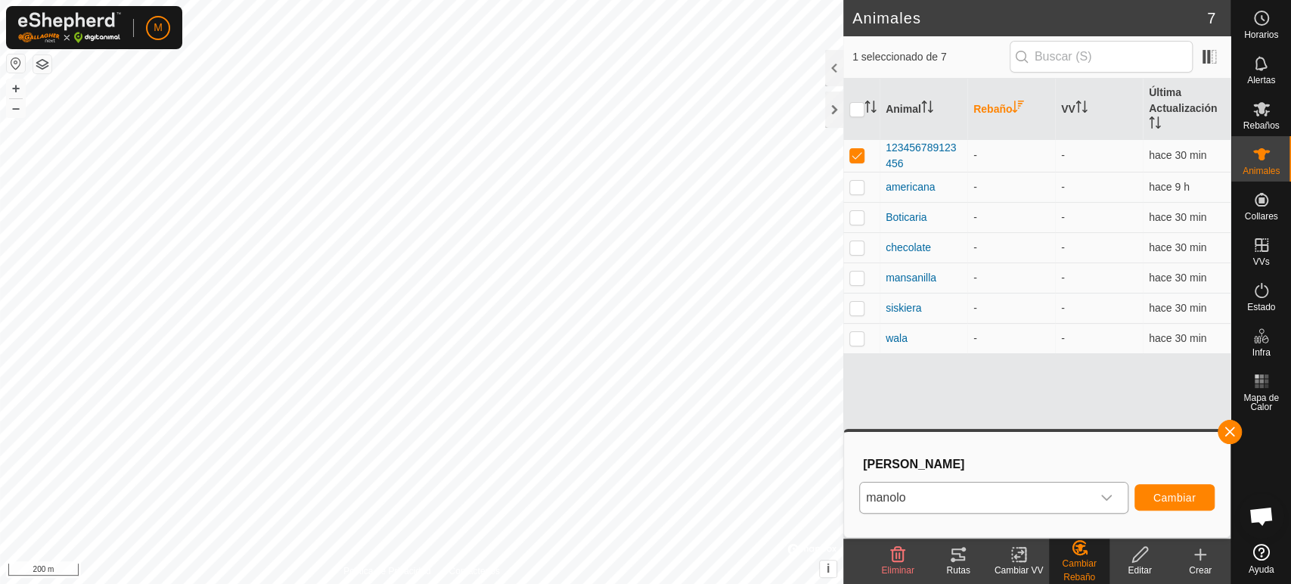
click at [1103, 495] on icon "dropdown trigger" at bounding box center [1106, 498] width 11 height 6
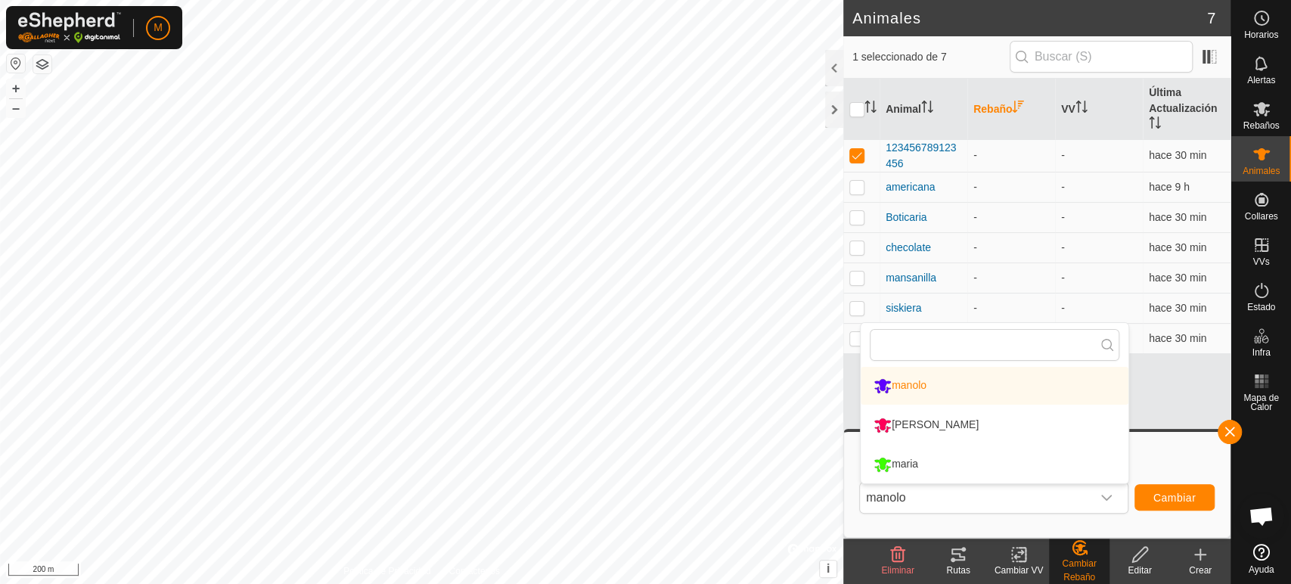
click at [919, 426] on li "[PERSON_NAME]" at bounding box center [995, 425] width 268 height 38
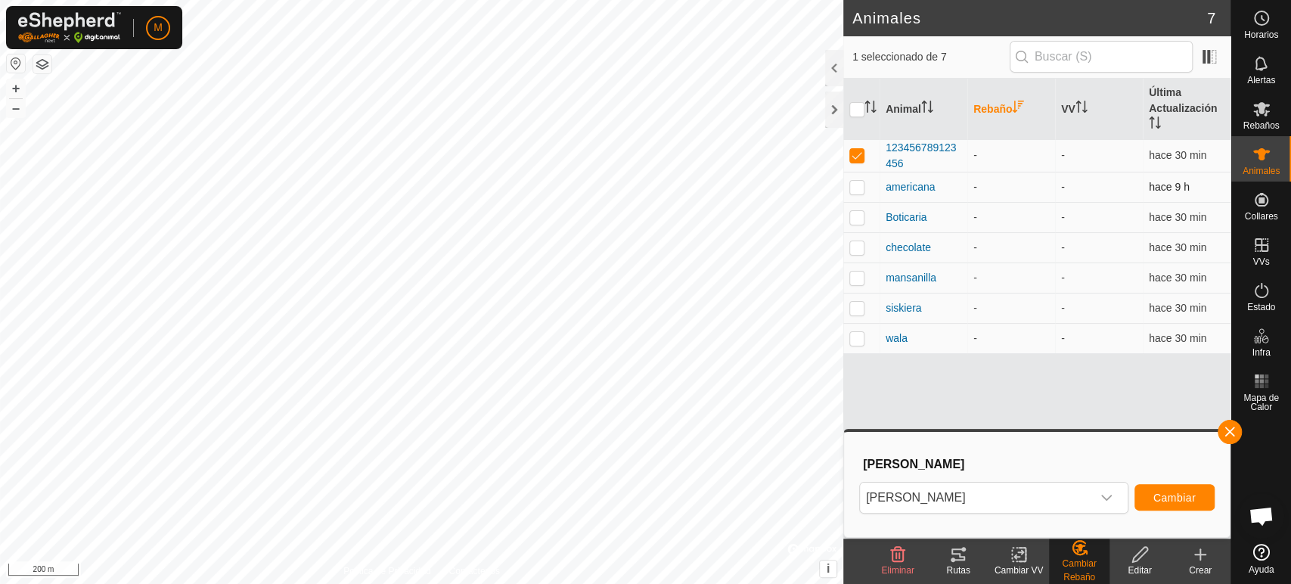
click at [855, 184] on p-checkbox at bounding box center [856, 187] width 15 height 12
checkbox input "true"
click at [855, 279] on p-checkbox at bounding box center [856, 278] width 15 height 12
checkbox input "true"
click at [1163, 492] on span "Cambiar" at bounding box center [1174, 498] width 42 height 12
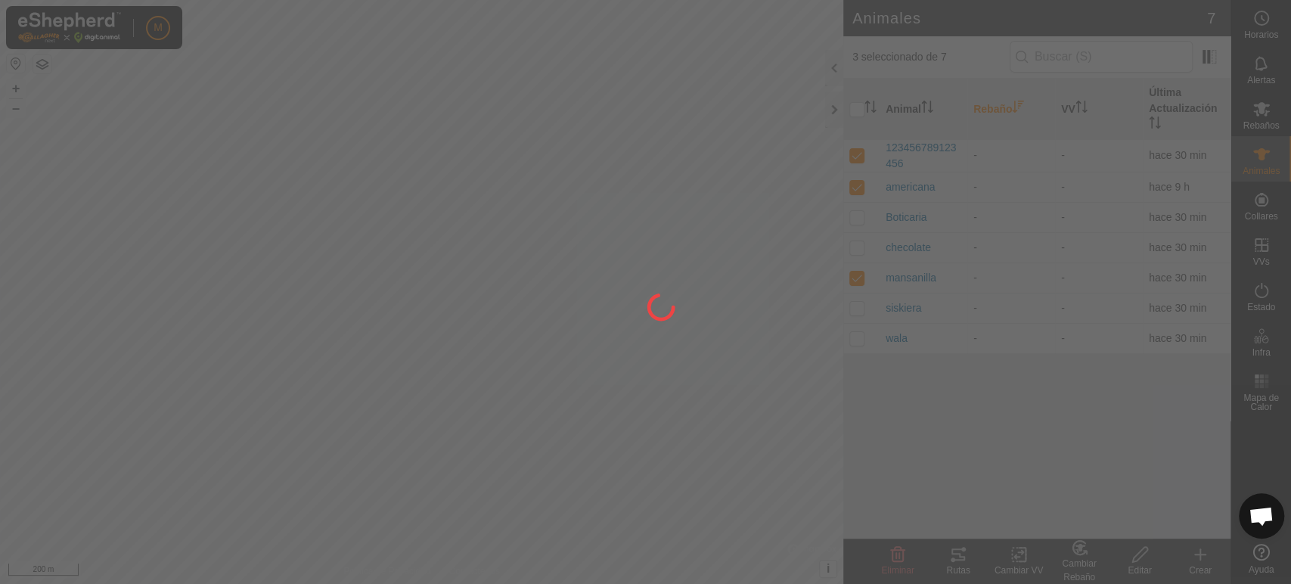
checkbox input "false"
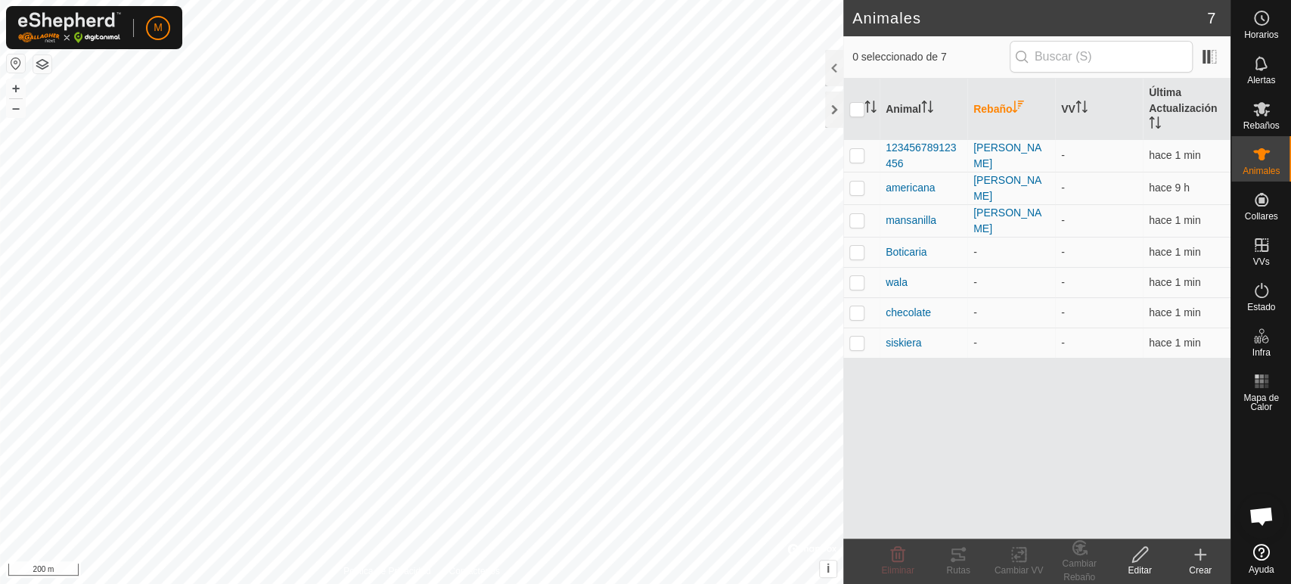
drag, startPoint x: 1162, startPoint y: 490, endPoint x: 1059, endPoint y: 443, distance: 113.7
click at [1059, 443] on div "Animal Rebaño VV Última Actualización 123456789123456 [PERSON_NAME] - hace 1 mi…" at bounding box center [1036, 309] width 387 height 460
click at [858, 246] on p-checkbox at bounding box center [856, 252] width 15 height 12
checkbox input "true"
click at [853, 278] on p-checkbox at bounding box center [856, 282] width 15 height 12
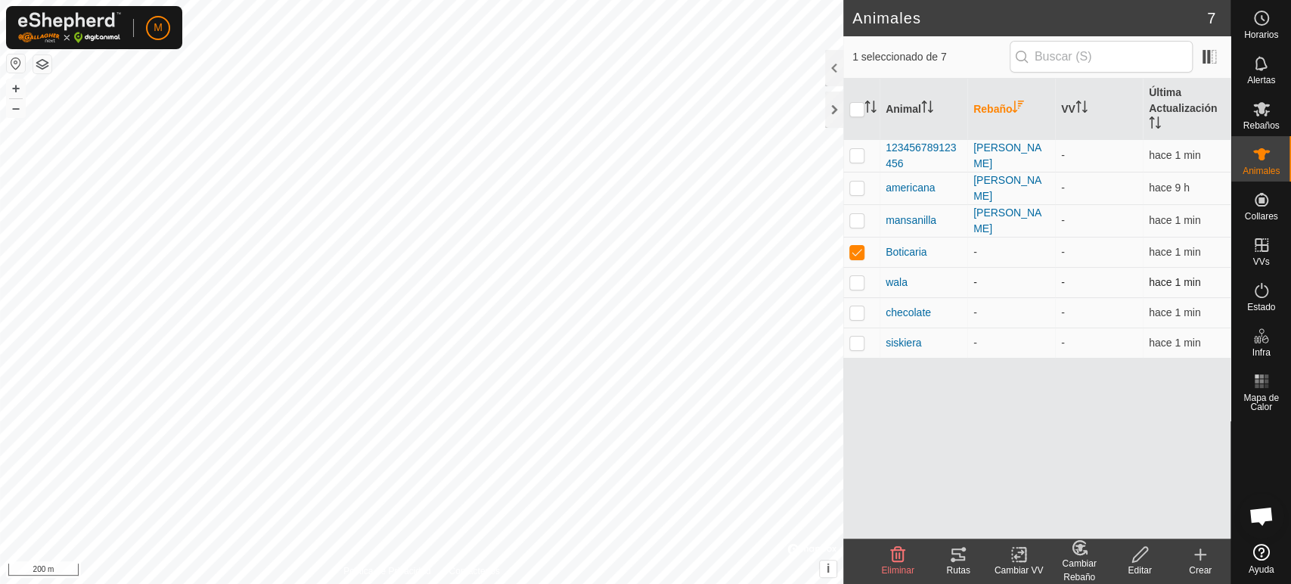
checkbox input "true"
click at [1075, 550] on icon at bounding box center [1077, 550] width 4 height 5
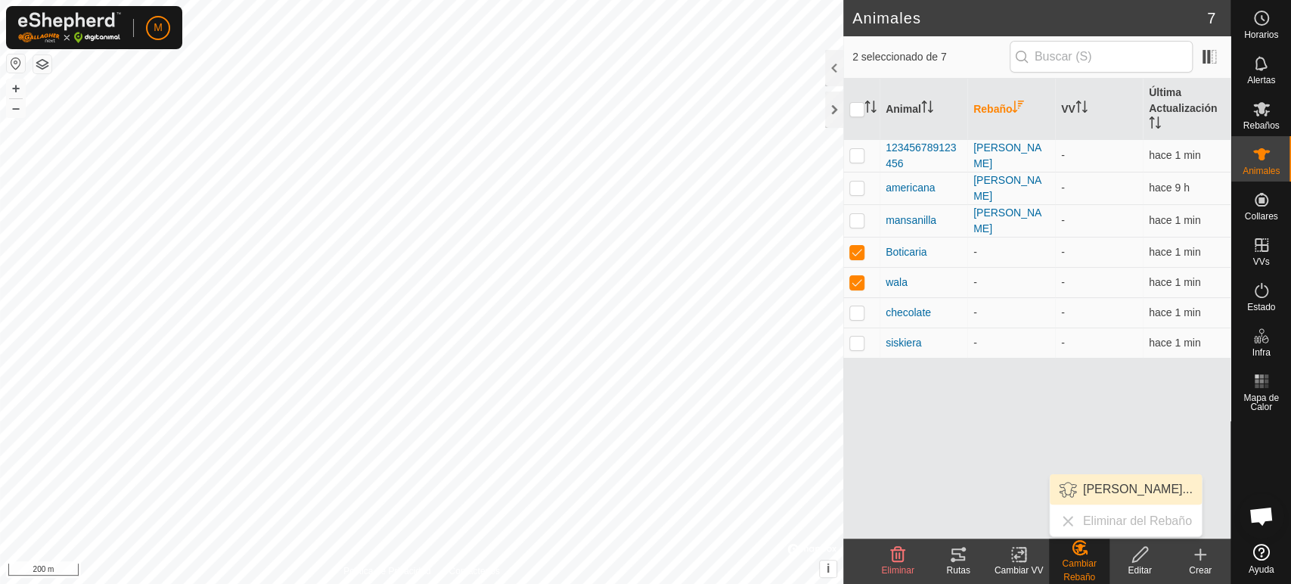
click at [1101, 483] on link "[PERSON_NAME]..." at bounding box center [1126, 489] width 152 height 30
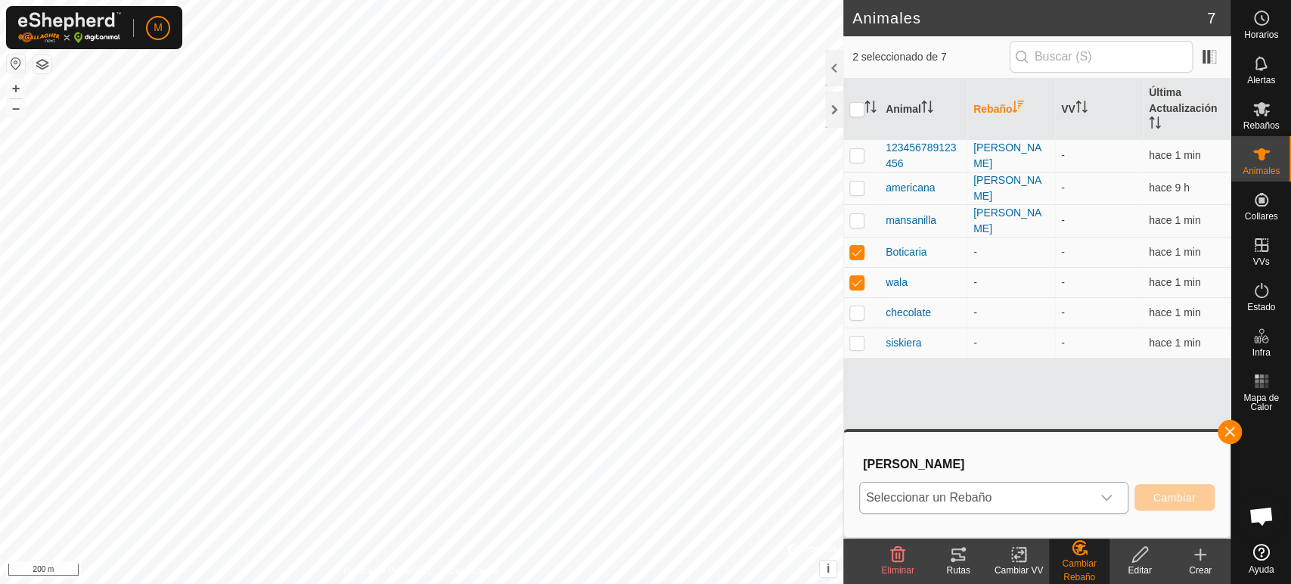
click at [1106, 500] on icon "dropdown trigger" at bounding box center [1106, 498] width 12 height 12
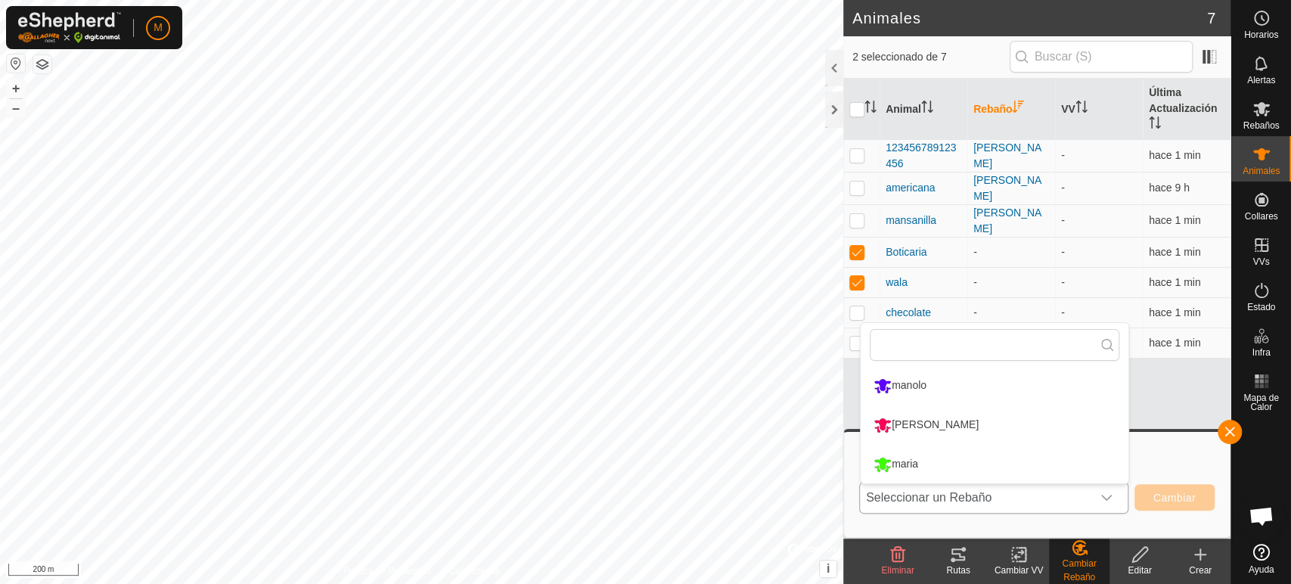
click at [909, 386] on li "manolo" at bounding box center [995, 386] width 268 height 38
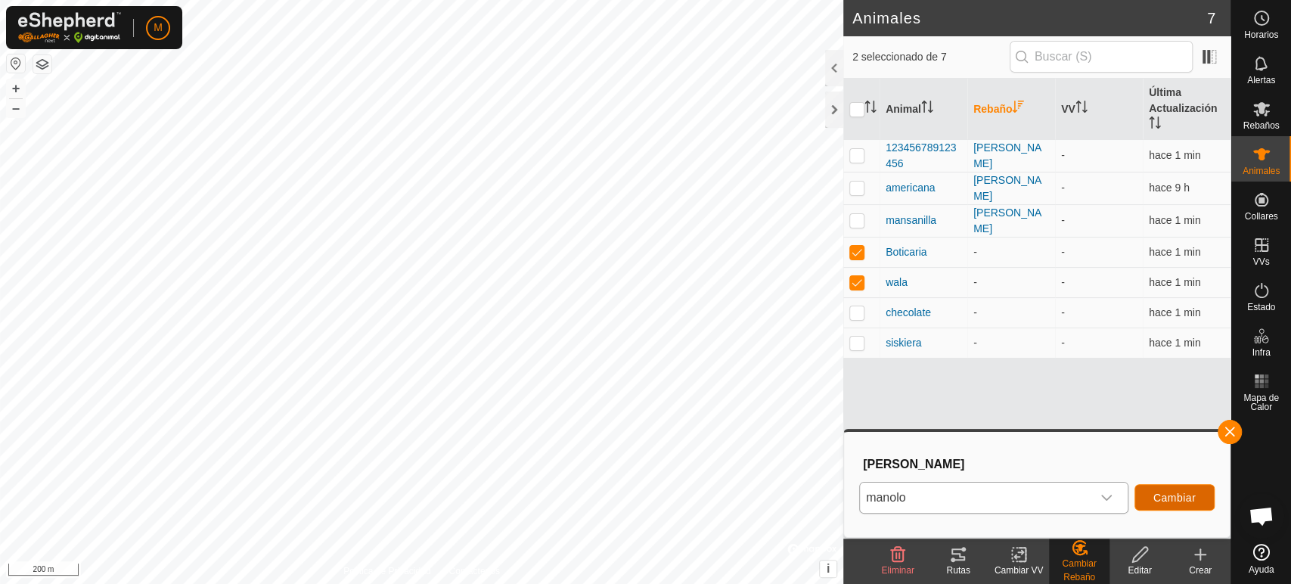
click at [1181, 492] on span "Cambiar" at bounding box center [1174, 498] width 42 height 12
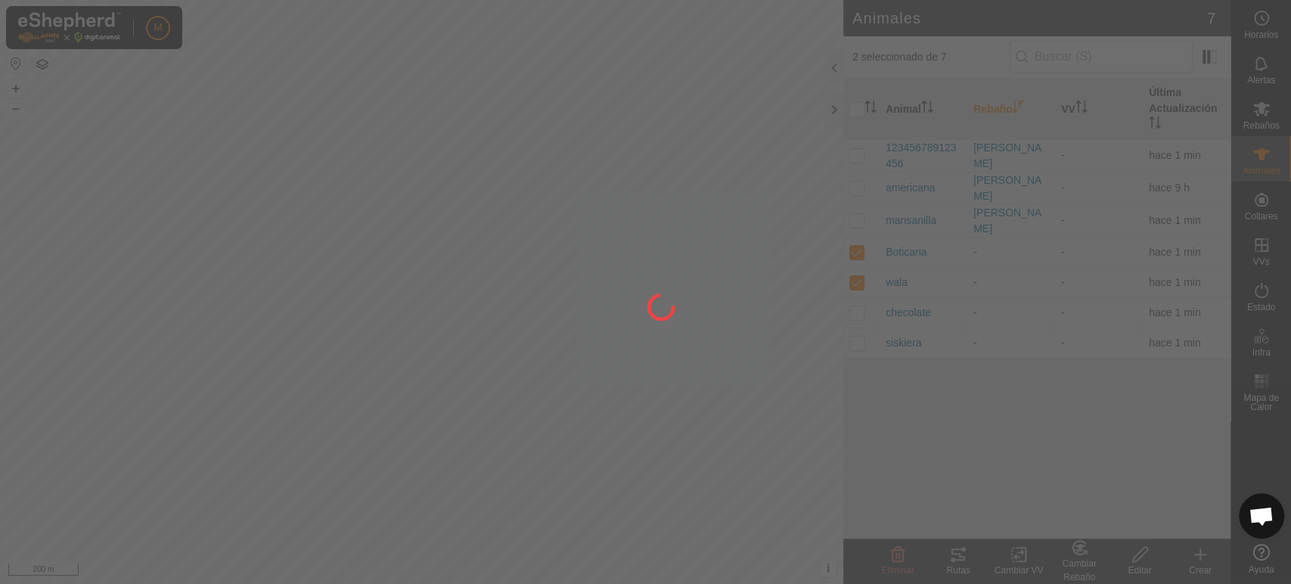
checkbox input "false"
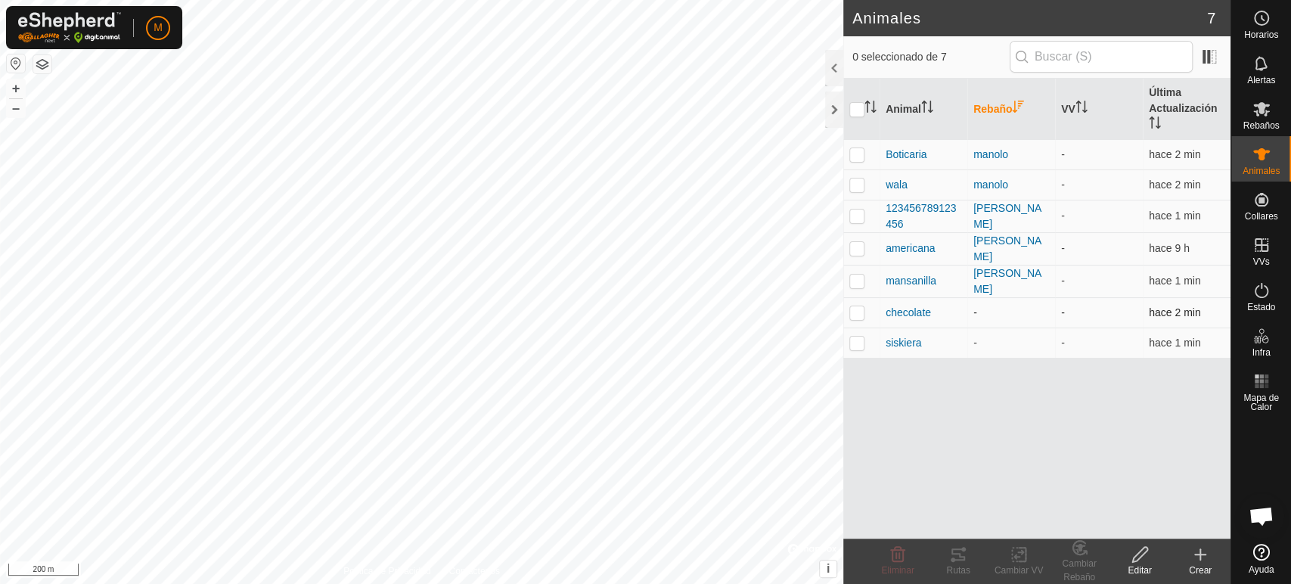
click at [853, 306] on p-checkbox at bounding box center [856, 312] width 15 height 12
checkbox input "true"
click at [853, 337] on p-checkbox at bounding box center [856, 343] width 15 height 12
checkbox input "true"
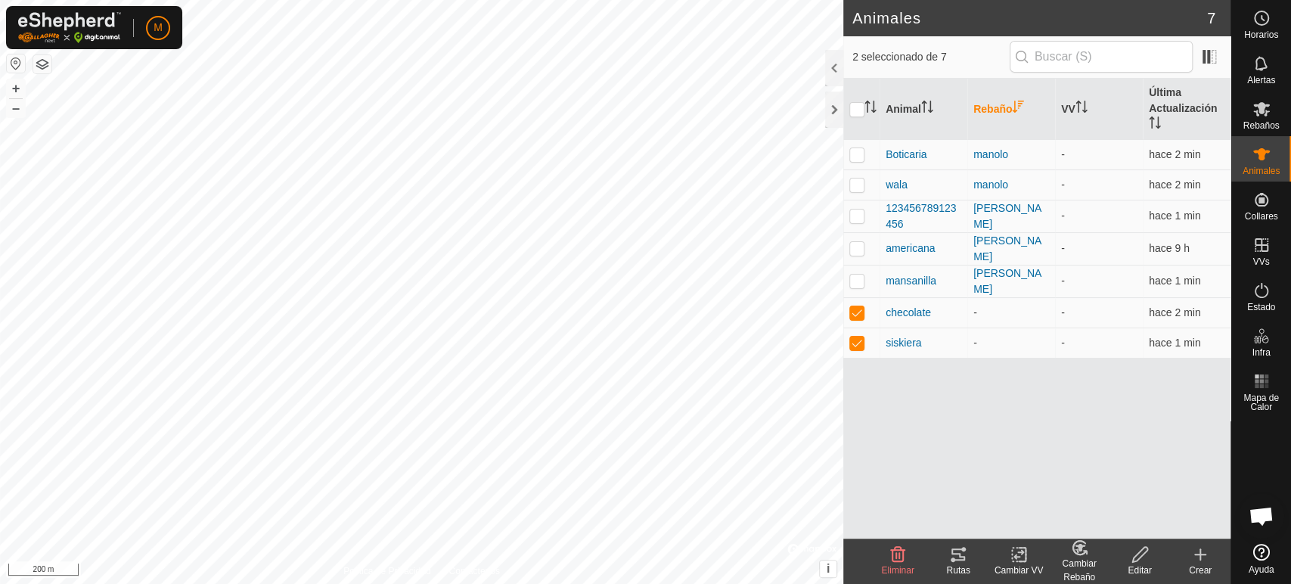
click at [1081, 548] on icon at bounding box center [1080, 548] width 11 height 8
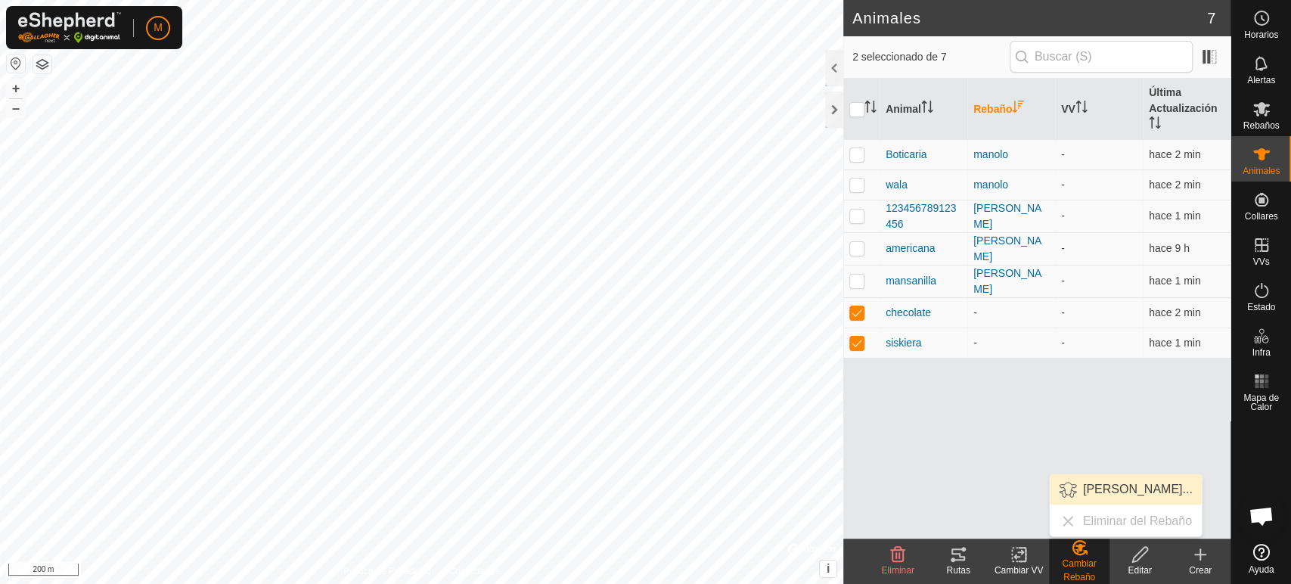
click at [1117, 489] on link "[PERSON_NAME]..." at bounding box center [1126, 489] width 152 height 30
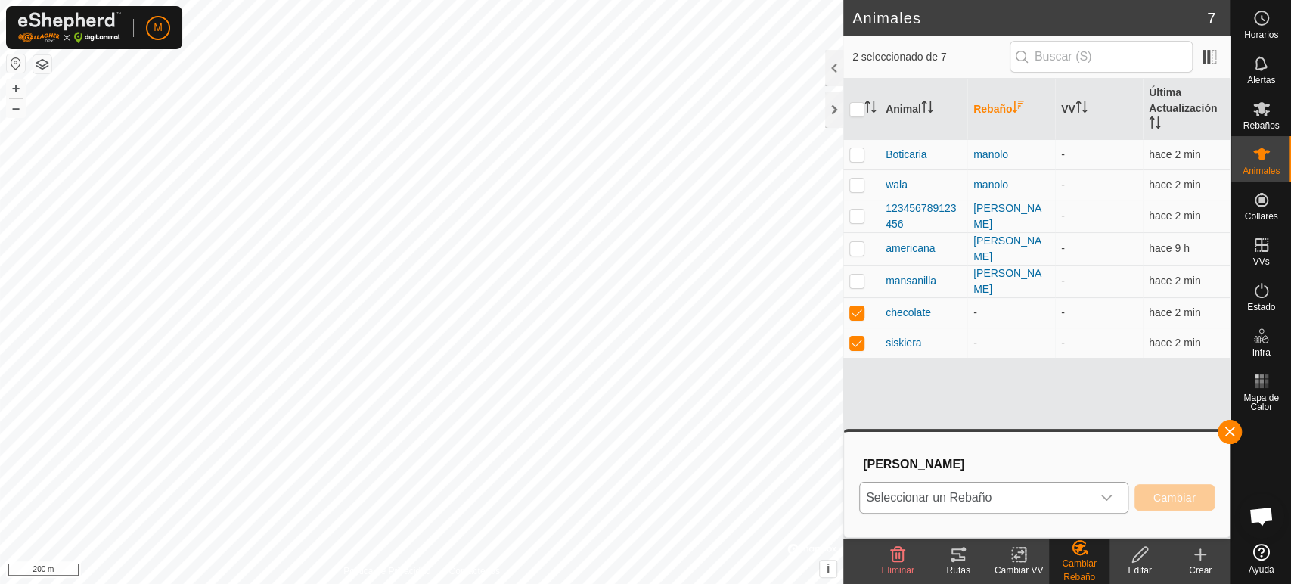
click at [1106, 495] on icon "dropdown trigger" at bounding box center [1106, 498] width 12 height 12
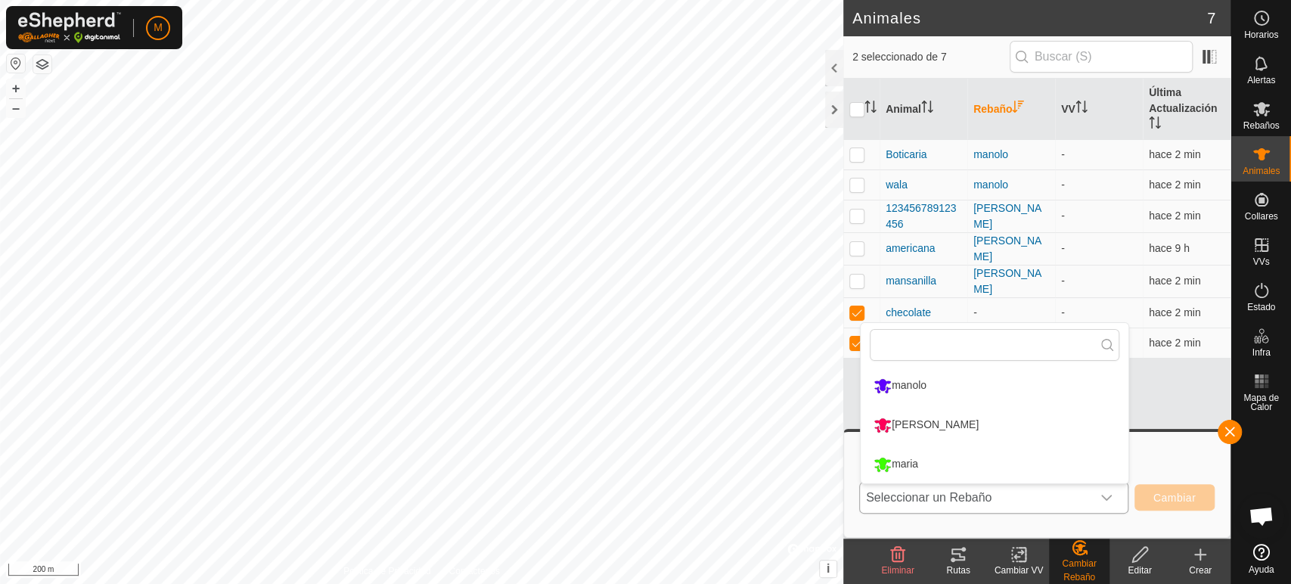
click at [956, 466] on li "maria" at bounding box center [995, 464] width 268 height 38
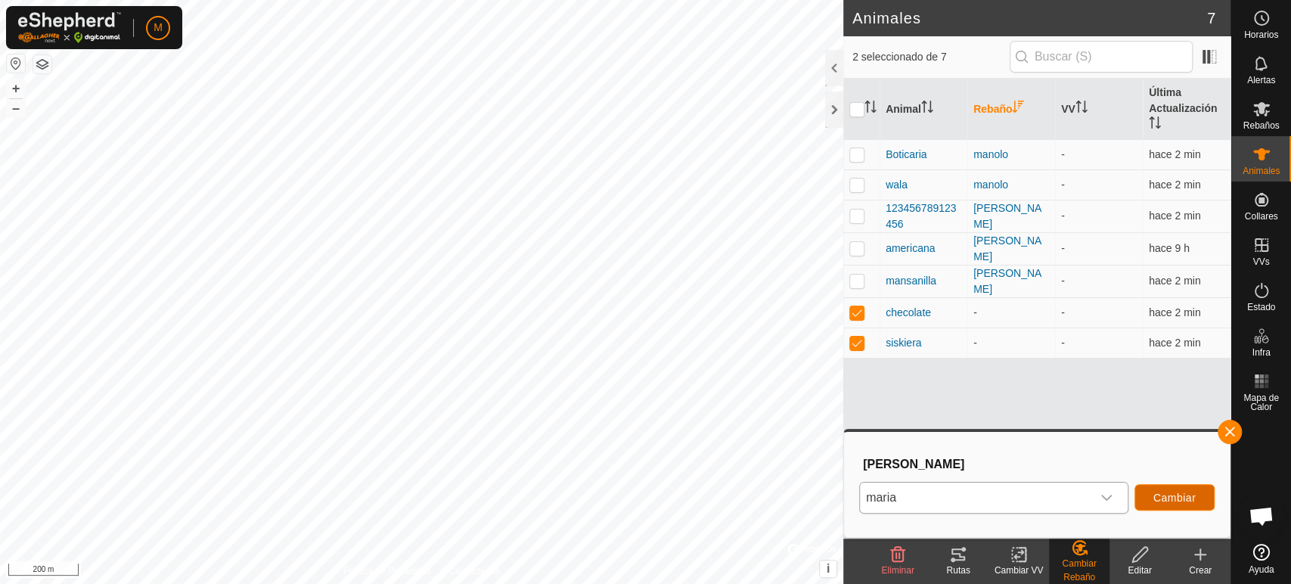
click at [1172, 495] on span "Cambiar" at bounding box center [1174, 498] width 42 height 12
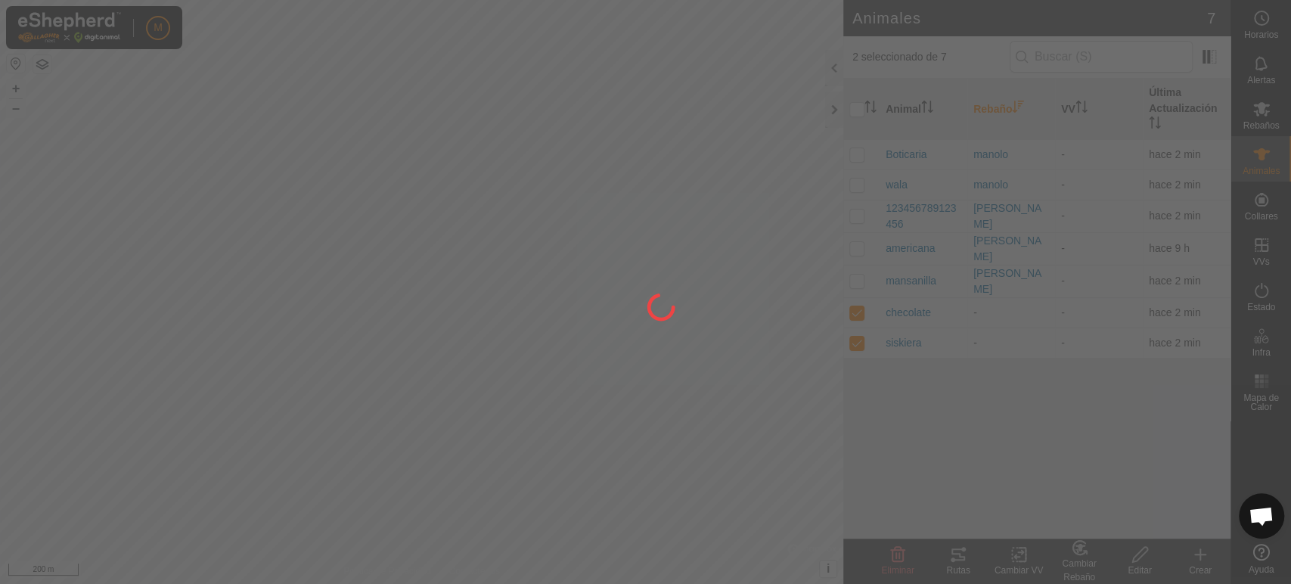
checkbox input "false"
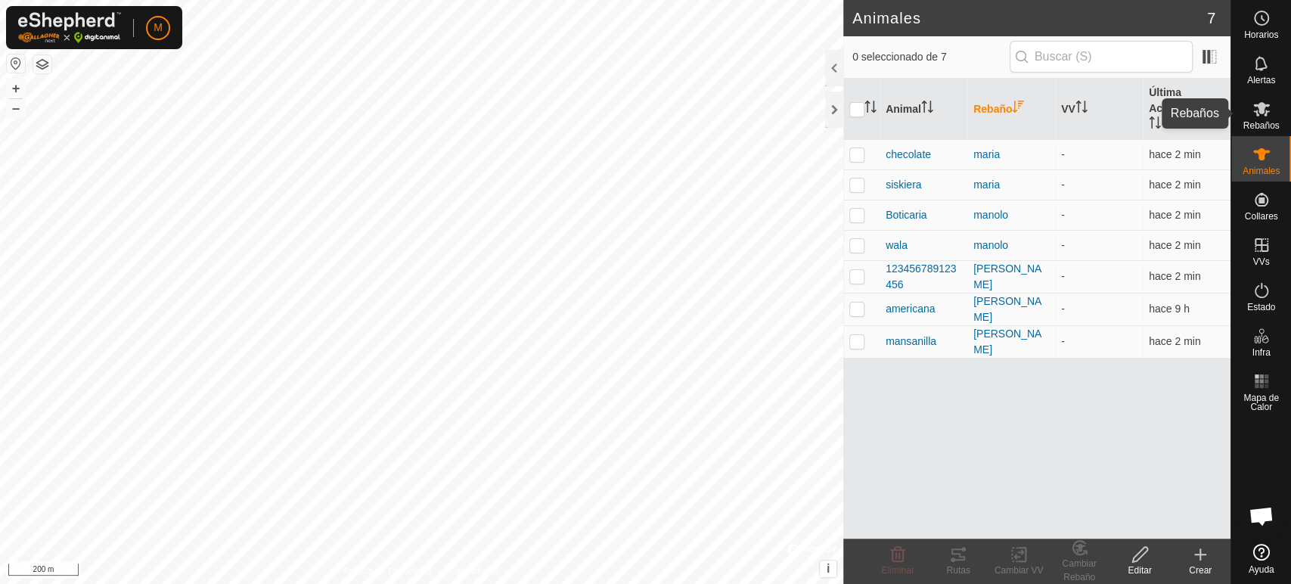
click at [1265, 102] on icon at bounding box center [1261, 109] width 18 height 18
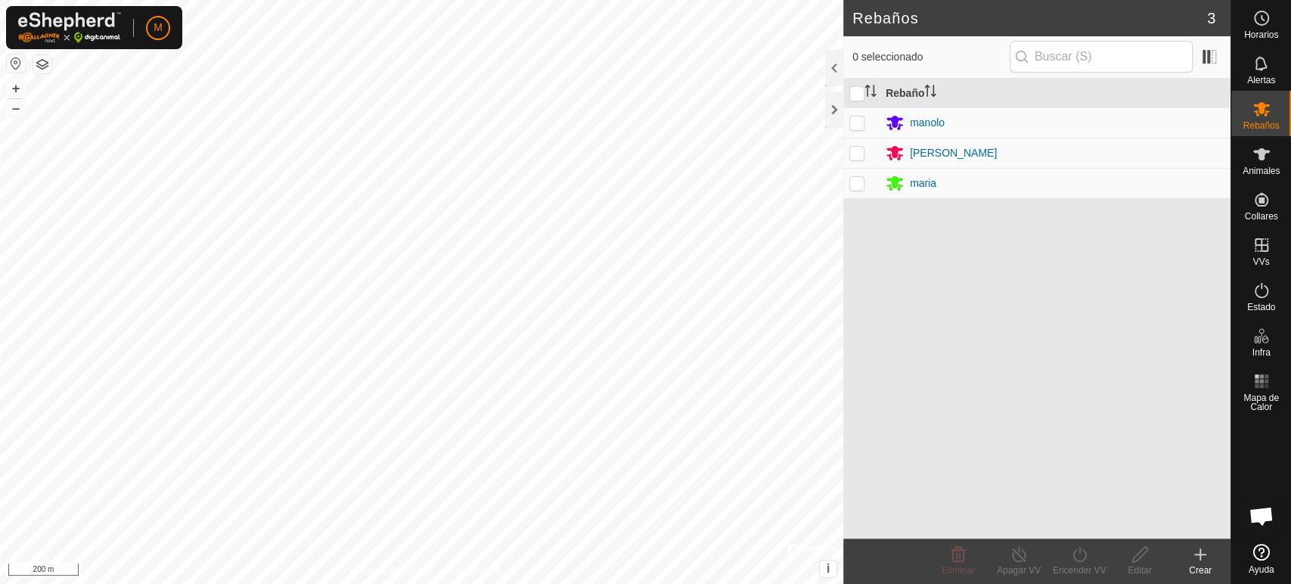
click at [858, 120] on p-checkbox at bounding box center [856, 122] width 15 height 12
checkbox input "true"
click at [1029, 126] on div "manolo" at bounding box center [1055, 122] width 339 height 18
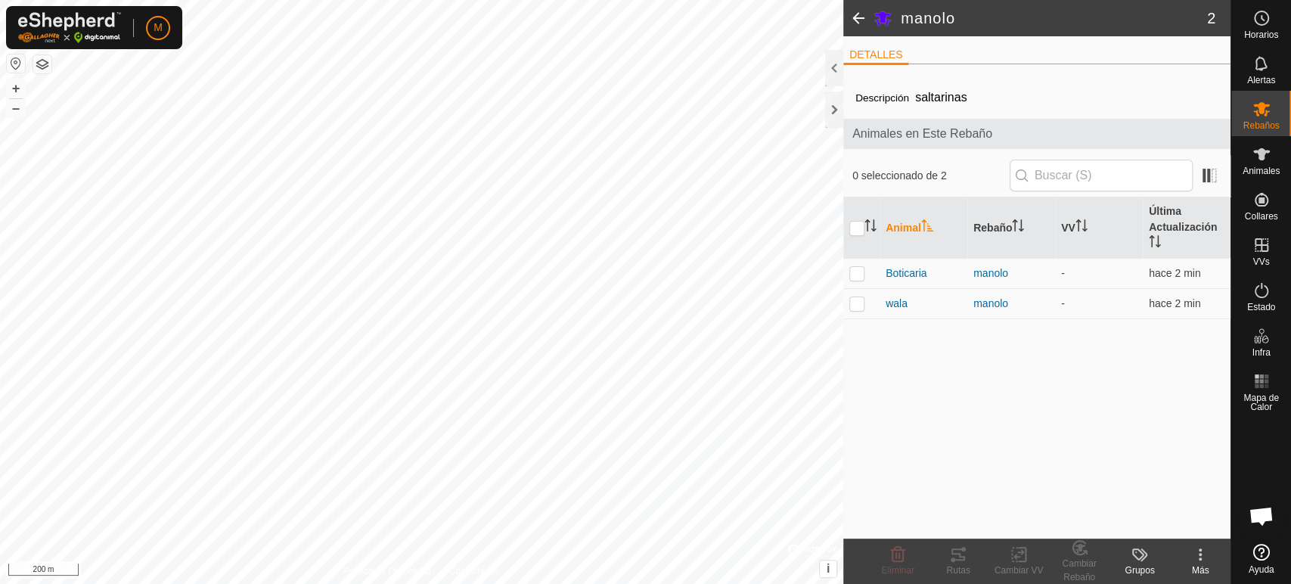
click at [1029, 126] on span "Animales en Este Rebaño" at bounding box center [1036, 134] width 369 height 18
click at [1072, 275] on td "-" at bounding box center [1099, 273] width 88 height 30
click at [834, 104] on div at bounding box center [834, 110] width 18 height 36
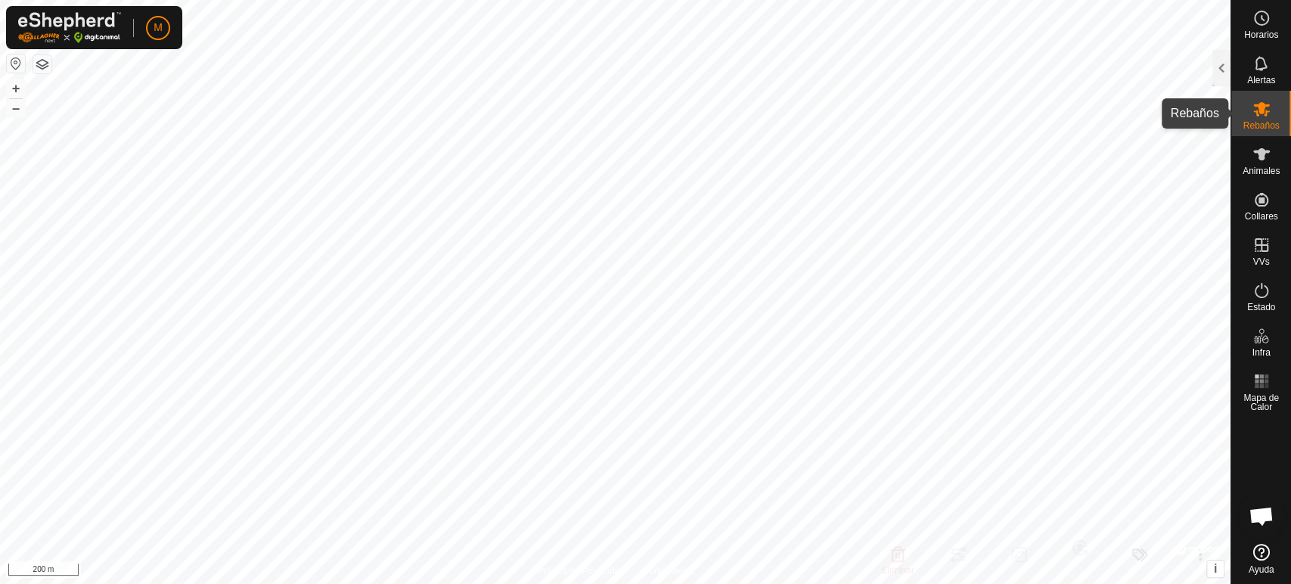
click at [1256, 121] on span "Rebaños" at bounding box center [1261, 125] width 36 height 9
click at [1220, 69] on div at bounding box center [1221, 68] width 18 height 36
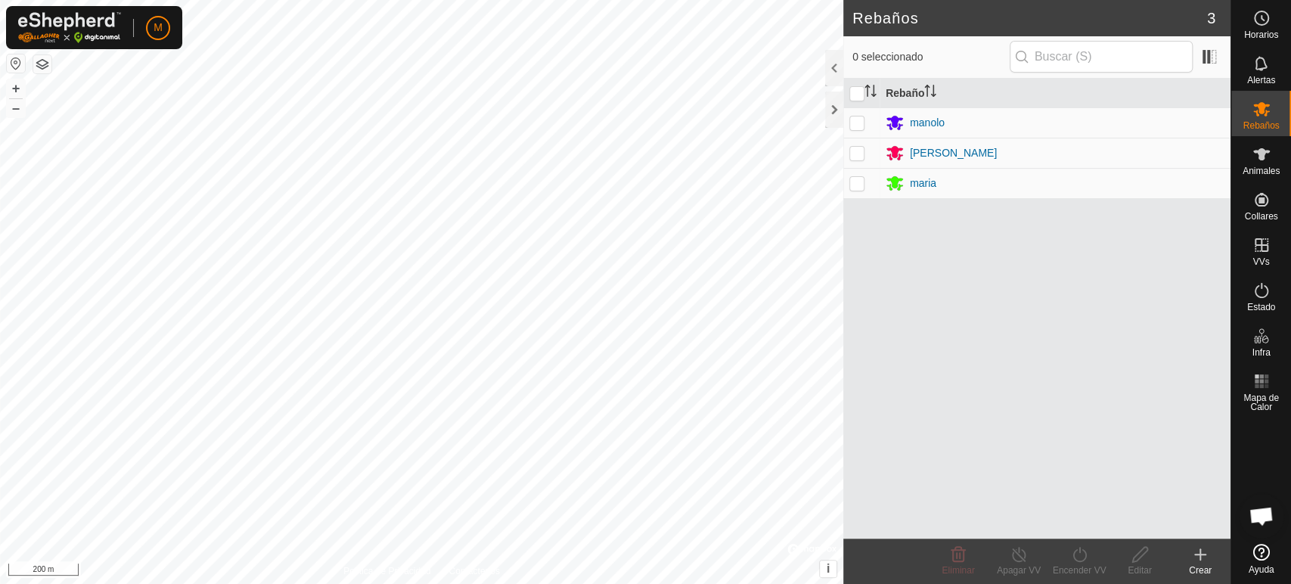
click at [855, 118] on p-checkbox at bounding box center [856, 122] width 15 height 12
checkbox input "true"
click at [1136, 554] on icon at bounding box center [1139, 554] width 15 height 15
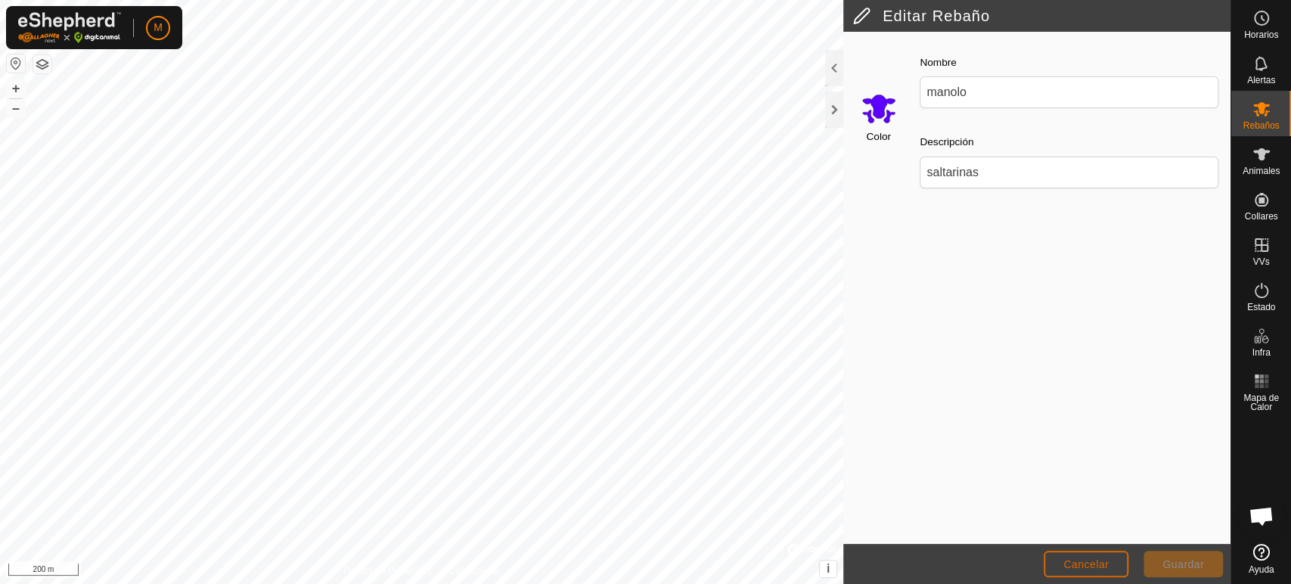
click at [1079, 560] on span "Cancelar" at bounding box center [1085, 564] width 45 height 12
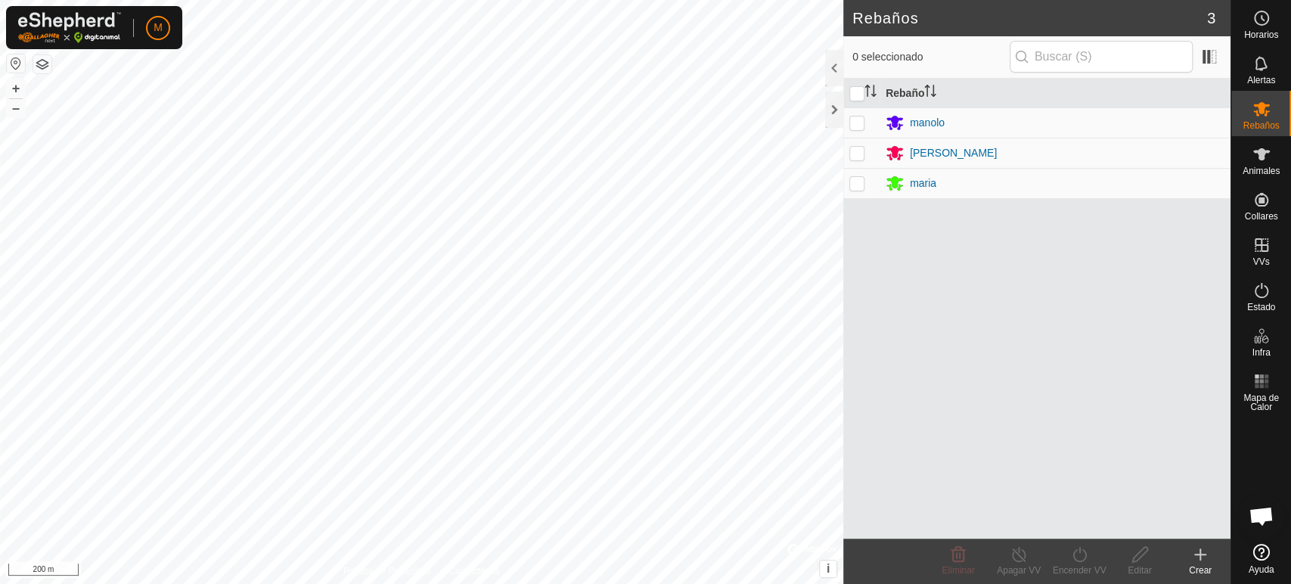
click at [858, 148] on p-checkbox at bounding box center [856, 153] width 15 height 12
checkbox input "true"
click at [832, 113] on div at bounding box center [834, 110] width 18 height 36
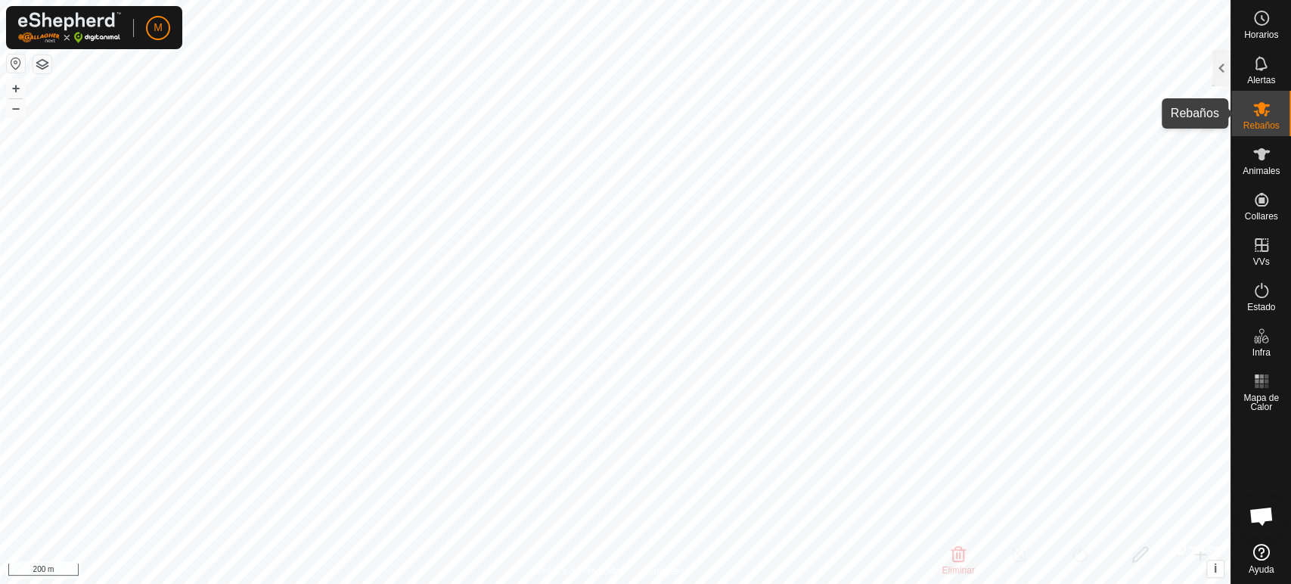
click at [1256, 117] on icon at bounding box center [1261, 109] width 18 height 18
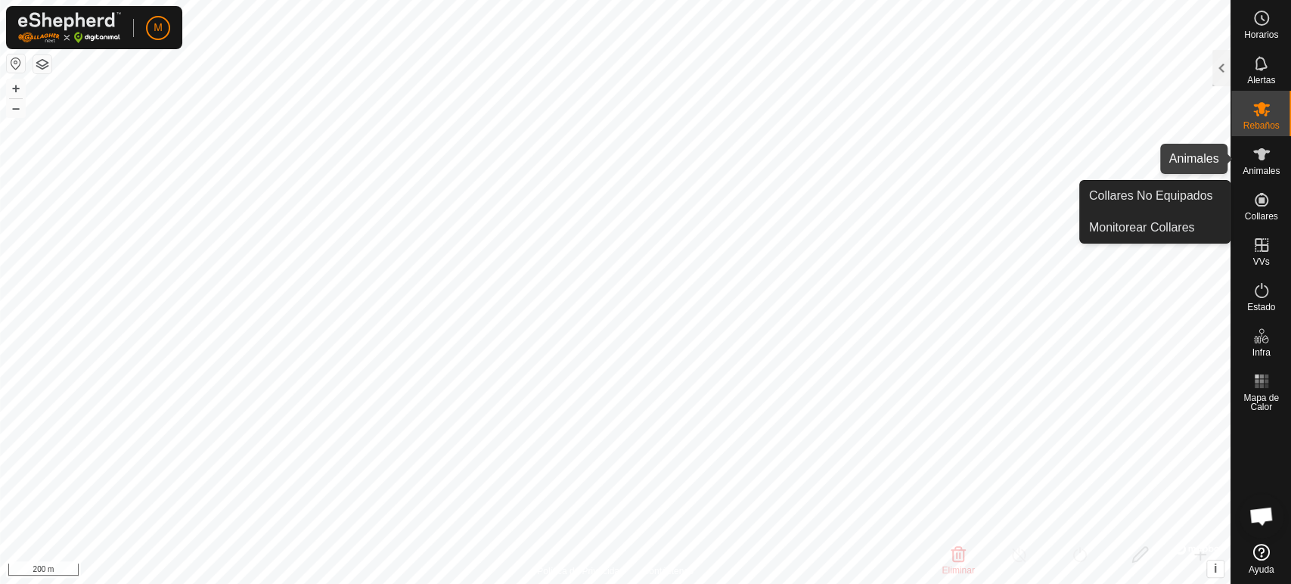
click at [1259, 158] on icon at bounding box center [1261, 154] width 17 height 12
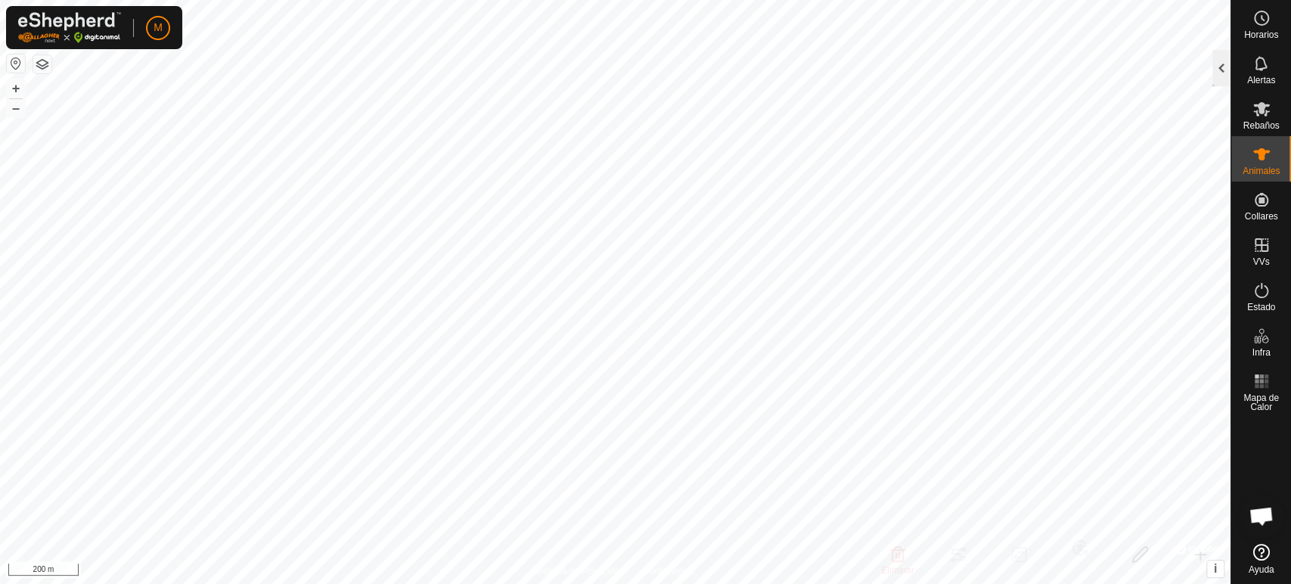
click at [1215, 71] on div at bounding box center [1221, 68] width 18 height 36
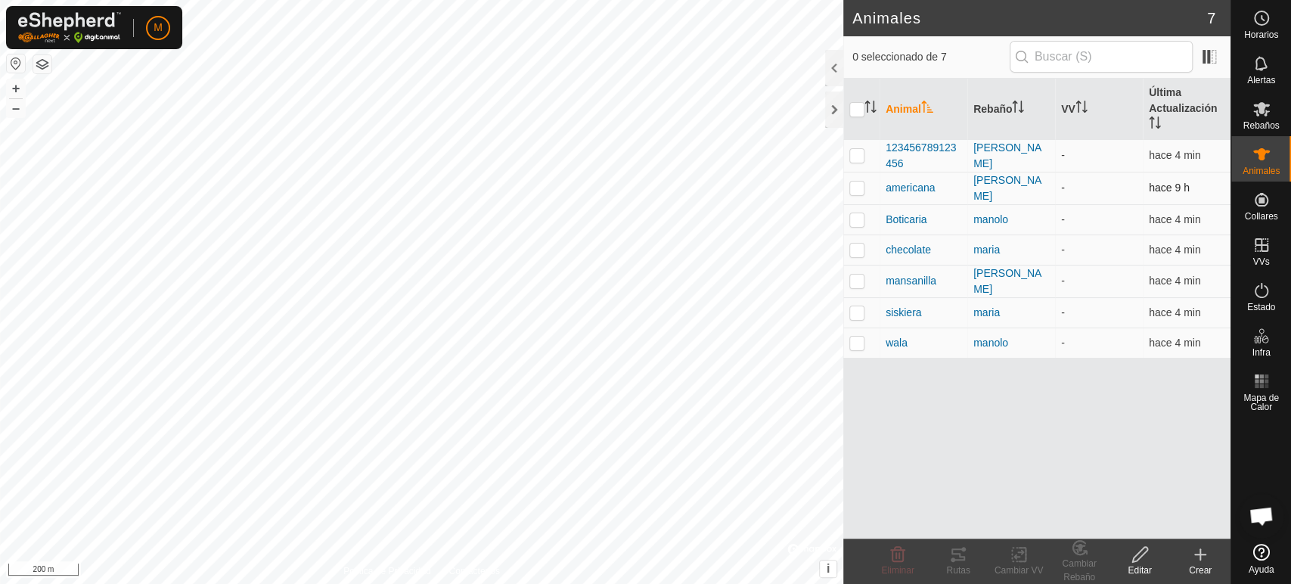
click at [855, 185] on p-checkbox at bounding box center [856, 188] width 15 height 12
checkbox input "true"
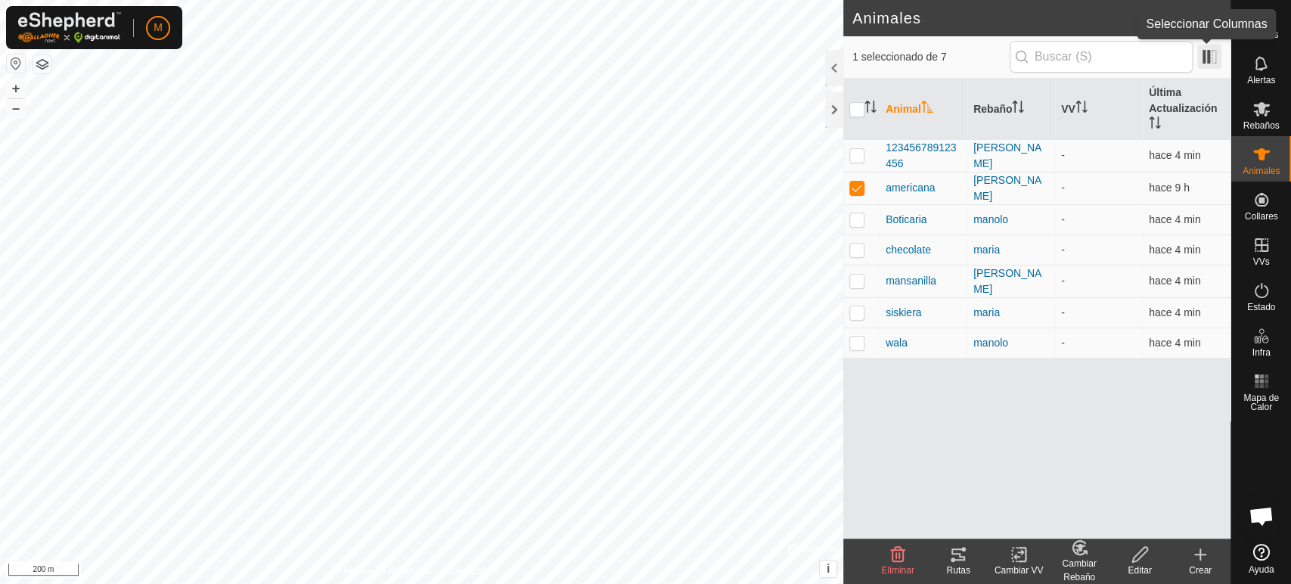
click at [1207, 56] on span at bounding box center [1209, 57] width 24 height 24
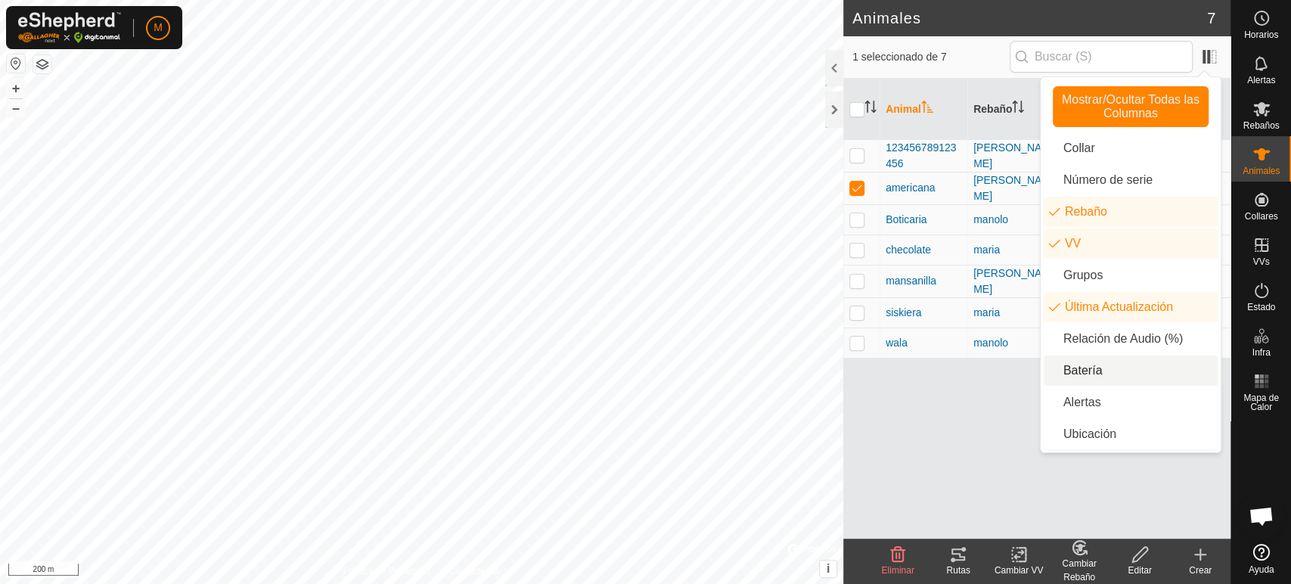
click at [1123, 374] on li "Batería" at bounding box center [1131, 370] width 174 height 30
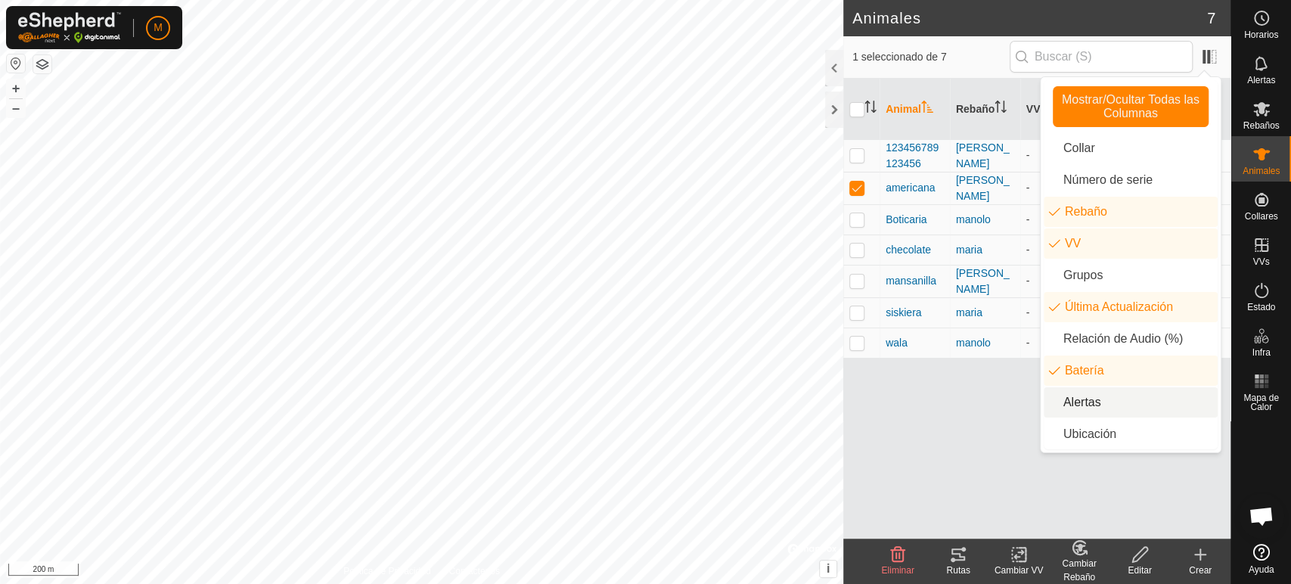
click at [1130, 408] on li "Alertas" at bounding box center [1131, 402] width 174 height 30
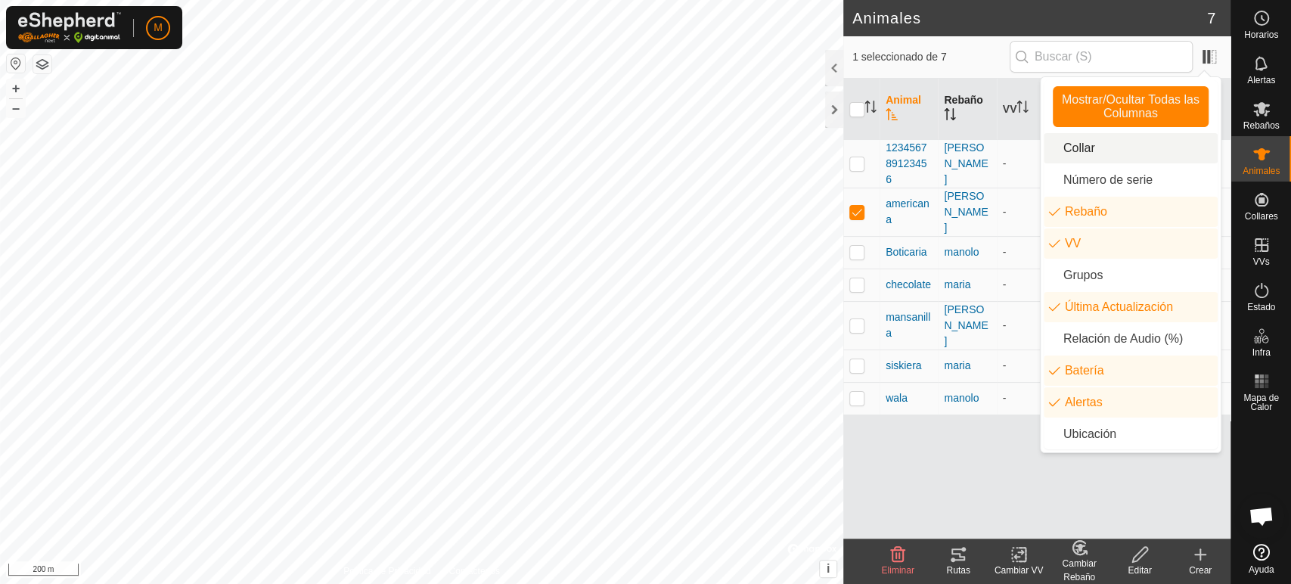
click at [956, 103] on th "Rebaño" at bounding box center [967, 109] width 58 height 61
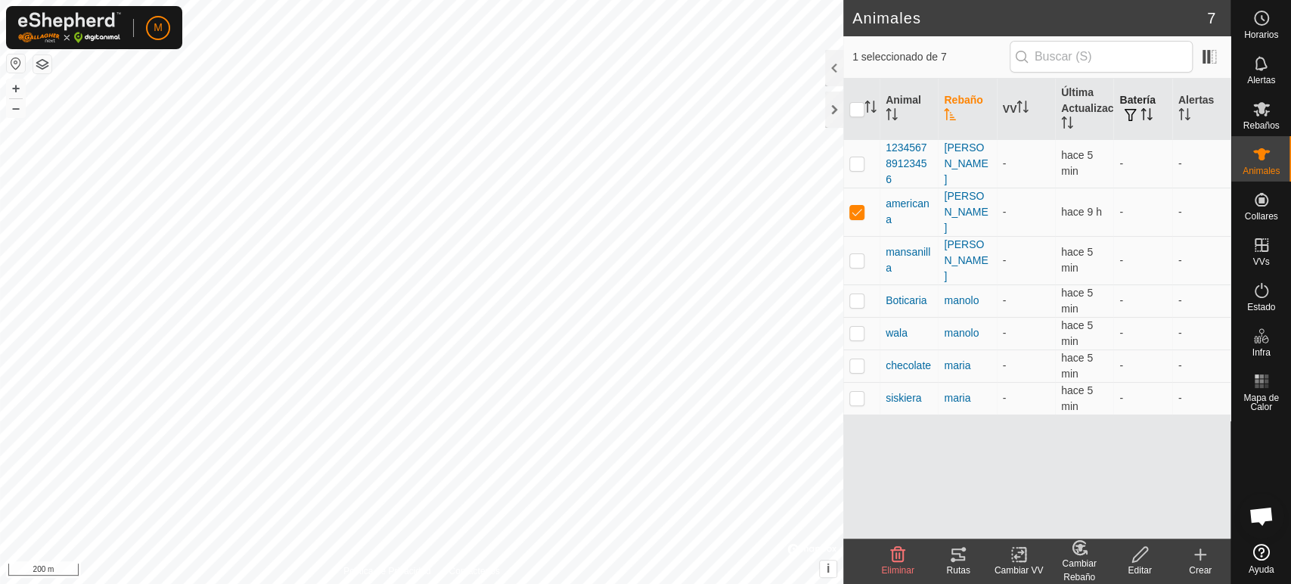
click at [1132, 101] on th "Batería" at bounding box center [1142, 109] width 58 height 61
click at [1128, 101] on th "Batería" at bounding box center [1142, 109] width 58 height 61
click at [1128, 104] on th "Batería" at bounding box center [1142, 109] width 58 height 61
click at [1204, 97] on th "Alertas" at bounding box center [1201, 109] width 58 height 61
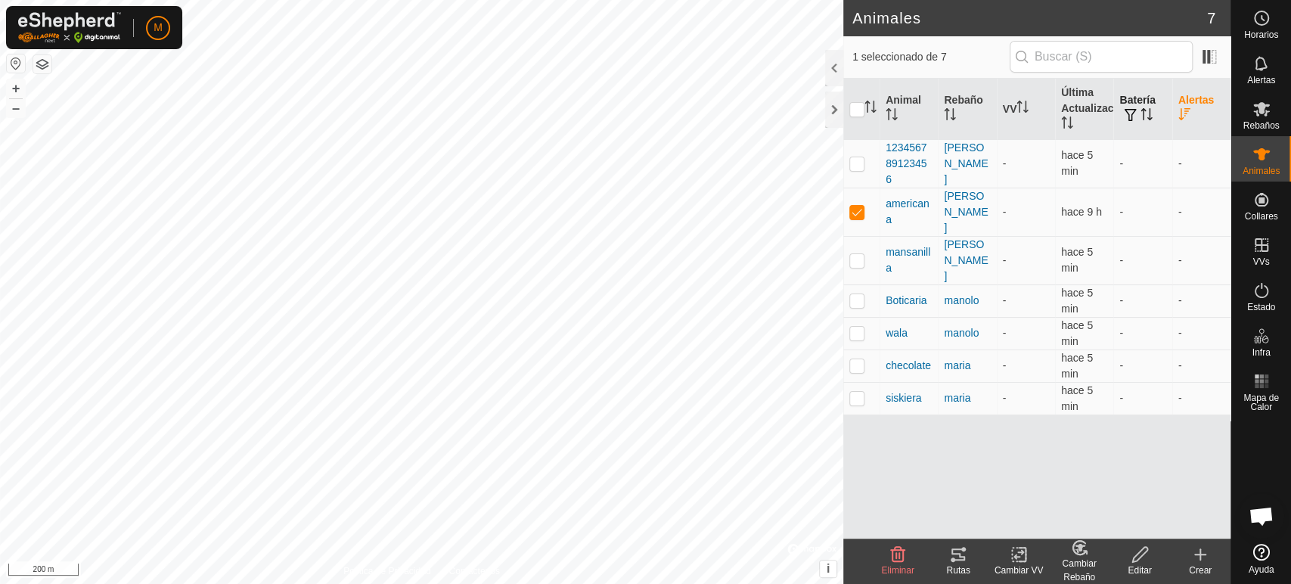
click at [1142, 101] on th "Batería" at bounding box center [1142, 109] width 58 height 61
